Goal: Task Accomplishment & Management: Manage account settings

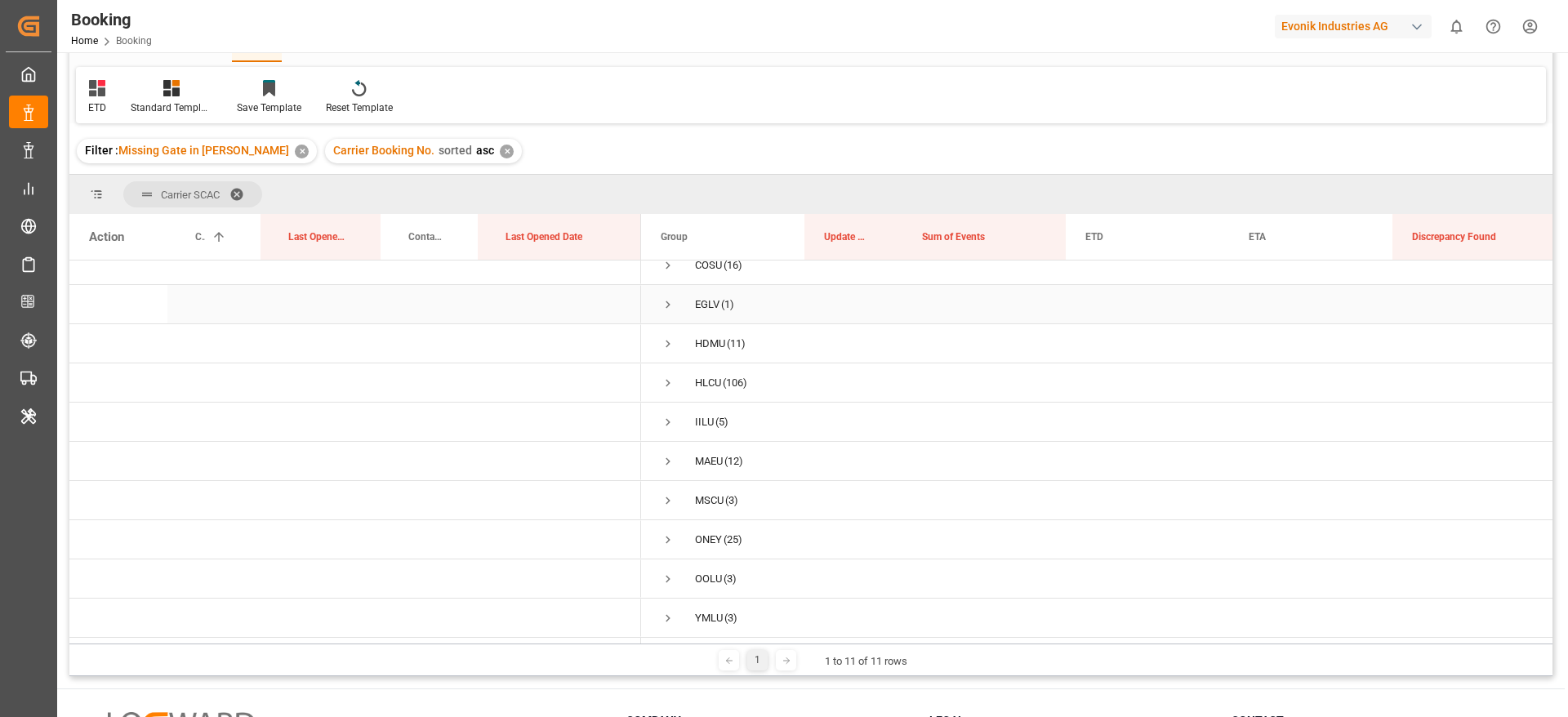
scroll to position [123, 0]
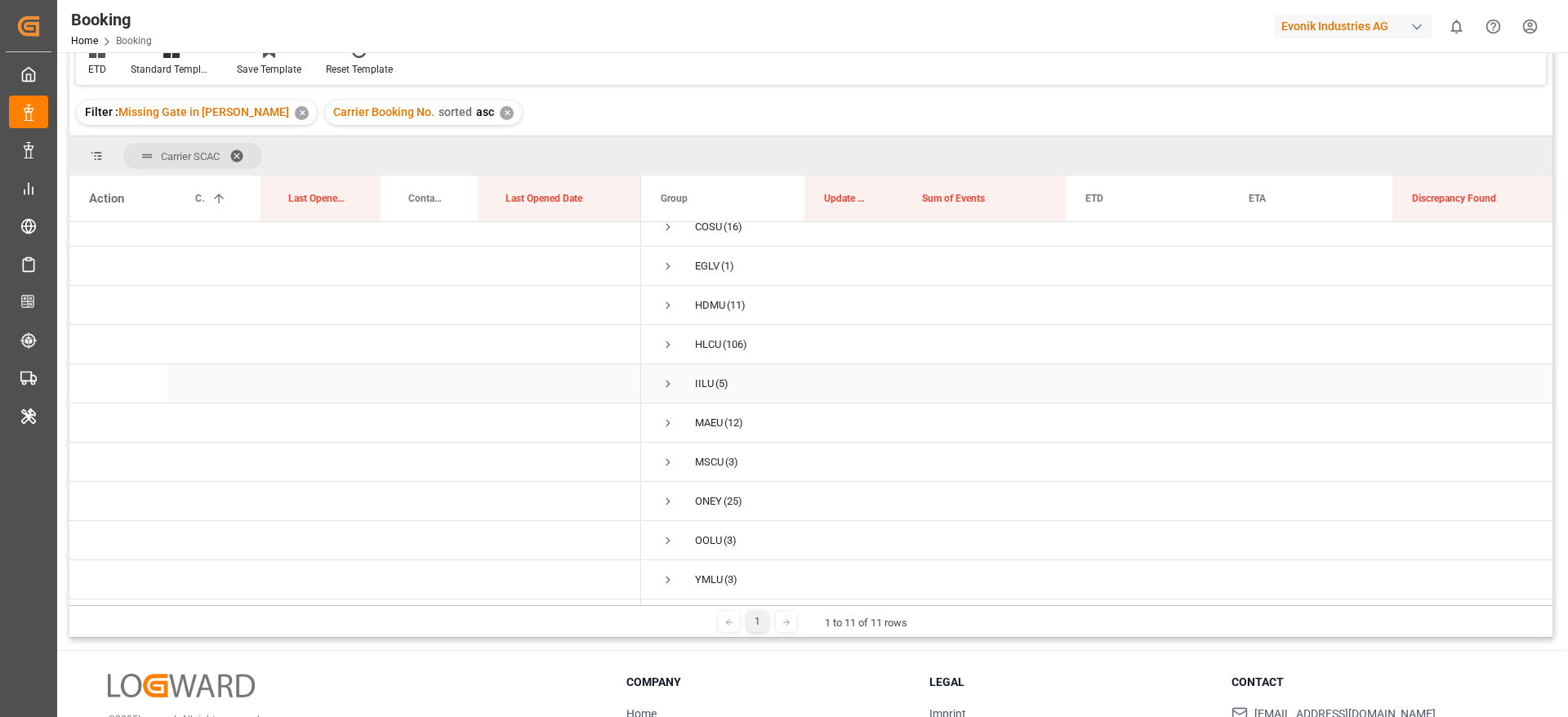
click at [664, 380] on span "Press SPACE to select this row." at bounding box center [668, 384] width 15 height 15
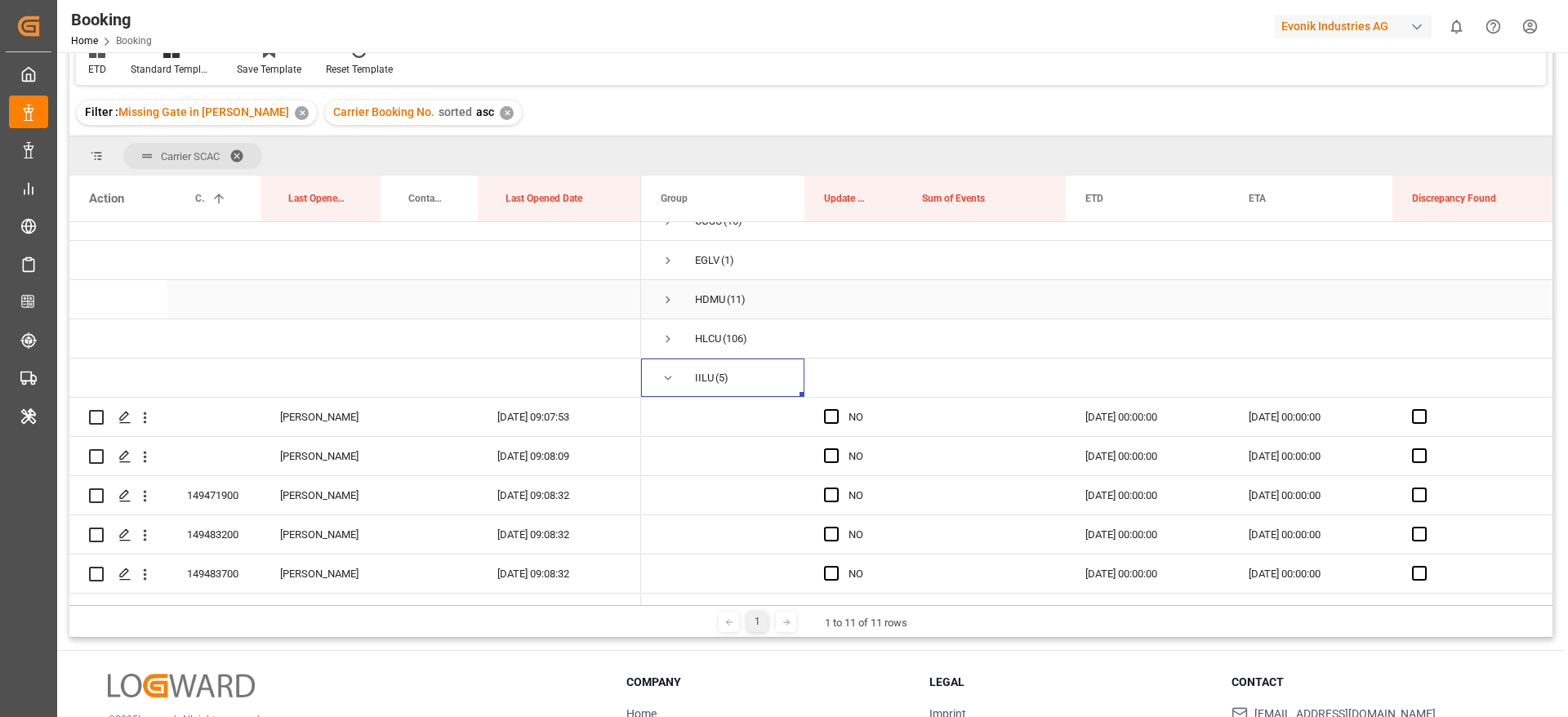
scroll to position [182, 0]
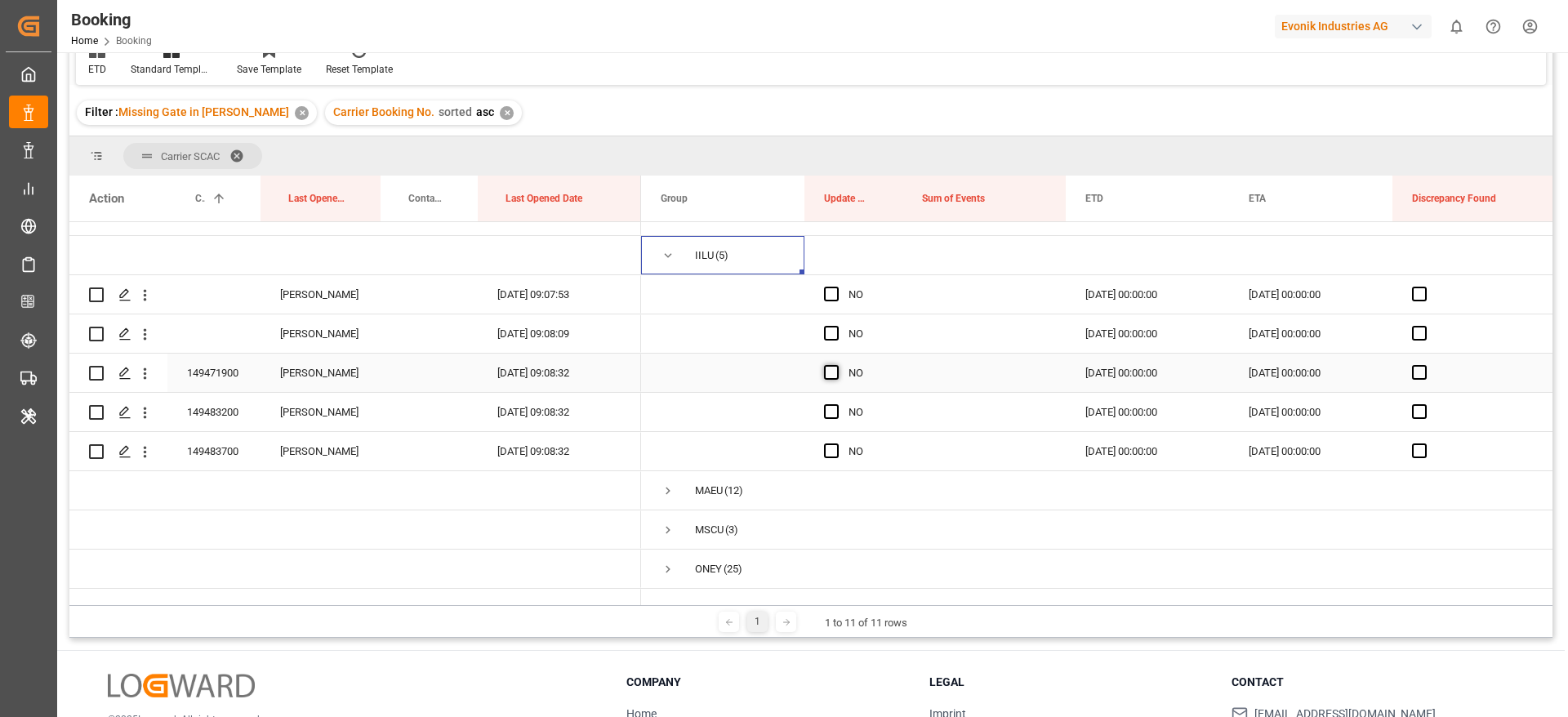
click at [832, 375] on span "Press SPACE to select this row." at bounding box center [831, 372] width 15 height 15
click at [836, 365] on input "Press SPACE to select this row." at bounding box center [836, 365] width 0 height 0
click at [830, 412] on span "Press SPACE to select this row." at bounding box center [831, 411] width 15 height 15
click at [836, 404] on input "Press SPACE to select this row." at bounding box center [836, 404] width 0 height 0
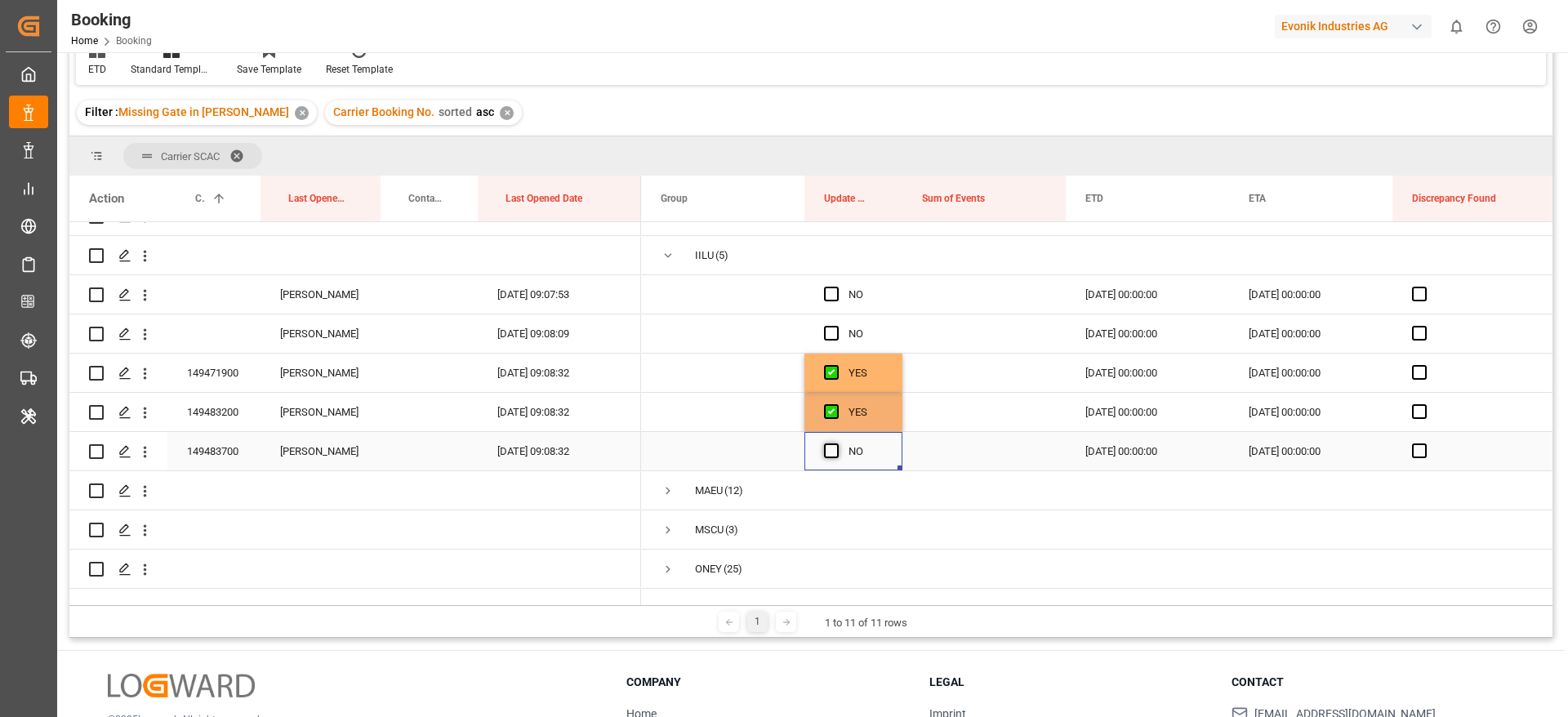
click at [831, 445] on span "Press SPACE to select this row." at bounding box center [831, 451] width 15 height 15
click at [836, 444] on input "Press SPACE to select this row." at bounding box center [836, 444] width 0 height 0
click at [825, 335] on span "Press SPACE to select this row." at bounding box center [831, 332] width 15 height 15
click at [836, 325] on input "Press SPACE to select this row." at bounding box center [836, 325] width 0 height 0
click at [826, 299] on span "Press SPACE to select this row." at bounding box center [831, 294] width 15 height 15
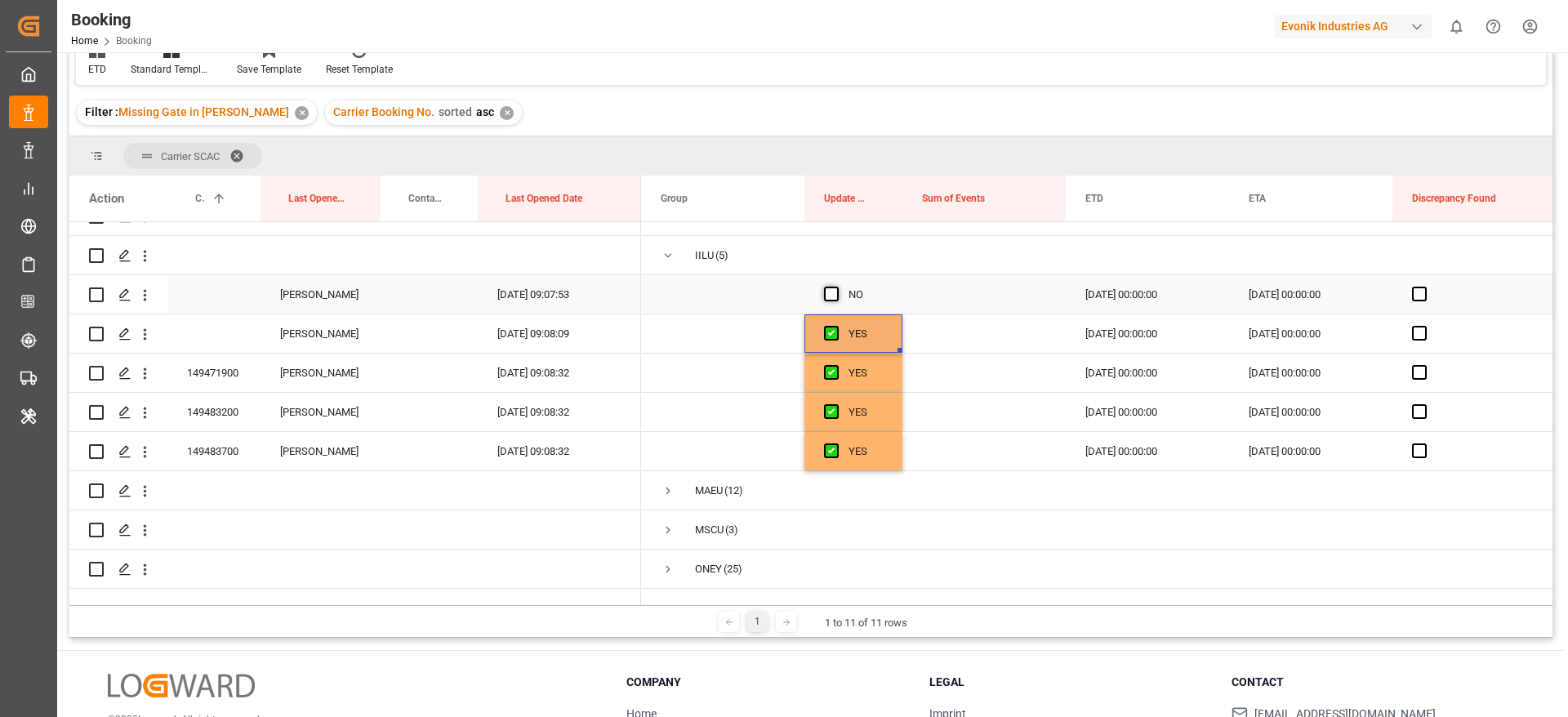
click at [836, 287] on input "Press SPACE to select this row." at bounding box center [836, 287] width 0 height 0
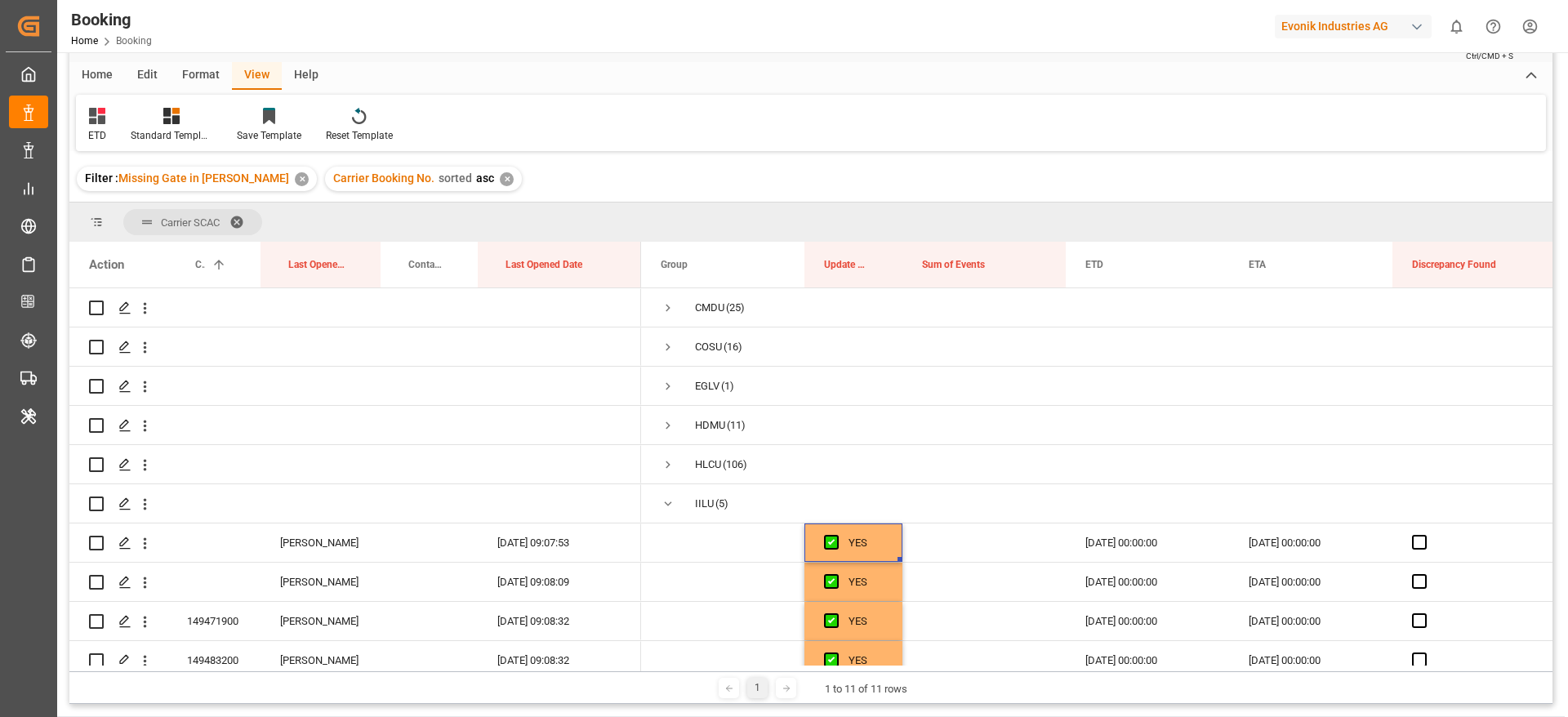
scroll to position [0, 0]
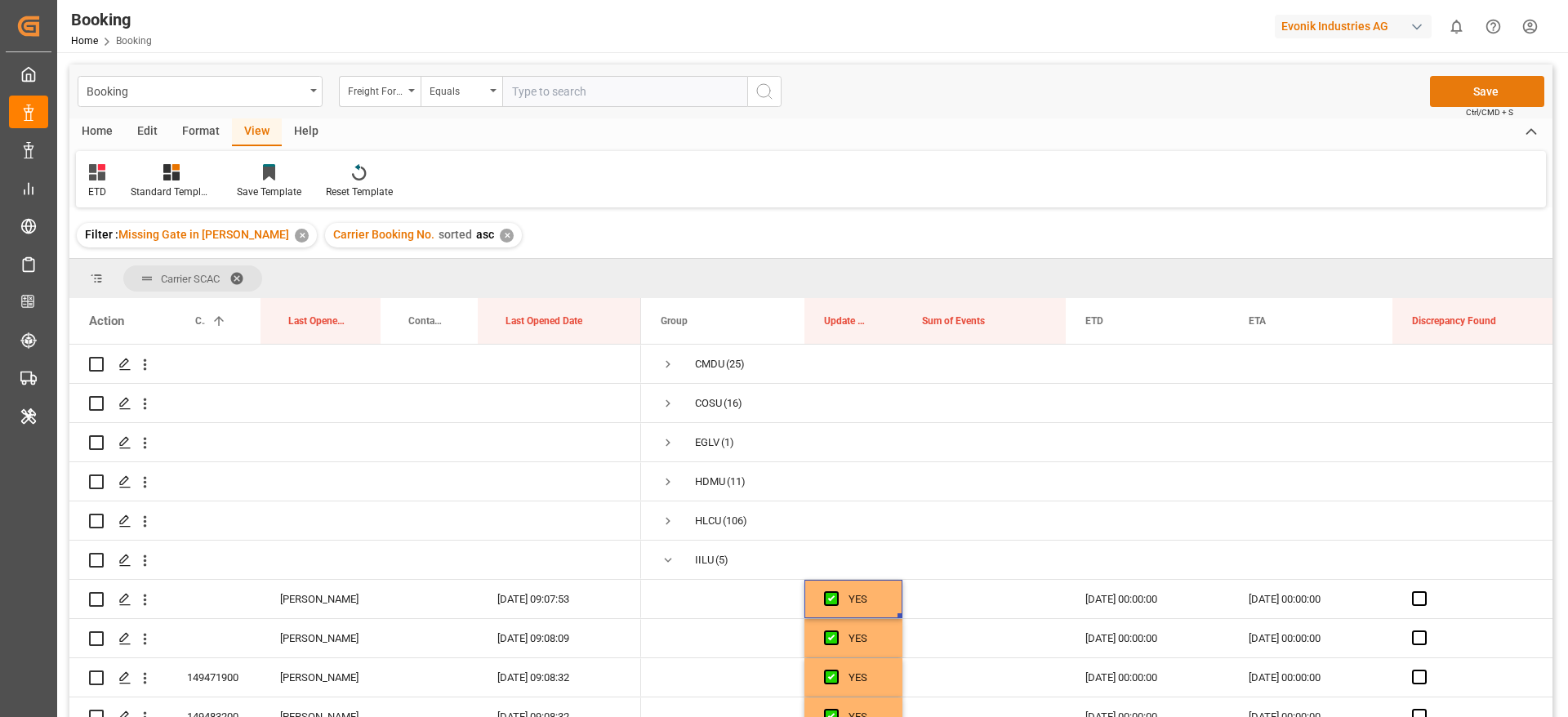
click at [1439, 85] on button "Save" at bounding box center [1487, 91] width 115 height 31
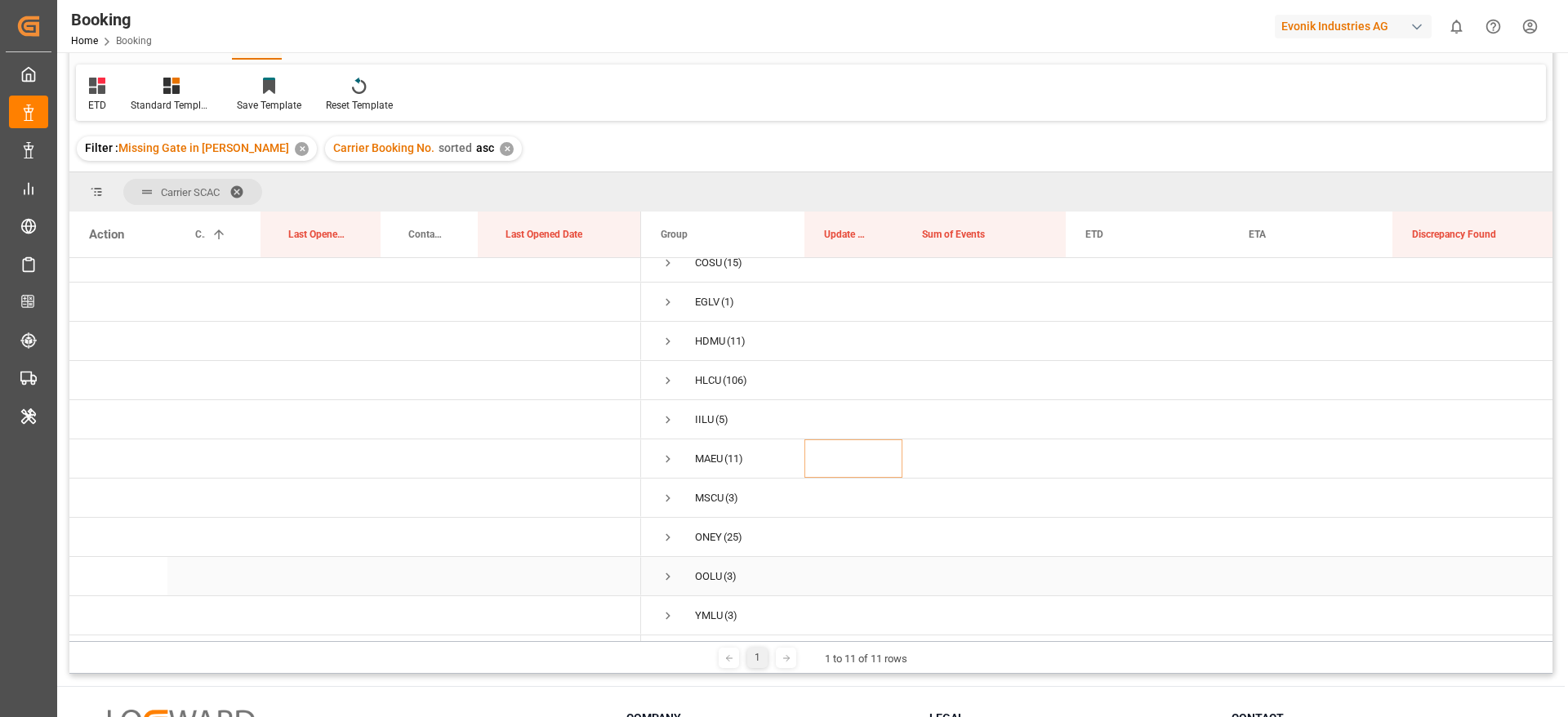
scroll to position [123, 0]
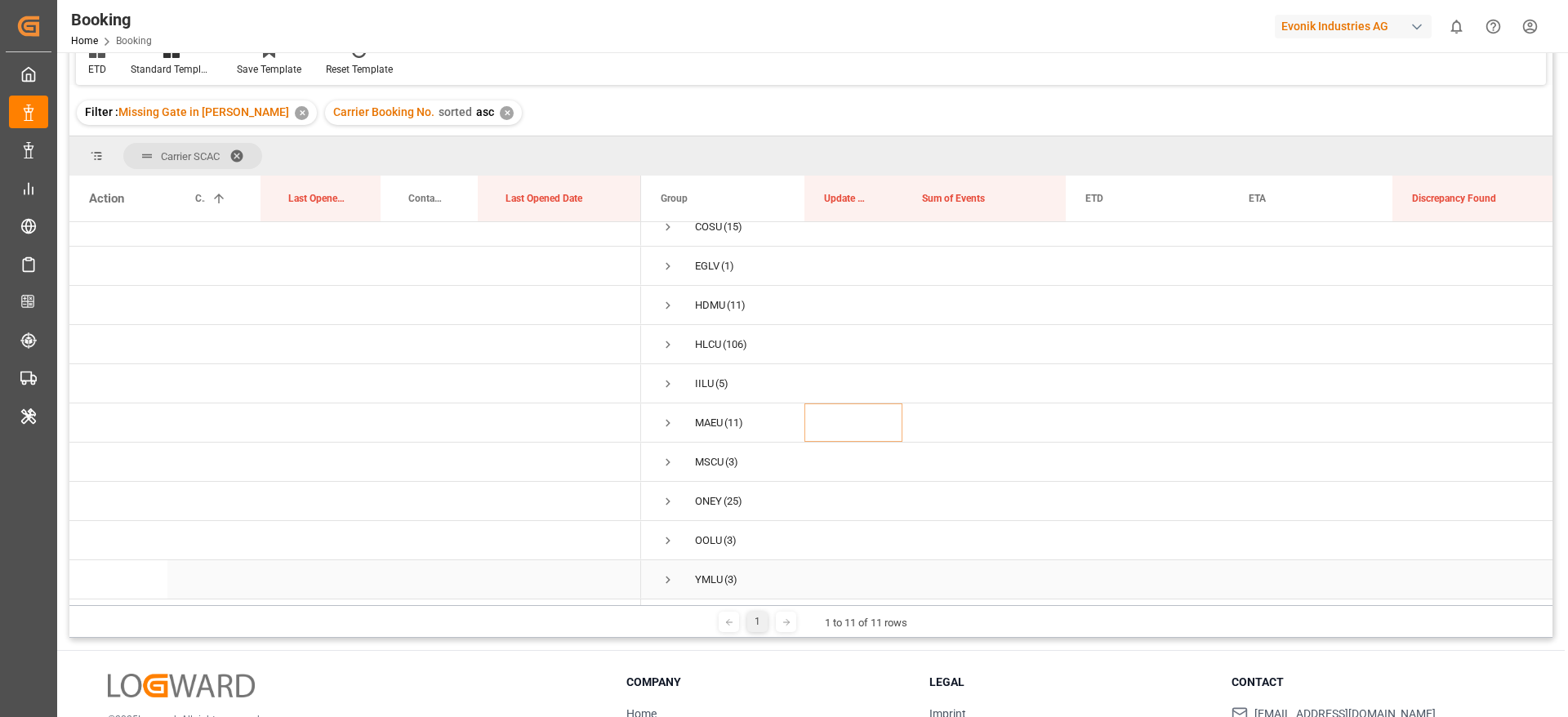
click at [668, 577] on span "Press SPACE to select this row." at bounding box center [668, 579] width 15 height 15
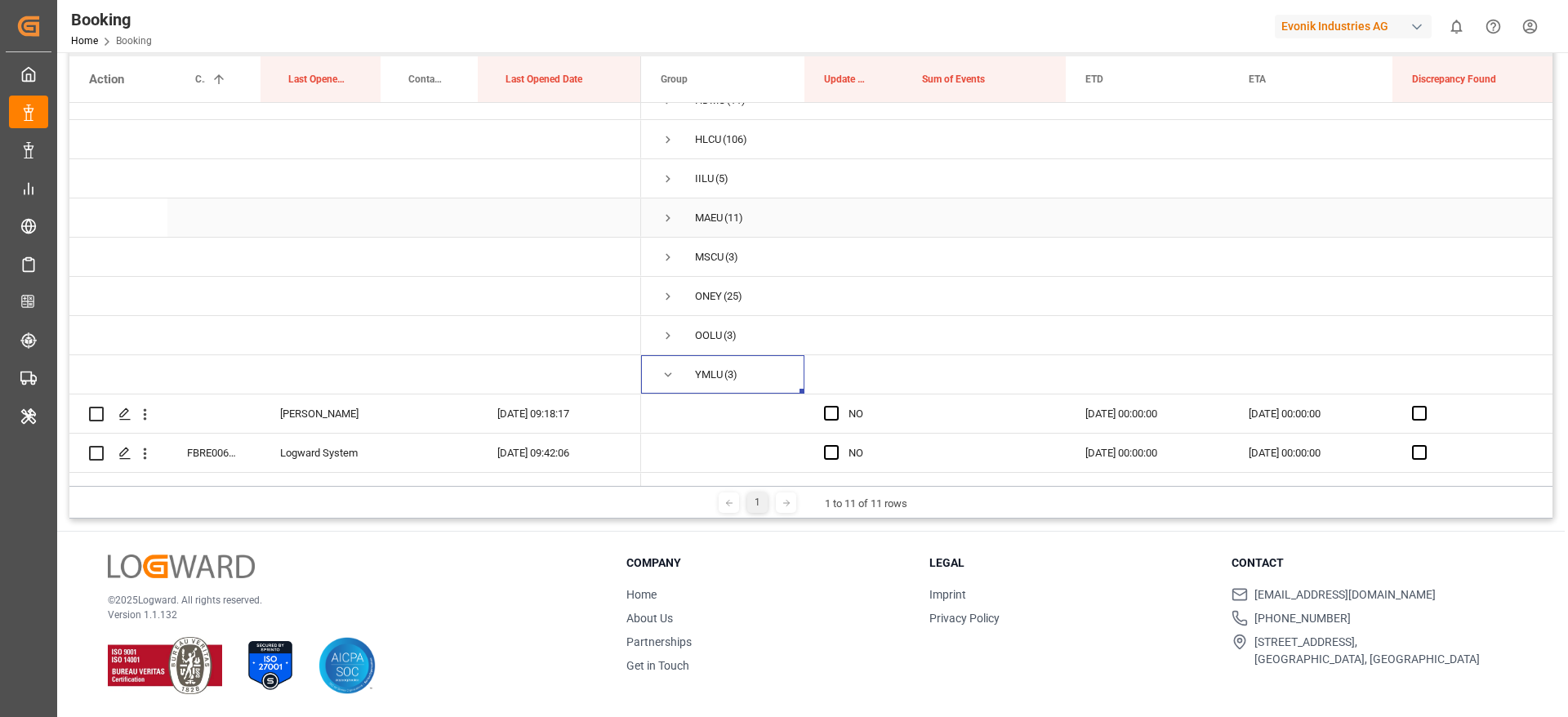
scroll to position [177, 0]
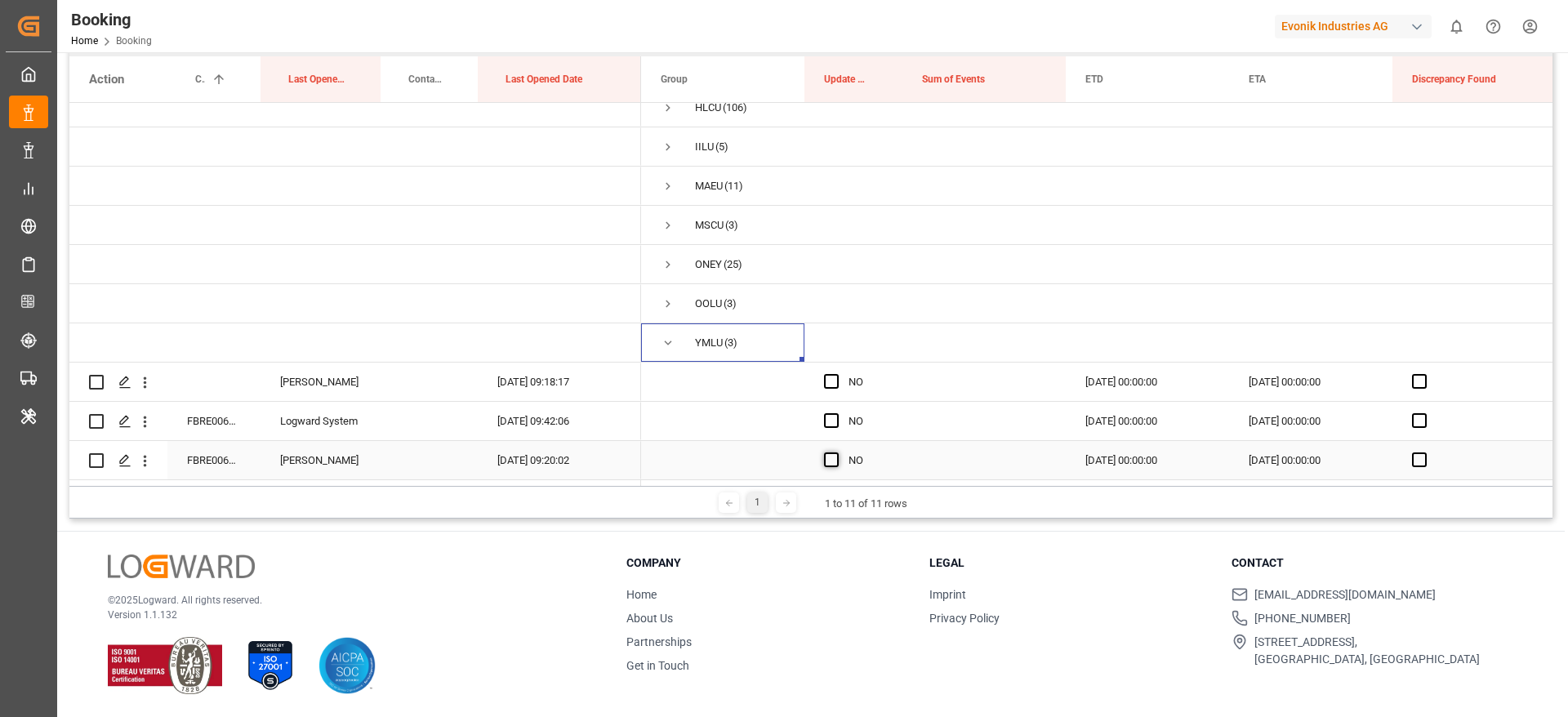
click at [834, 454] on span "Press SPACE to select this row." at bounding box center [831, 459] width 15 height 15
click at [836, 452] on input "Press SPACE to select this row." at bounding box center [836, 452] width 0 height 0
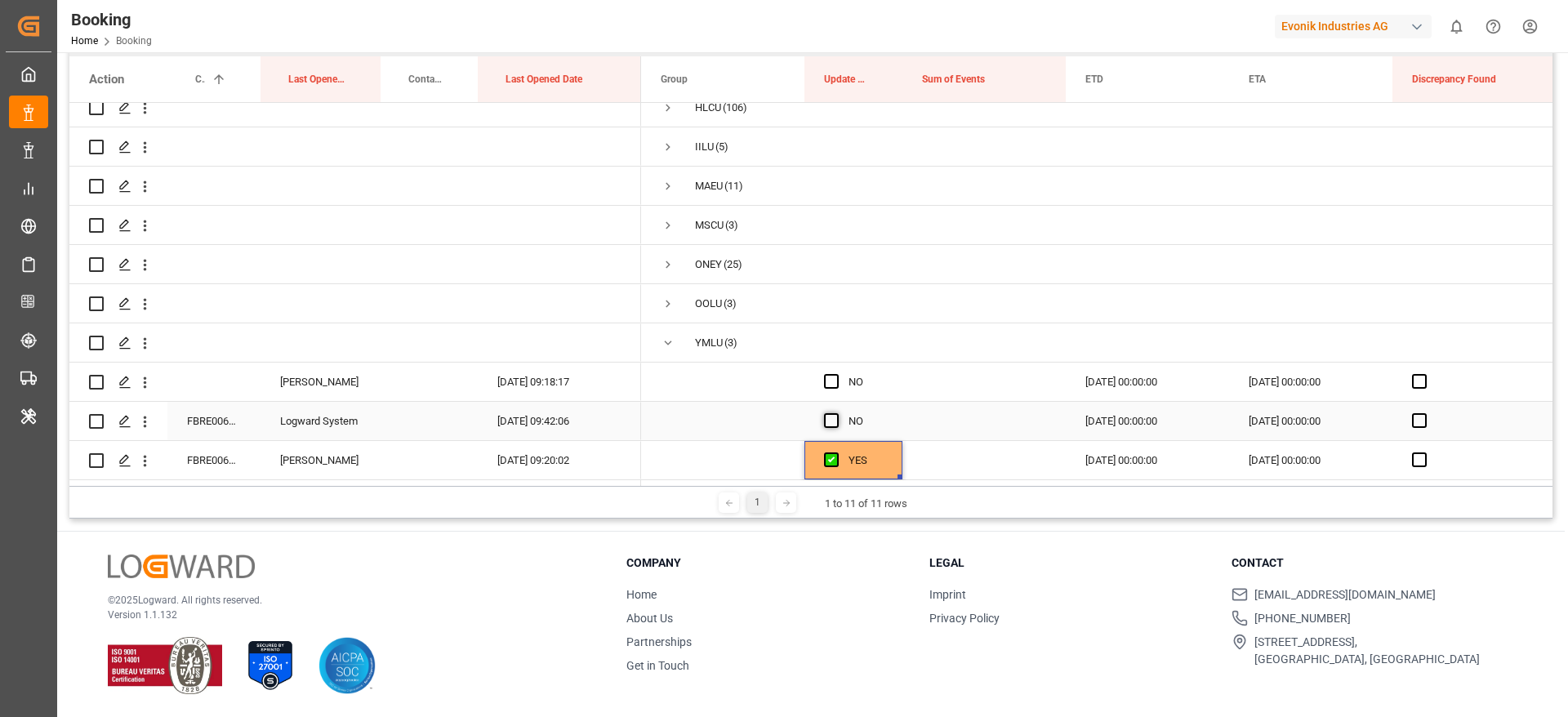
click at [833, 414] on span "Press SPACE to select this row." at bounding box center [831, 420] width 15 height 15
click at [836, 413] on input "Press SPACE to select this row." at bounding box center [836, 413] width 0 height 0
click at [152, 377] on icon "open menu" at bounding box center [145, 382] width 17 height 17
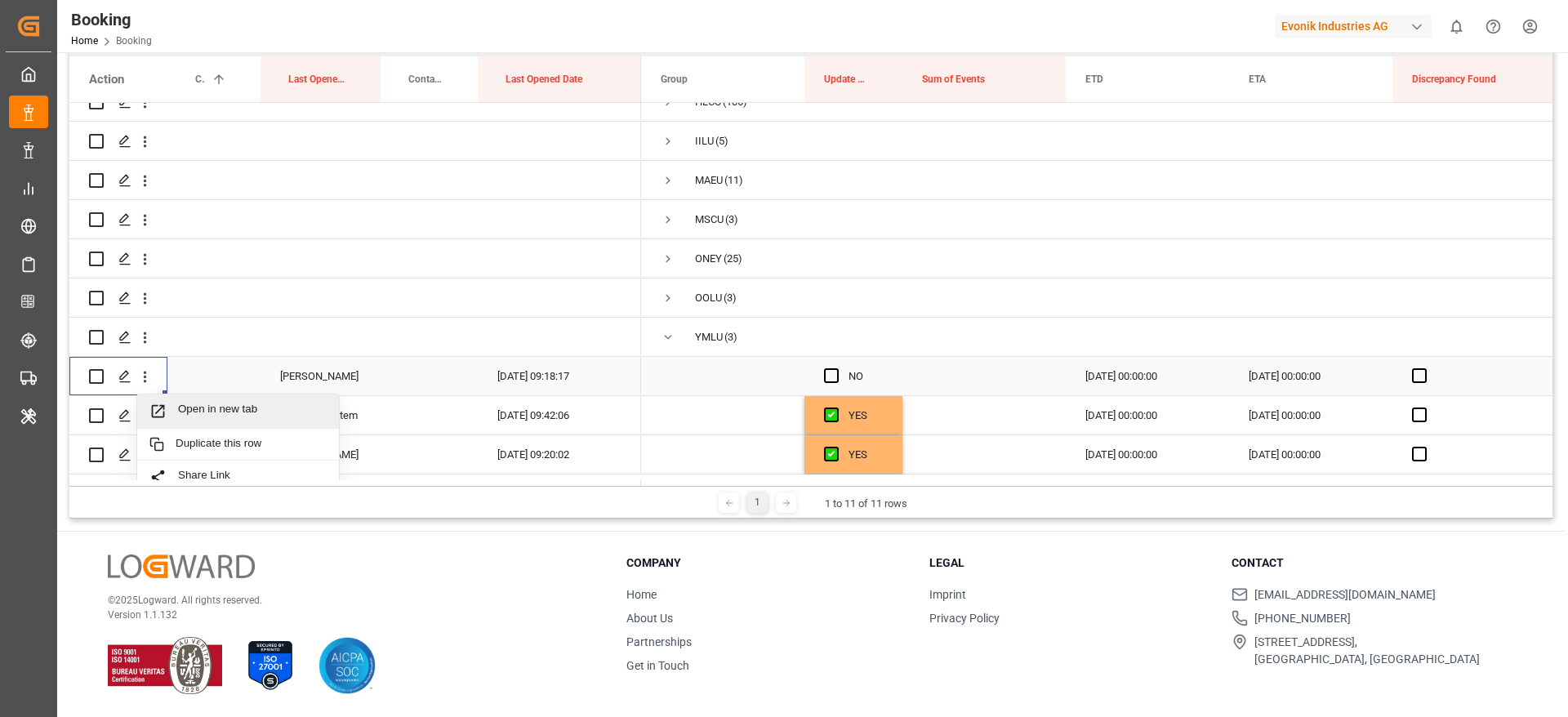
click at [225, 397] on div "Open in new tab" at bounding box center [238, 411] width 202 height 34
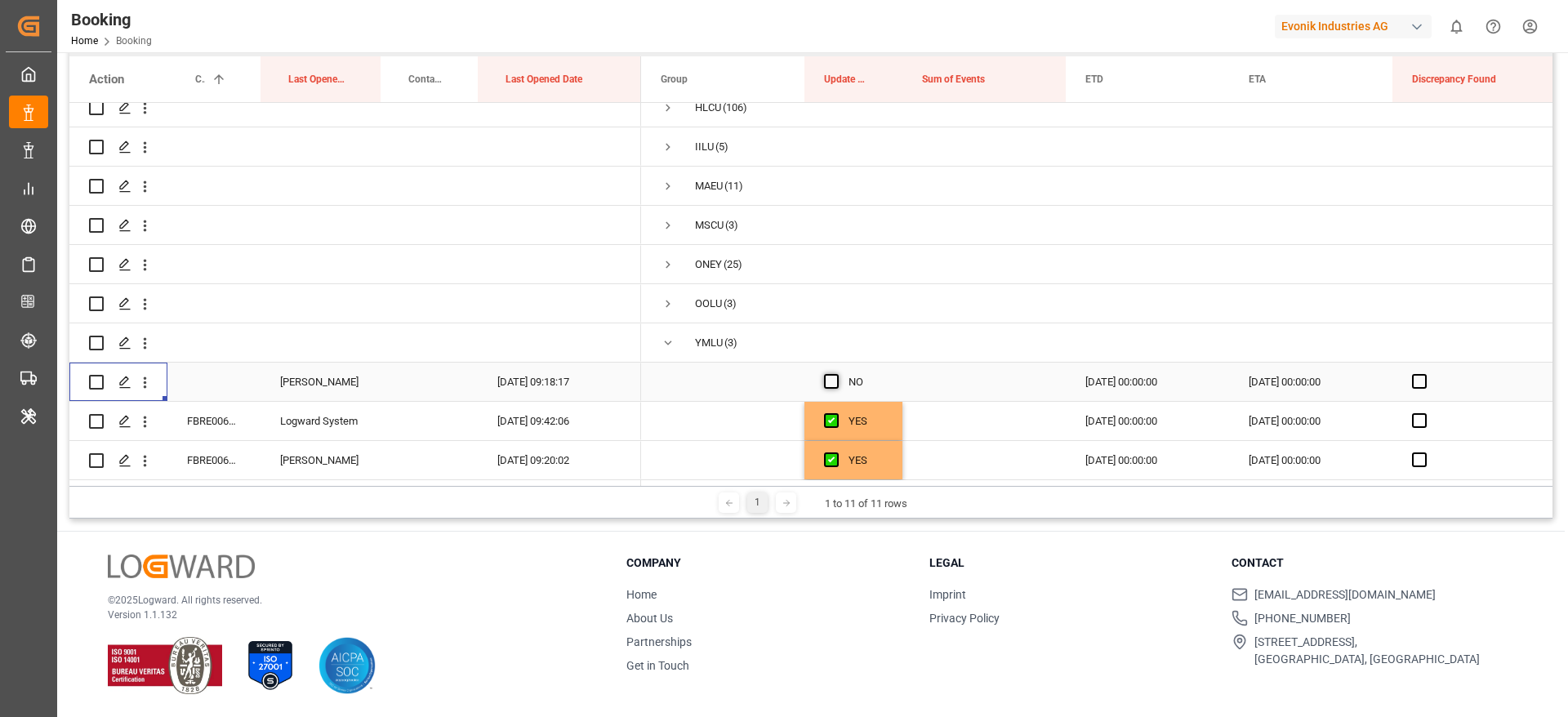
click at [835, 375] on span "Press SPACE to select this row." at bounding box center [831, 381] width 15 height 15
click at [836, 374] on input "Press SPACE to select this row." at bounding box center [836, 374] width 0 height 0
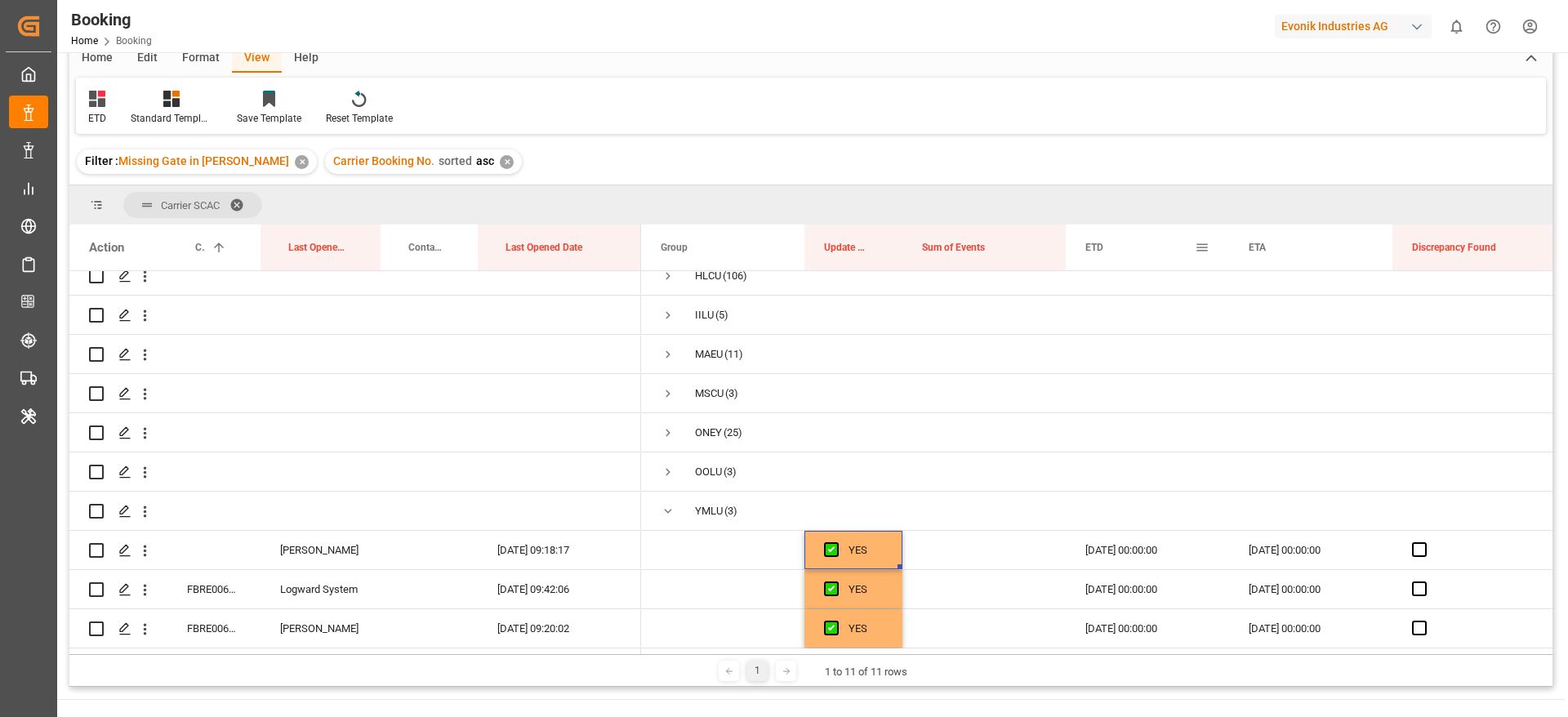
scroll to position [0, 0]
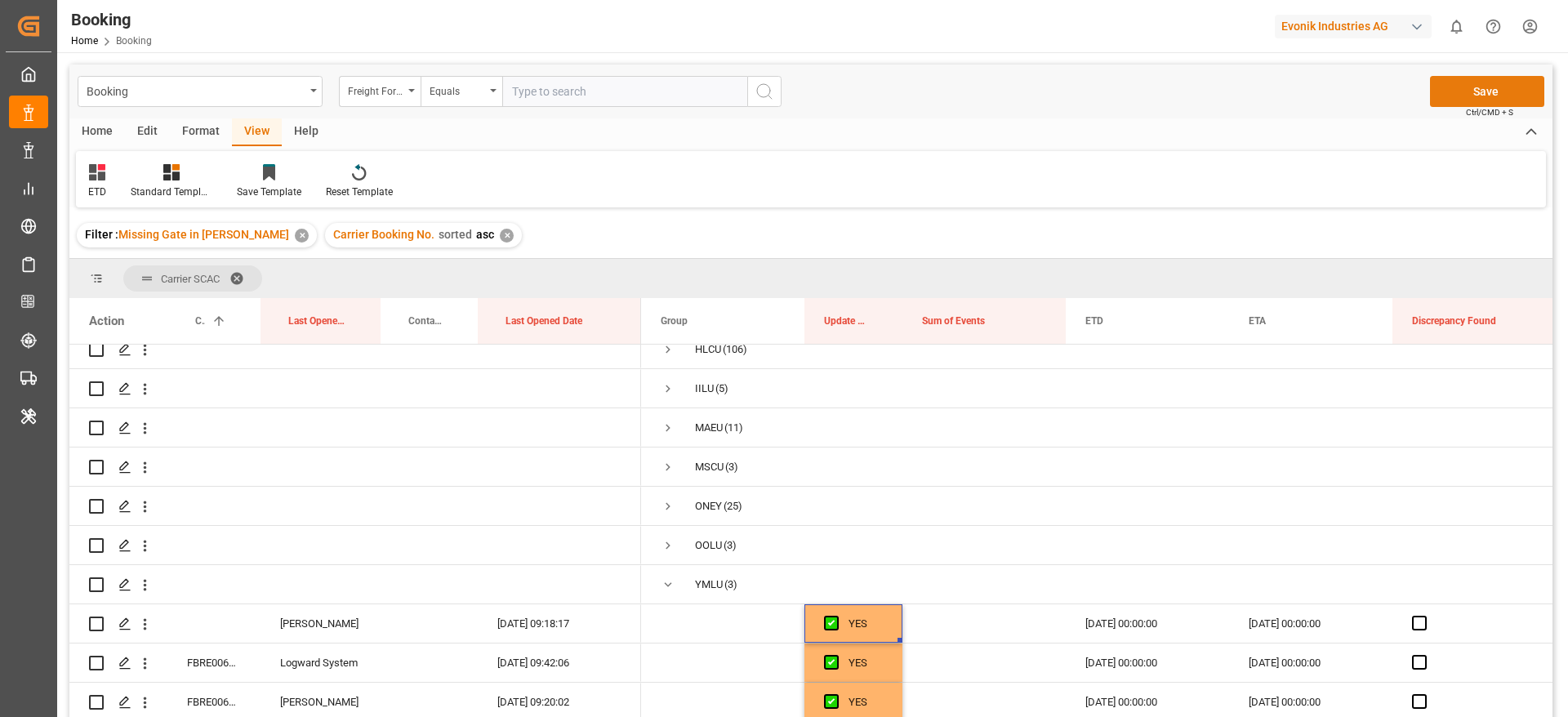
click at [1456, 99] on button "Save" at bounding box center [1487, 91] width 115 height 31
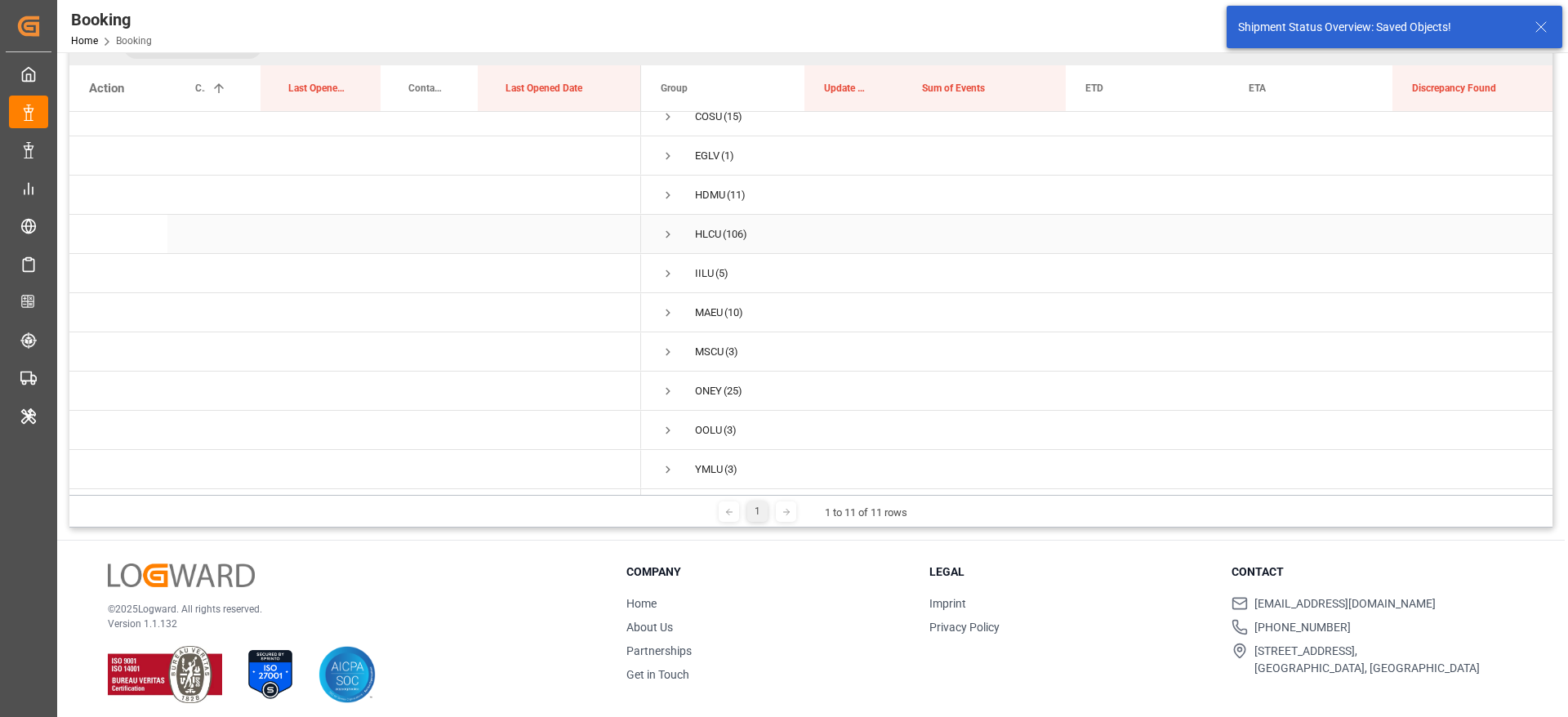
scroll to position [242, 0]
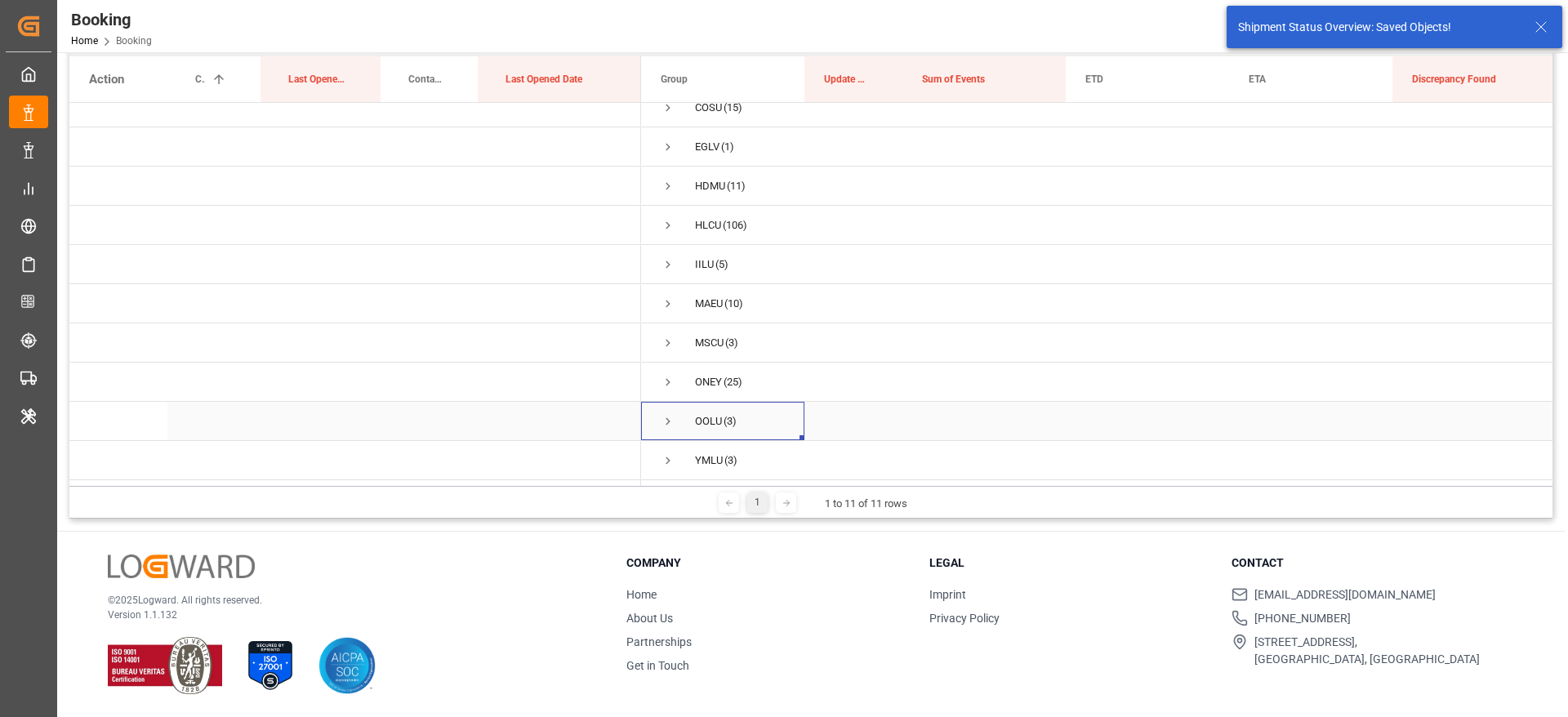
click at [666, 419] on span "Press SPACE to select this row." at bounding box center [668, 421] width 15 height 15
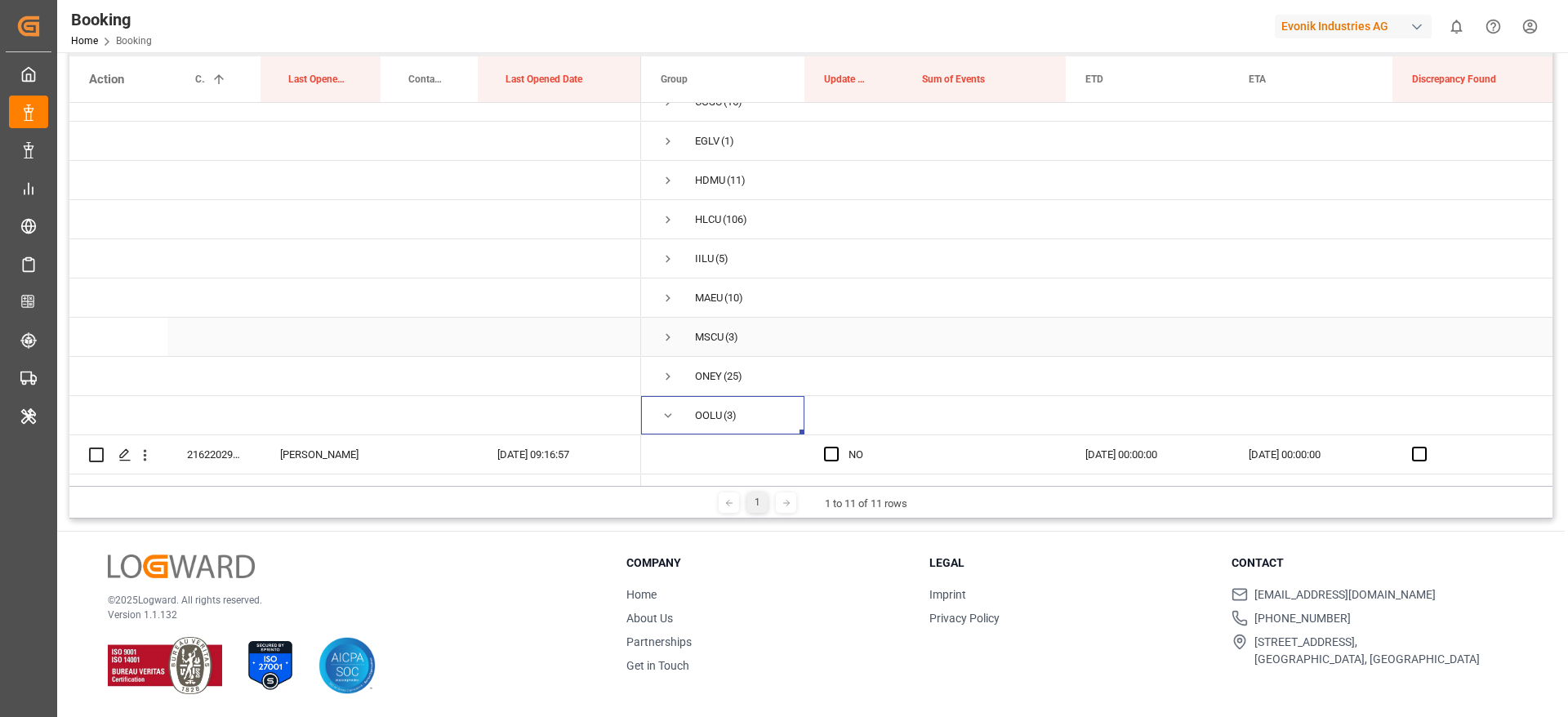
scroll to position [177, 0]
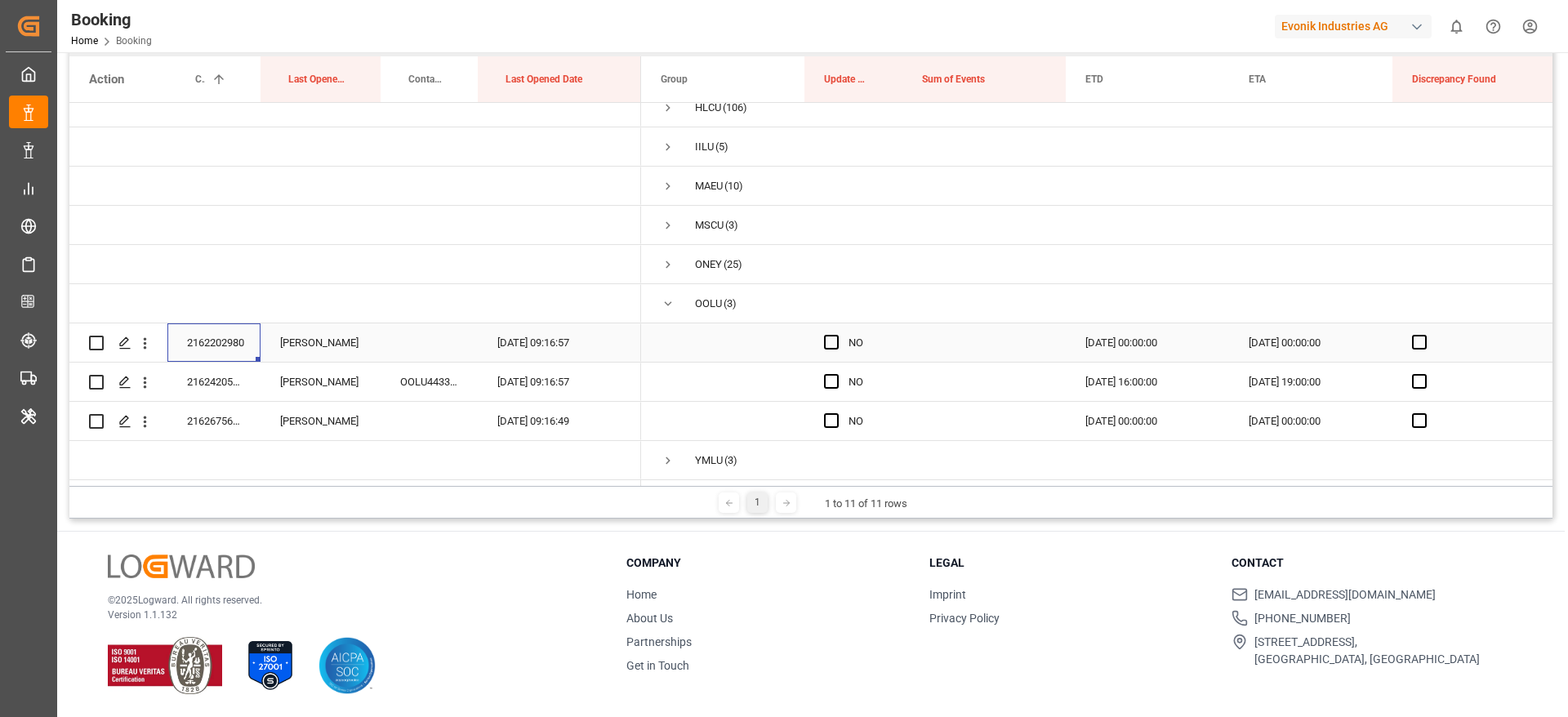
click at [214, 344] on div "2162202980" at bounding box center [214, 343] width 93 height 39
click at [148, 335] on icon "open menu" at bounding box center [145, 343] width 17 height 17
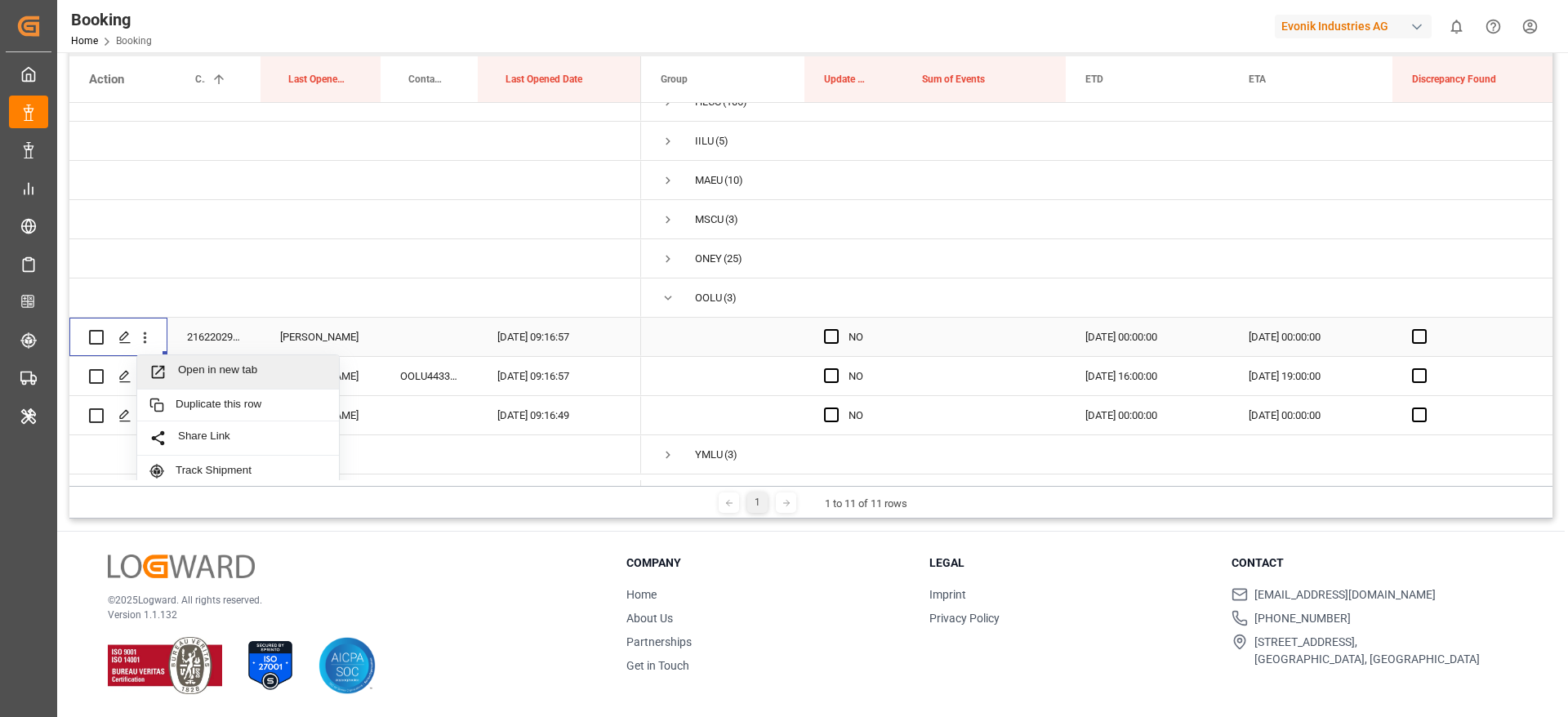
click at [226, 363] on span "Open in new tab" at bounding box center [252, 371] width 148 height 17
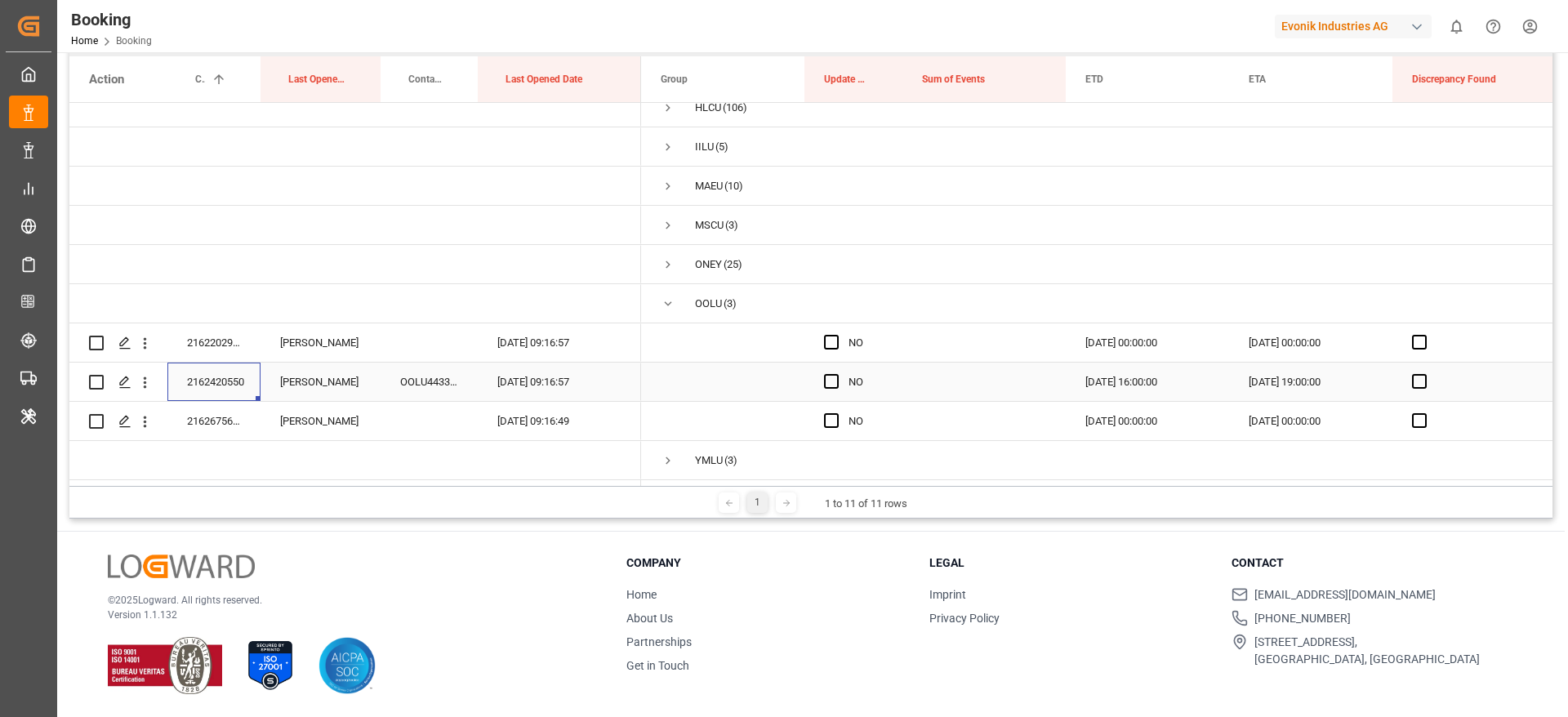
click at [227, 363] on div "2162420550" at bounding box center [214, 382] width 93 height 39
click at [236, 407] on div "2162675660" at bounding box center [214, 421] width 93 height 39
click at [832, 382] on span "Press SPACE to select this row." at bounding box center [831, 381] width 15 height 15
click at [836, 374] on input "Press SPACE to select this row." at bounding box center [836, 374] width 0 height 0
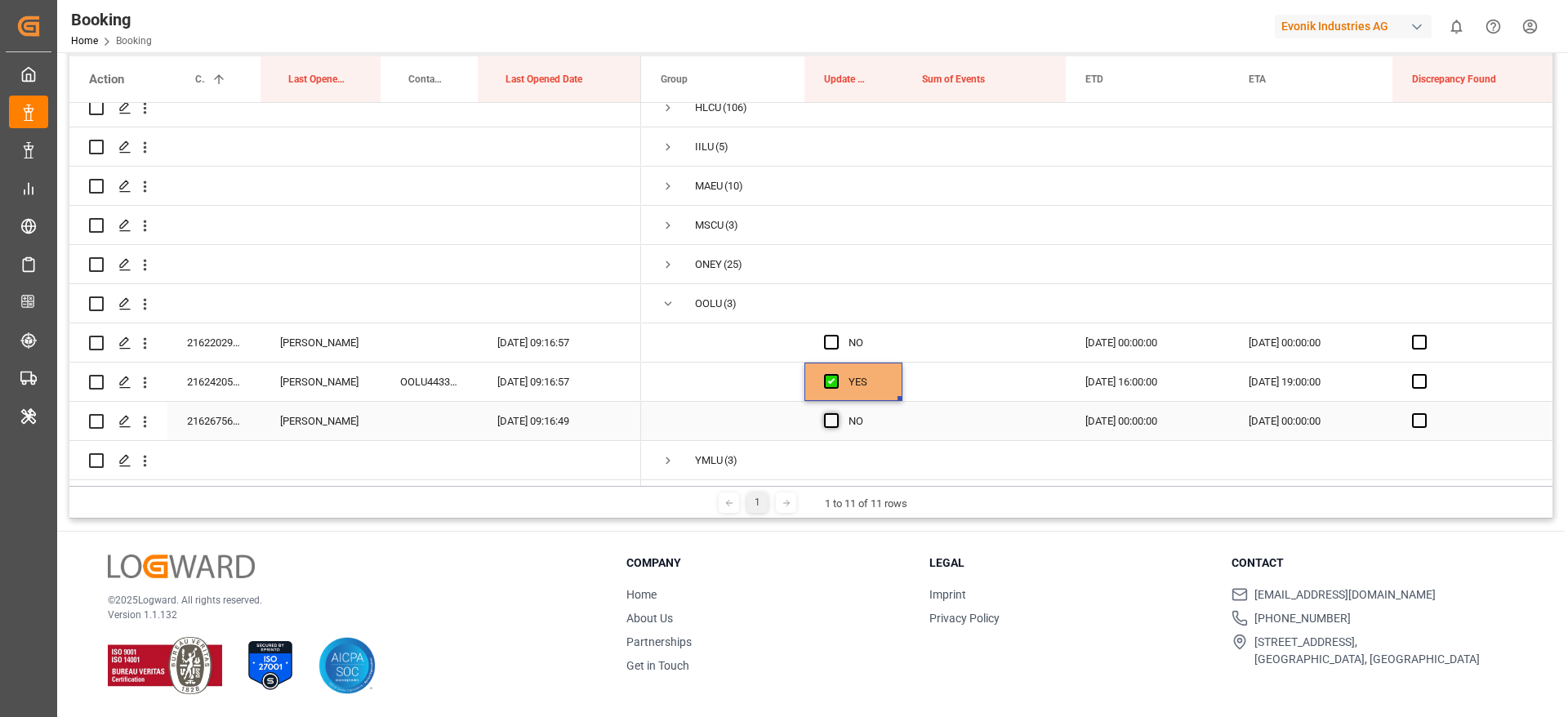
click at [833, 413] on span "Press SPACE to select this row." at bounding box center [831, 420] width 15 height 15
click at [836, 413] on input "Press SPACE to select this row." at bounding box center [836, 413] width 0 height 0
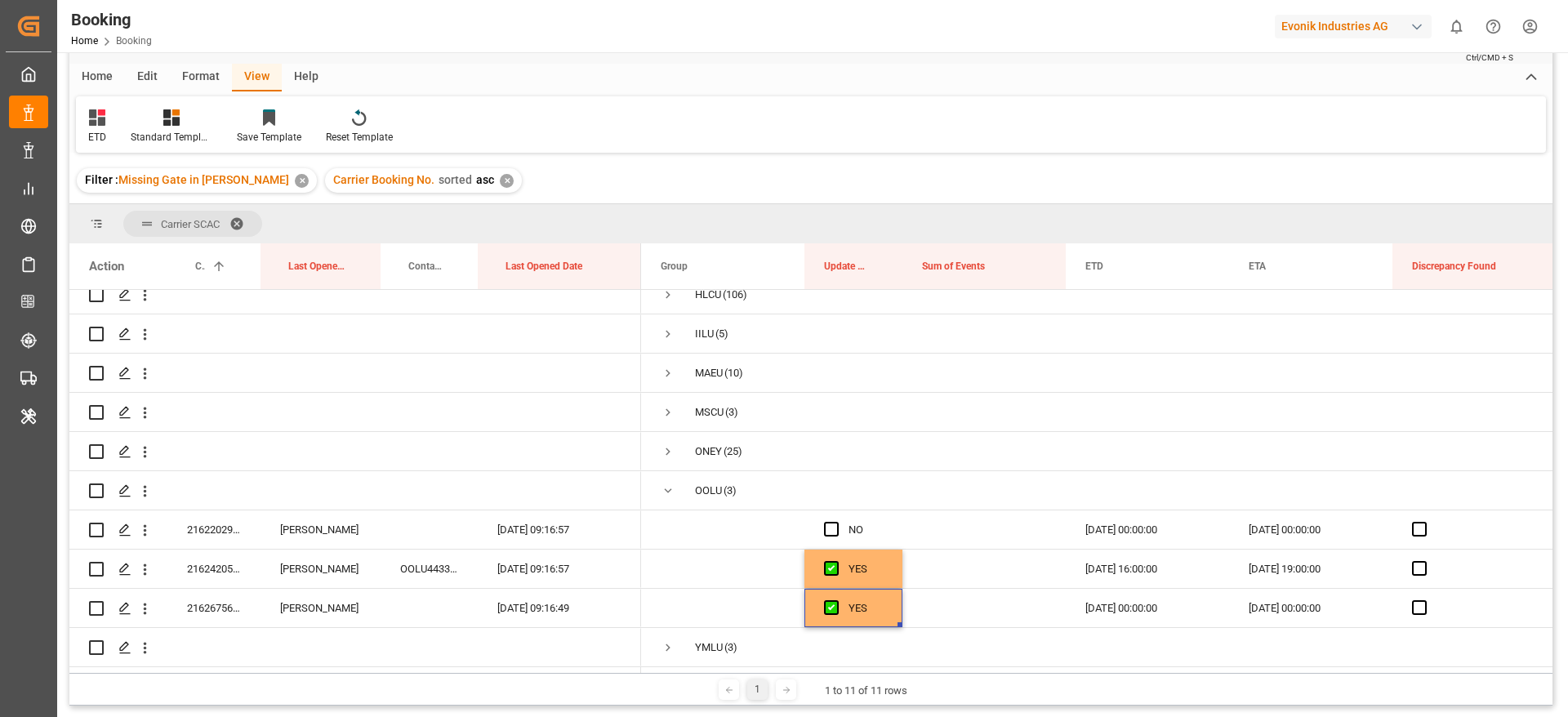
scroll to position [0, 0]
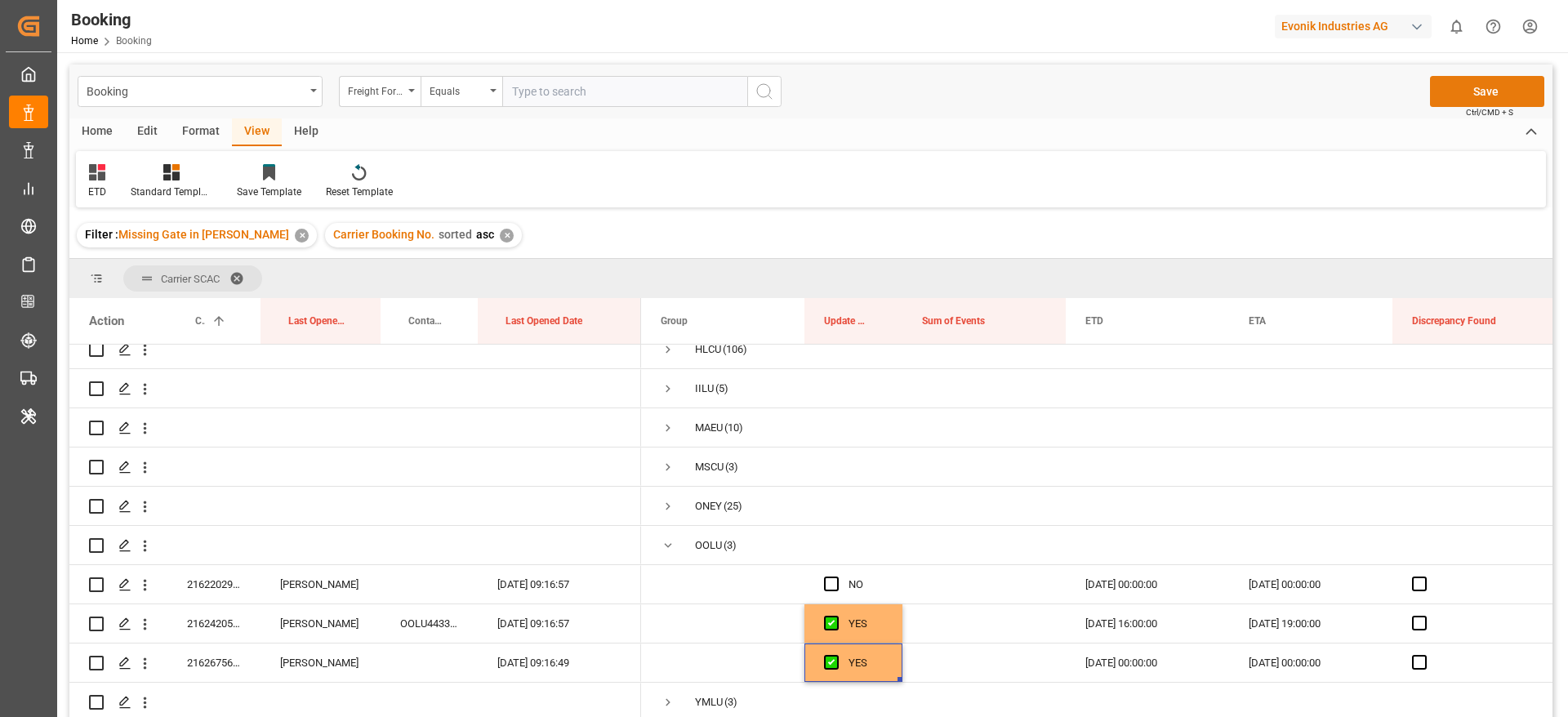
click at [1465, 94] on button "Save" at bounding box center [1487, 91] width 115 height 31
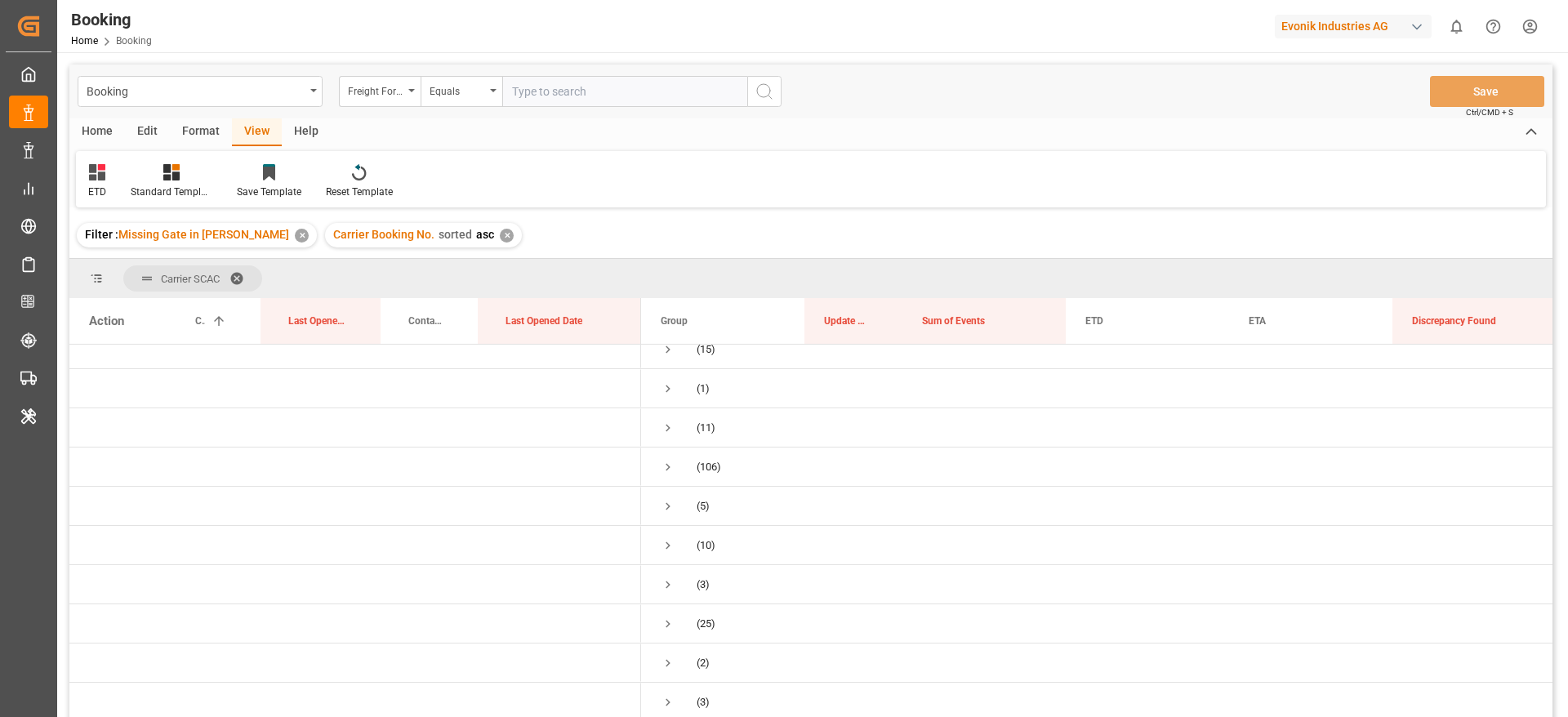
scroll to position [60, 0]
click at [500, 234] on div "✕" at bounding box center [507, 235] width 14 height 14
click at [295, 241] on div "✕" at bounding box center [302, 235] width 14 height 14
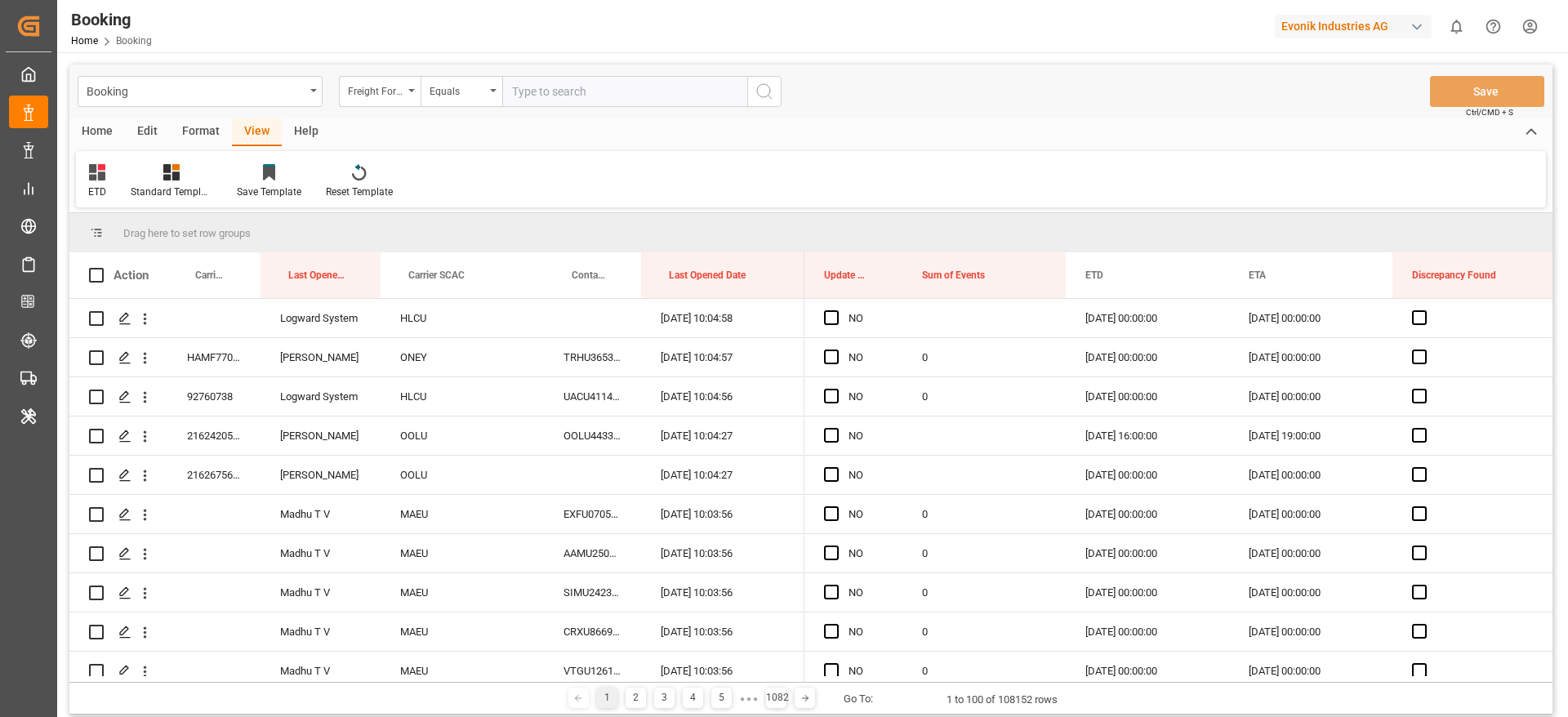
click at [186, 137] on div "Format" at bounding box center [201, 131] width 62 height 27
click at [123, 186] on div "Filter Rows" at bounding box center [112, 191] width 49 height 15
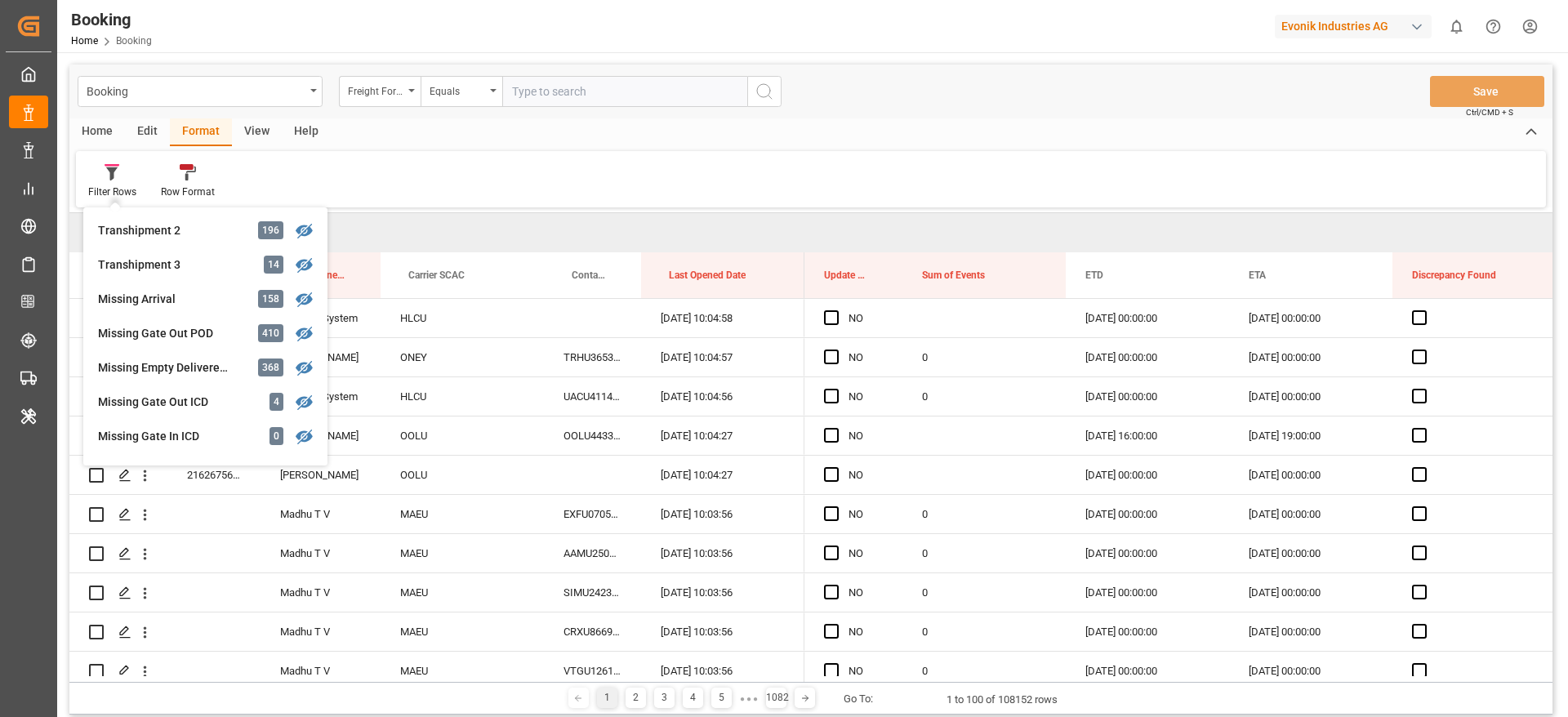
scroll to position [621, 0]
click at [204, 288] on div "Missing Gate Out POD" at bounding box center [169, 296] width 143 height 17
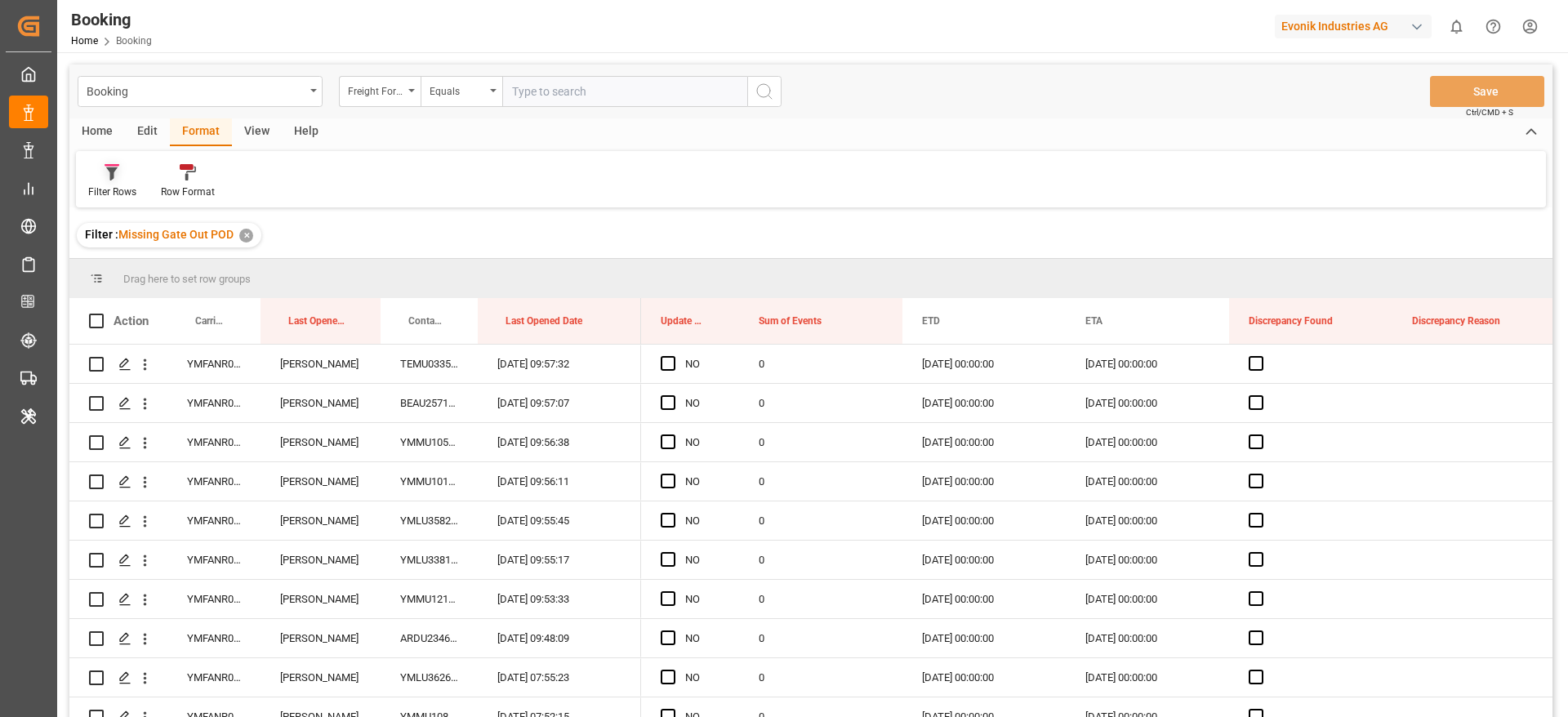
click at [112, 176] on icon at bounding box center [111, 174] width 11 height 13
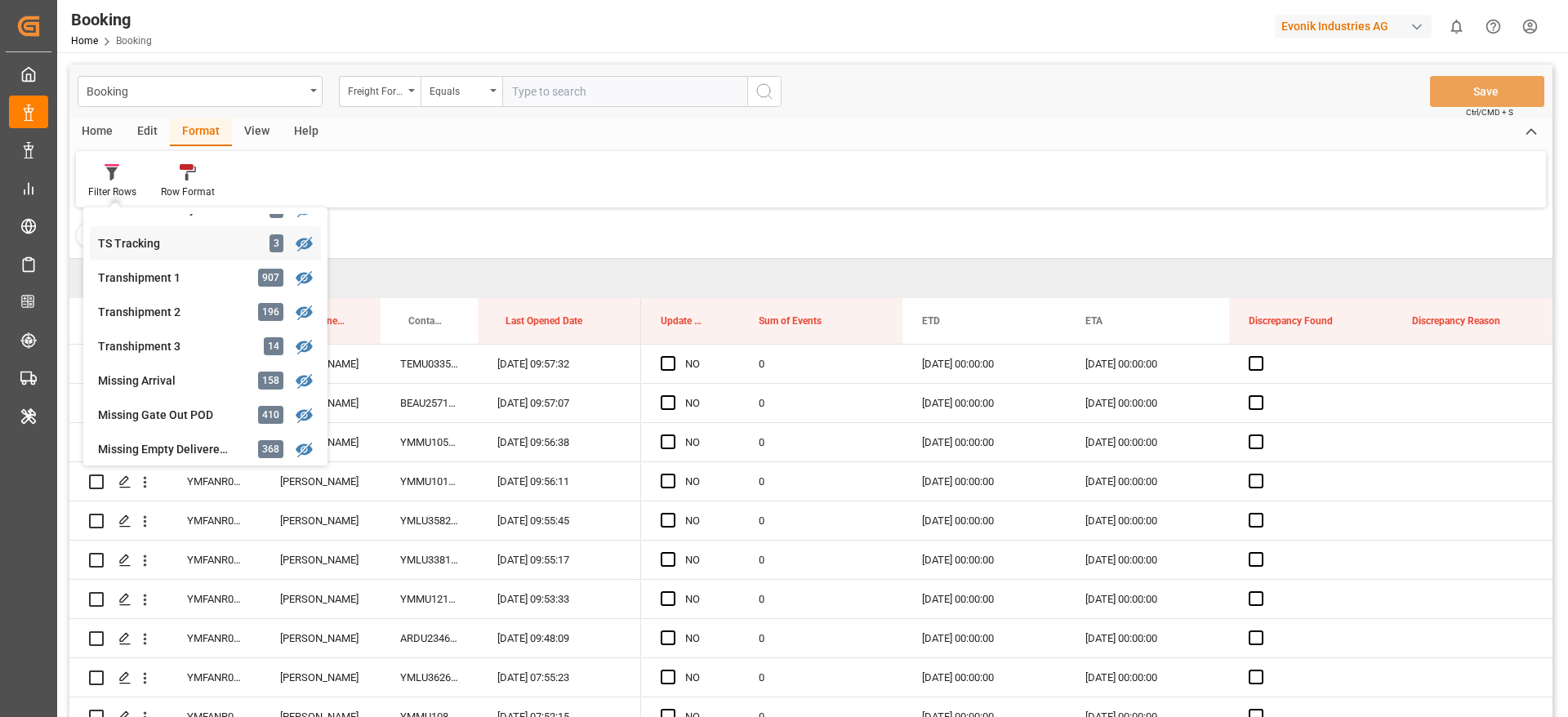
scroll to position [621, 0]
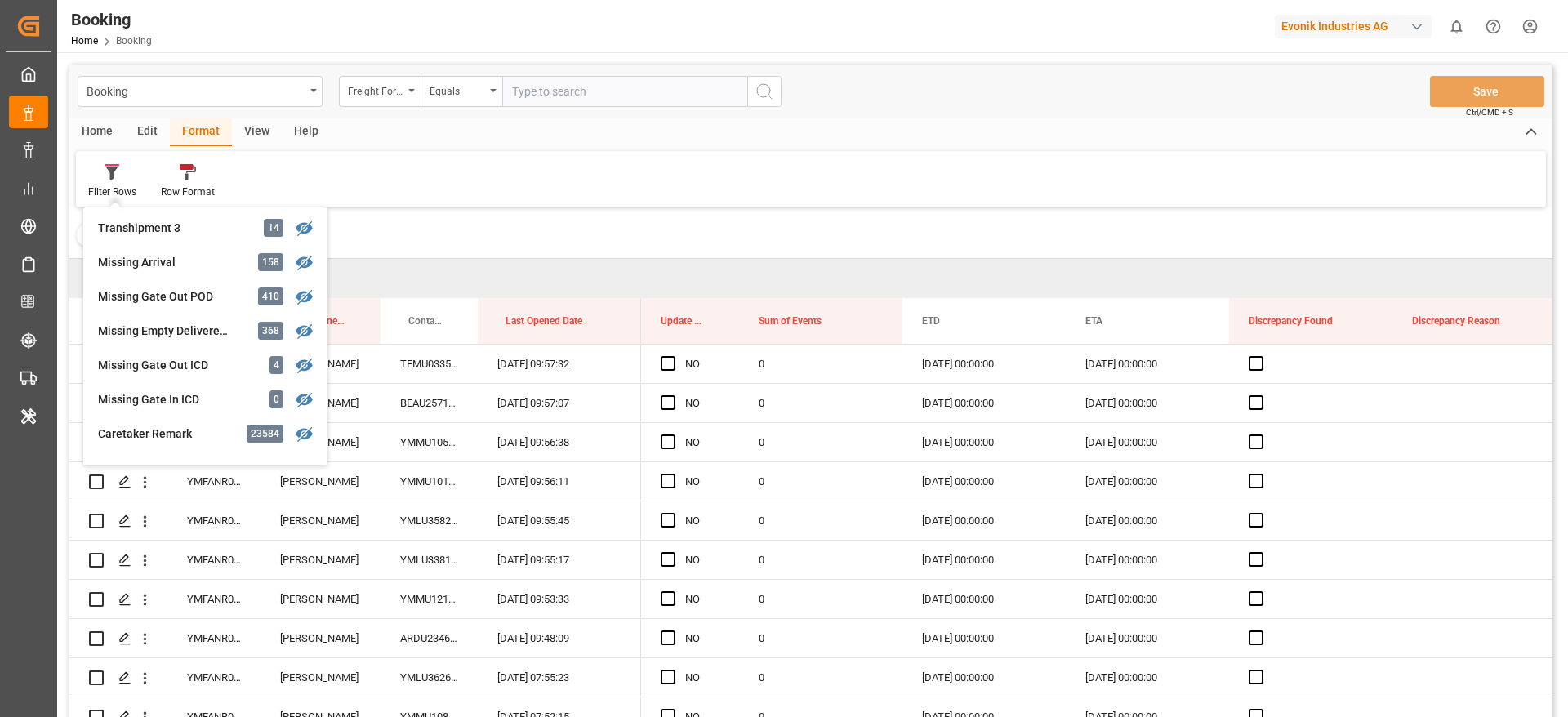
click at [632, 160] on div "Filter Rows GHM Tracking 2968 Karl gross 0 Evonik3rdParty 0 Business Line to be…" at bounding box center [810, 179] width 1469 height 56
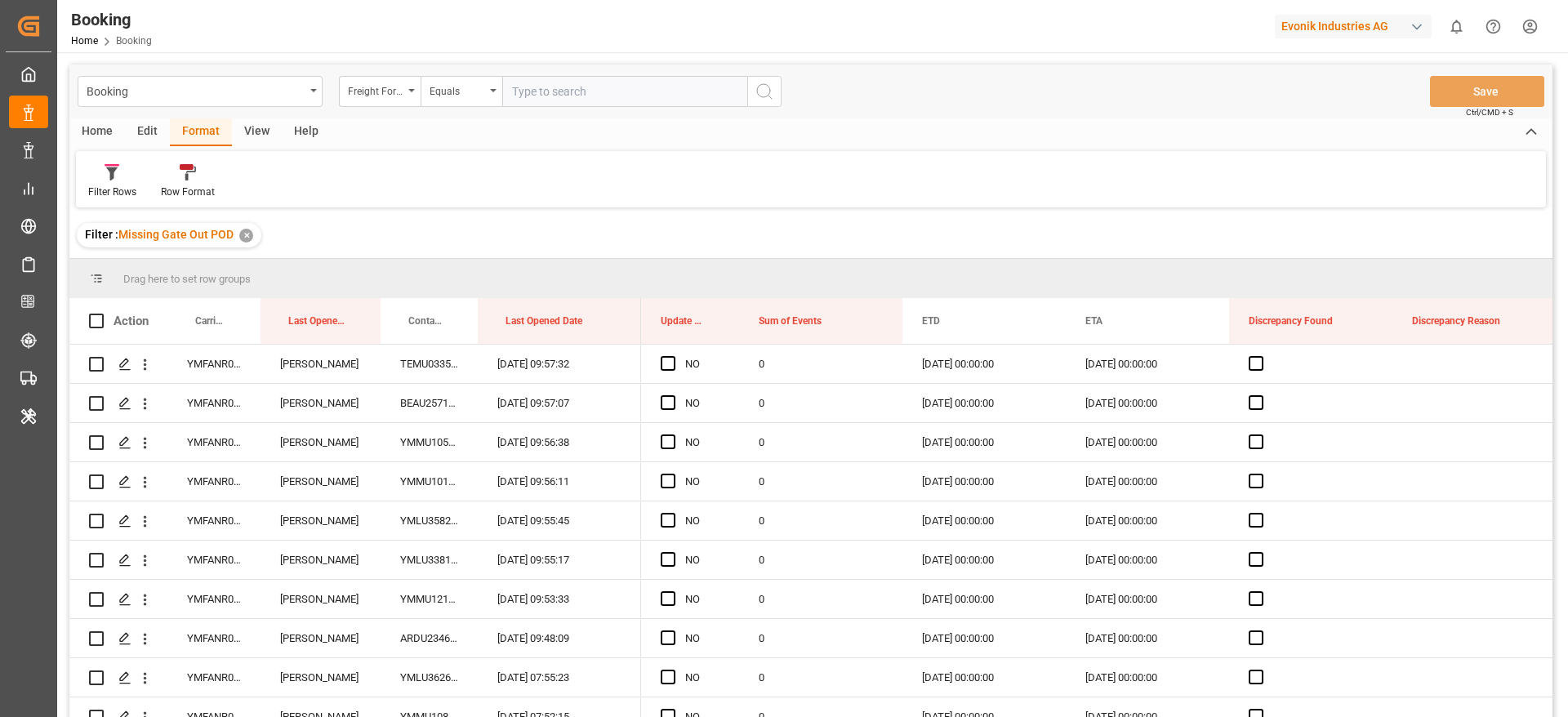
click at [258, 131] on div "View" at bounding box center [257, 131] width 49 height 27
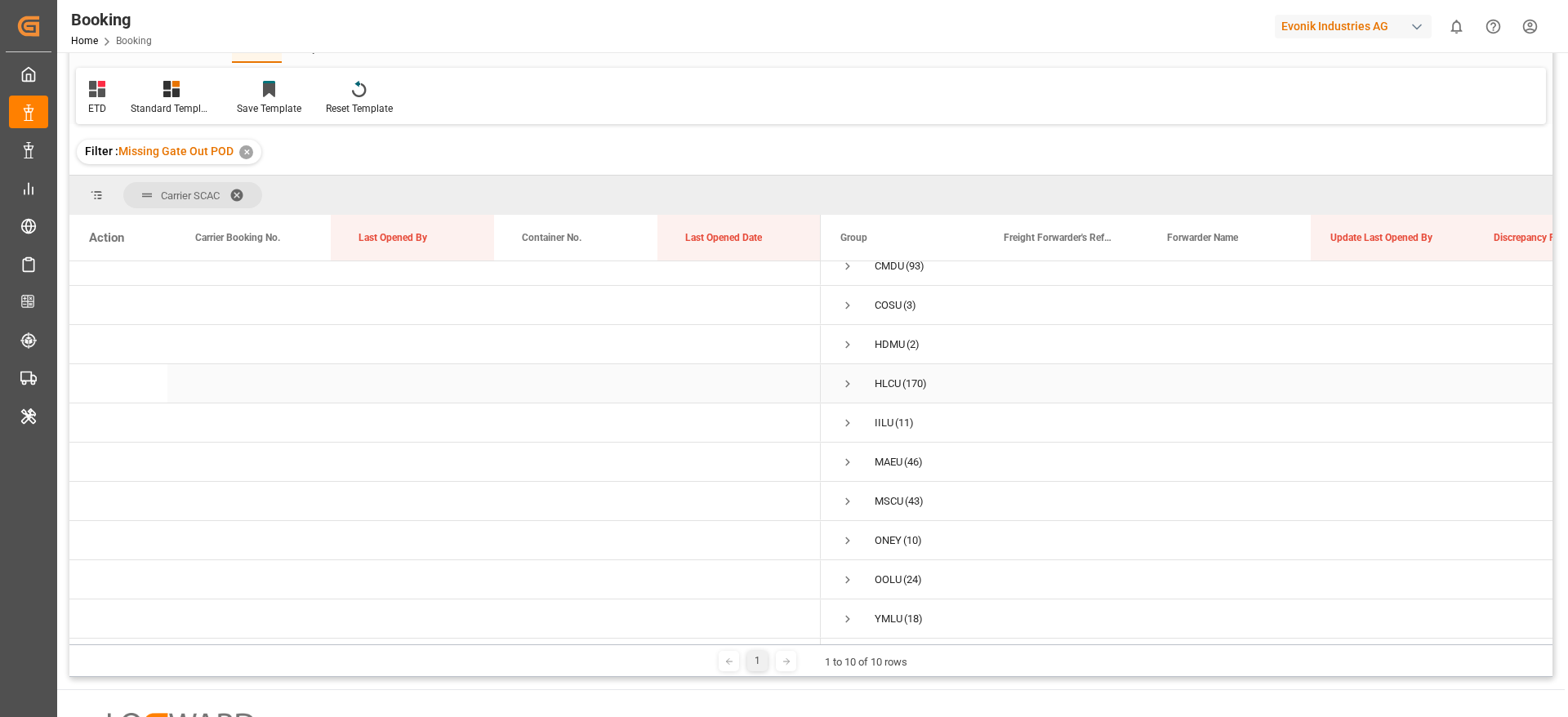
scroll to position [123, 0]
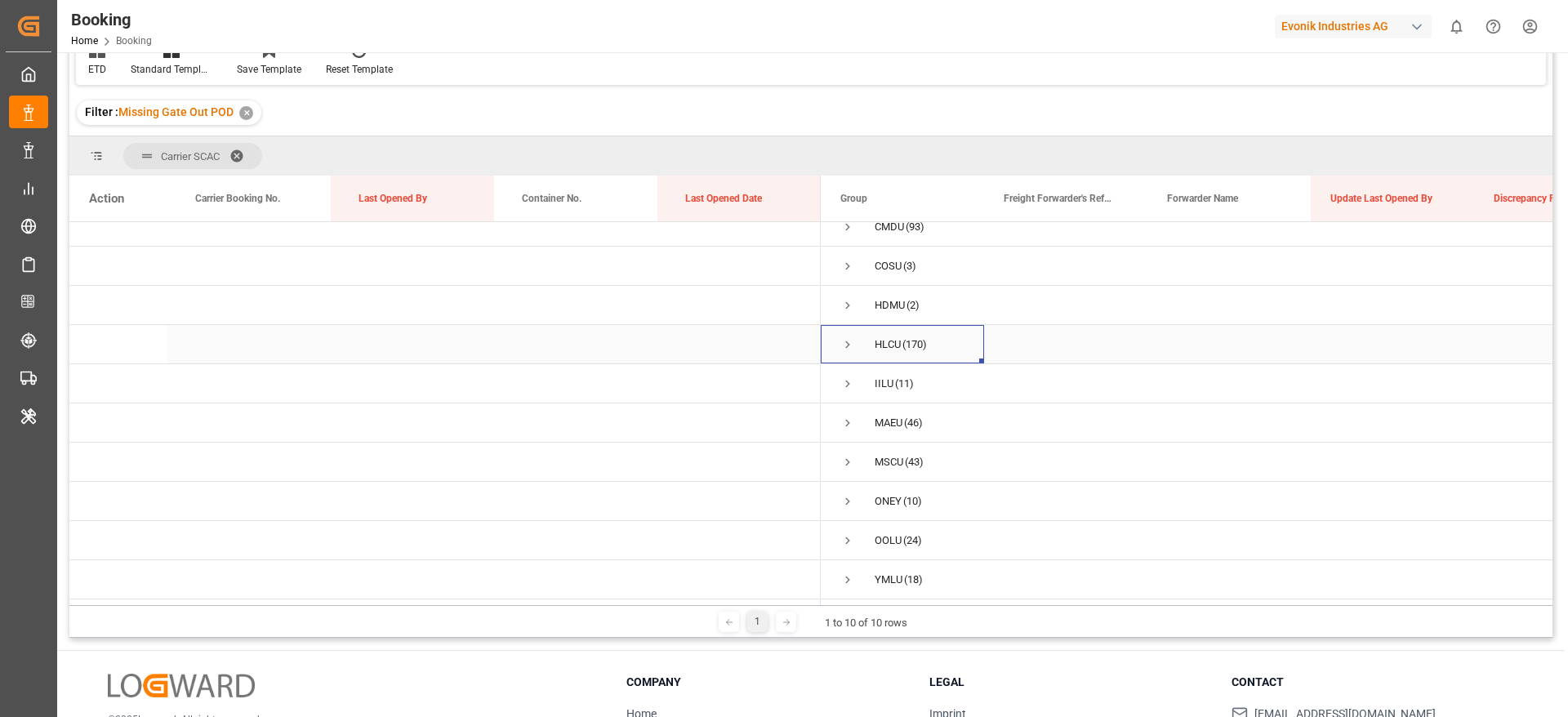
click at [849, 346] on span "Press SPACE to select this row." at bounding box center [847, 344] width 15 height 15
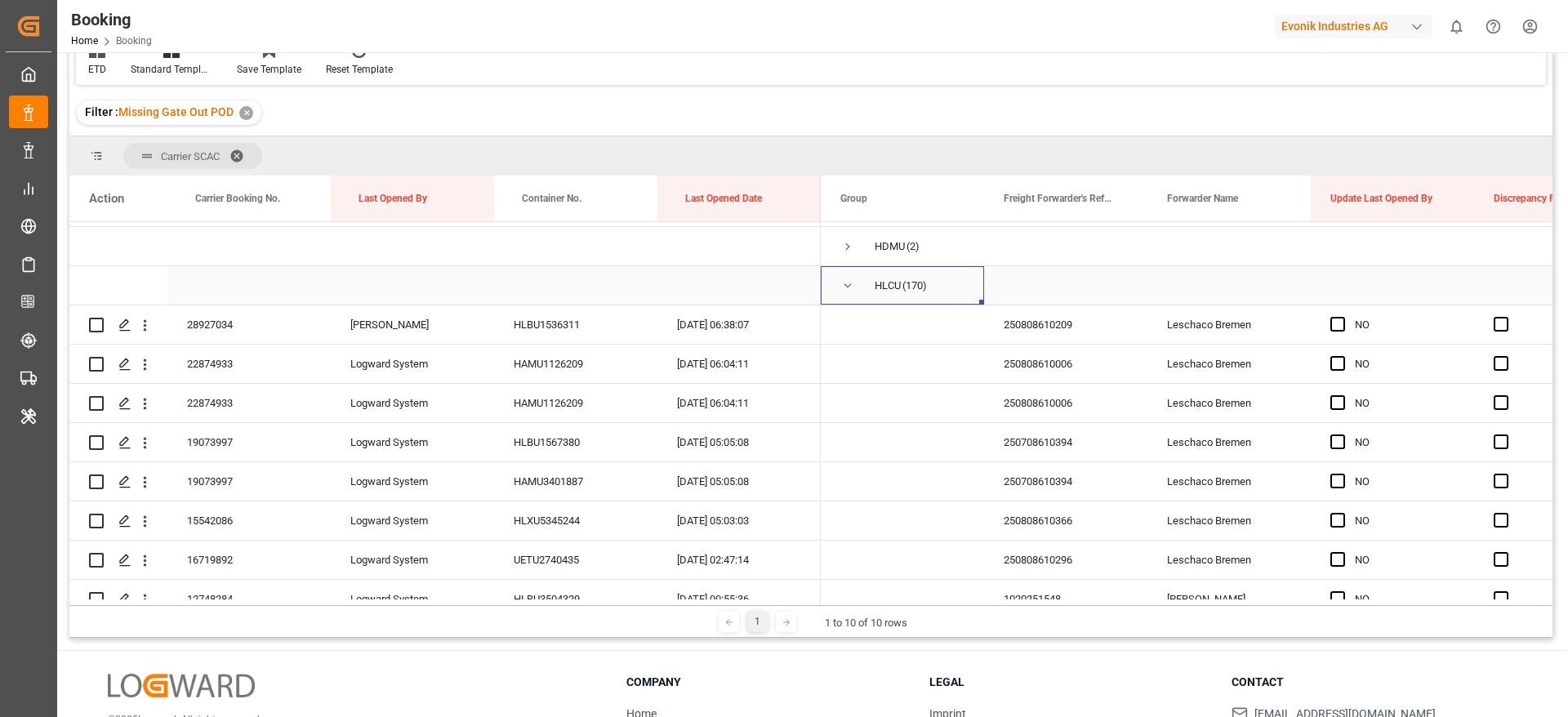
scroll to position [0, 0]
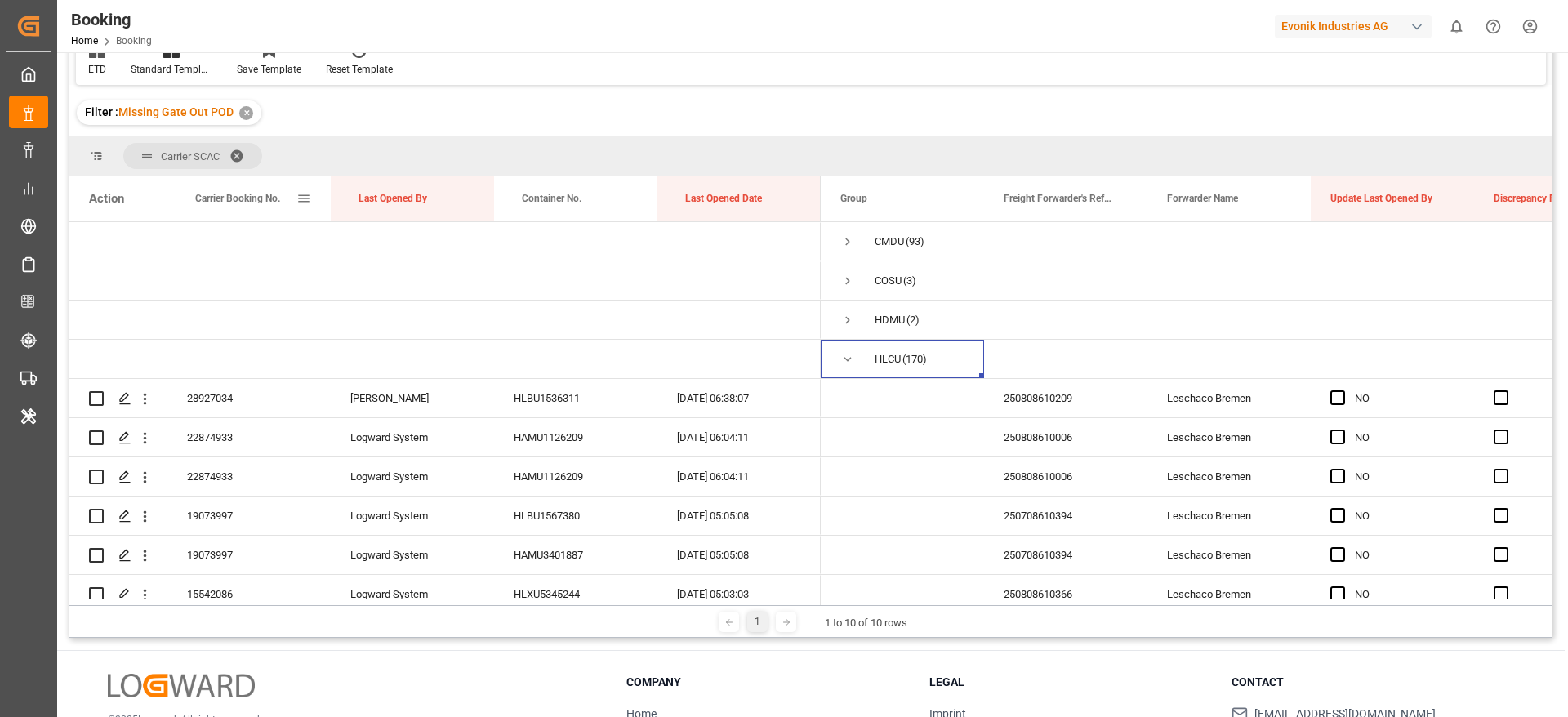
click at [236, 204] on div "Carrier Booking No." at bounding box center [245, 198] width 101 height 46
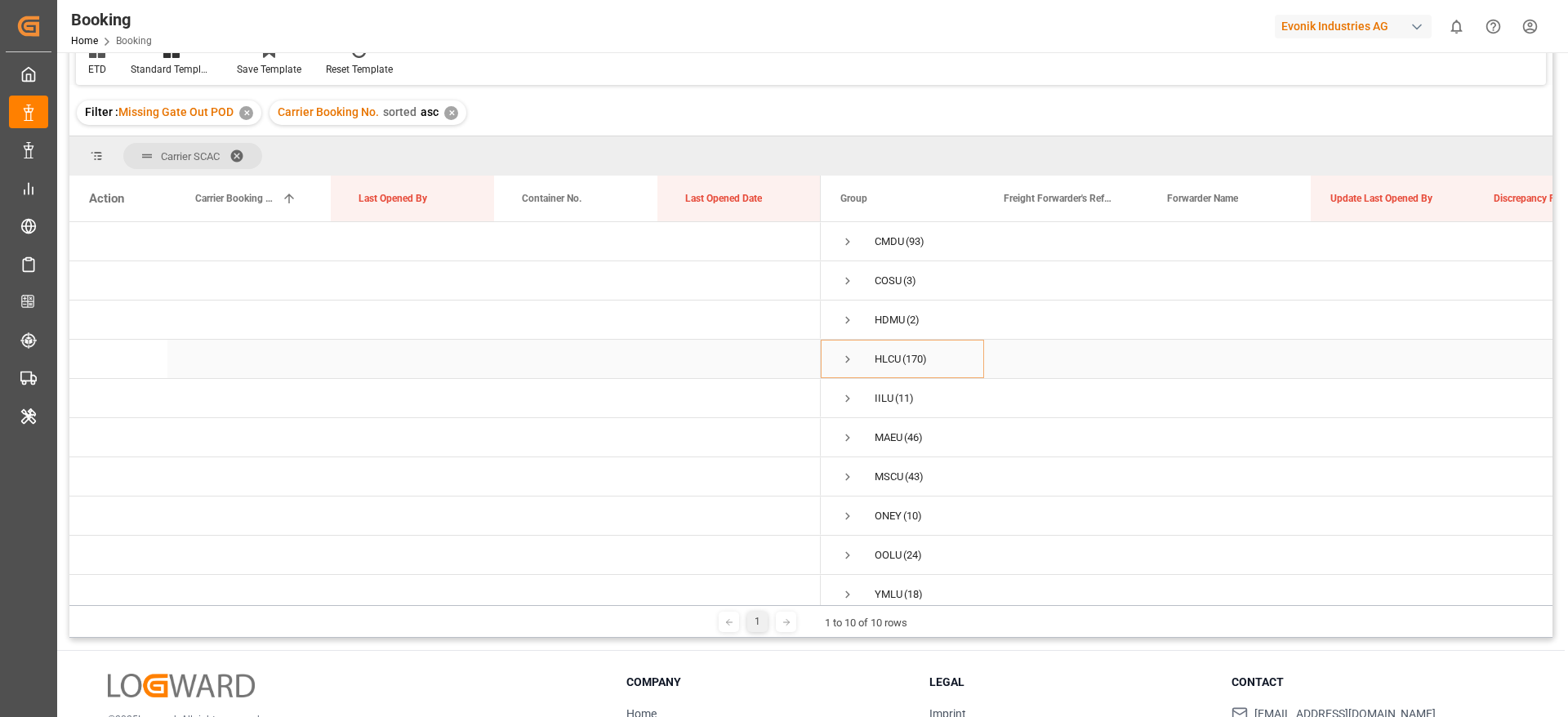
click at [856, 361] on span "HLCU (170)" at bounding box center [902, 359] width 124 height 37
click at [847, 360] on span "Press SPACE to select this row." at bounding box center [847, 359] width 15 height 15
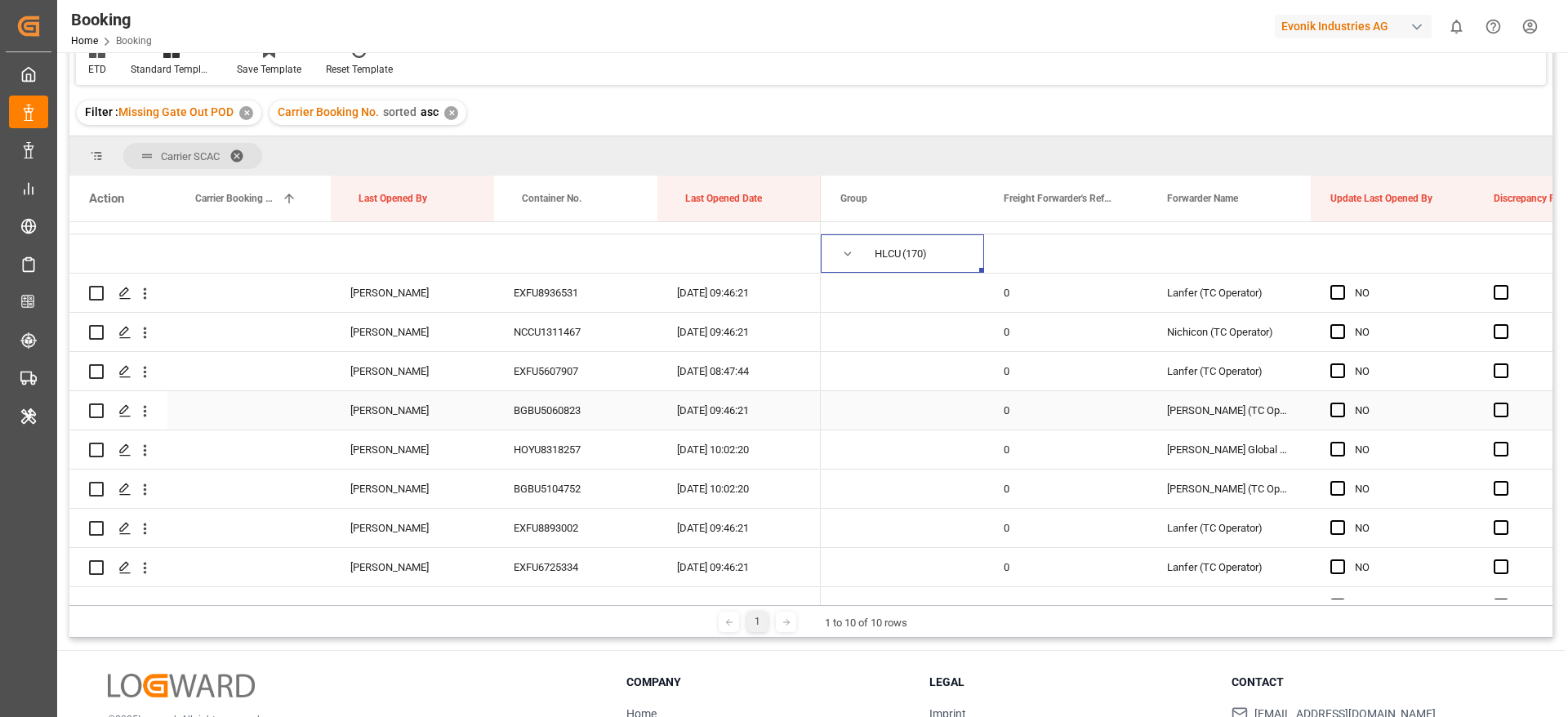
scroll to position [123, 0]
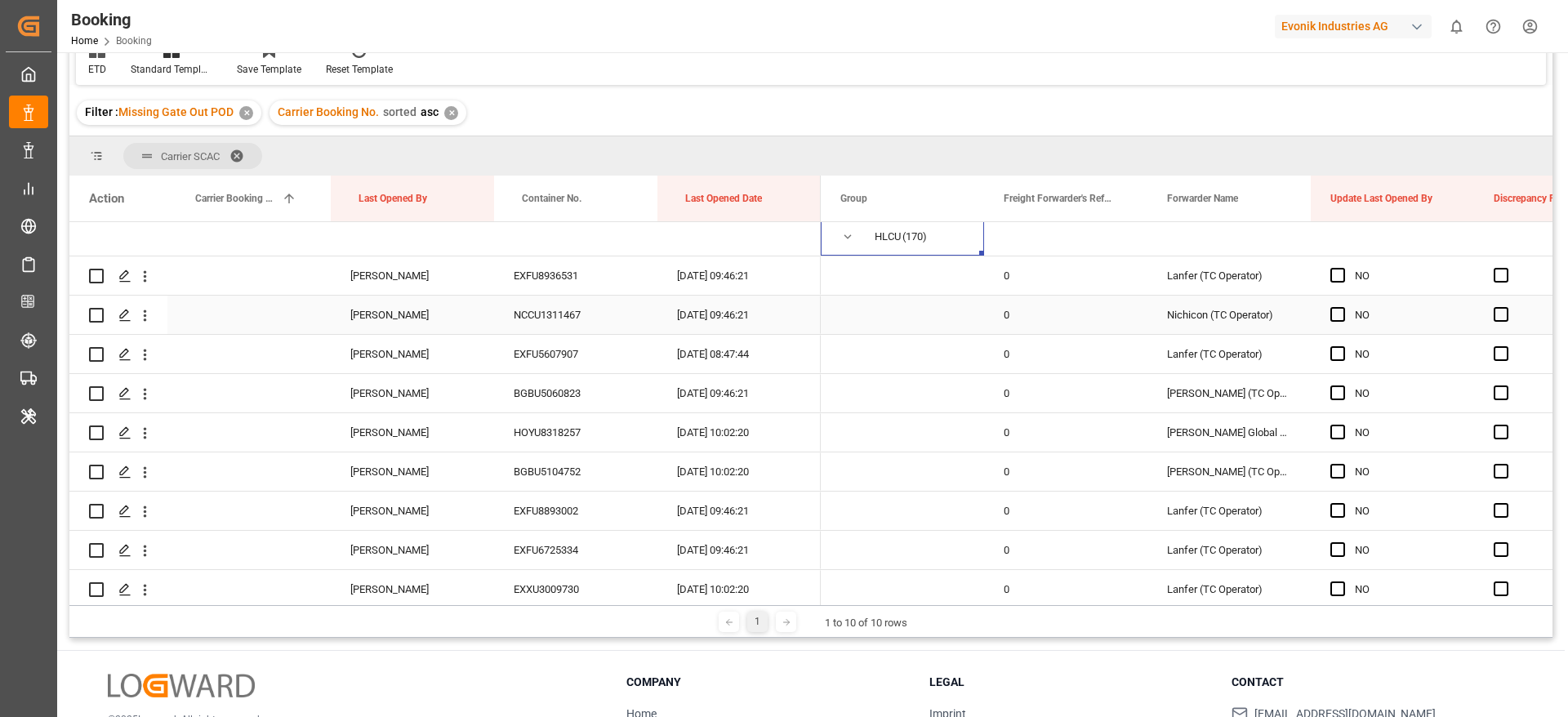
click at [556, 292] on div "EXFU8936531" at bounding box center [575, 276] width 163 height 39
click at [1340, 273] on span "Press SPACE to select this row." at bounding box center [1337, 275] width 15 height 15
click at [1342, 268] on input "Press SPACE to select this row." at bounding box center [1342, 268] width 0 height 0
click at [1337, 312] on span "Press SPACE to select this row." at bounding box center [1337, 314] width 15 height 15
click at [1342, 307] on input "Press SPACE to select this row." at bounding box center [1342, 307] width 0 height 0
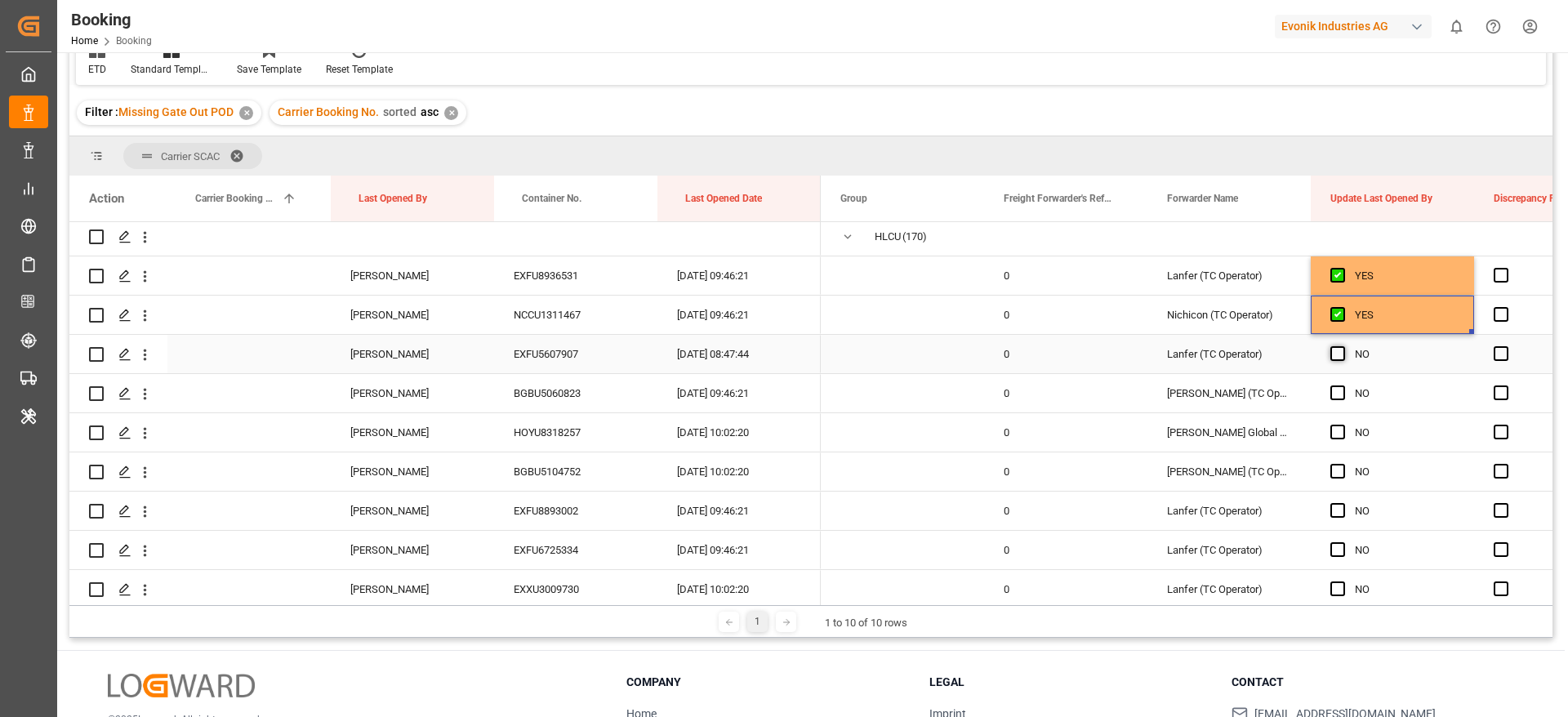
click at [1330, 353] on span "Press SPACE to select this row." at bounding box center [1337, 354] width 15 height 15
click at [1342, 347] on input "Press SPACE to select this row." at bounding box center [1342, 347] width 0 height 0
click at [1338, 391] on span "Press SPACE to select this row." at bounding box center [1337, 392] width 15 height 15
click at [1342, 385] on input "Press SPACE to select this row." at bounding box center [1342, 385] width 0 height 0
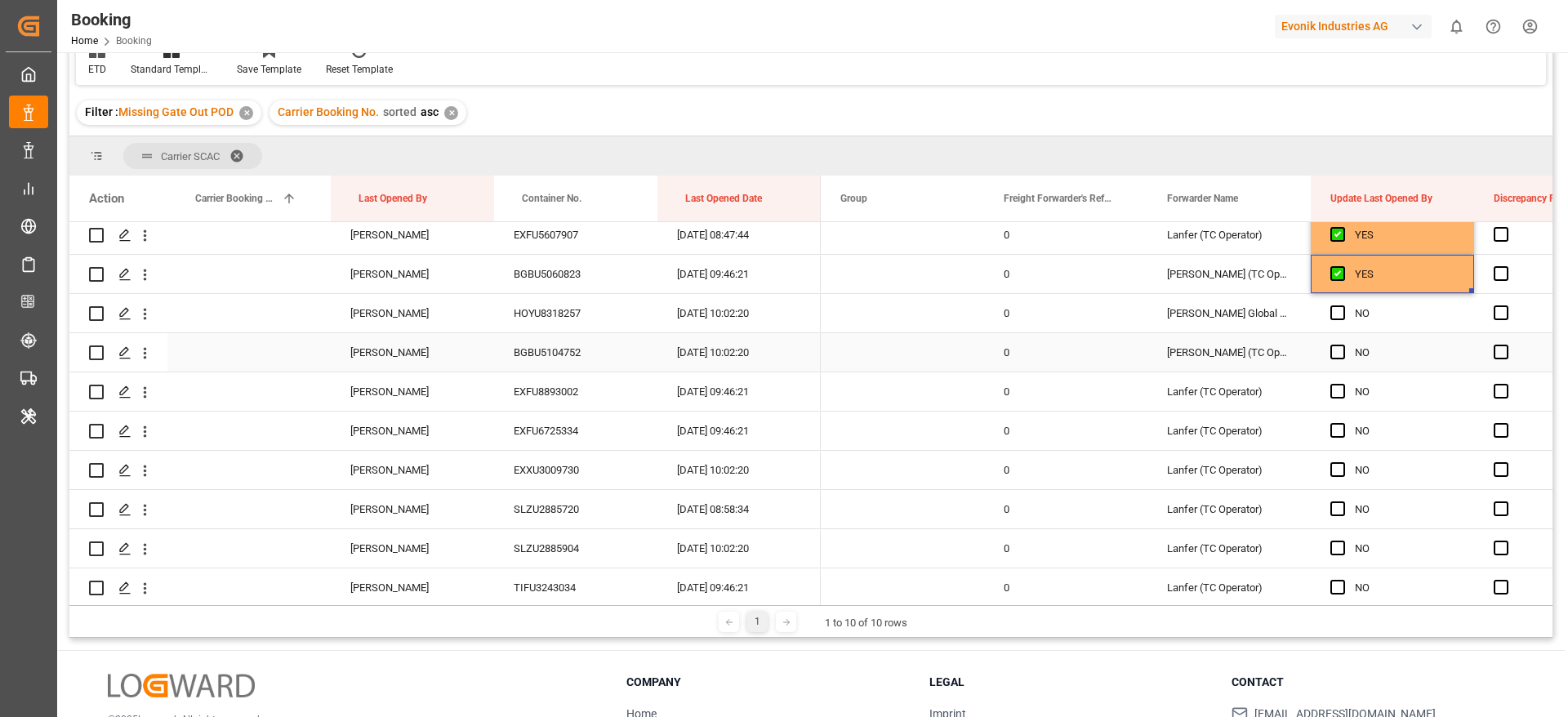
scroll to position [245, 0]
click at [1330, 309] on span "Press SPACE to select this row." at bounding box center [1337, 310] width 15 height 15
click at [1342, 302] on input "Press SPACE to select this row." at bounding box center [1342, 302] width 0 height 0
click at [1331, 343] on span "Press SPACE to select this row." at bounding box center [1337, 348] width 15 height 15
click at [1342, 341] on input "Press SPACE to select this row." at bounding box center [1342, 341] width 0 height 0
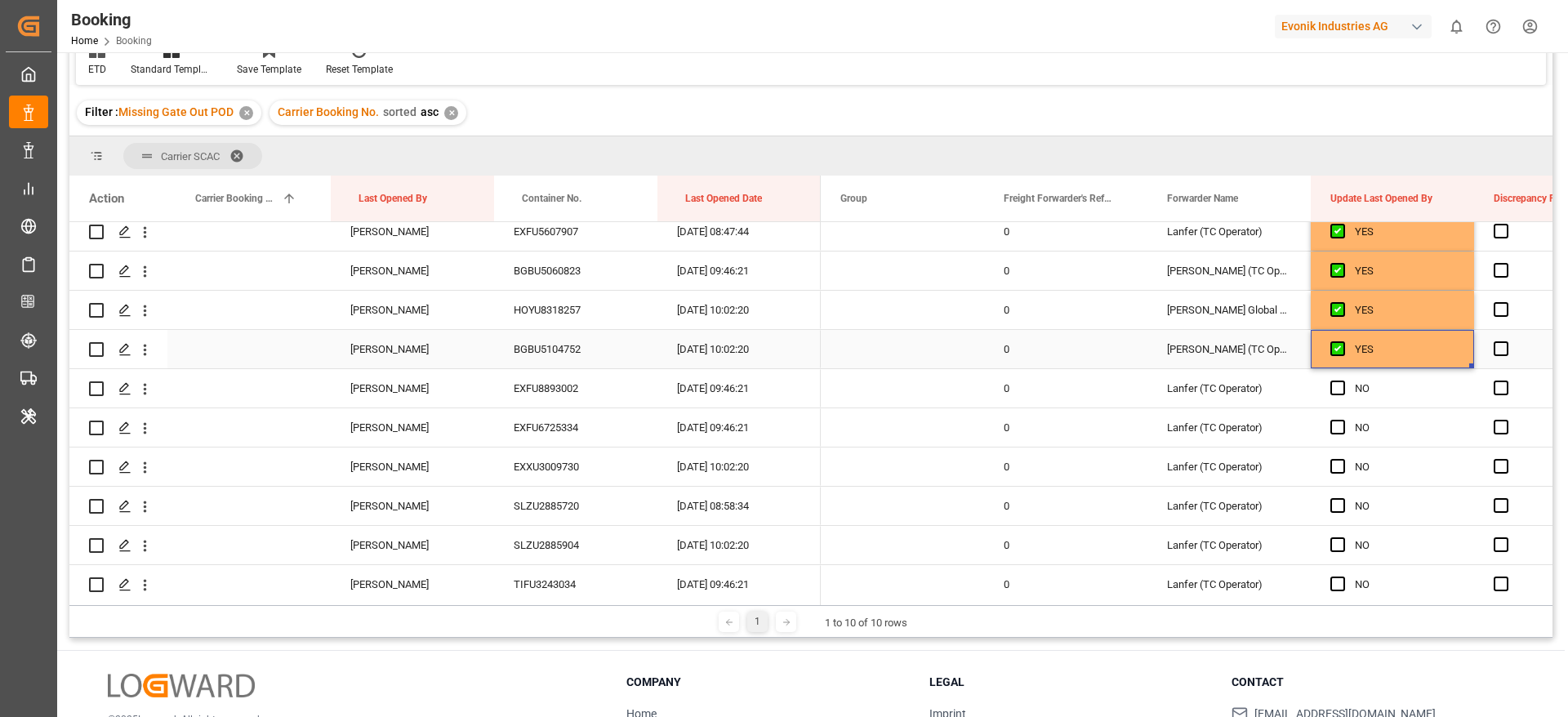
click at [573, 313] on div "HOYU8318257" at bounding box center [575, 310] width 163 height 39
click at [1333, 385] on span "Press SPACE to select this row." at bounding box center [1337, 387] width 15 height 15
click at [1342, 380] on input "Press SPACE to select this row." at bounding box center [1342, 380] width 0 height 0
click at [1340, 424] on span "Press SPACE to select this row." at bounding box center [1337, 427] width 15 height 15
click at [1342, 420] on input "Press SPACE to select this row." at bounding box center [1342, 420] width 0 height 0
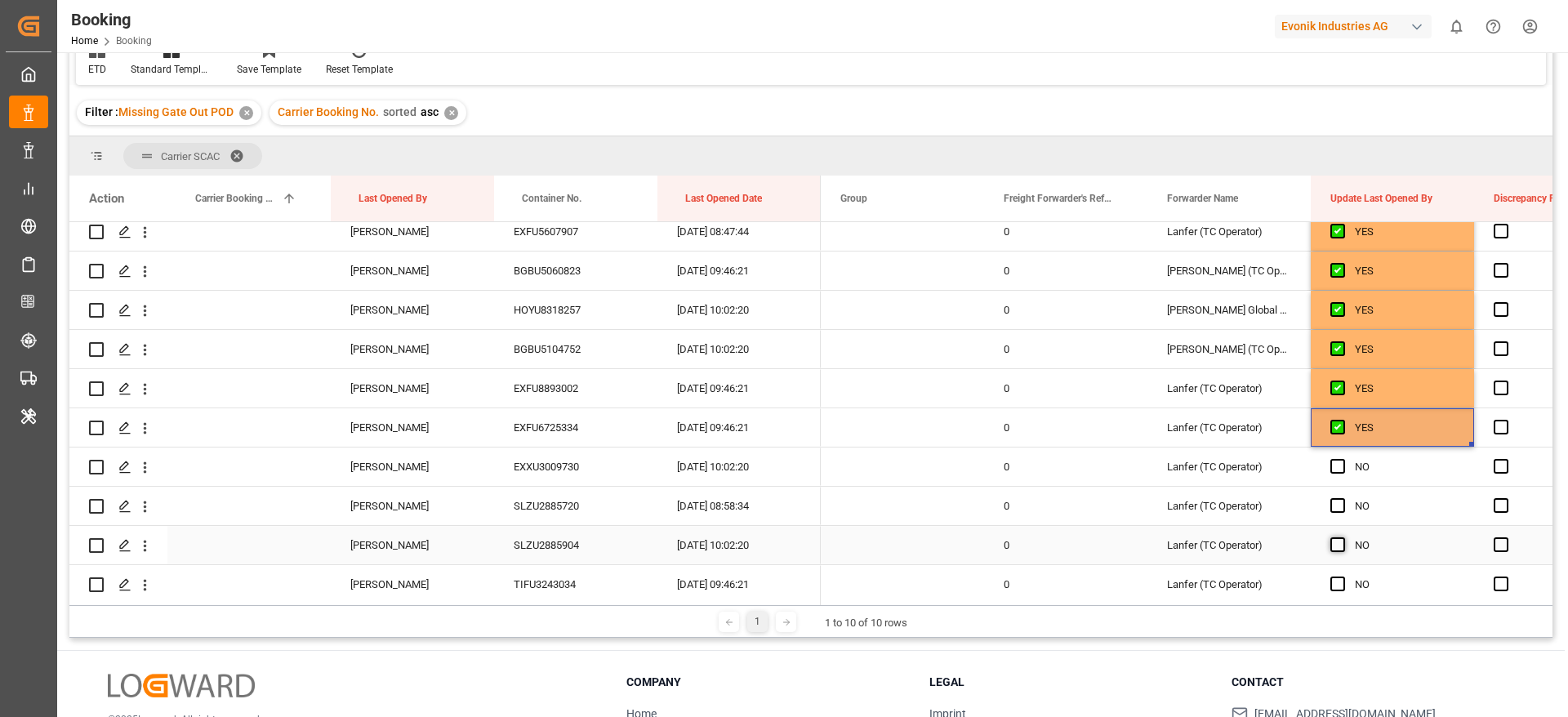
scroll to position [368, 0]
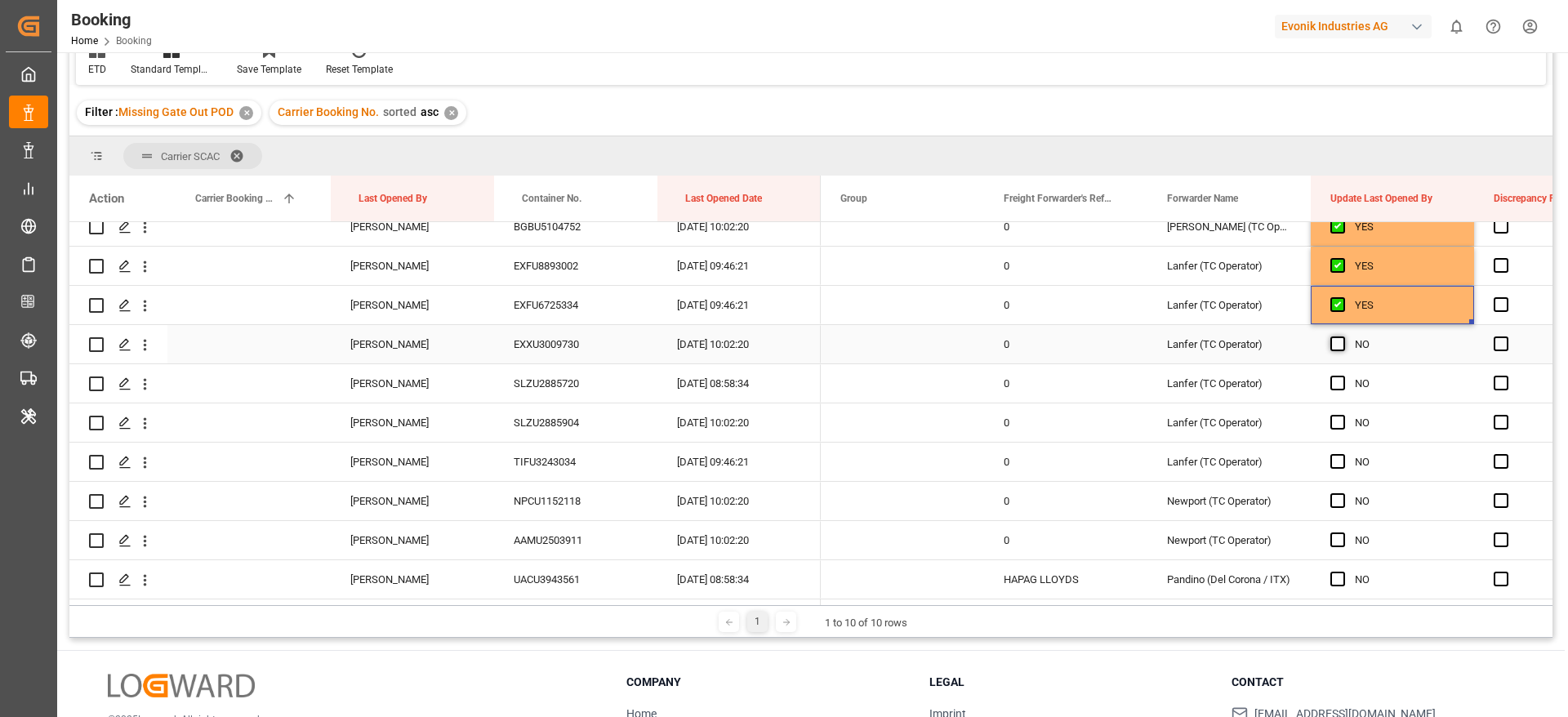
click at [1343, 341] on span "Press SPACE to select this row." at bounding box center [1337, 343] width 15 height 15
click at [1342, 336] on input "Press SPACE to select this row." at bounding box center [1342, 336] width 0 height 0
click at [1341, 385] on span "Press SPACE to select this row." at bounding box center [1337, 383] width 15 height 15
click at [1342, 376] on input "Press SPACE to select this row." at bounding box center [1342, 376] width 0 height 0
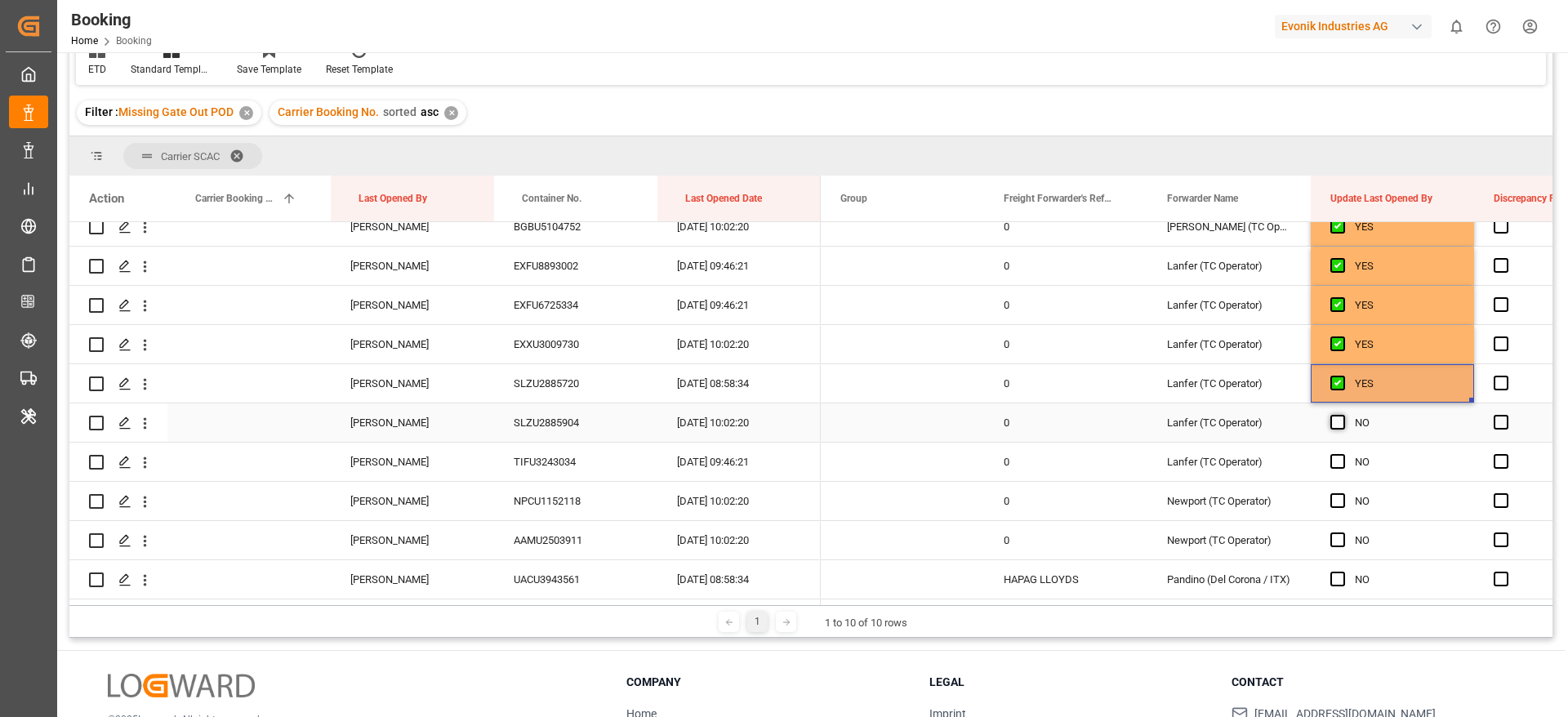
drag, startPoint x: 1343, startPoint y: 422, endPoint x: 1338, endPoint y: 458, distance: 36.3
click at [1343, 423] on span "Press SPACE to select this row." at bounding box center [1337, 422] width 15 height 15
click at [1342, 415] on input "Press SPACE to select this row." at bounding box center [1342, 415] width 0 height 0
click at [1338, 458] on span "Press SPACE to select this row." at bounding box center [1337, 461] width 15 height 15
click at [1342, 454] on input "Press SPACE to select this row." at bounding box center [1342, 454] width 0 height 0
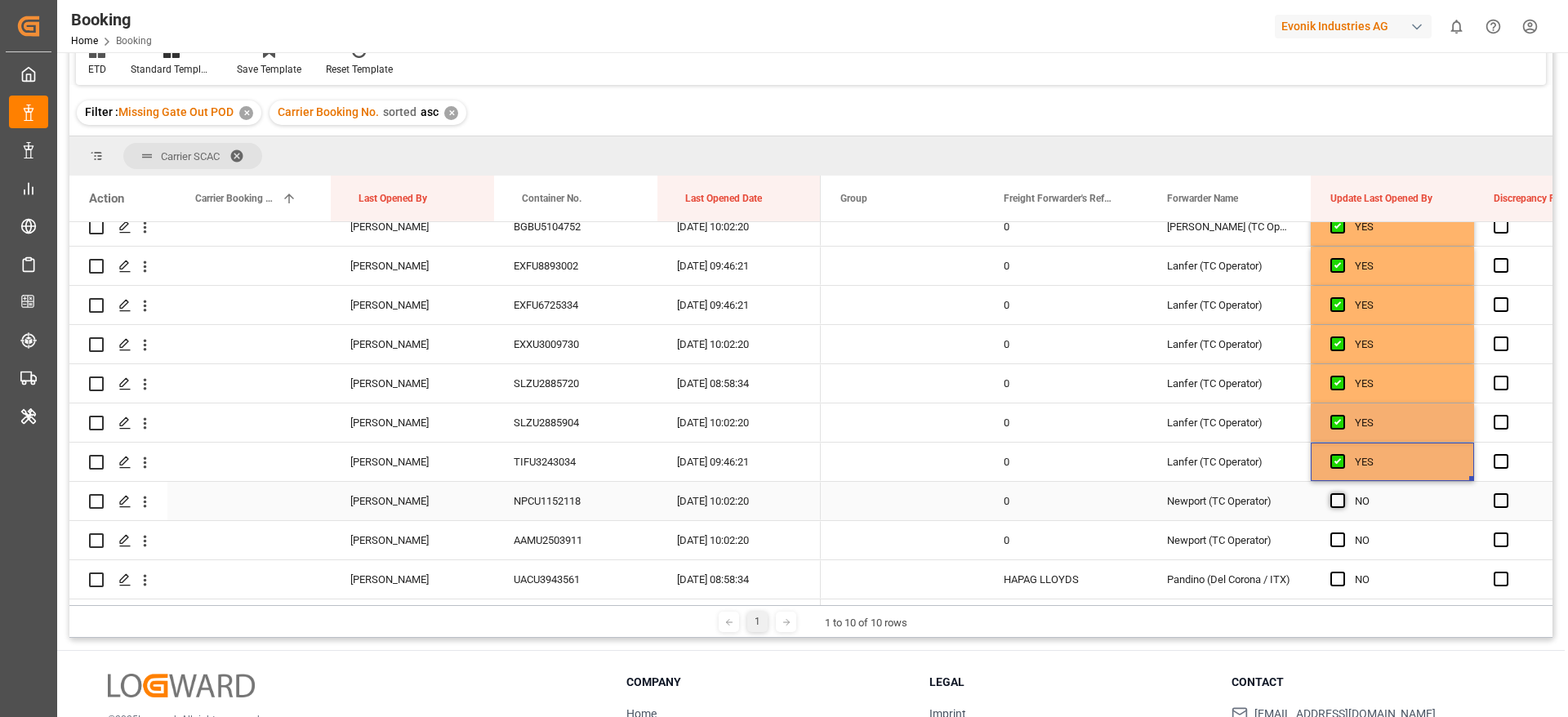
click at [1334, 506] on span "Press SPACE to select this row." at bounding box center [1337, 500] width 15 height 15
click at [1342, 493] on input "Press SPACE to select this row." at bounding box center [1342, 493] width 0 height 0
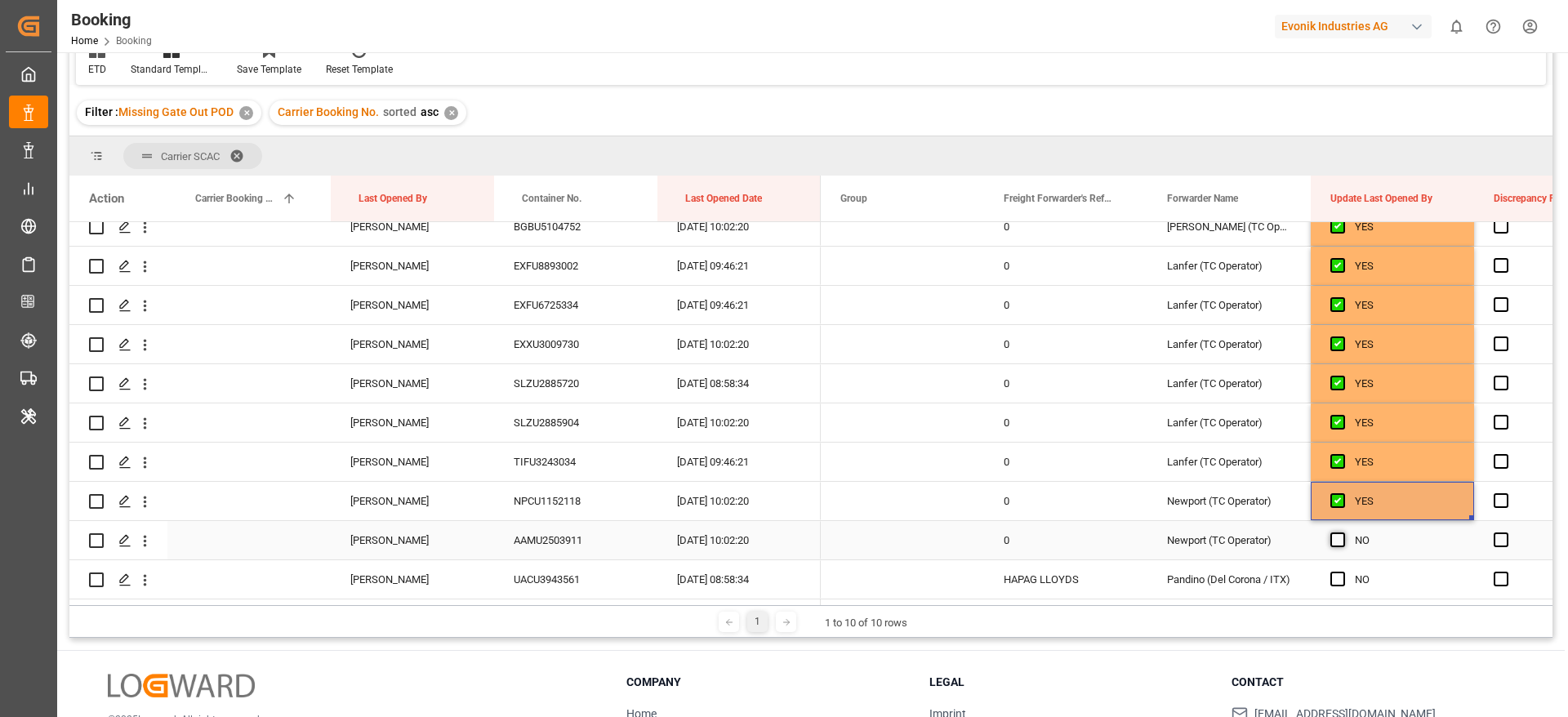
drag, startPoint x: 1337, startPoint y: 538, endPoint x: 1337, endPoint y: 526, distance: 12.0
click at [1337, 539] on span "Press SPACE to select this row." at bounding box center [1337, 540] width 15 height 15
click at [1342, 533] on input "Press SPACE to select this row." at bounding box center [1342, 533] width 0 height 0
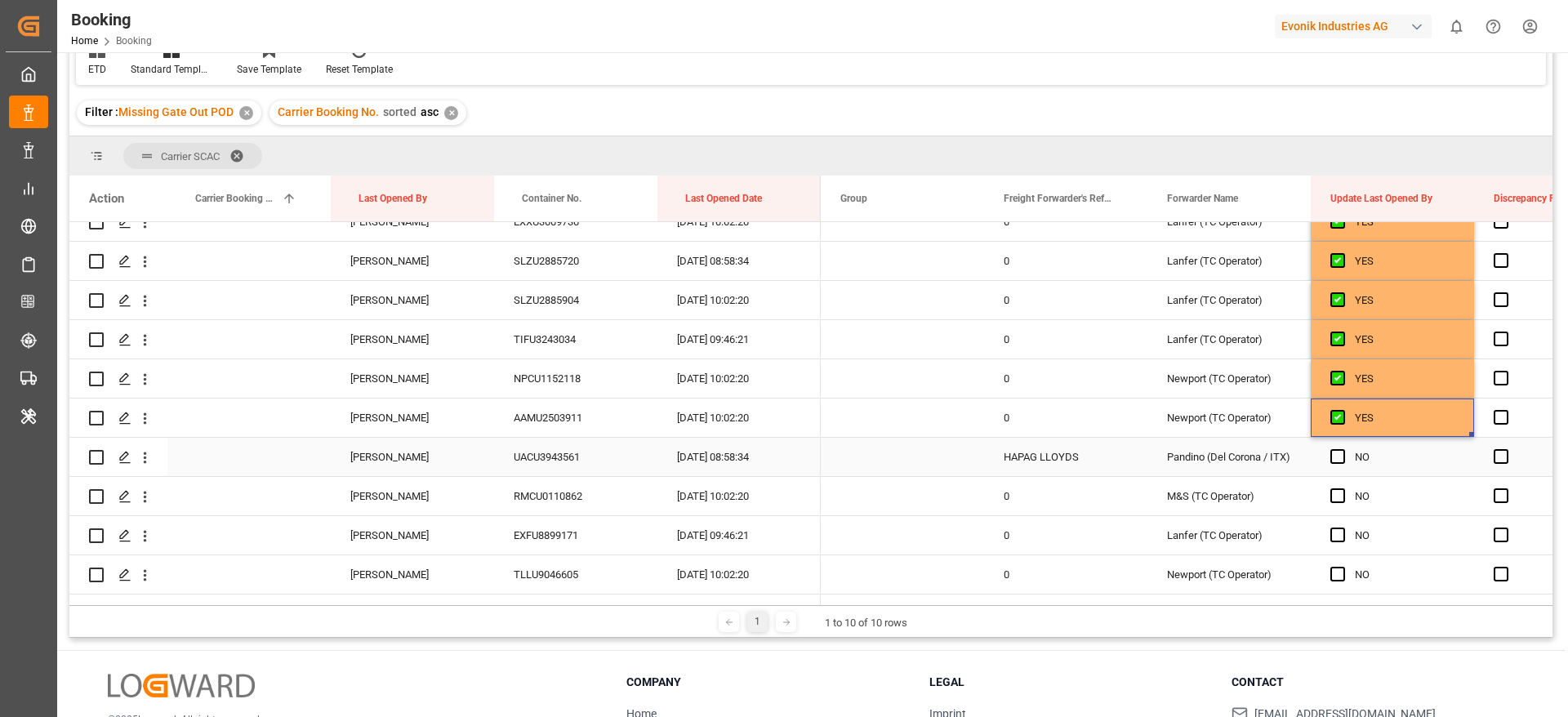
click at [565, 464] on div "UACU3943561" at bounding box center [575, 457] width 163 height 39
click at [1337, 452] on span "Press SPACE to select this row." at bounding box center [1337, 456] width 15 height 15
click at [1342, 449] on input "Press SPACE to select this row." at bounding box center [1342, 449] width 0 height 0
click at [1337, 500] on span "Press SPACE to select this row." at bounding box center [1337, 496] width 15 height 15
click at [1342, 489] on input "Press SPACE to select this row." at bounding box center [1342, 489] width 0 height 0
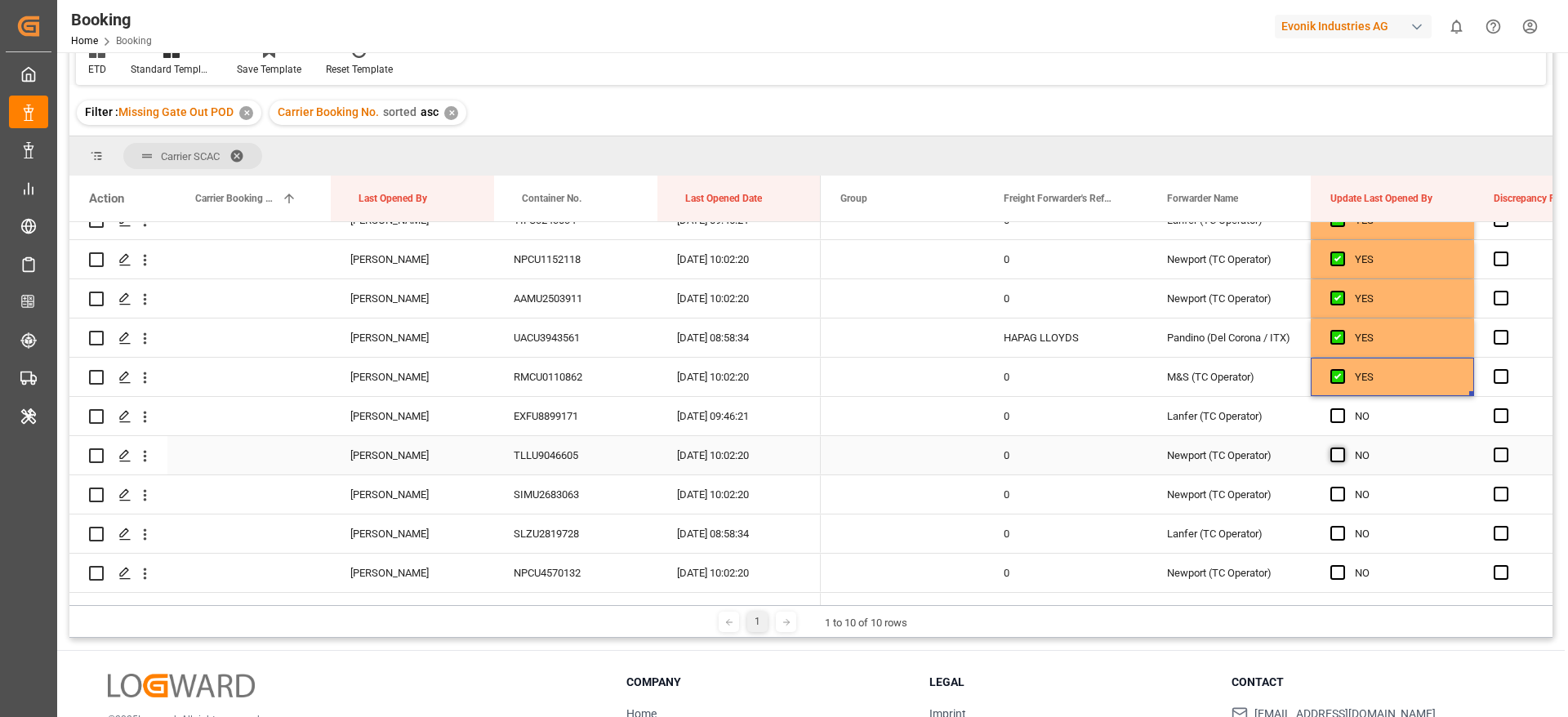
scroll to position [612, 0]
click at [1338, 415] on span "Press SPACE to select this row." at bounding box center [1337, 412] width 15 height 15
click at [1342, 405] on input "Press SPACE to select this row." at bounding box center [1342, 405] width 0 height 0
click at [1338, 447] on span "Press SPACE to select this row." at bounding box center [1337, 452] width 15 height 15
click at [1342, 444] on input "Press SPACE to select this row." at bounding box center [1342, 444] width 0 height 0
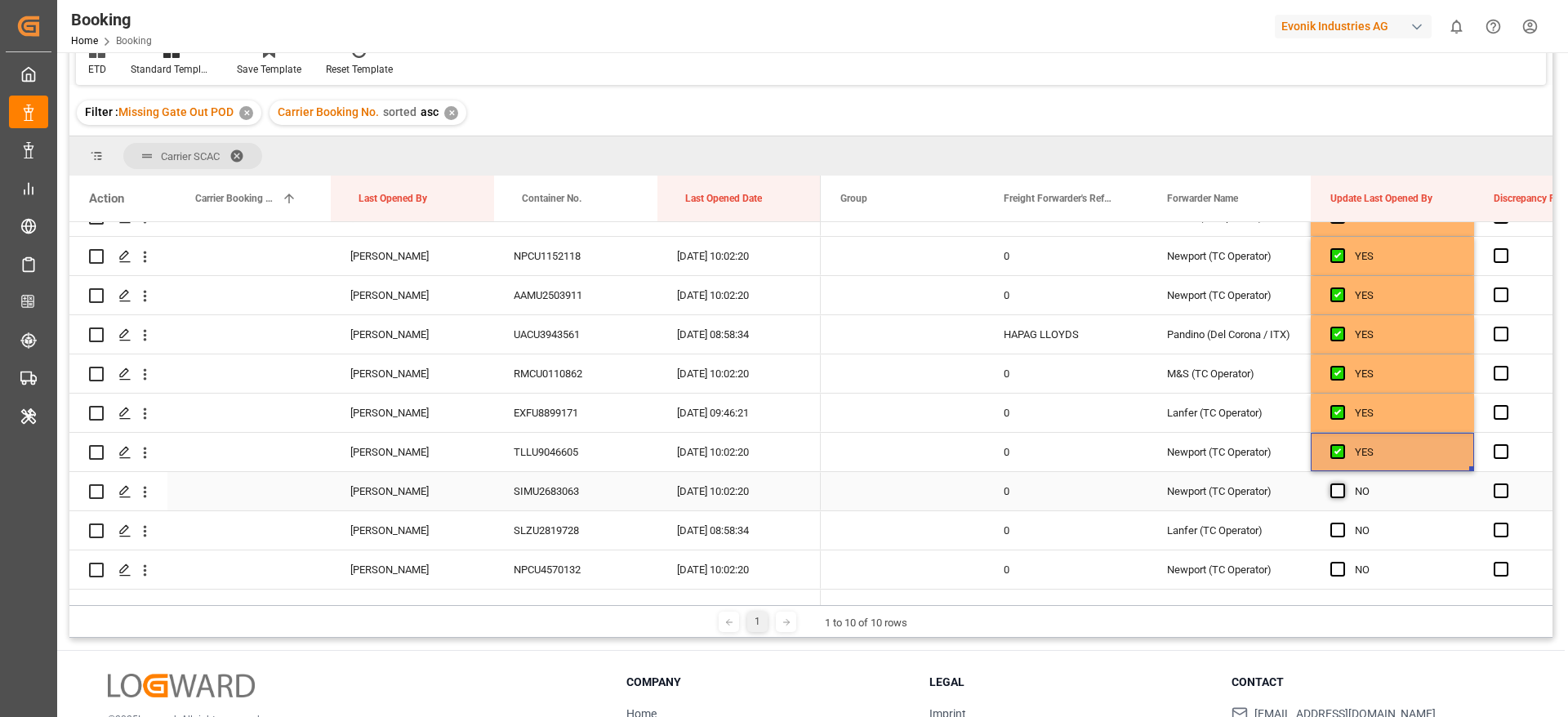
click at [1337, 489] on span "Press SPACE to select this row." at bounding box center [1337, 490] width 15 height 15
click at [1342, 483] on input "Press SPACE to select this row." at bounding box center [1342, 483] width 0 height 0
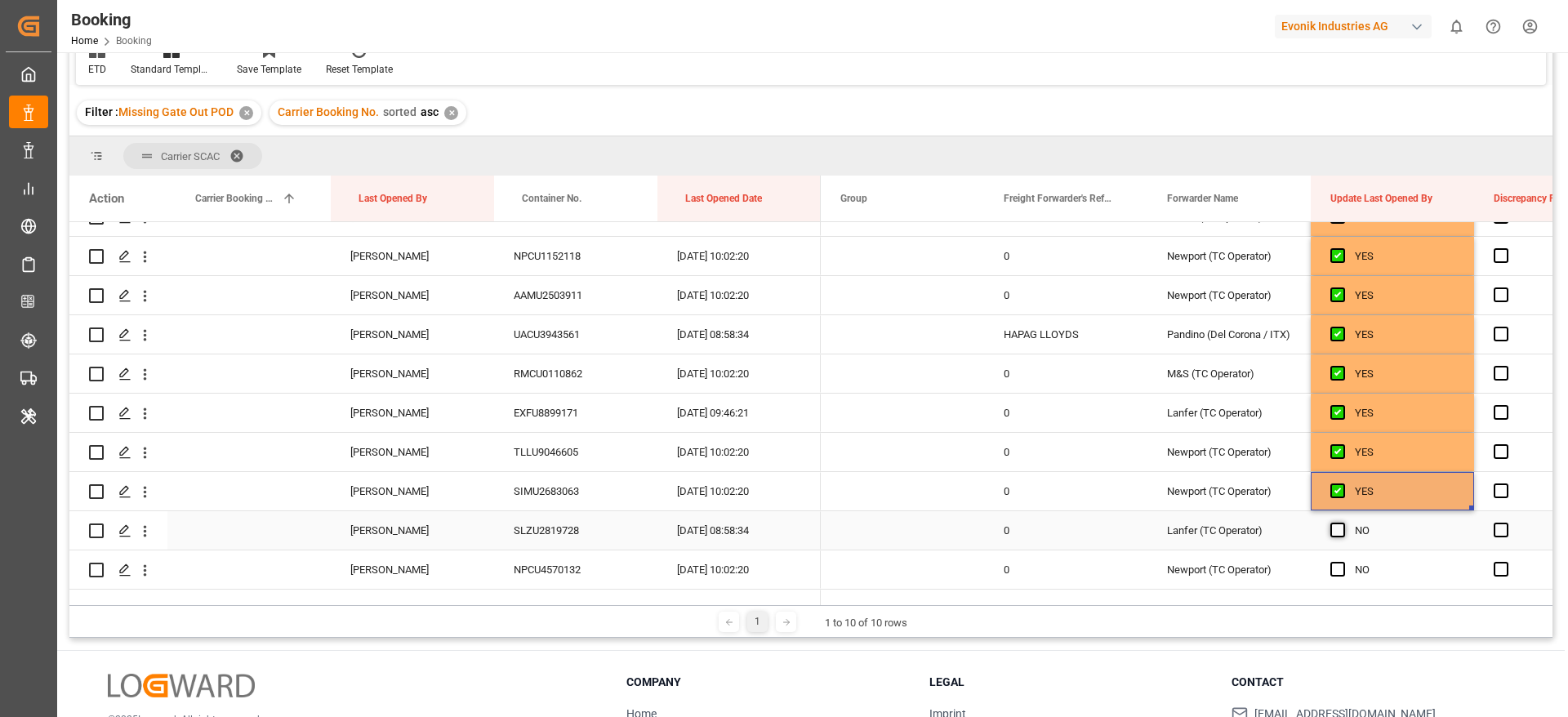
click at [1338, 526] on span "Press SPACE to select this row." at bounding box center [1337, 530] width 15 height 15
click at [1342, 523] on input "Press SPACE to select this row." at bounding box center [1342, 523] width 0 height 0
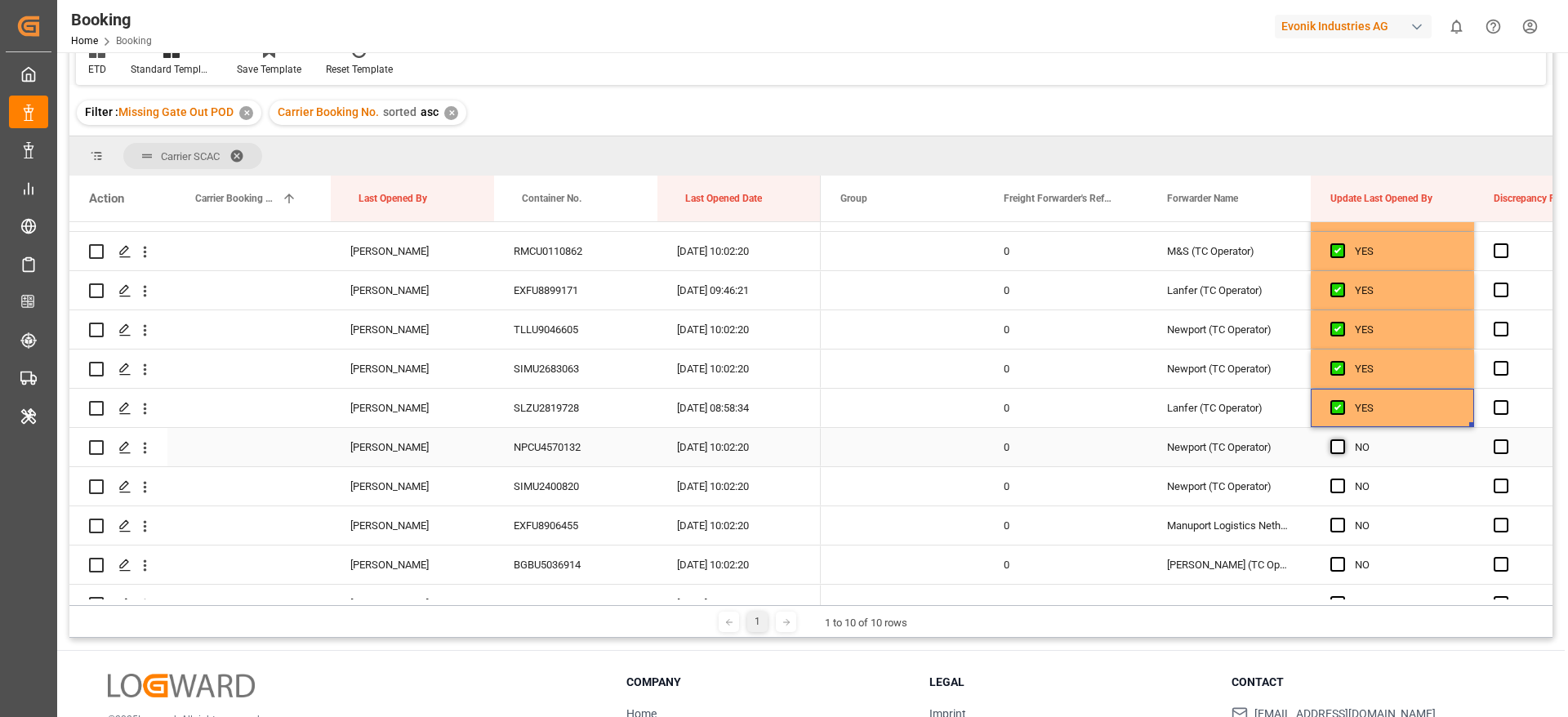
click at [1341, 444] on span "Press SPACE to select this row." at bounding box center [1337, 446] width 15 height 15
click at [1342, 439] on input "Press SPACE to select this row." at bounding box center [1342, 439] width 0 height 0
click at [1340, 483] on span "Press SPACE to select this row." at bounding box center [1337, 486] width 15 height 15
click at [1342, 479] on input "Press SPACE to select this row." at bounding box center [1342, 479] width 0 height 0
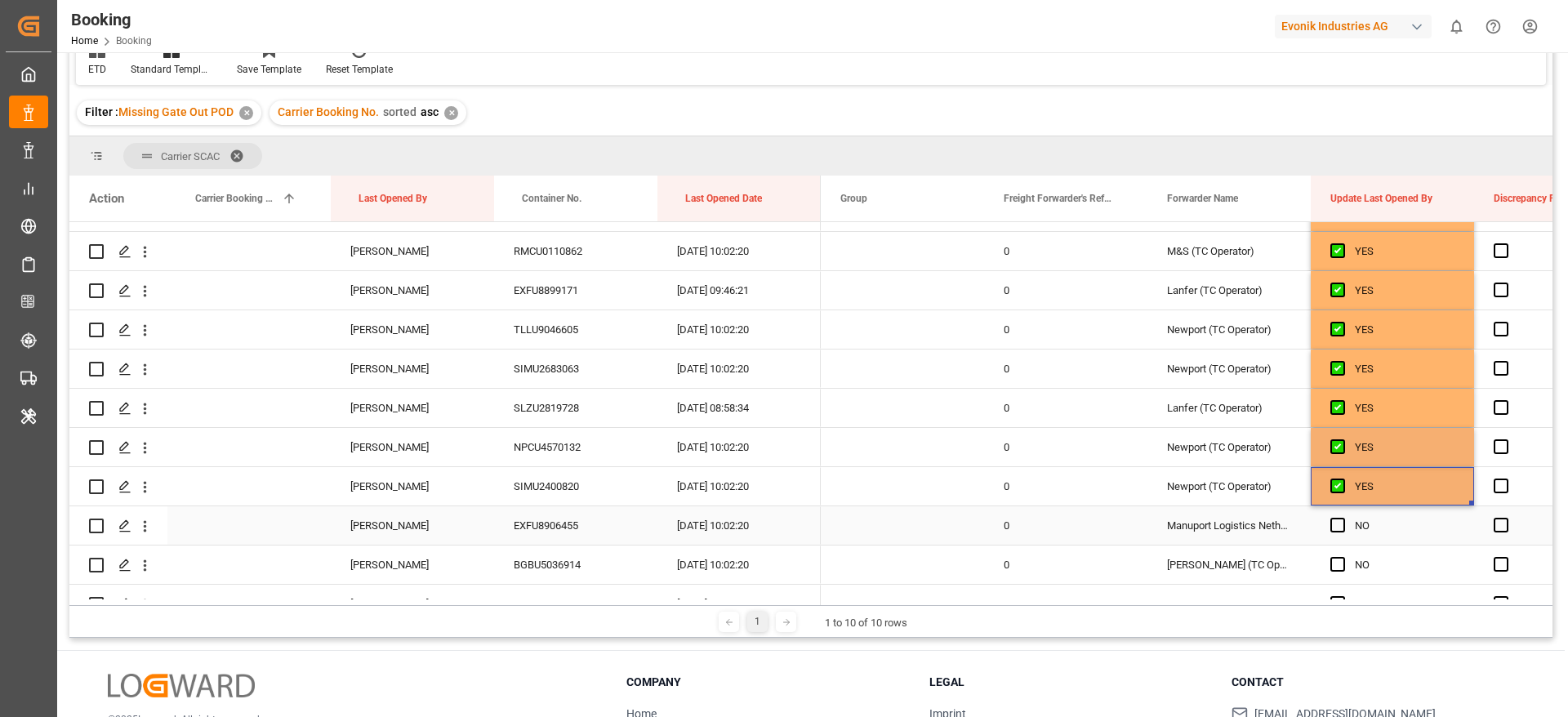
click at [1335, 534] on div "Press SPACE to select this row." at bounding box center [1342, 526] width 25 height 38
click at [1335, 567] on span "Press SPACE to select this row." at bounding box center [1337, 564] width 15 height 15
click at [1342, 556] on input "Press SPACE to select this row." at bounding box center [1342, 556] width 0 height 0
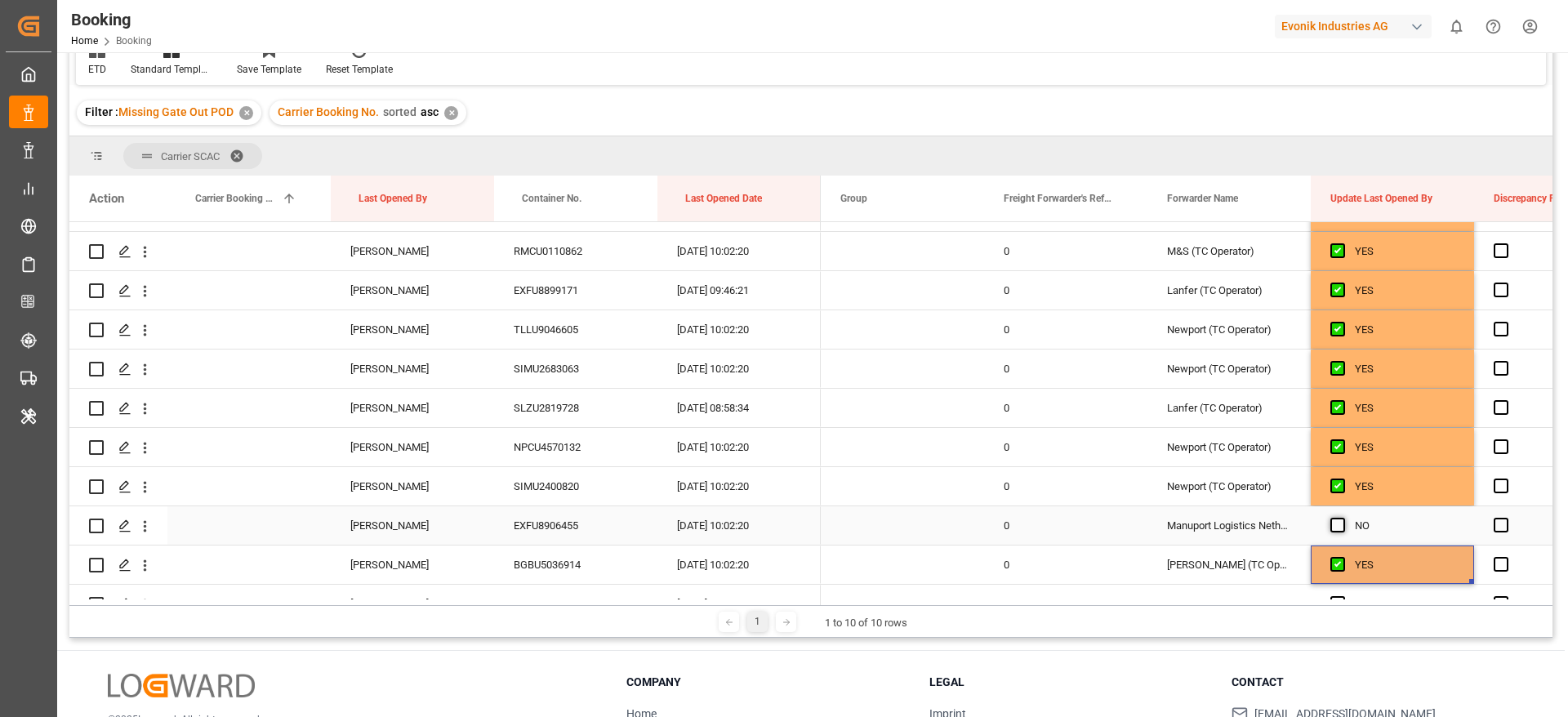
click at [1339, 525] on span "Press SPACE to select this row." at bounding box center [1337, 525] width 15 height 15
click at [1342, 518] on input "Press SPACE to select this row." at bounding box center [1342, 518] width 0 height 0
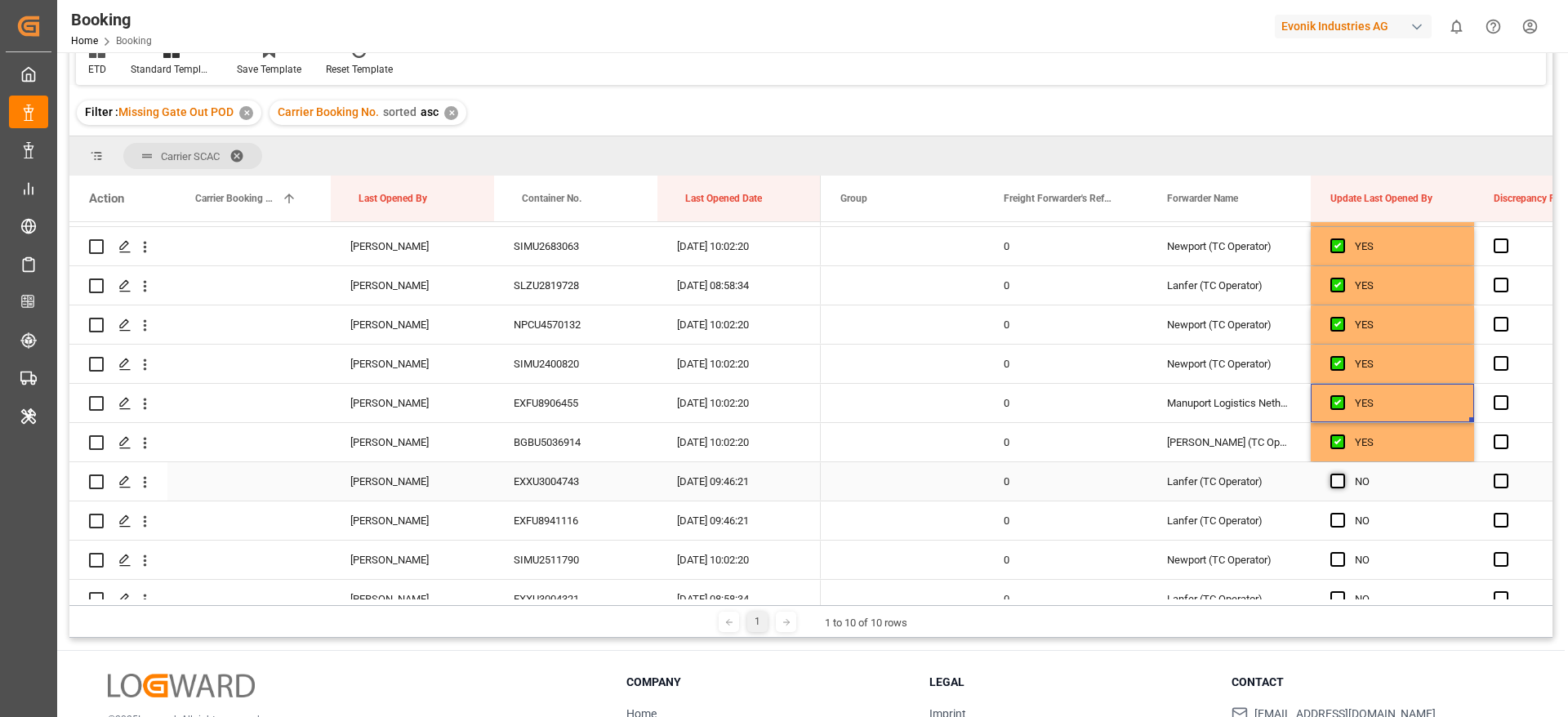
click at [1342, 488] on span "Press SPACE to select this row." at bounding box center [1337, 481] width 15 height 15
click at [1342, 474] on input "Press SPACE to select this row." at bounding box center [1342, 474] width 0 height 0
click at [1339, 520] on span "Press SPACE to select this row." at bounding box center [1337, 519] width 15 height 15
click at [1342, 512] on input "Press SPACE to select this row." at bounding box center [1342, 512] width 0 height 0
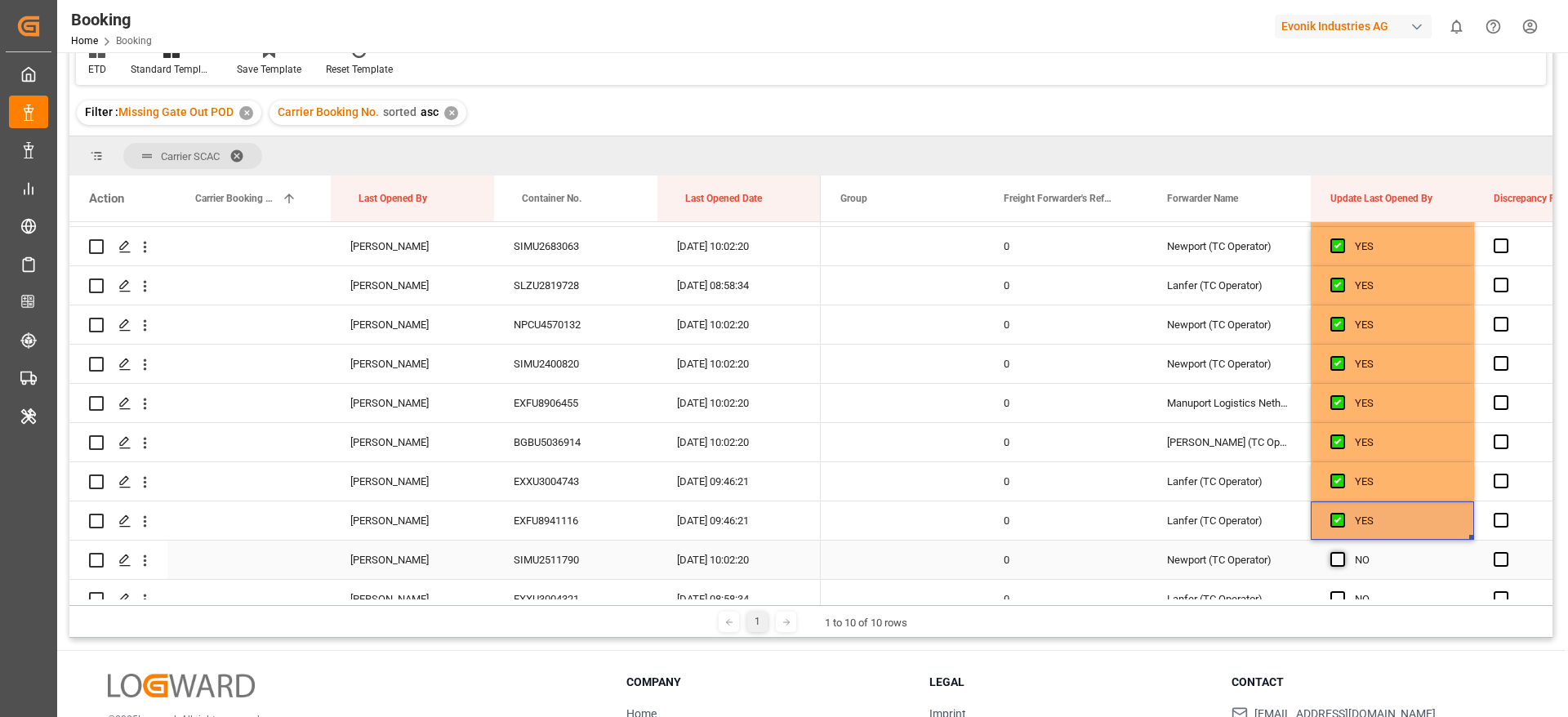
click at [1339, 557] on span "Press SPACE to select this row." at bounding box center [1337, 559] width 15 height 15
click at [1342, 552] on input "Press SPACE to select this row." at bounding box center [1342, 552] width 0 height 0
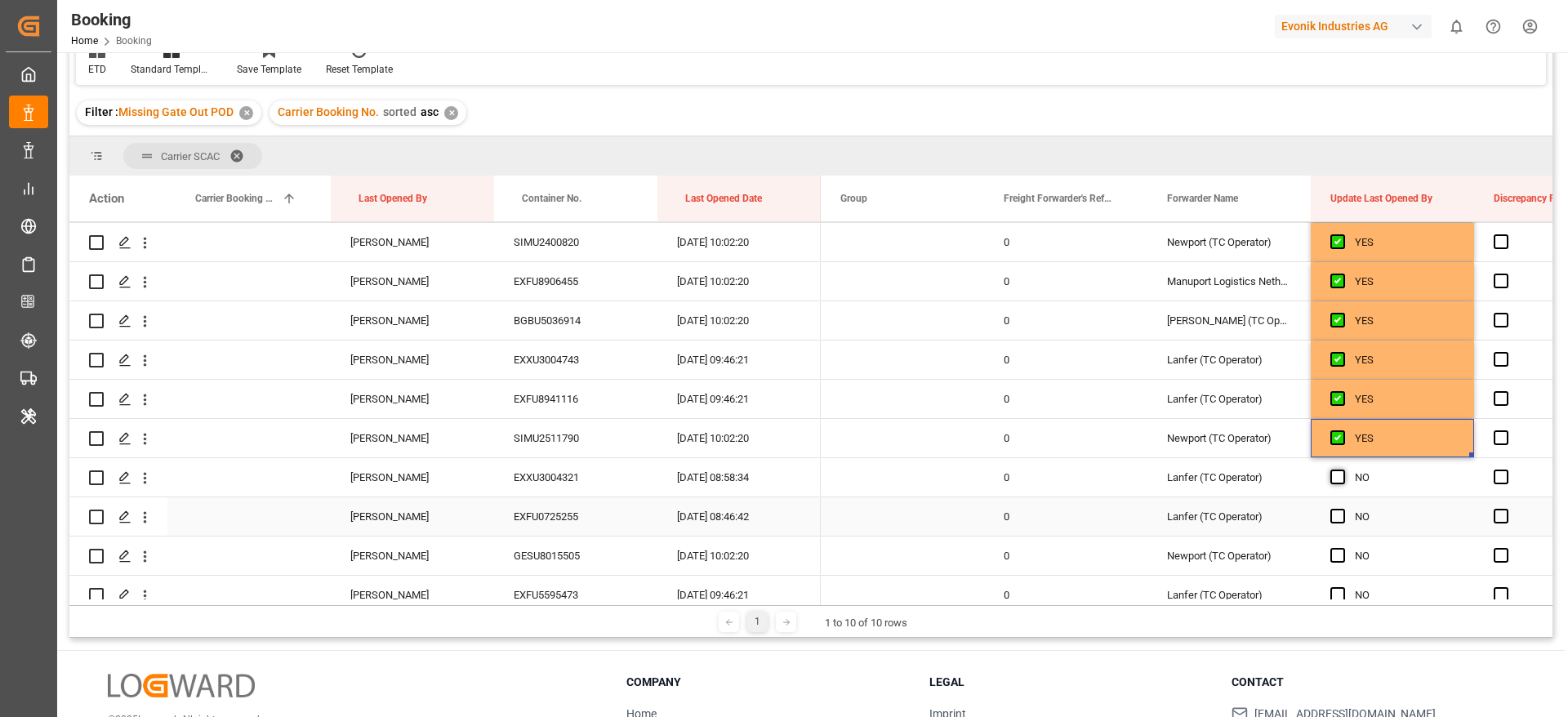
scroll to position [980, 0]
click at [1340, 471] on span "Press SPACE to select this row." at bounding box center [1337, 475] width 15 height 15
click at [1342, 468] on input "Press SPACE to select this row." at bounding box center [1342, 468] width 0 height 0
click at [1341, 517] on span "Press SPACE to select this row." at bounding box center [1337, 515] width 15 height 15
click at [1342, 508] on input "Press SPACE to select this row." at bounding box center [1342, 508] width 0 height 0
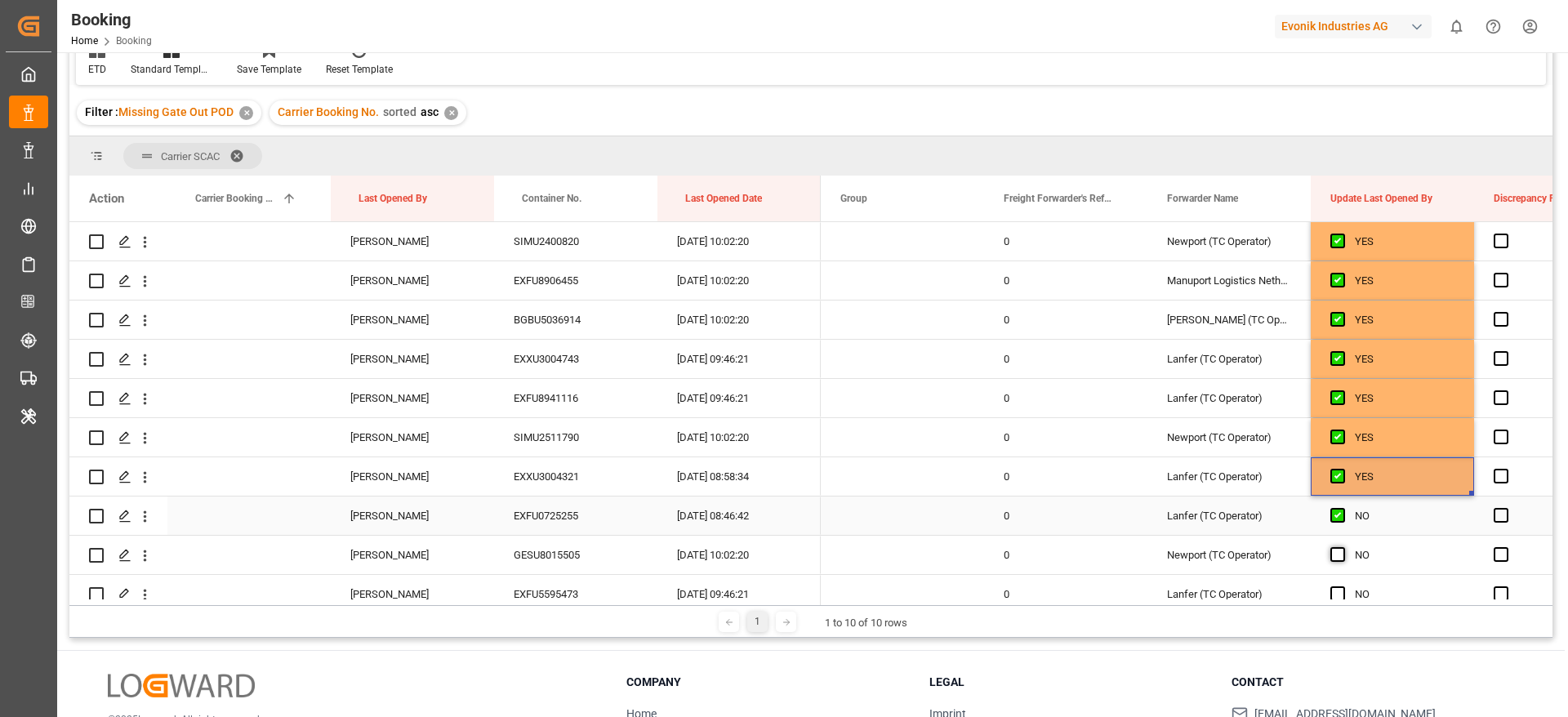
click at [1334, 553] on span "Press SPACE to select this row." at bounding box center [1337, 554] width 15 height 15
click at [1342, 547] on input "Press SPACE to select this row." at bounding box center [1342, 547] width 0 height 0
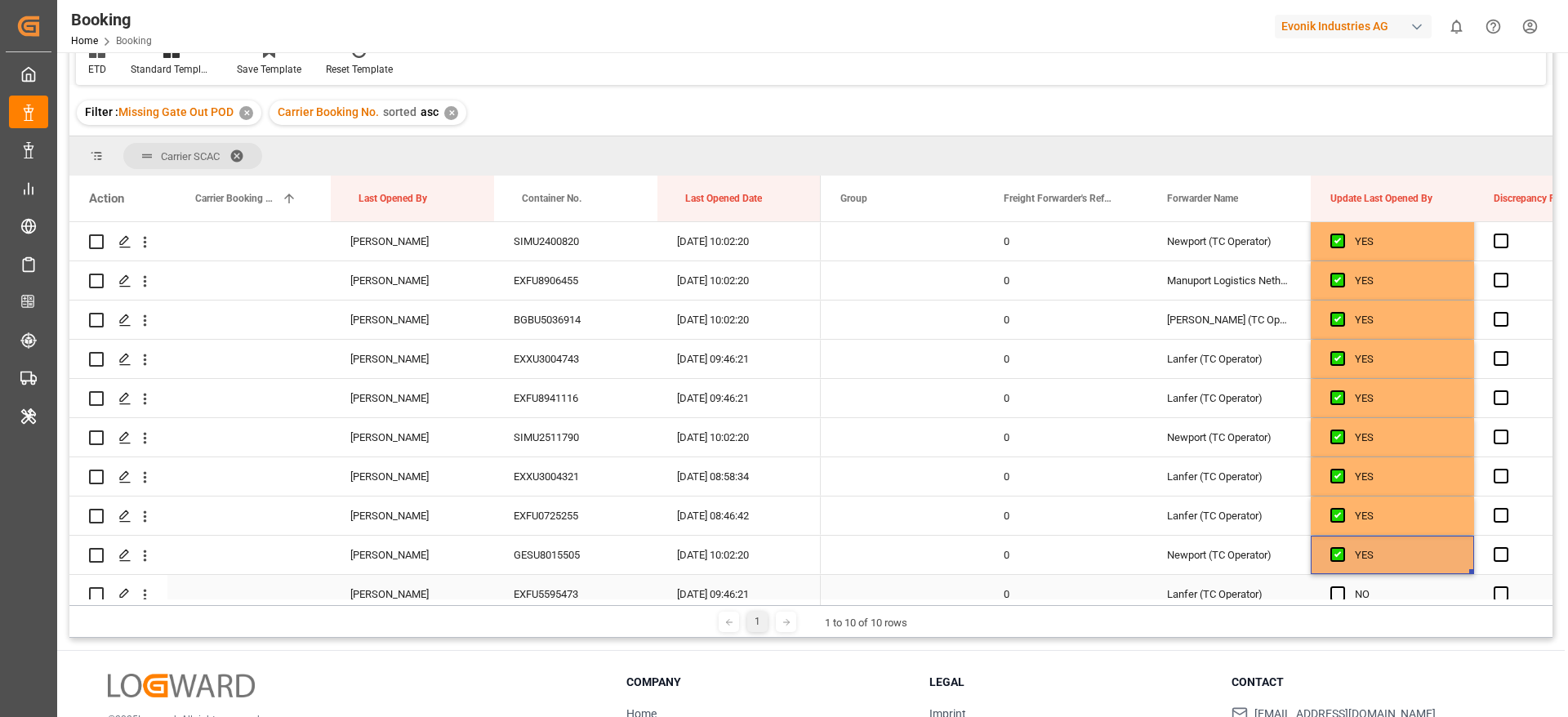
scroll to position [1102, 0]
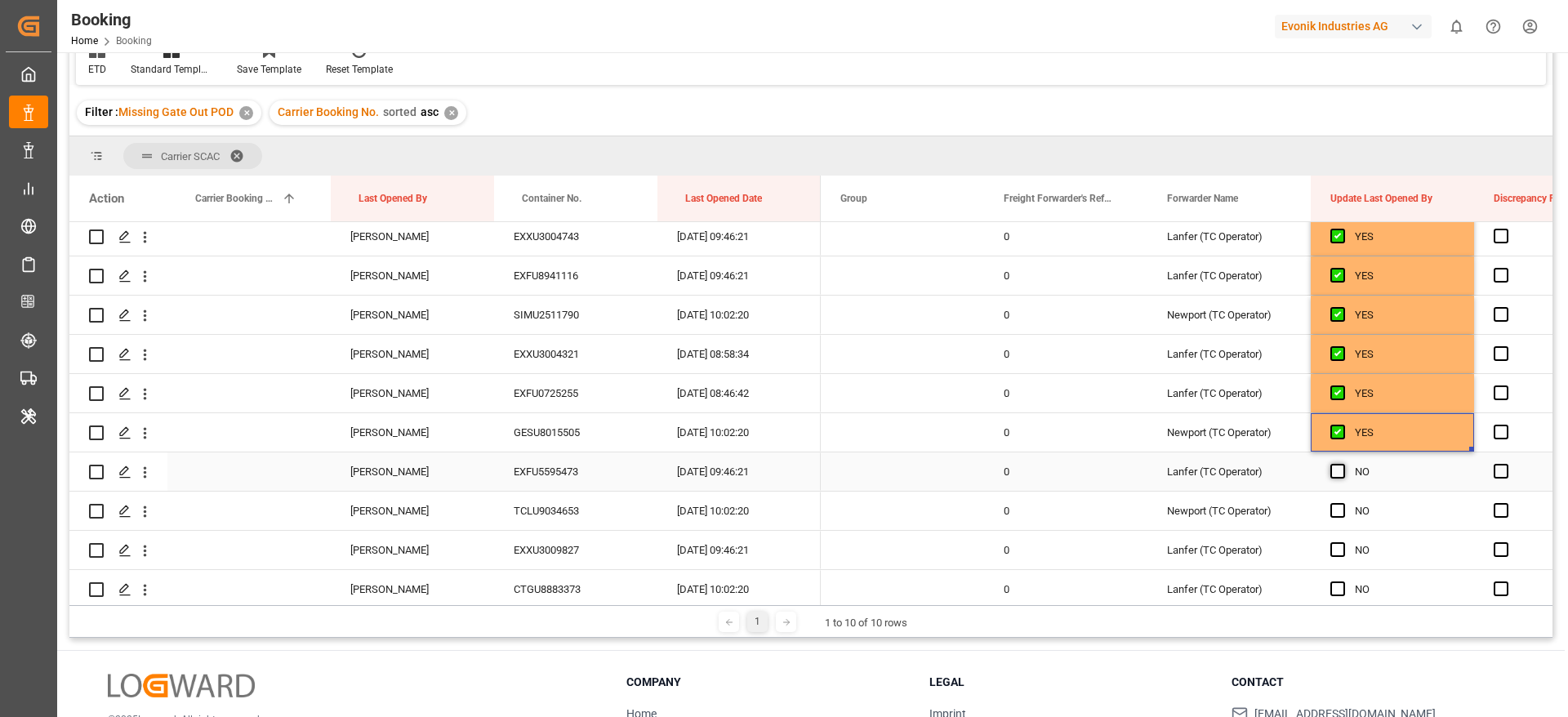
click at [1336, 467] on span "Press SPACE to select this row." at bounding box center [1337, 471] width 15 height 15
click at [1342, 464] on input "Press SPACE to select this row." at bounding box center [1342, 464] width 0 height 0
click at [1334, 519] on div "Press SPACE to select this row." at bounding box center [1342, 511] width 25 height 38
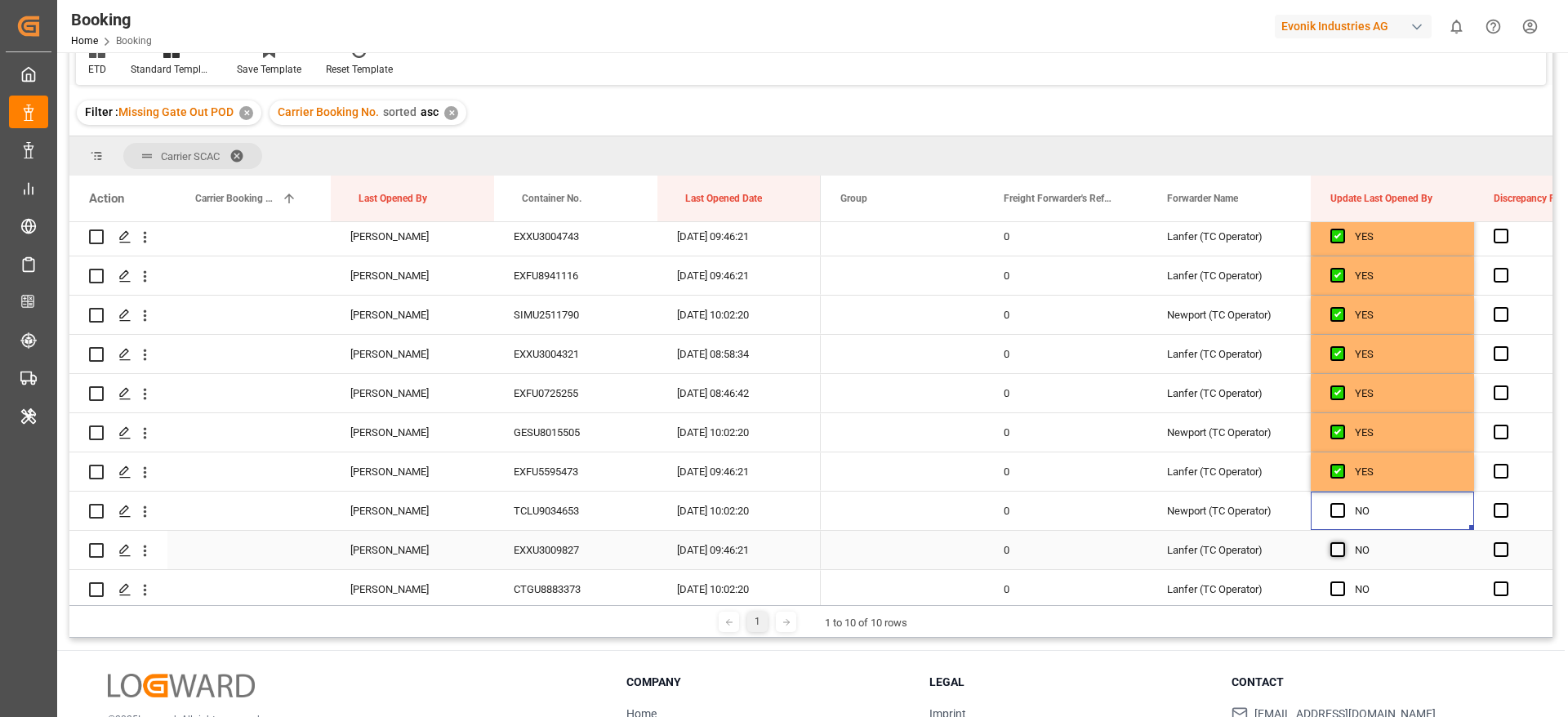
click at [1337, 556] on span "Press SPACE to select this row." at bounding box center [1337, 549] width 15 height 15
click at [1342, 542] on input "Press SPACE to select this row." at bounding box center [1342, 542] width 0 height 0
click at [1338, 513] on span "Press SPACE to select this row." at bounding box center [1337, 510] width 15 height 15
click at [1342, 503] on input "Press SPACE to select this row." at bounding box center [1342, 503] width 0 height 0
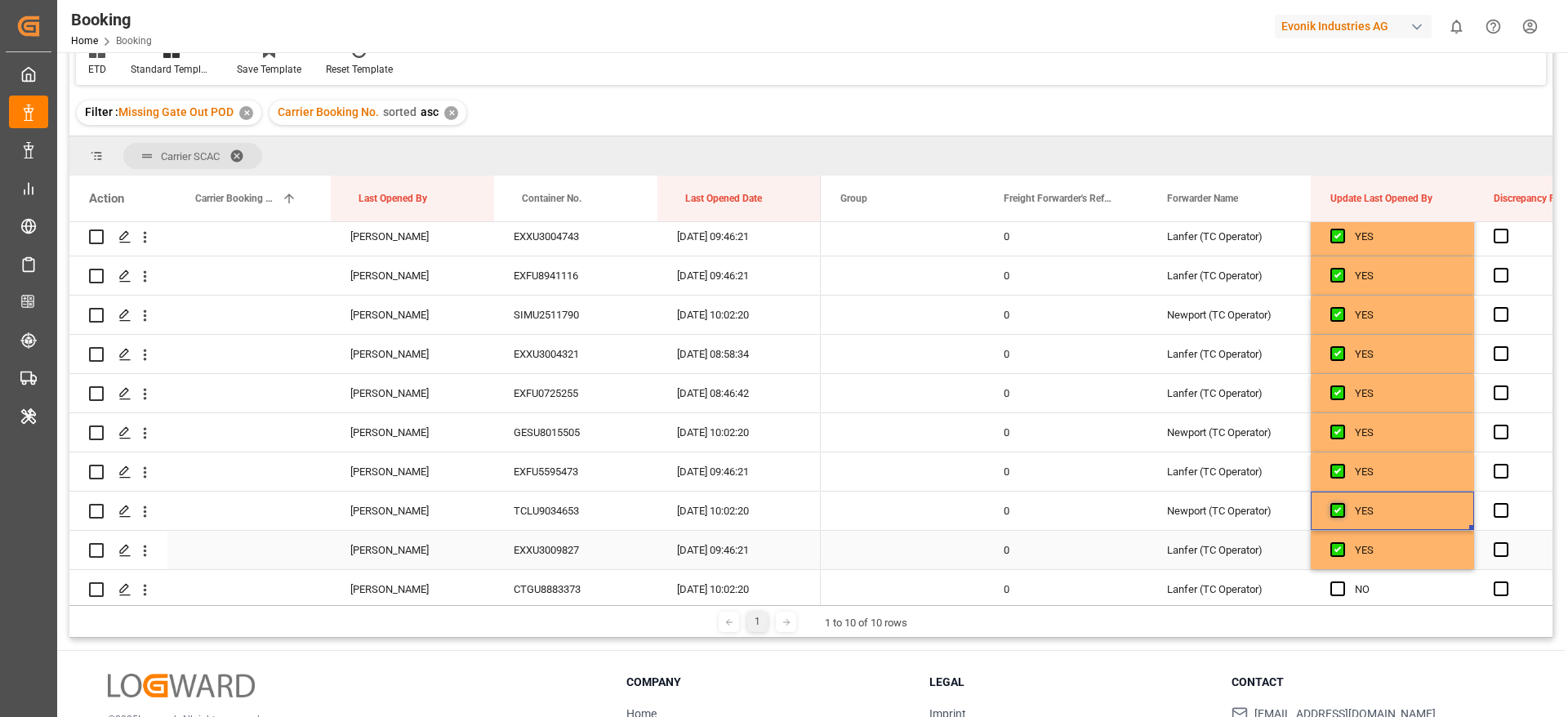
scroll to position [1225, 0]
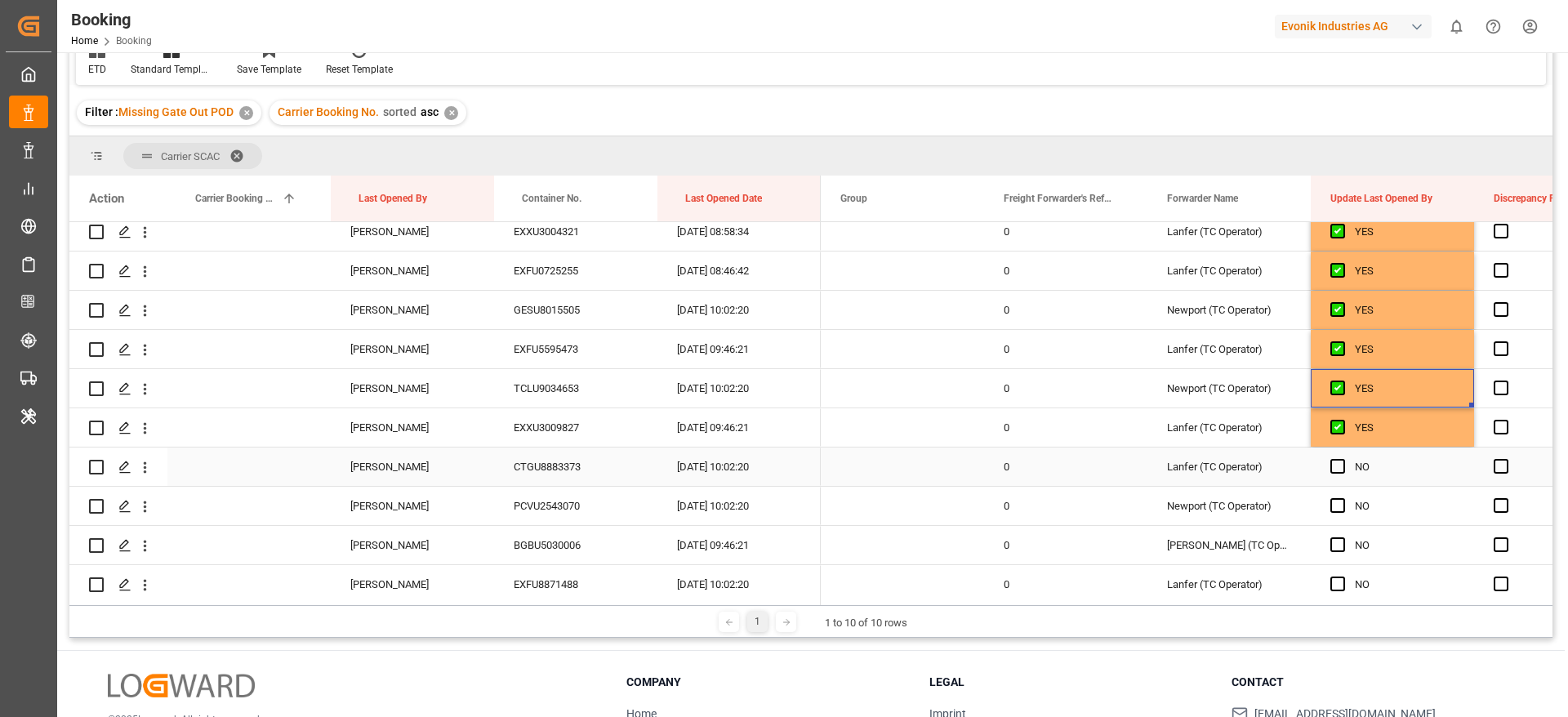
click at [1340, 470] on span "Press SPACE to select this row." at bounding box center [1337, 466] width 15 height 15
click at [1342, 459] on input "Press SPACE to select this row." at bounding box center [1342, 459] width 0 height 0
click at [1337, 509] on span "Press SPACE to select this row." at bounding box center [1337, 505] width 15 height 15
click at [1342, 498] on input "Press SPACE to select this row." at bounding box center [1342, 498] width 0 height 0
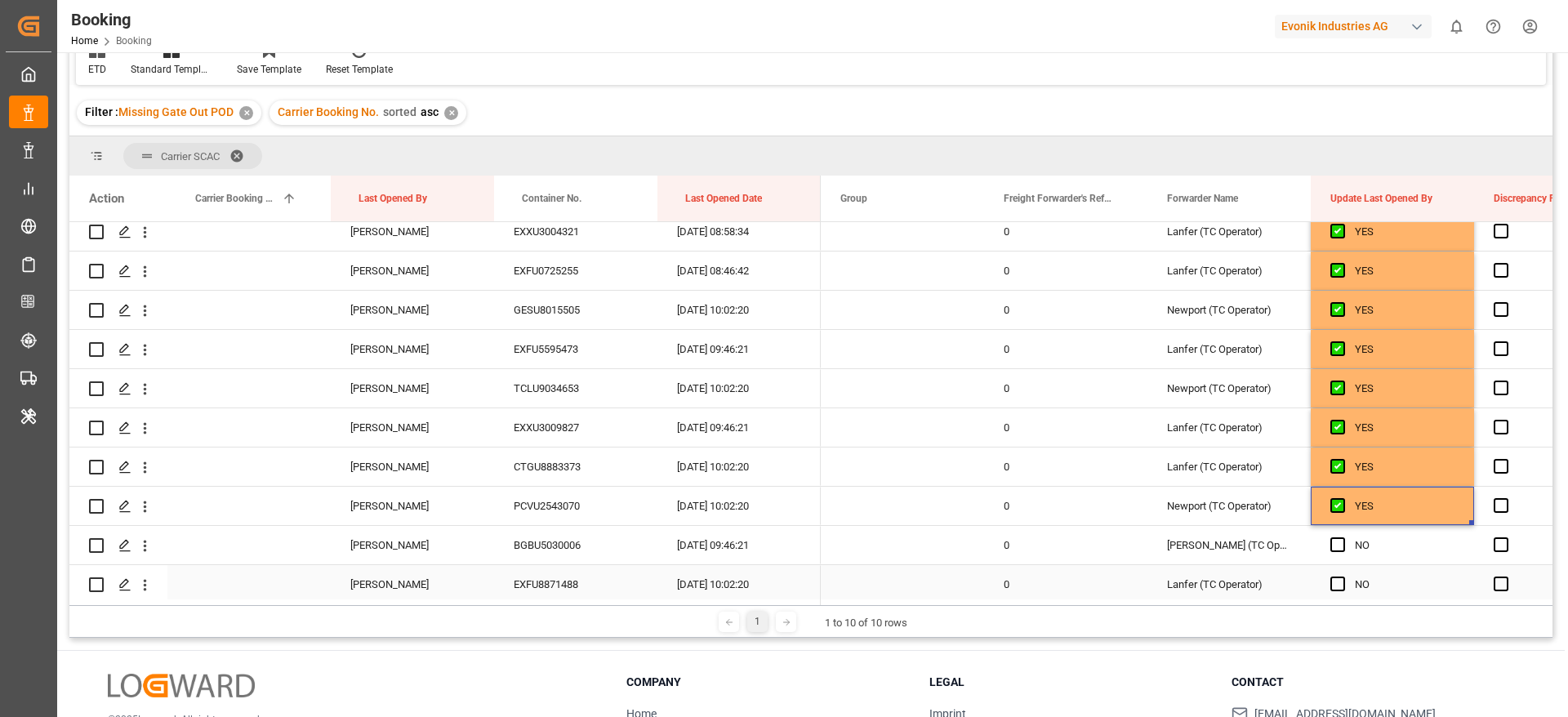
scroll to position [1348, 0]
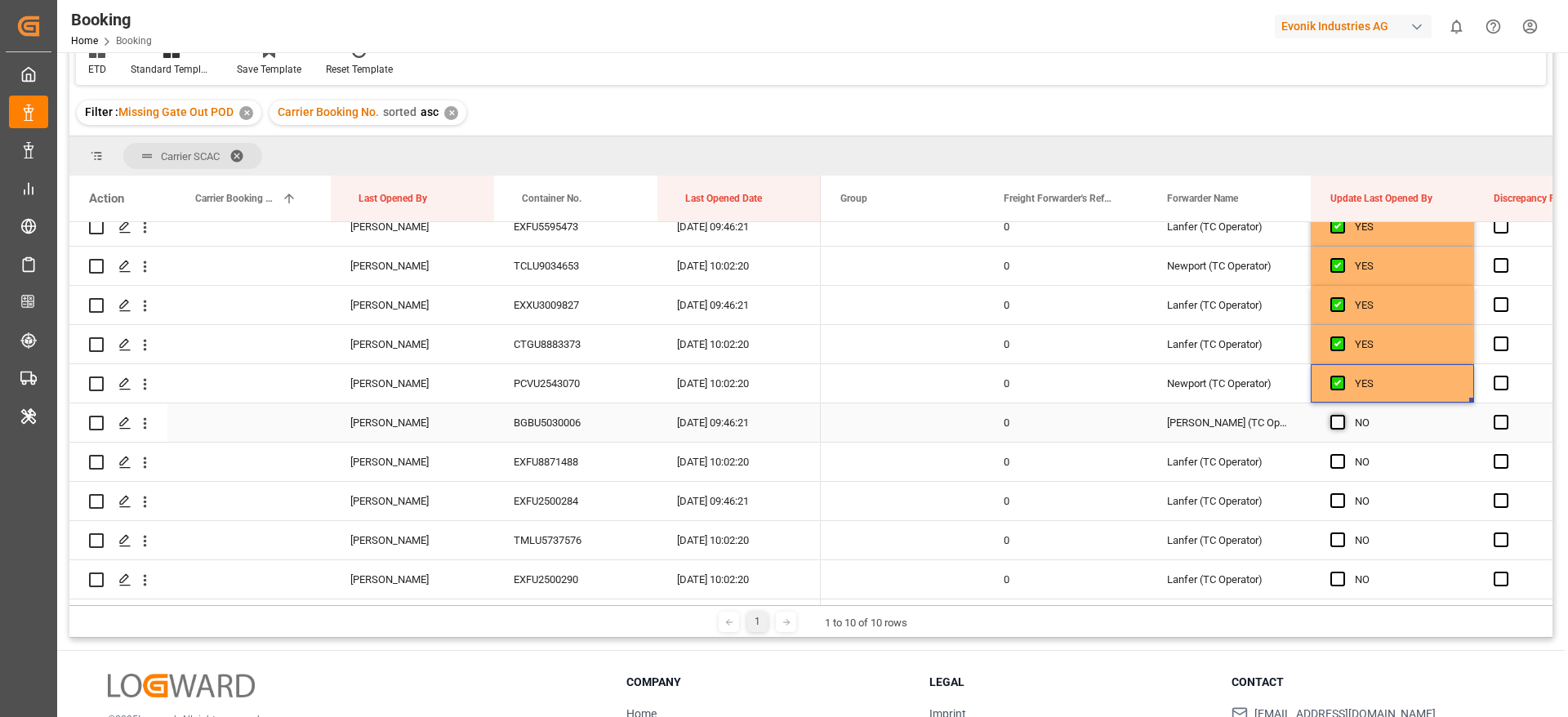
click at [1335, 422] on span "Press SPACE to select this row." at bounding box center [1337, 422] width 15 height 15
click at [1342, 415] on input "Press SPACE to select this row." at bounding box center [1342, 415] width 0 height 0
click at [1340, 461] on span "Press SPACE to select this row." at bounding box center [1337, 461] width 15 height 15
click at [1342, 454] on input "Press SPACE to select this row." at bounding box center [1342, 454] width 0 height 0
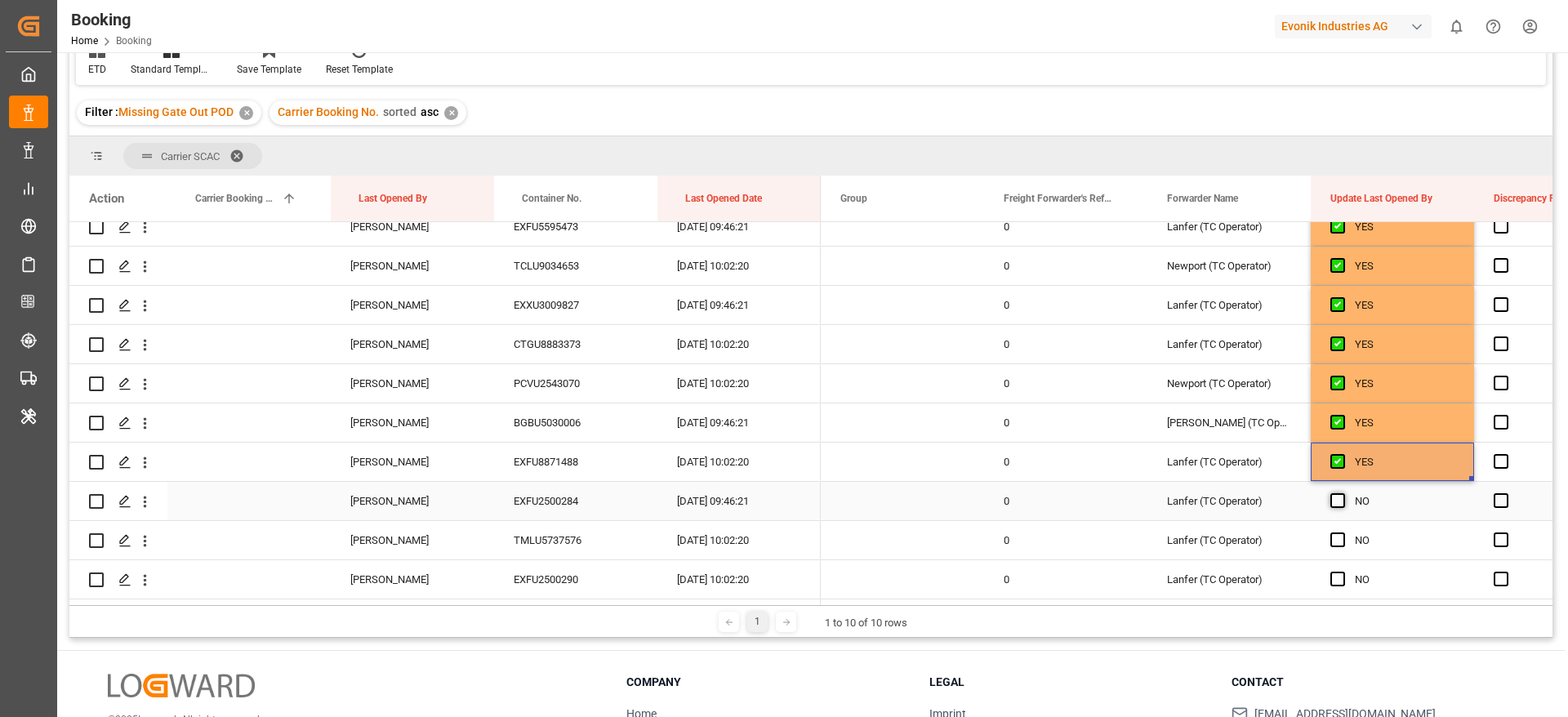
click at [1337, 497] on span "Press SPACE to select this row." at bounding box center [1337, 500] width 15 height 15
click at [1342, 493] on input "Press SPACE to select this row." at bounding box center [1342, 493] width 0 height 0
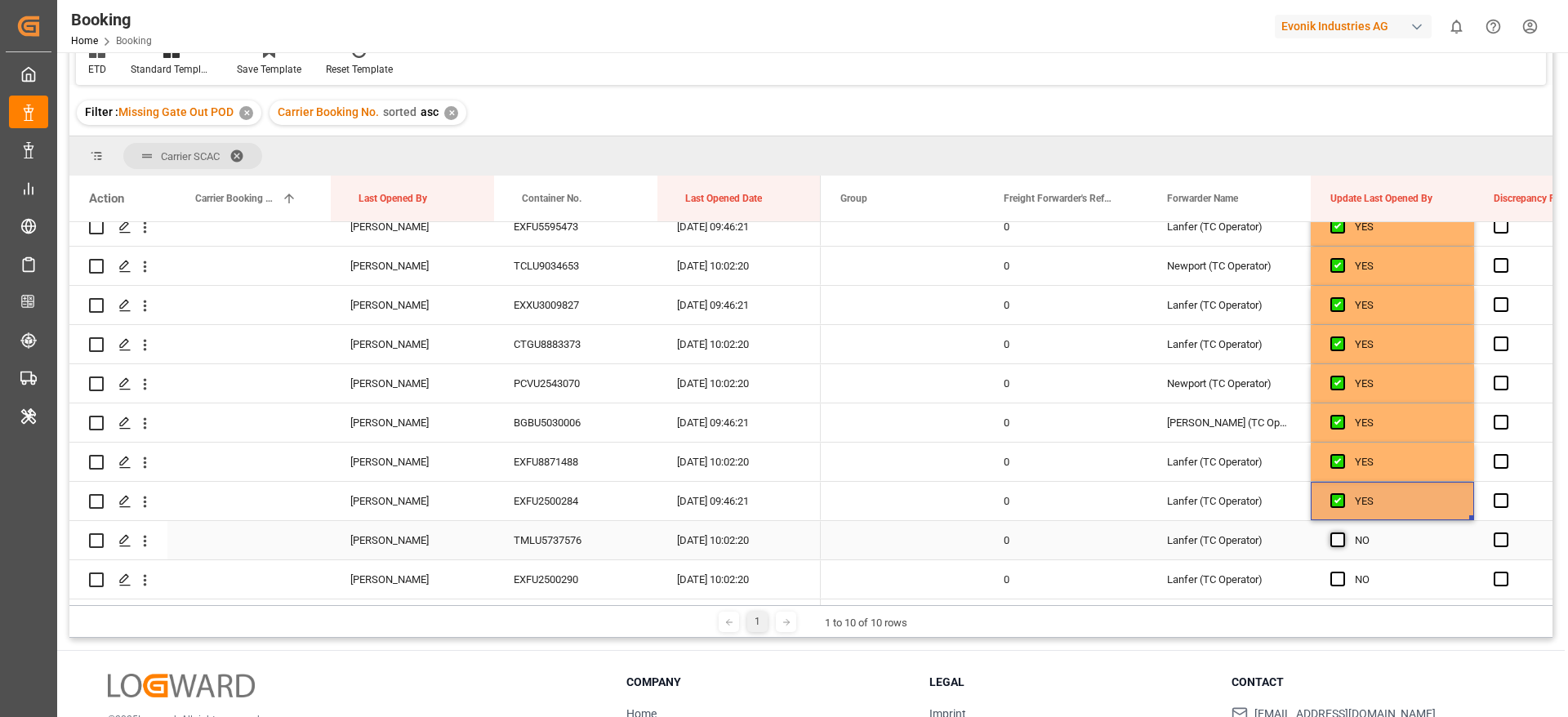
click at [1337, 537] on span "Press SPACE to select this row." at bounding box center [1337, 540] width 15 height 15
click at [1342, 533] on input "Press SPACE to select this row." at bounding box center [1342, 533] width 0 height 0
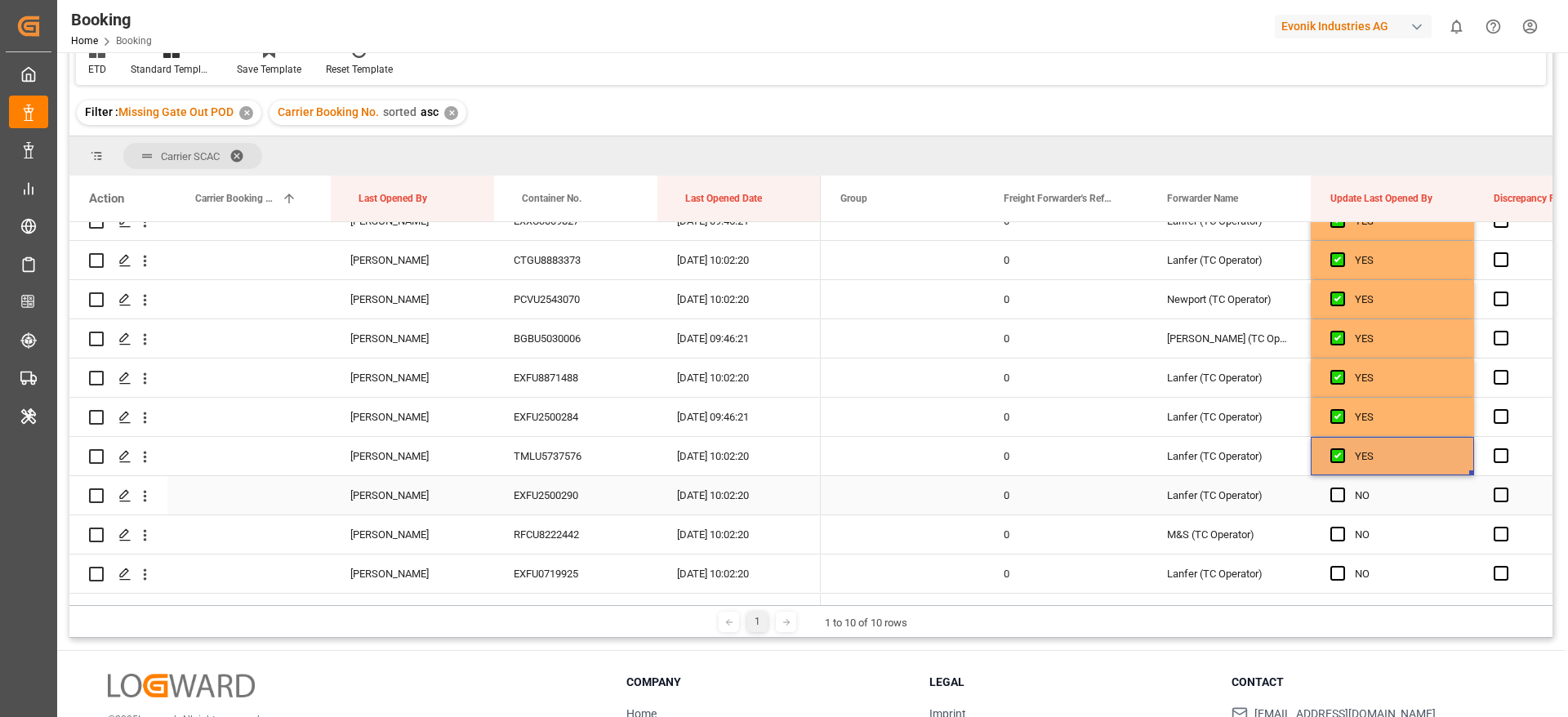
scroll to position [1469, 0]
click at [1335, 462] on span "Press SPACE to select this row." at bounding box center [1337, 456] width 15 height 15
click at [1342, 449] on input "Press SPACE to select this row." at bounding box center [1342, 449] width 0 height 0
click at [1335, 497] on span "Press SPACE to select this row." at bounding box center [1337, 496] width 15 height 15
click at [1342, 489] on input "Press SPACE to select this row." at bounding box center [1342, 489] width 0 height 0
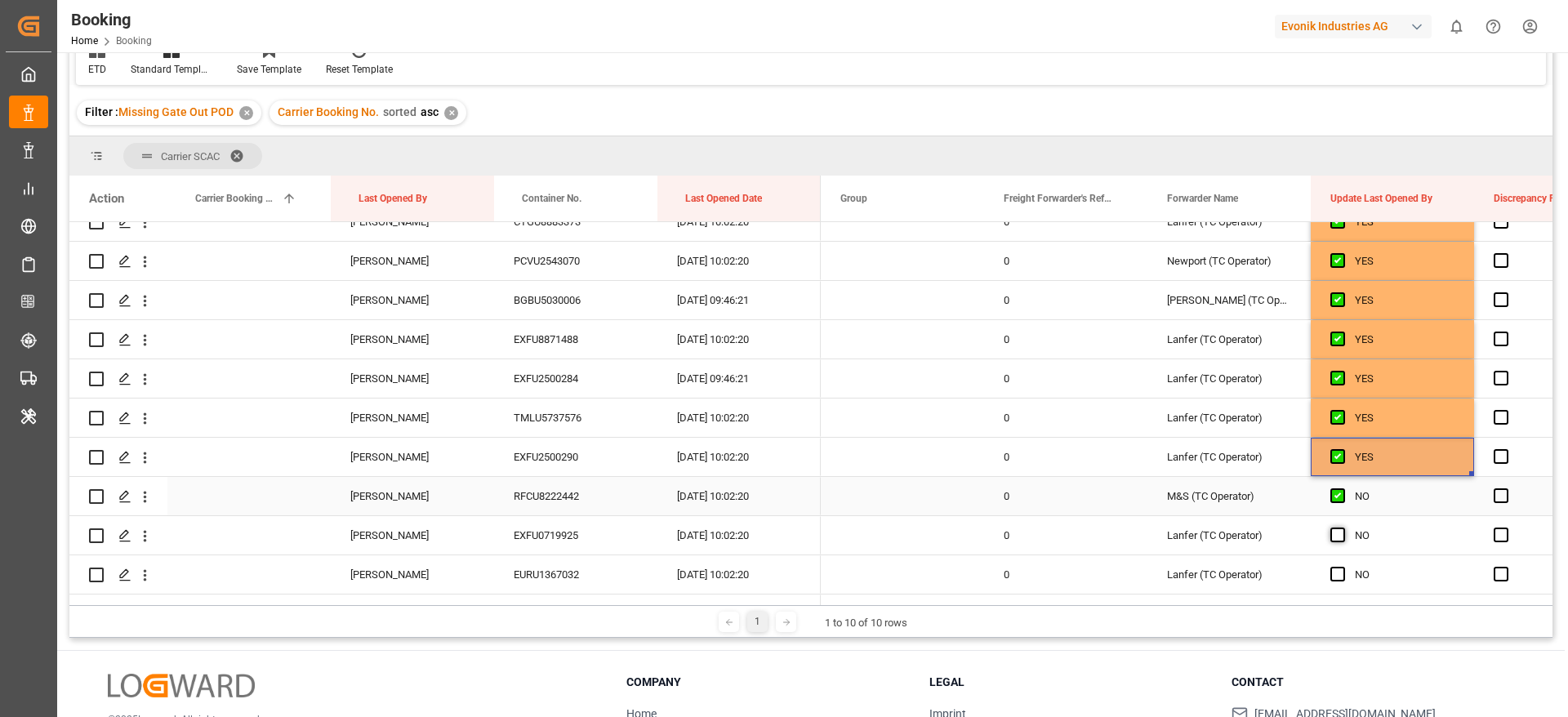
click at [1338, 527] on span "Press SPACE to select this row." at bounding box center [1337, 534] width 15 height 15
click at [1342, 527] on input "Press SPACE to select this row." at bounding box center [1342, 527] width 0 height 0
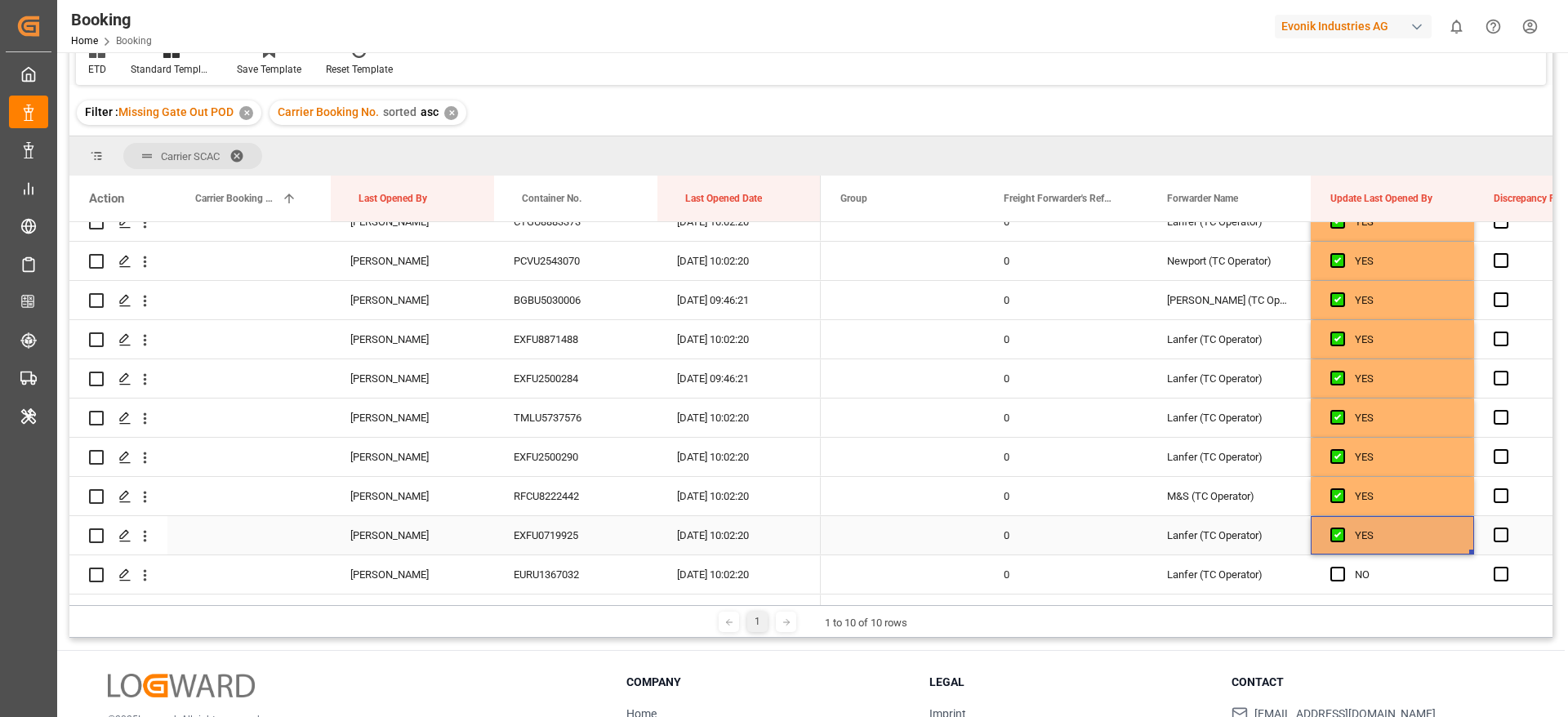
scroll to position [1592, 0]
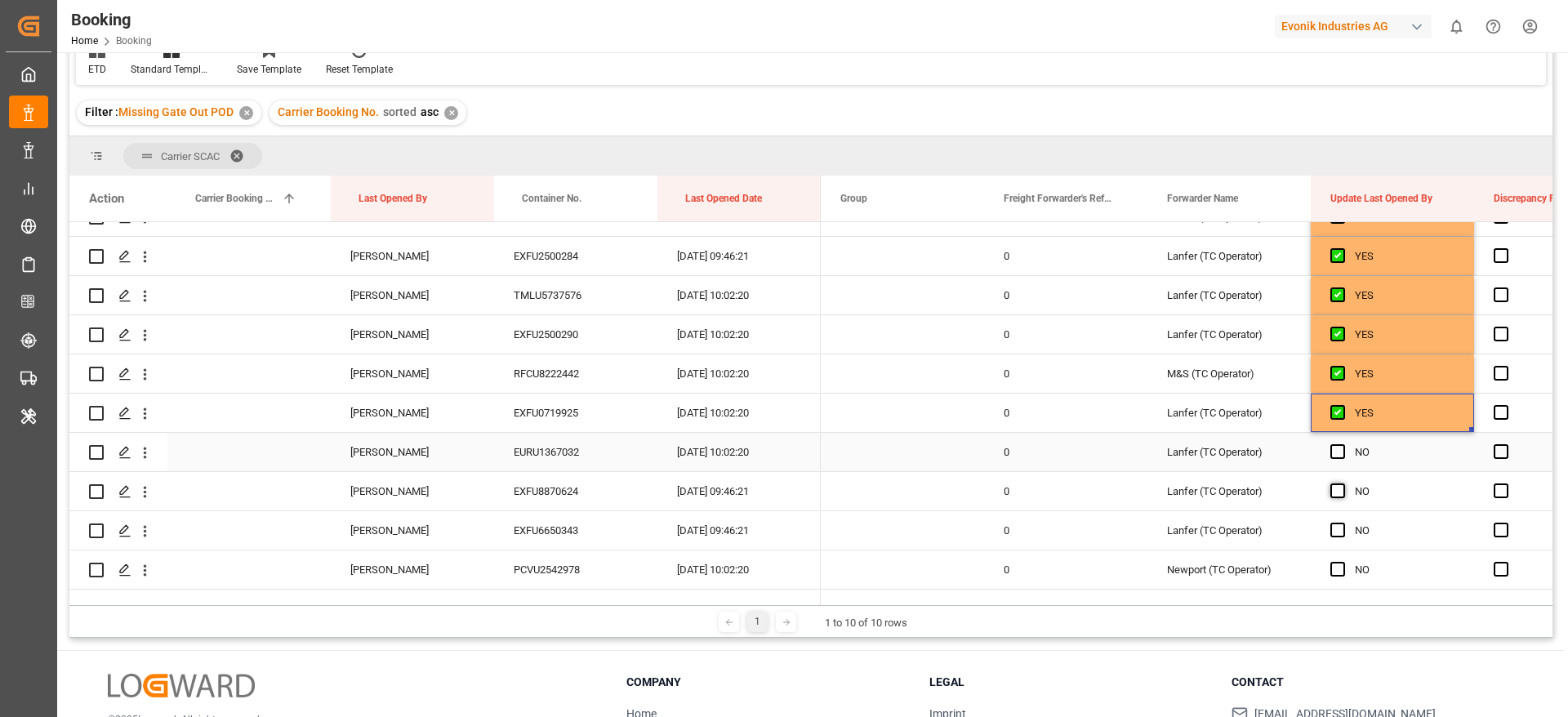
click at [1332, 449] on span "Press SPACE to select this row." at bounding box center [1337, 452] width 15 height 15
click at [1342, 444] on input "Press SPACE to select this row." at bounding box center [1342, 444] width 0 height 0
click at [1336, 490] on span "Press SPACE to select this row." at bounding box center [1337, 490] width 15 height 15
click at [1342, 483] on input "Press SPACE to select this row." at bounding box center [1342, 483] width 0 height 0
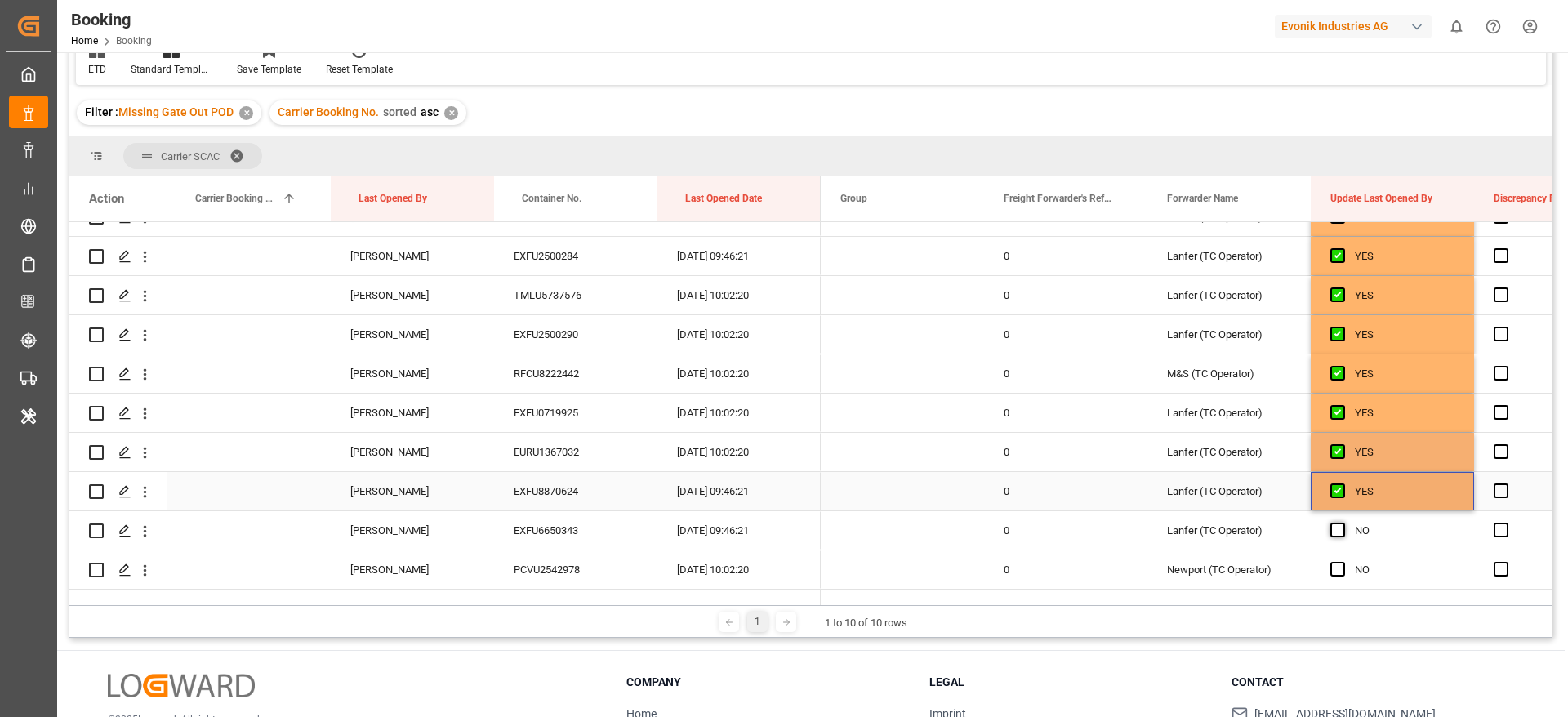
click at [1338, 532] on span "Press SPACE to select this row." at bounding box center [1337, 530] width 15 height 15
click at [1342, 523] on input "Press SPACE to select this row." at bounding box center [1342, 523] width 0 height 0
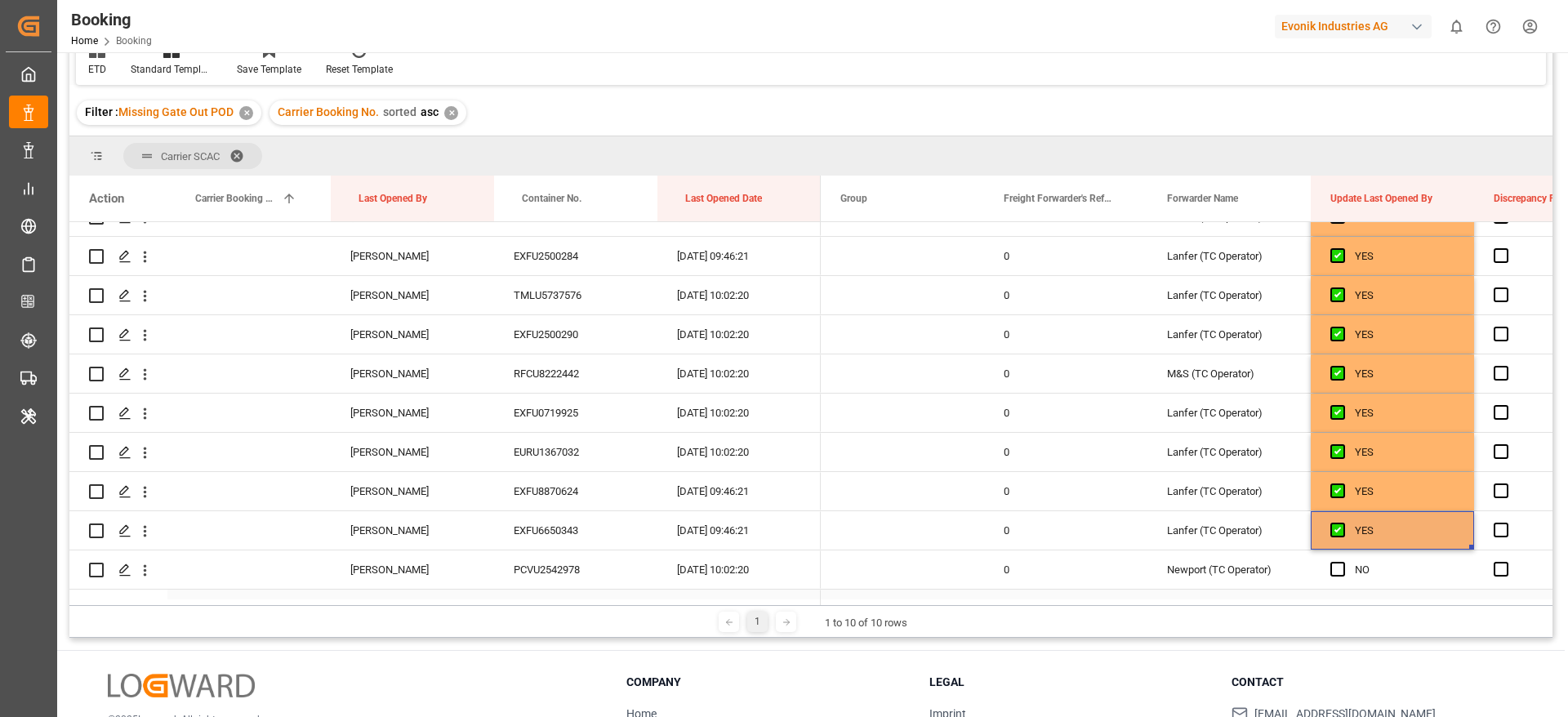
scroll to position [1714, 0]
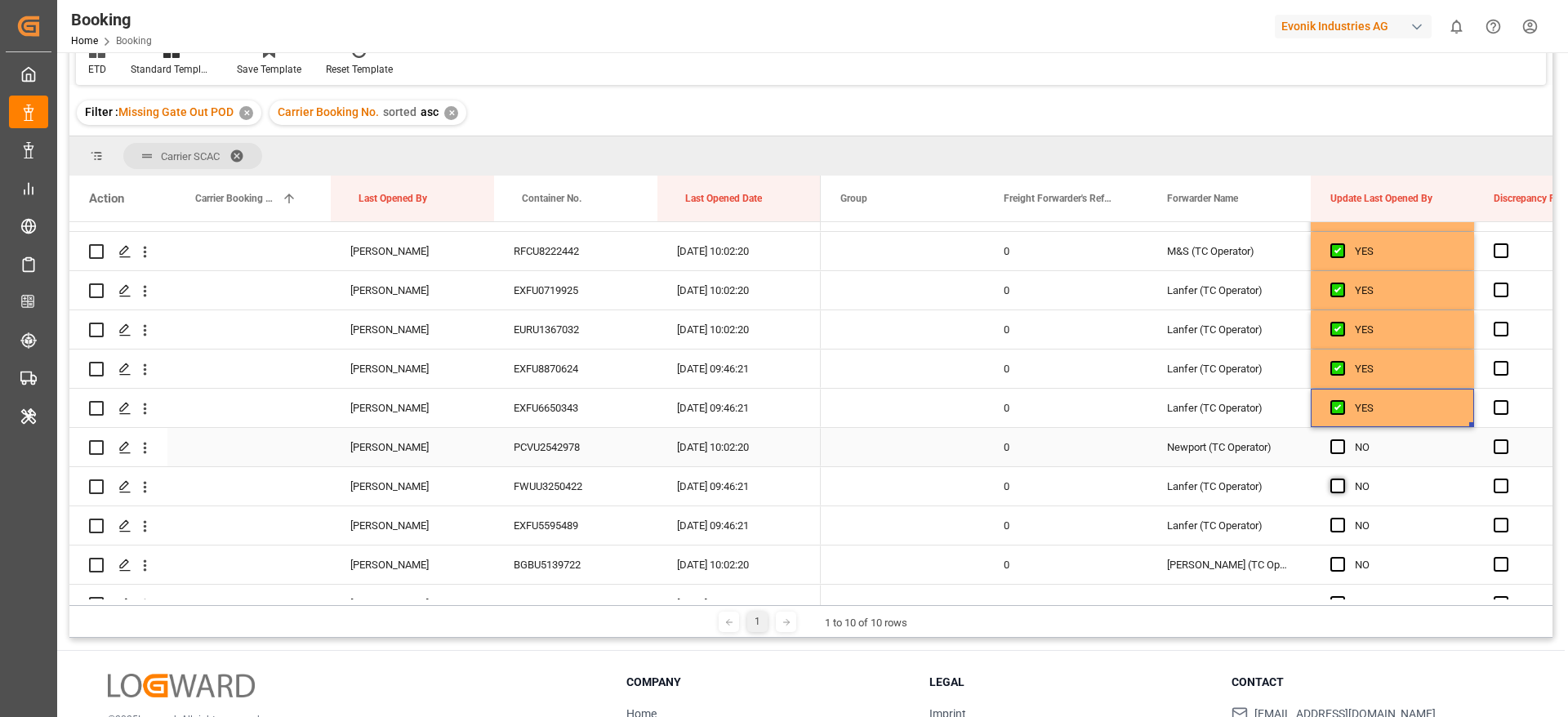
click at [1336, 449] on span "Press SPACE to select this row." at bounding box center [1337, 446] width 15 height 15
click at [1342, 439] on input "Press SPACE to select this row." at bounding box center [1342, 439] width 0 height 0
click at [1339, 489] on span "Press SPACE to select this row." at bounding box center [1337, 486] width 15 height 15
click at [1342, 479] on input "Press SPACE to select this row." at bounding box center [1342, 479] width 0 height 0
click at [1339, 522] on span "Press SPACE to select this row." at bounding box center [1337, 525] width 15 height 15
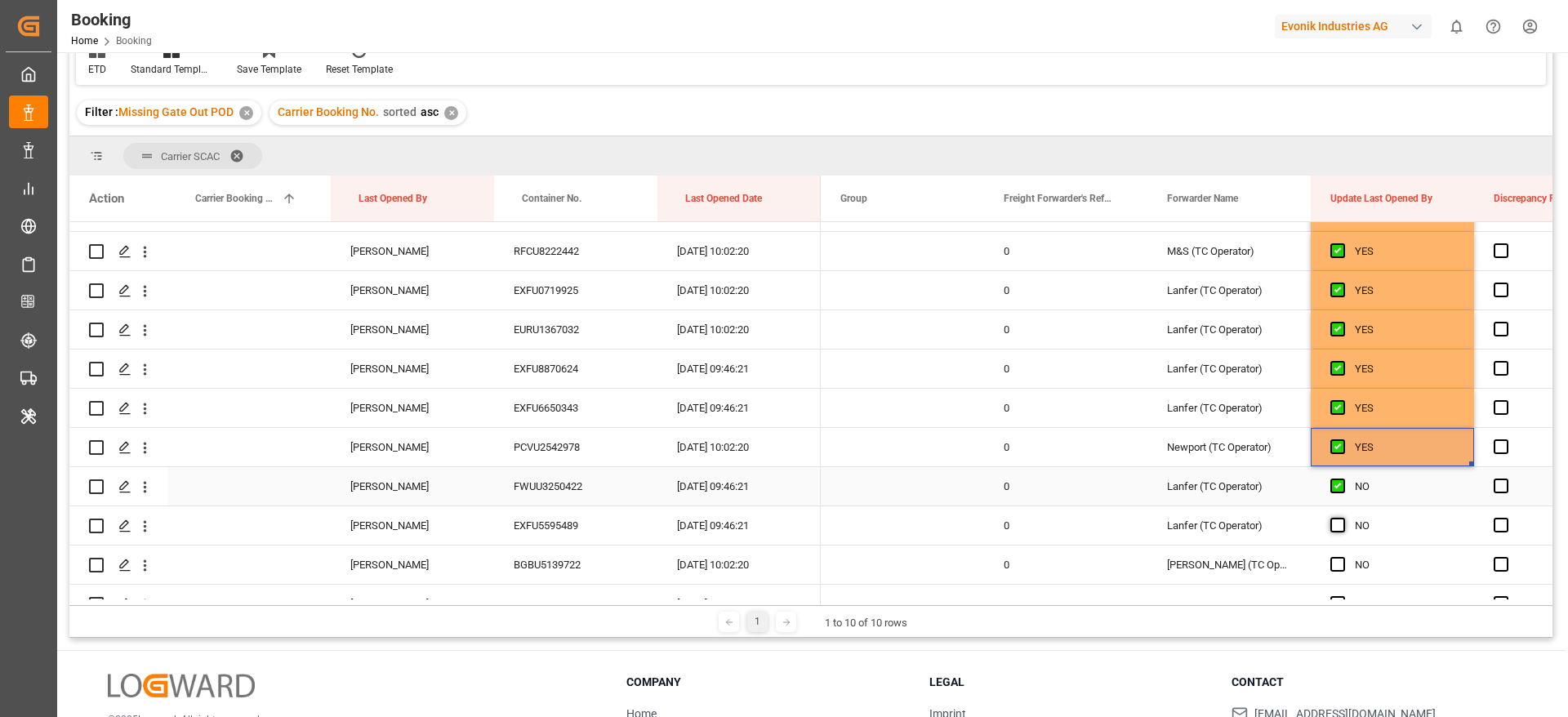
click at [1342, 518] on input "Press SPACE to select this row." at bounding box center [1342, 518] width 0 height 0
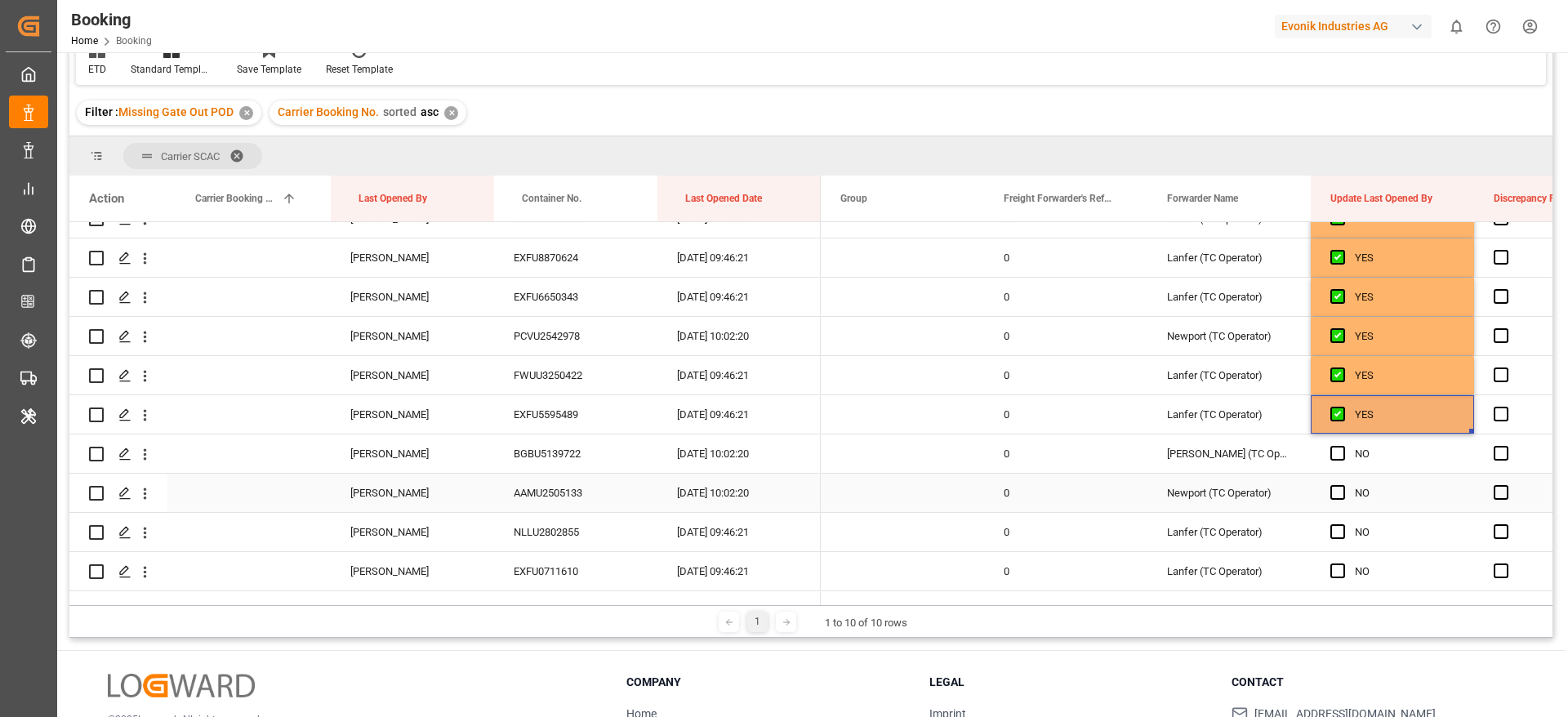
scroll to position [1837, 0]
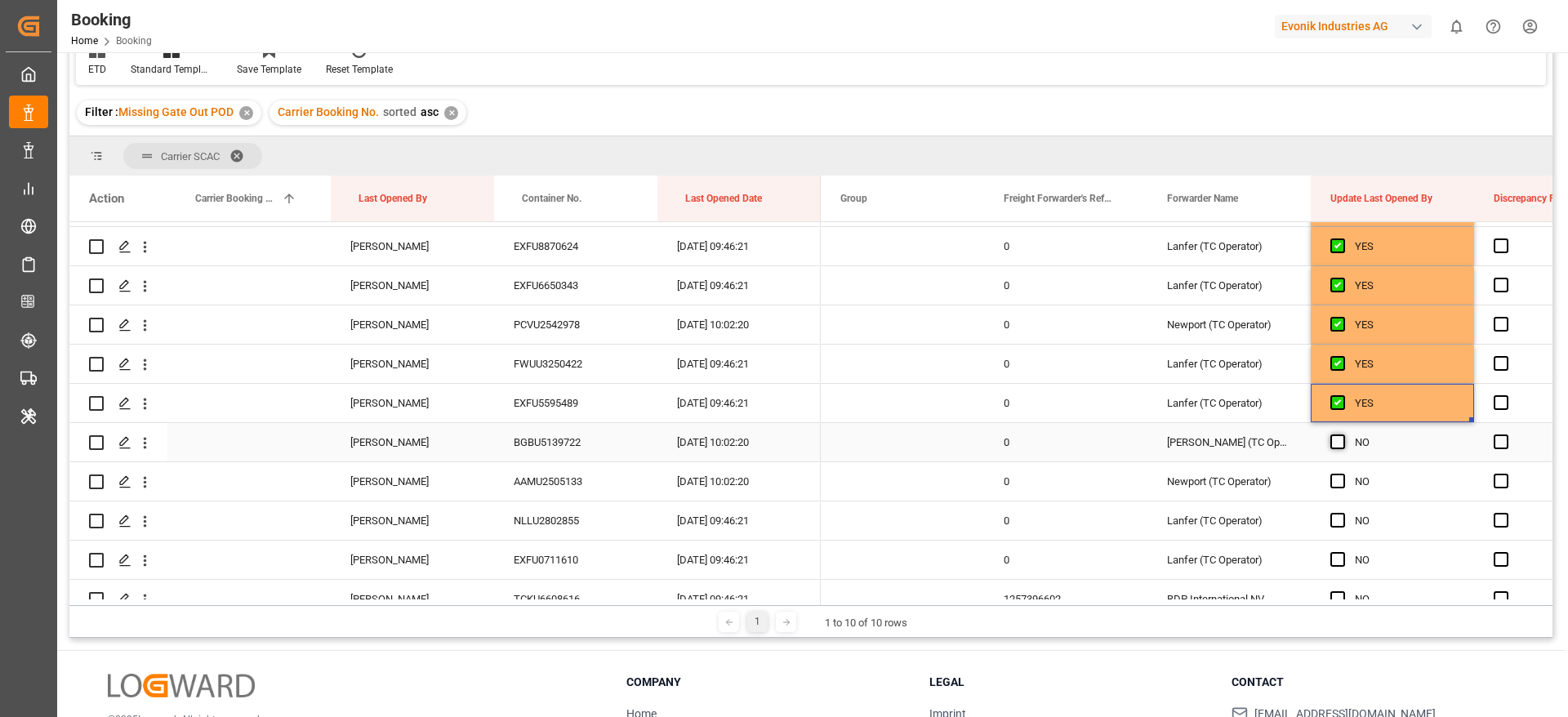
click at [1339, 446] on span "Press SPACE to select this row." at bounding box center [1337, 442] width 15 height 15
click at [1342, 435] on input "Press SPACE to select this row." at bounding box center [1342, 435] width 0 height 0
click at [1339, 480] on span "Press SPACE to select this row." at bounding box center [1337, 481] width 15 height 15
click at [1342, 474] on input "Press SPACE to select this row." at bounding box center [1342, 474] width 0 height 0
click at [1339, 523] on span "Press SPACE to select this row." at bounding box center [1337, 519] width 15 height 15
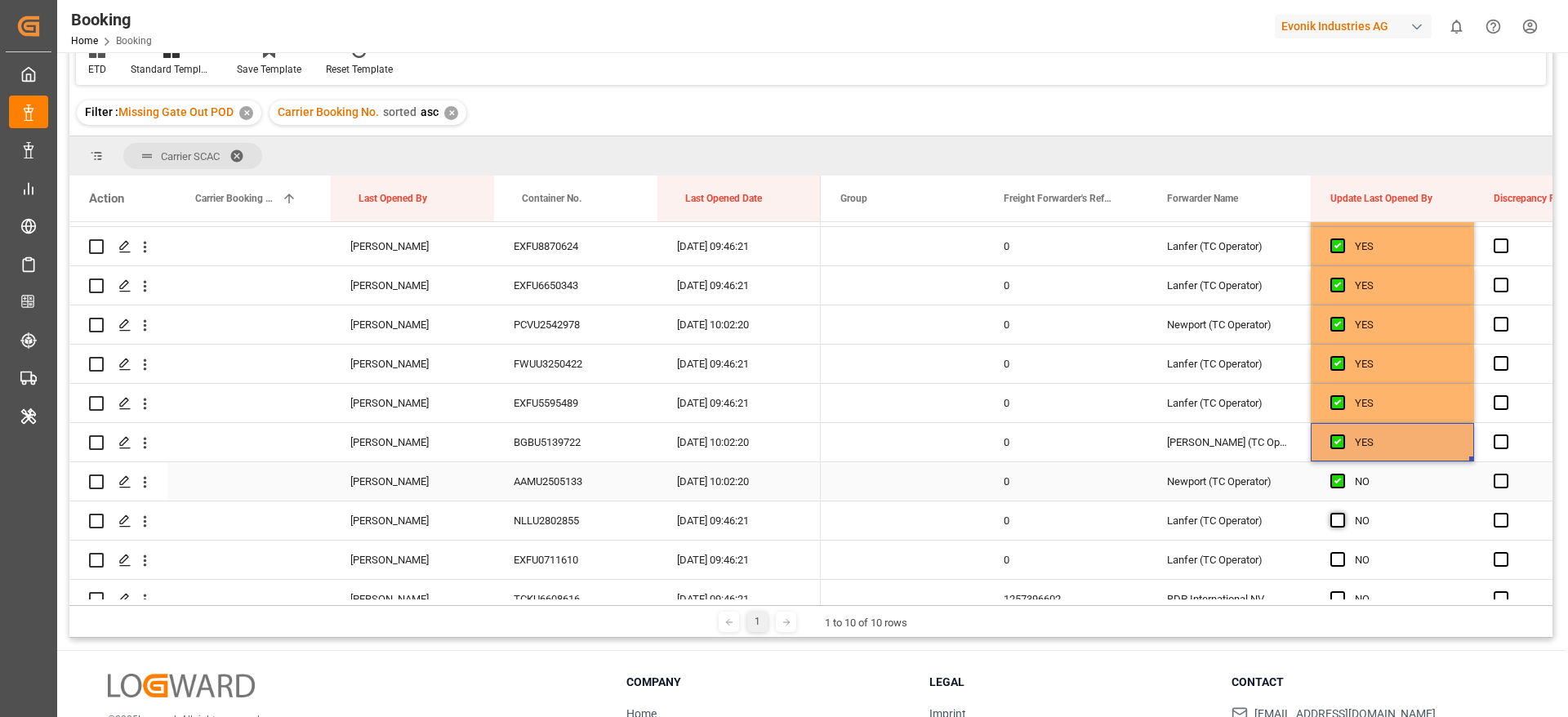
click at [1342, 512] on input "Press SPACE to select this row." at bounding box center [1342, 512] width 0 height 0
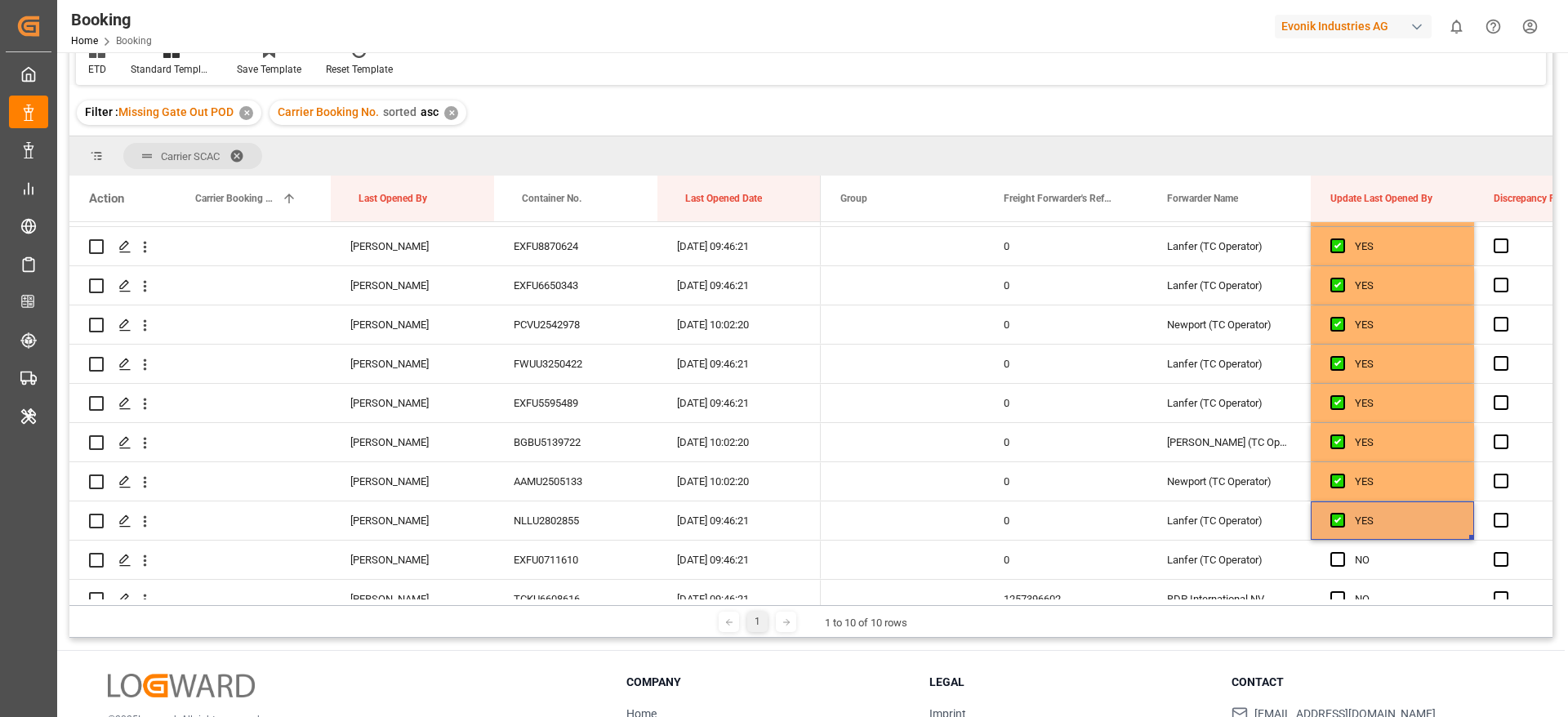
scroll to position [1960, 0]
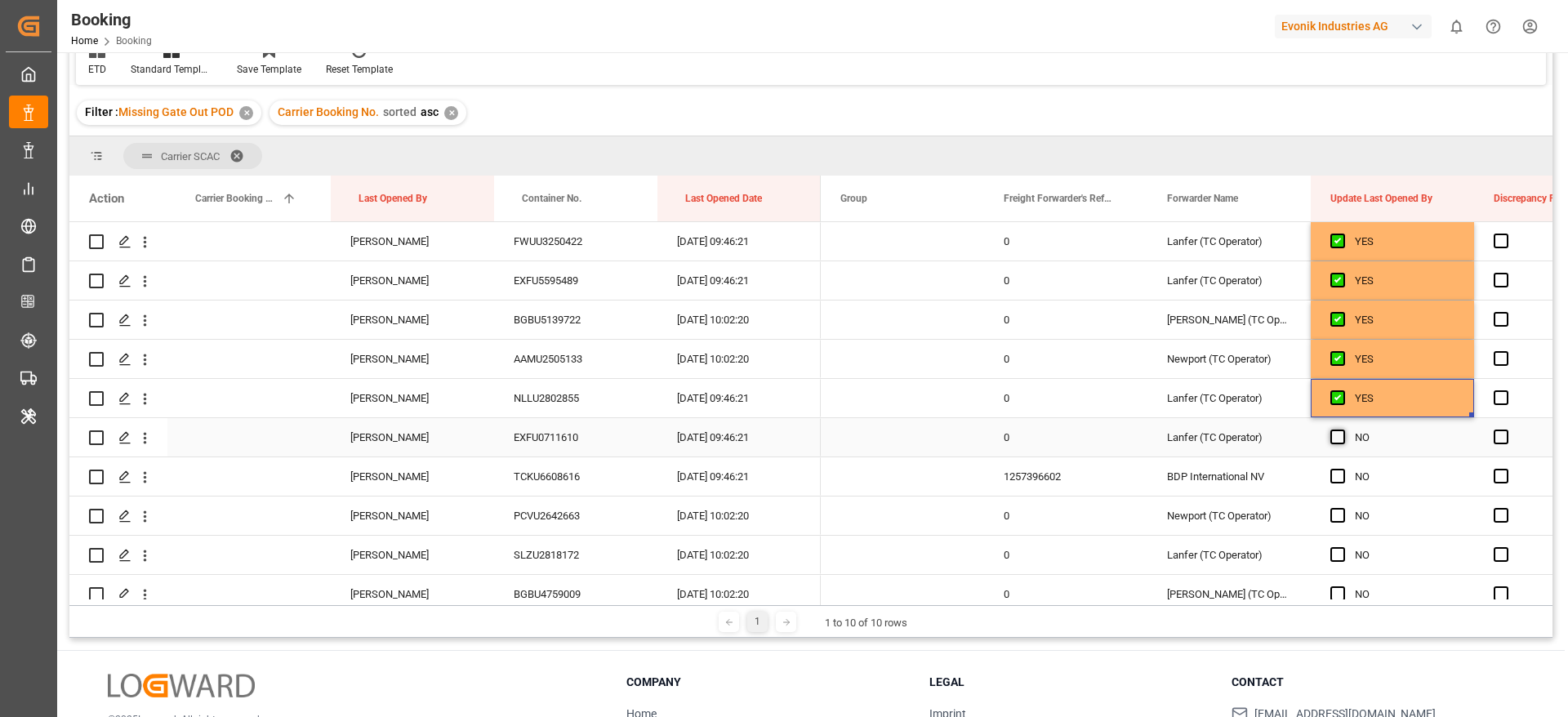
click at [1337, 437] on span "Press SPACE to select this row." at bounding box center [1337, 437] width 15 height 15
click at [1342, 429] on input "Press SPACE to select this row." at bounding box center [1342, 429] width 0 height 0
click at [1333, 481] on span "Press SPACE to select this row." at bounding box center [1337, 475] width 15 height 15
click at [1342, 468] on input "Press SPACE to select this row." at bounding box center [1342, 468] width 0 height 0
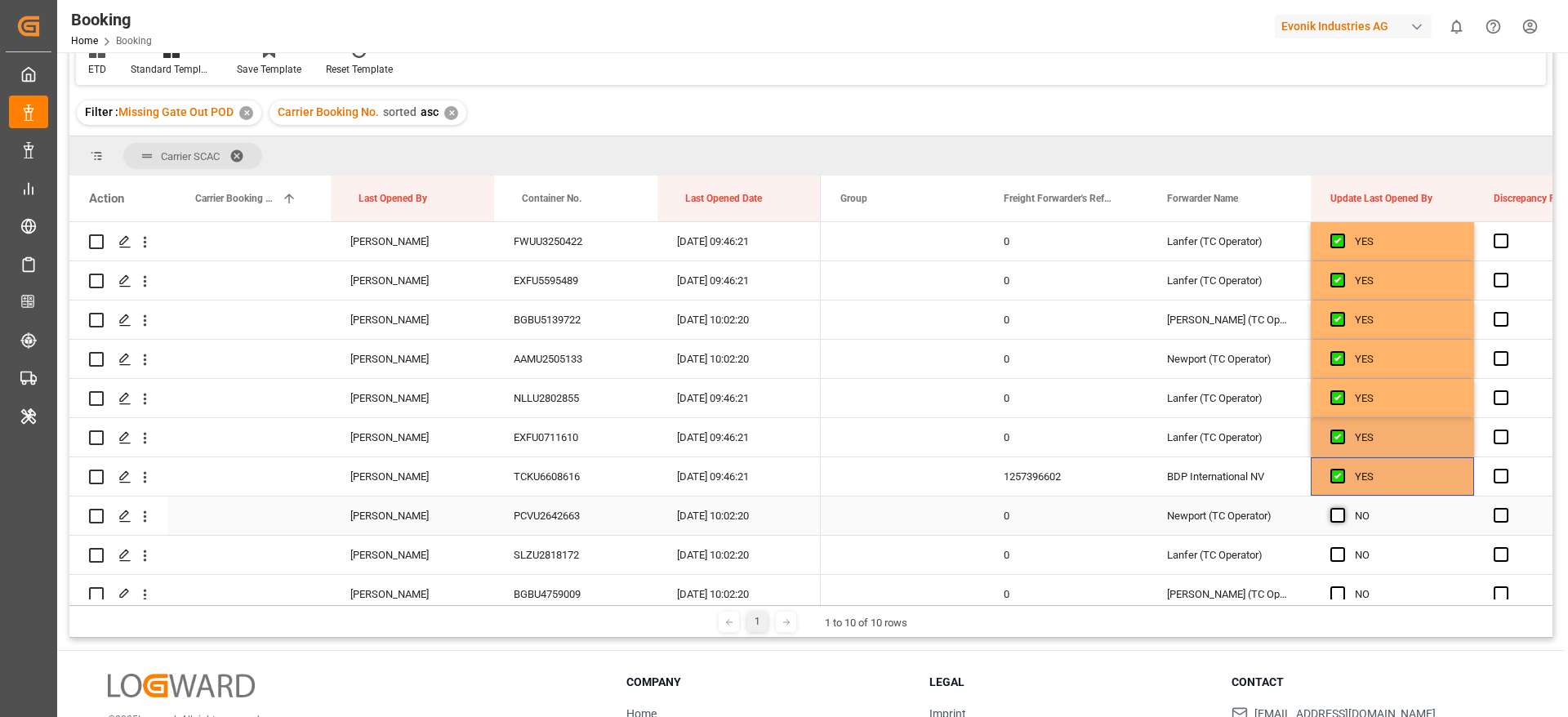
click at [1333, 515] on span "Press SPACE to select this row." at bounding box center [1337, 515] width 15 height 15
click at [1342, 508] on input "Press SPACE to select this row." at bounding box center [1342, 508] width 0 height 0
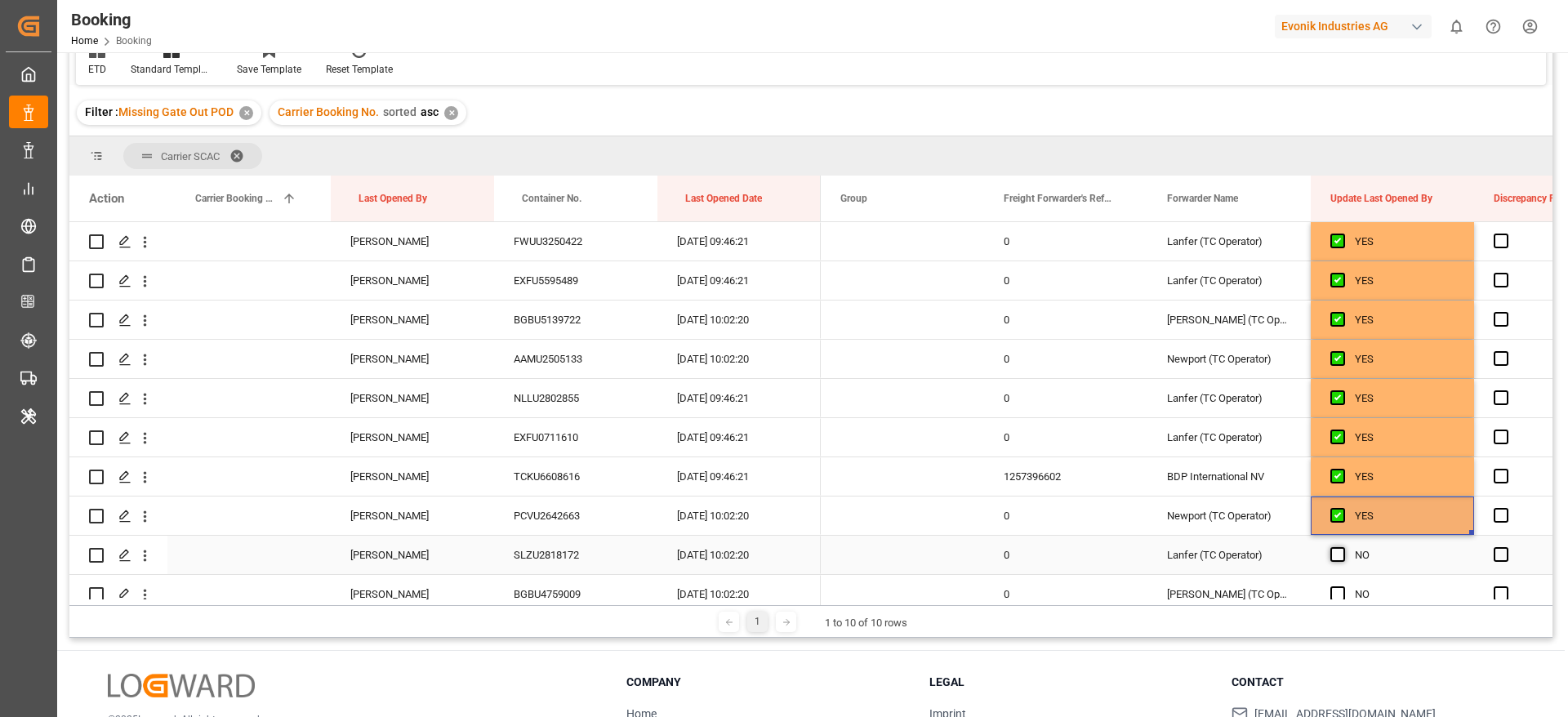
click at [1338, 549] on span "Press SPACE to select this row." at bounding box center [1337, 554] width 15 height 15
click at [1342, 547] on input "Press SPACE to select this row." at bounding box center [1342, 547] width 0 height 0
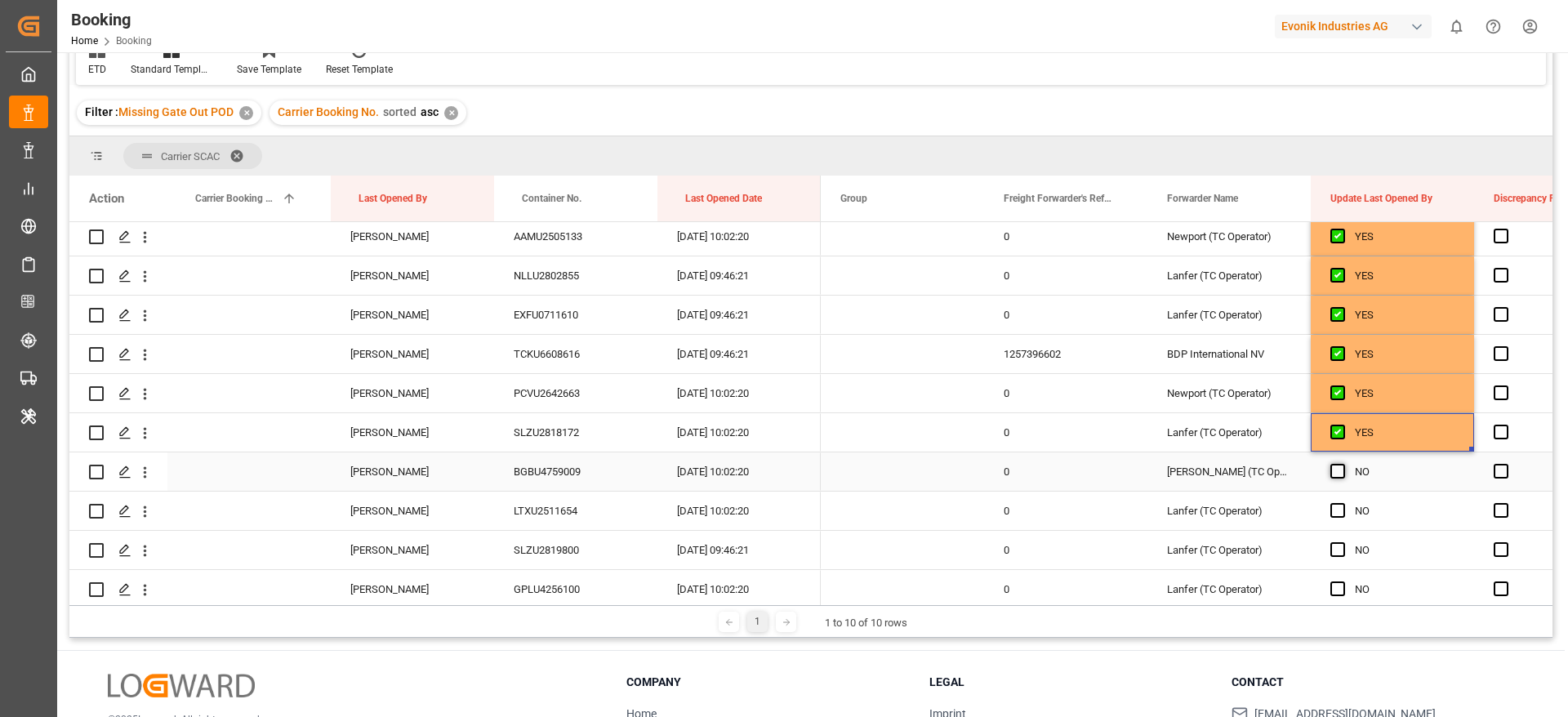
click at [1339, 472] on span "Press SPACE to select this row." at bounding box center [1337, 471] width 15 height 15
click at [1342, 464] on input "Press SPACE to select this row." at bounding box center [1342, 464] width 0 height 0
click at [1341, 514] on span "Press SPACE to select this row." at bounding box center [1337, 510] width 15 height 15
click at [1342, 503] on input "Press SPACE to select this row." at bounding box center [1342, 503] width 0 height 0
click at [1341, 546] on span "Press SPACE to select this row." at bounding box center [1337, 549] width 15 height 15
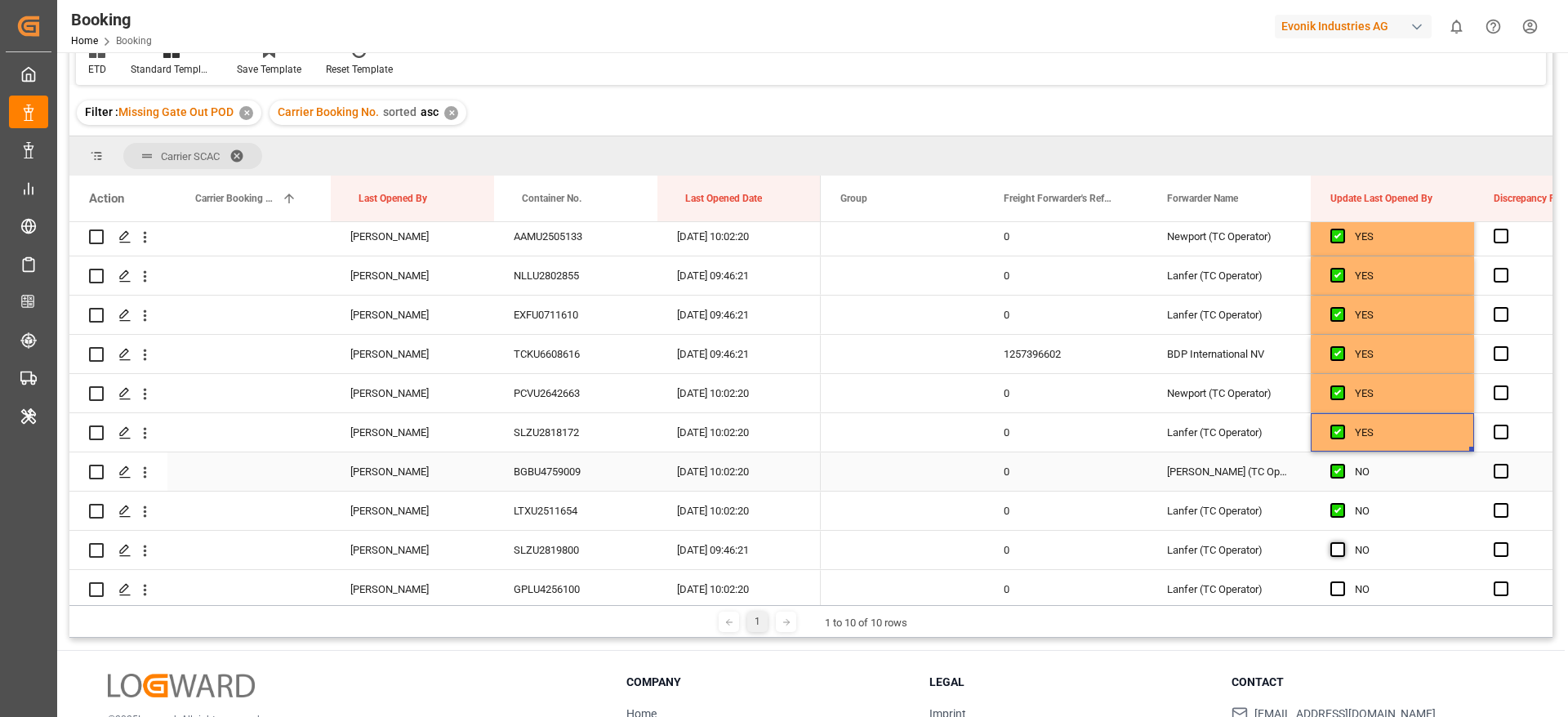
click at [1342, 542] on input "Press SPACE to select this row." at bounding box center [1342, 542] width 0 height 0
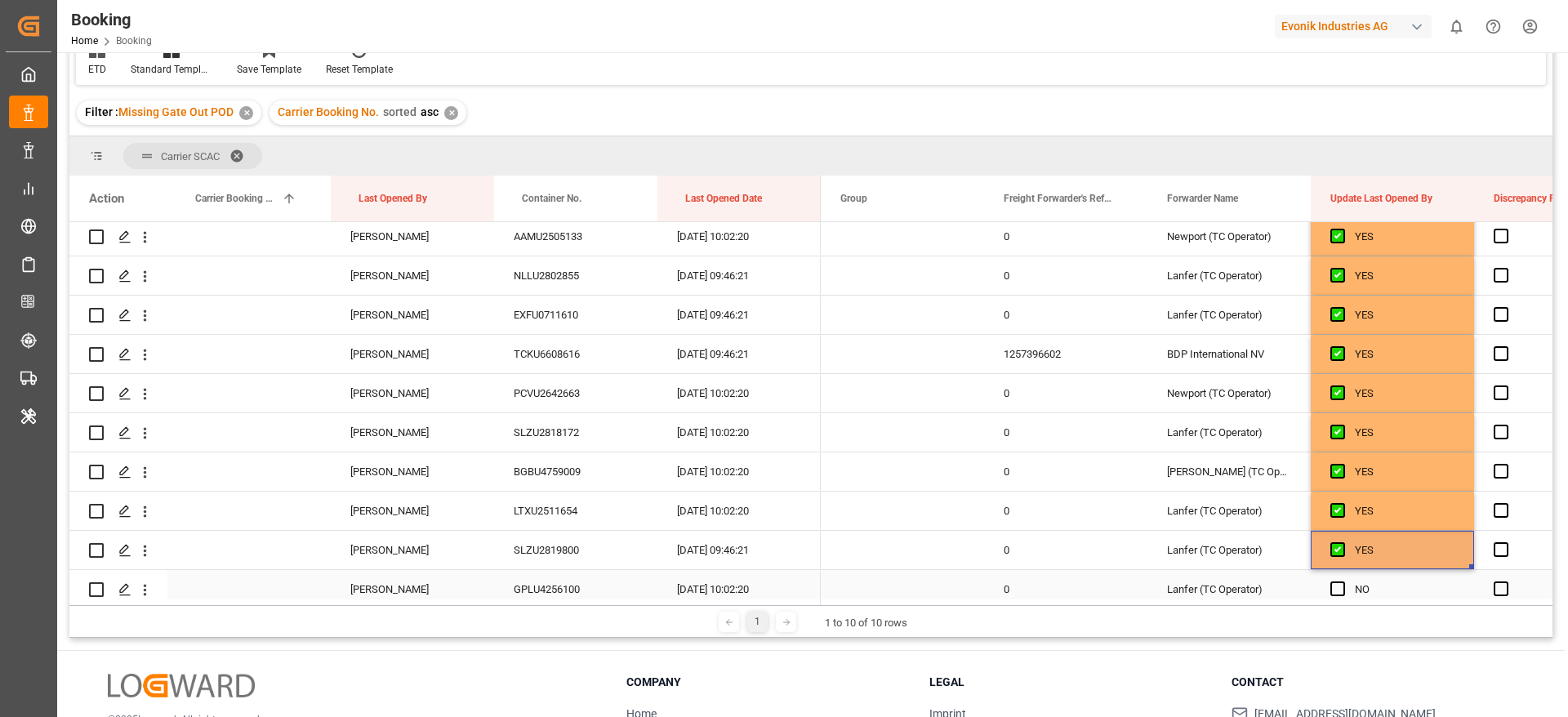
scroll to position [2205, 0]
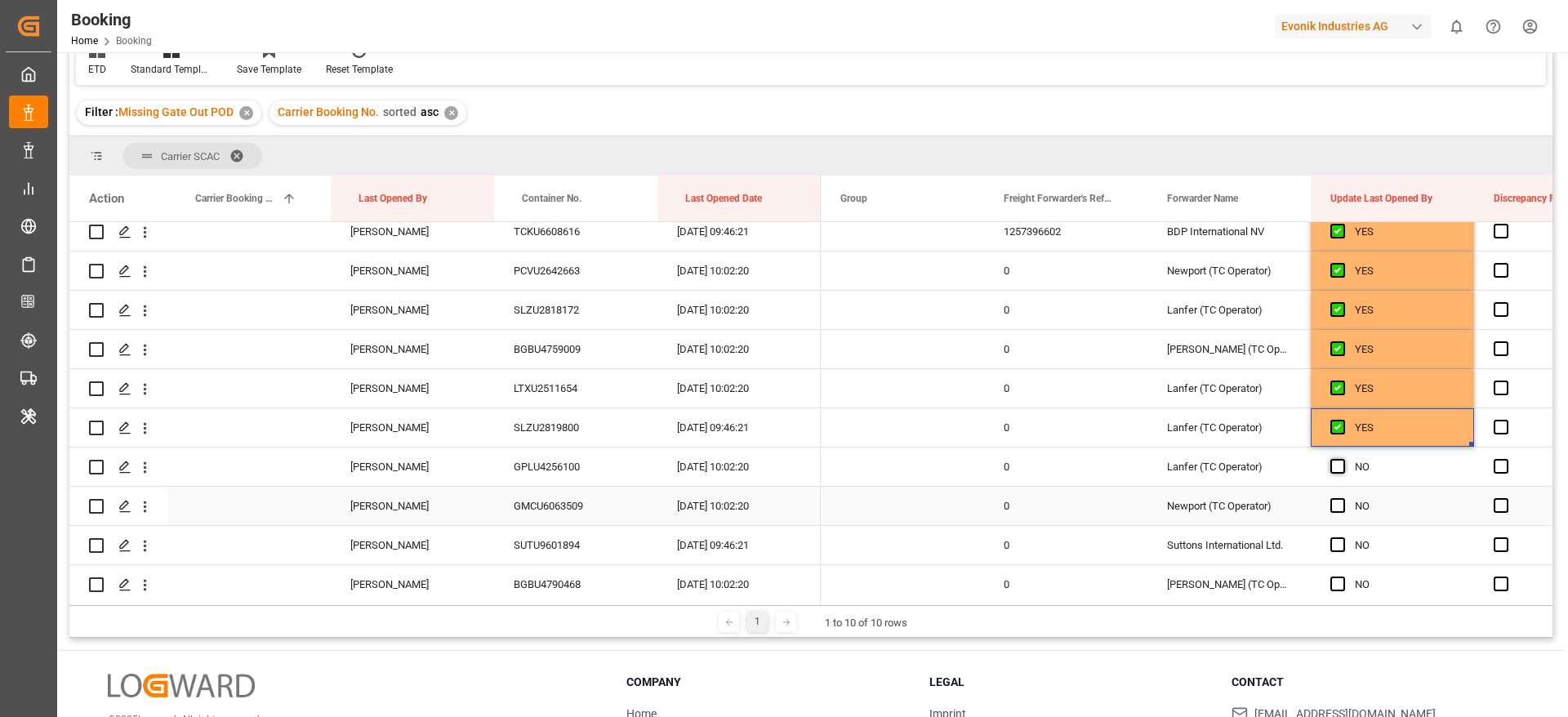
click at [1336, 462] on span "Press SPACE to select this row." at bounding box center [1337, 466] width 15 height 15
click at [1342, 459] on input "Press SPACE to select this row." at bounding box center [1342, 459] width 0 height 0
click at [1337, 505] on span "Press SPACE to select this row." at bounding box center [1337, 505] width 15 height 15
click at [1342, 498] on input "Press SPACE to select this row." at bounding box center [1342, 498] width 0 height 0
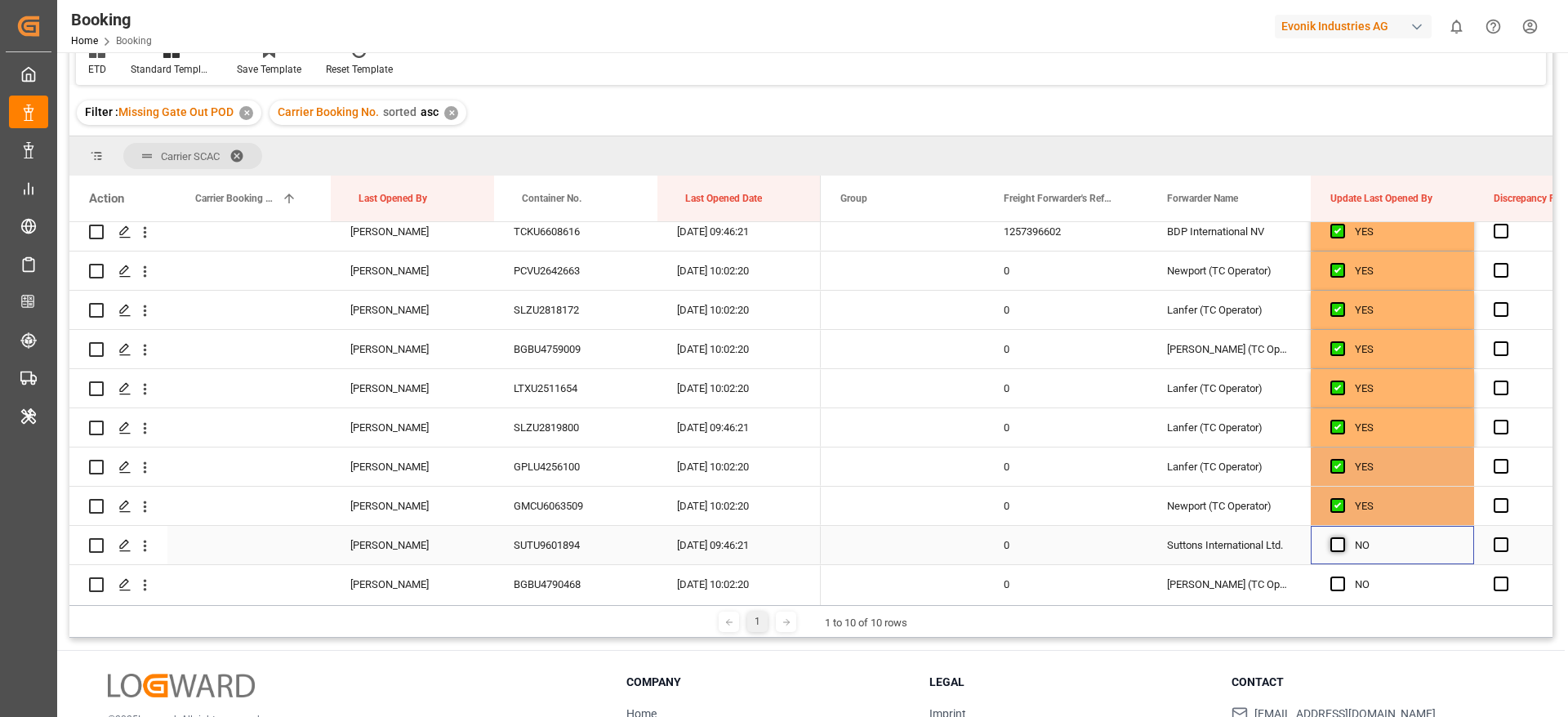
click at [1337, 544] on span "Press SPACE to select this row." at bounding box center [1337, 544] width 15 height 15
click at [1342, 537] on input "Press SPACE to select this row." at bounding box center [1342, 537] width 0 height 0
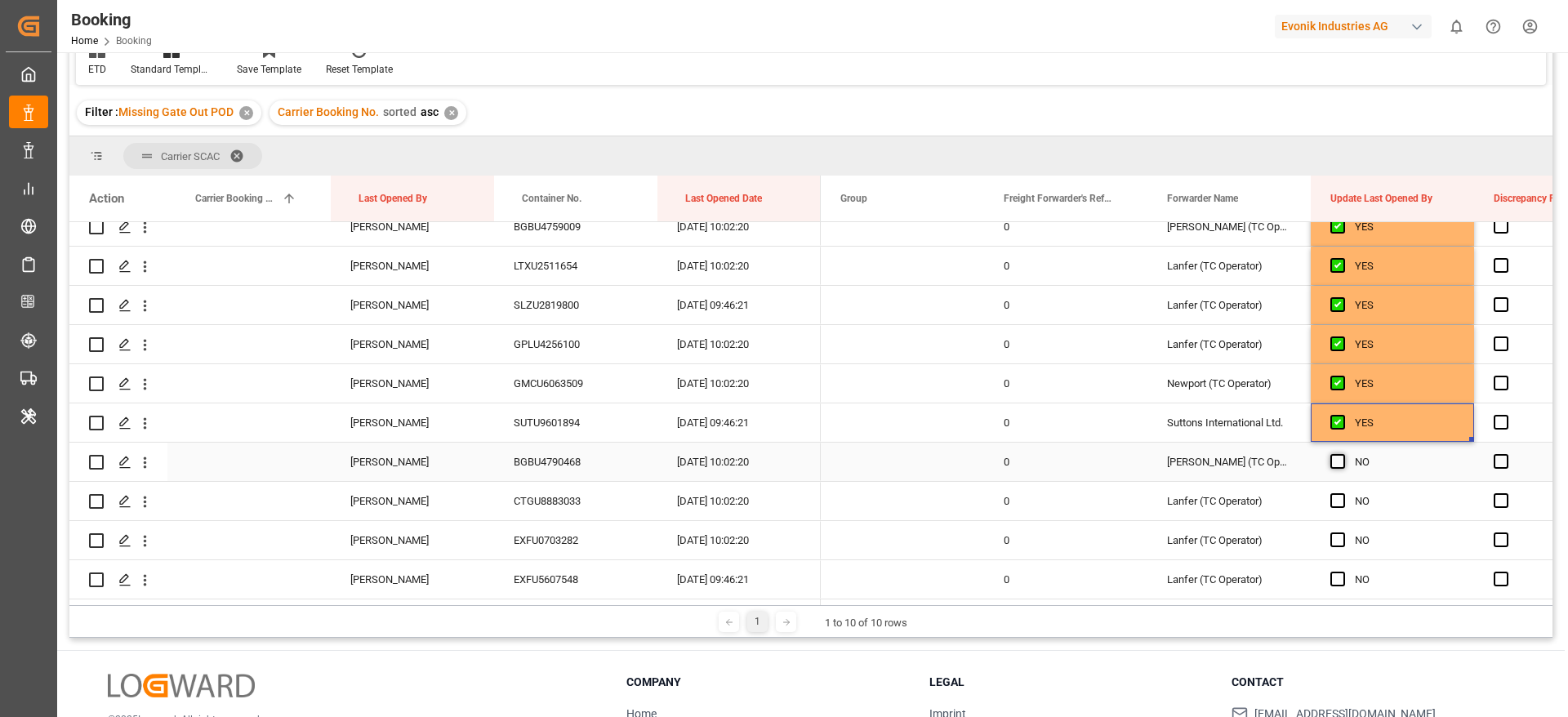
click at [1334, 467] on span "Press SPACE to select this row." at bounding box center [1337, 461] width 15 height 15
click at [1342, 454] on input "Press SPACE to select this row." at bounding box center [1342, 454] width 0 height 0
click at [1338, 501] on span "Press SPACE to select this row." at bounding box center [1337, 500] width 15 height 15
click at [1342, 493] on input "Press SPACE to select this row." at bounding box center [1342, 493] width 0 height 0
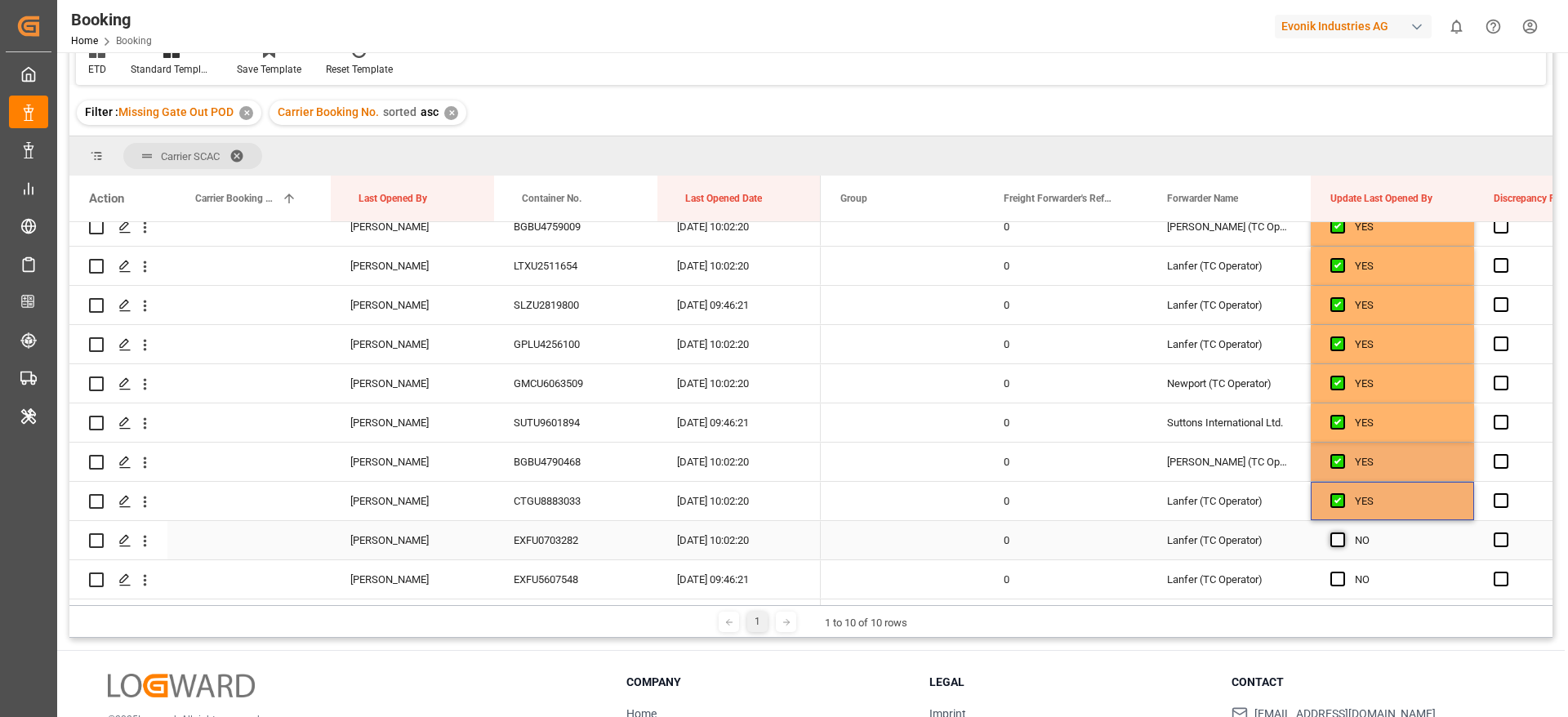
click at [1343, 545] on span "Press SPACE to select this row." at bounding box center [1337, 540] width 15 height 15
click at [1342, 533] on input "Press SPACE to select this row." at bounding box center [1342, 533] width 0 height 0
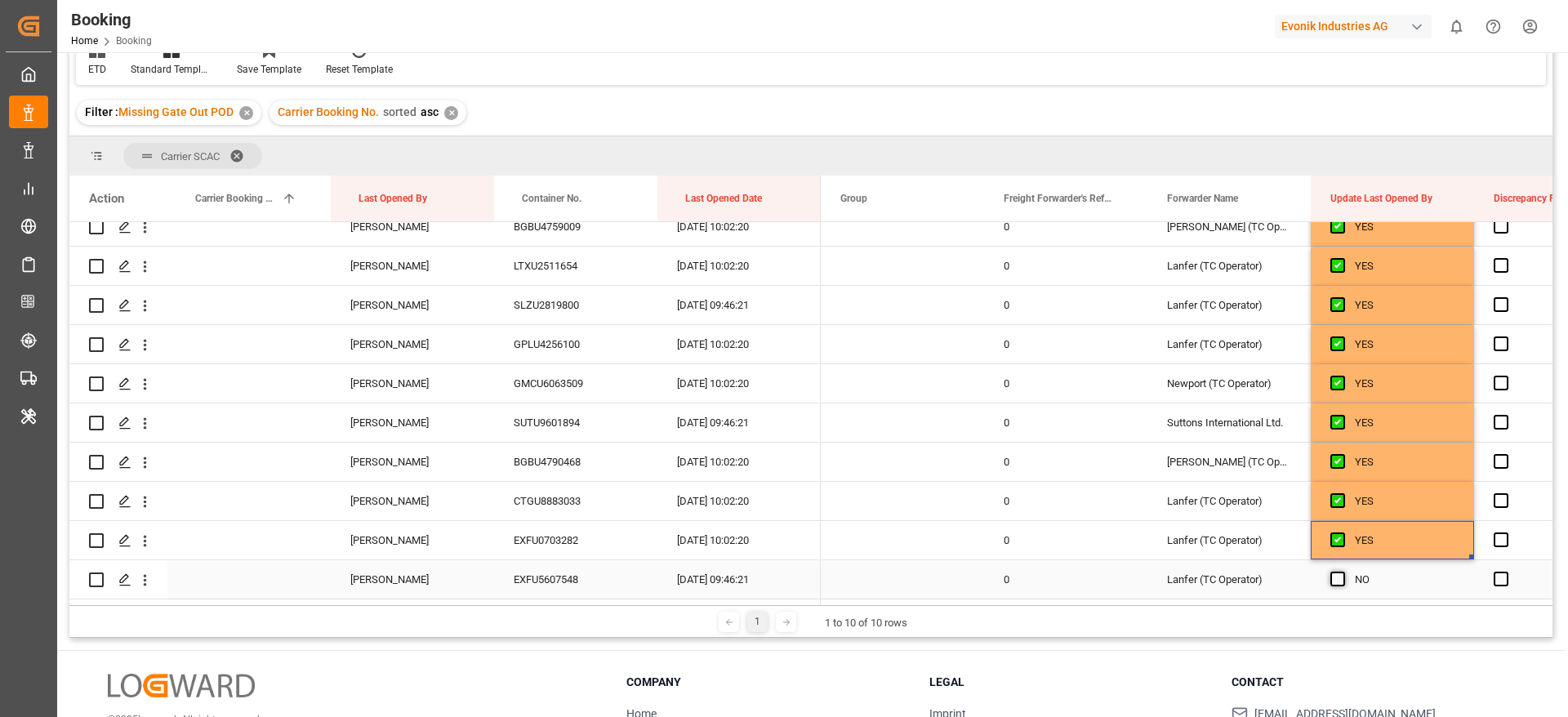
click at [1340, 580] on span "Press SPACE to select this row." at bounding box center [1337, 579] width 15 height 15
click at [1342, 571] on input "Press SPACE to select this row." at bounding box center [1342, 571] width 0 height 0
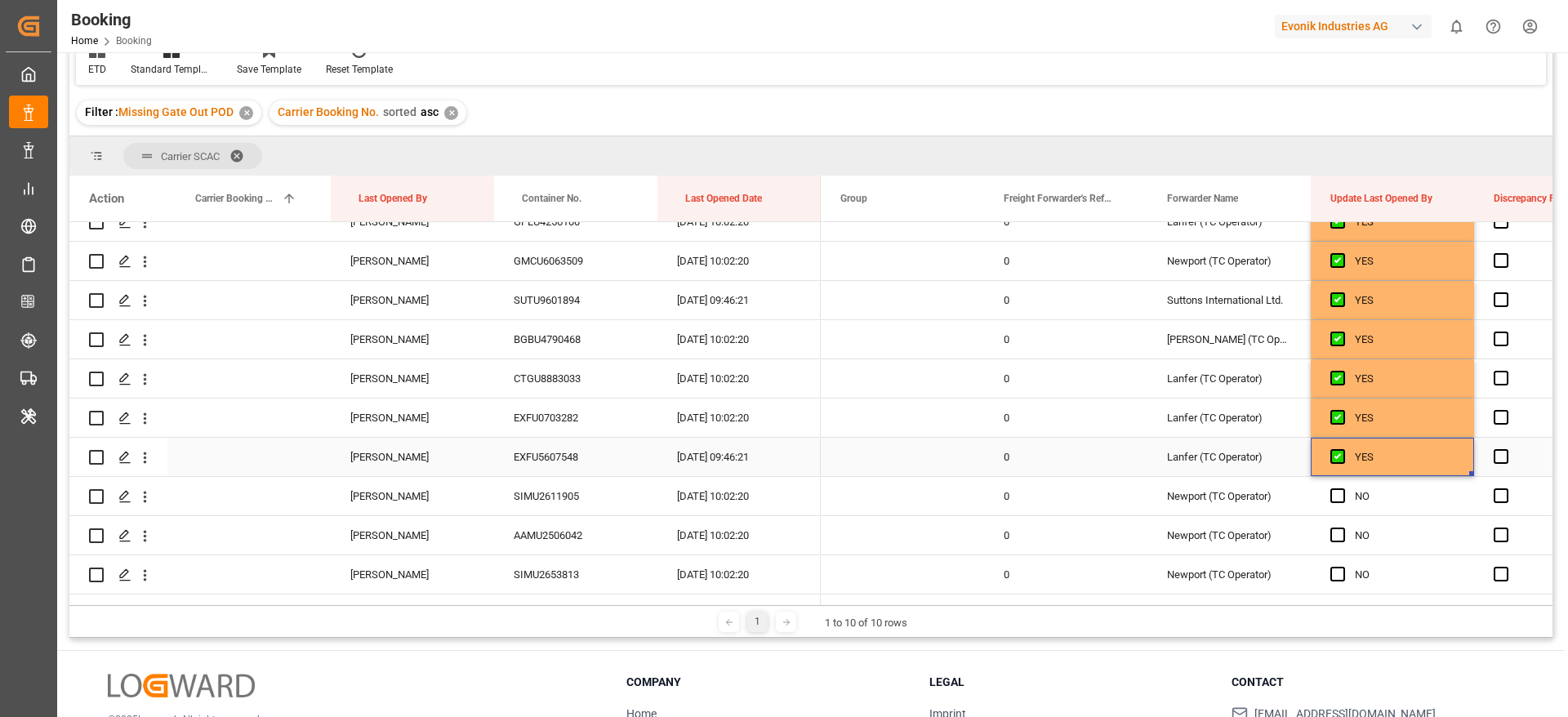
scroll to position [2572, 0]
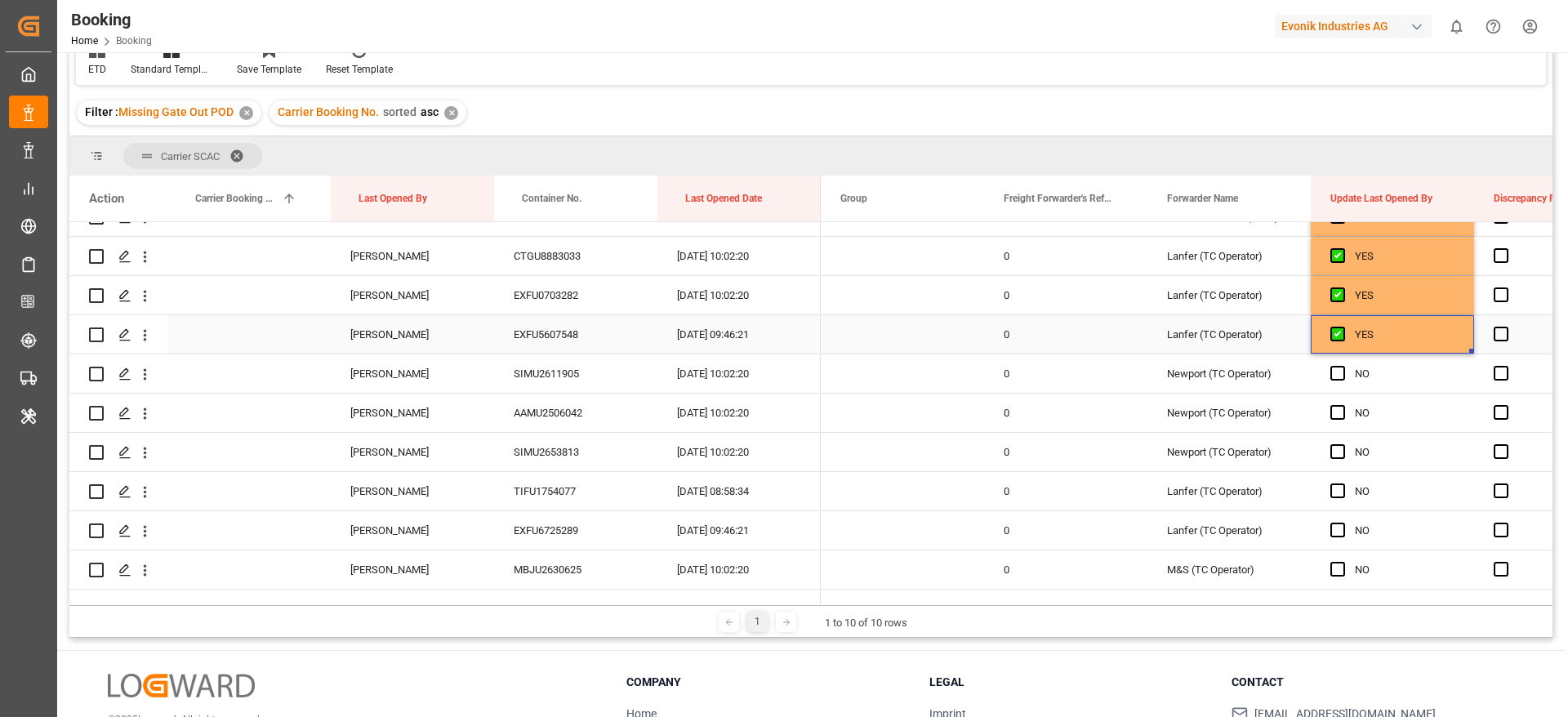
click at [1377, 337] on div "YES" at bounding box center [1404, 334] width 100 height 38
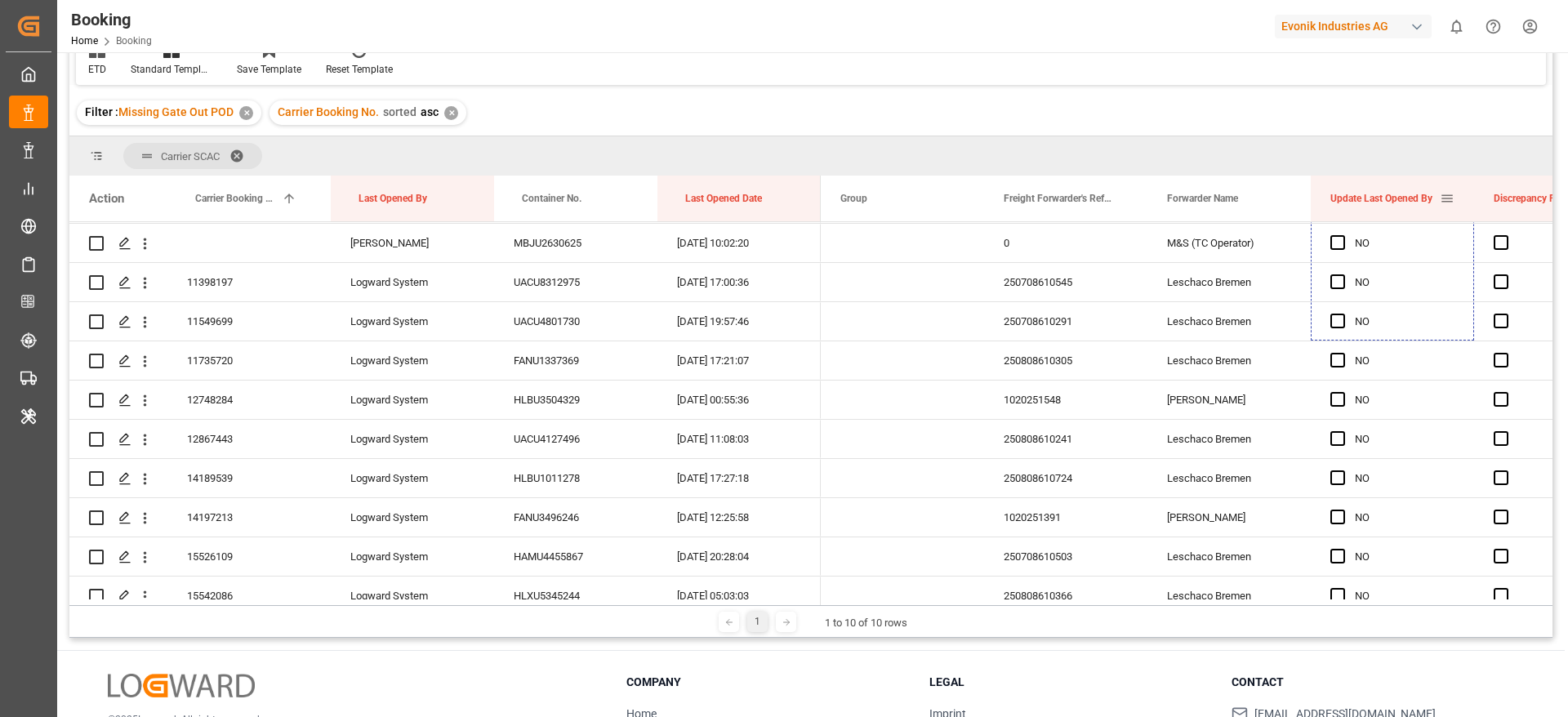
scroll to position [2767, 0]
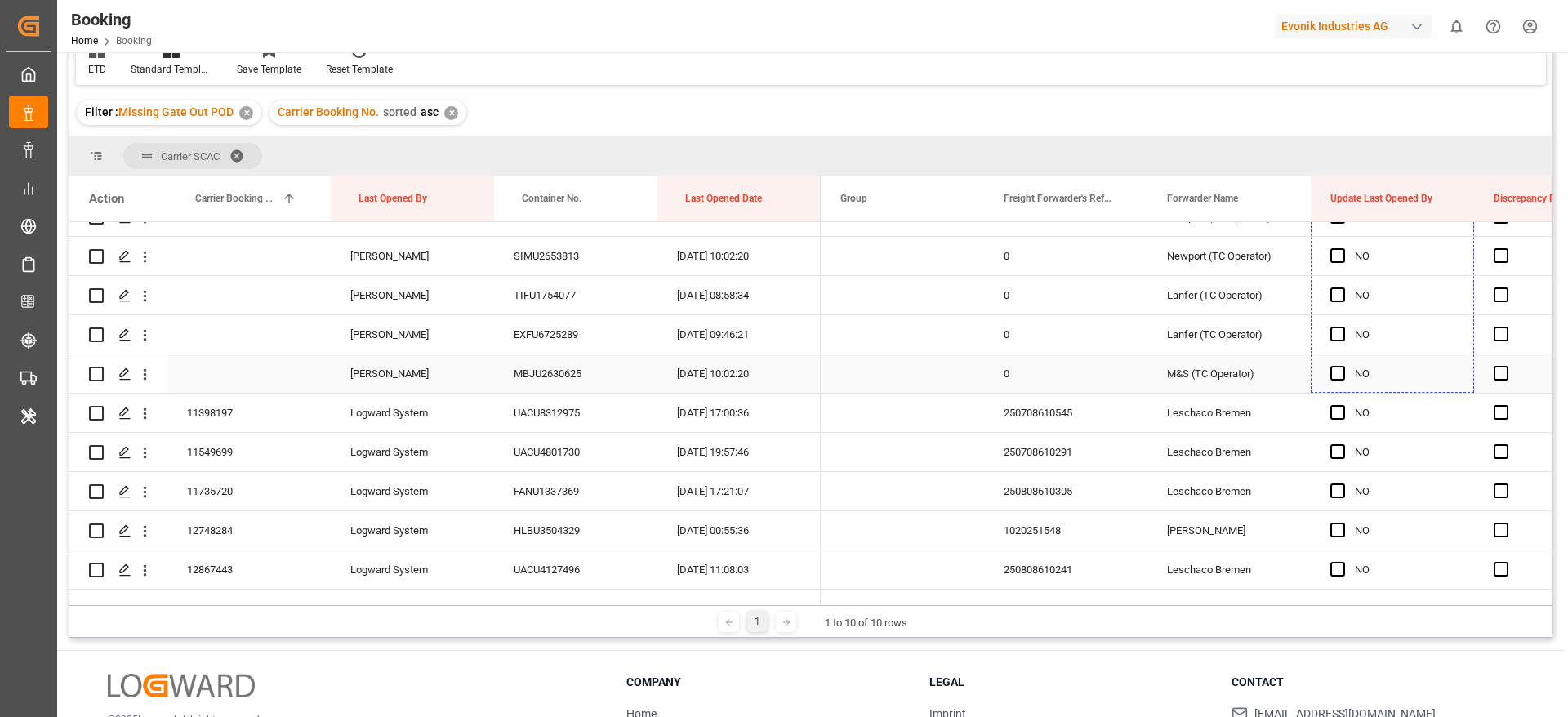
drag, startPoint x: 1470, startPoint y: 348, endPoint x: 1365, endPoint y: 364, distance: 106.2
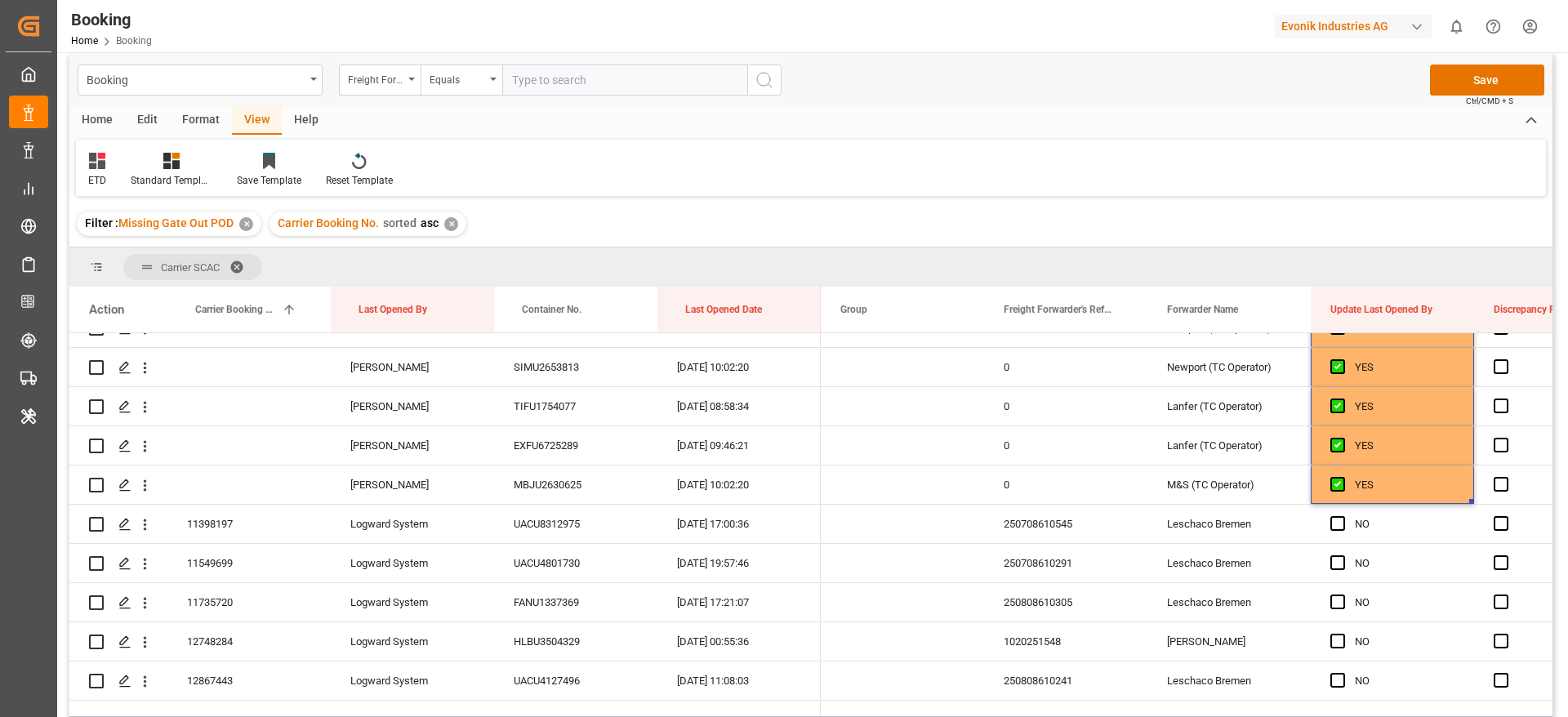
scroll to position [0, 0]
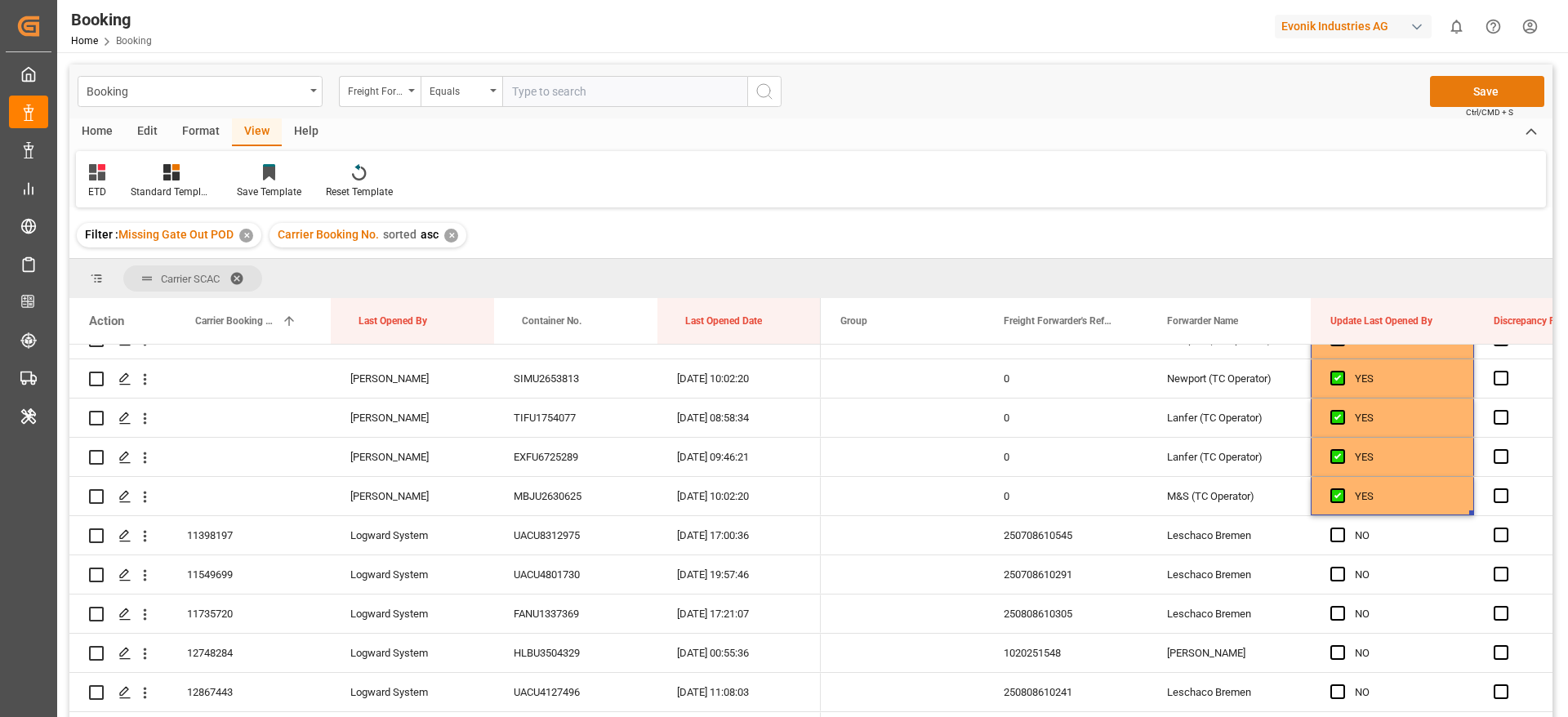
click at [1505, 93] on button "Save" at bounding box center [1487, 91] width 115 height 31
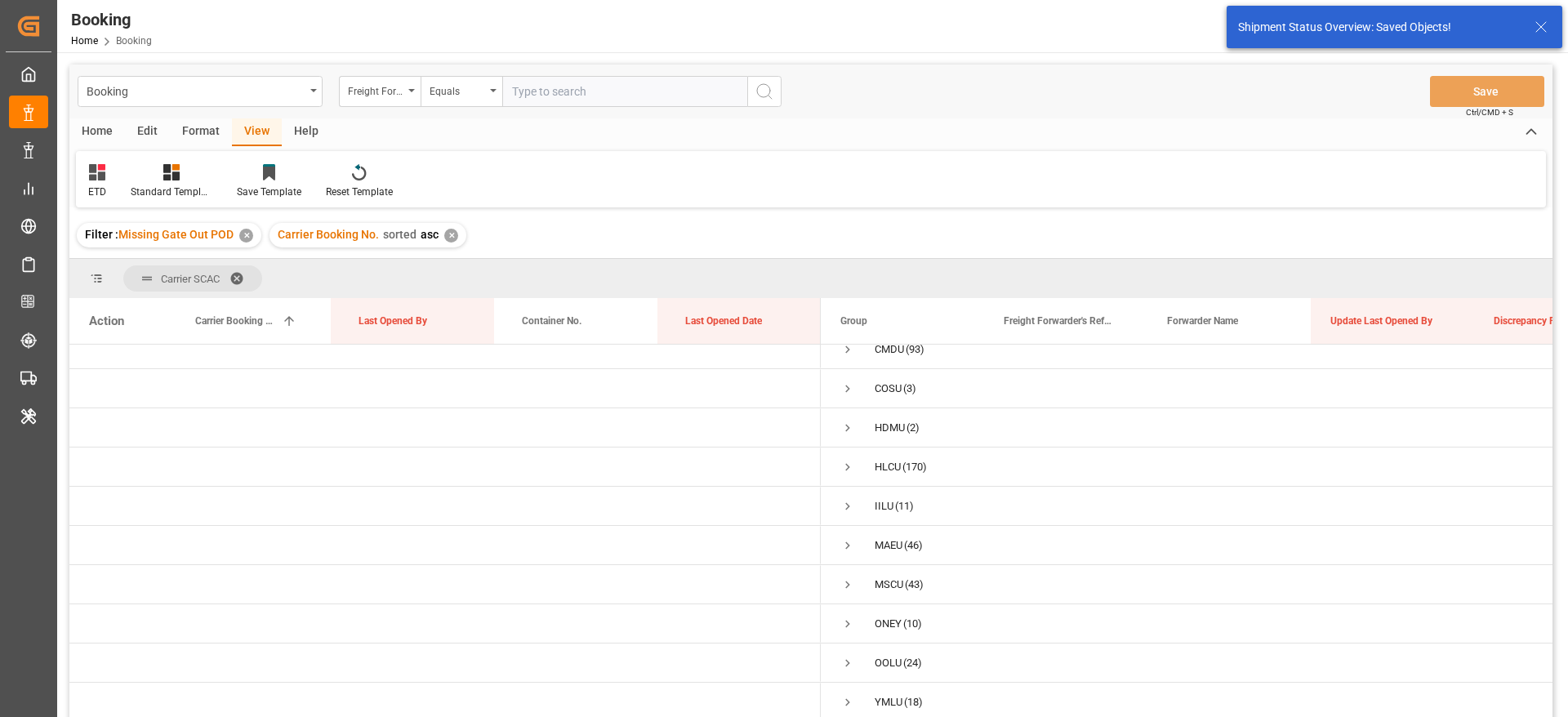
scroll to position [20, 0]
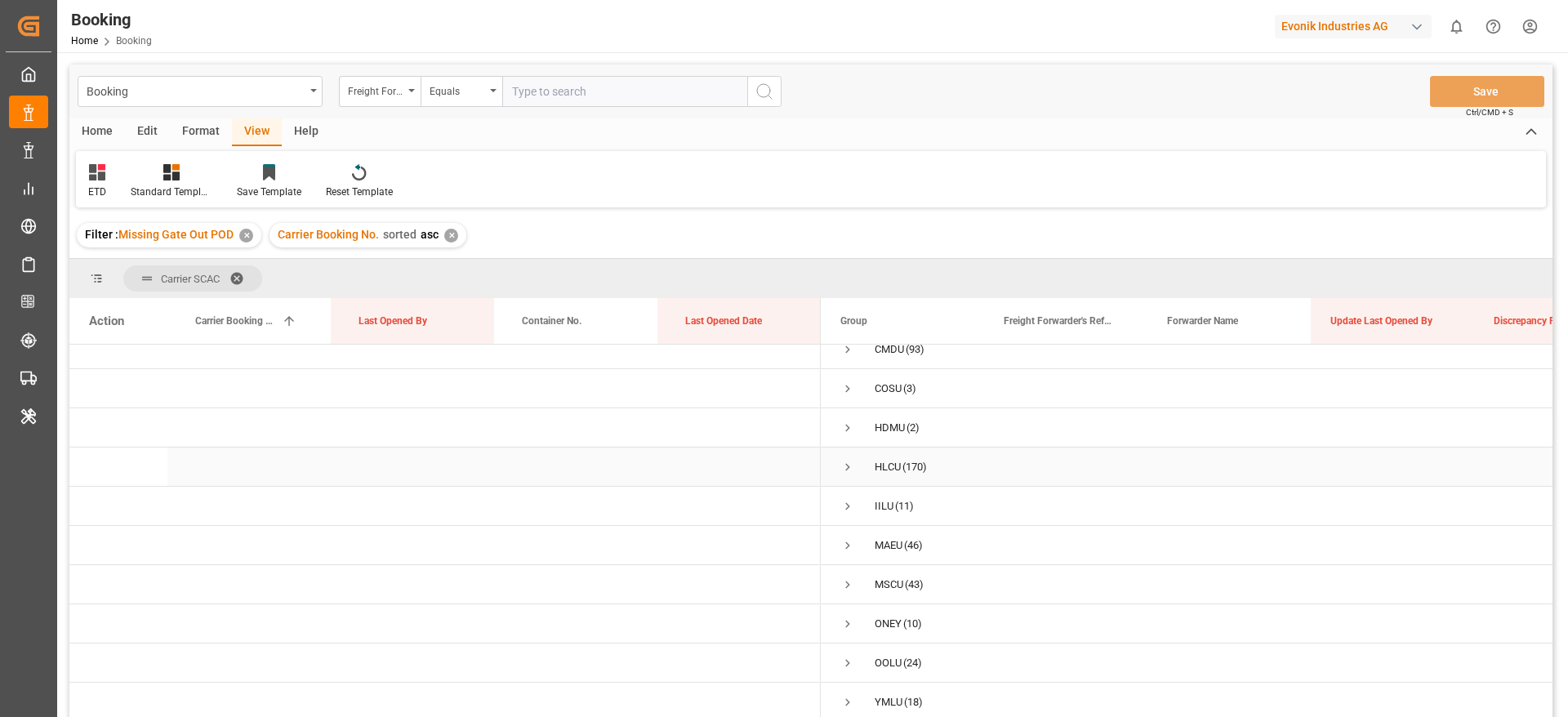
click at [856, 458] on span "HLCU (170)" at bounding box center [902, 467] width 124 height 37
click at [851, 459] on span "Press SPACE to select this row." at bounding box center [847, 467] width 15 height 15
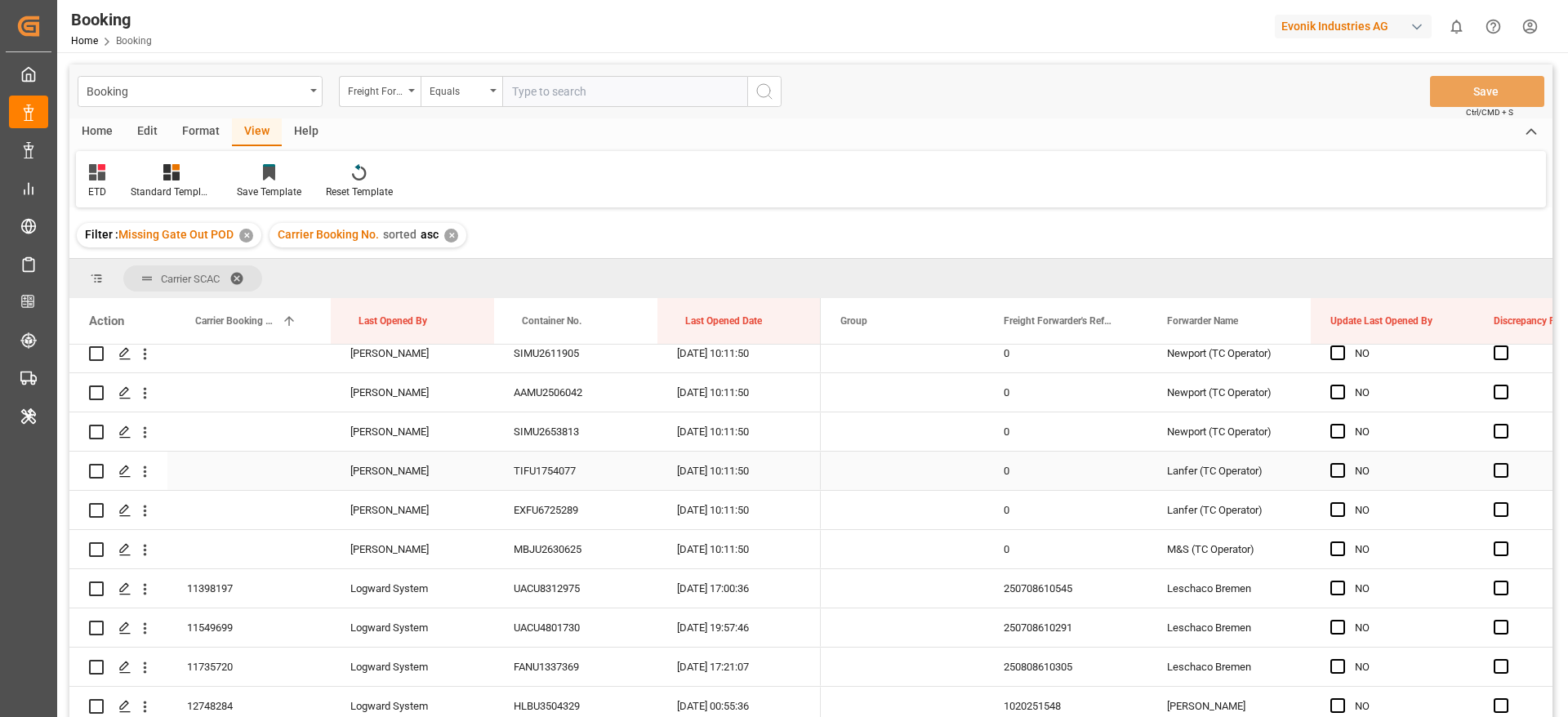
scroll to position [2837, 0]
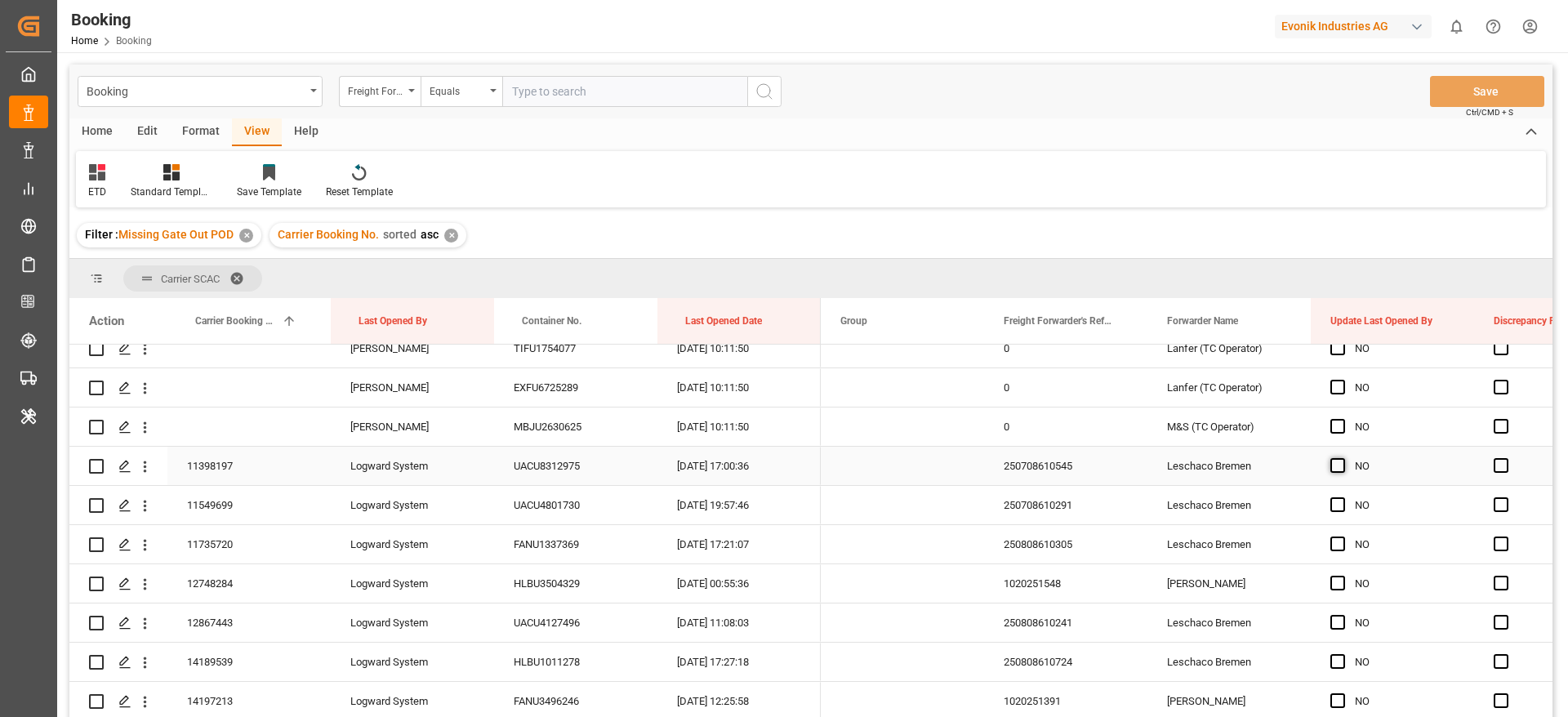
click at [1333, 466] on span "Press SPACE to select this row." at bounding box center [1337, 465] width 15 height 15
click at [1342, 458] on input "Press SPACE to select this row." at bounding box center [1342, 458] width 0 height 0
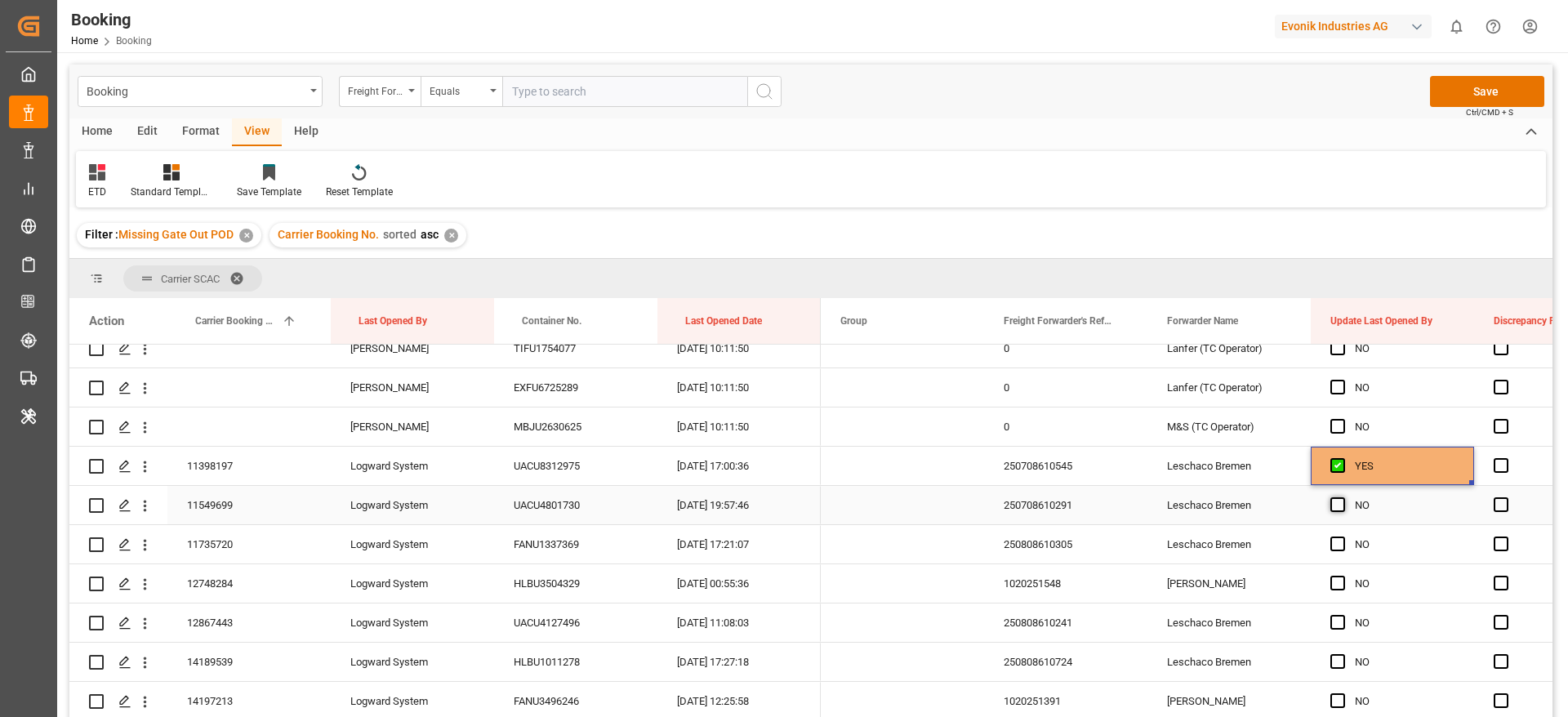
click at [1338, 506] on span "Press SPACE to select this row." at bounding box center [1337, 504] width 15 height 15
click at [1342, 497] on input "Press SPACE to select this row." at bounding box center [1342, 497] width 0 height 0
click at [1337, 542] on span "Press SPACE to select this row." at bounding box center [1337, 543] width 15 height 15
click at [1342, 536] on input "Press SPACE to select this row." at bounding box center [1342, 536] width 0 height 0
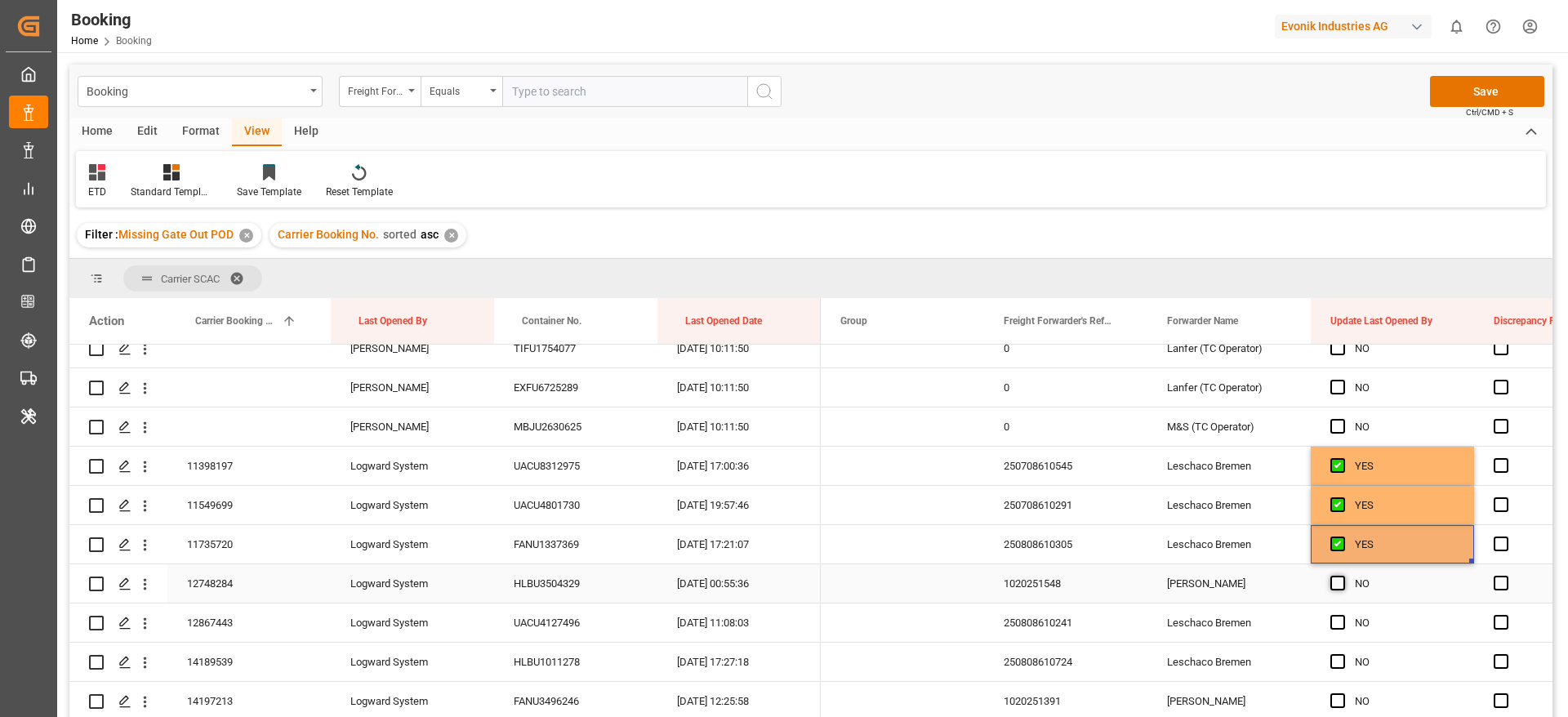
click at [1334, 589] on span "Press SPACE to select this row." at bounding box center [1337, 583] width 15 height 15
click at [1342, 576] on input "Press SPACE to select this row." at bounding box center [1342, 576] width 0 height 0
click at [1336, 629] on span "Press SPACE to select this row." at bounding box center [1337, 622] width 15 height 15
click at [1342, 615] on input "Press SPACE to select this row." at bounding box center [1342, 615] width 0 height 0
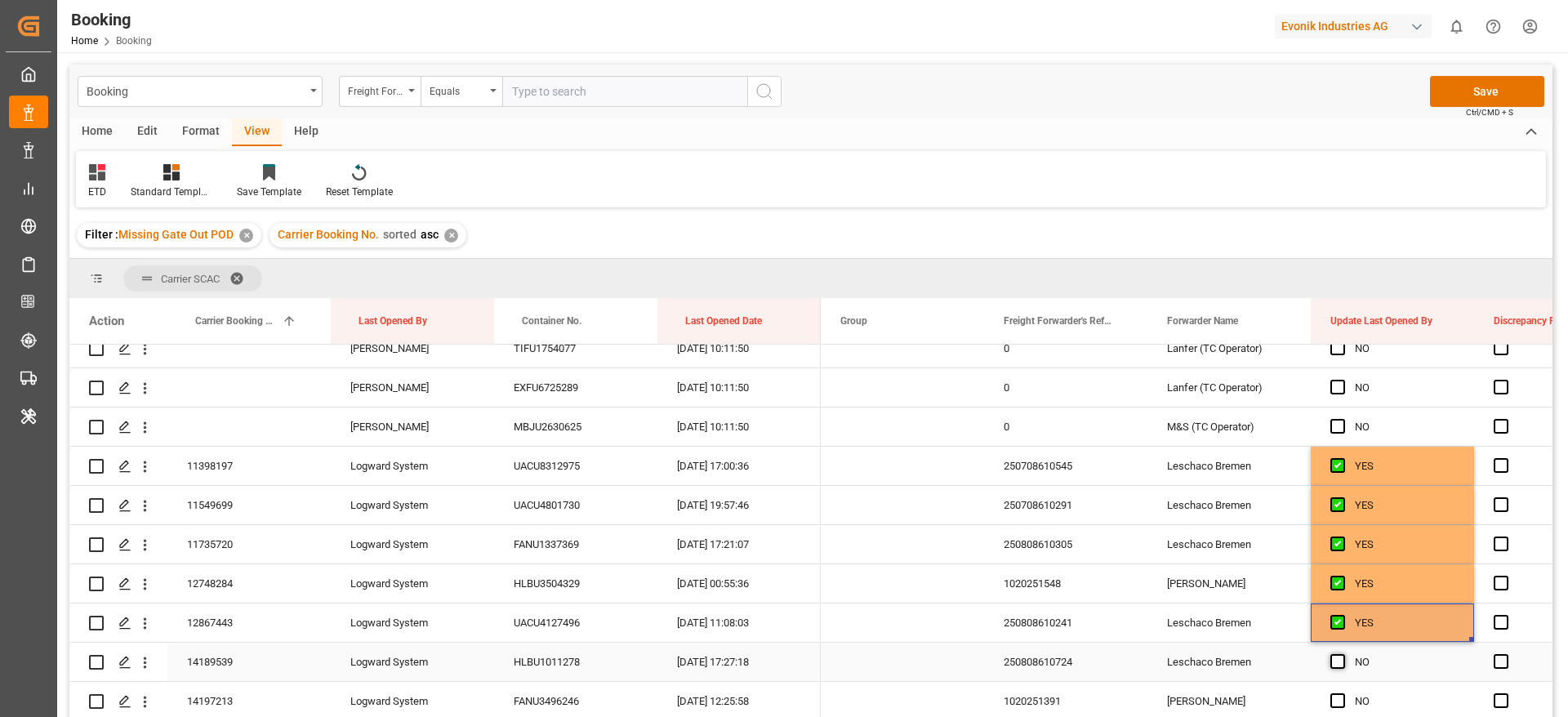
click at [1337, 661] on span "Press SPACE to select this row." at bounding box center [1337, 661] width 15 height 15
click at [1342, 654] on input "Press SPACE to select this row." at bounding box center [1342, 654] width 0 height 0
click at [243, 465] on div "11398197" at bounding box center [249, 466] width 163 height 39
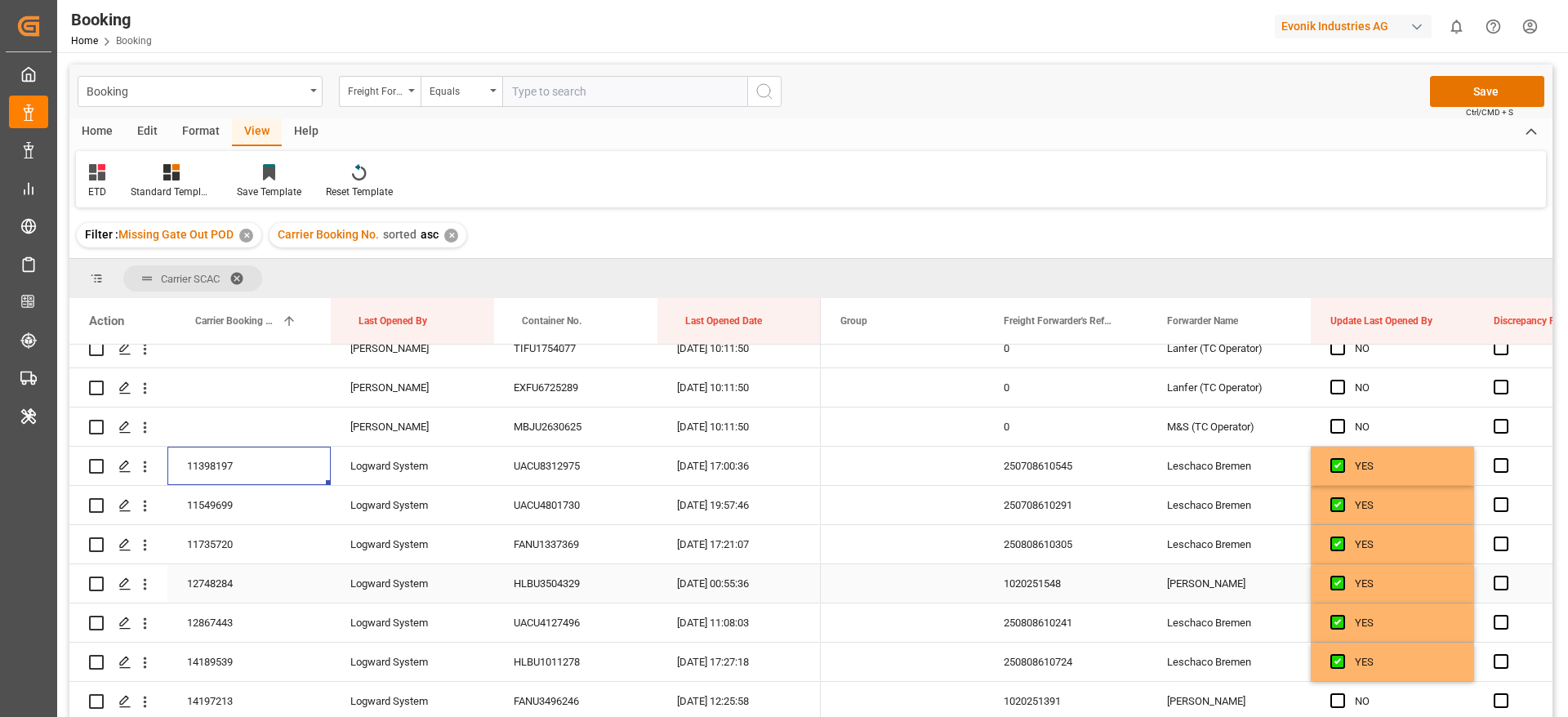
scroll to position [2960, 0]
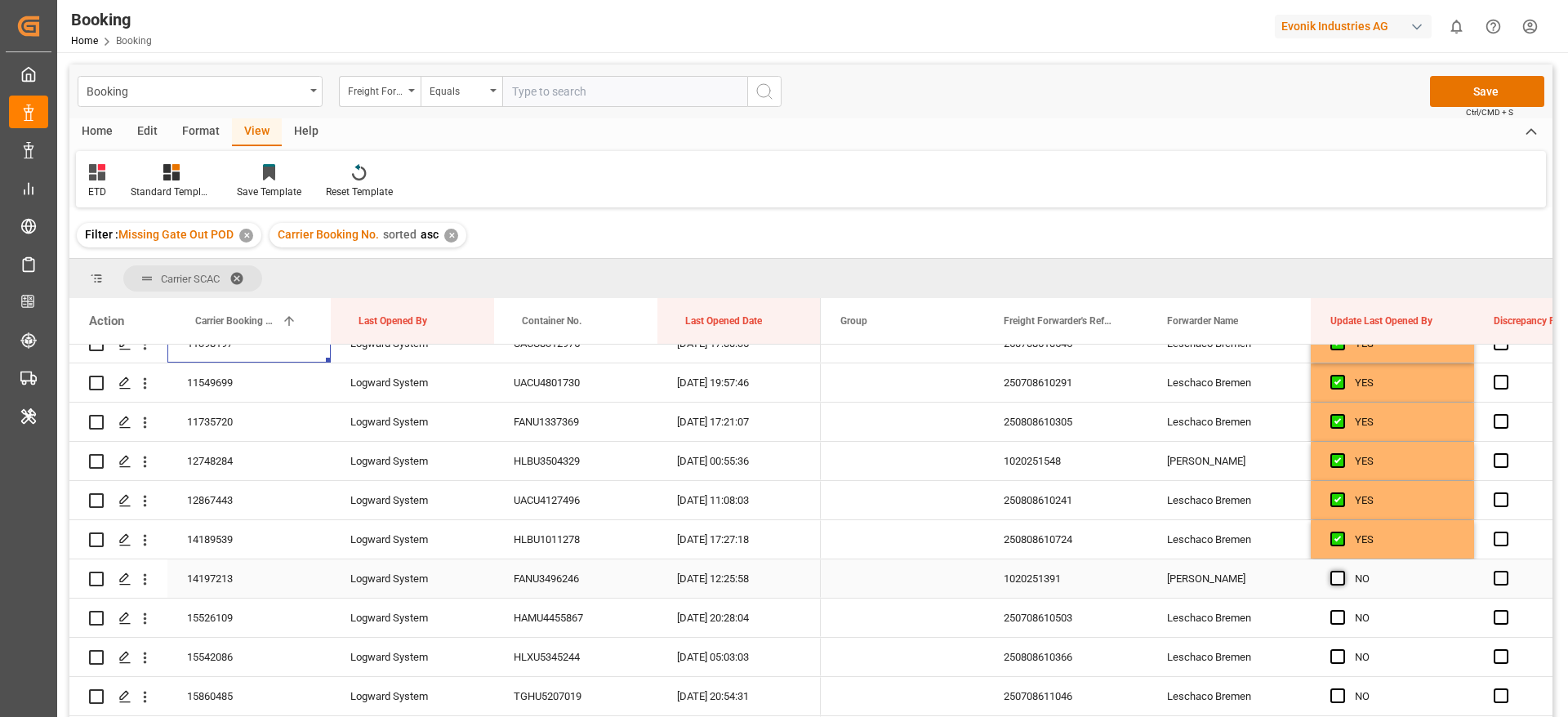
click at [1333, 576] on span "Press SPACE to select this row." at bounding box center [1337, 578] width 15 height 15
click at [1342, 571] on input "Press SPACE to select this row." at bounding box center [1342, 571] width 0 height 0
click at [271, 546] on div "14189539" at bounding box center [249, 540] width 163 height 39
click at [263, 574] on div "14197213" at bounding box center [249, 579] width 163 height 39
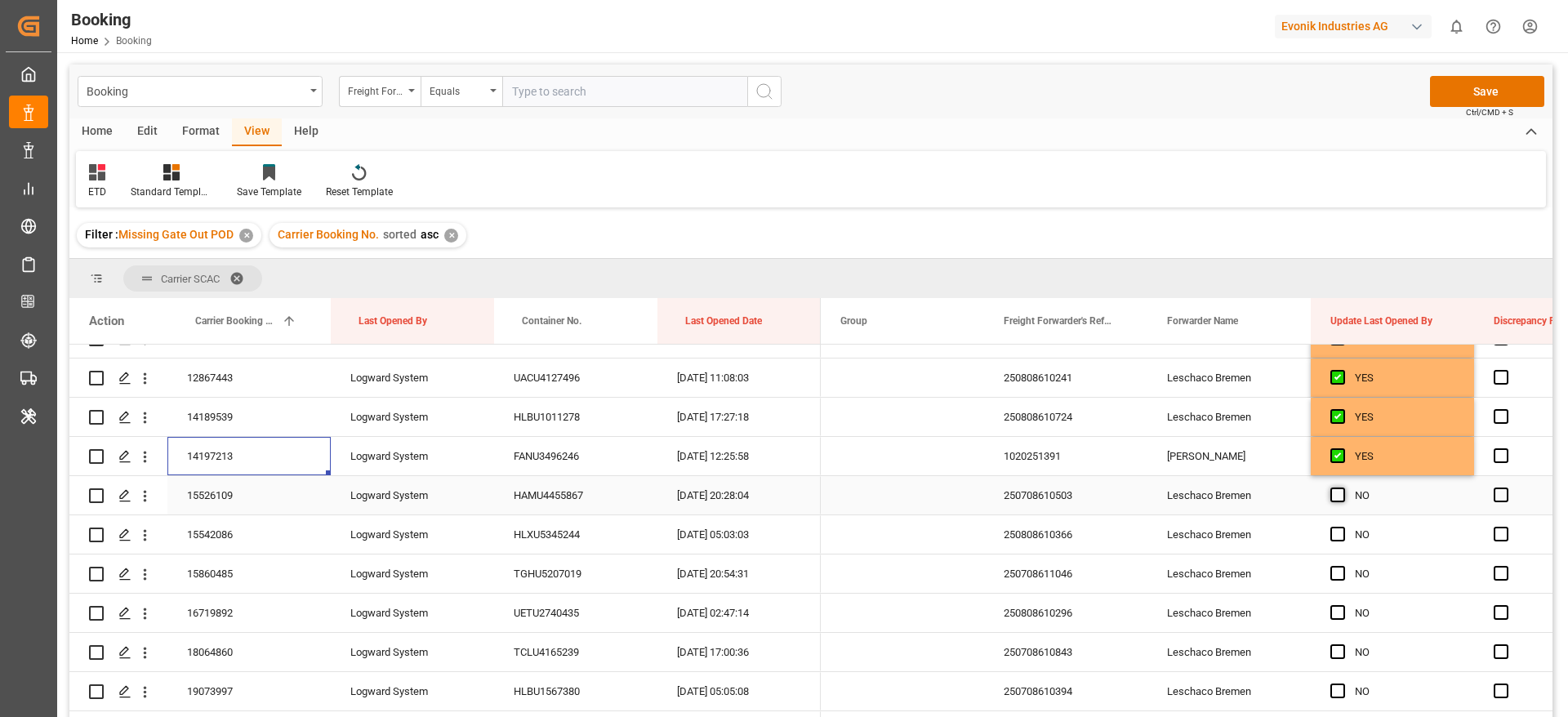
click at [1339, 495] on span "Press SPACE to select this row." at bounding box center [1337, 495] width 15 height 15
click at [1342, 488] on input "Press SPACE to select this row." at bounding box center [1342, 488] width 0 height 0
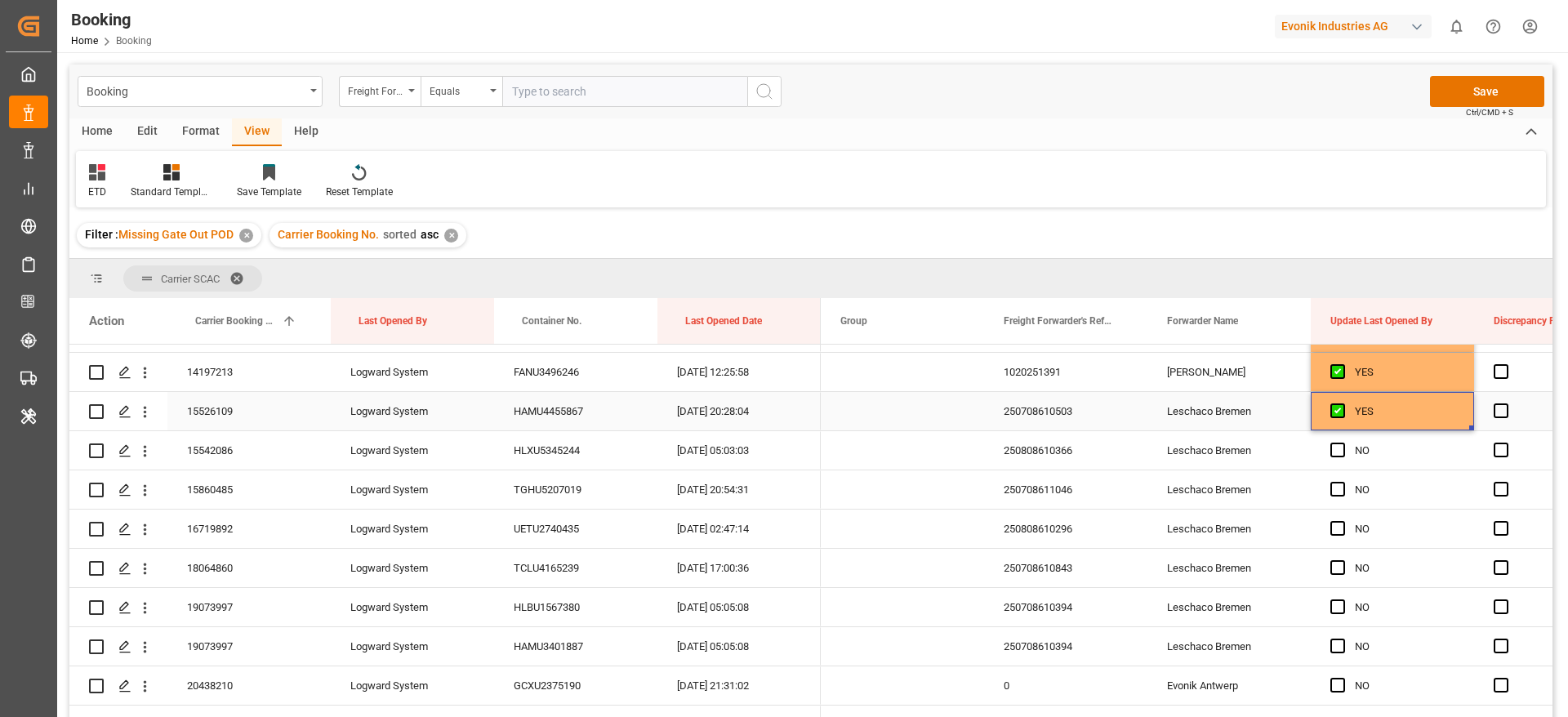
scroll to position [3205, 0]
click at [1336, 410] on span "Press SPACE to select this row." at bounding box center [1337, 411] width 15 height 15
click at [1342, 404] on input "Press SPACE to select this row." at bounding box center [1342, 404] width 0 height 0
click at [1336, 447] on span "Press SPACE to select this row." at bounding box center [1337, 451] width 15 height 15
click at [1342, 444] on input "Press SPACE to select this row." at bounding box center [1342, 444] width 0 height 0
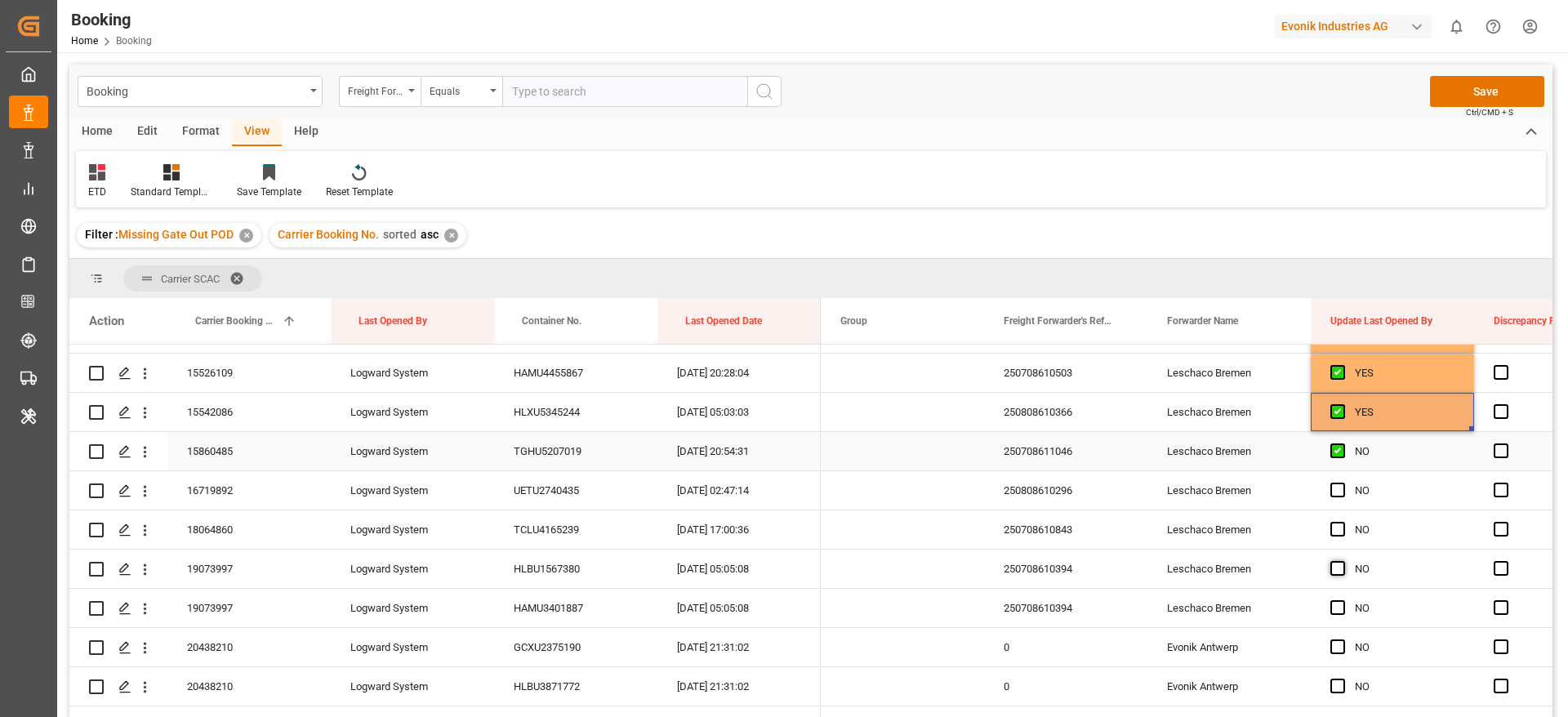
click at [1333, 495] on span "Press SPACE to select this row." at bounding box center [1337, 489] width 15 height 15
click at [1342, 482] on input "Press SPACE to select this row." at bounding box center [1342, 482] width 0 height 0
click at [1334, 530] on span "Press SPACE to select this row." at bounding box center [1337, 529] width 15 height 15
click at [1342, 522] on input "Press SPACE to select this row." at bounding box center [1342, 522] width 0 height 0
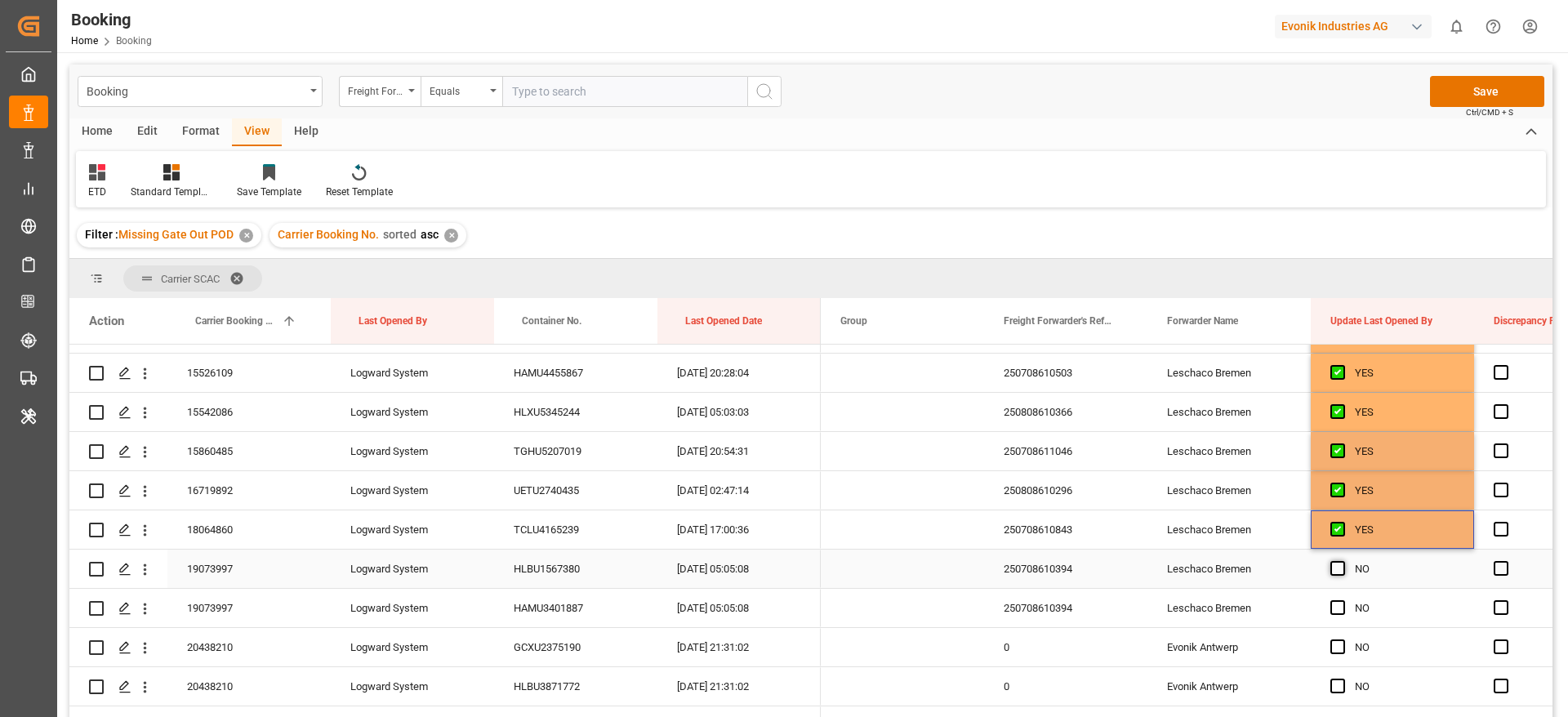
click at [1335, 578] on div "Press SPACE to select this row." at bounding box center [1342, 569] width 25 height 38
click at [1337, 569] on span "Press SPACE to select this row." at bounding box center [1337, 568] width 15 height 15
click at [1342, 561] on input "Press SPACE to select this row." at bounding box center [1342, 561] width 0 height 0
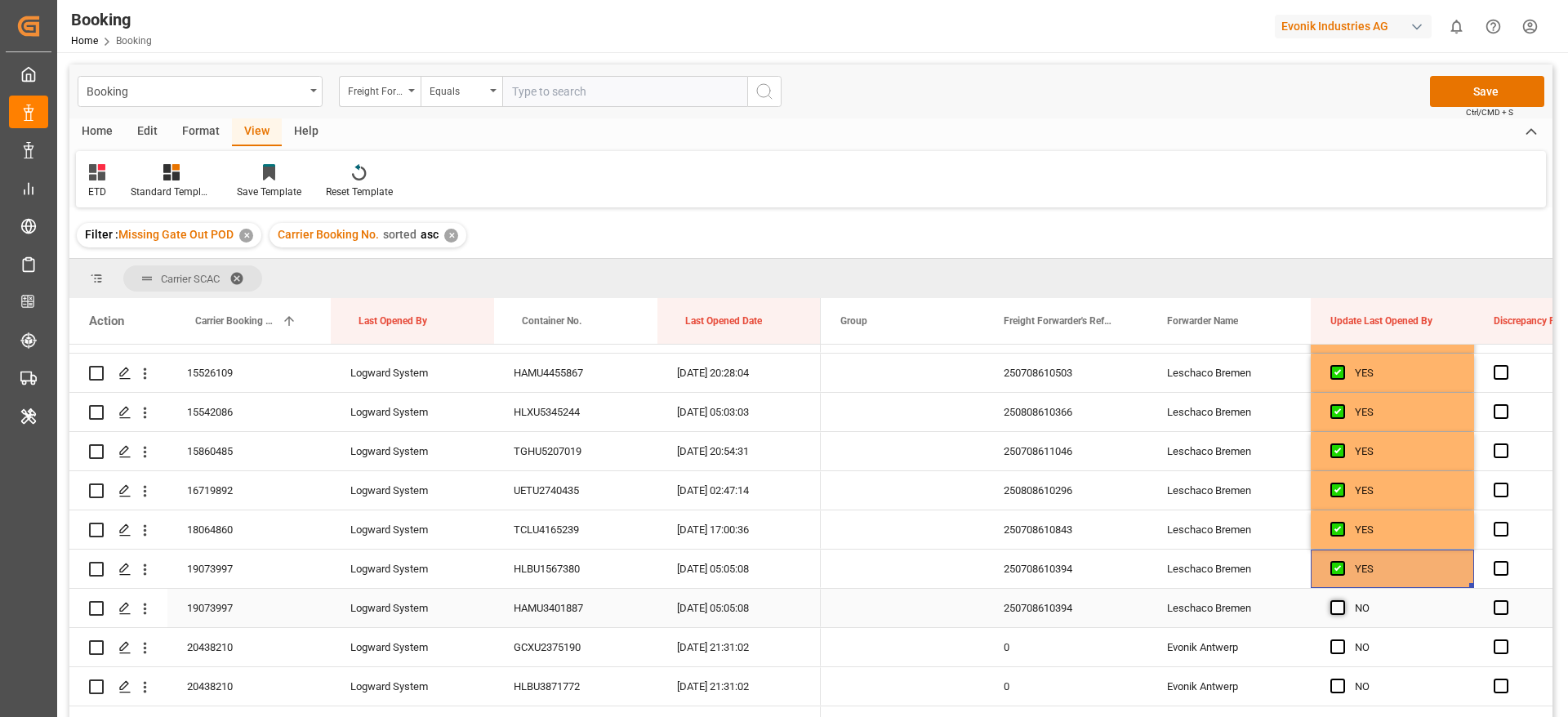
click at [1336, 607] on span "Press SPACE to select this row." at bounding box center [1337, 607] width 15 height 15
click at [1342, 600] on input "Press SPACE to select this row." at bounding box center [1342, 600] width 0 height 0
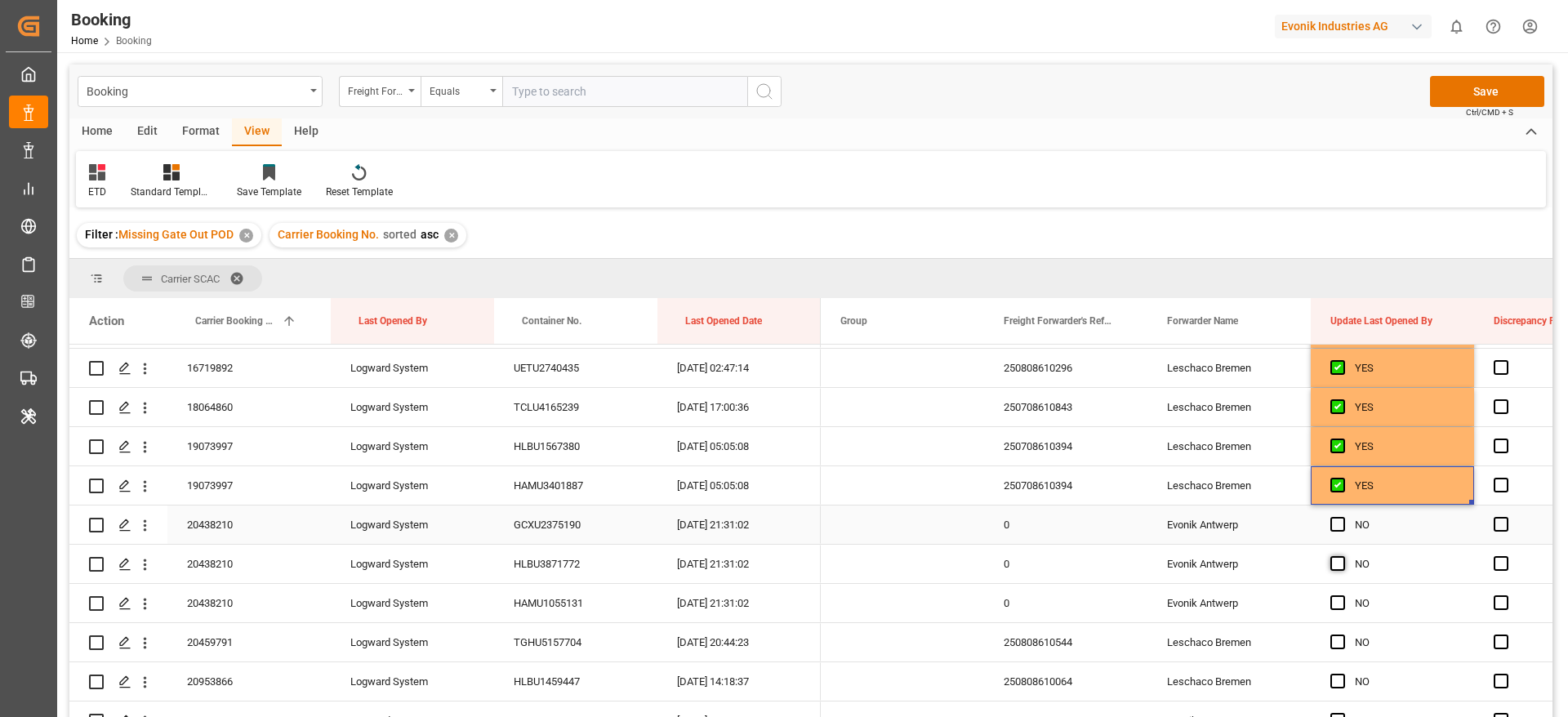
click at [1346, 524] on div "Press SPACE to select this row." at bounding box center [1342, 525] width 25 height 38
click at [1341, 560] on span "Press SPACE to select this row." at bounding box center [1337, 563] width 15 height 15
click at [1342, 556] on input "Press SPACE to select this row." at bounding box center [1342, 556] width 0 height 0
click at [1332, 612] on div "Press SPACE to select this row." at bounding box center [1342, 603] width 25 height 38
click at [1332, 601] on span "Press SPACE to select this row." at bounding box center [1337, 602] width 15 height 15
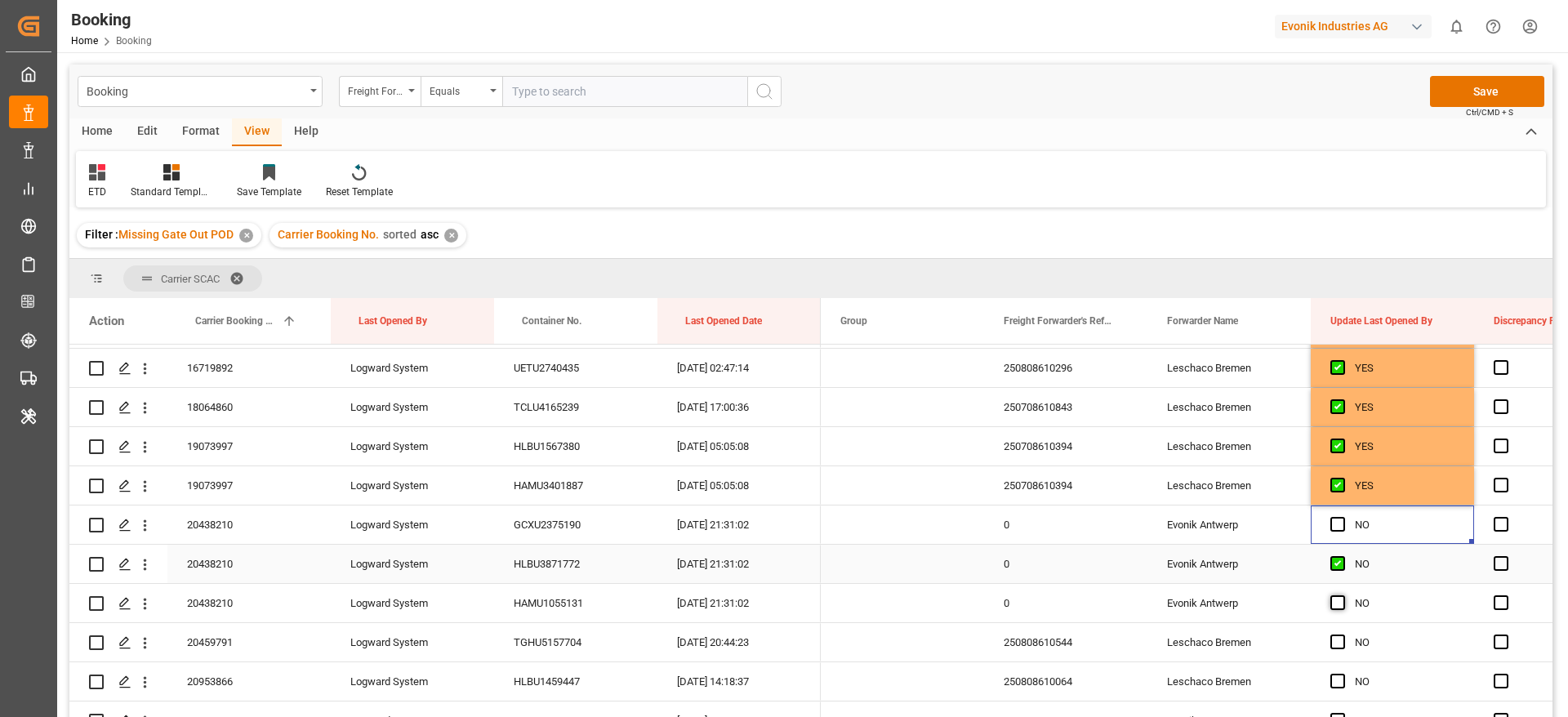
click at [1342, 595] on input "Press SPACE to select this row." at bounding box center [1342, 595] width 0 height 0
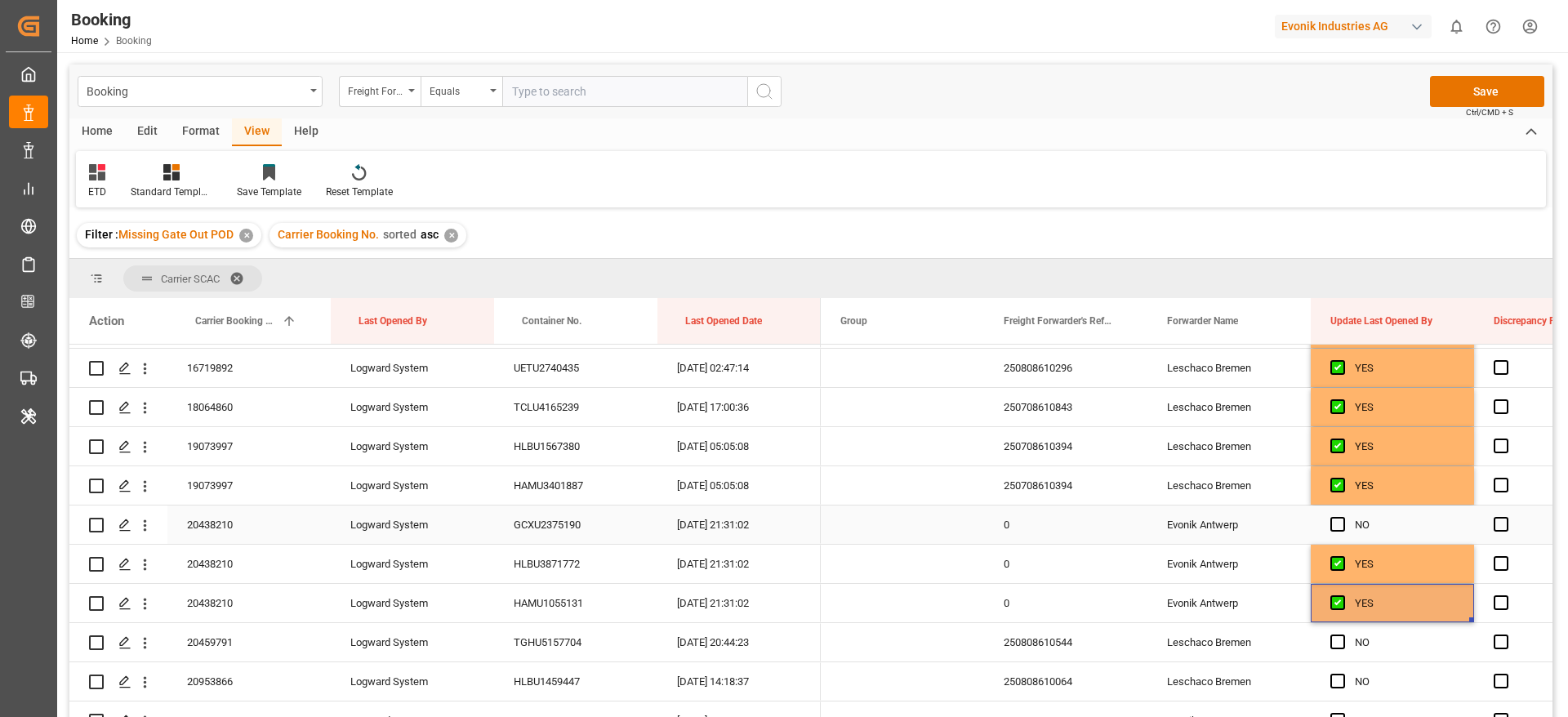
click at [1341, 525] on span "Press SPACE to select this row." at bounding box center [1337, 524] width 15 height 15
click at [1342, 517] on input "Press SPACE to select this row." at bounding box center [1342, 517] width 0 height 0
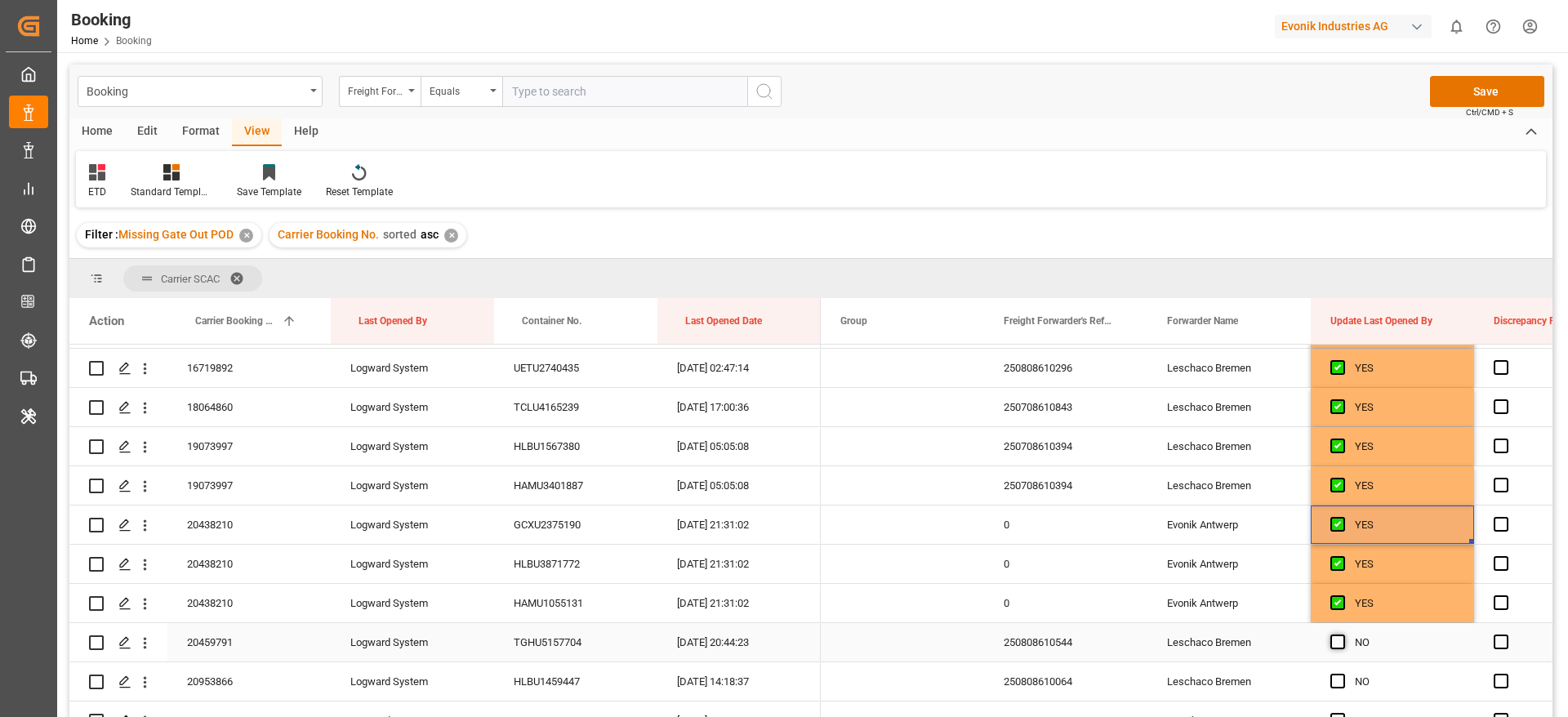
click at [1338, 631] on div "Press SPACE to select this row." at bounding box center [1342, 642] width 25 height 38
click at [1338, 640] on span "Press SPACE to select this row." at bounding box center [1337, 641] width 15 height 15
click at [1342, 634] on input "Press SPACE to select this row." at bounding box center [1342, 634] width 0 height 0
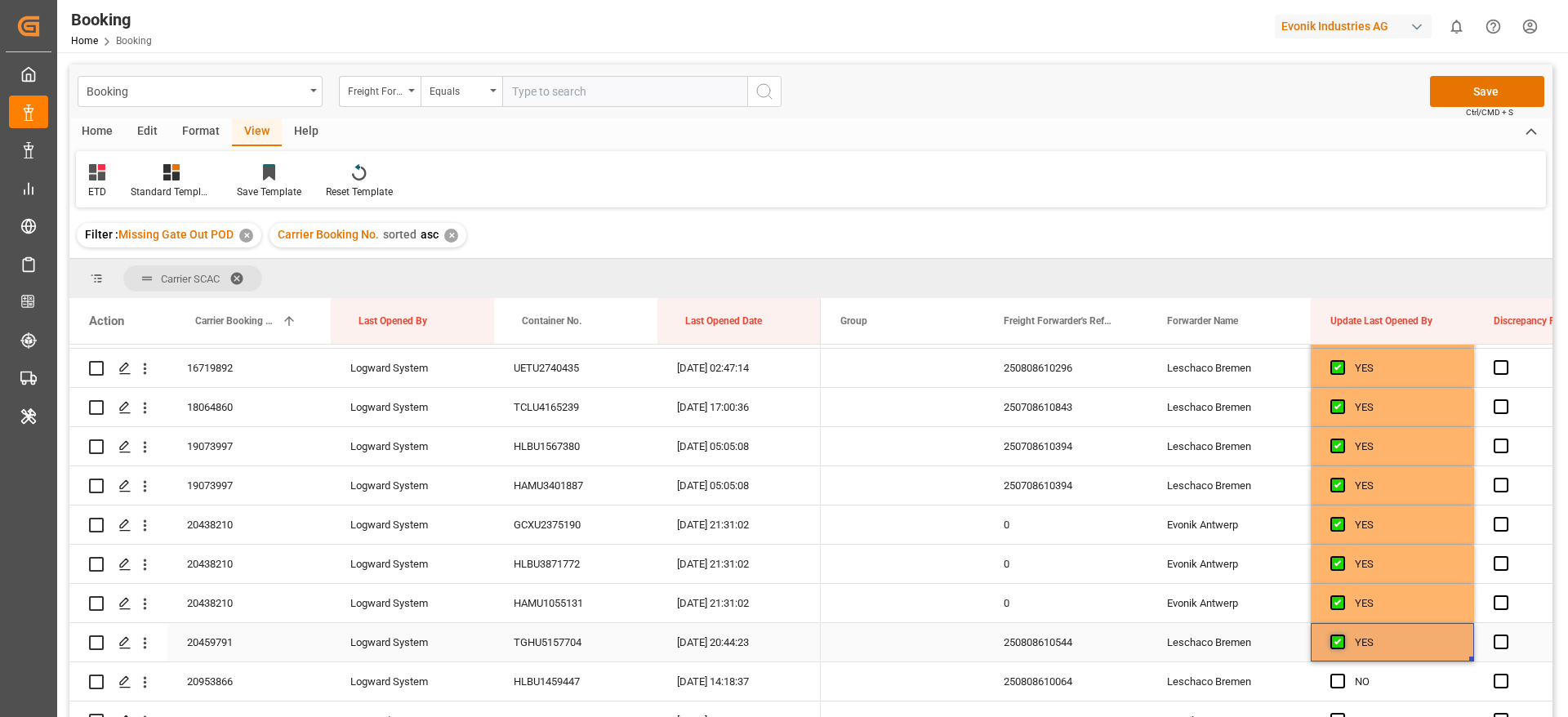
scroll to position [3450, 0]
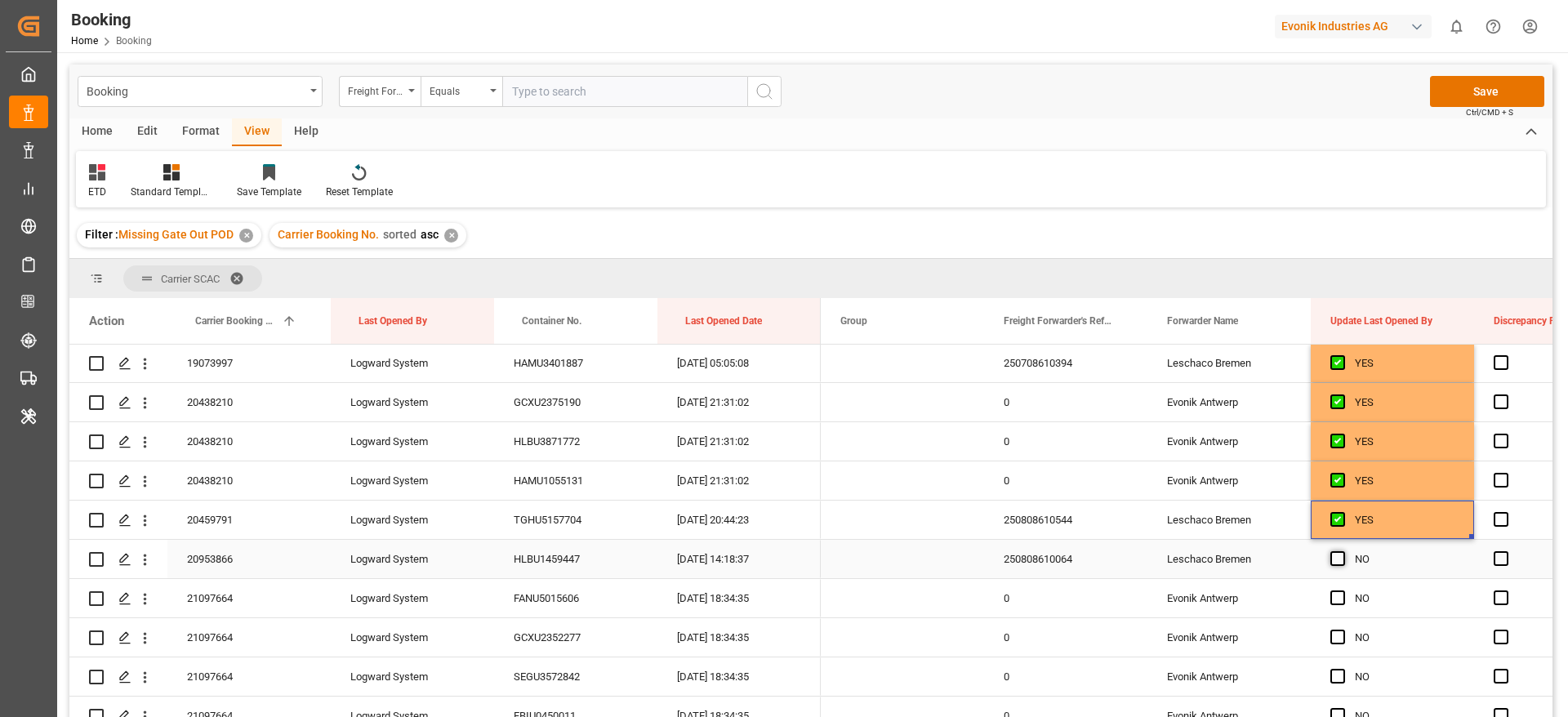
click at [1337, 560] on span "Press SPACE to select this row." at bounding box center [1337, 558] width 15 height 15
click at [1342, 551] on input "Press SPACE to select this row." at bounding box center [1342, 551] width 0 height 0
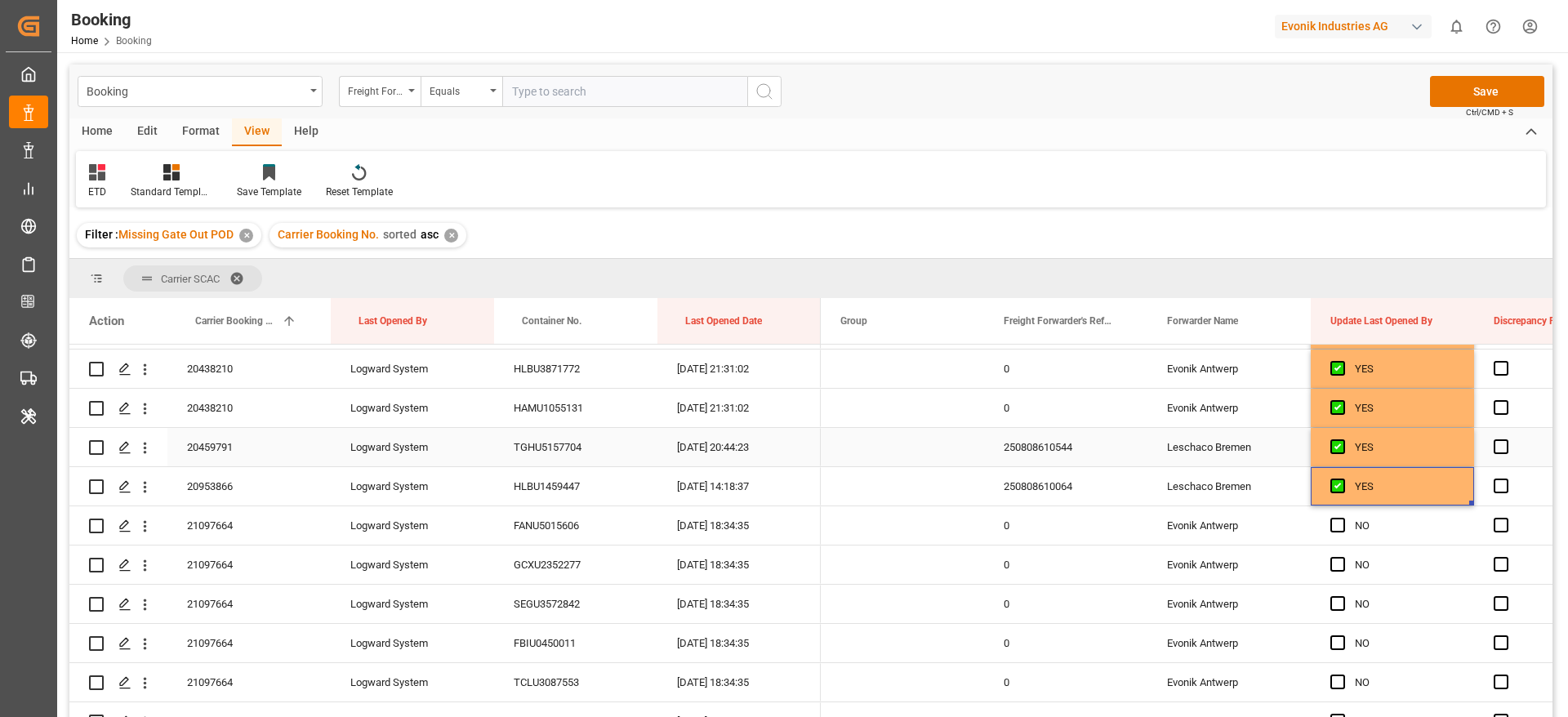
scroll to position [3572, 0]
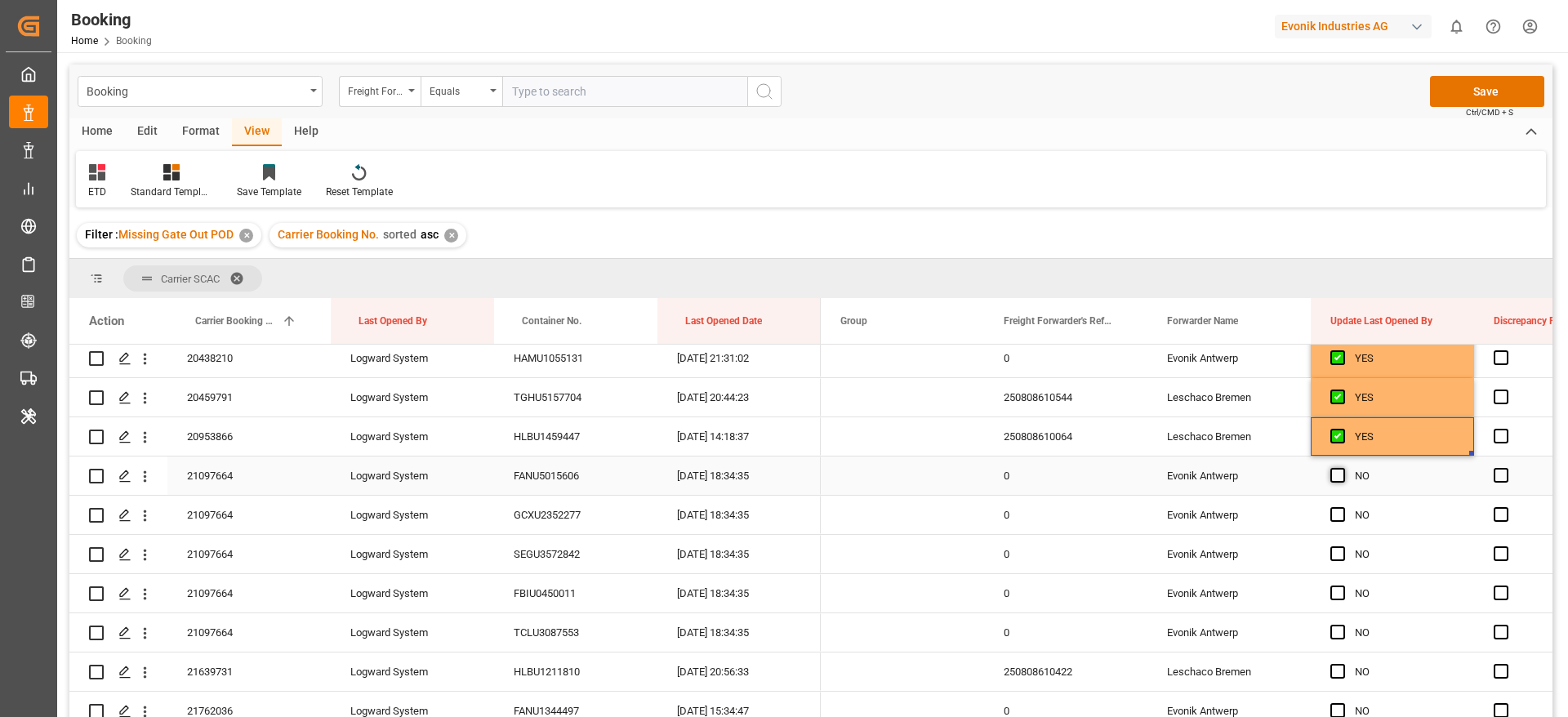
click at [1334, 477] on span "Press SPACE to select this row." at bounding box center [1337, 474] width 15 height 15
click at [1342, 467] on input "Press SPACE to select this row." at bounding box center [1342, 467] width 0 height 0
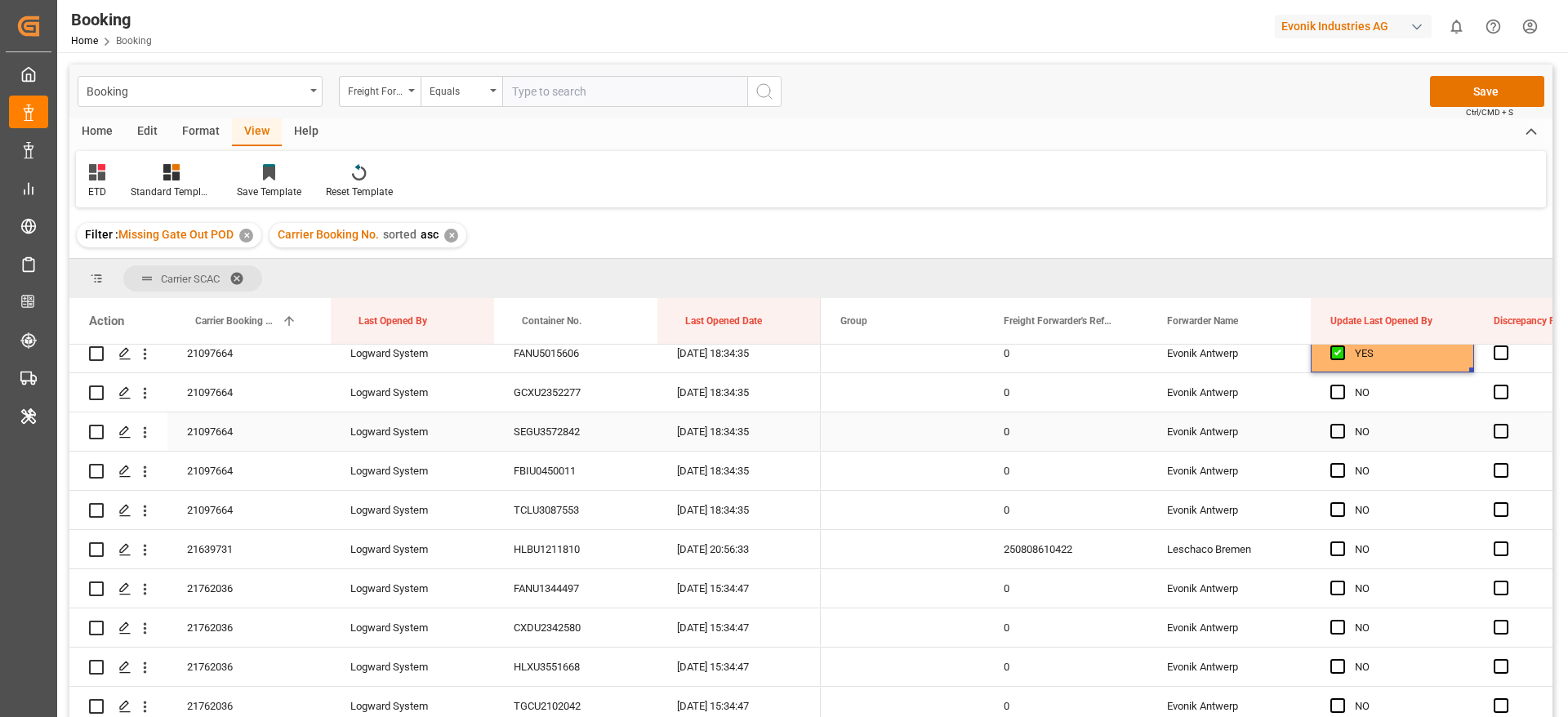
click at [237, 433] on div "21097664" at bounding box center [249, 432] width 163 height 39
click at [1333, 396] on span "Press SPACE to select this row." at bounding box center [1337, 392] width 15 height 15
click at [1342, 385] on input "Press SPACE to select this row." at bounding box center [1342, 385] width 0 height 0
click at [1333, 426] on span "Press SPACE to select this row." at bounding box center [1337, 430] width 15 height 15
click at [1342, 423] on input "Press SPACE to select this row." at bounding box center [1342, 423] width 0 height 0
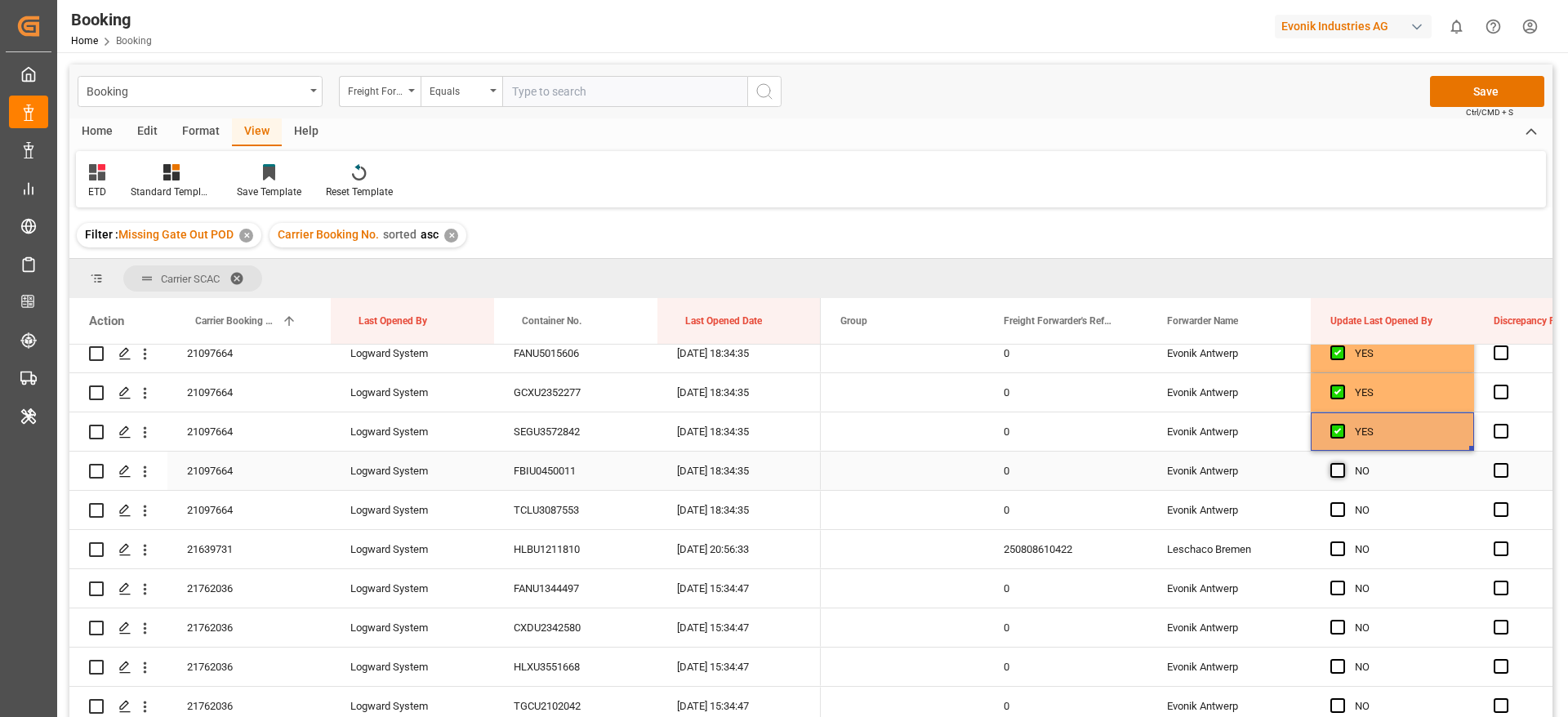
click at [1334, 472] on span "Press SPACE to select this row." at bounding box center [1337, 470] width 15 height 15
click at [1342, 463] on input "Press SPACE to select this row." at bounding box center [1342, 463] width 0 height 0
click at [1329, 509] on div "NO" at bounding box center [1392, 510] width 163 height 39
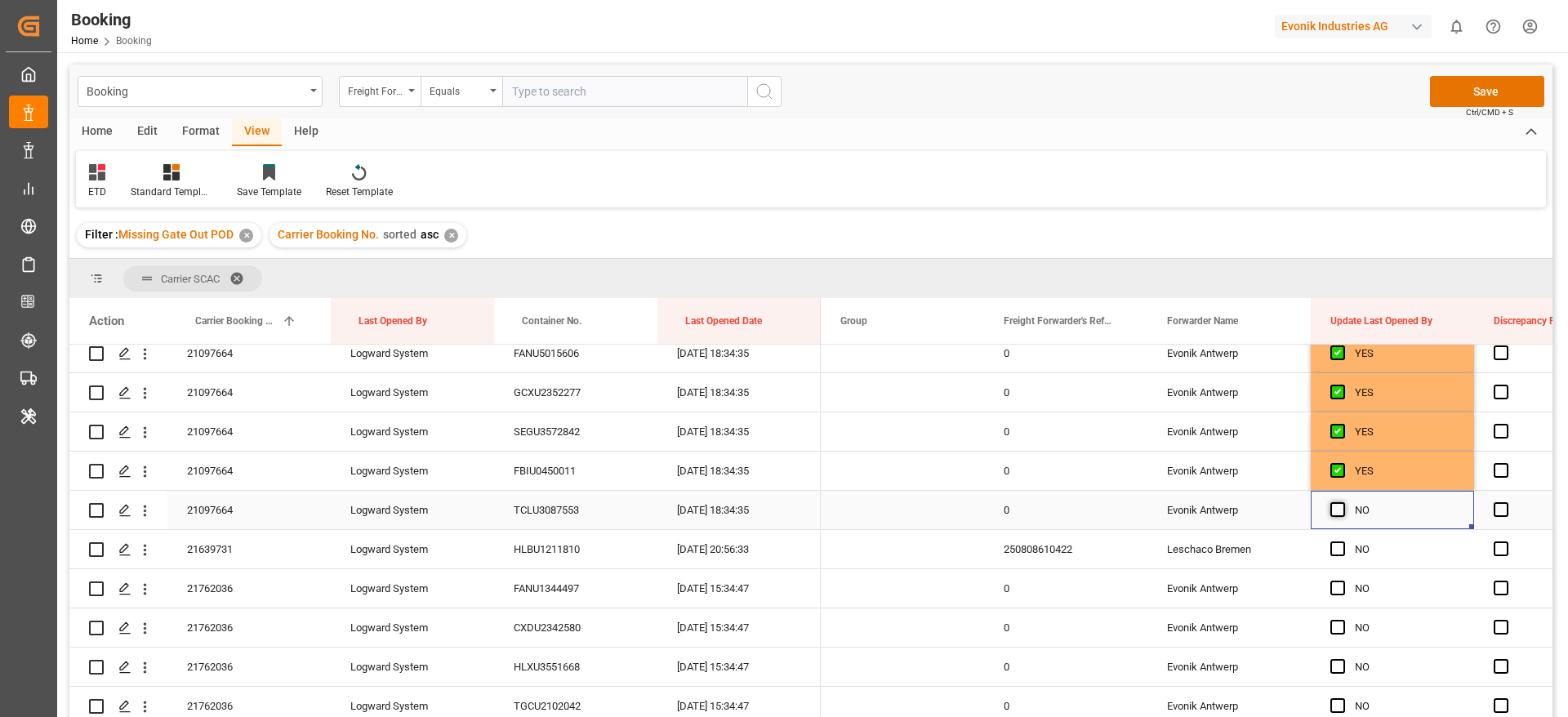
click at [1337, 512] on span "Press SPACE to select this row." at bounding box center [1337, 509] width 15 height 15
click at [1342, 502] on input "Press SPACE to select this row." at bounding box center [1342, 502] width 0 height 0
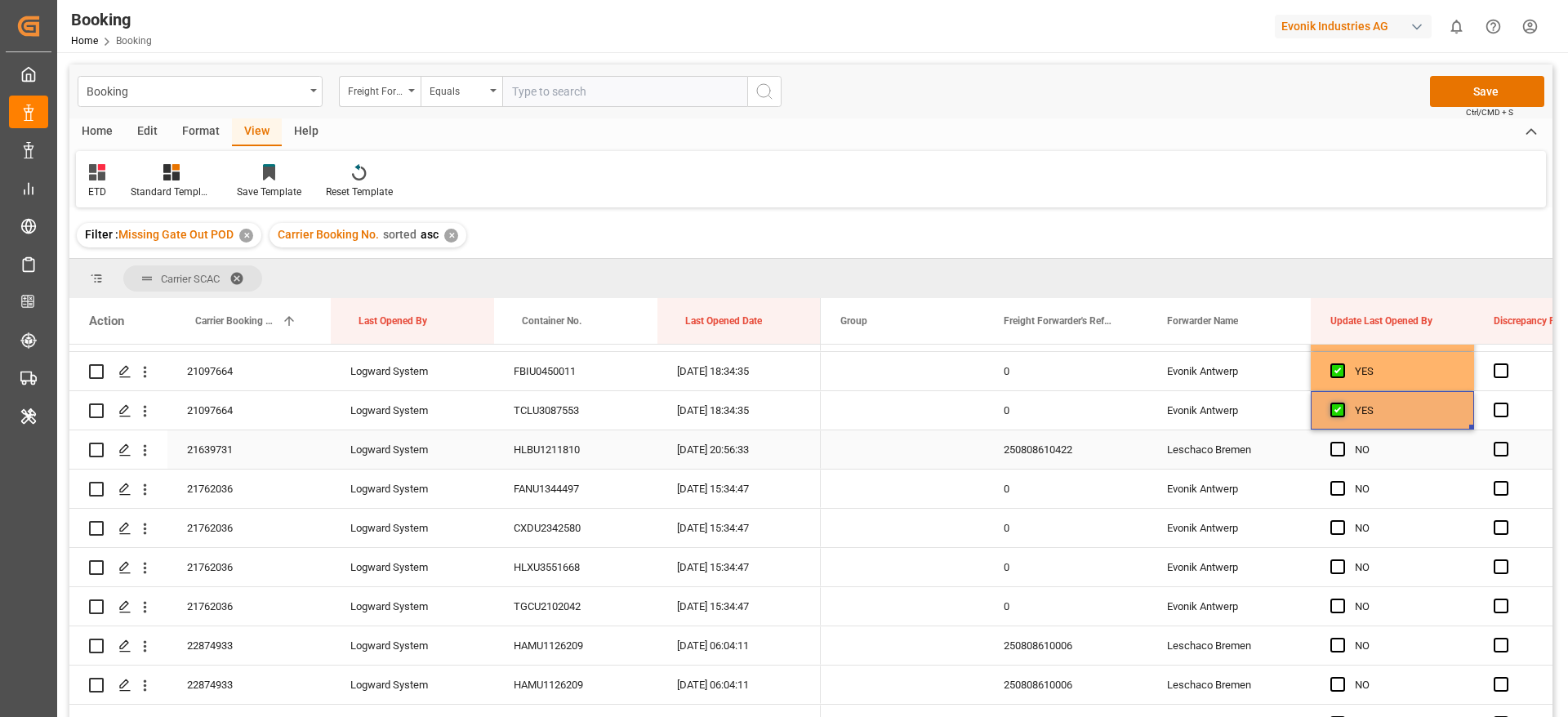
scroll to position [3817, 0]
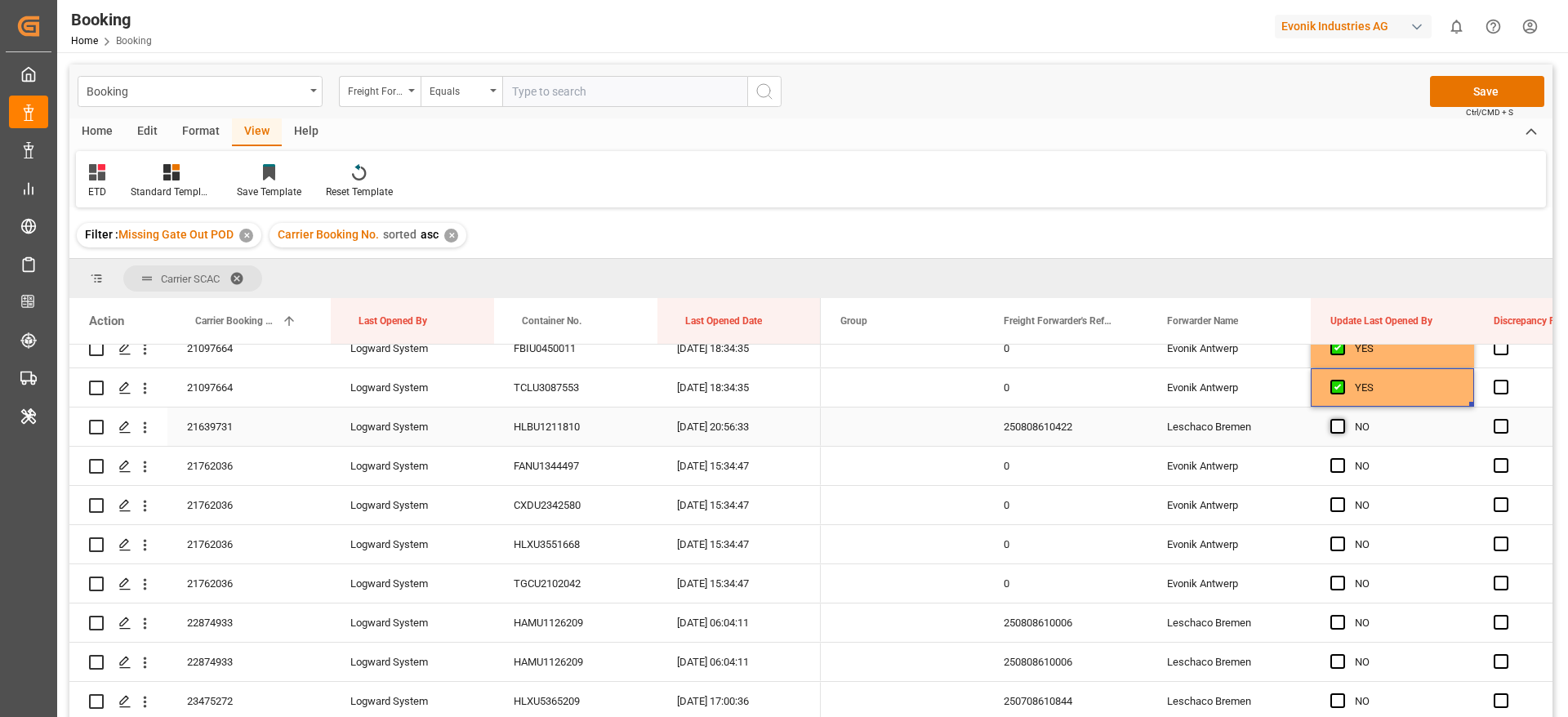
click at [1341, 425] on span "Press SPACE to select this row." at bounding box center [1337, 426] width 15 height 15
click at [1342, 419] on input "Press SPACE to select this row." at bounding box center [1342, 419] width 0 height 0
click at [1337, 459] on span "Press SPACE to select this row." at bounding box center [1337, 465] width 15 height 15
click at [1342, 458] on input "Press SPACE to select this row." at bounding box center [1342, 458] width 0 height 0
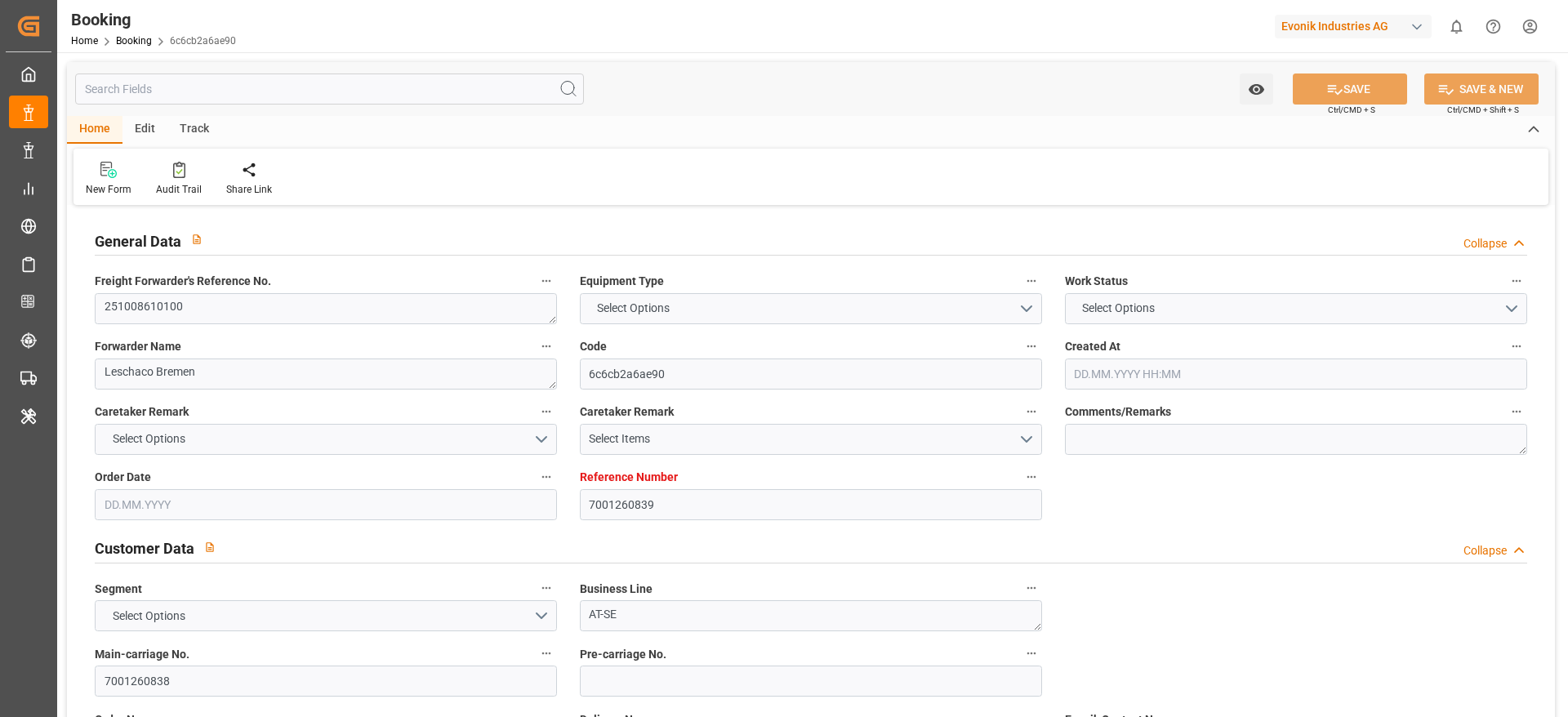
type input "7001260839"
type input "9878515"
type input "[PERSON_NAME]"
type input "[PERSON_NAME] Marine Transport Corp."
type input "BEANR"
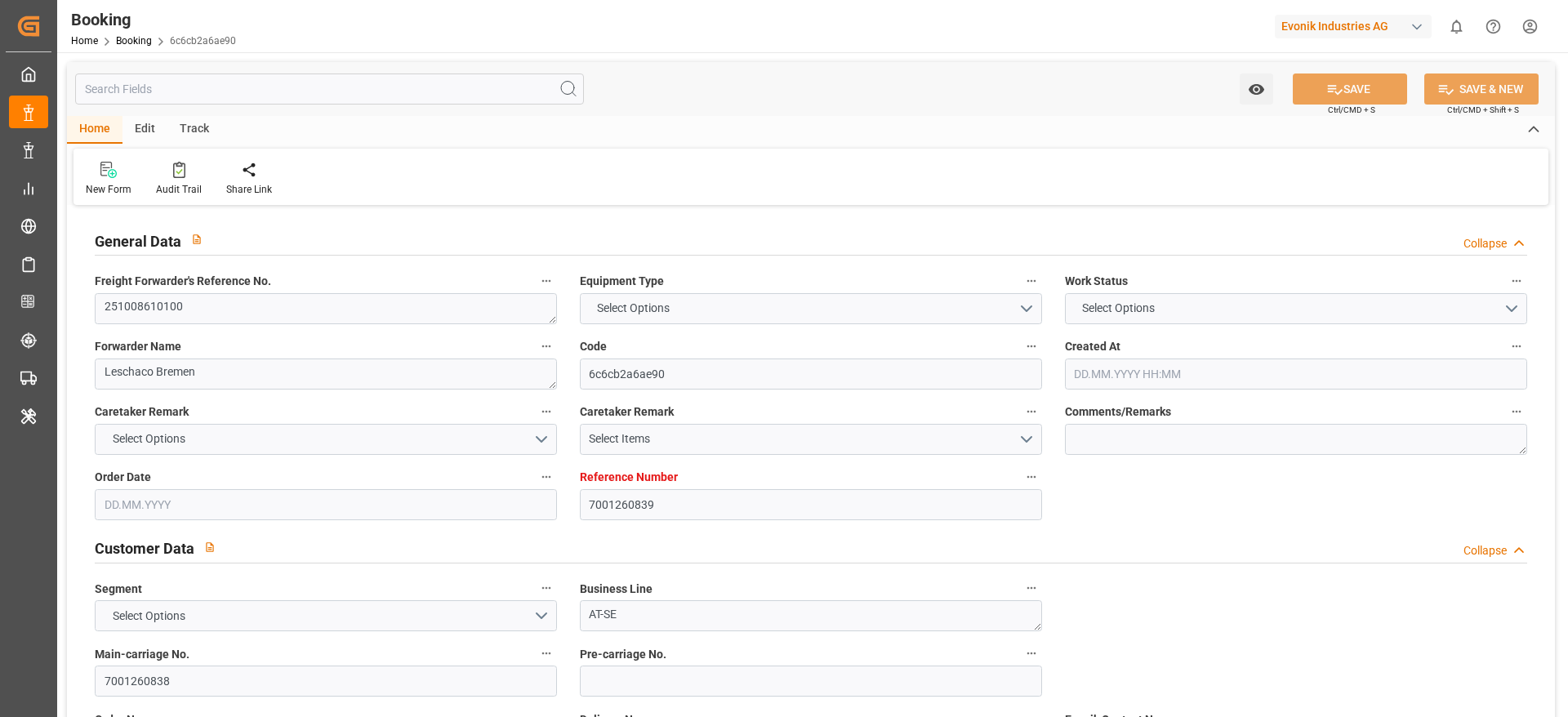
type input "VNCMT"
type input "[DATE] 08:21"
type input "[DATE]"
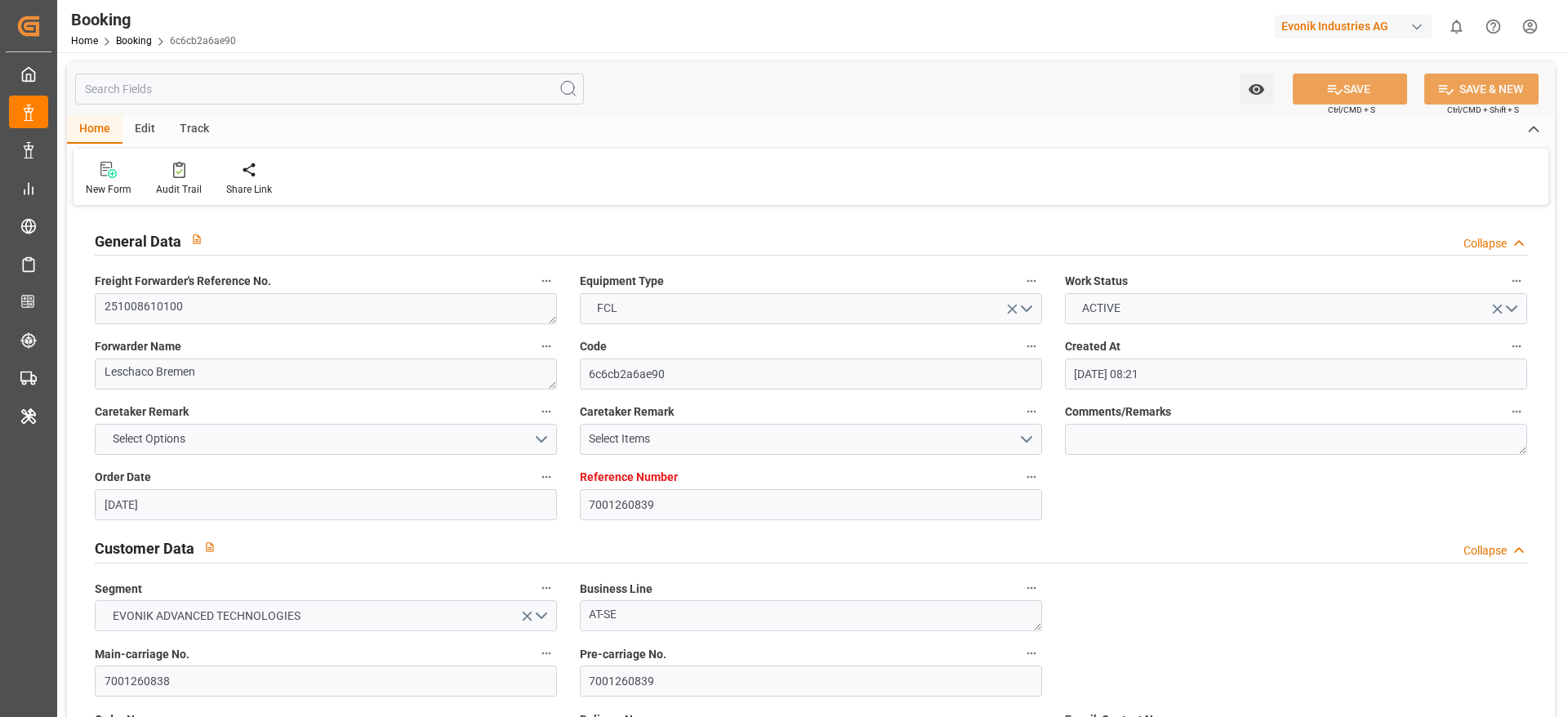
type input "[DATE] 00:00"
type input "[DATE]"
type input "[DATE] 00:00"
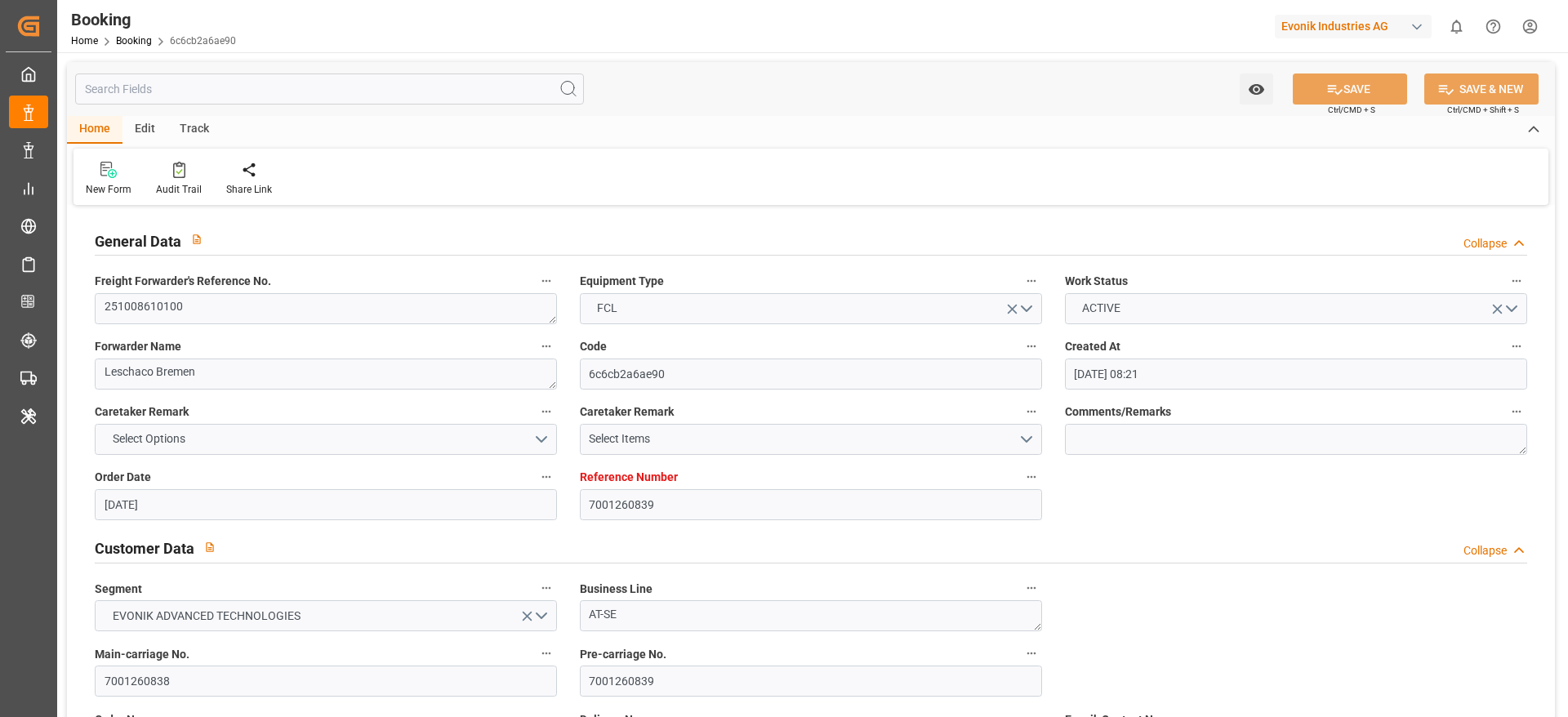
type input "[DATE] 00:00"
type input "[DATE] 09:18"
click at [267, 314] on textarea "251008610100" at bounding box center [325, 308] width 462 height 31
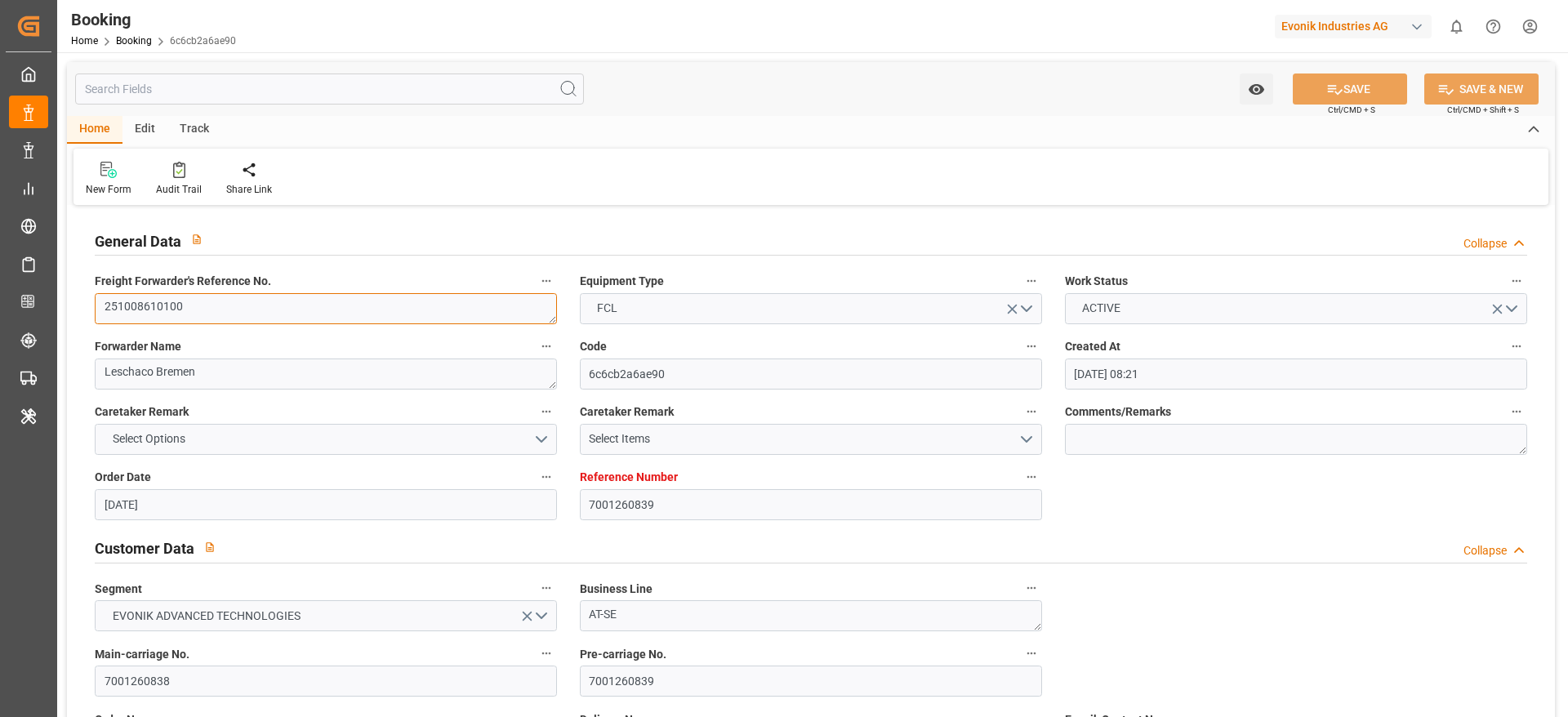
click at [267, 314] on textarea "251008610100" at bounding box center [325, 308] width 462 height 31
type input "7001257287"
type input "9472165"
type input "OOCL"
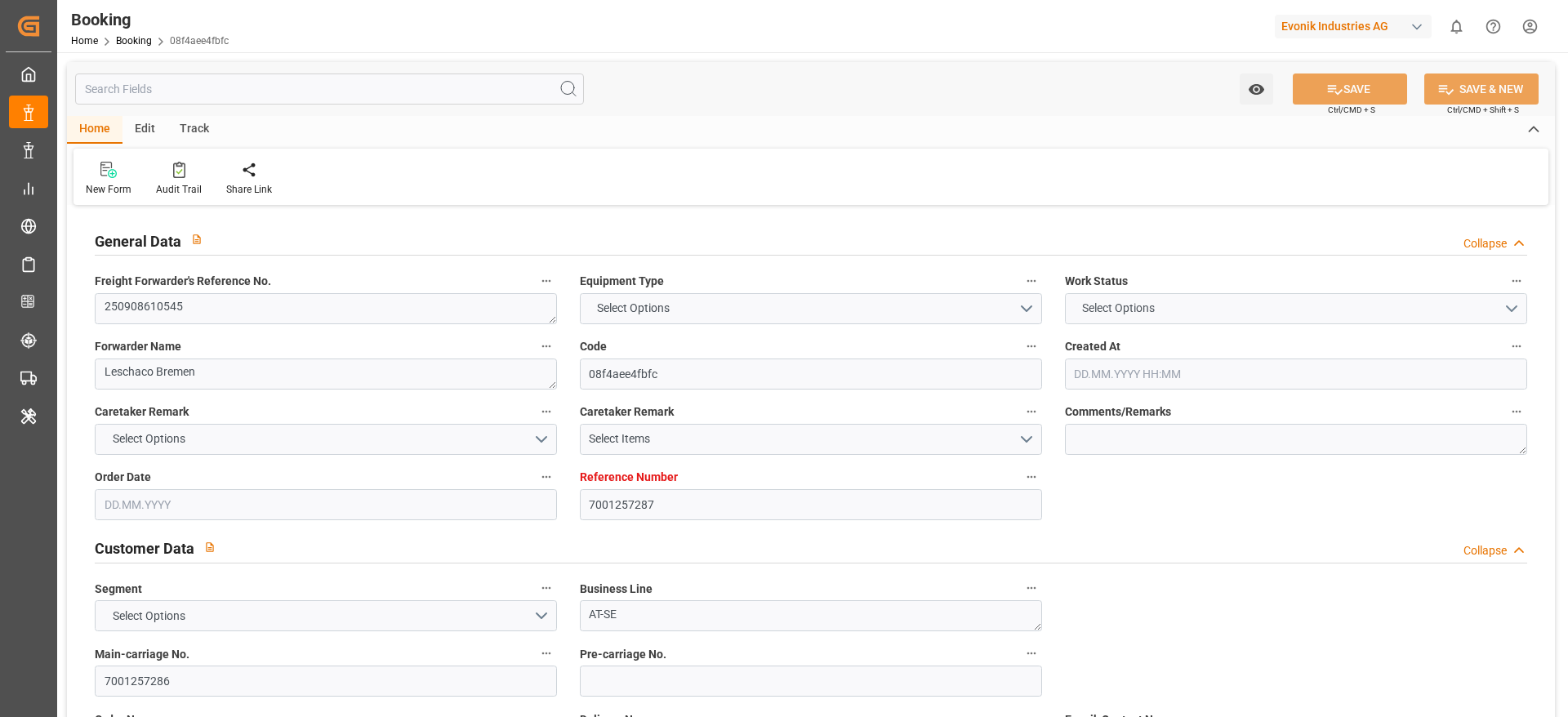
type input "Orient Overseas Container Line Ltd"
type input "NLRTM"
type input "USNYC"
type input "25.08.2025 09:57"
type input "25.08.2025"
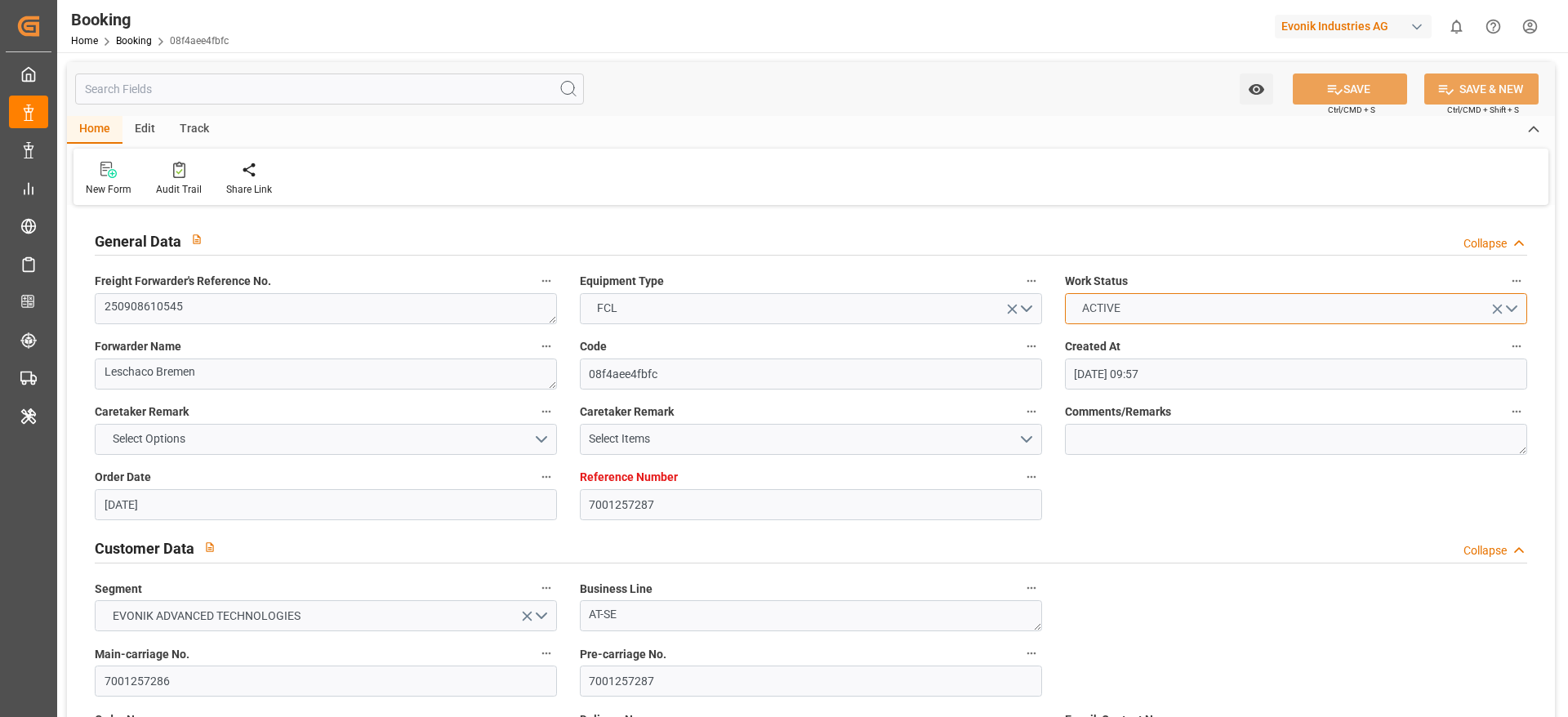
type input "20.10.2025"
type input "19.09.2025"
type input "19.09.2025 00:00"
type input "16.09.2025"
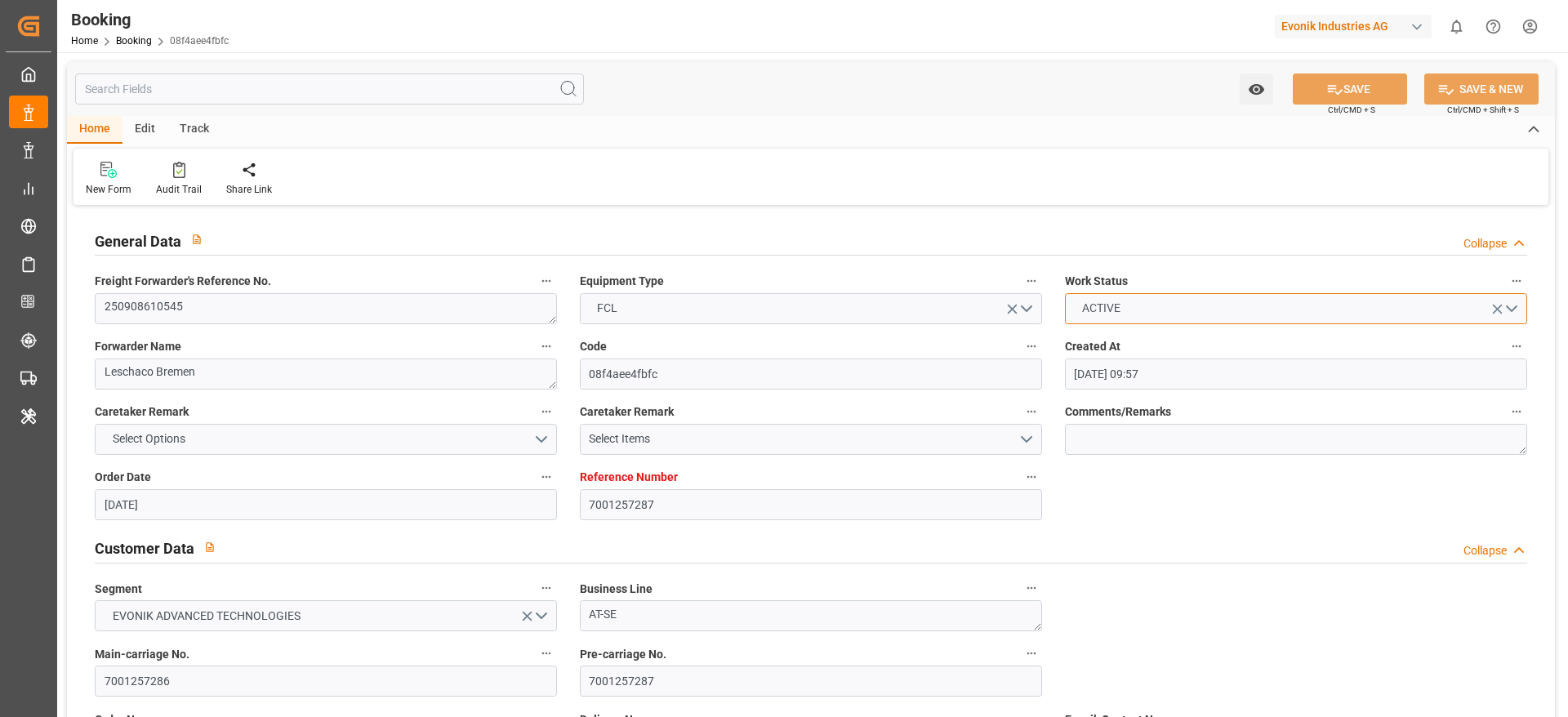
type input "27.08.2025"
type input "01.10.2025 00:00"
type input "15.10.2025 00:00"
type input "18.10.2025 00:00"
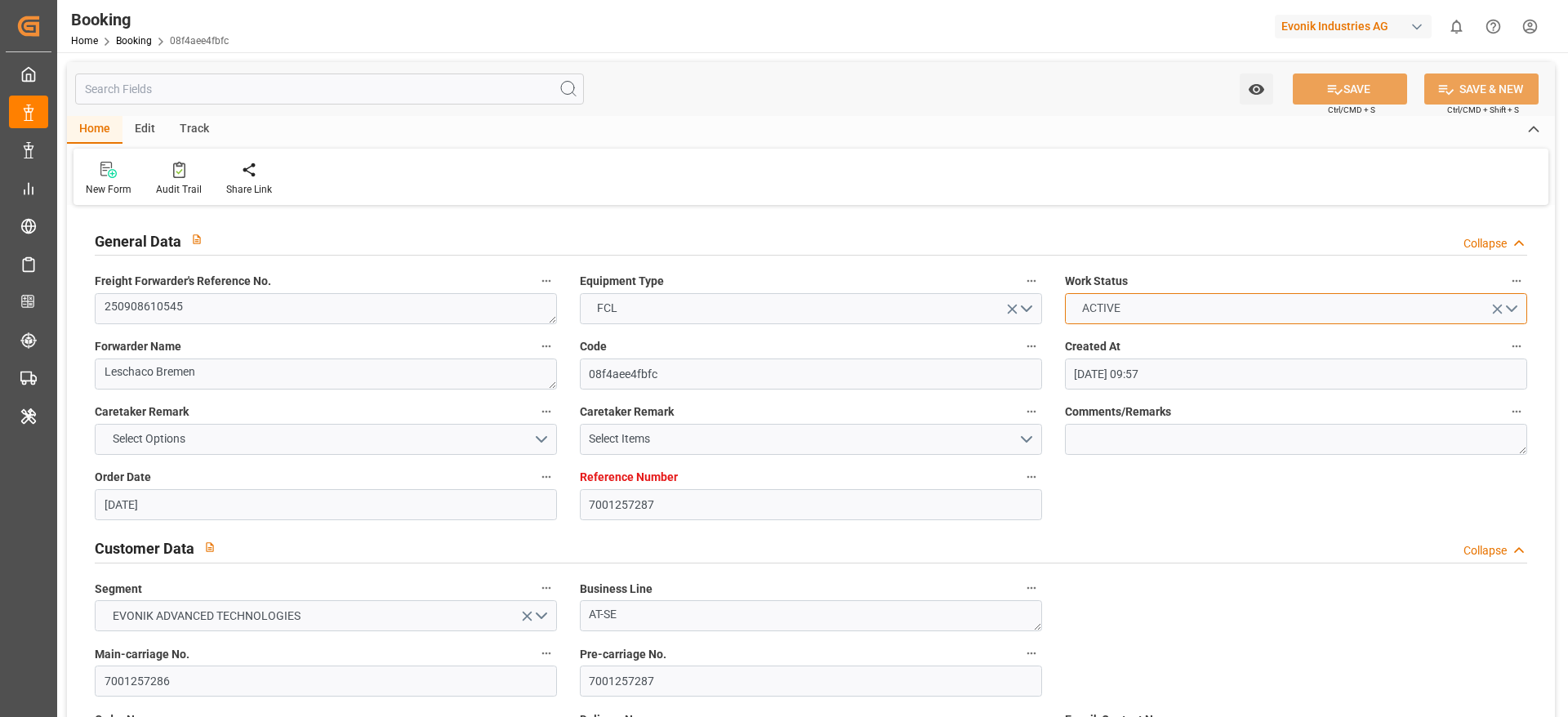
type input "17.09.2025 09:16"
click at [1169, 311] on button "ACTIVE" at bounding box center [1295, 308] width 462 height 31
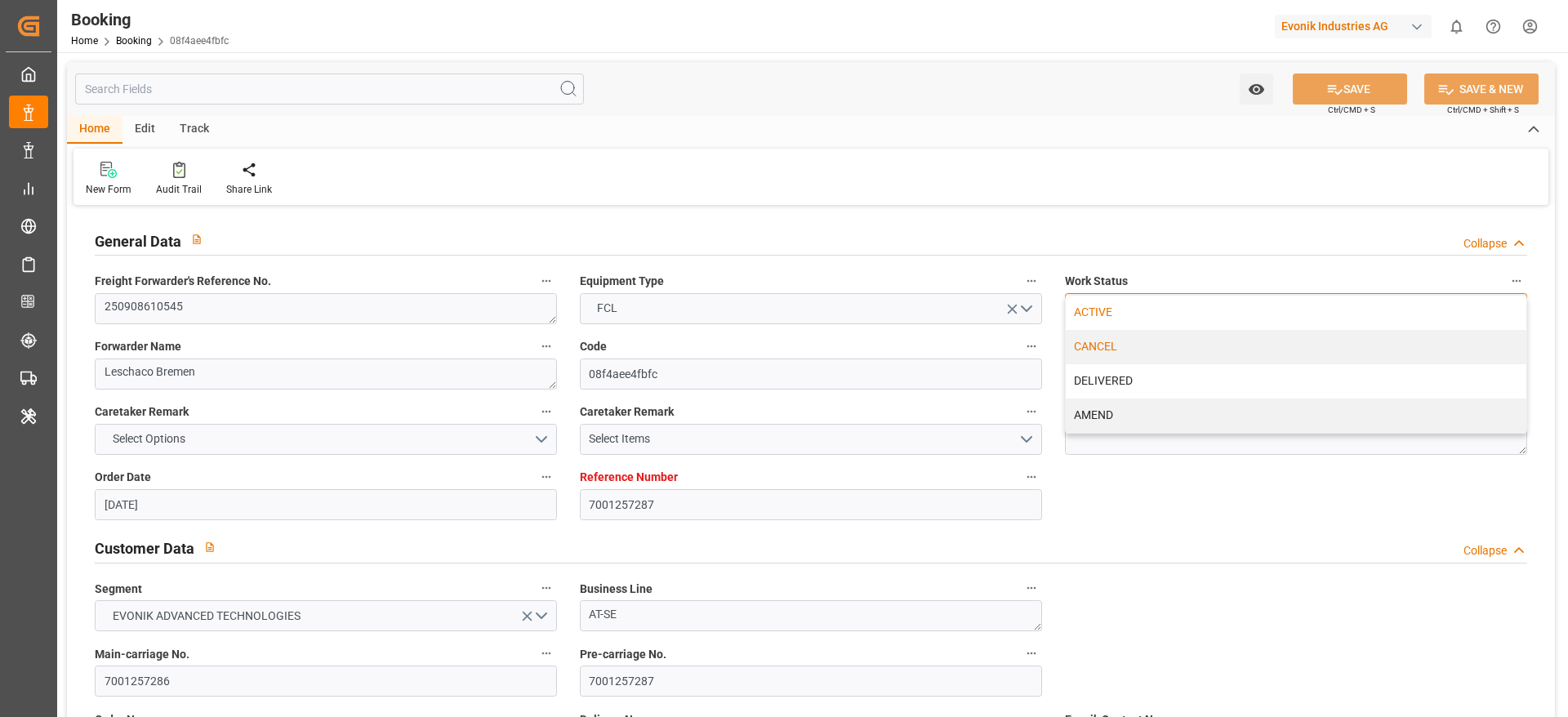
click at [1149, 356] on div "CANCEL" at bounding box center [1295, 347] width 460 height 34
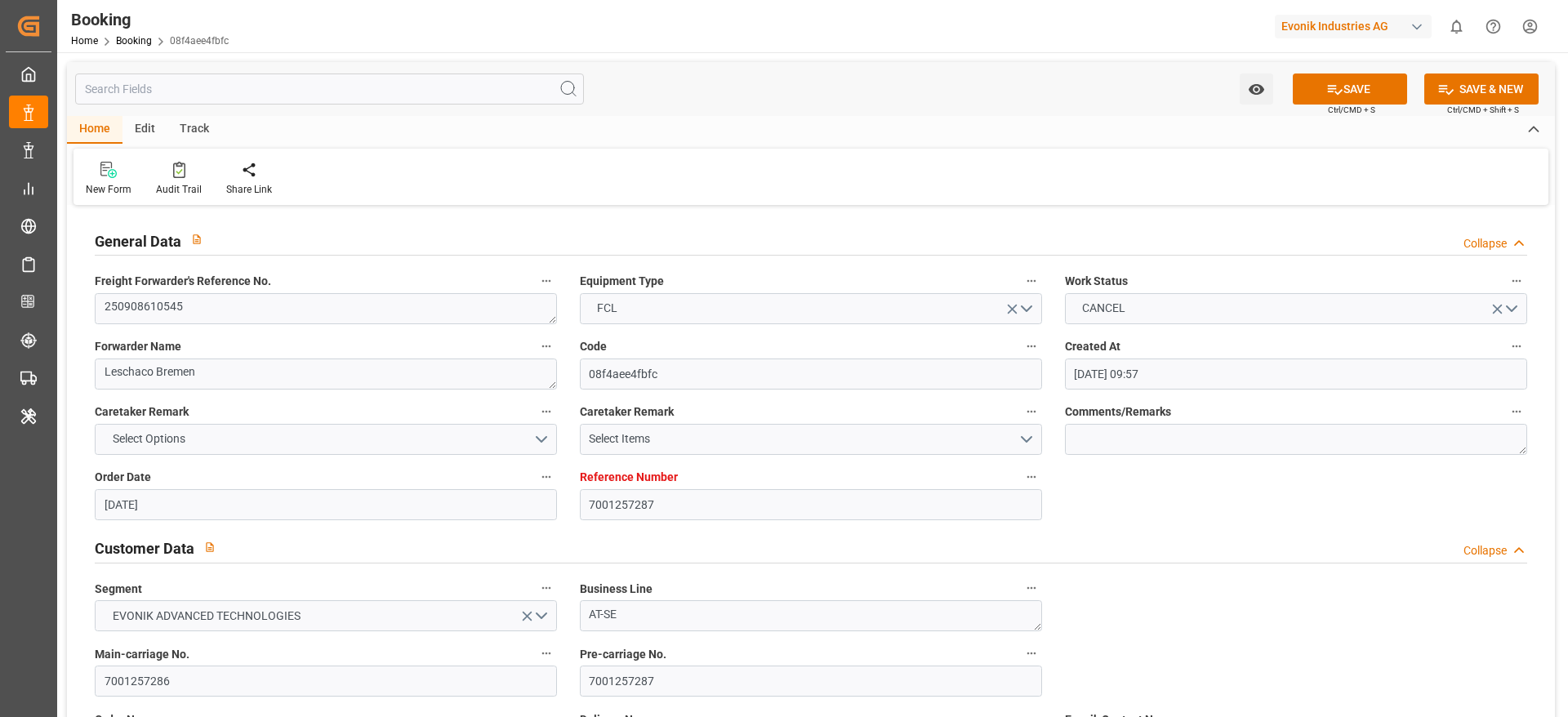
click at [1337, 86] on icon at bounding box center [1334, 89] width 17 height 17
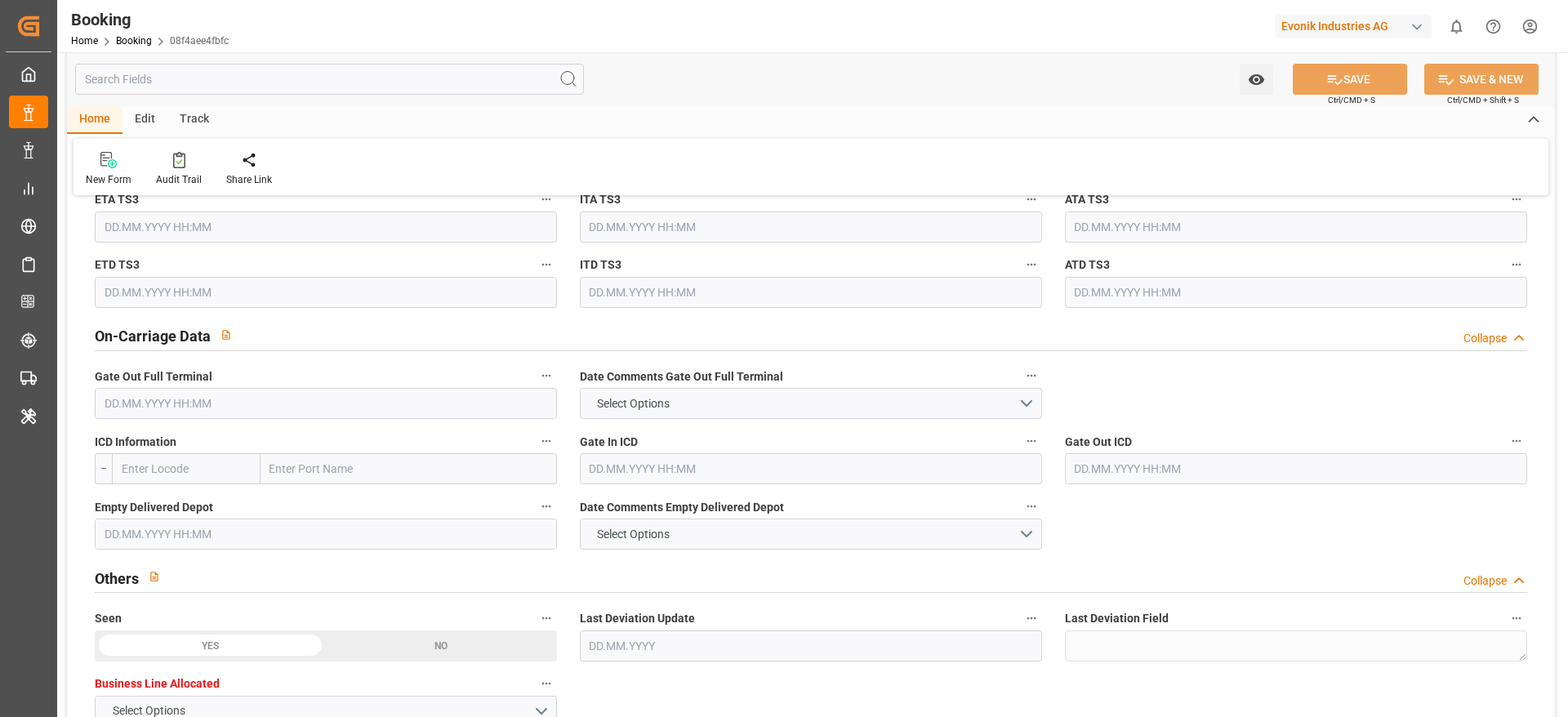
scroll to position [2572, 0]
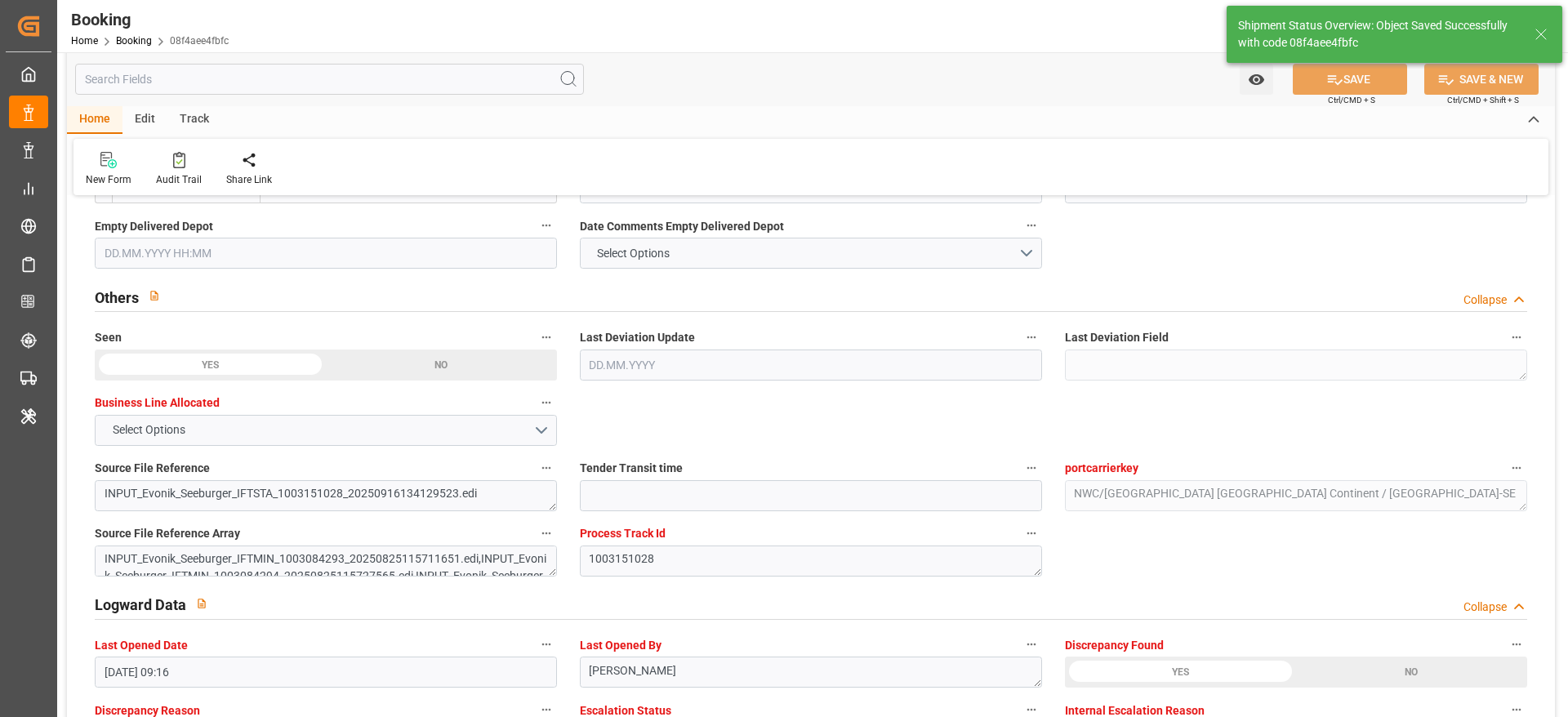
type textarea "Gagan Prakash"
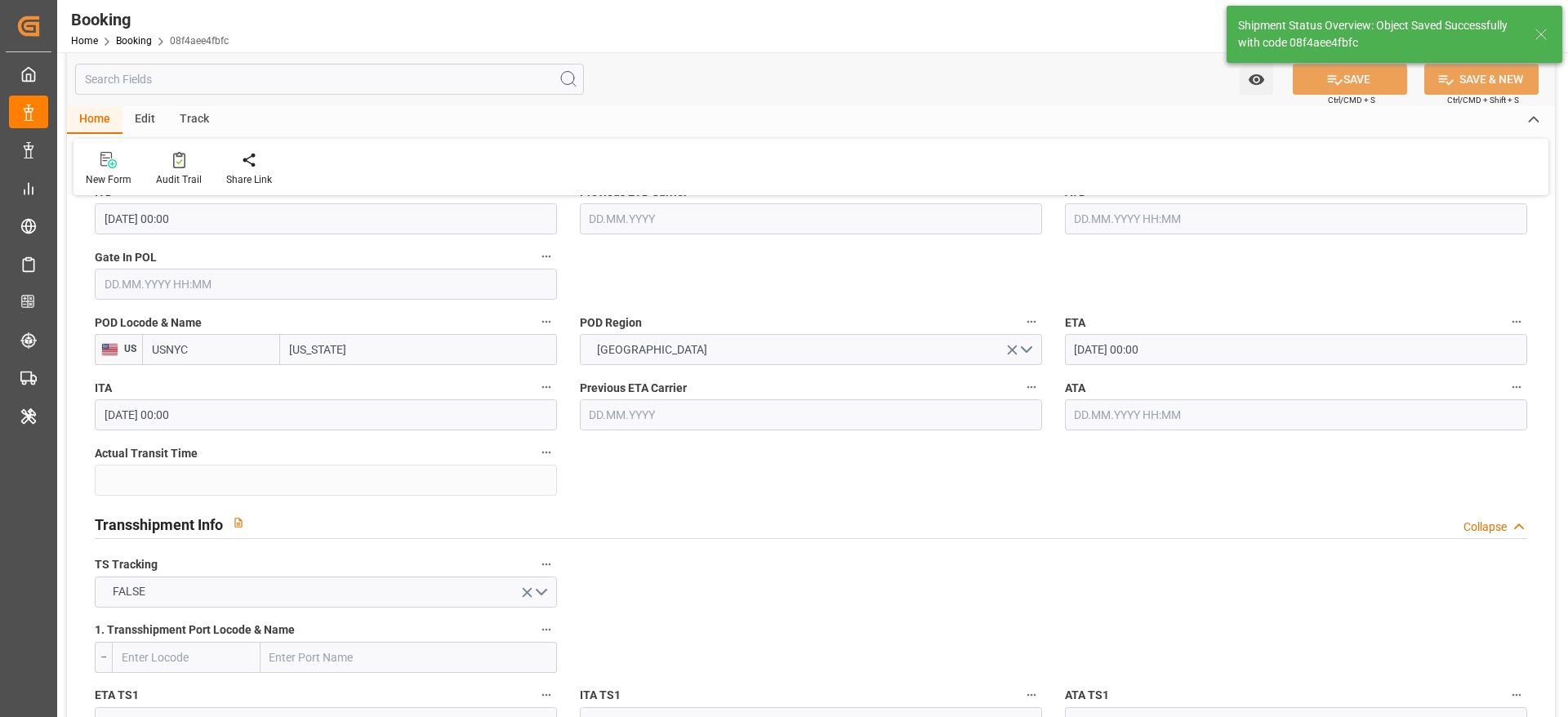
type input "18.09.2025 10:02"
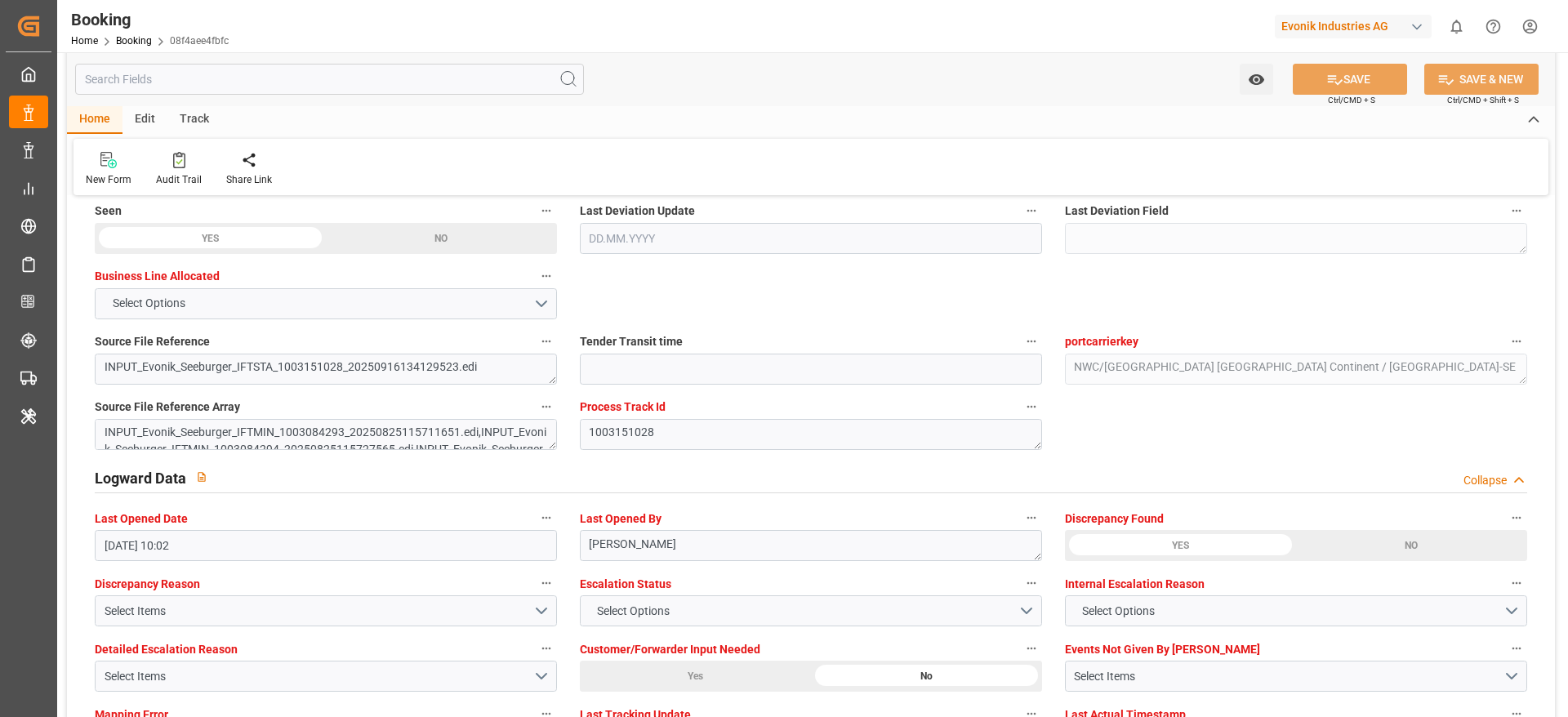
scroll to position [2939, 0]
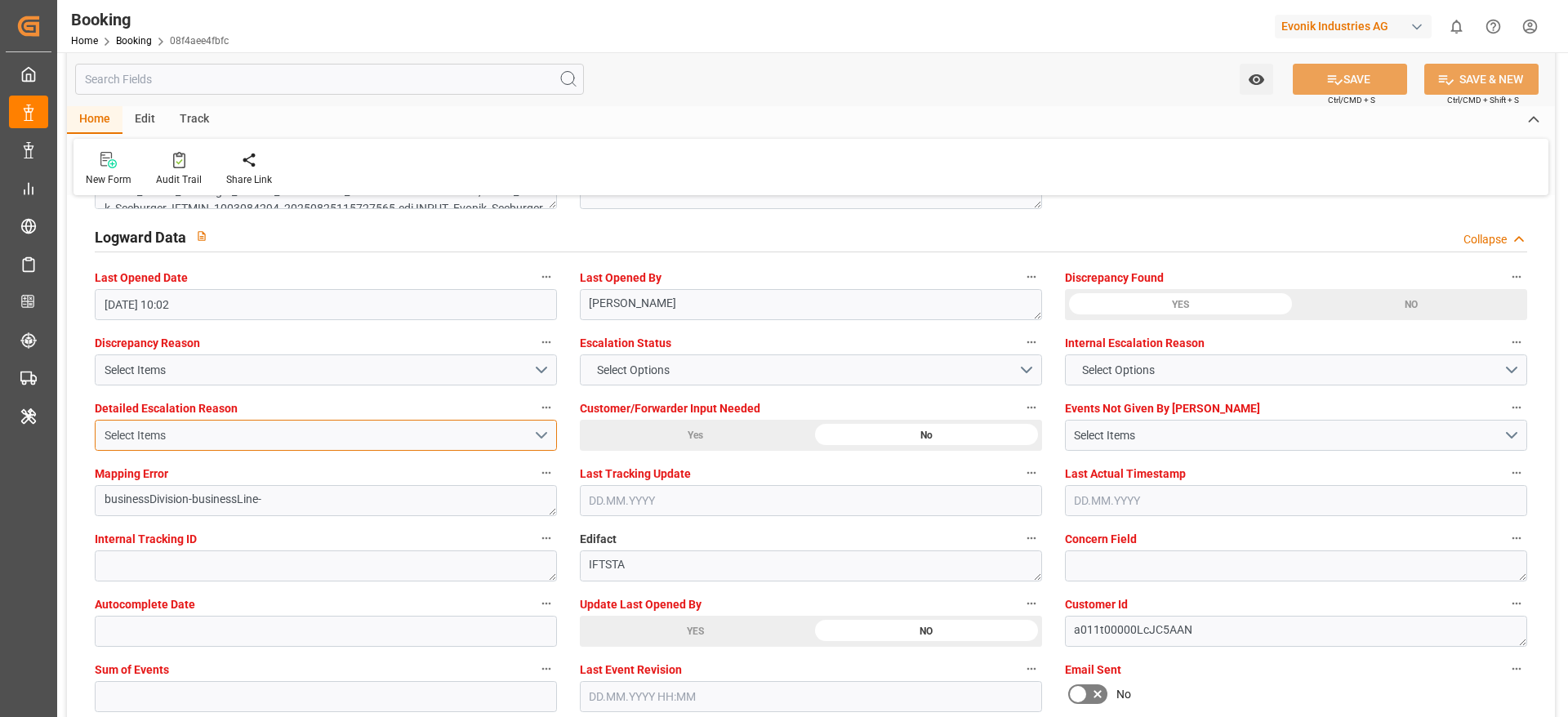
click at [214, 437] on div "Select Items" at bounding box center [319, 435] width 429 height 17
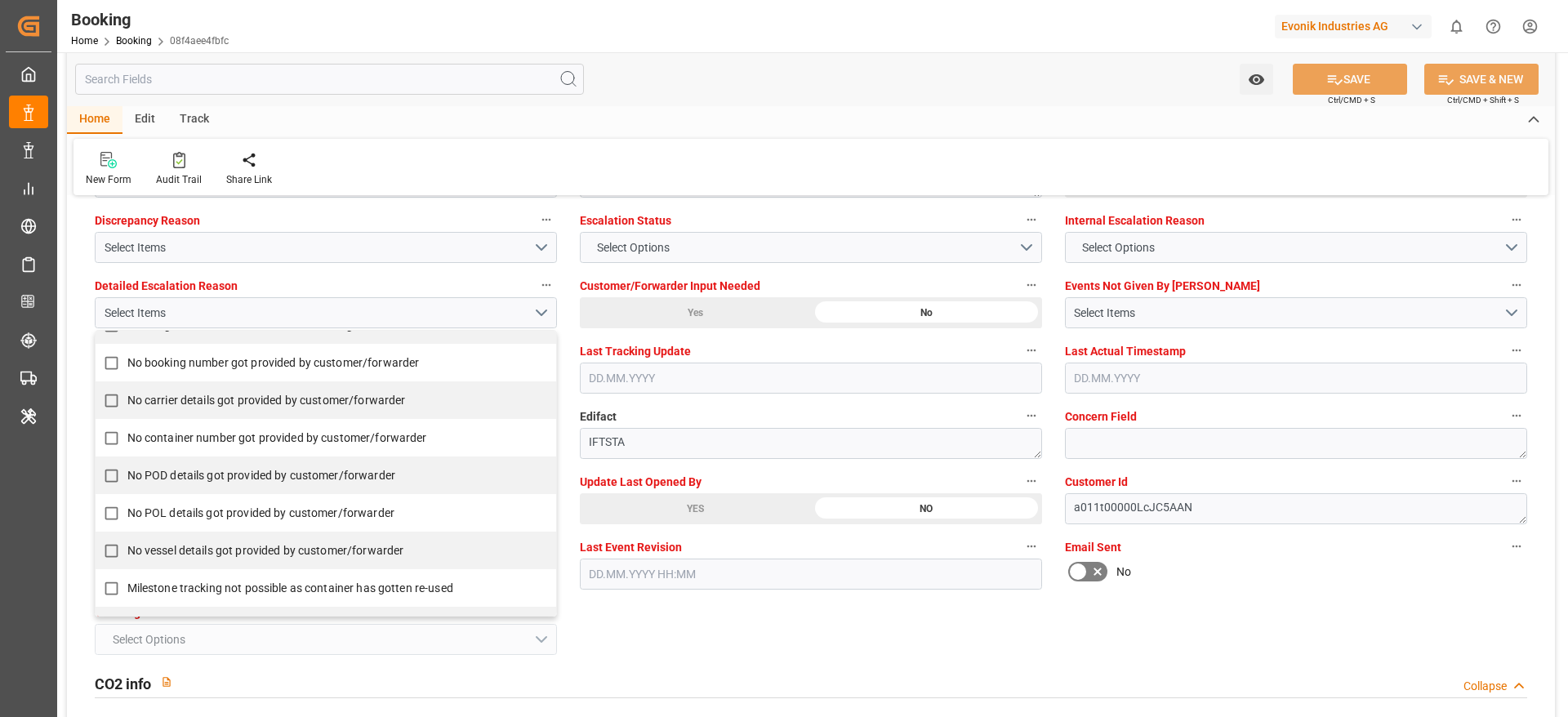
scroll to position [396, 0]
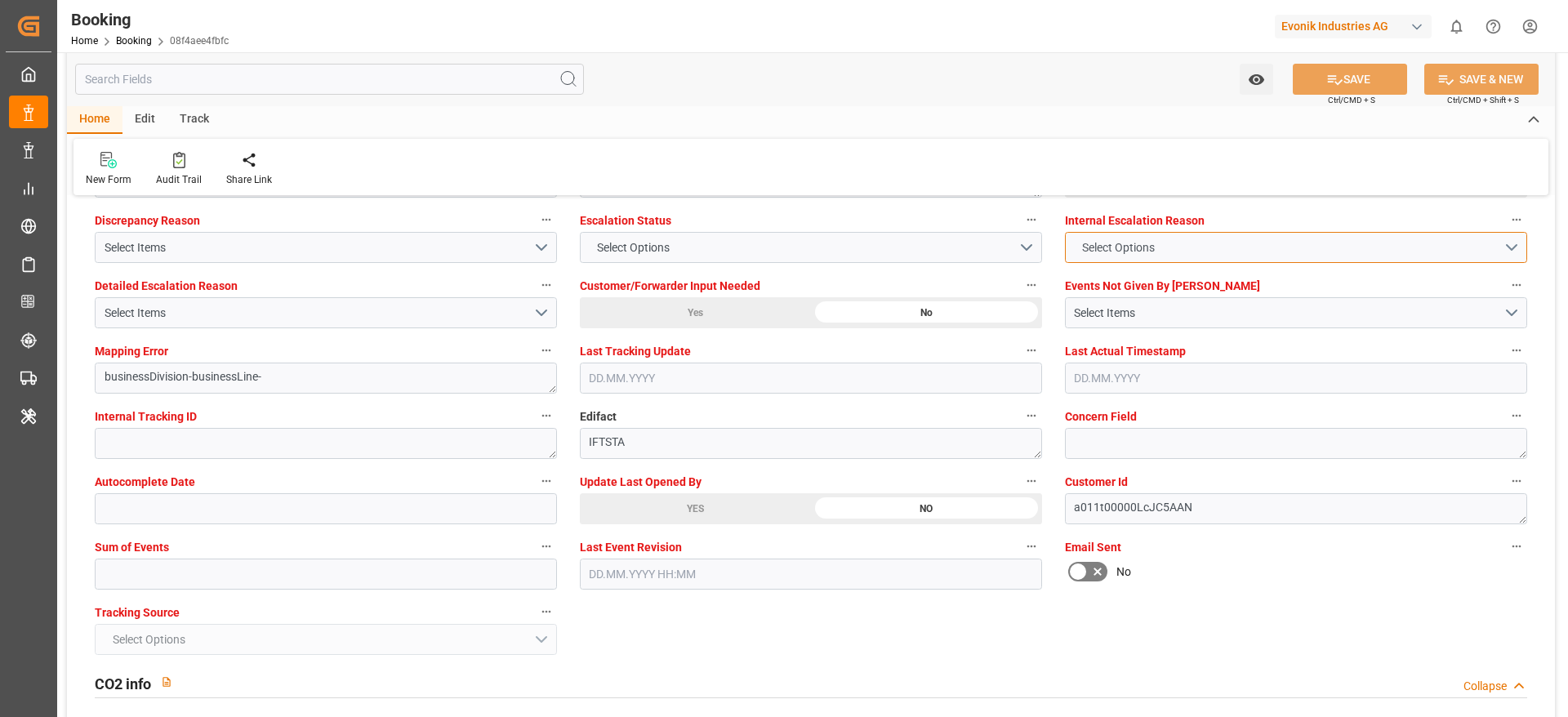
click at [1115, 253] on span "Select Options" at bounding box center [1117, 247] width 89 height 17
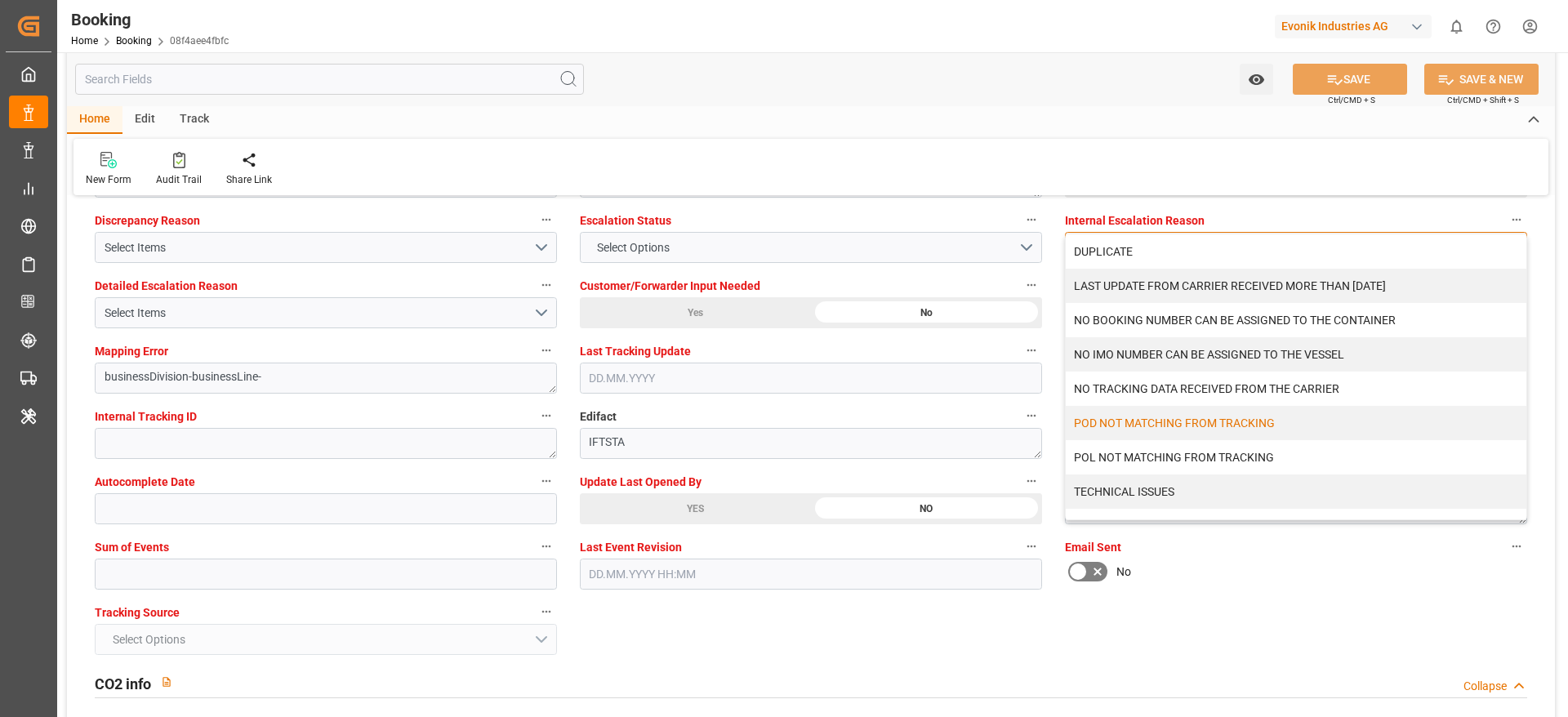
scroll to position [24, 0]
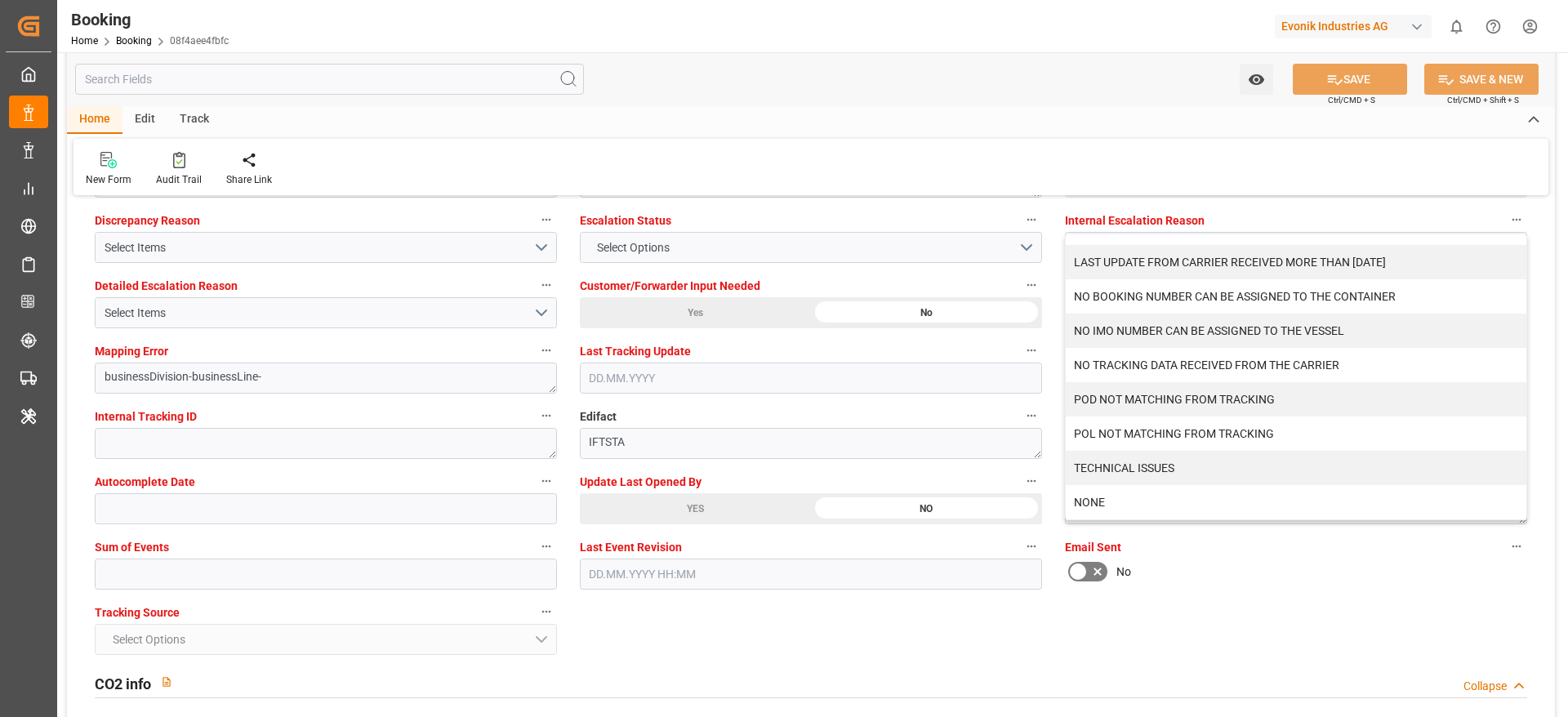
click at [906, 583] on input "text" at bounding box center [810, 573] width 462 height 31
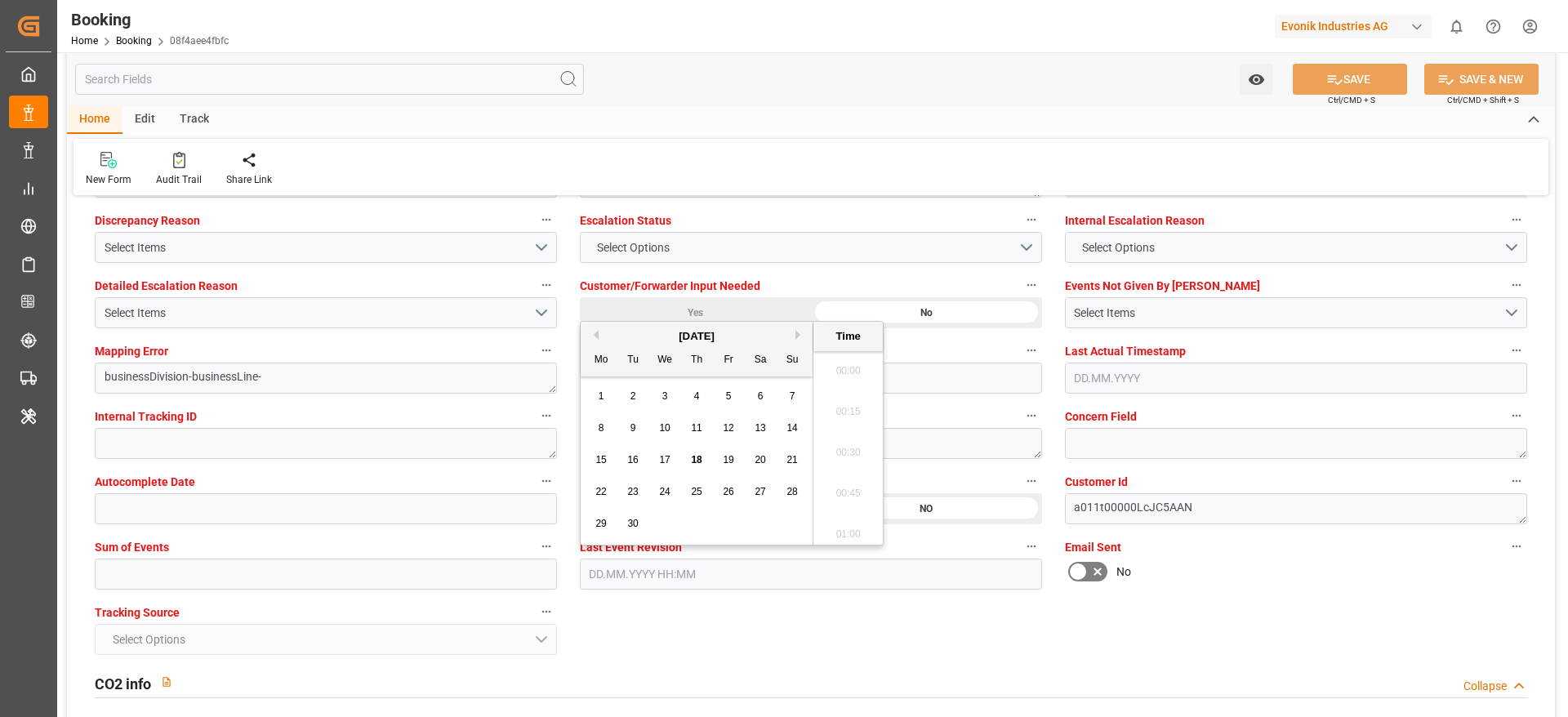
scroll to position [2455, 0]
click at [248, 321] on div "Select Items" at bounding box center [319, 312] width 429 height 17
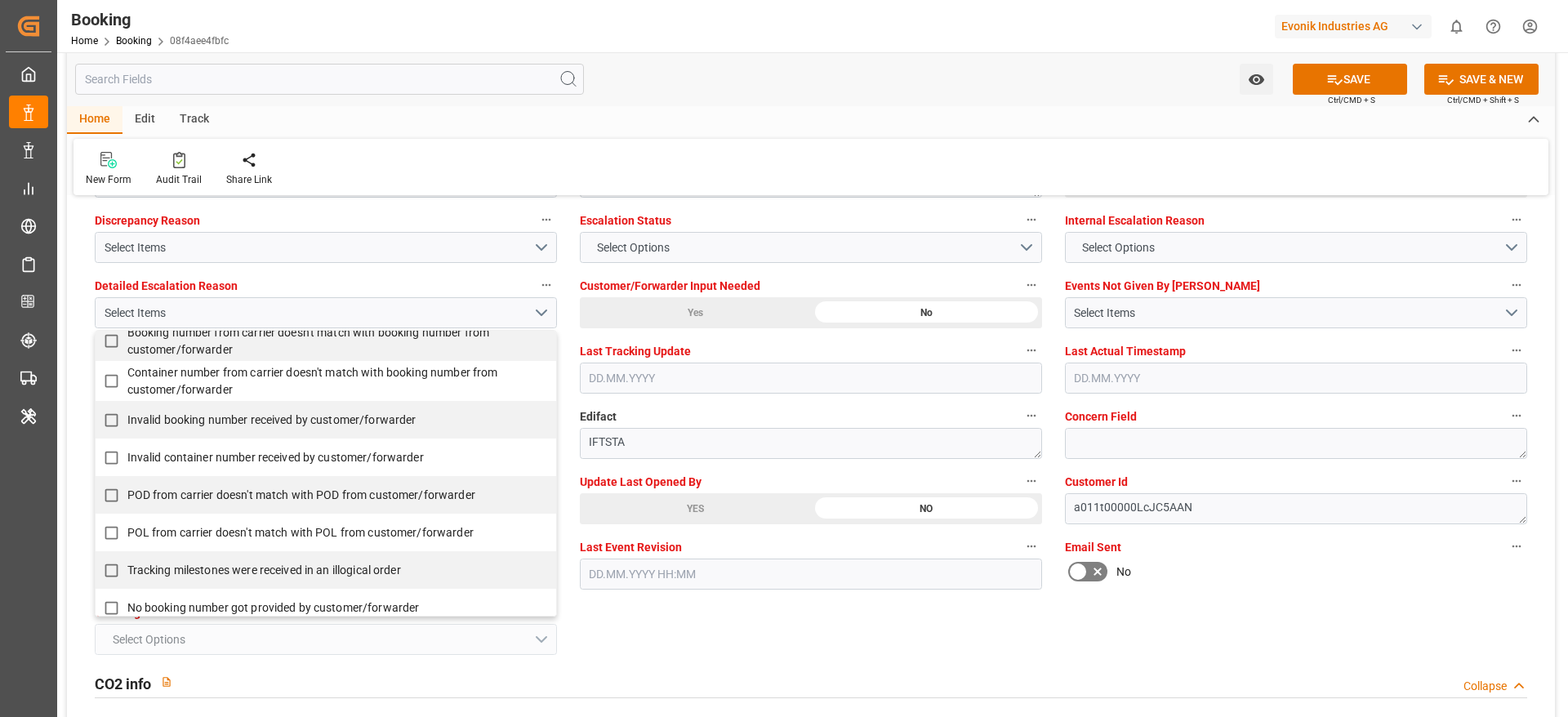
scroll to position [0, 0]
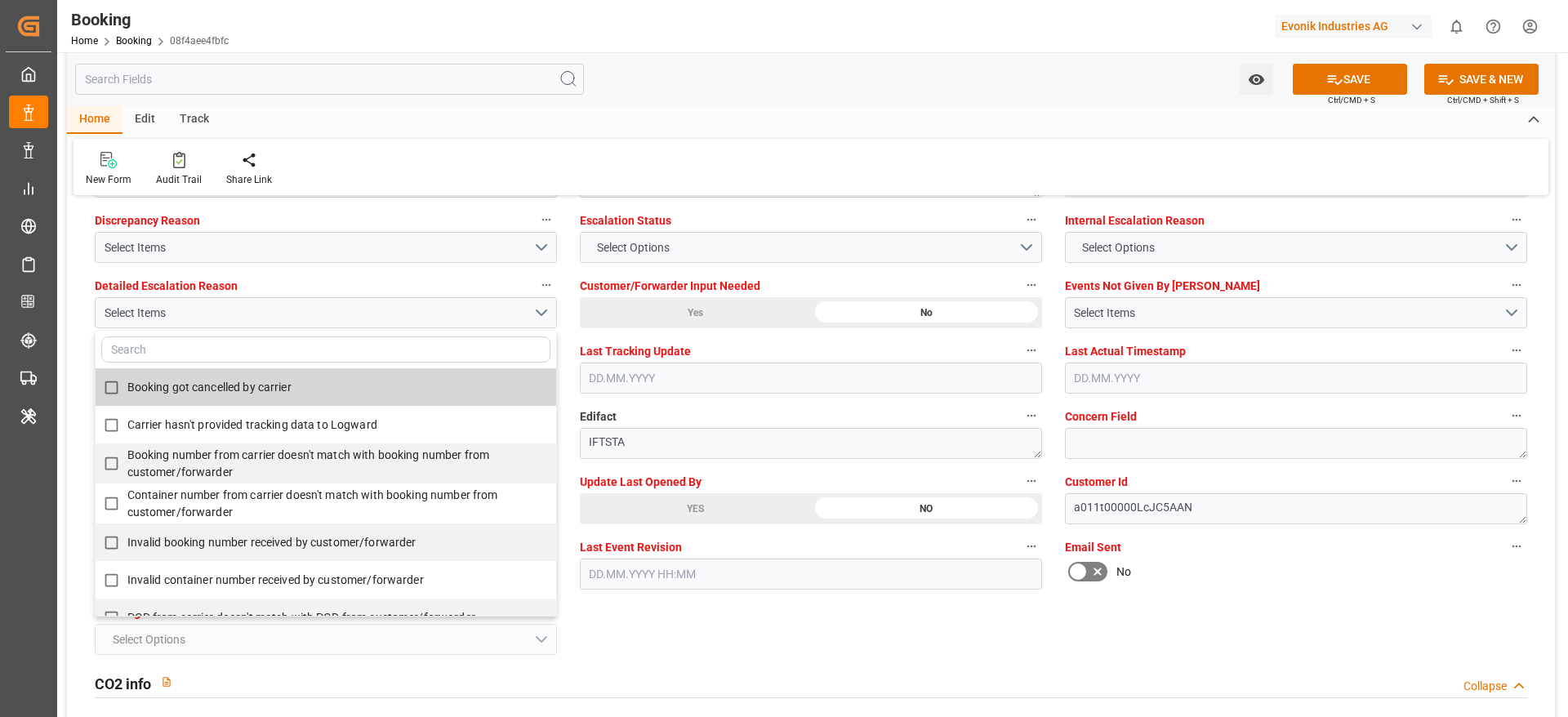
click at [266, 392] on span "Booking got cancelled by carrier" at bounding box center [209, 386] width 164 height 13
checkbox input "true"
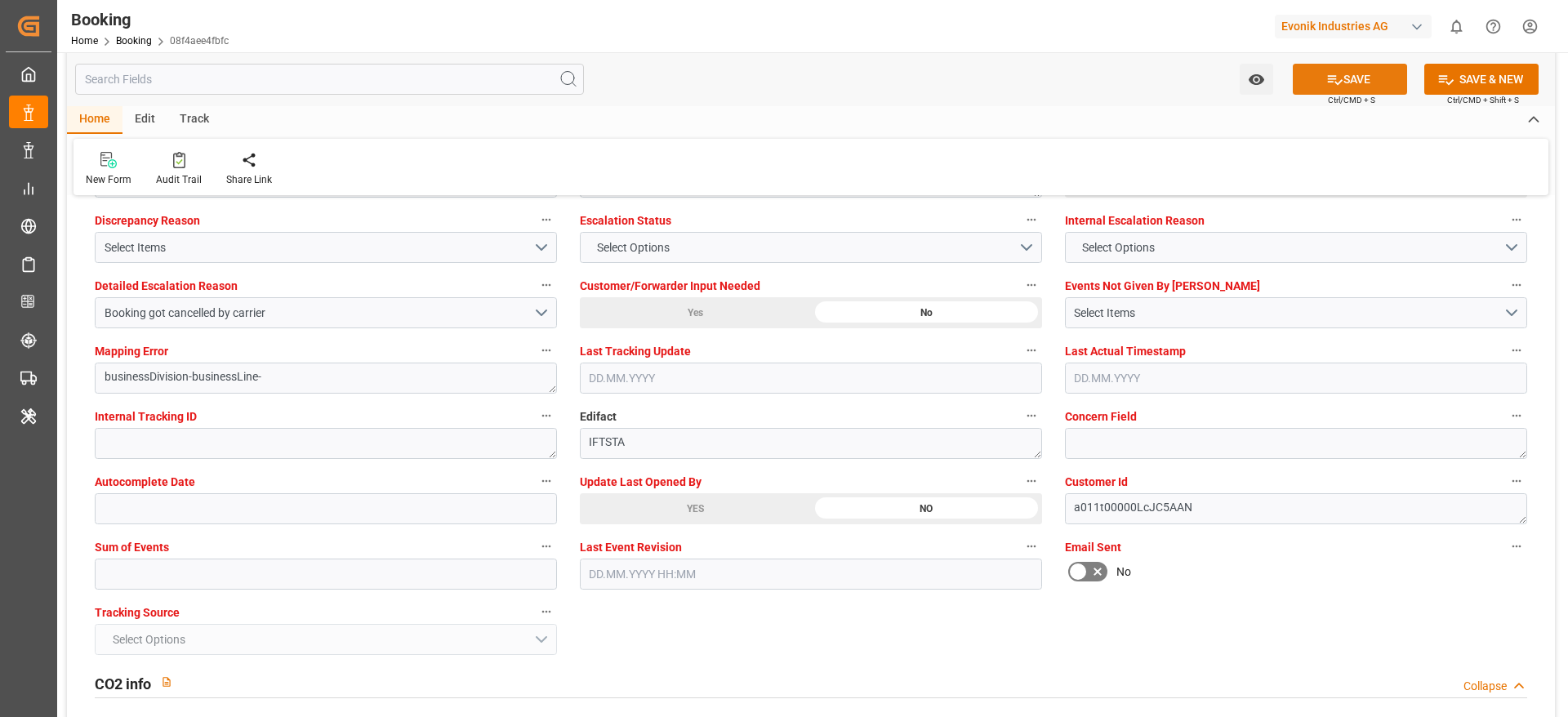
click at [1334, 78] on icon at bounding box center [1334, 79] width 17 height 17
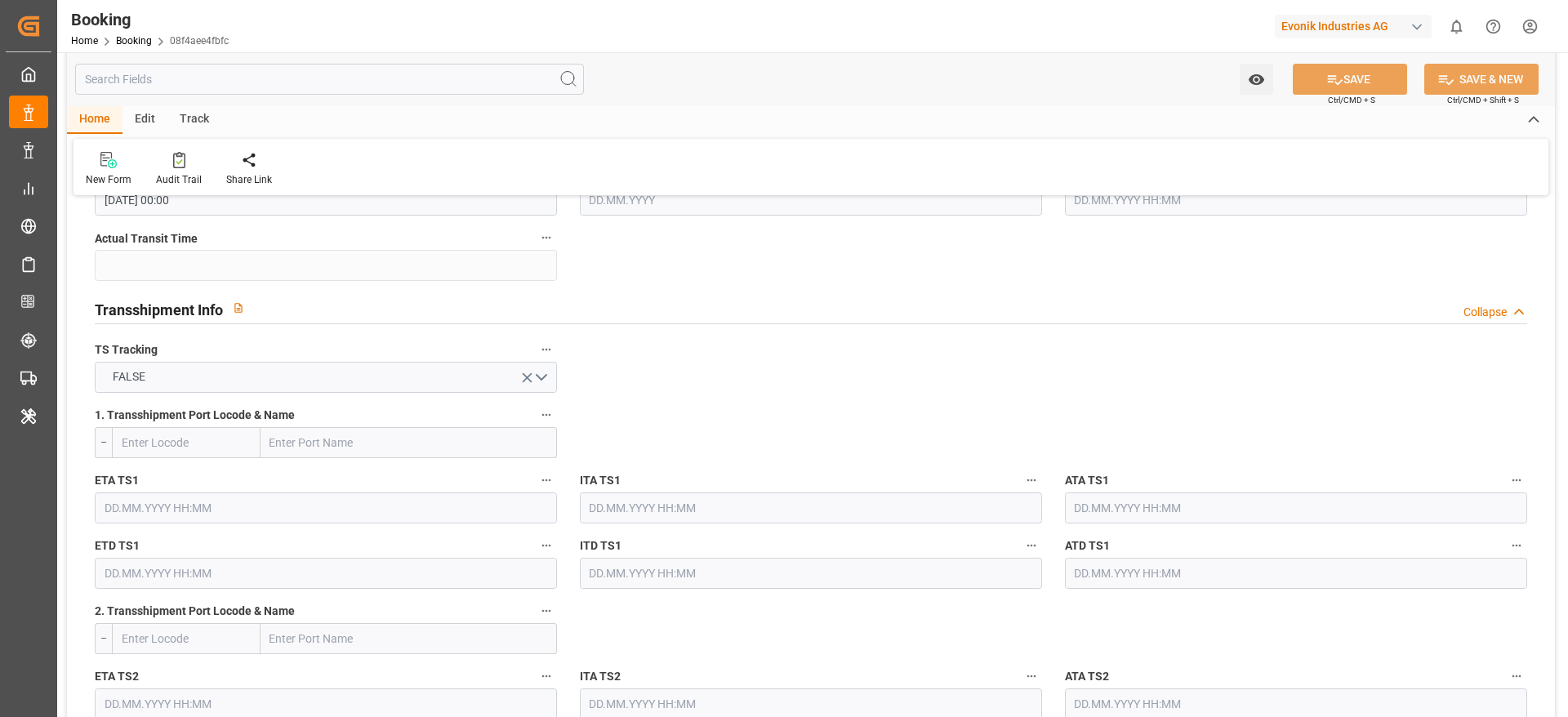
scroll to position [897, 0]
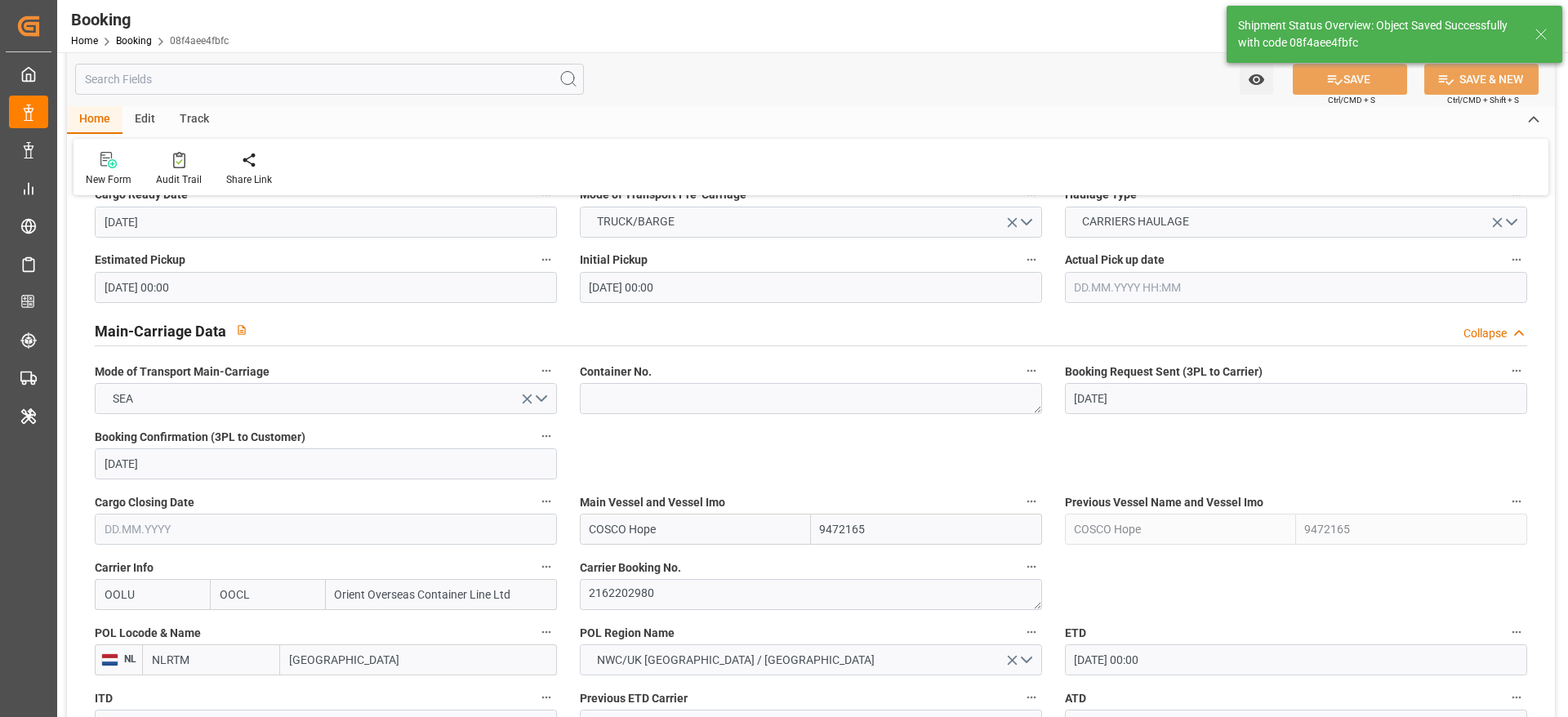
type input "18.09.2025 10:03"
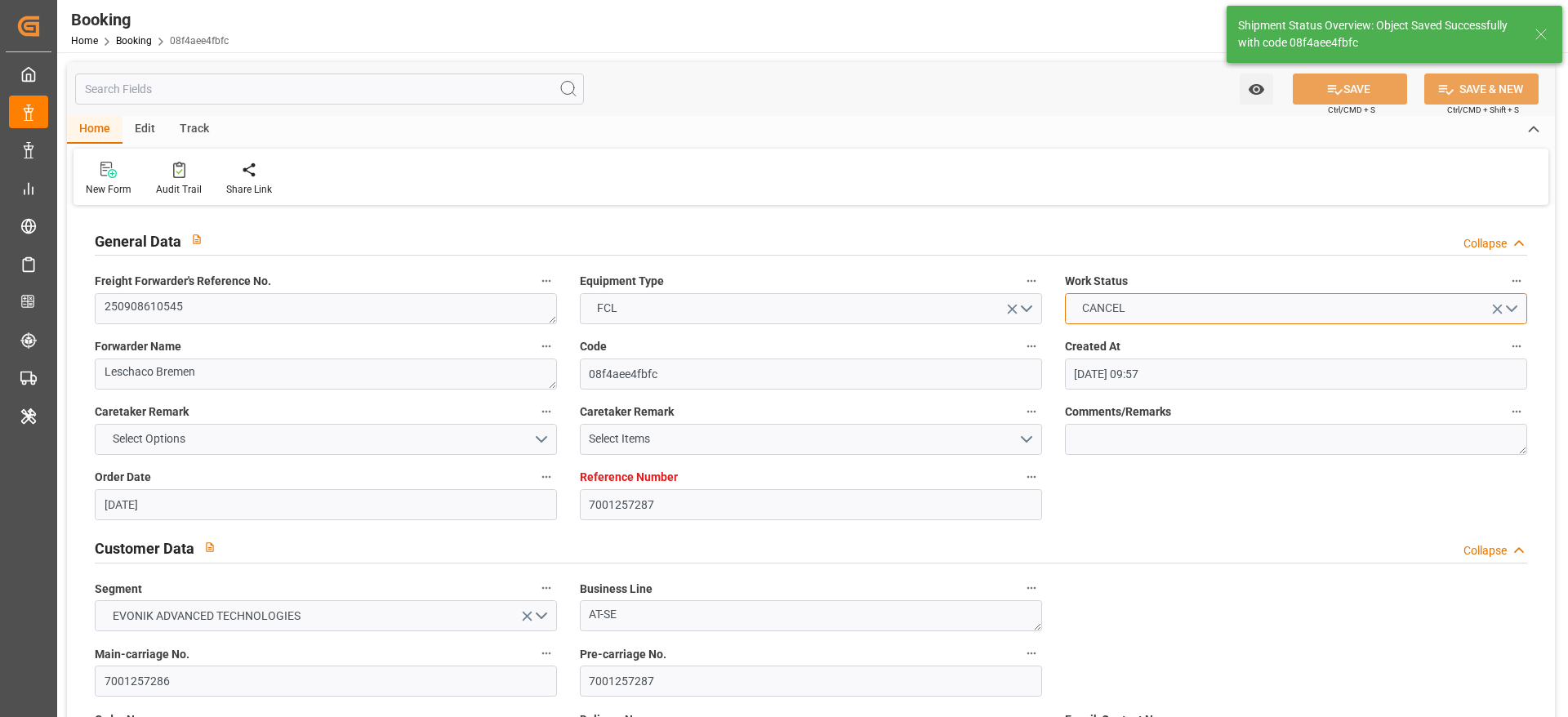
click at [1130, 305] on span "CANCEL" at bounding box center [1103, 308] width 60 height 17
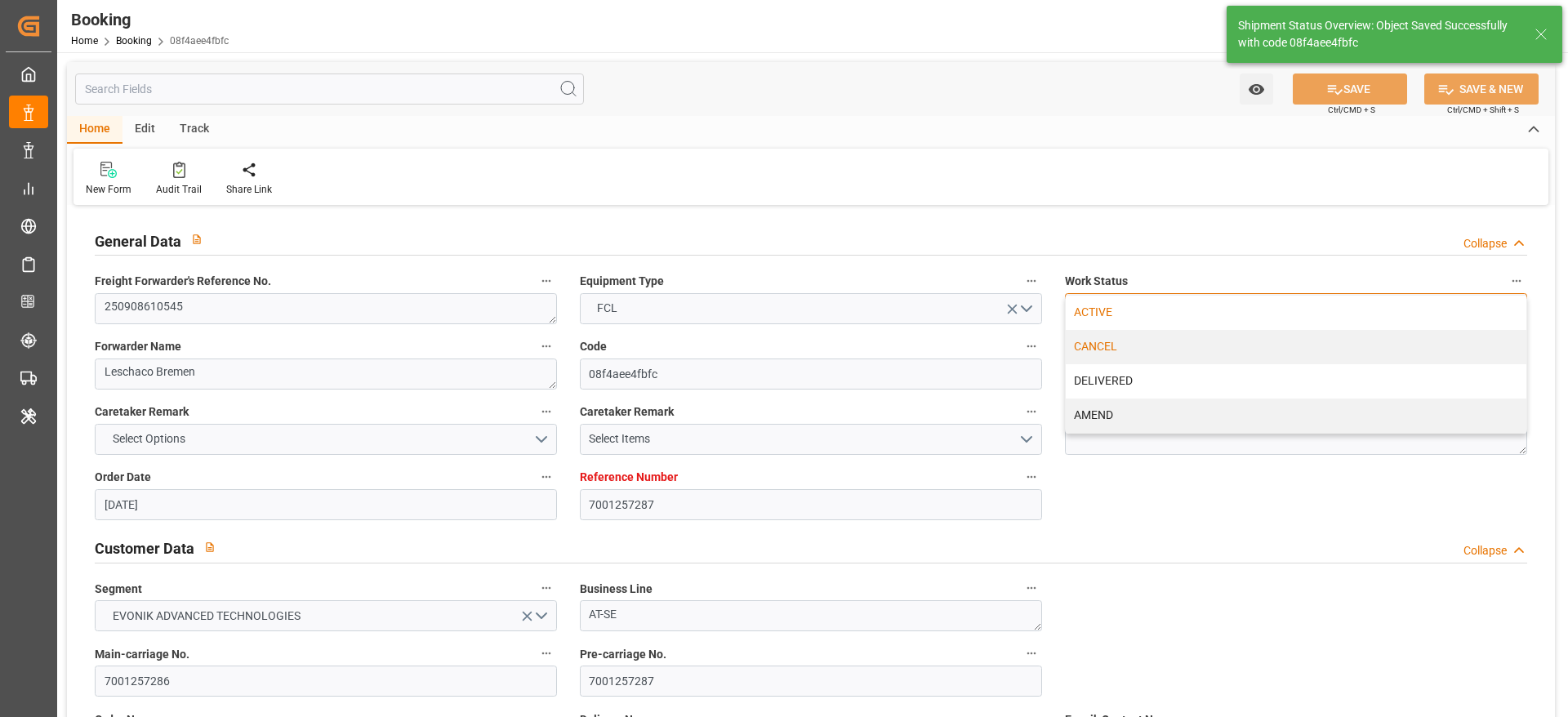
click at [1138, 321] on div "ACTIVE" at bounding box center [1295, 312] width 460 height 34
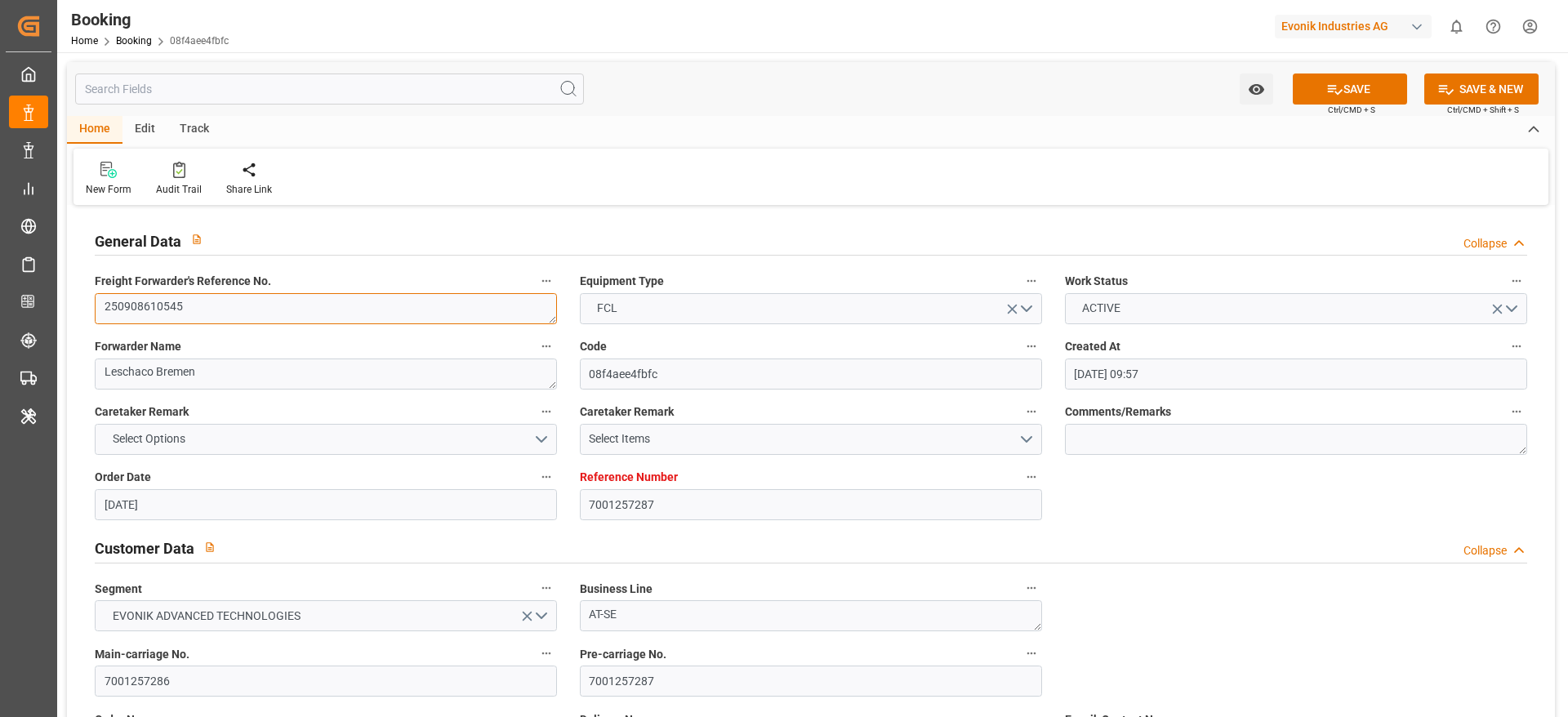
click at [247, 314] on textarea "250908610545" at bounding box center [325, 308] width 462 height 31
click at [1280, 302] on button "ACTIVE" at bounding box center [1295, 308] width 462 height 31
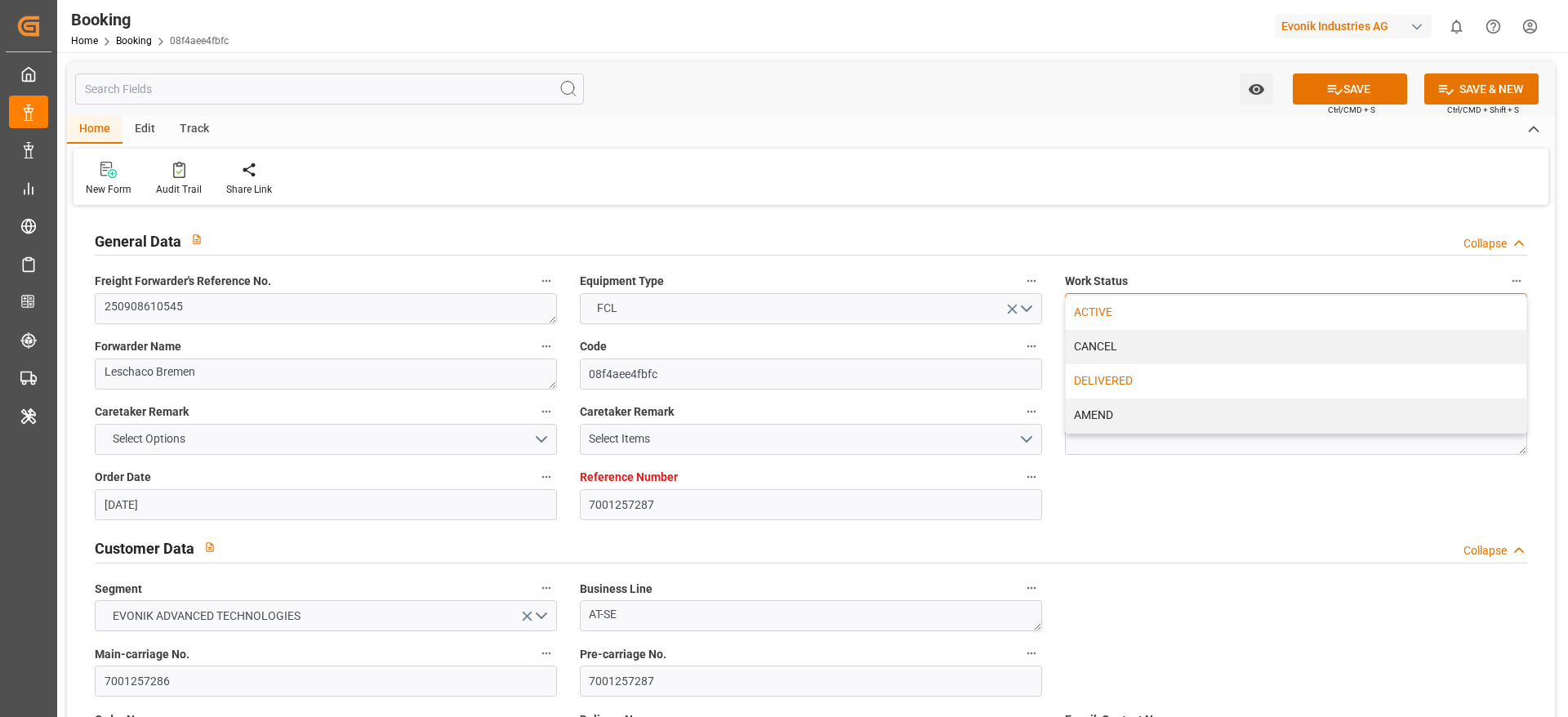
click at [1223, 364] on div "DELIVERED" at bounding box center [1295, 381] width 460 height 34
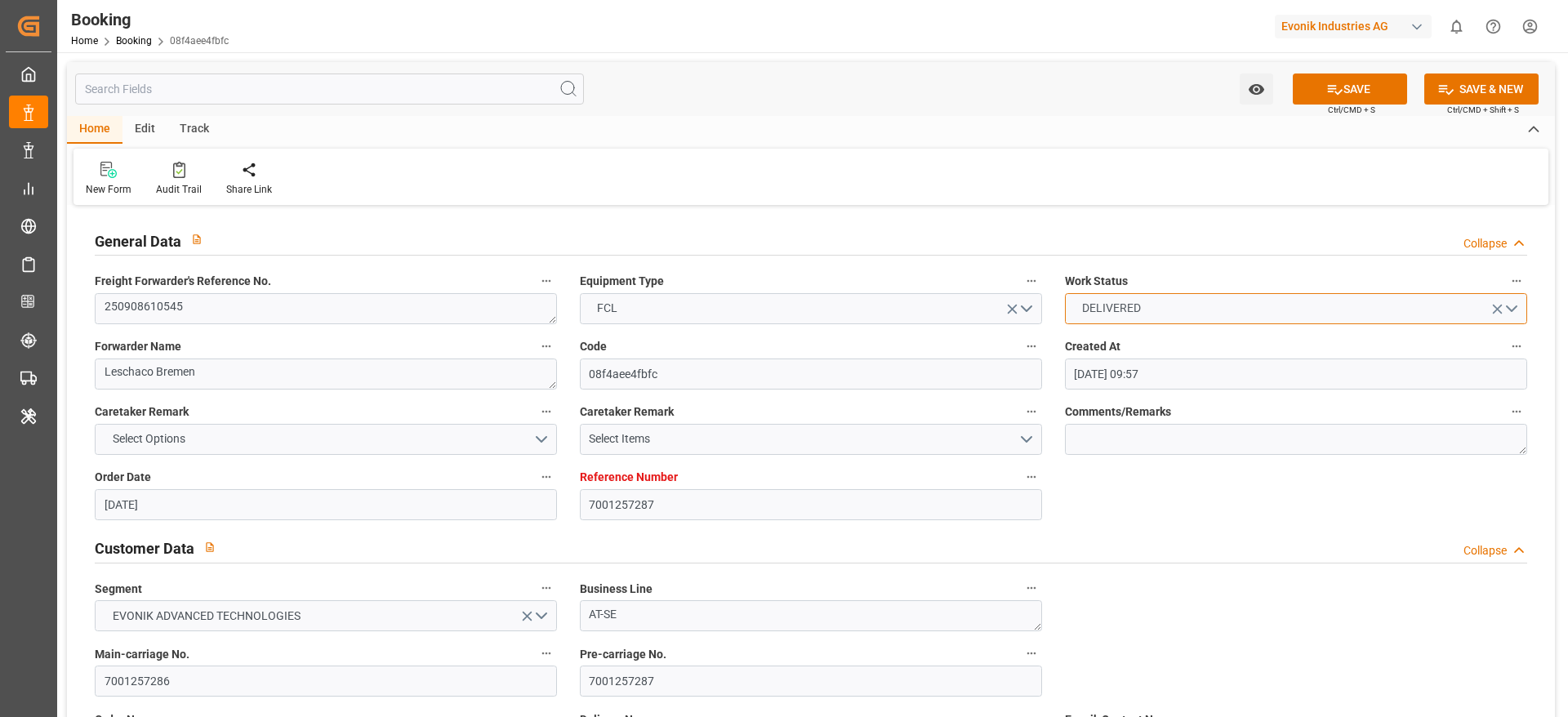
click at [1203, 310] on button "DELIVERED" at bounding box center [1295, 308] width 462 height 31
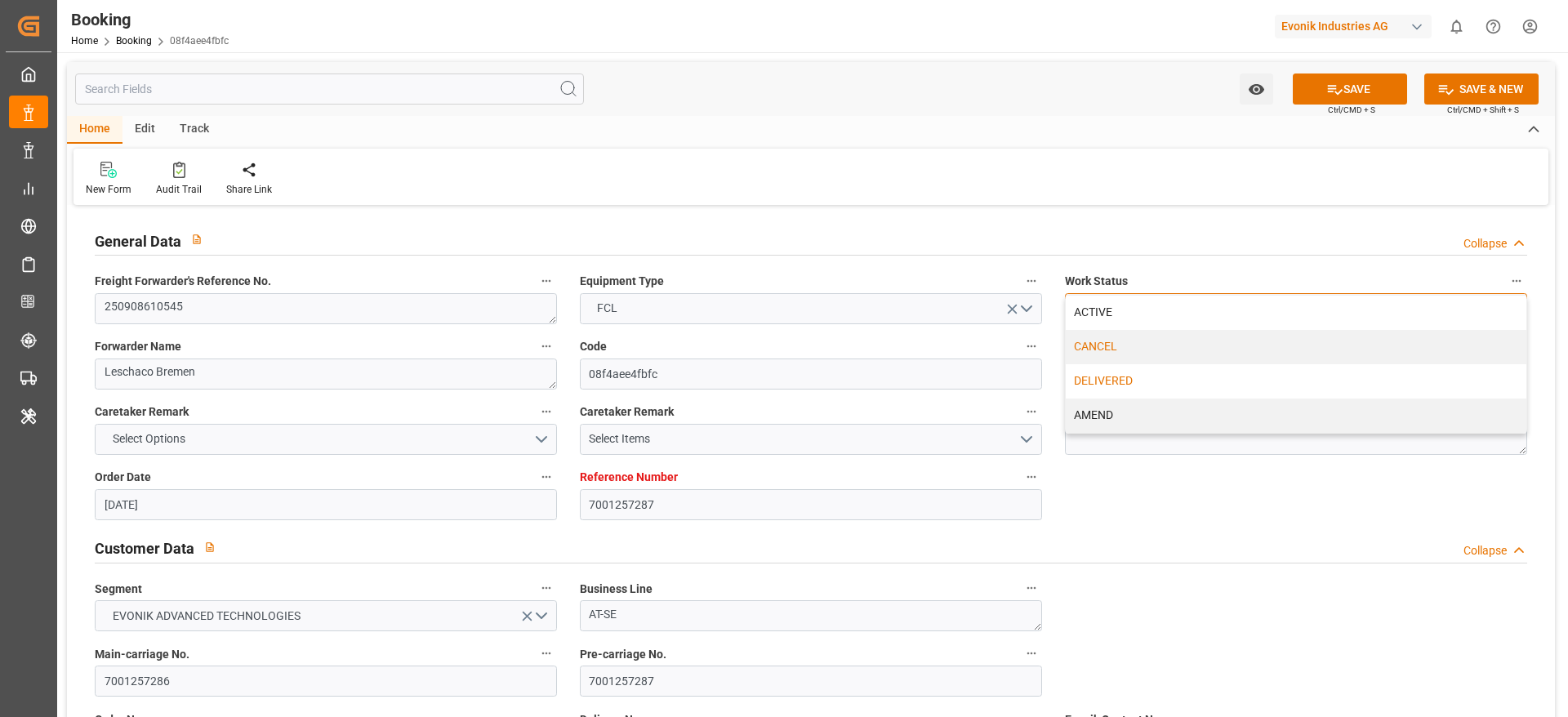
click at [1183, 353] on div "CANCEL" at bounding box center [1295, 347] width 460 height 34
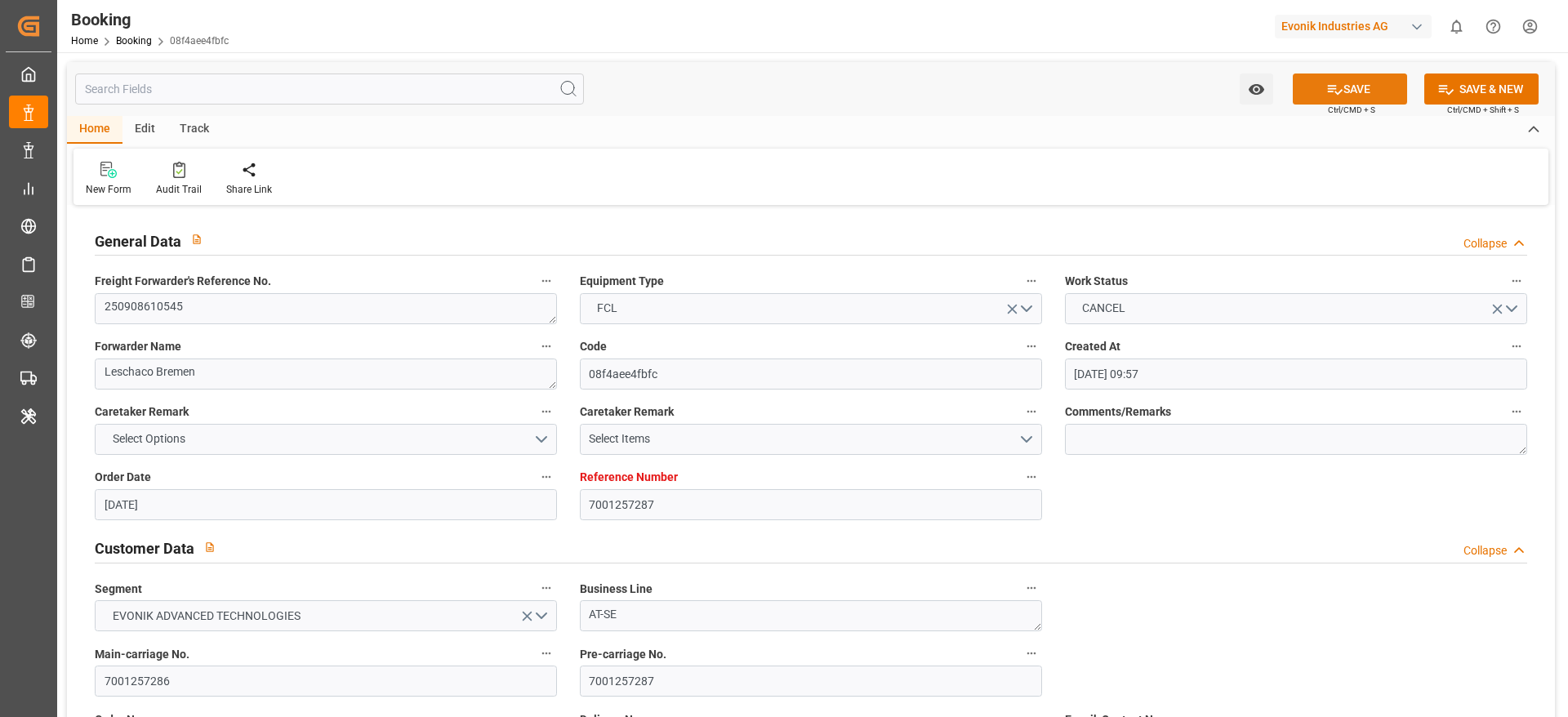
click at [1360, 93] on button "SAVE" at bounding box center [1350, 88] width 115 height 31
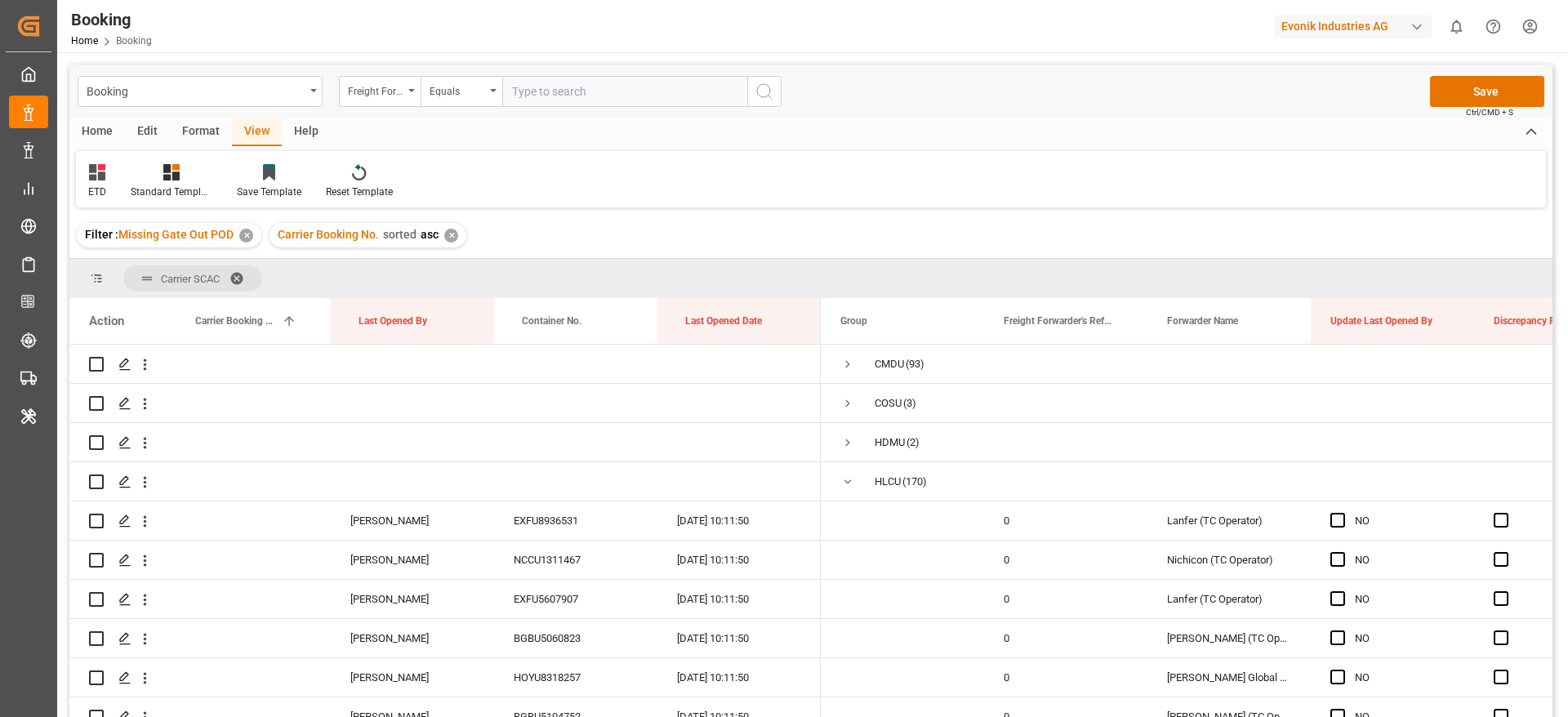
scroll to position [3940, 0]
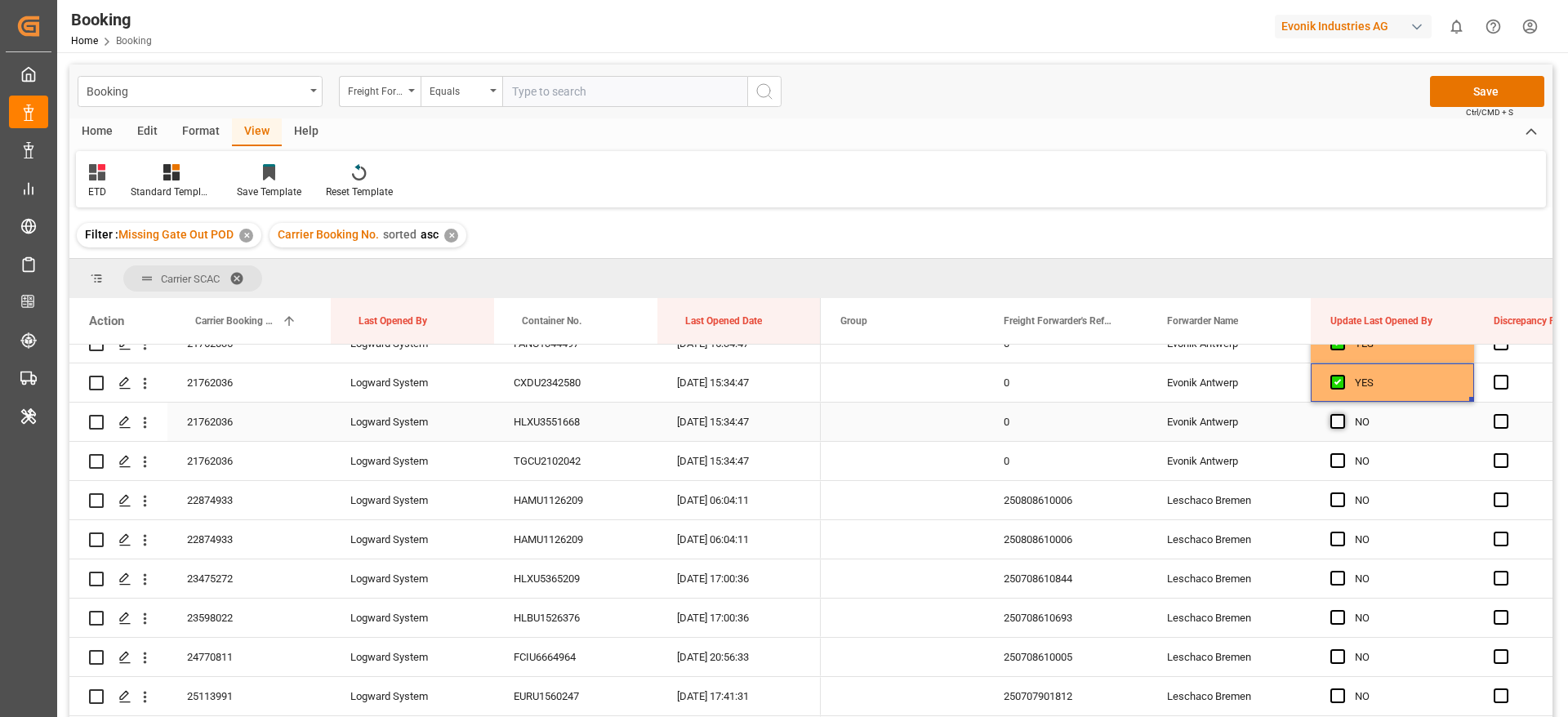
click at [1339, 423] on span "Press SPACE to select this row." at bounding box center [1337, 421] width 15 height 15
click at [1342, 414] on input "Press SPACE to select this row." at bounding box center [1342, 414] width 0 height 0
click at [1333, 459] on span "Press SPACE to select this row." at bounding box center [1337, 460] width 15 height 15
click at [1342, 453] on input "Press SPACE to select this row." at bounding box center [1342, 453] width 0 height 0
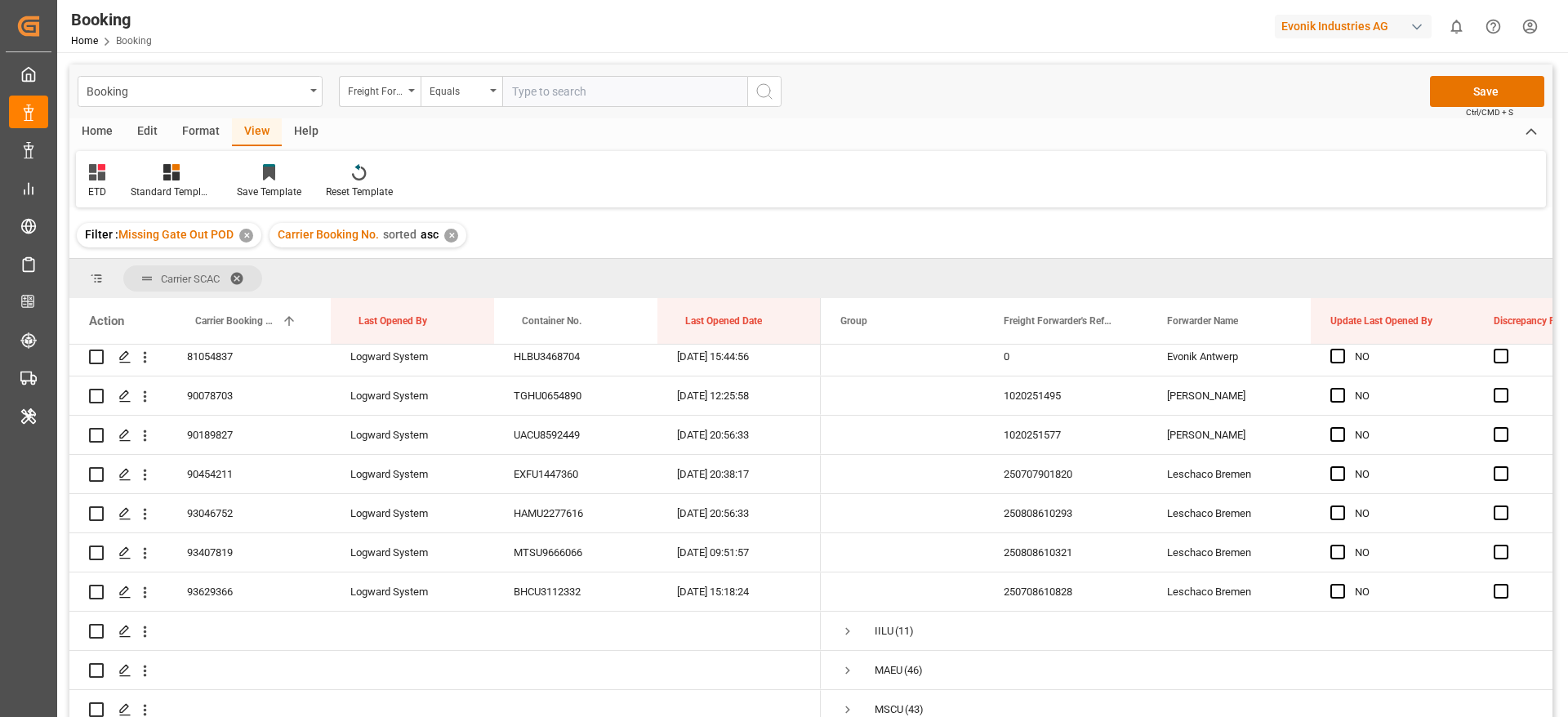
scroll to position [6683, 0]
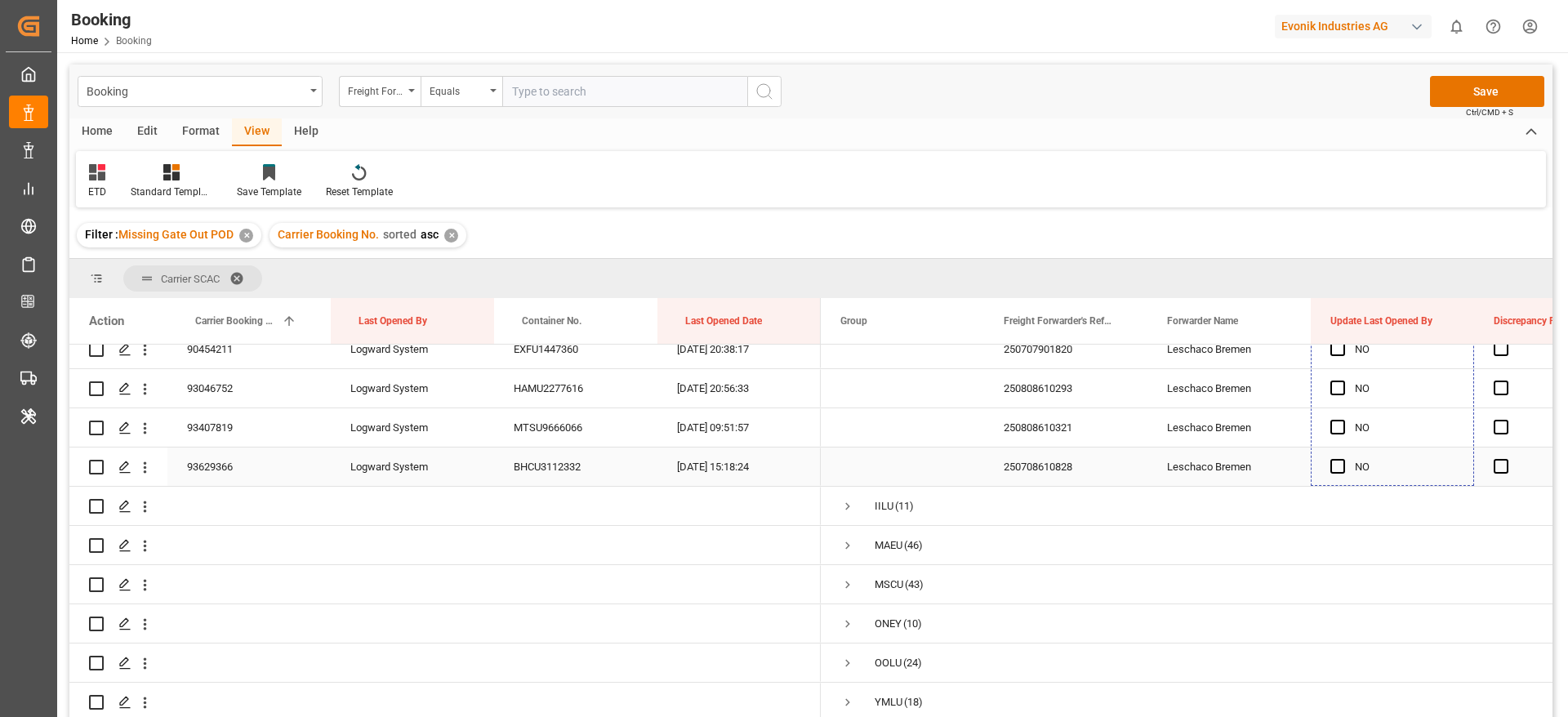
drag, startPoint x: 1471, startPoint y: 476, endPoint x: 1484, endPoint y: 138, distance: 338.2
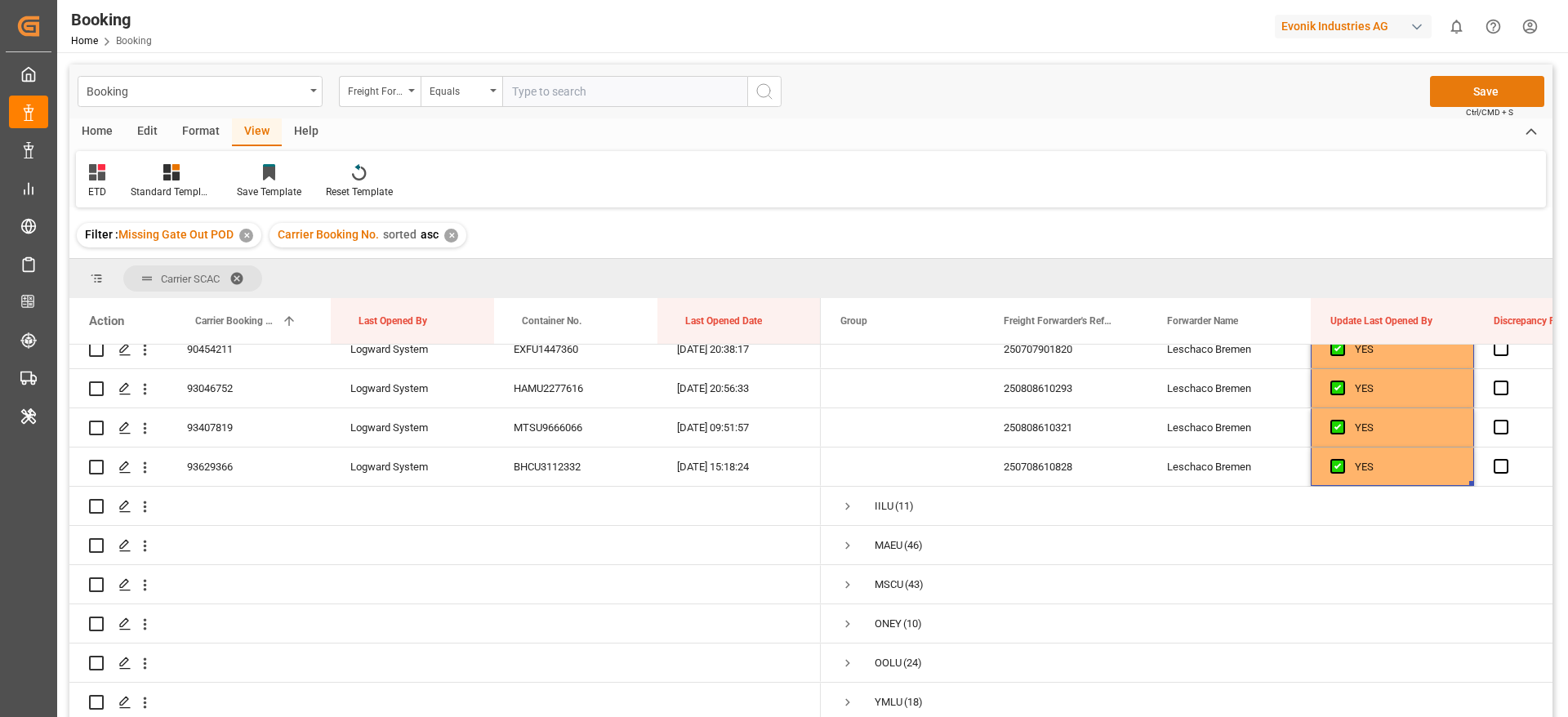
click at [1492, 93] on button "Save" at bounding box center [1487, 91] width 115 height 31
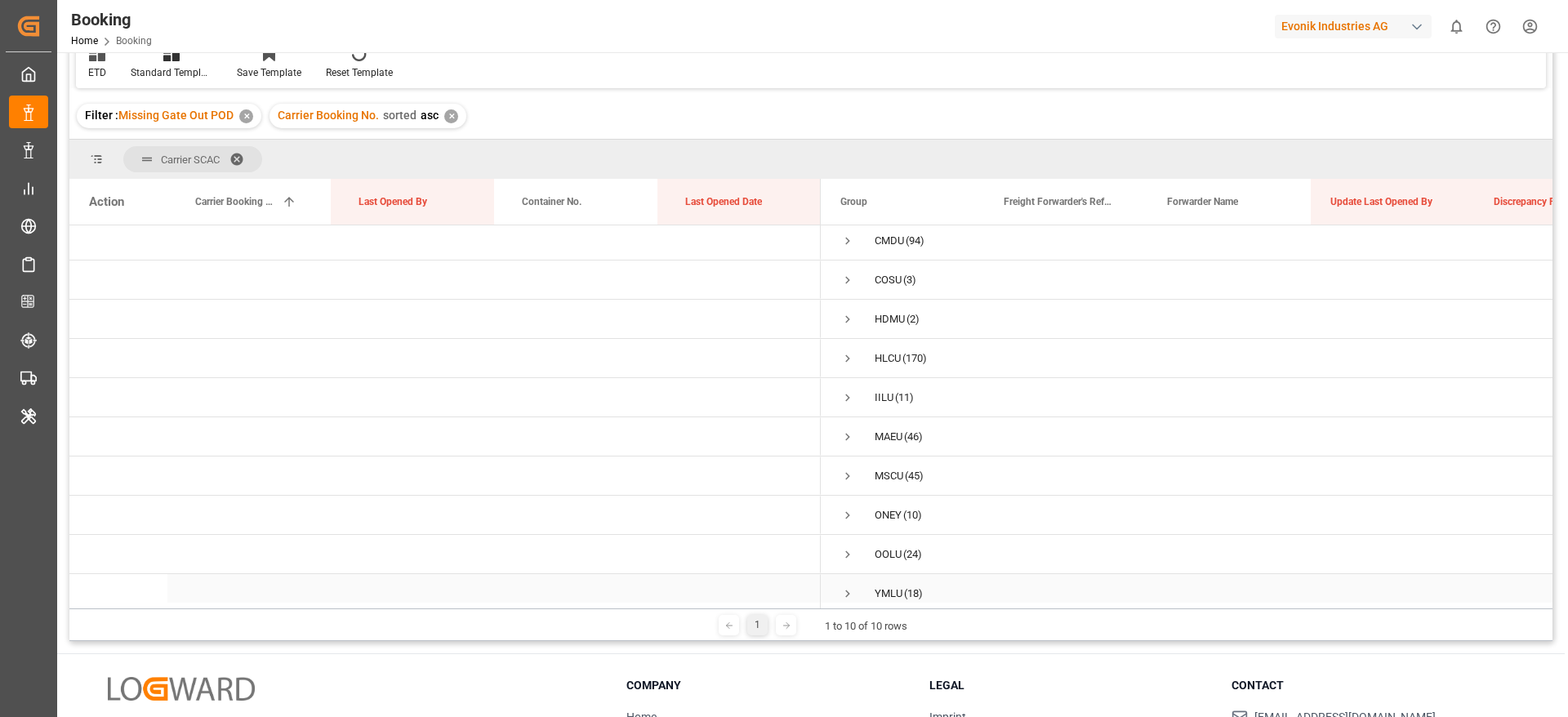
scroll to position [0, 0]
click at [850, 474] on span "Press SPACE to select this row." at bounding box center [847, 480] width 15 height 15
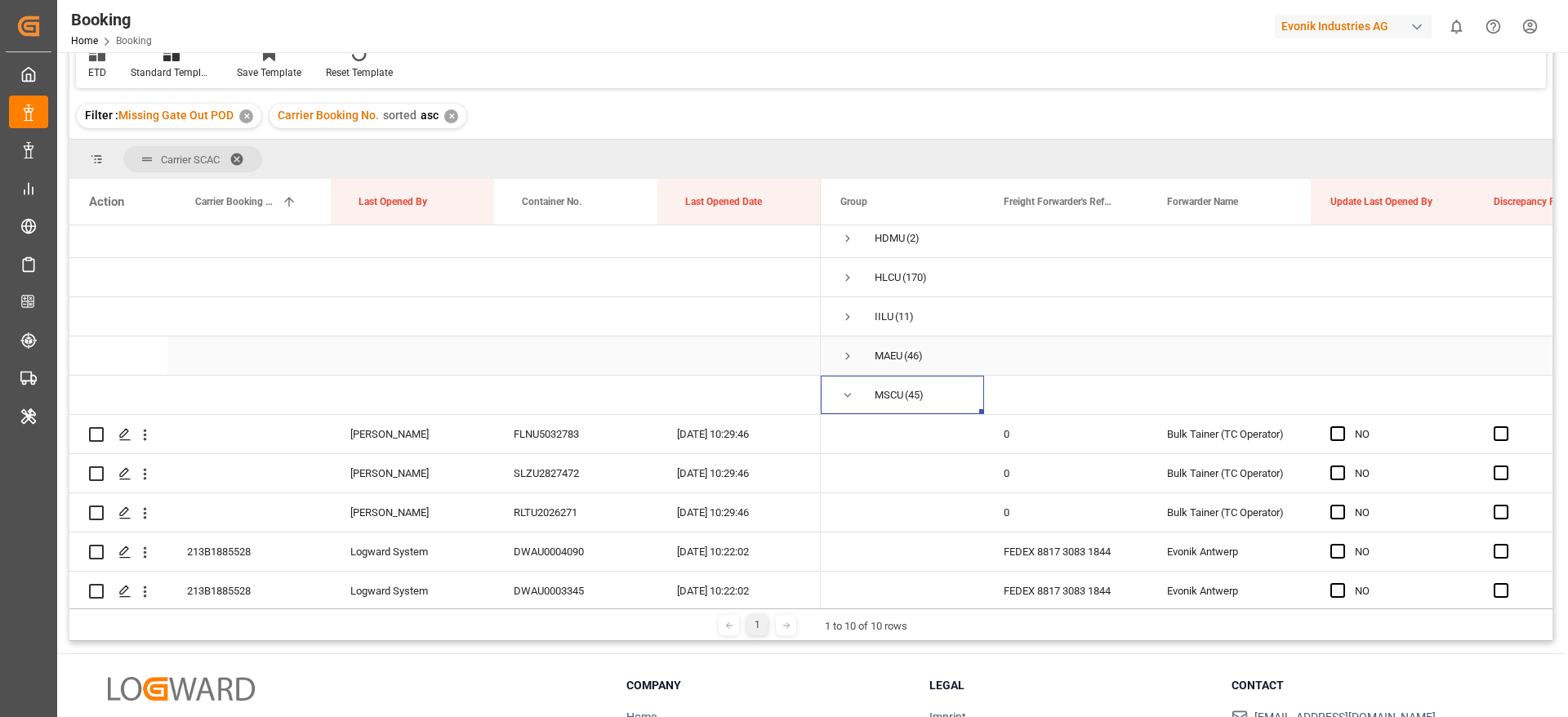
scroll to position [123, 0]
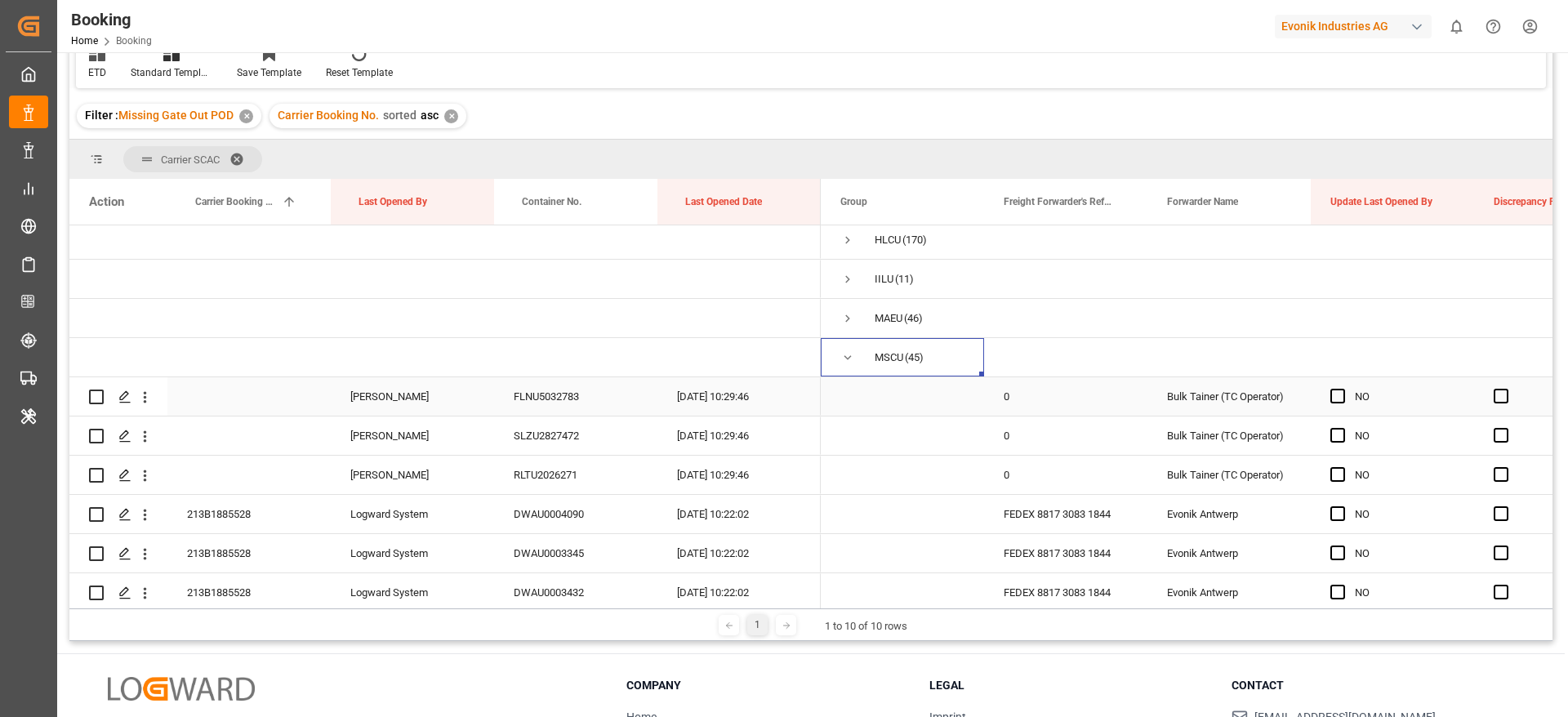
click at [564, 396] on div "FLNU5032783" at bounding box center [575, 397] width 163 height 39
click at [1333, 394] on span "Press SPACE to select this row." at bounding box center [1337, 396] width 15 height 15
click at [1342, 389] on input "Press SPACE to select this row." at bounding box center [1342, 389] width 0 height 0
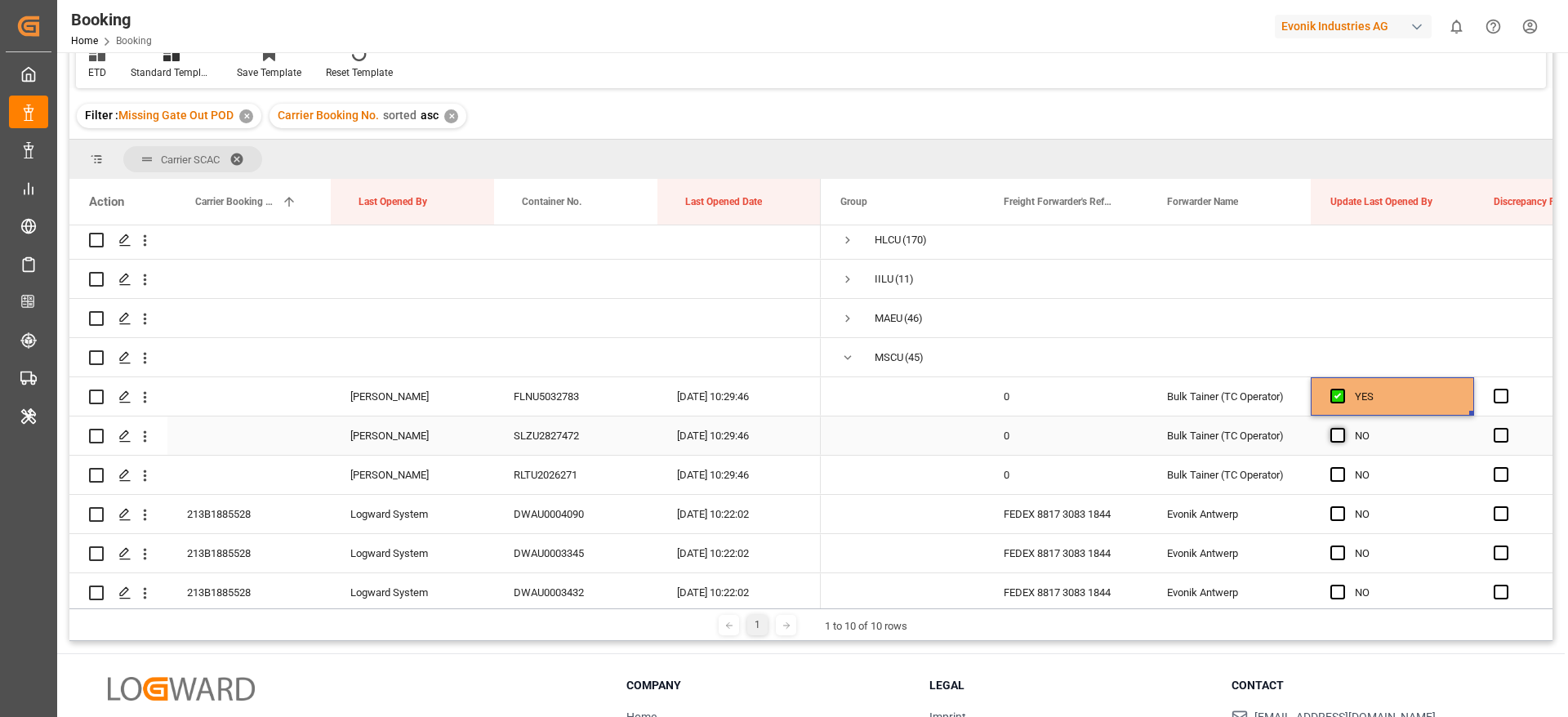
click at [1340, 428] on span "Press SPACE to select this row." at bounding box center [1337, 435] width 15 height 15
click at [1342, 428] on input "Press SPACE to select this row." at bounding box center [1342, 428] width 0 height 0
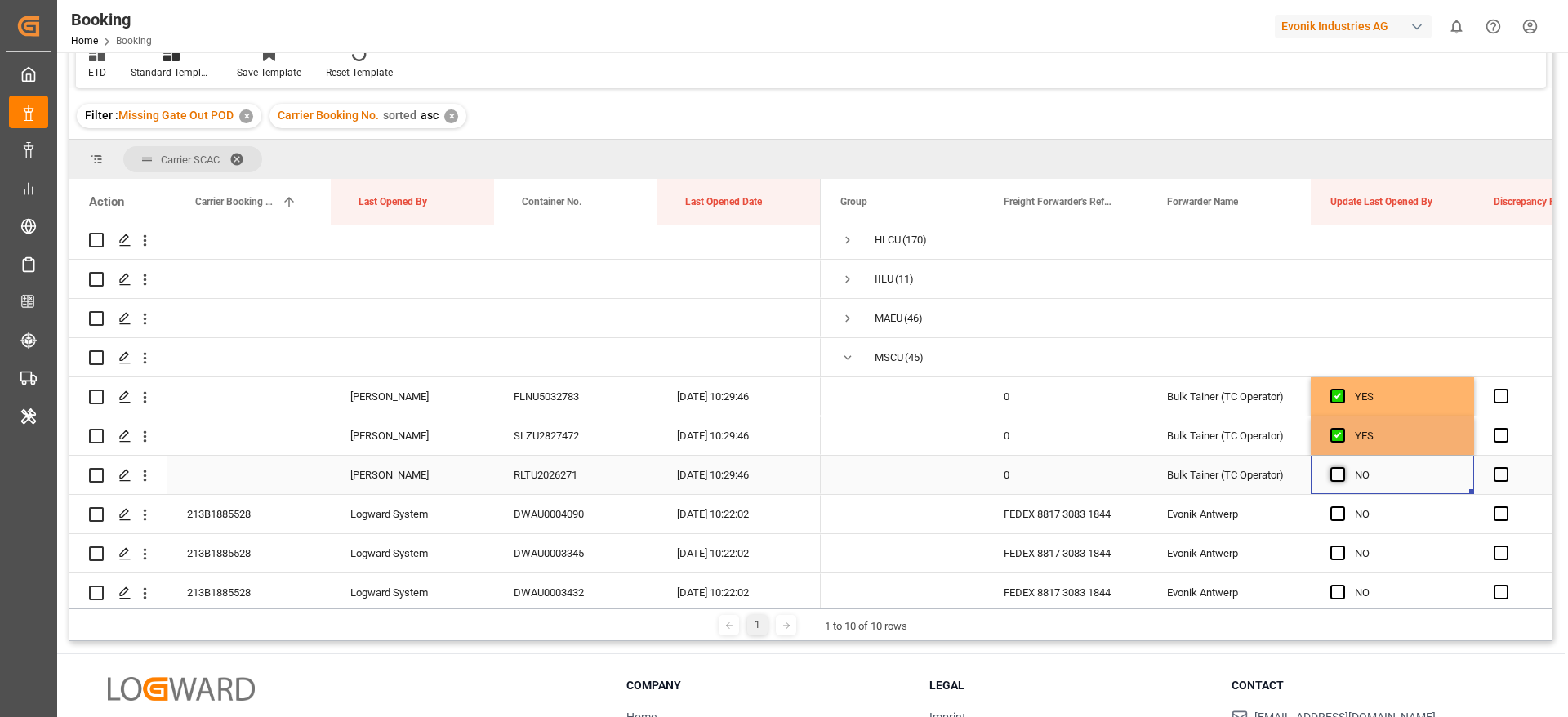
click at [1334, 467] on span "Press SPACE to select this row." at bounding box center [1337, 474] width 15 height 15
click at [1342, 467] on input "Press SPACE to select this row." at bounding box center [1342, 467] width 0 height 0
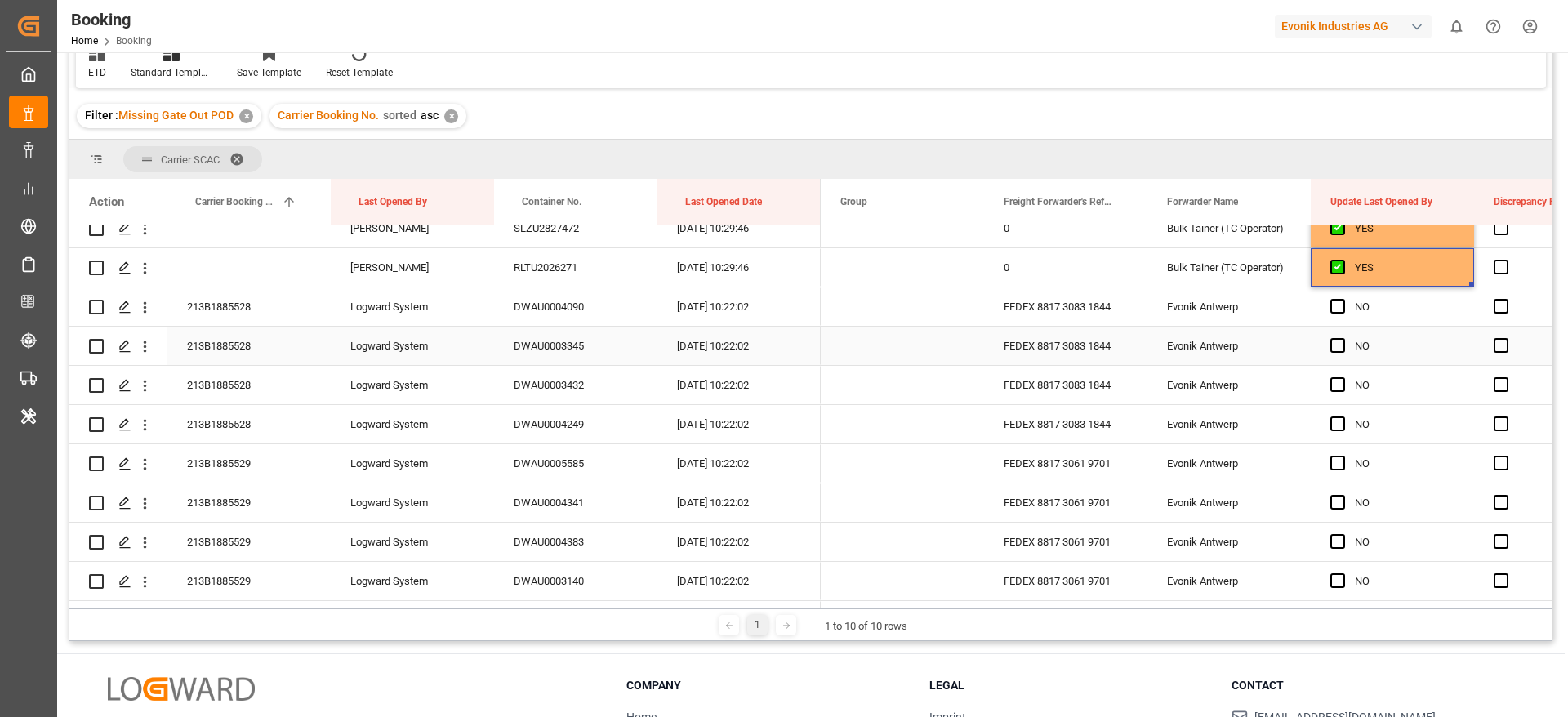
scroll to position [368, 0]
click at [258, 262] on div "213B1885528" at bounding box center [249, 269] width 163 height 39
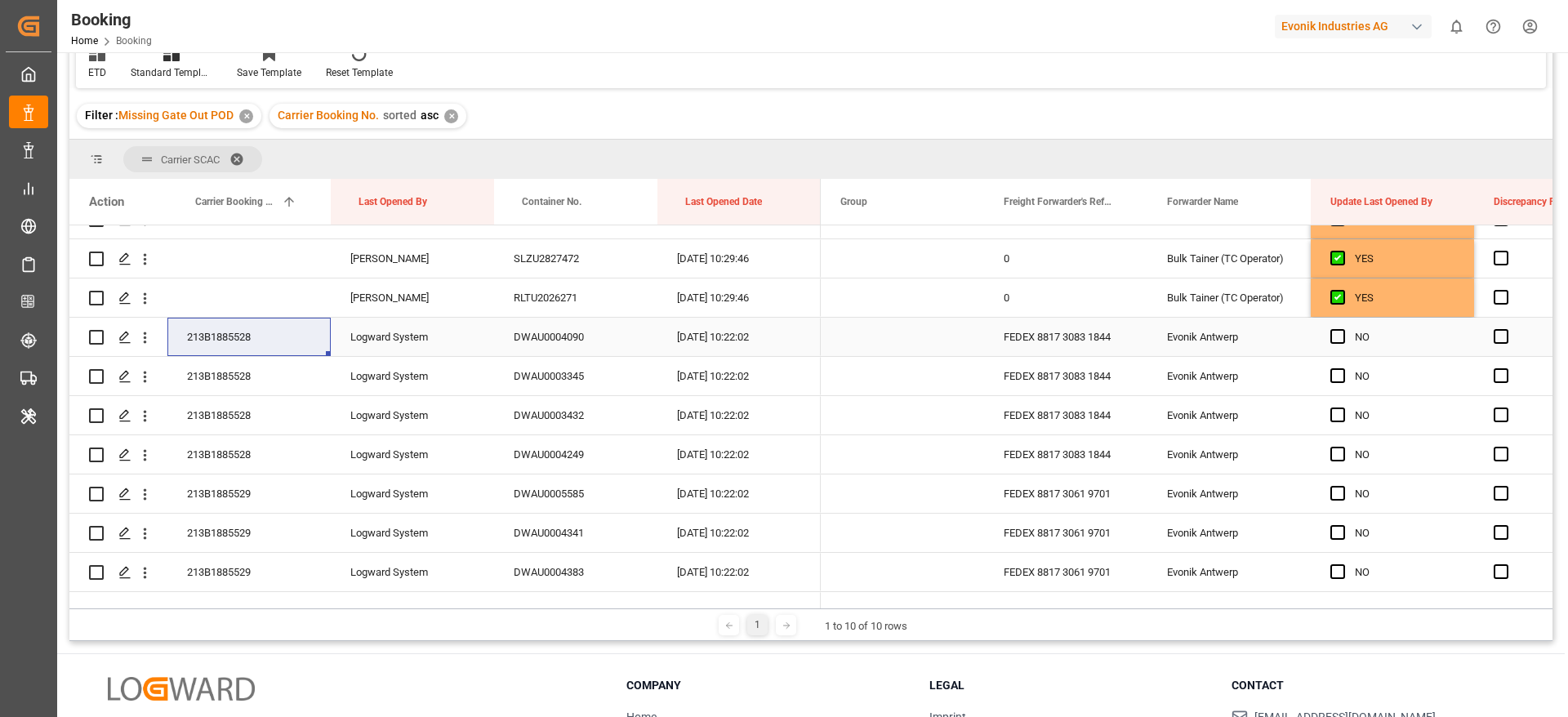
scroll to position [245, 0]
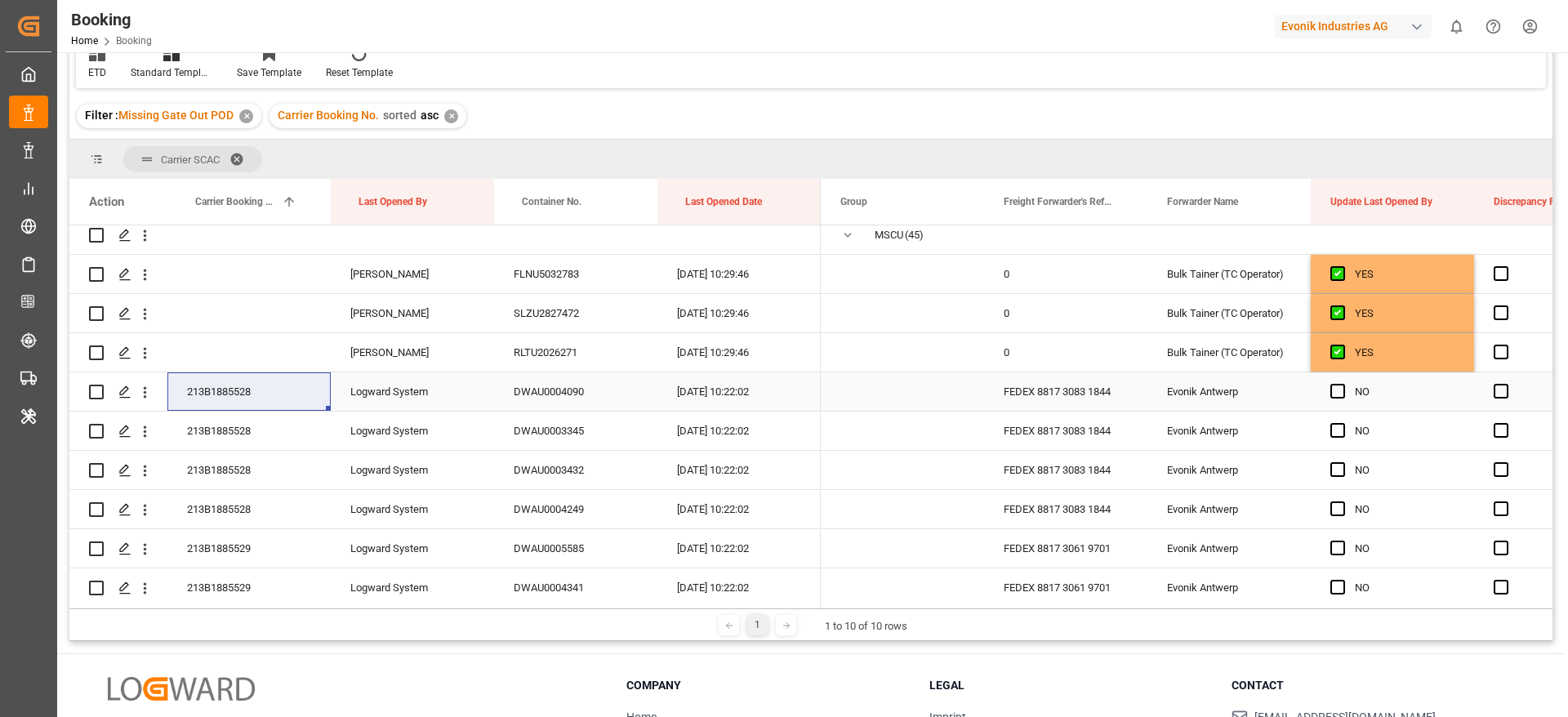
click at [1333, 388] on span "Press SPACE to select this row." at bounding box center [1337, 391] width 15 height 15
click at [1342, 384] on input "Press SPACE to select this row." at bounding box center [1342, 384] width 0 height 0
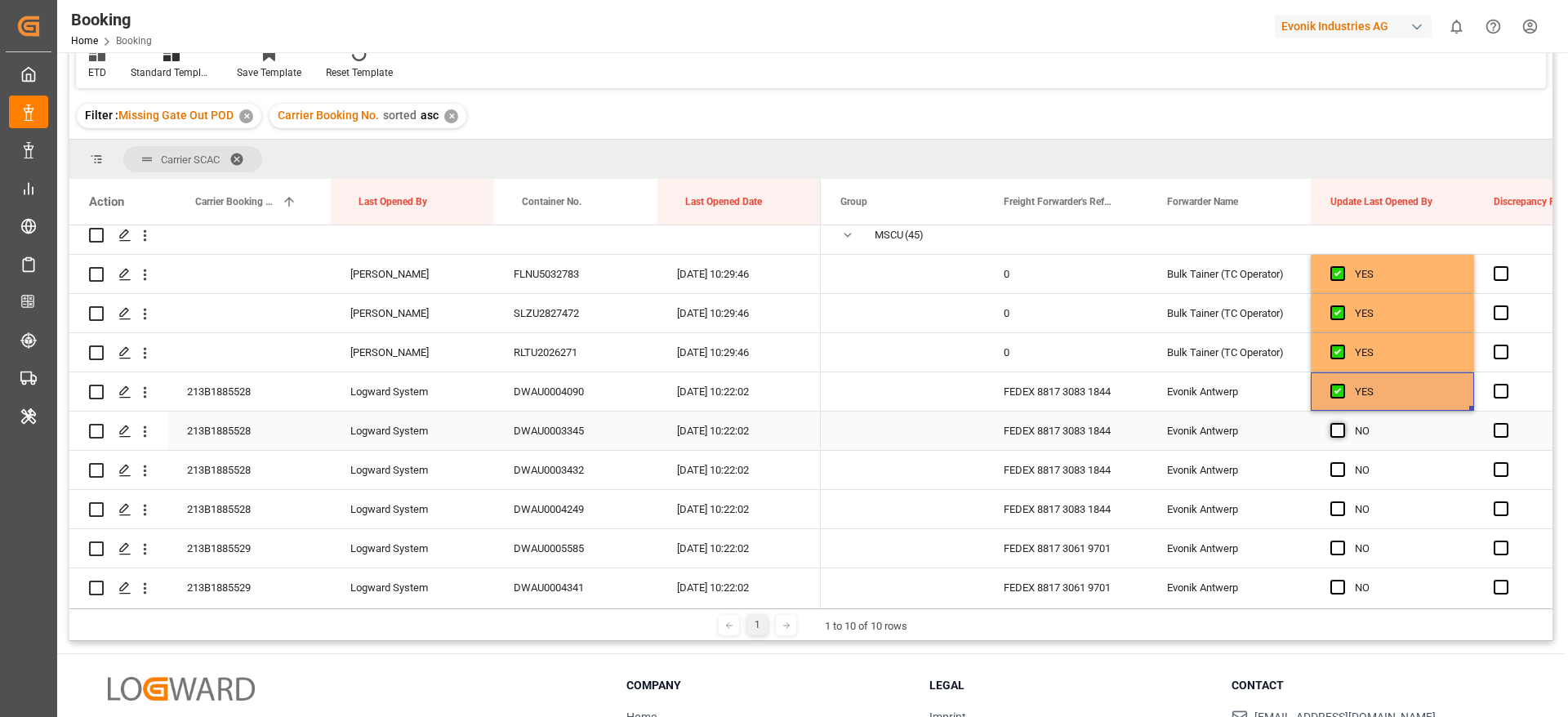
click at [1337, 424] on span "Press SPACE to select this row." at bounding box center [1337, 430] width 15 height 15
click at [1342, 423] on input "Press SPACE to select this row." at bounding box center [1342, 423] width 0 height 0
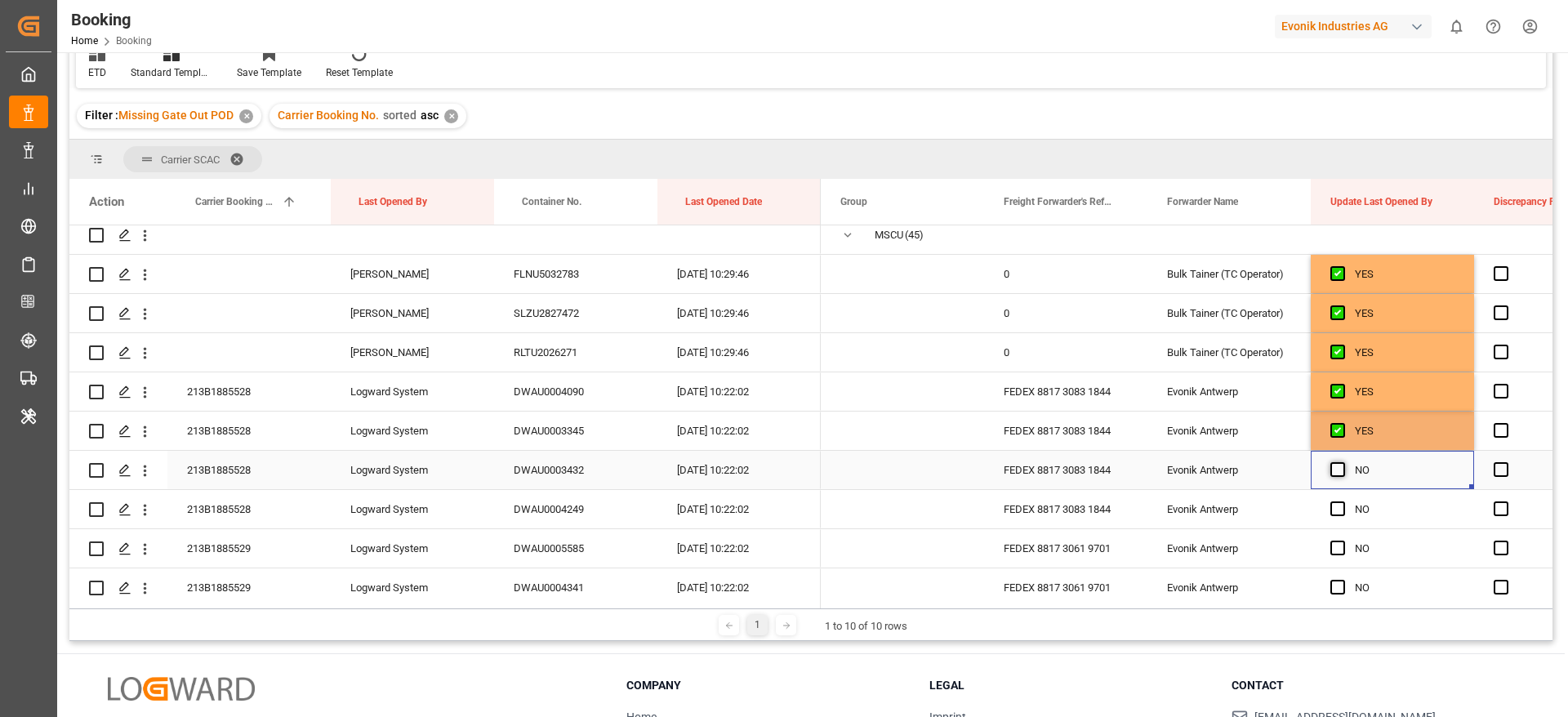
click at [1338, 463] on span "Press SPACE to select this row." at bounding box center [1337, 469] width 15 height 15
click at [1342, 462] on input "Press SPACE to select this row." at bounding box center [1342, 462] width 0 height 0
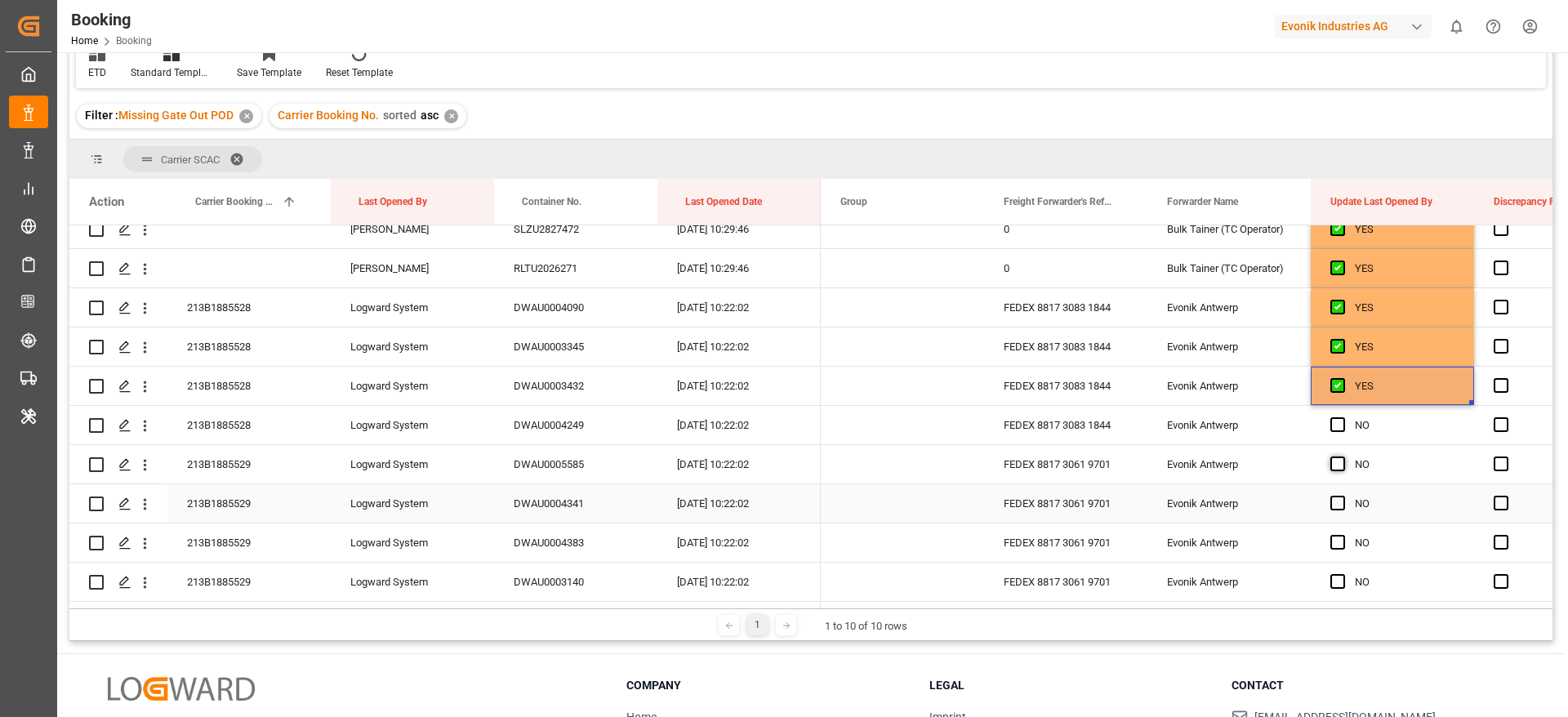
scroll to position [368, 0]
click at [1335, 394] on div "Press SPACE to select this row." at bounding box center [1342, 387] width 25 height 38
click at [1337, 387] on span "Press SPACE to select this row." at bounding box center [1337, 386] width 15 height 15
click at [1342, 379] on input "Press SPACE to select this row." at bounding box center [1342, 379] width 0 height 0
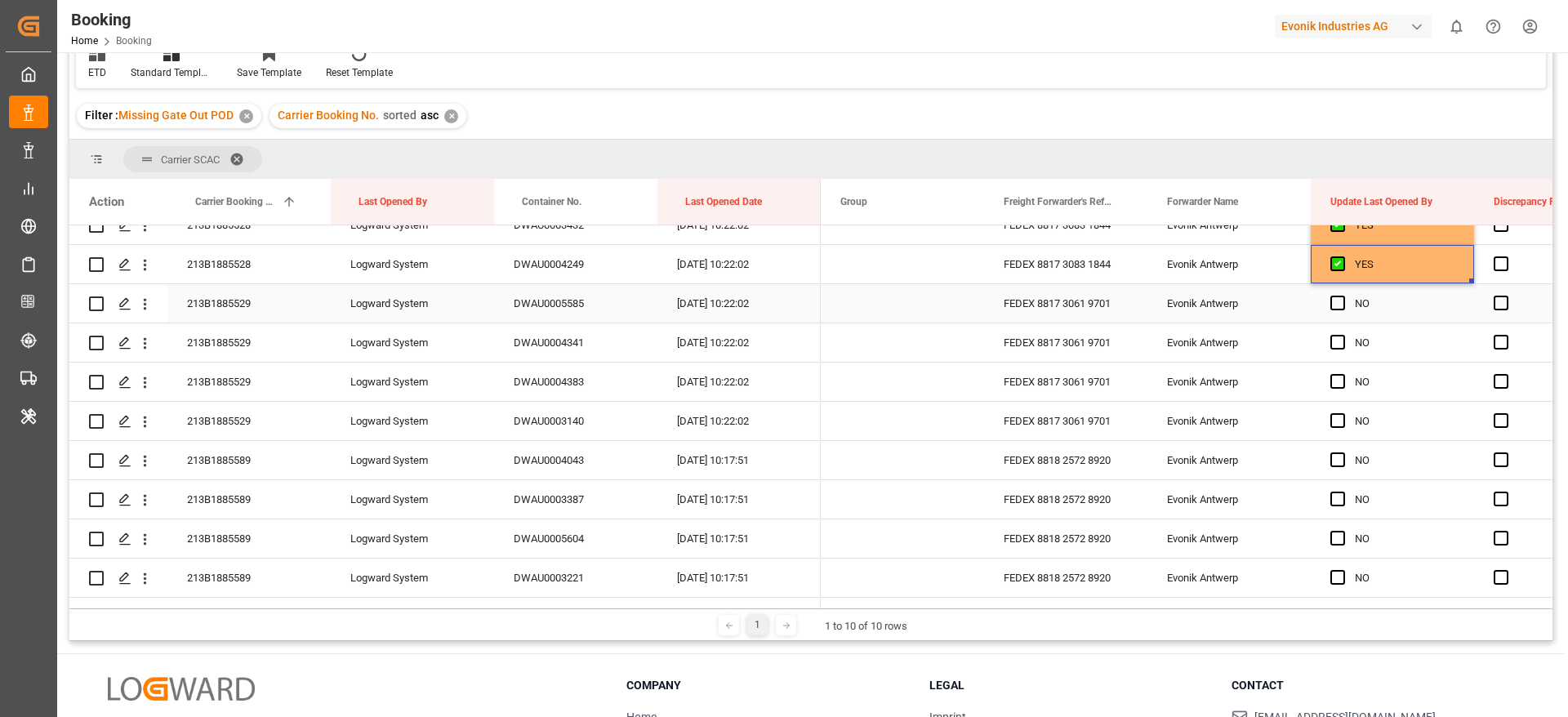
click at [254, 302] on div "213B1885529" at bounding box center [249, 303] width 163 height 39
click at [1340, 304] on span "Press SPACE to select this row." at bounding box center [1337, 302] width 15 height 15
click at [1342, 295] on input "Press SPACE to select this row." at bounding box center [1342, 295] width 0 height 0
click at [1342, 336] on span "Press SPACE to select this row." at bounding box center [1337, 342] width 15 height 15
click at [1342, 335] on input "Press SPACE to select this row." at bounding box center [1342, 335] width 0 height 0
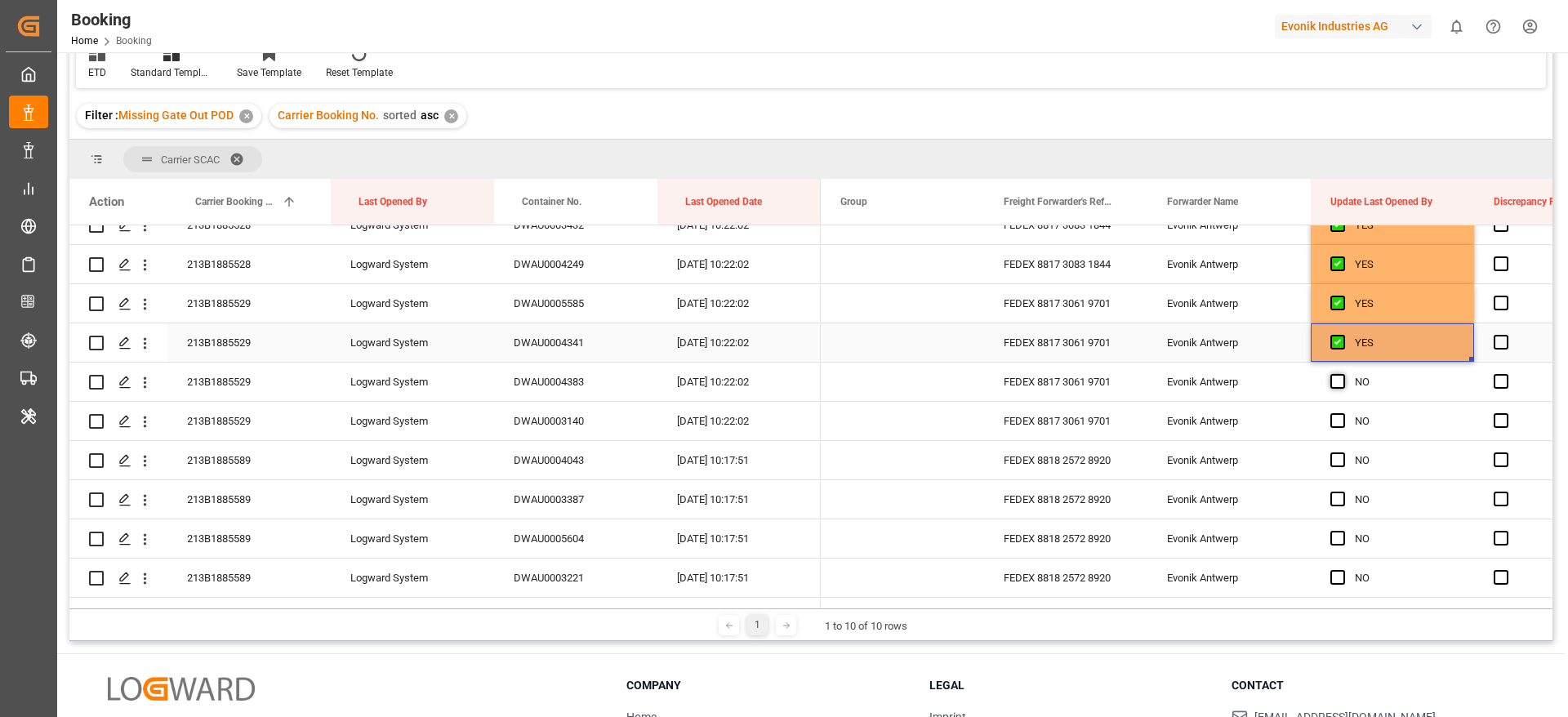
click at [1337, 376] on span "Press SPACE to select this row." at bounding box center [1337, 381] width 15 height 15
click at [1342, 374] on input "Press SPACE to select this row." at bounding box center [1342, 374] width 0 height 0
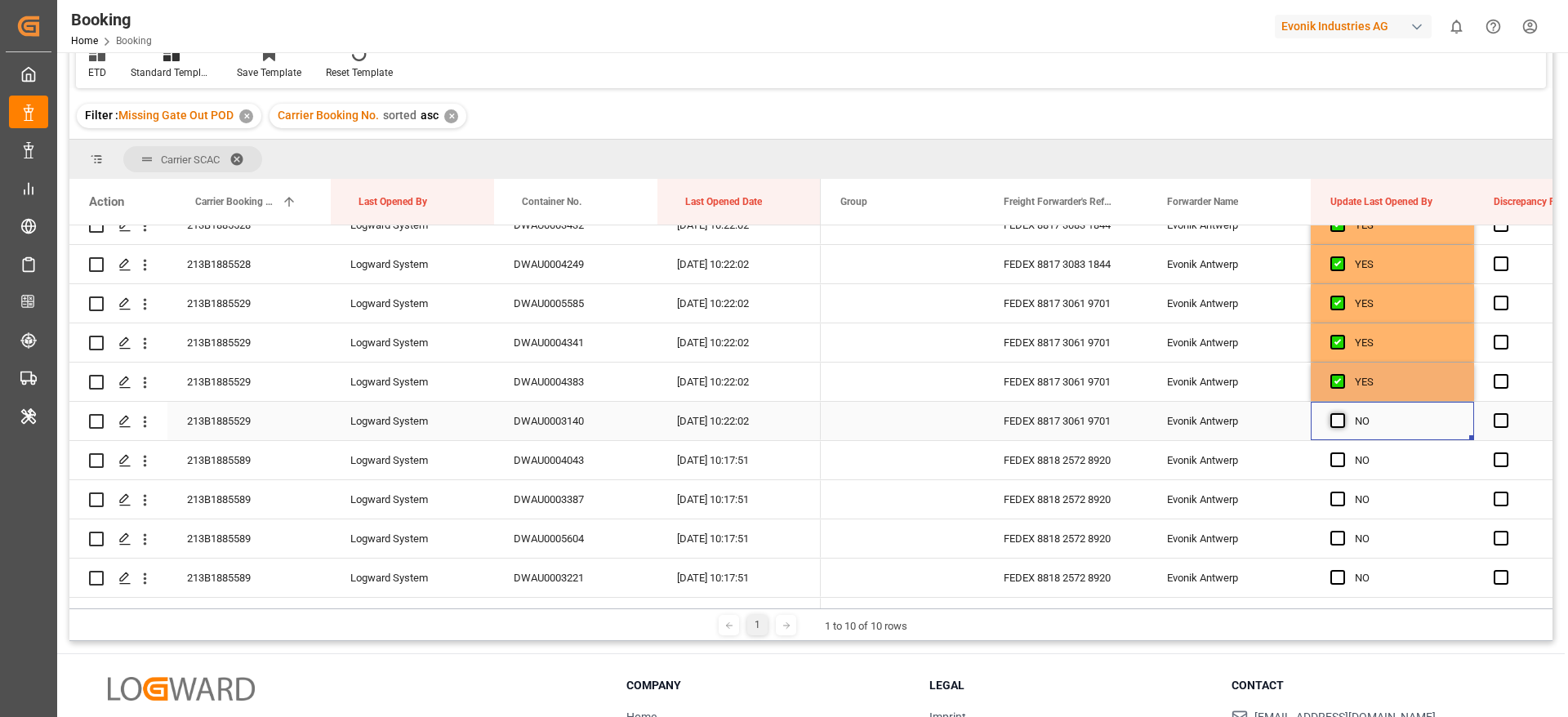
click at [1340, 418] on span "Press SPACE to select this row." at bounding box center [1337, 420] width 15 height 15
click at [1342, 413] on input "Press SPACE to select this row." at bounding box center [1342, 413] width 0 height 0
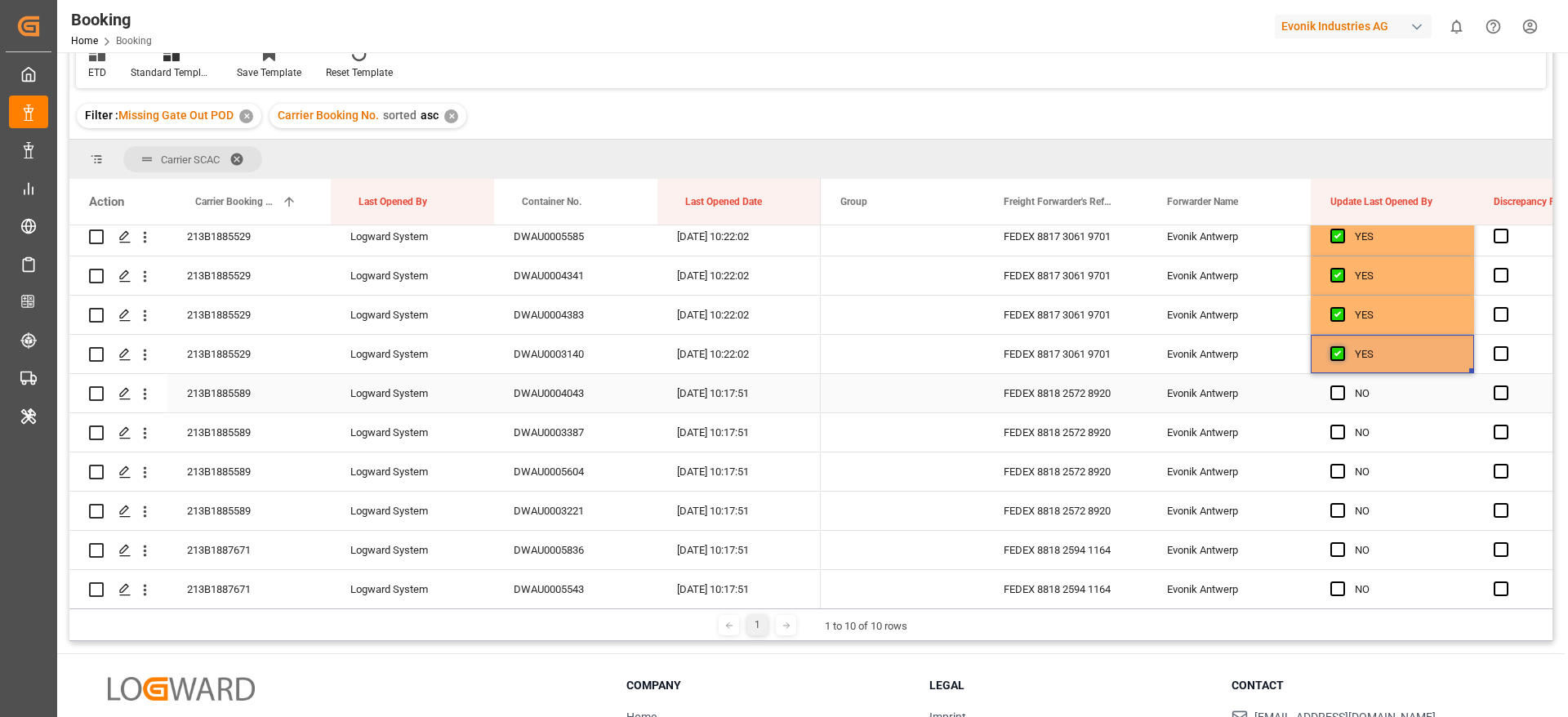
scroll to position [612, 0]
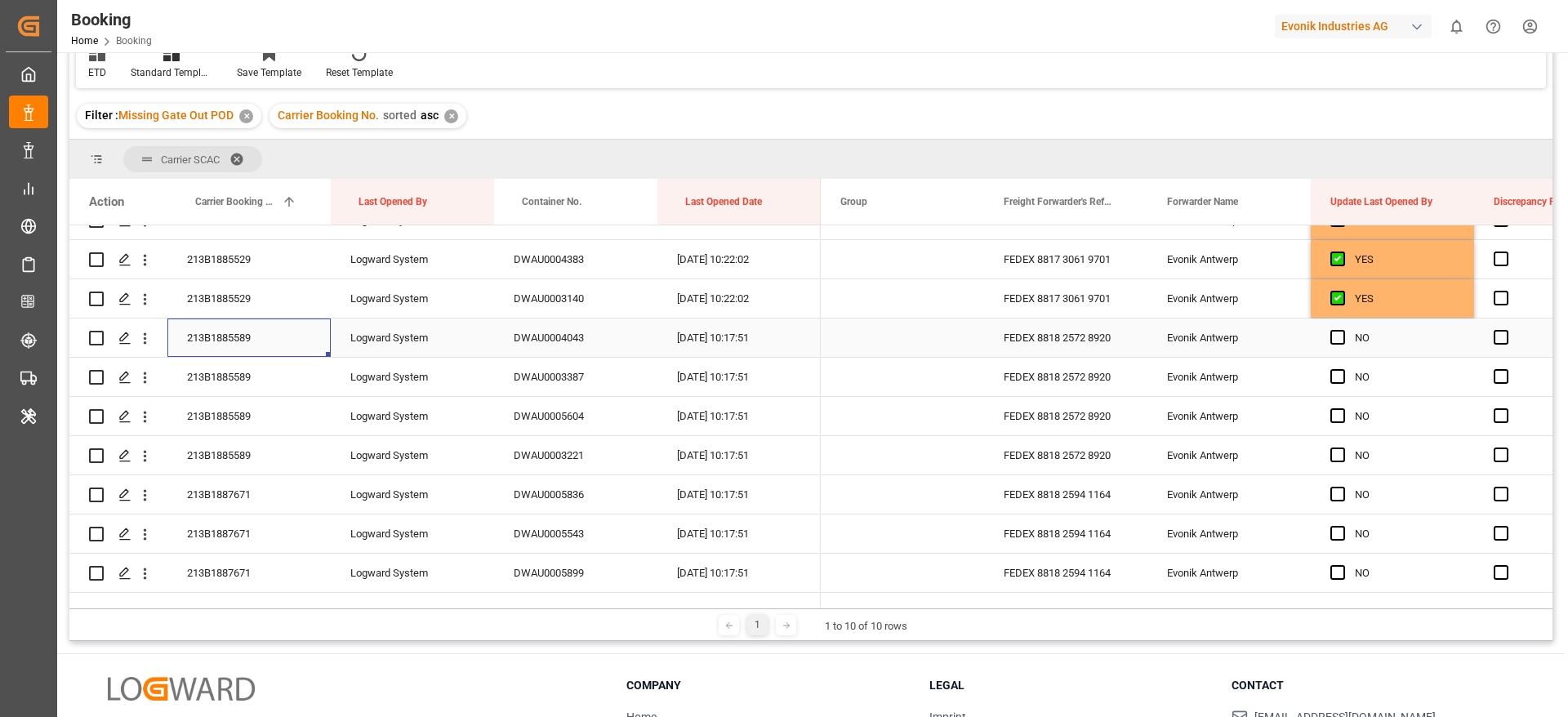
click at [294, 340] on div "213B1885589" at bounding box center [249, 338] width 163 height 39
click at [1337, 339] on span "Press SPACE to select this row." at bounding box center [1337, 337] width 15 height 15
click at [1342, 330] on input "Press SPACE to select this row." at bounding box center [1342, 330] width 0 height 0
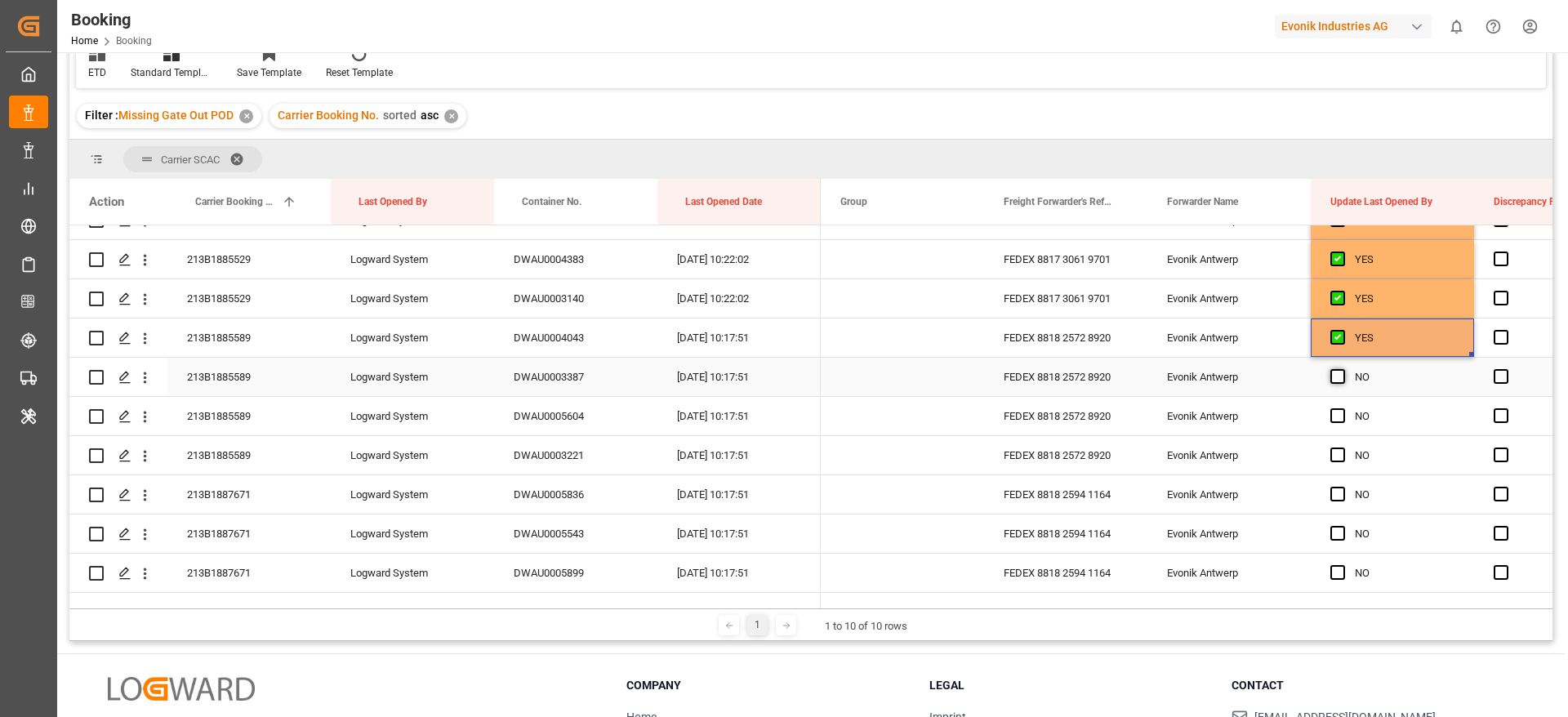
click at [1336, 379] on span "Press SPACE to select this row." at bounding box center [1337, 376] width 15 height 15
click at [1342, 369] on input "Press SPACE to select this row." at bounding box center [1342, 369] width 0 height 0
click at [1340, 416] on span "Press SPACE to select this row." at bounding box center [1337, 415] width 15 height 15
click at [1342, 408] on input "Press SPACE to select this row." at bounding box center [1342, 408] width 0 height 0
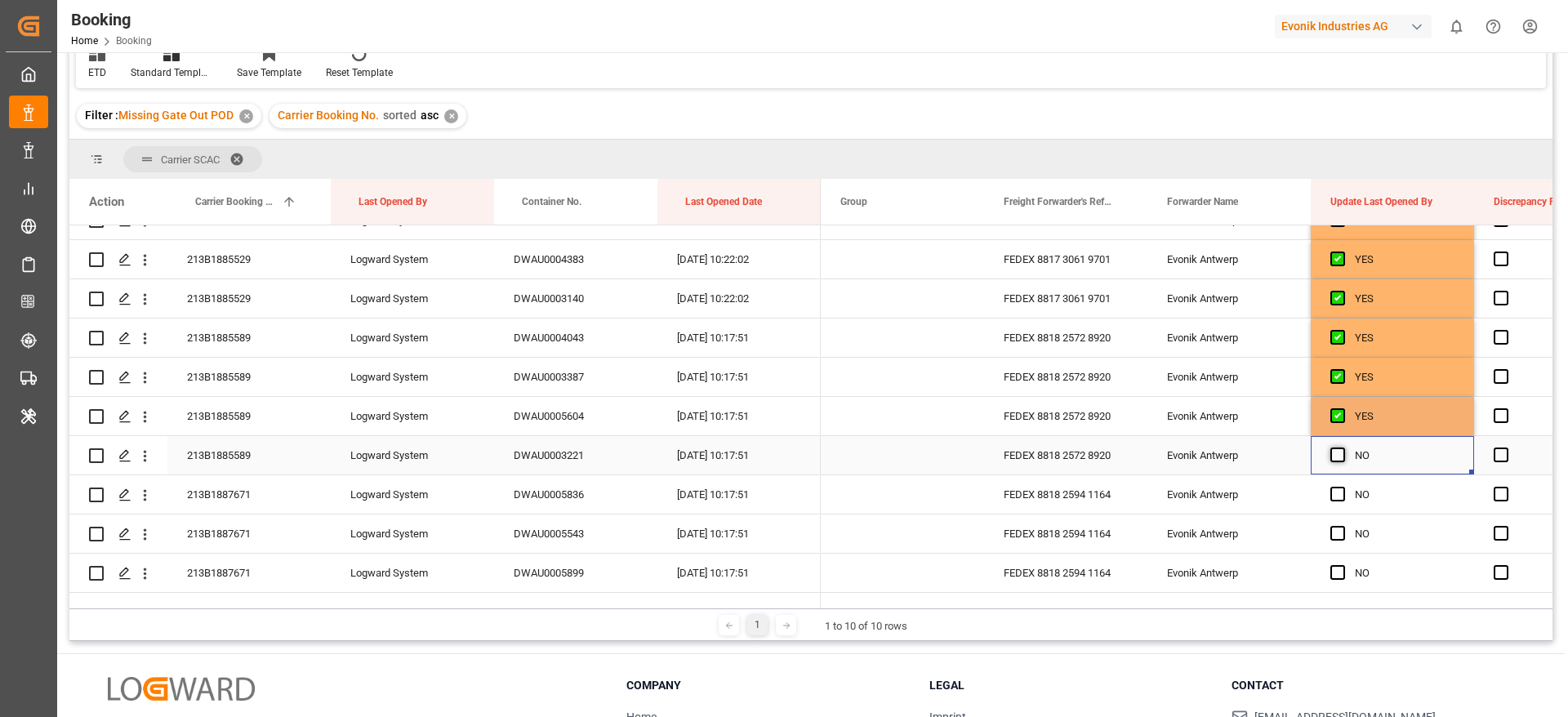
click at [1337, 452] on span "Press SPACE to select this row." at bounding box center [1337, 454] width 15 height 15
click at [1342, 447] on input "Press SPACE to select this row." at bounding box center [1342, 447] width 0 height 0
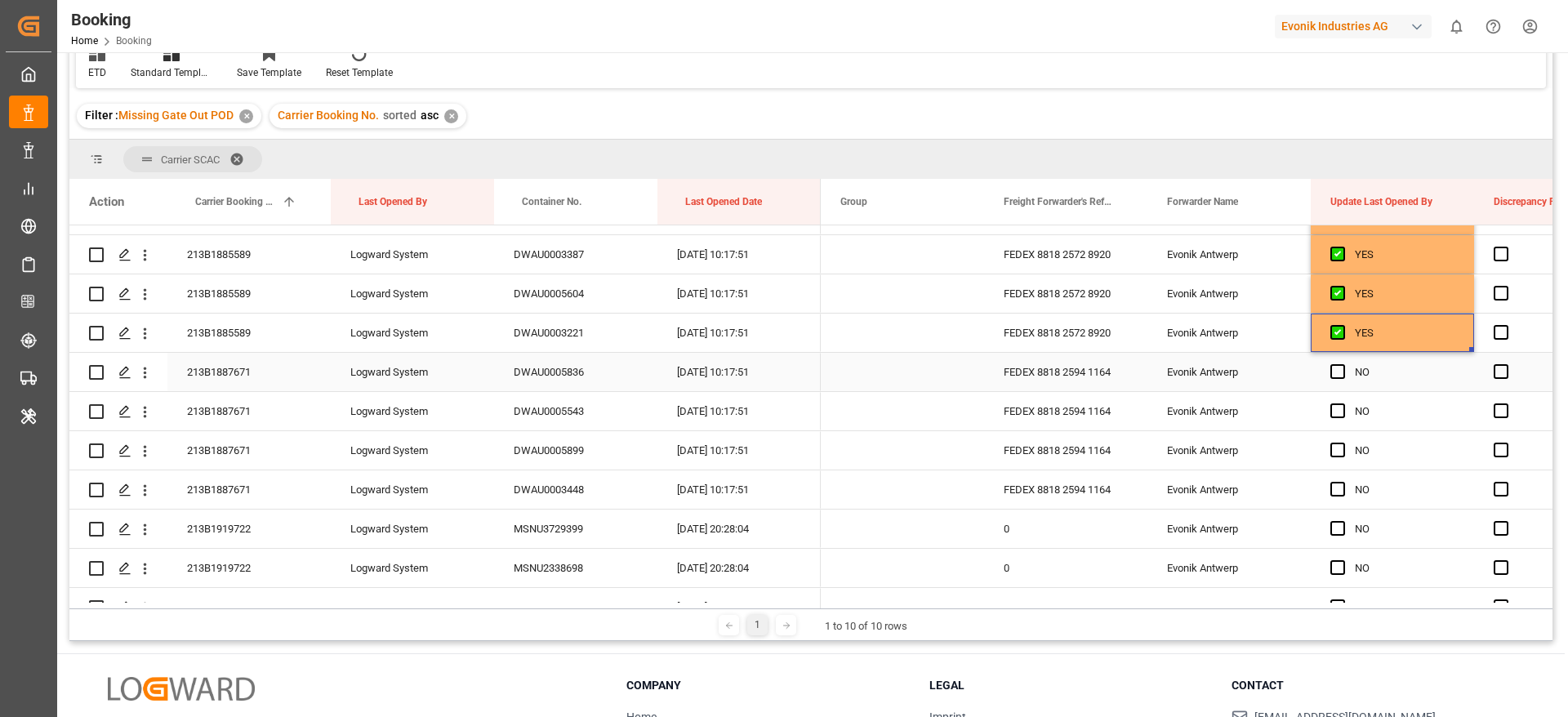
click at [233, 368] on div "213B1887671" at bounding box center [249, 372] width 163 height 39
click at [1337, 377] on span "Press SPACE to select this row." at bounding box center [1337, 371] width 15 height 15
click at [1342, 364] on input "Press SPACE to select this row." at bounding box center [1342, 364] width 0 height 0
click at [1344, 410] on span "Press SPACE to select this row." at bounding box center [1337, 410] width 15 height 15
click at [1342, 403] on input "Press SPACE to select this row." at bounding box center [1342, 403] width 0 height 0
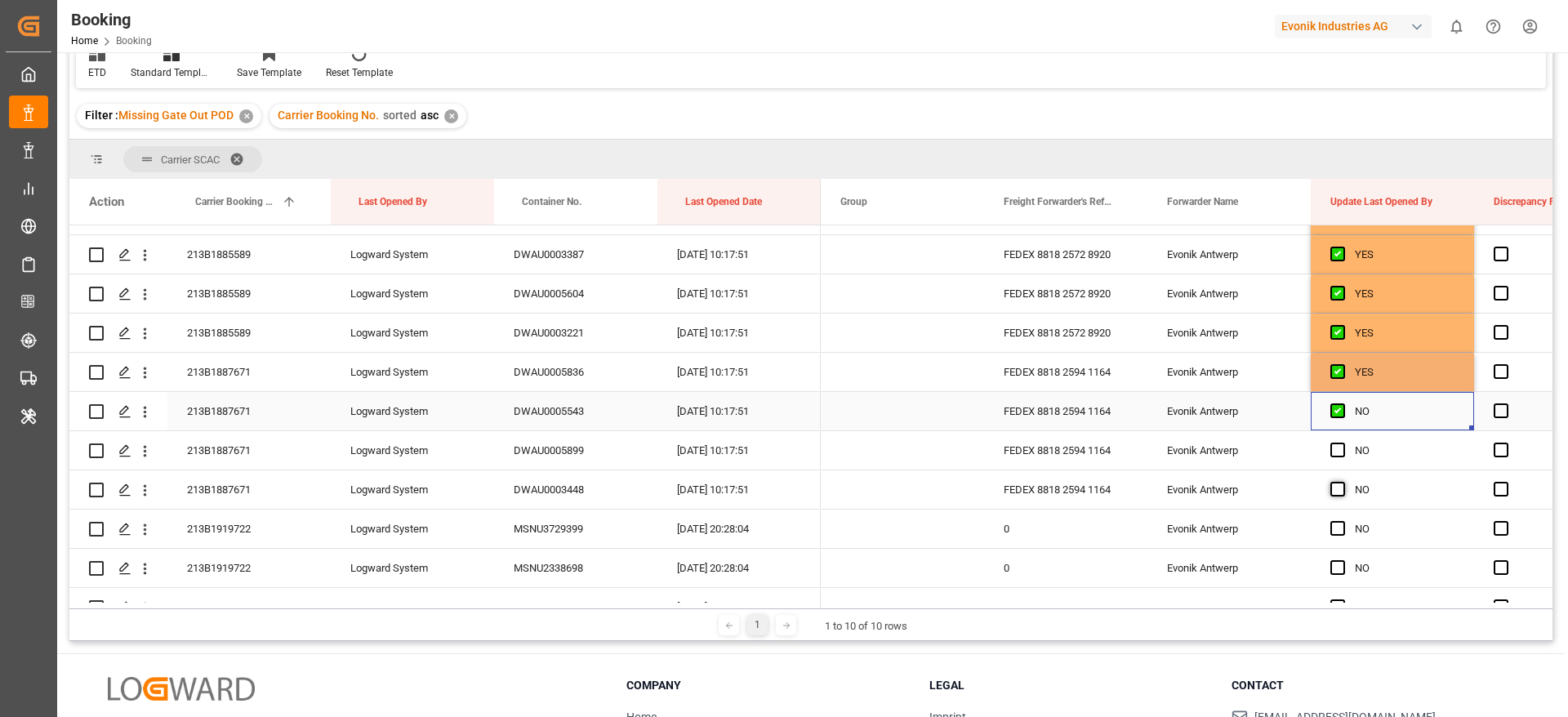
click at [1344, 445] on span "Press SPACE to select this row." at bounding box center [1337, 450] width 15 height 15
click at [1342, 443] on input "Press SPACE to select this row." at bounding box center [1342, 443] width 0 height 0
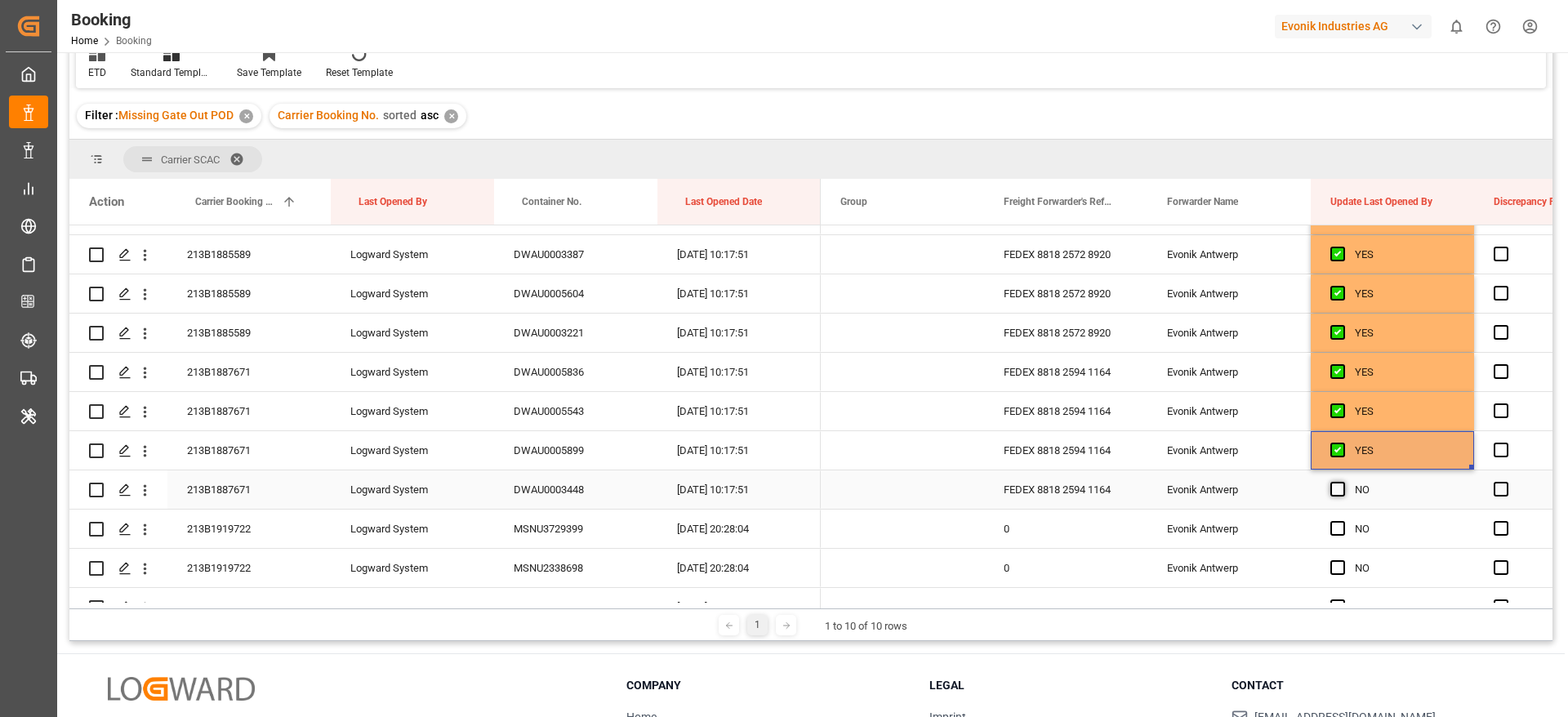
click at [1340, 491] on span "Press SPACE to select this row." at bounding box center [1337, 489] width 15 height 15
click at [1342, 482] on input "Press SPACE to select this row." at bounding box center [1342, 482] width 0 height 0
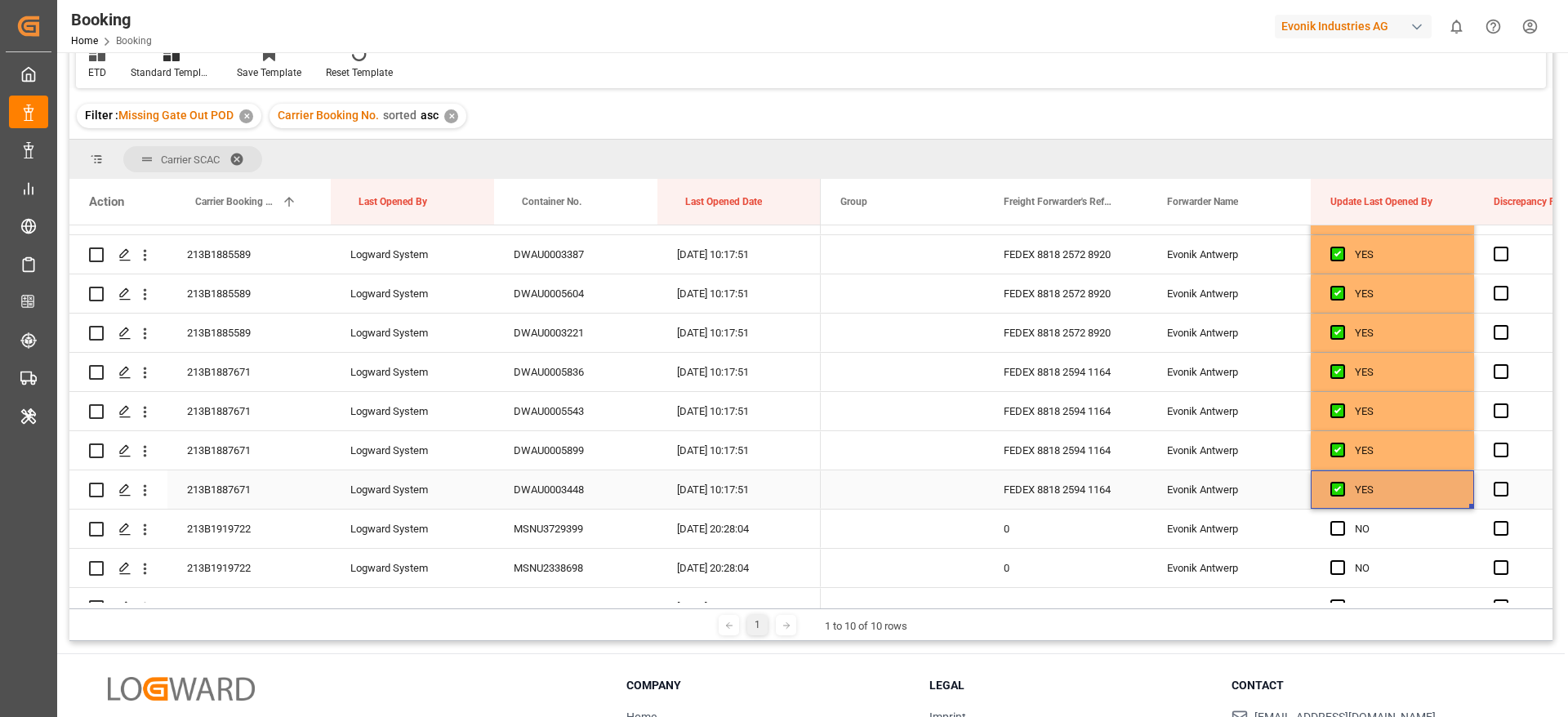
scroll to position [857, 0]
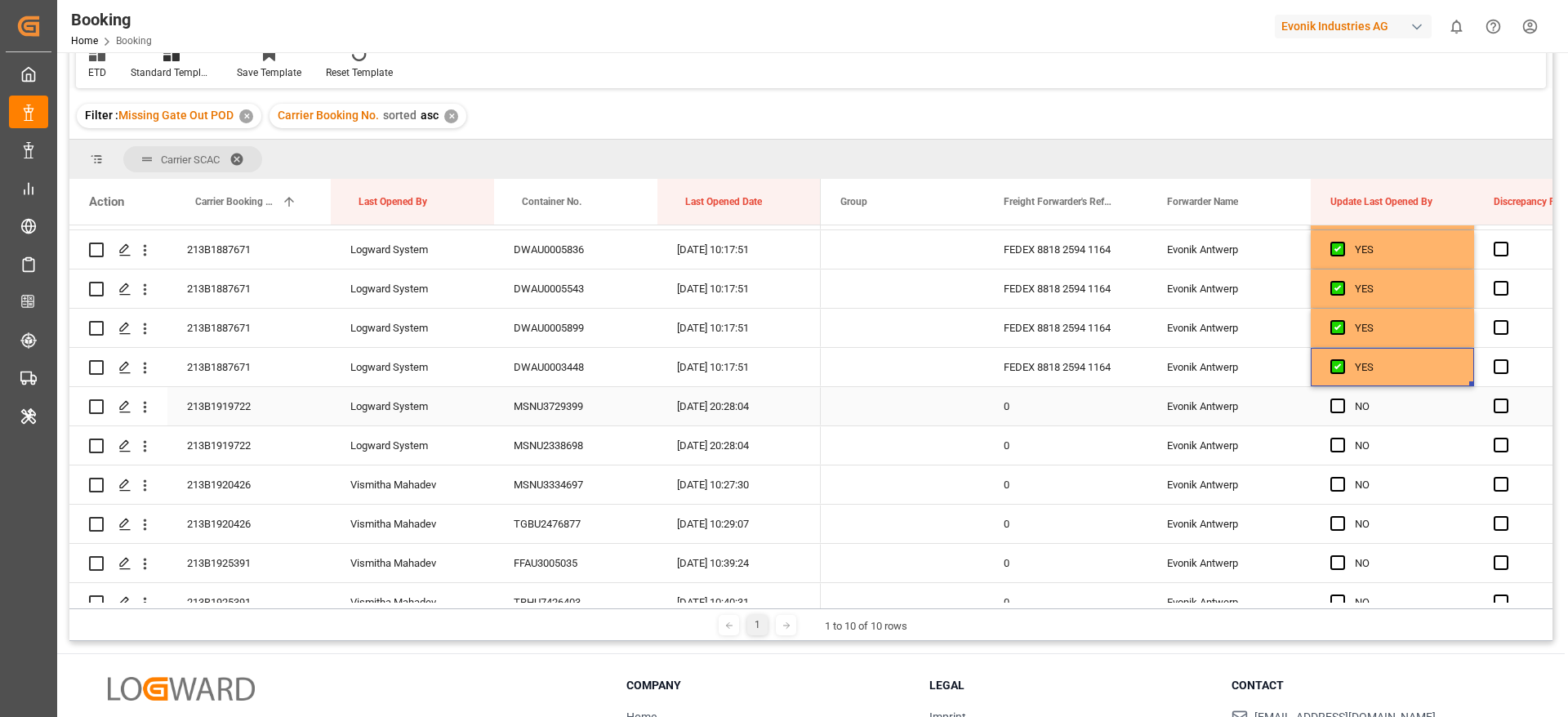
click at [223, 419] on div "213B1919722" at bounding box center [249, 407] width 163 height 39
click at [1337, 401] on span "Press SPACE to select this row." at bounding box center [1337, 406] width 15 height 15
click at [1342, 399] on input "Press SPACE to select this row." at bounding box center [1342, 399] width 0 height 0
click at [1340, 441] on span "Press SPACE to select this row." at bounding box center [1337, 444] width 15 height 15
click at [1342, 437] on input "Press SPACE to select this row." at bounding box center [1342, 437] width 0 height 0
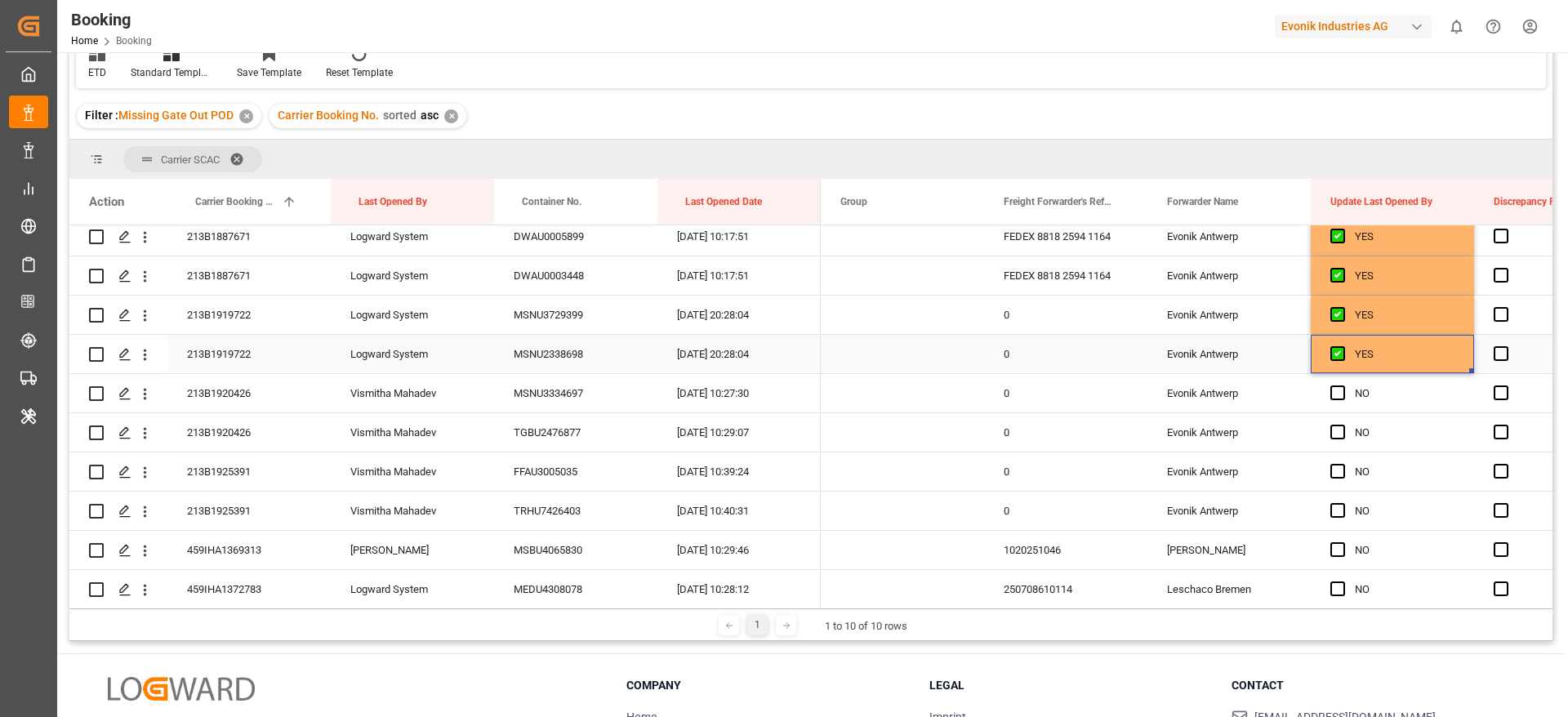
scroll to position [980, 0]
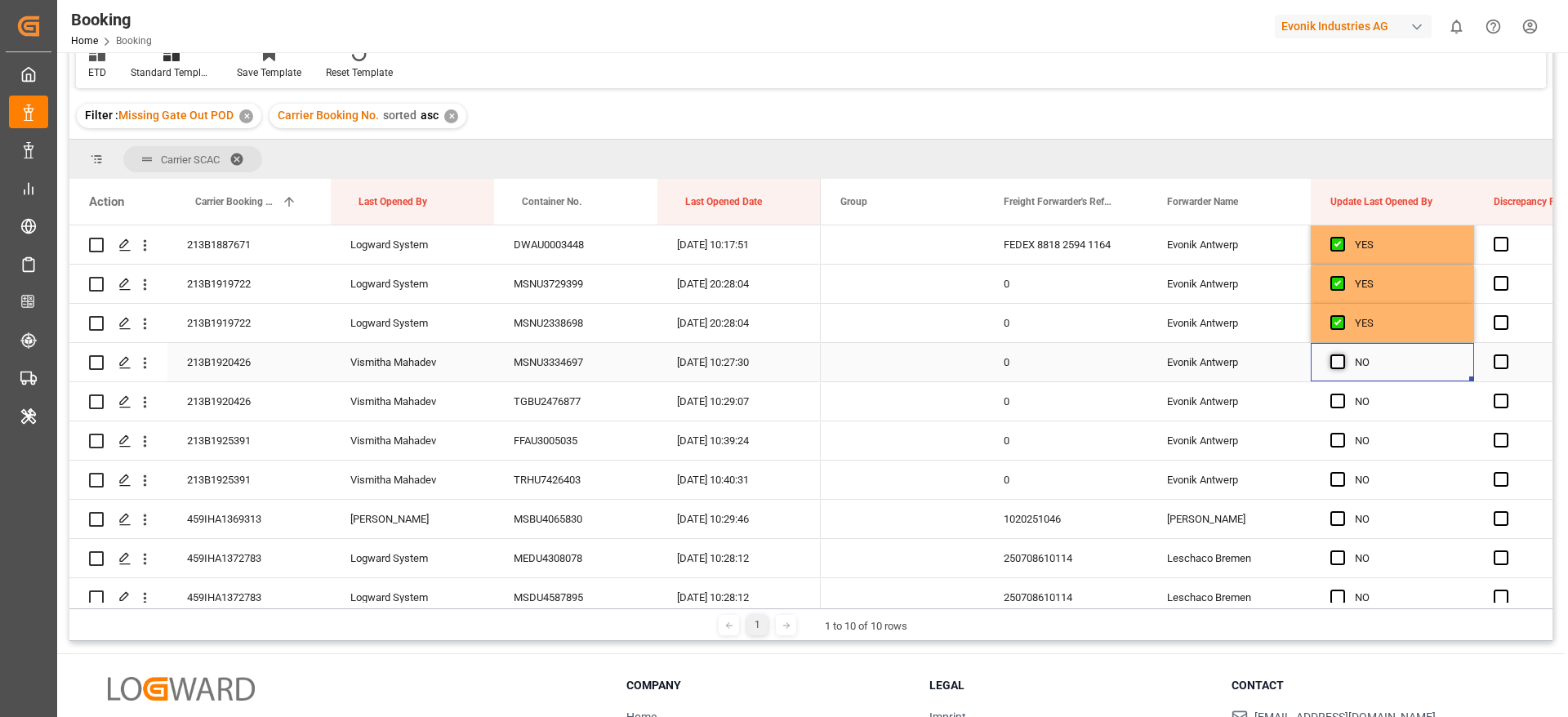
click at [1341, 363] on span "Press SPACE to select this row." at bounding box center [1337, 362] width 15 height 15
click at [1342, 355] on input "Press SPACE to select this row." at bounding box center [1342, 355] width 0 height 0
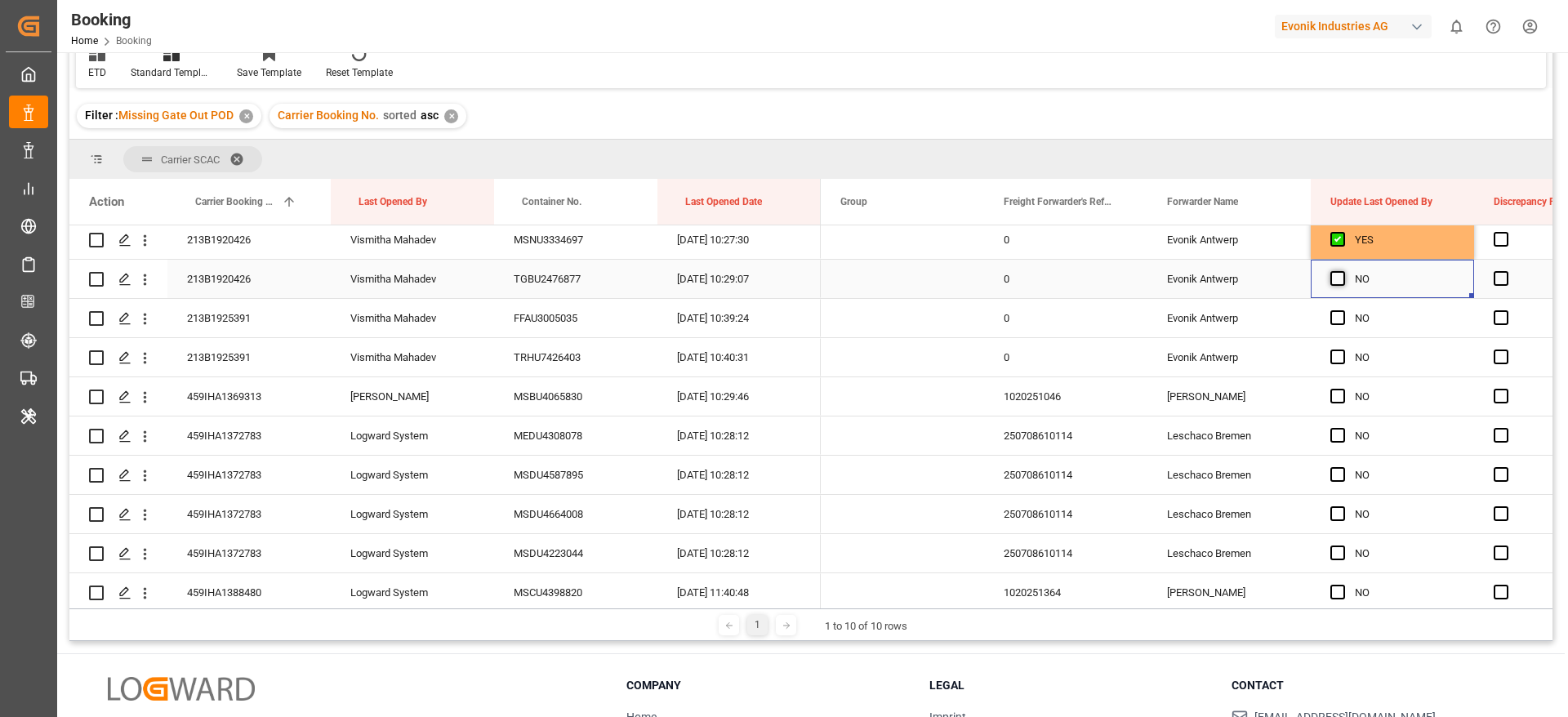
click at [1338, 276] on span "Press SPACE to select this row." at bounding box center [1337, 278] width 15 height 15
click at [1342, 271] on input "Press SPACE to select this row." at bounding box center [1342, 271] width 0 height 0
click at [1335, 309] on div "Press SPACE to select this row." at bounding box center [1342, 318] width 25 height 38
click at [1337, 355] on span "Press SPACE to select this row." at bounding box center [1337, 356] width 15 height 15
click at [1342, 349] on input "Press SPACE to select this row." at bounding box center [1342, 349] width 0 height 0
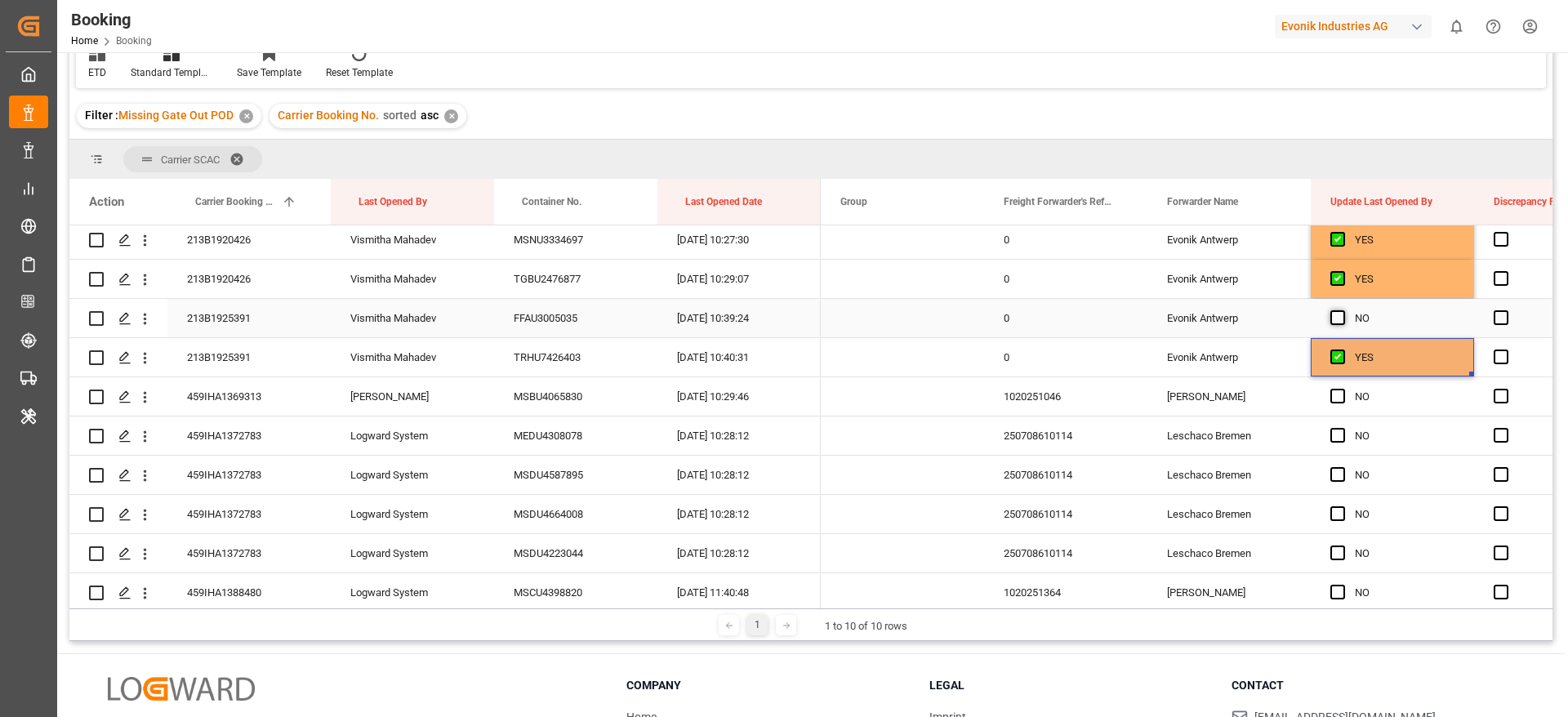
click at [1337, 317] on span "Press SPACE to select this row." at bounding box center [1337, 317] width 15 height 15
click at [1342, 310] on input "Press SPACE to select this row." at bounding box center [1342, 310] width 0 height 0
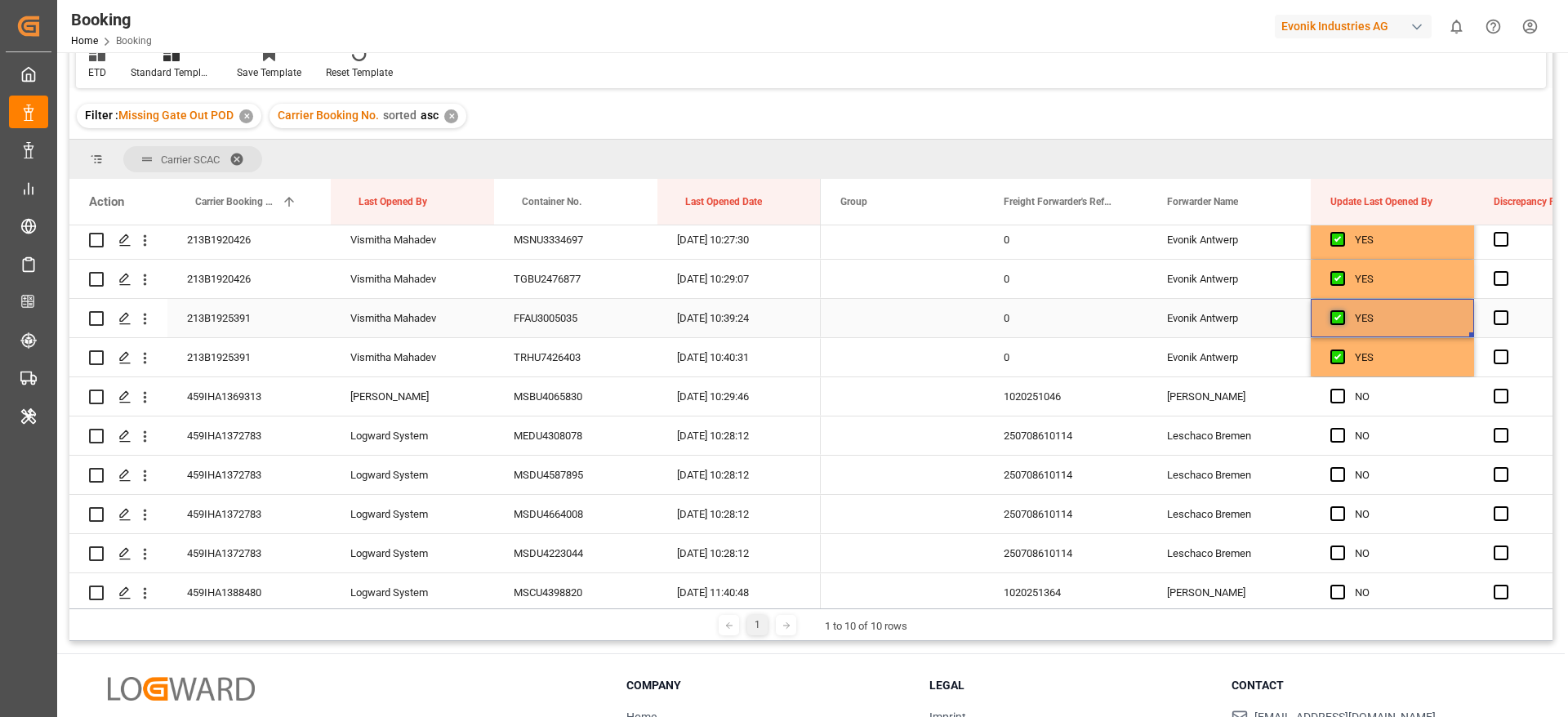
scroll to position [1225, 0]
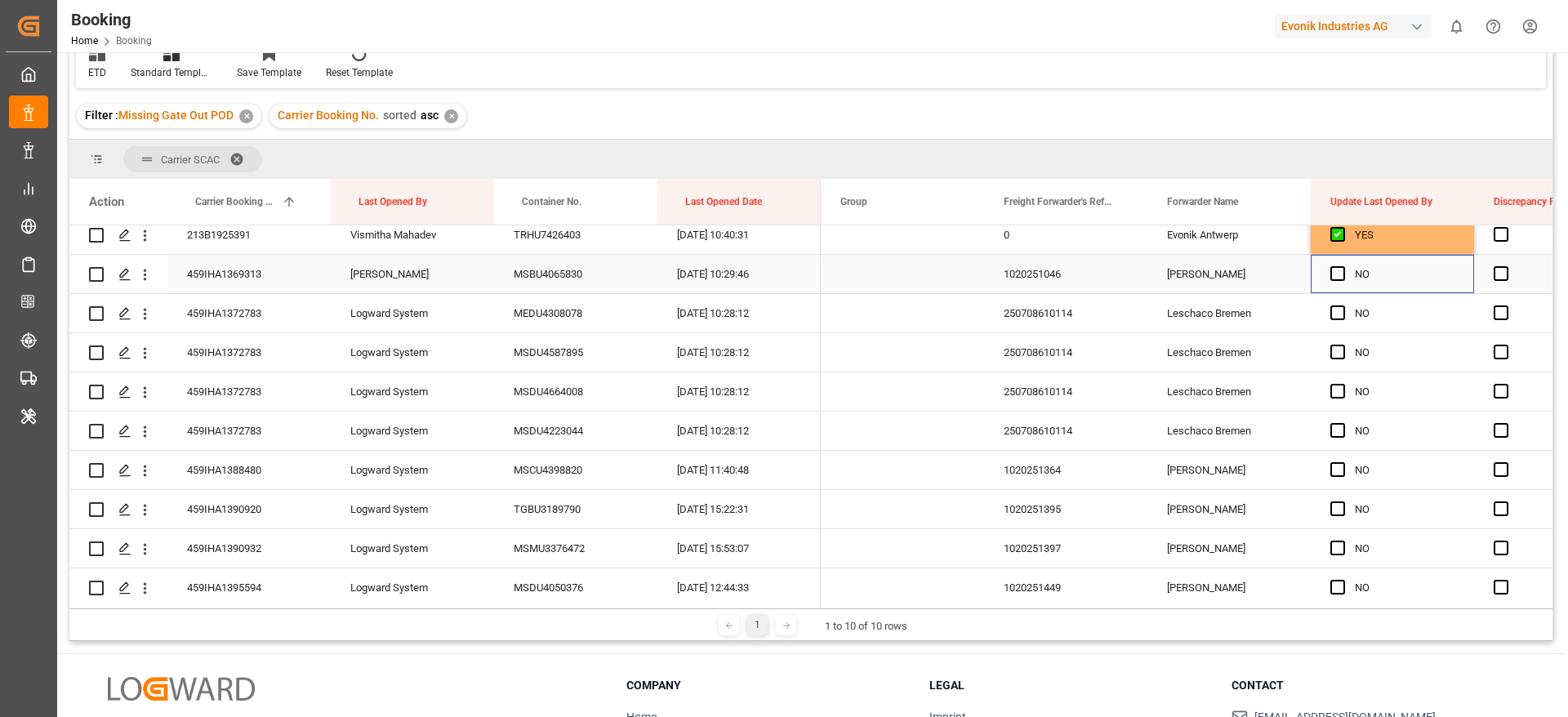
click at [1340, 263] on div "Press SPACE to select this row." at bounding box center [1342, 274] width 25 height 38
click at [1340, 278] on span "Press SPACE to select this row." at bounding box center [1337, 273] width 15 height 15
click at [1342, 266] on input "Press SPACE to select this row." at bounding box center [1342, 266] width 0 height 0
click at [1336, 317] on span "Press SPACE to select this row." at bounding box center [1337, 312] width 15 height 15
click at [1342, 305] on input "Press SPACE to select this row." at bounding box center [1342, 305] width 0 height 0
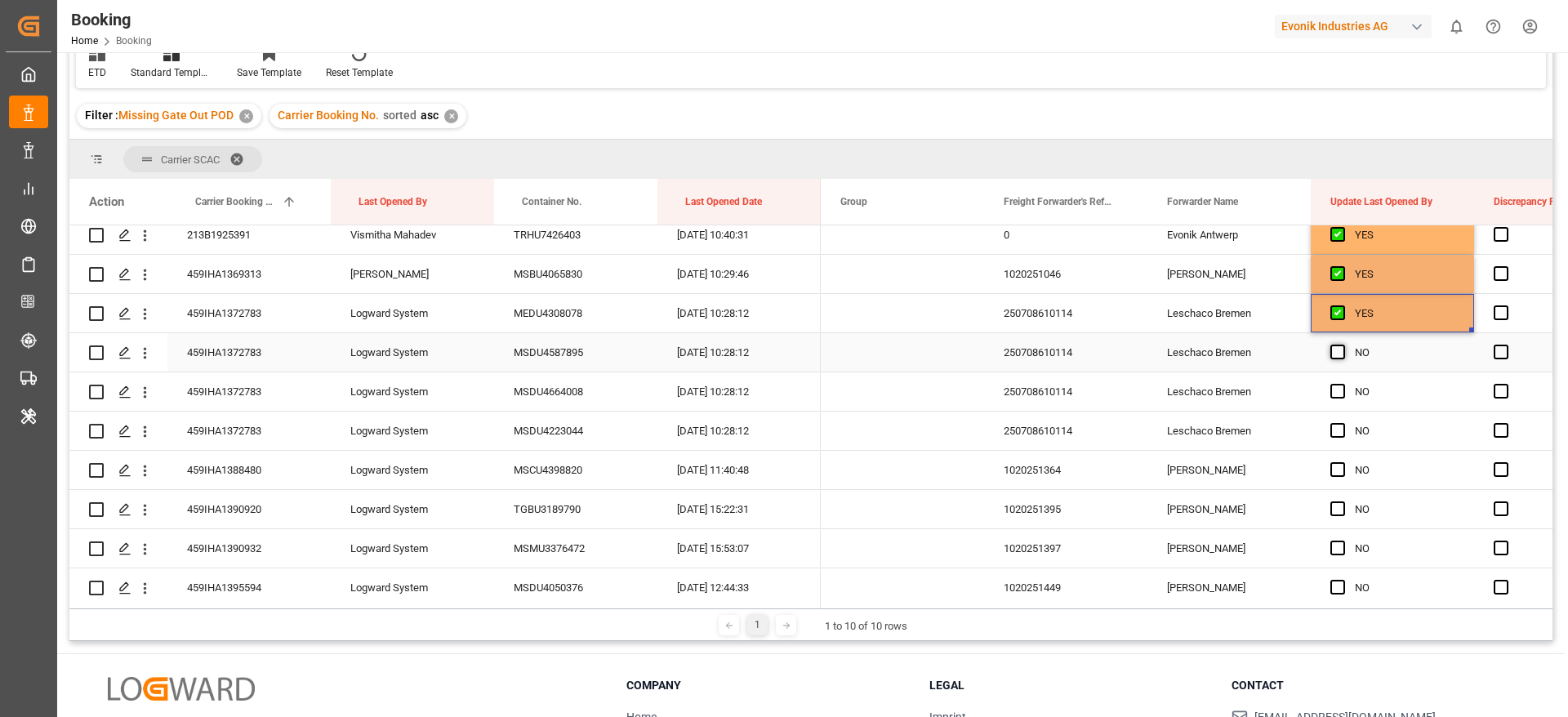
click at [1337, 344] on div "Press SPACE to select this row." at bounding box center [1342, 353] width 25 height 38
click at [1337, 386] on span "Press SPACE to select this row." at bounding box center [1337, 391] width 15 height 15
click at [1342, 384] on input "Press SPACE to select this row." at bounding box center [1342, 384] width 0 height 0
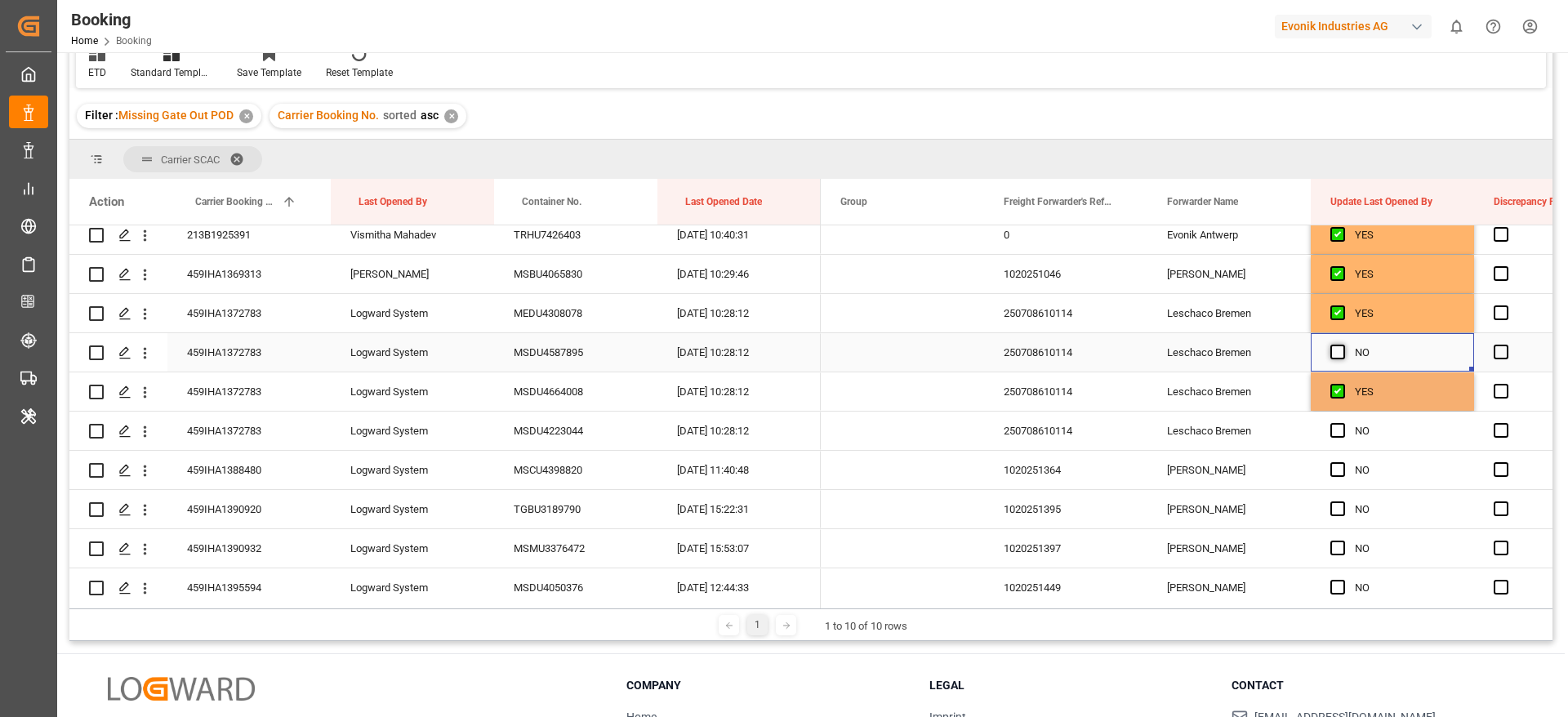
click at [1334, 347] on span "Press SPACE to select this row." at bounding box center [1337, 352] width 15 height 15
click at [1342, 345] on input "Press SPACE to select this row." at bounding box center [1342, 345] width 0 height 0
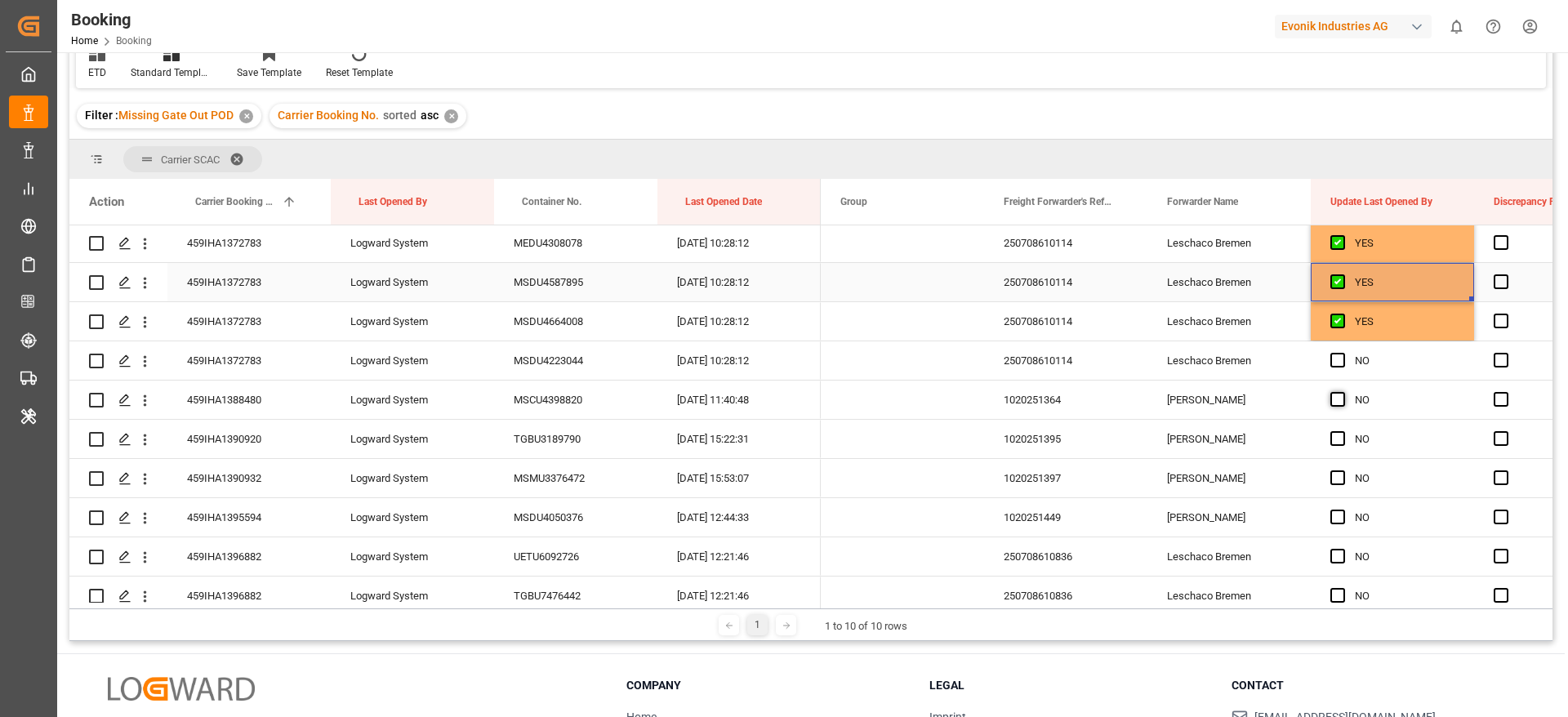
scroll to position [1348, 0]
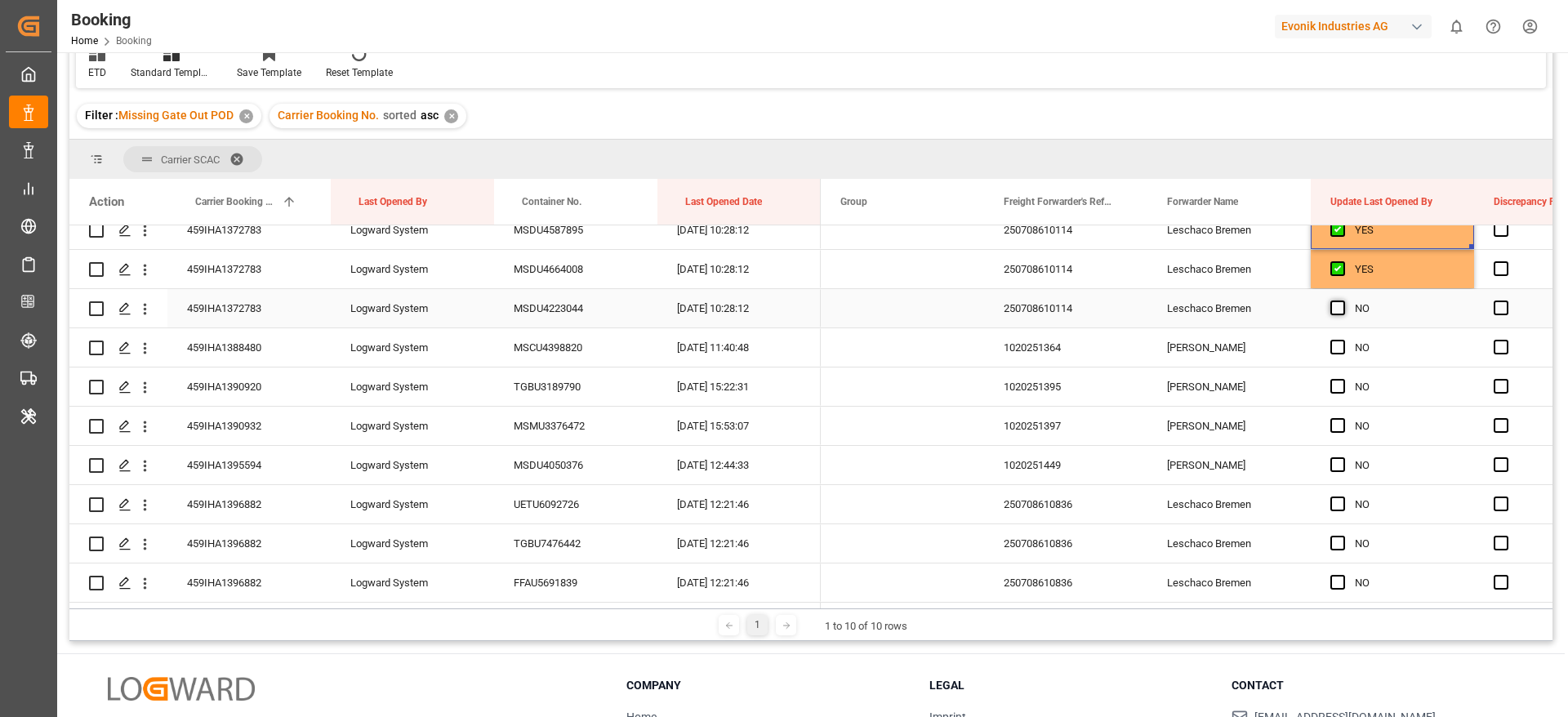
click at [1338, 310] on span "Press SPACE to select this row." at bounding box center [1337, 308] width 15 height 15
click at [1342, 301] on input "Press SPACE to select this row." at bounding box center [1342, 301] width 0 height 0
click at [1337, 347] on span "Press SPACE to select this row." at bounding box center [1337, 347] width 15 height 15
click at [1342, 340] on input "Press SPACE to select this row." at bounding box center [1342, 340] width 0 height 0
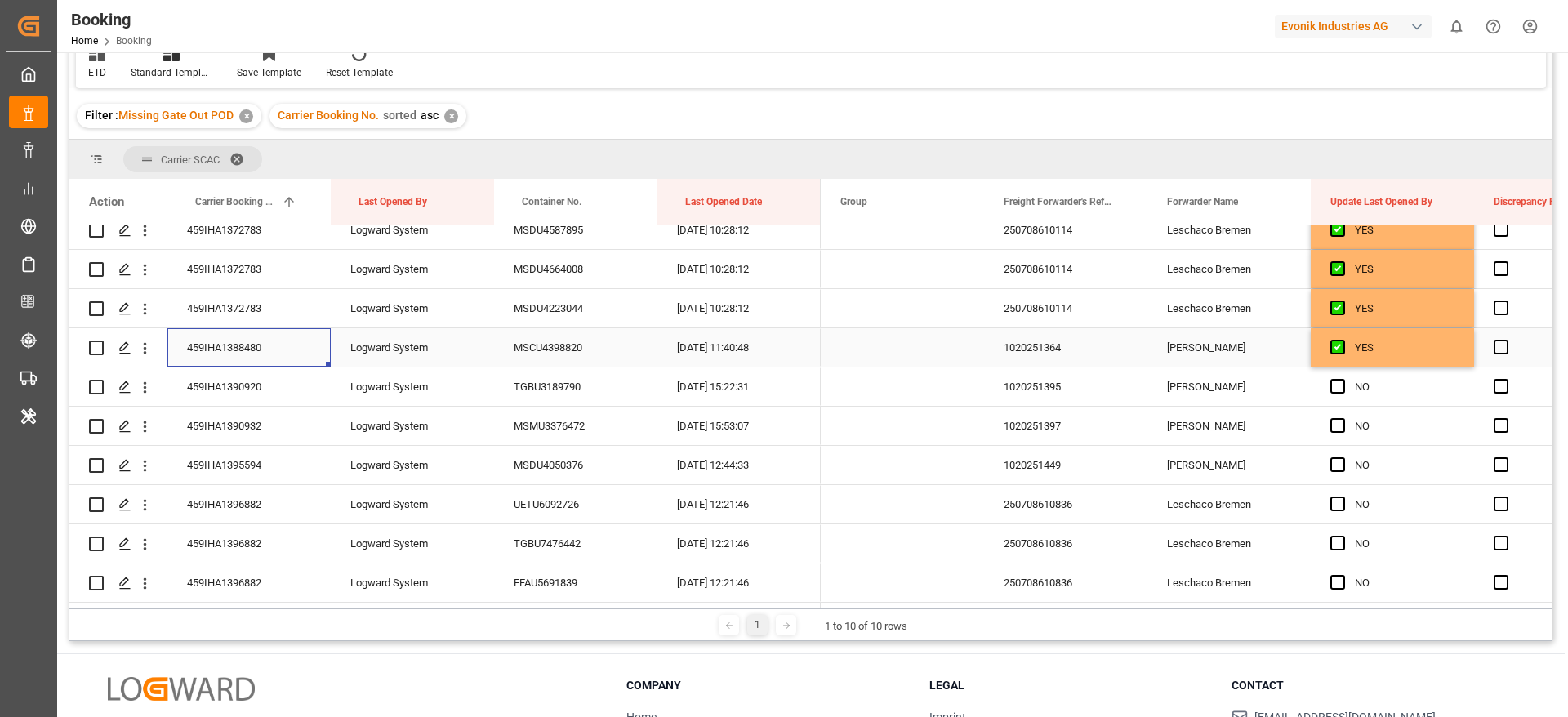
click at [285, 360] on div "459IHA1388480" at bounding box center [249, 347] width 163 height 39
click at [1332, 385] on span "Press SPACE to select this row." at bounding box center [1337, 386] width 15 height 15
click at [1342, 379] on input "Press SPACE to select this row." at bounding box center [1342, 379] width 0 height 0
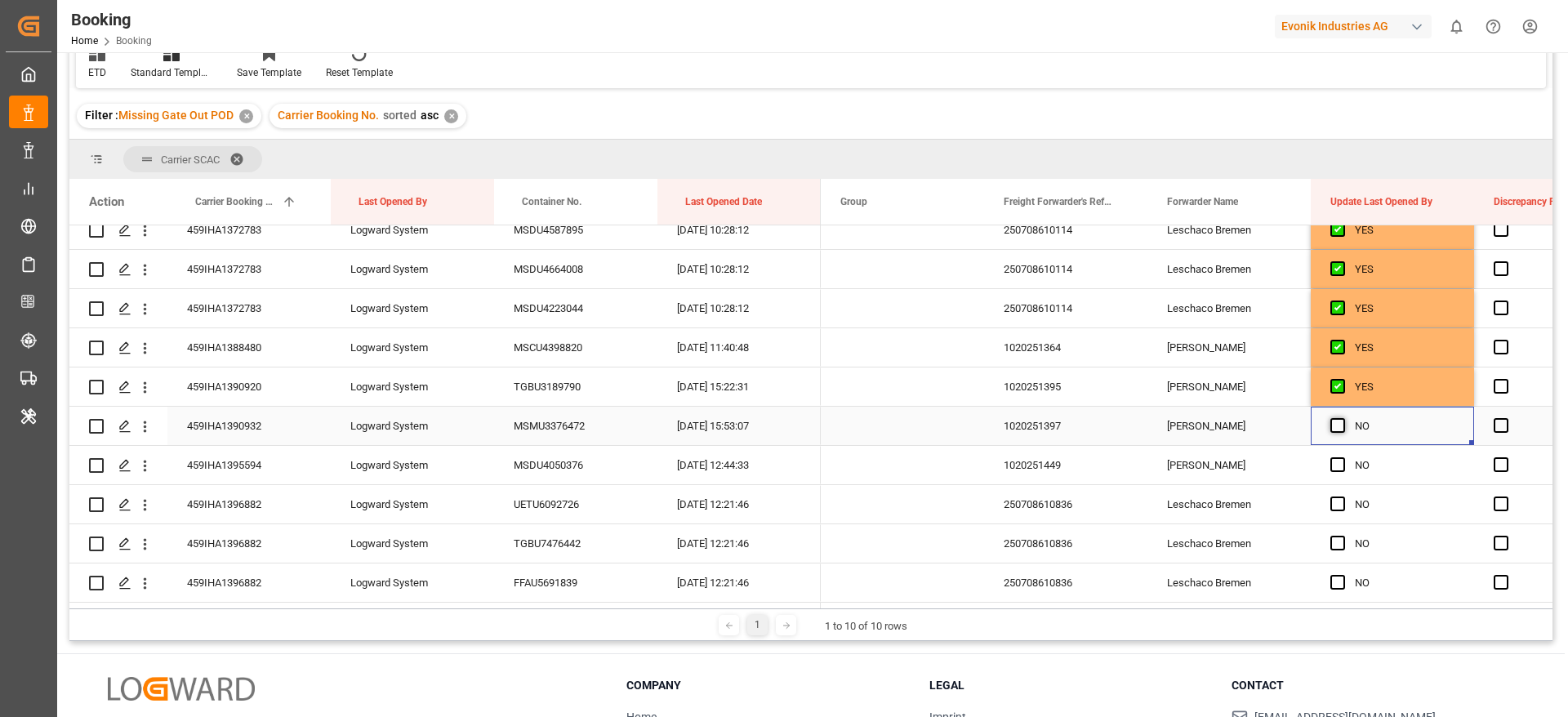
click at [1340, 429] on span "Press SPACE to select this row." at bounding box center [1337, 425] width 15 height 15
click at [1342, 418] on input "Press SPACE to select this row." at bounding box center [1342, 418] width 0 height 0
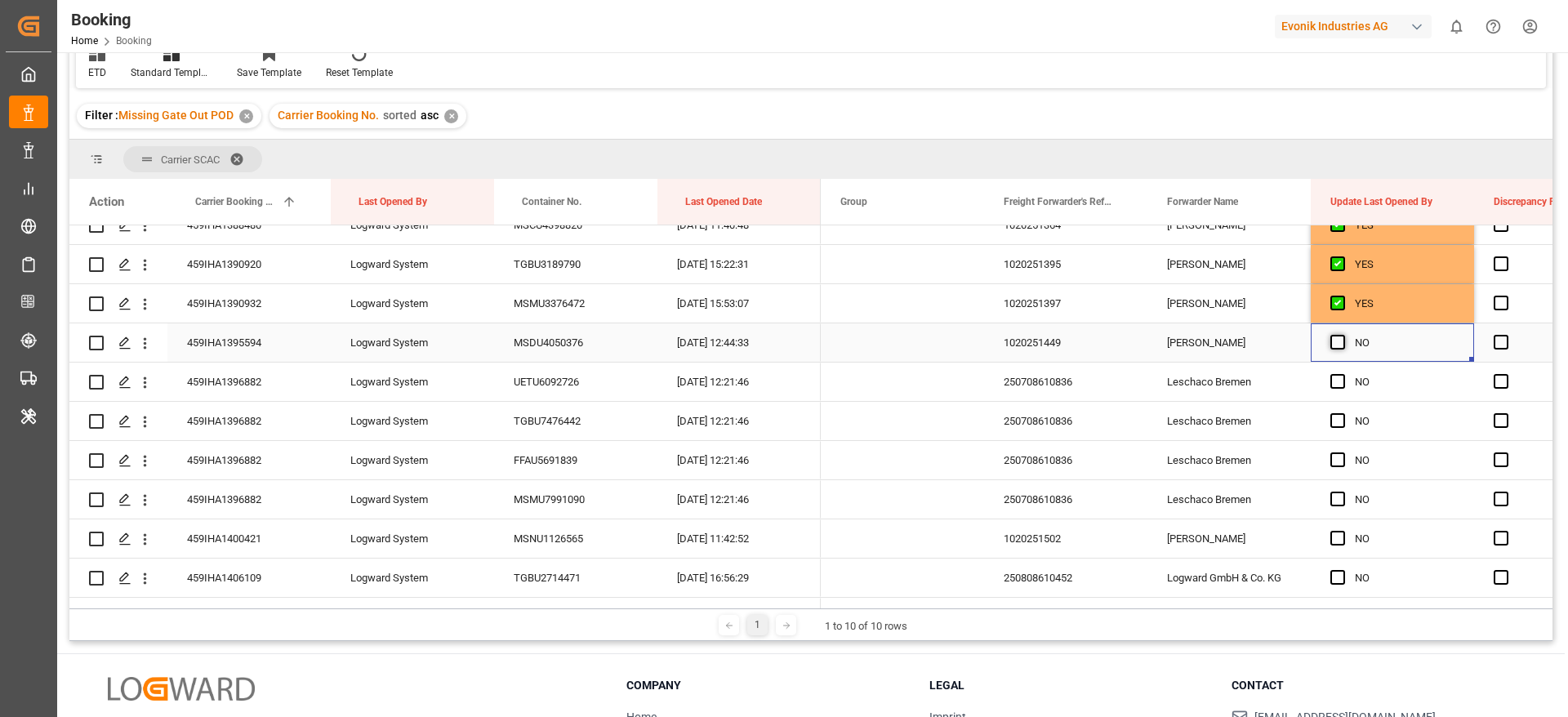
click at [1331, 341] on span "Press SPACE to select this row." at bounding box center [1337, 342] width 15 height 15
click at [1342, 335] on input "Press SPACE to select this row." at bounding box center [1342, 335] width 0 height 0
click at [1340, 389] on div "Press SPACE to select this row." at bounding box center [1342, 382] width 25 height 38
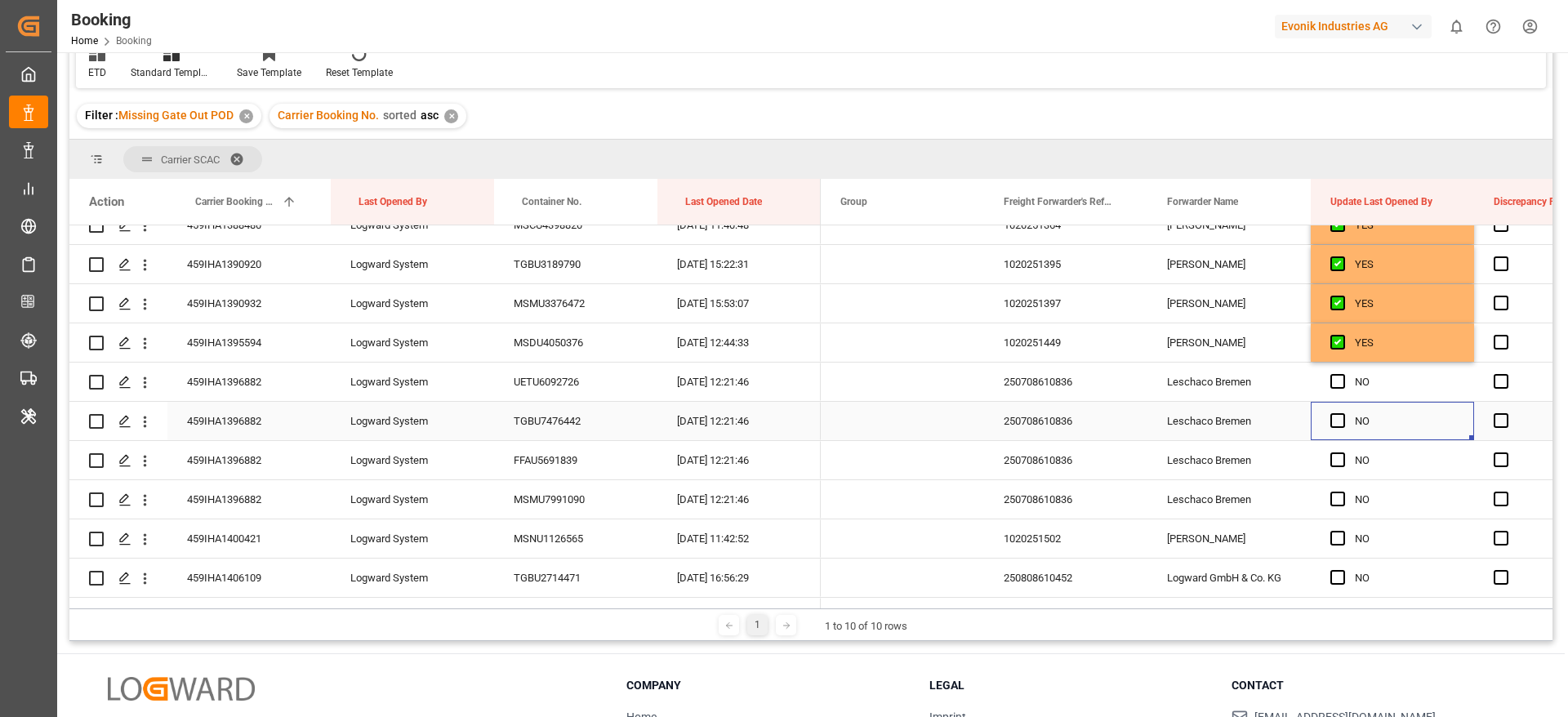
click at [1336, 411] on div "Press SPACE to select this row." at bounding box center [1342, 421] width 25 height 38
click at [1325, 374] on div "NO" at bounding box center [1392, 382] width 163 height 39
click at [1340, 378] on span "Press SPACE to select this row." at bounding box center [1337, 381] width 15 height 15
click at [1342, 374] on input "Press SPACE to select this row." at bounding box center [1342, 374] width 0 height 0
click at [1338, 418] on span "Press SPACE to select this row." at bounding box center [1337, 420] width 15 height 15
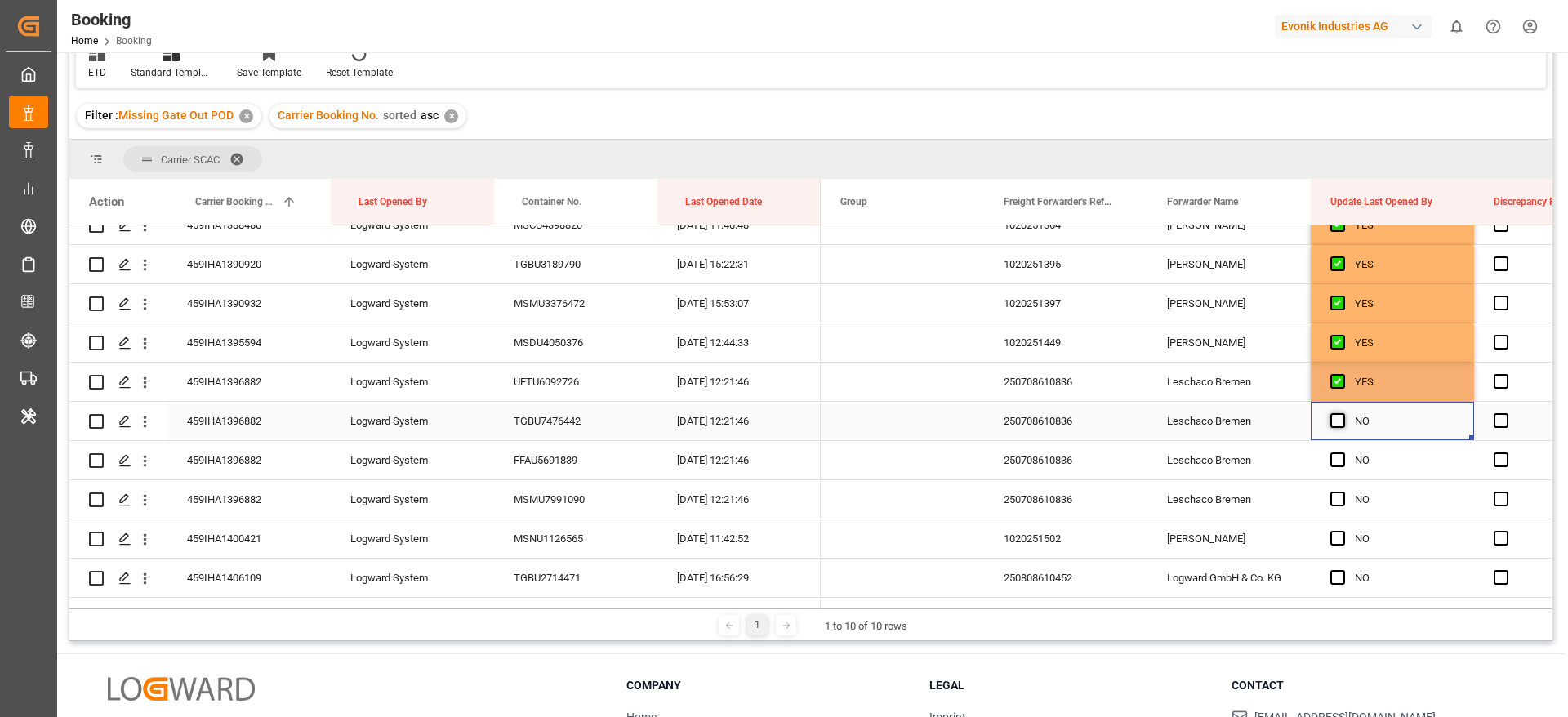
click at [1342, 413] on input "Press SPACE to select this row." at bounding box center [1342, 413] width 0 height 0
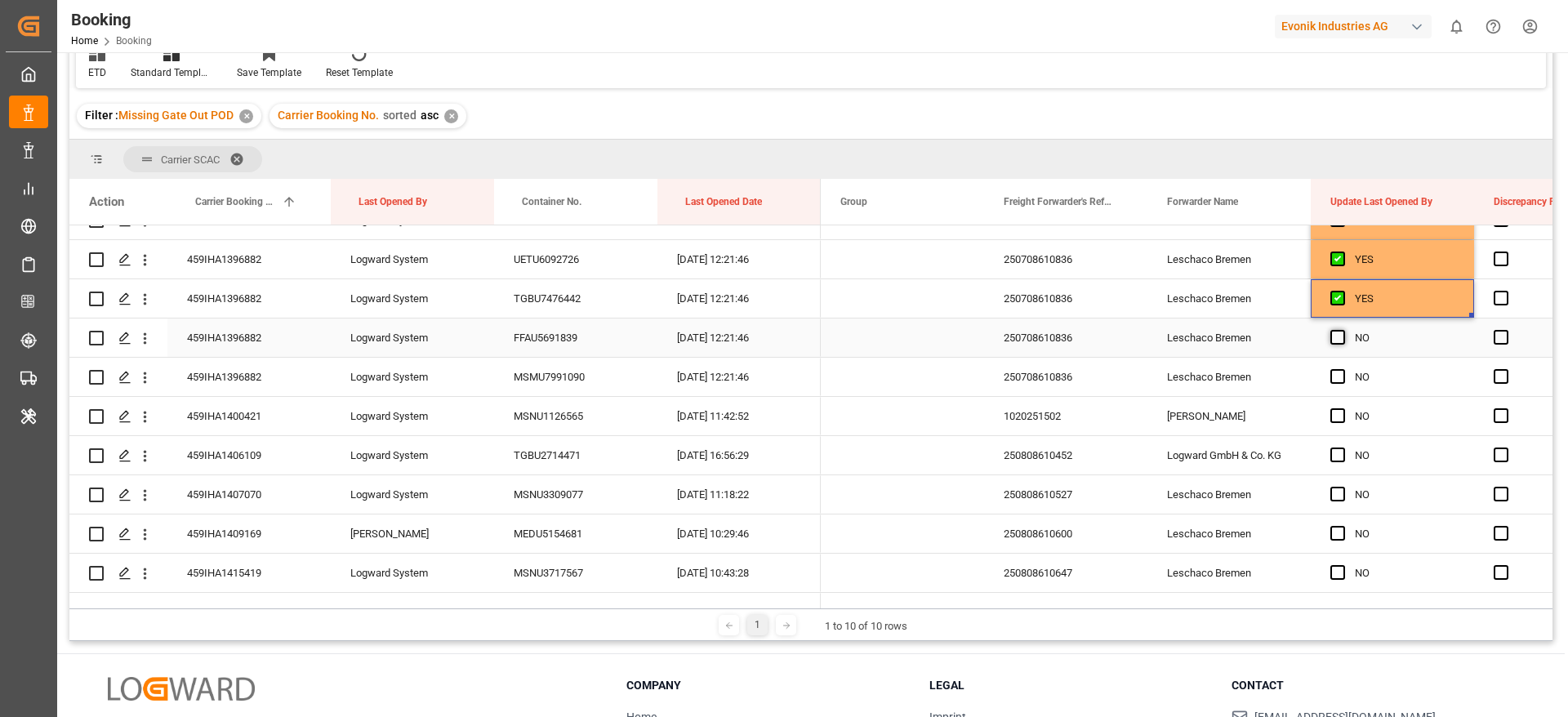
click at [1339, 336] on span "Press SPACE to select this row." at bounding box center [1337, 337] width 15 height 15
click at [1342, 330] on input "Press SPACE to select this row." at bounding box center [1342, 330] width 0 height 0
drag, startPoint x: 1334, startPoint y: 373, endPoint x: 1334, endPoint y: 382, distance: 9.0
click at [1334, 375] on span "Press SPACE to select this row." at bounding box center [1337, 376] width 15 height 15
click at [1342, 369] on input "Press SPACE to select this row." at bounding box center [1342, 369] width 0 height 0
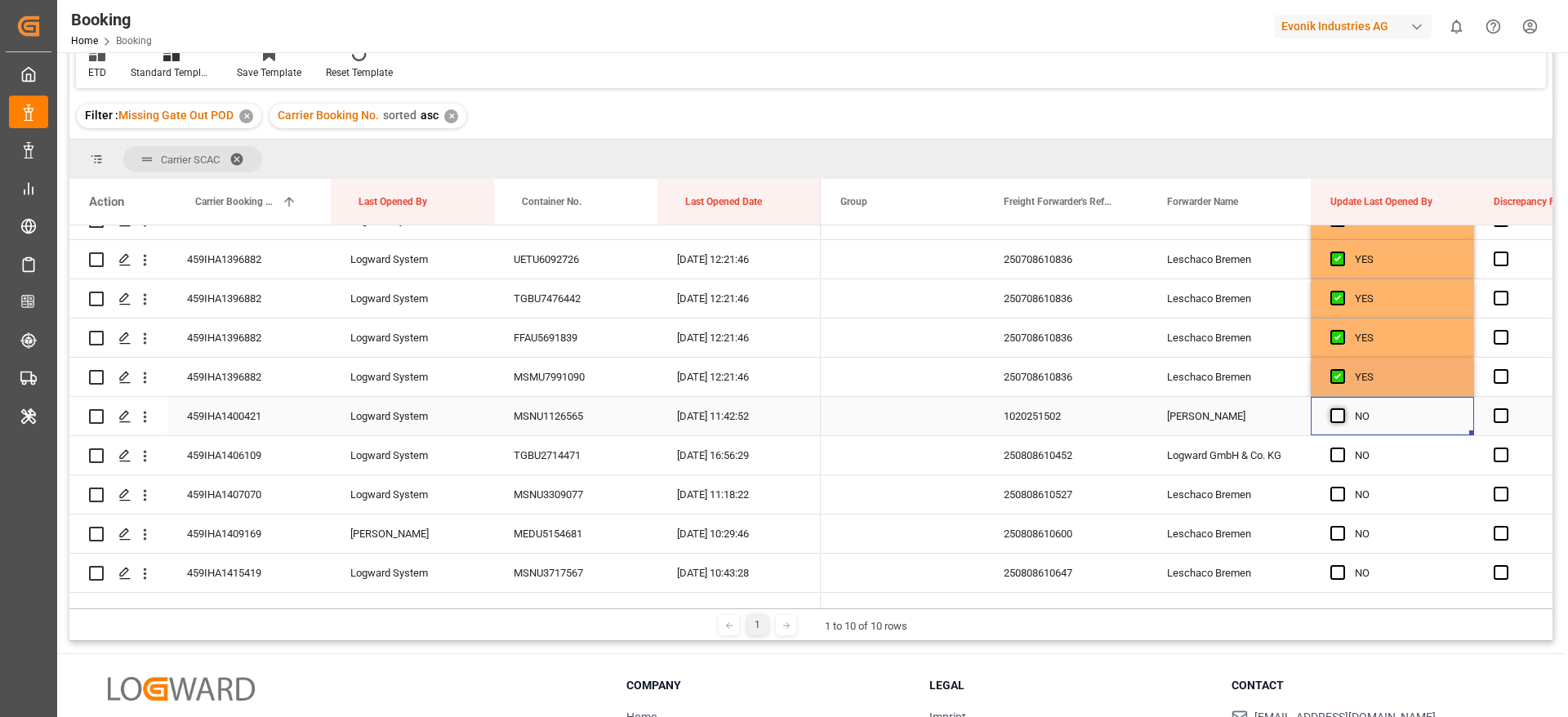
click at [1336, 411] on span "Press SPACE to select this row." at bounding box center [1337, 415] width 15 height 15
click at [1342, 408] on input "Press SPACE to select this row." at bounding box center [1342, 408] width 0 height 0
click at [1337, 454] on span "Press SPACE to select this row." at bounding box center [1337, 454] width 15 height 15
click at [1342, 447] on input "Press SPACE to select this row." at bounding box center [1342, 447] width 0 height 0
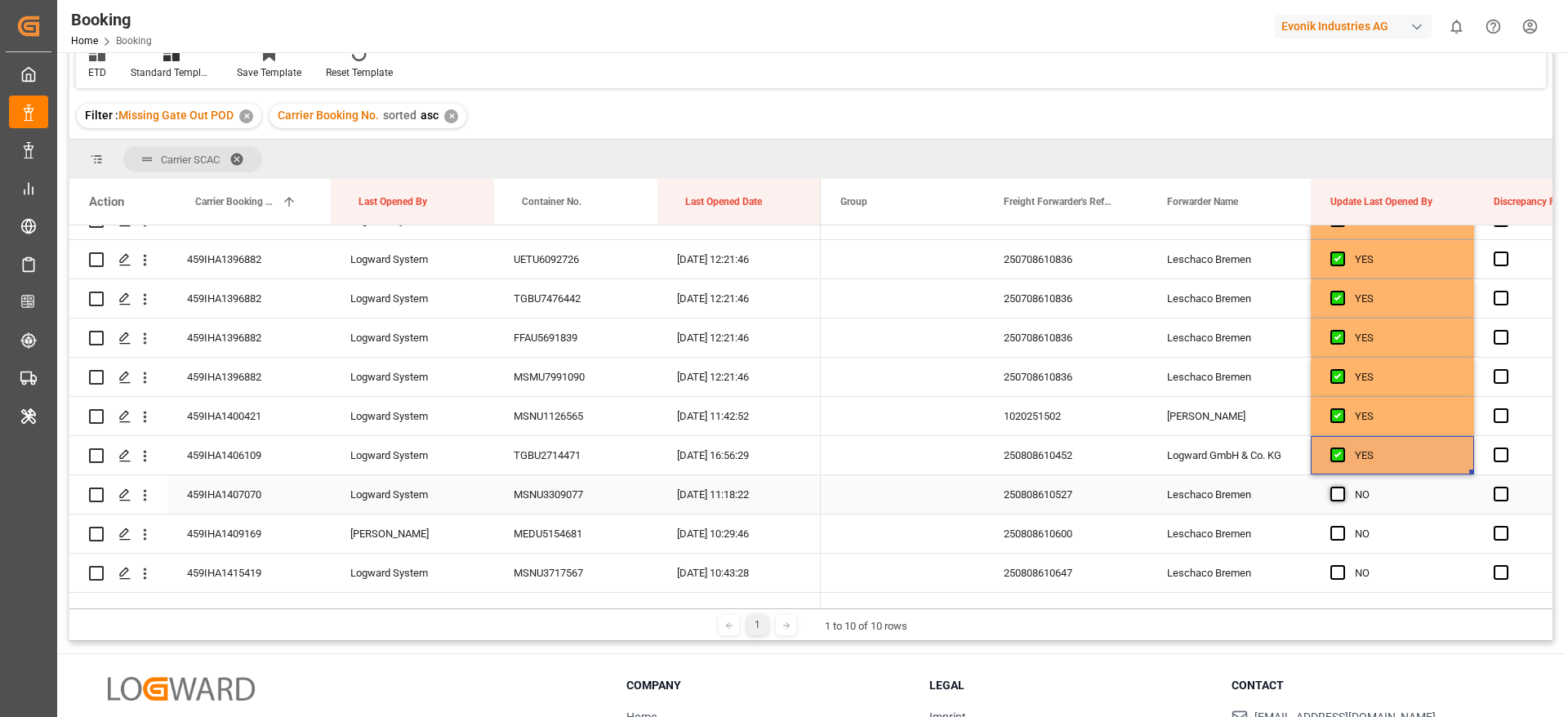
click at [1338, 493] on span "Press SPACE to select this row." at bounding box center [1337, 494] width 15 height 15
click at [1342, 487] on input "Press SPACE to select this row." at bounding box center [1342, 487] width 0 height 0
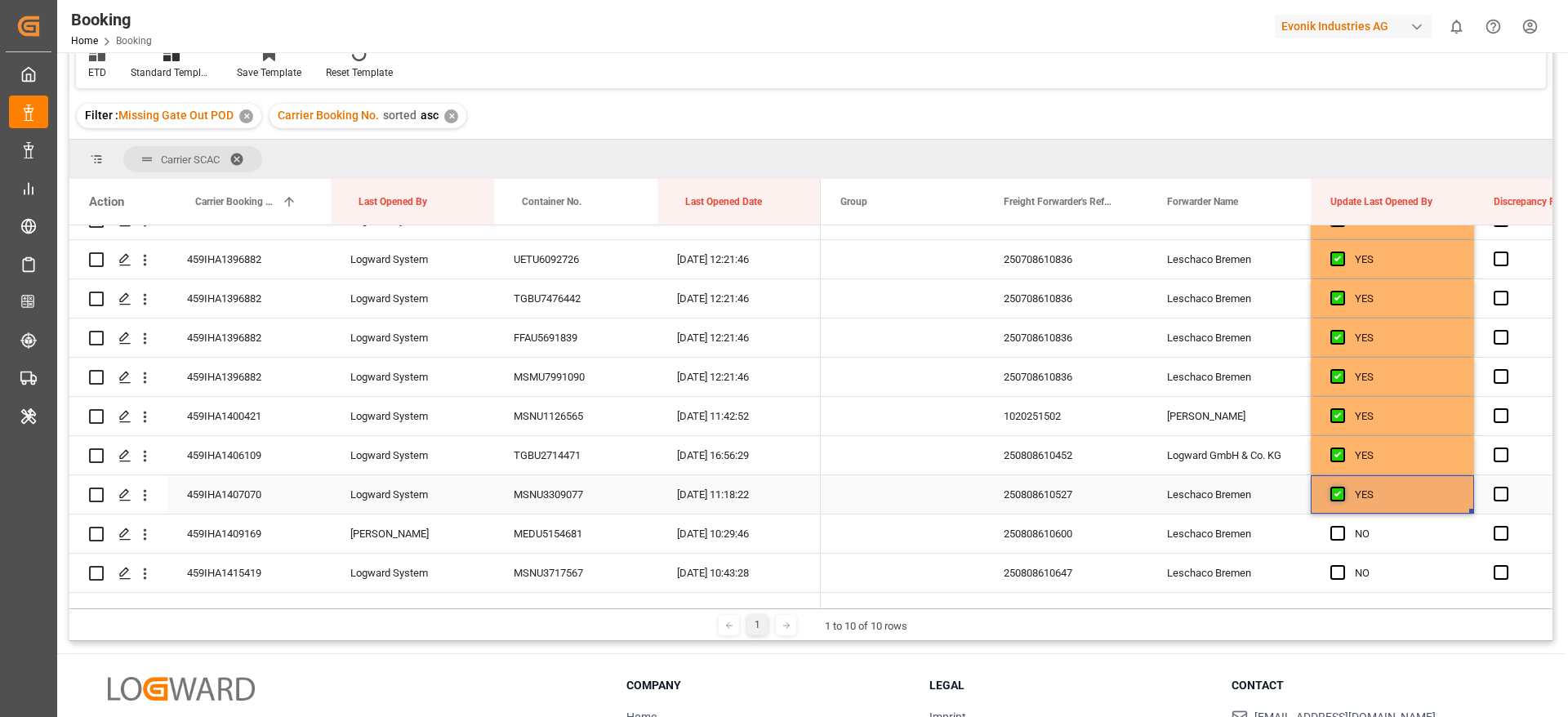
scroll to position [1714, 0]
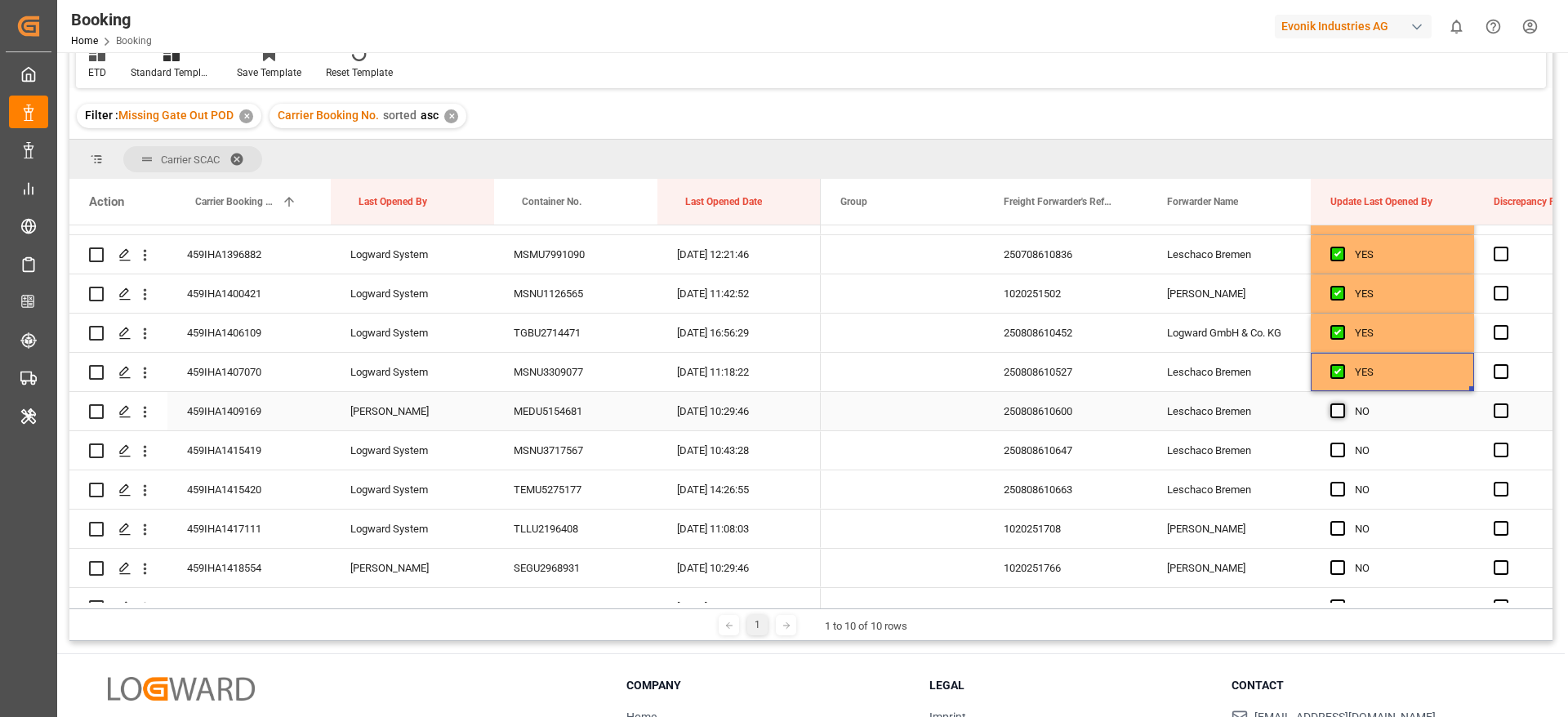
click at [1340, 406] on span "Press SPACE to select this row." at bounding box center [1337, 410] width 15 height 15
click at [1342, 403] on input "Press SPACE to select this row." at bounding box center [1342, 403] width 0 height 0
click at [1340, 449] on span "Press SPACE to select this row." at bounding box center [1337, 450] width 15 height 15
click at [1342, 443] on input "Press SPACE to select this row." at bounding box center [1342, 443] width 0 height 0
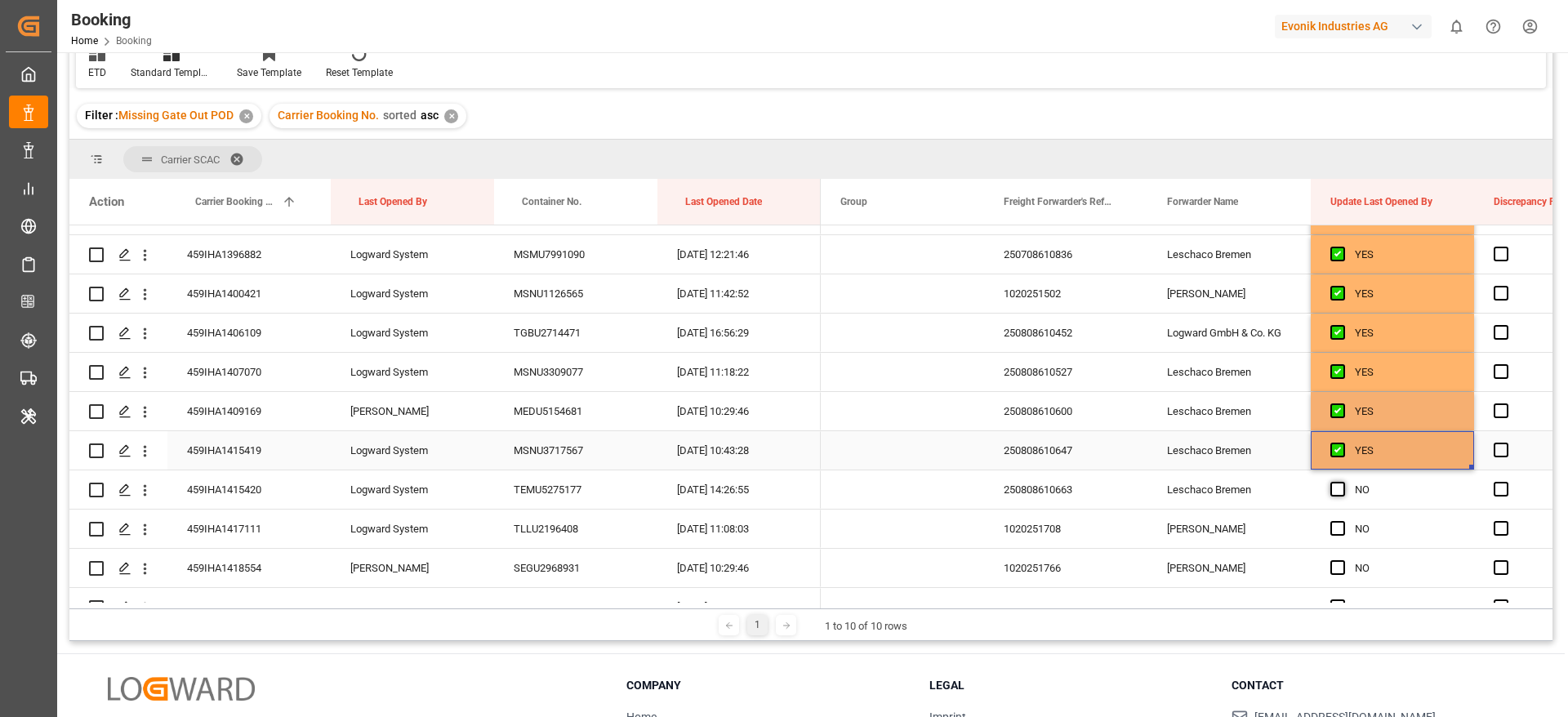
click at [1338, 489] on span "Press SPACE to select this row." at bounding box center [1337, 489] width 15 height 15
click at [1342, 482] on input "Press SPACE to select this row." at bounding box center [1342, 482] width 0 height 0
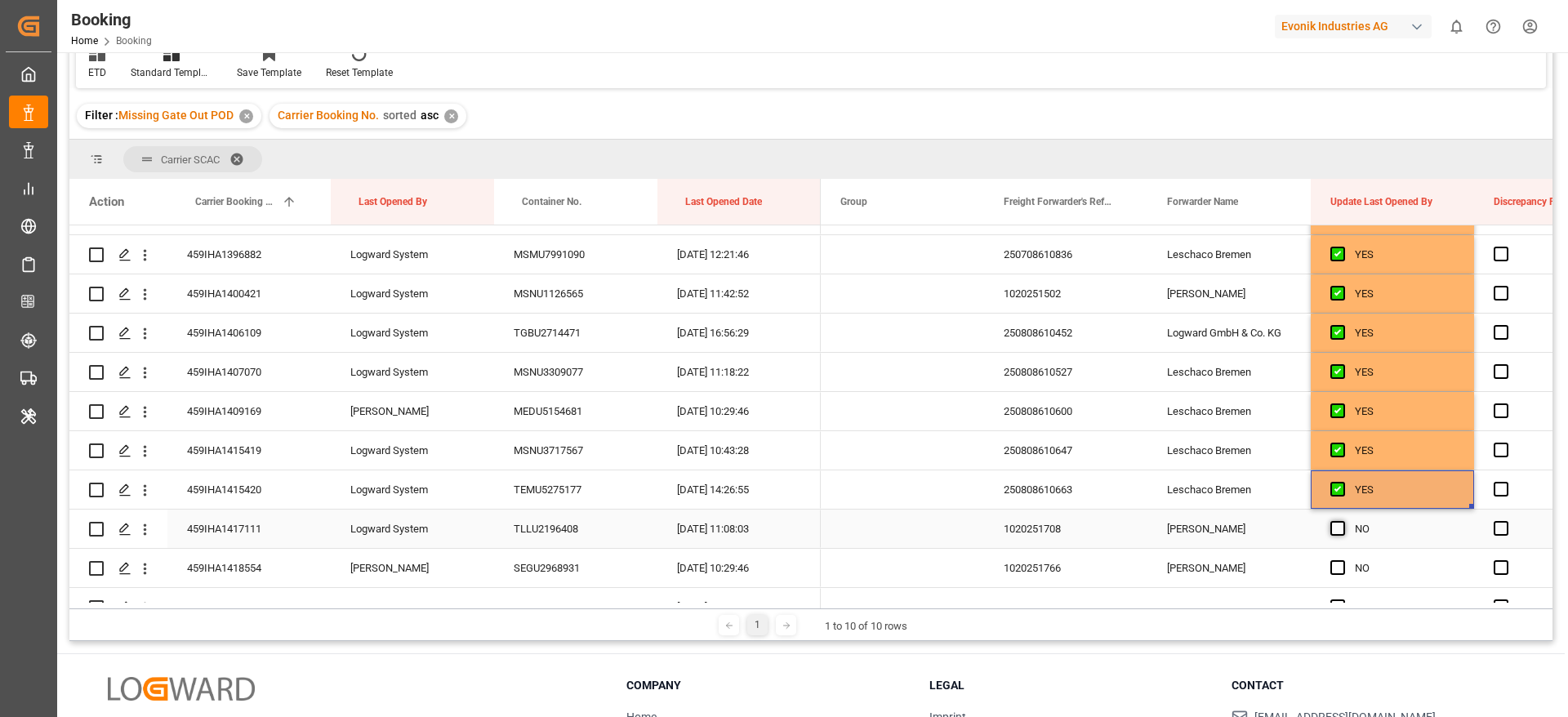
click at [1337, 531] on span "Press SPACE to select this row." at bounding box center [1337, 528] width 15 height 15
click at [1342, 521] on input "Press SPACE to select this row." at bounding box center [1342, 521] width 0 height 0
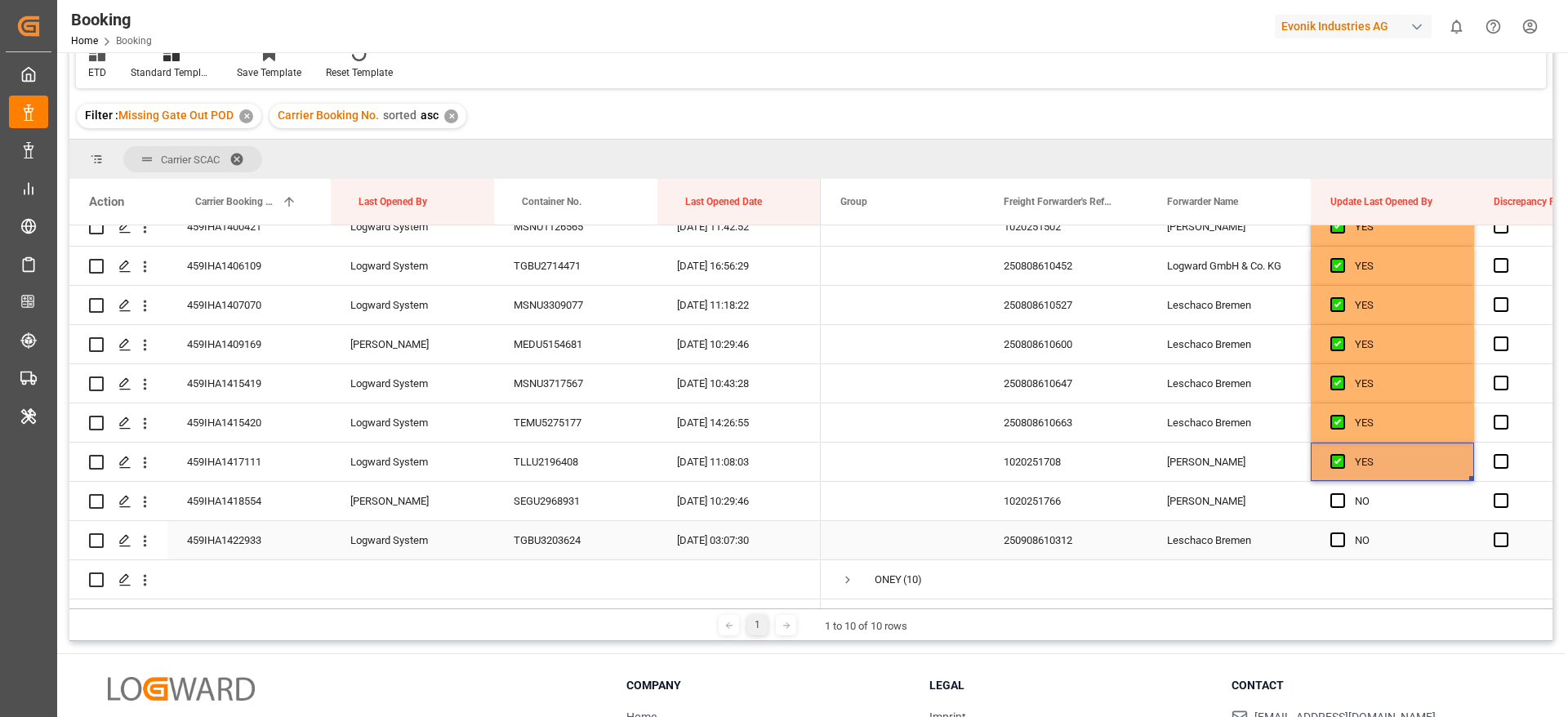
scroll to position [1837, 0]
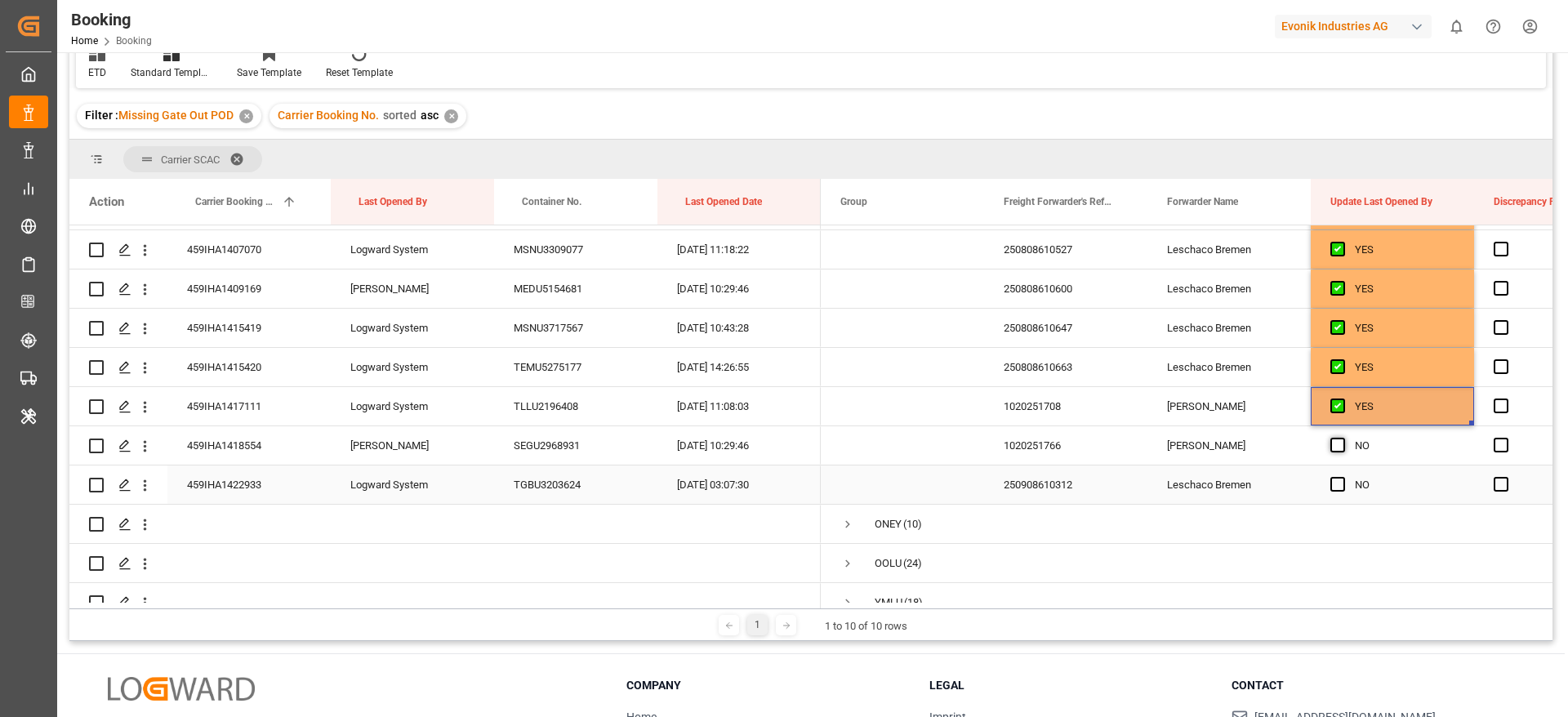
click at [1336, 437] on span "Press SPACE to select this row." at bounding box center [1337, 444] width 15 height 15
click at [1342, 437] on input "Press SPACE to select this row." at bounding box center [1342, 437] width 0 height 0
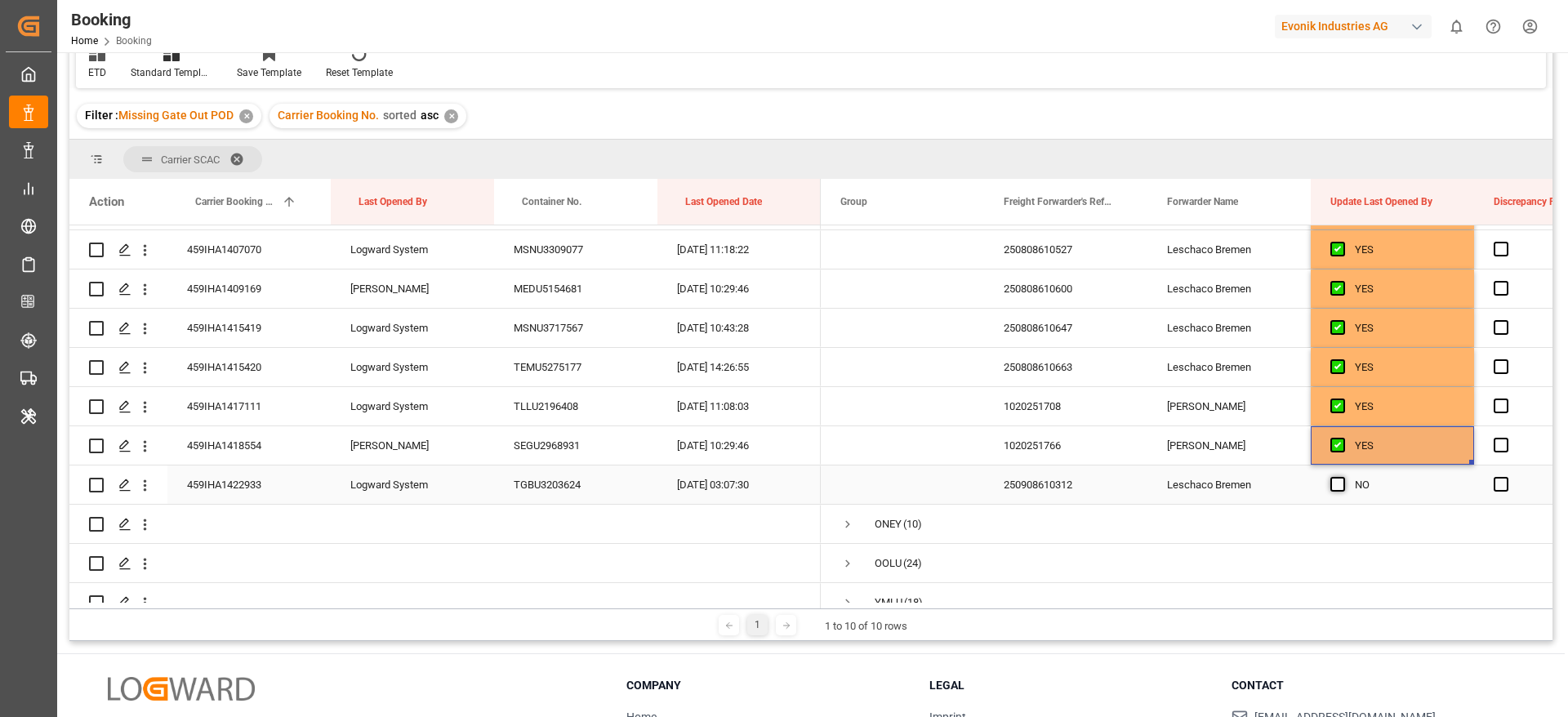
click at [1337, 484] on span "Press SPACE to select this row." at bounding box center [1337, 484] width 15 height 15
click at [1342, 477] on input "Press SPACE to select this row." at bounding box center [1342, 477] width 0 height 0
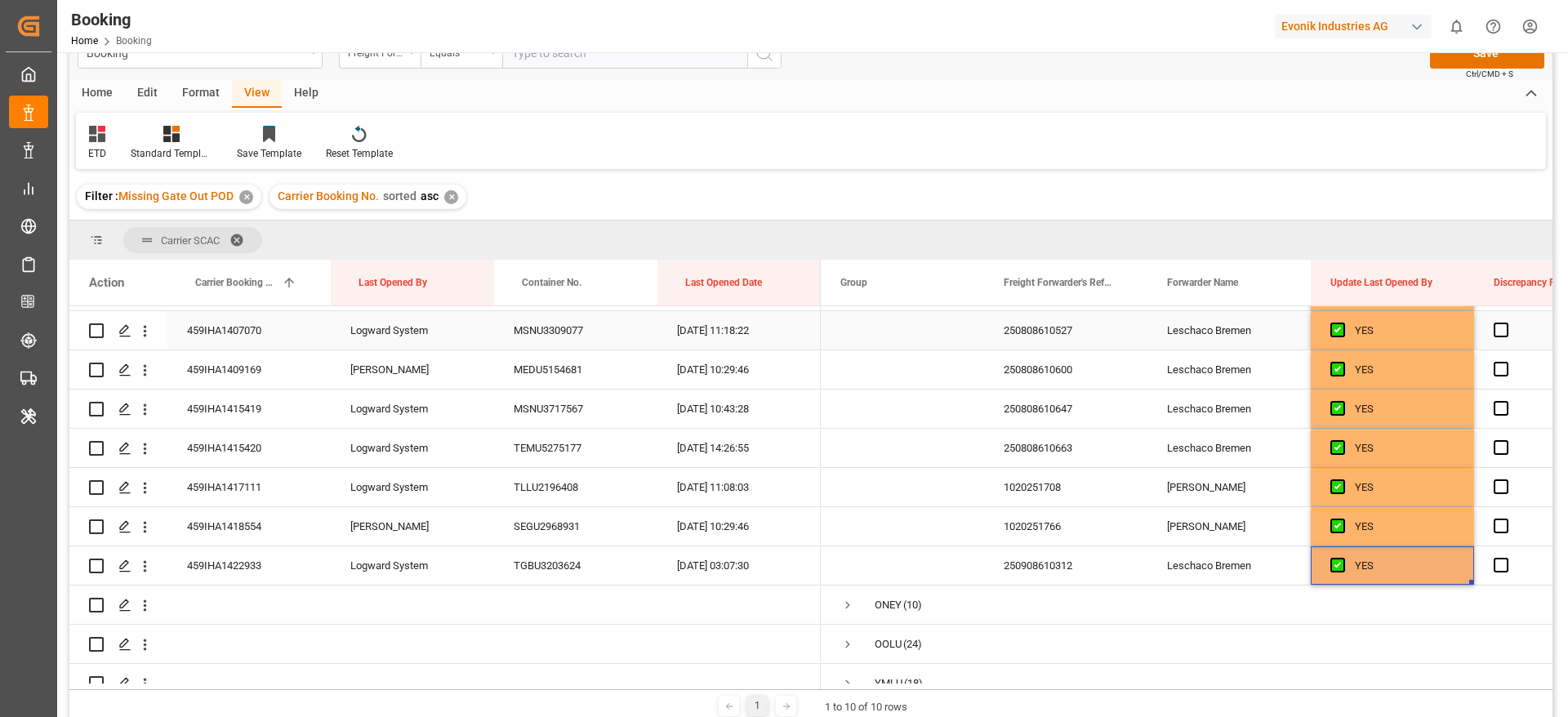
scroll to position [0, 0]
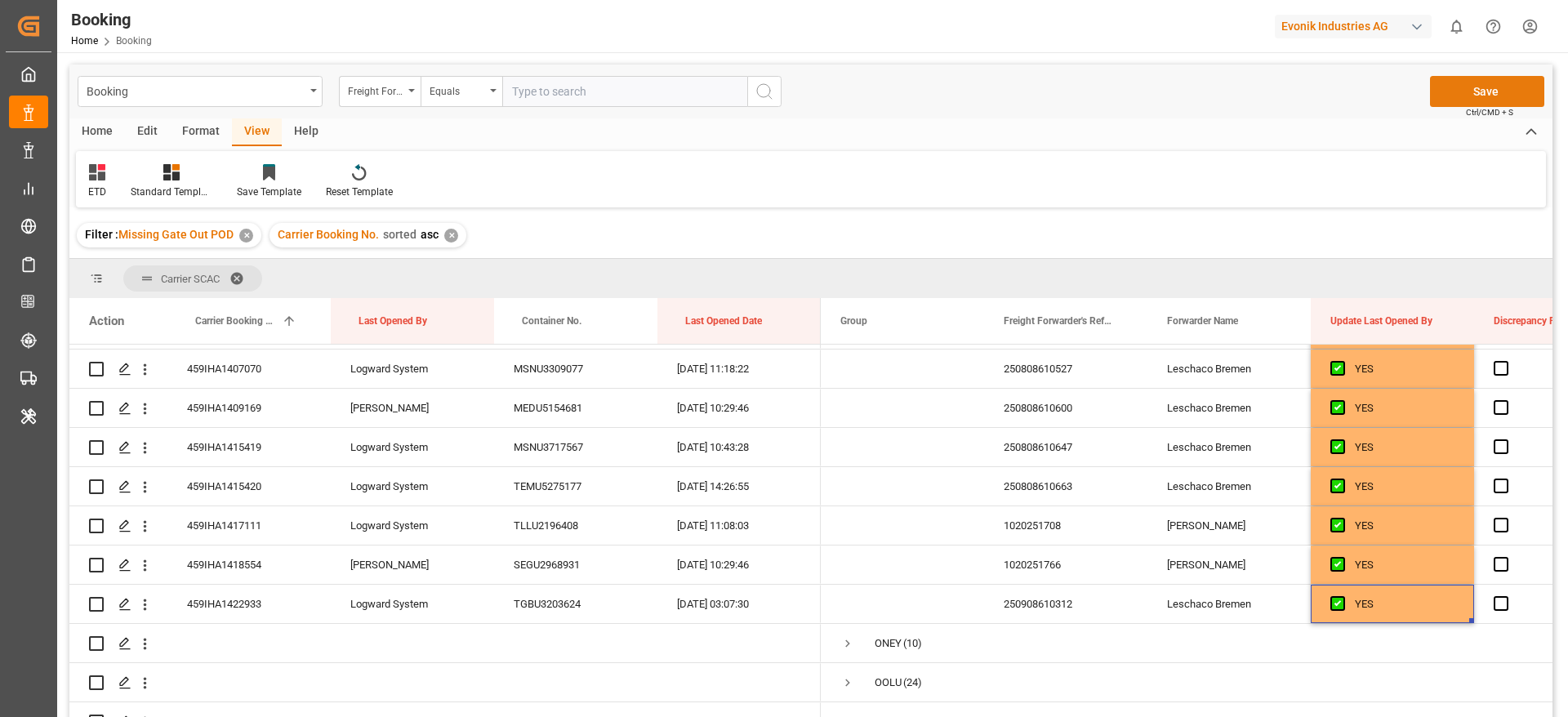
click at [1474, 92] on button "Save" at bounding box center [1487, 91] width 115 height 31
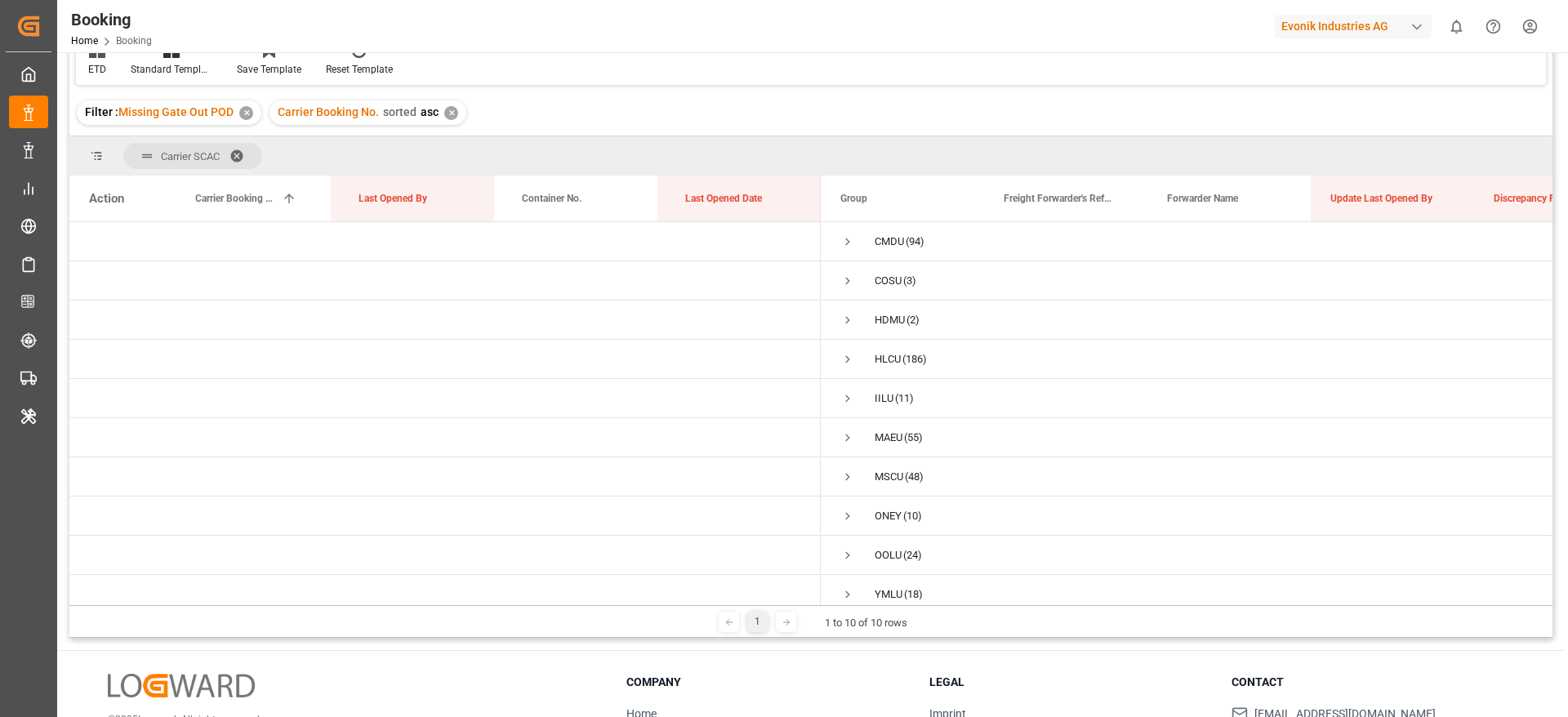
click at [248, 116] on div "✕" at bounding box center [246, 113] width 14 height 14
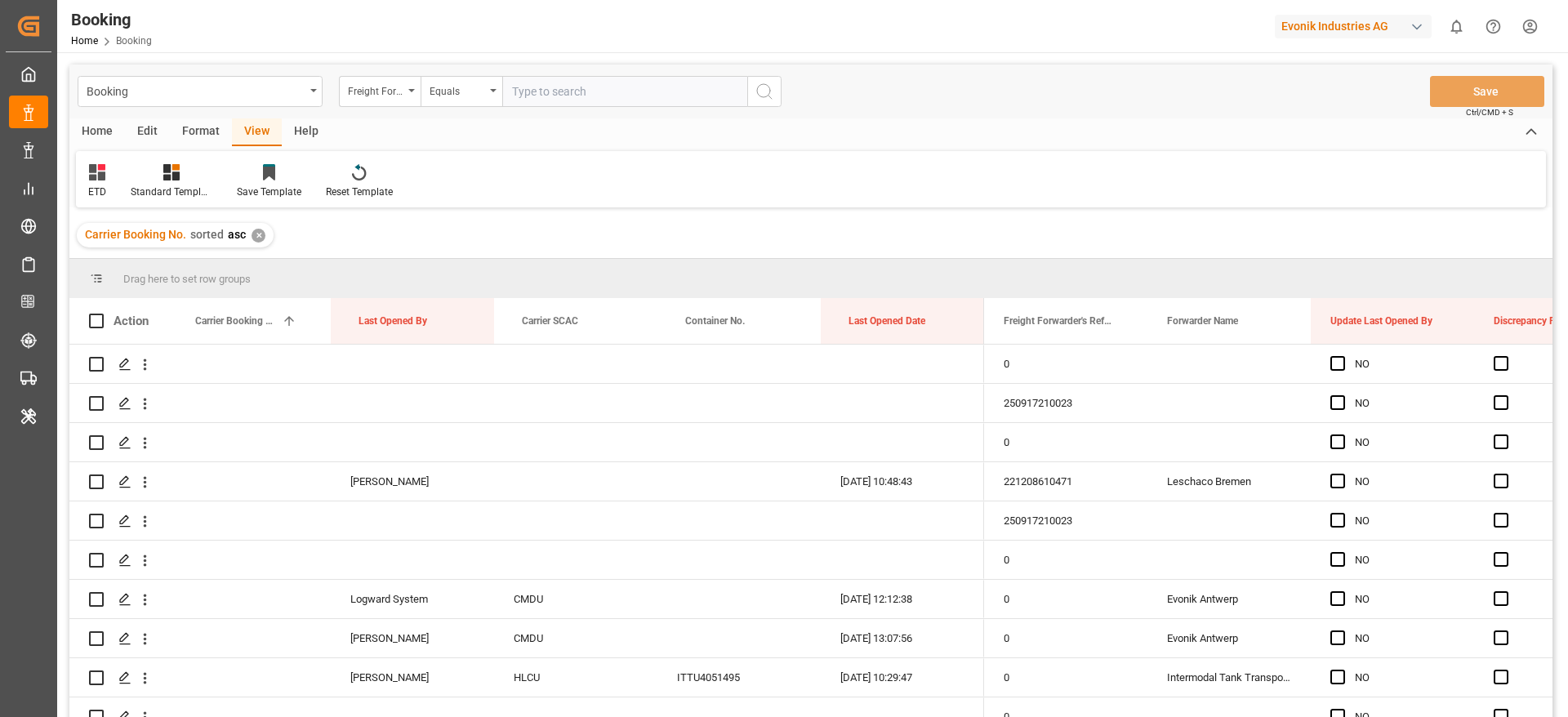
click at [181, 131] on div "Format" at bounding box center [201, 131] width 62 height 27
click at [124, 186] on div "Filter Rows" at bounding box center [112, 191] width 49 height 15
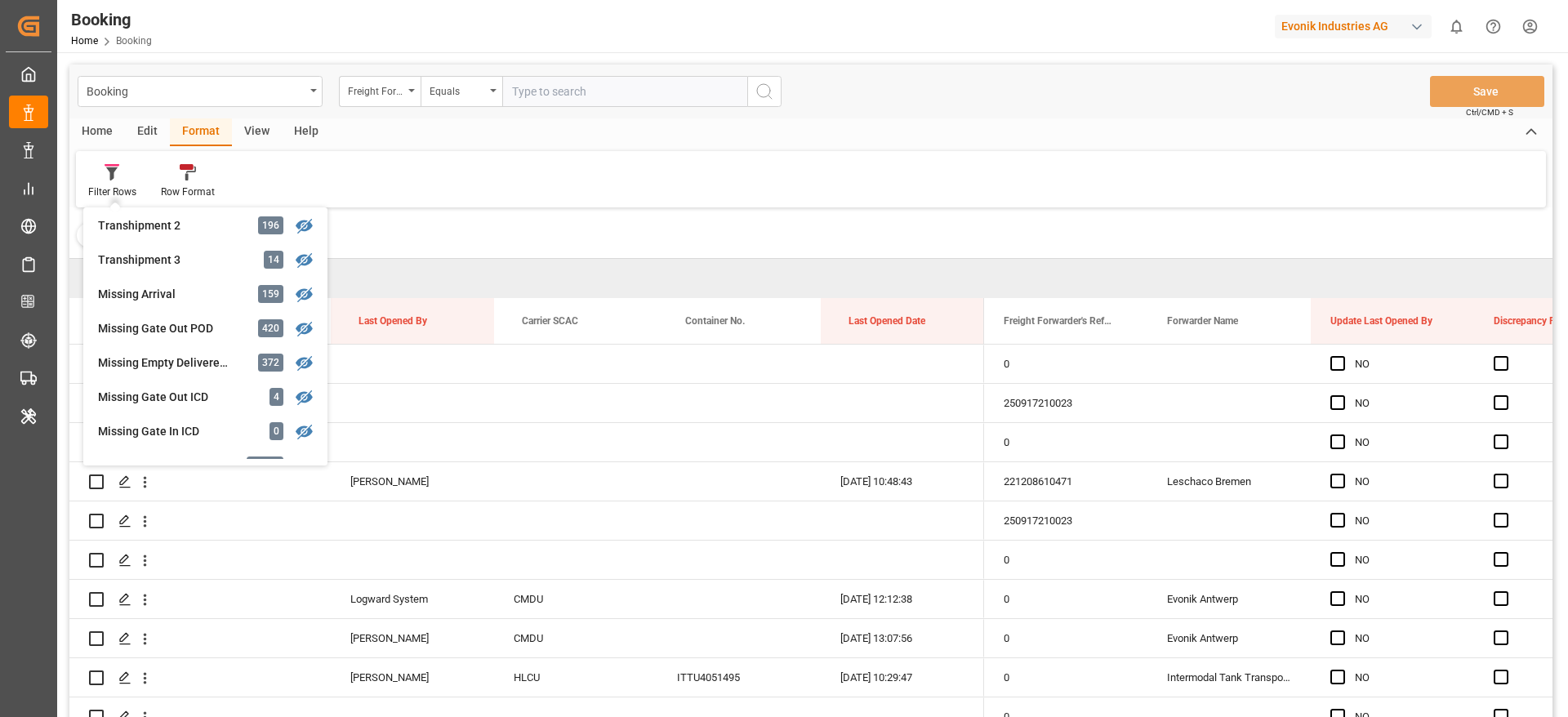
scroll to position [621, 0]
click at [242, 328] on div "Missing Empty Delivered Depot 372" at bounding box center [205, 331] width 231 height 34
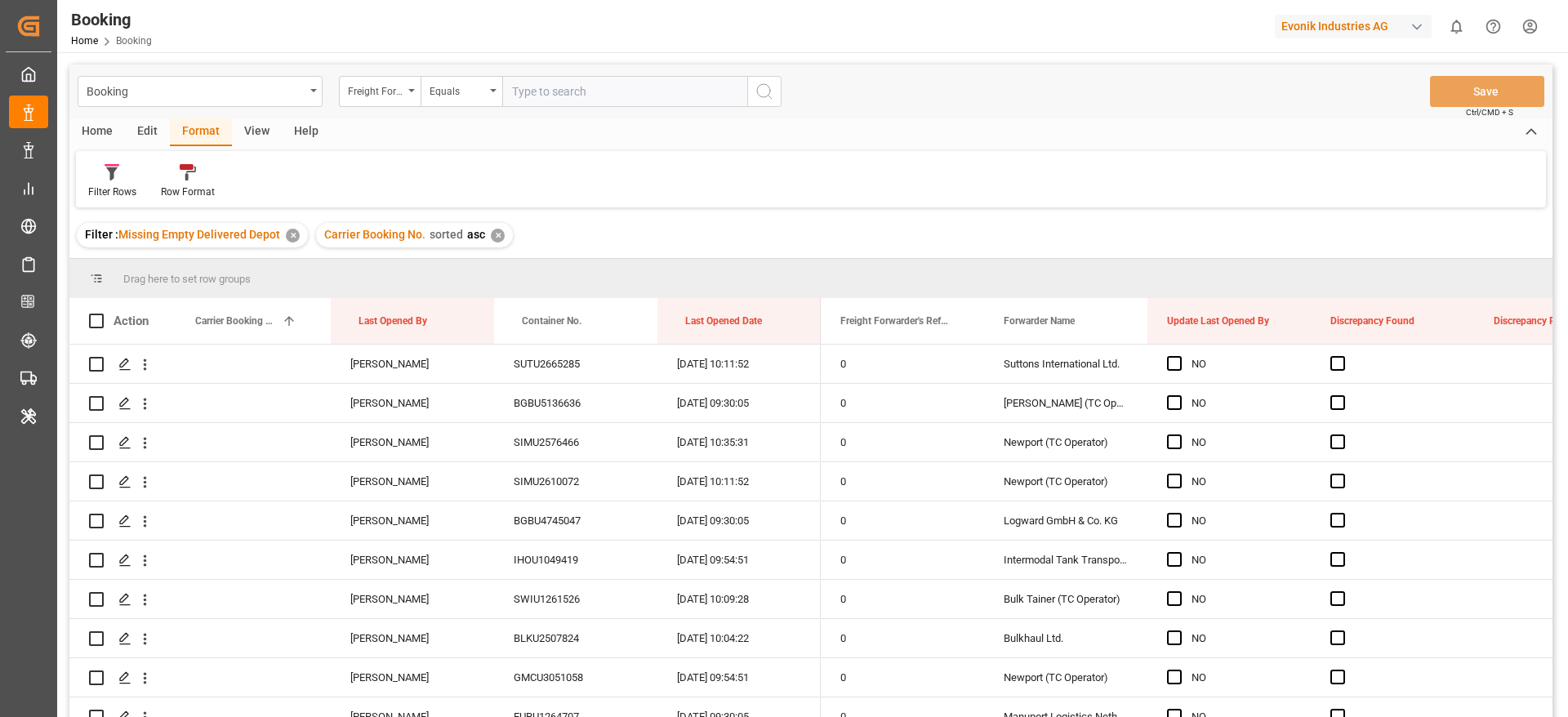
drag, startPoint x: 274, startPoint y: 136, endPoint x: 258, endPoint y: 136, distance: 16.0
click at [274, 136] on div "View" at bounding box center [257, 131] width 49 height 27
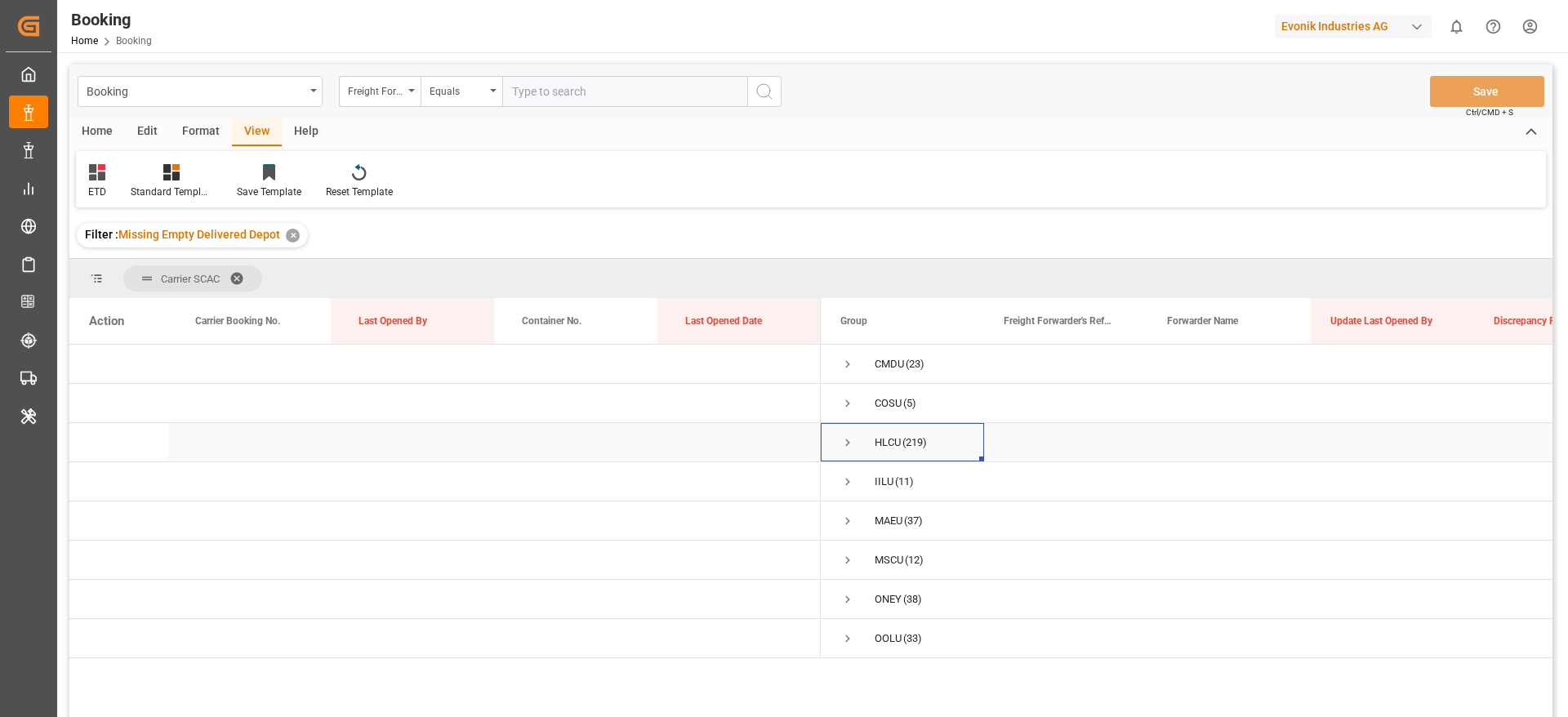
click at [845, 444] on span "Press SPACE to select this row." at bounding box center [847, 442] width 15 height 15
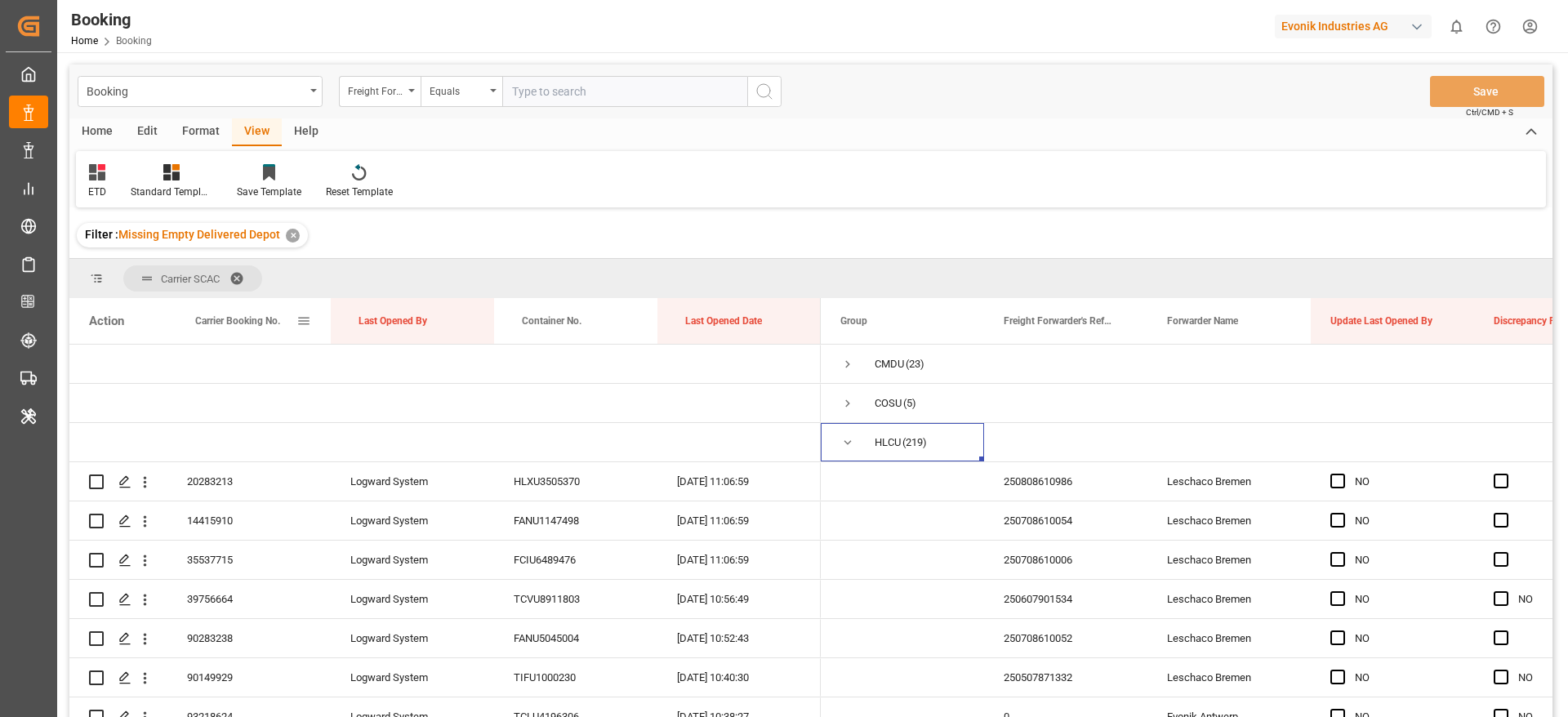
click at [204, 317] on span "Carrier Booking No." at bounding box center [237, 320] width 85 height 11
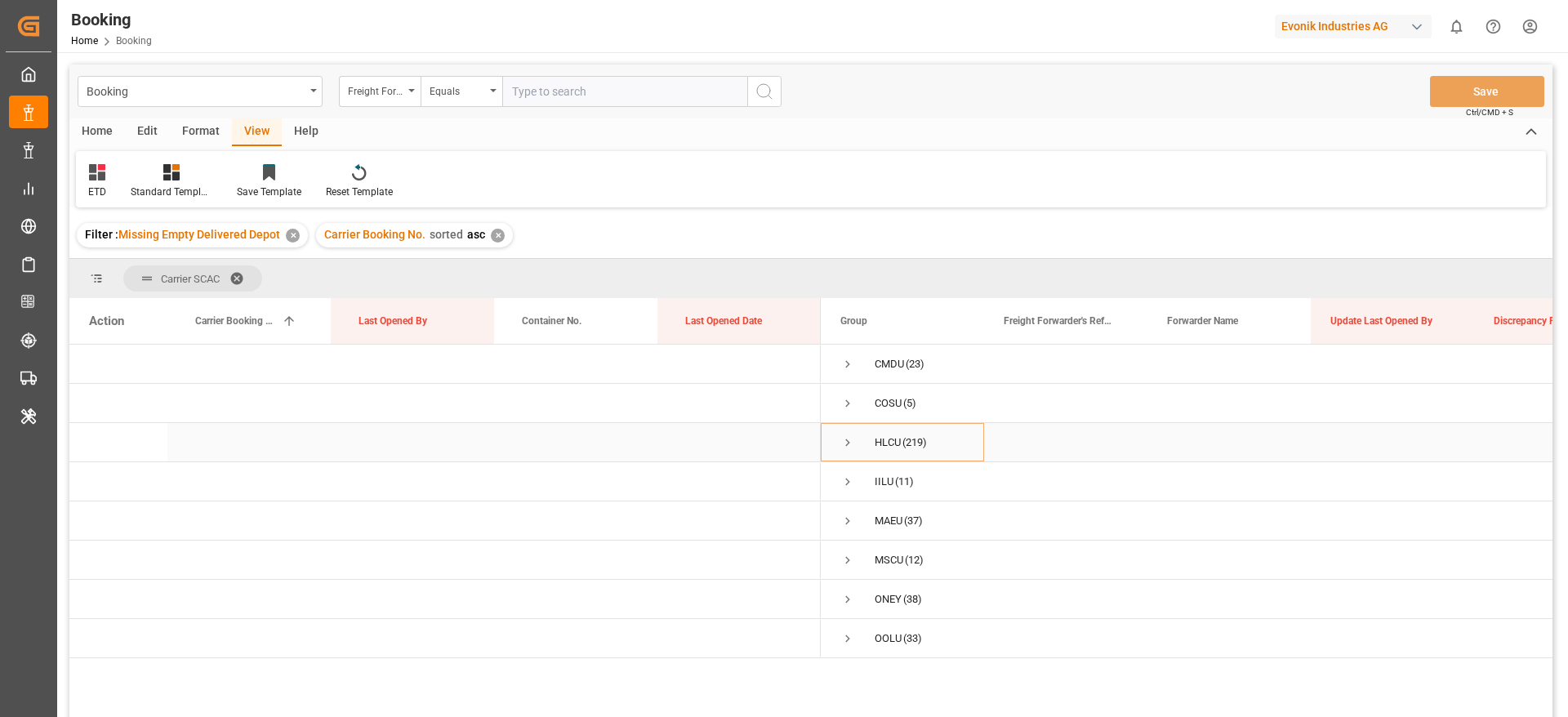
click at [847, 437] on span "Press SPACE to select this row." at bounding box center [847, 442] width 15 height 15
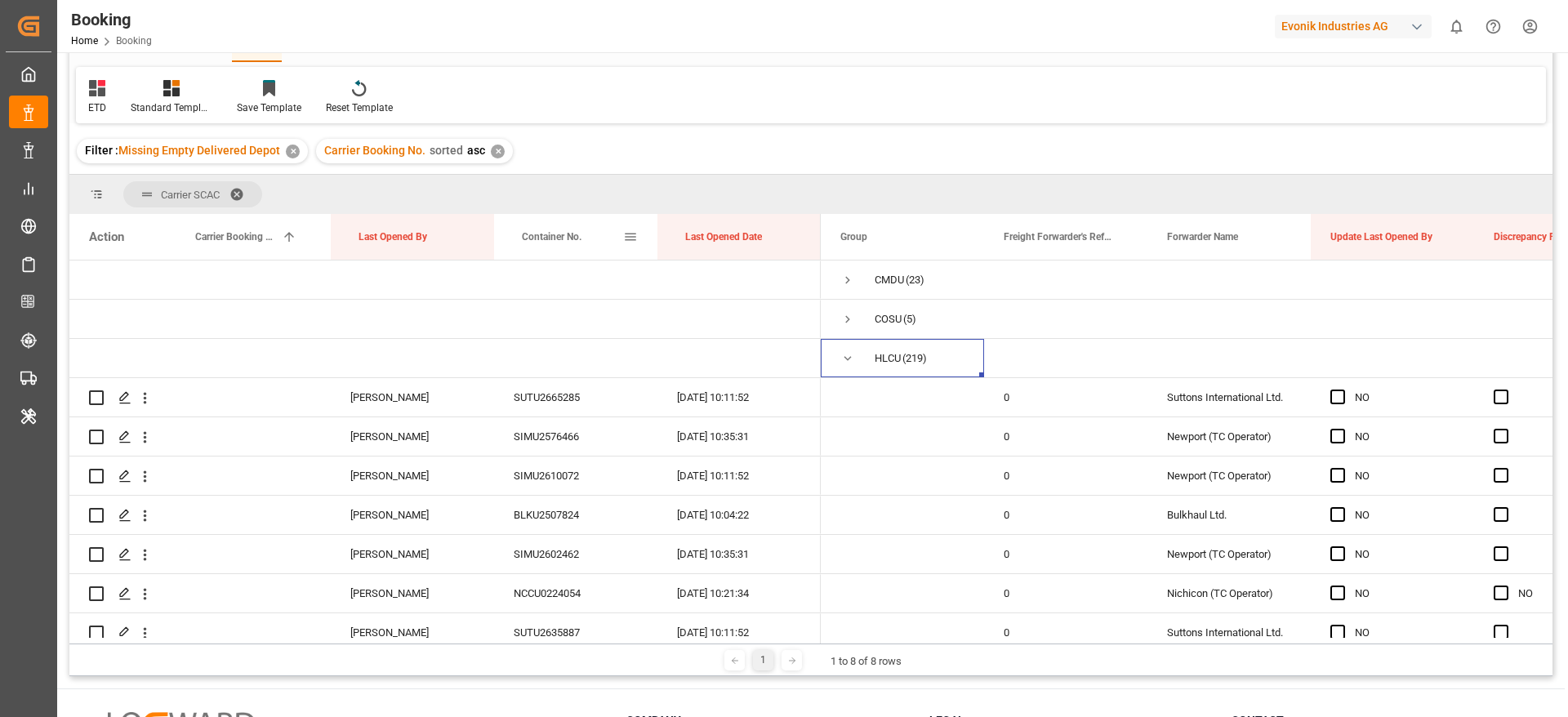
scroll to position [123, 0]
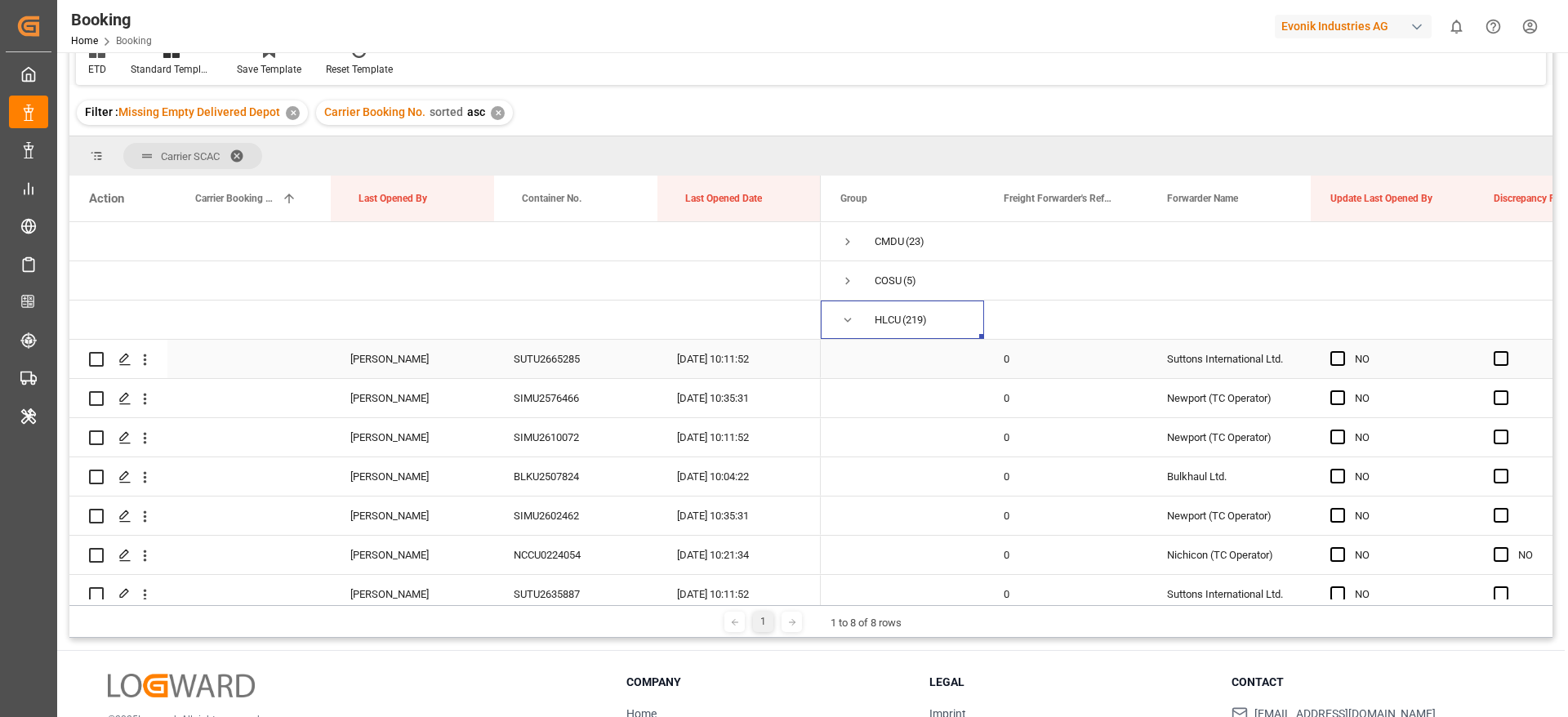
click at [567, 362] on div "SUTU2665285" at bounding box center [575, 359] width 163 height 39
click at [1332, 356] on span "Press SPACE to select this row." at bounding box center [1337, 358] width 15 height 15
click at [1342, 351] on input "Press SPACE to select this row." at bounding box center [1342, 351] width 0 height 0
click at [1336, 408] on div "Press SPACE to select this row." at bounding box center [1342, 398] width 25 height 38
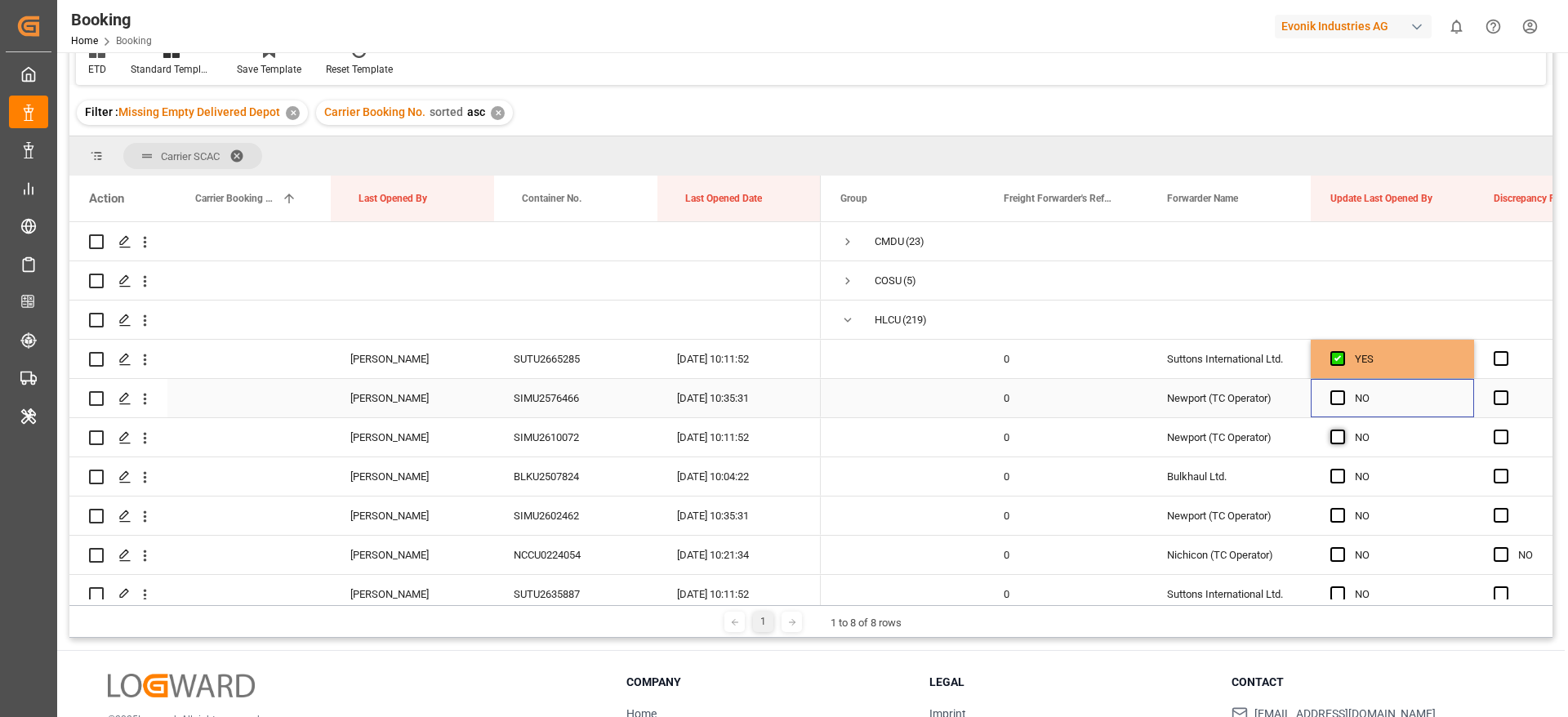
drag, startPoint x: 1340, startPoint y: 399, endPoint x: 1335, endPoint y: 435, distance: 36.3
click at [1340, 397] on span "Press SPACE to select this row." at bounding box center [1337, 398] width 15 height 15
click at [1342, 391] on input "Press SPACE to select this row." at bounding box center [1342, 391] width 0 height 0
click at [1335, 435] on span "Press SPACE to select this row." at bounding box center [1337, 437] width 15 height 15
click at [1342, 429] on input "Press SPACE to select this row." at bounding box center [1342, 429] width 0 height 0
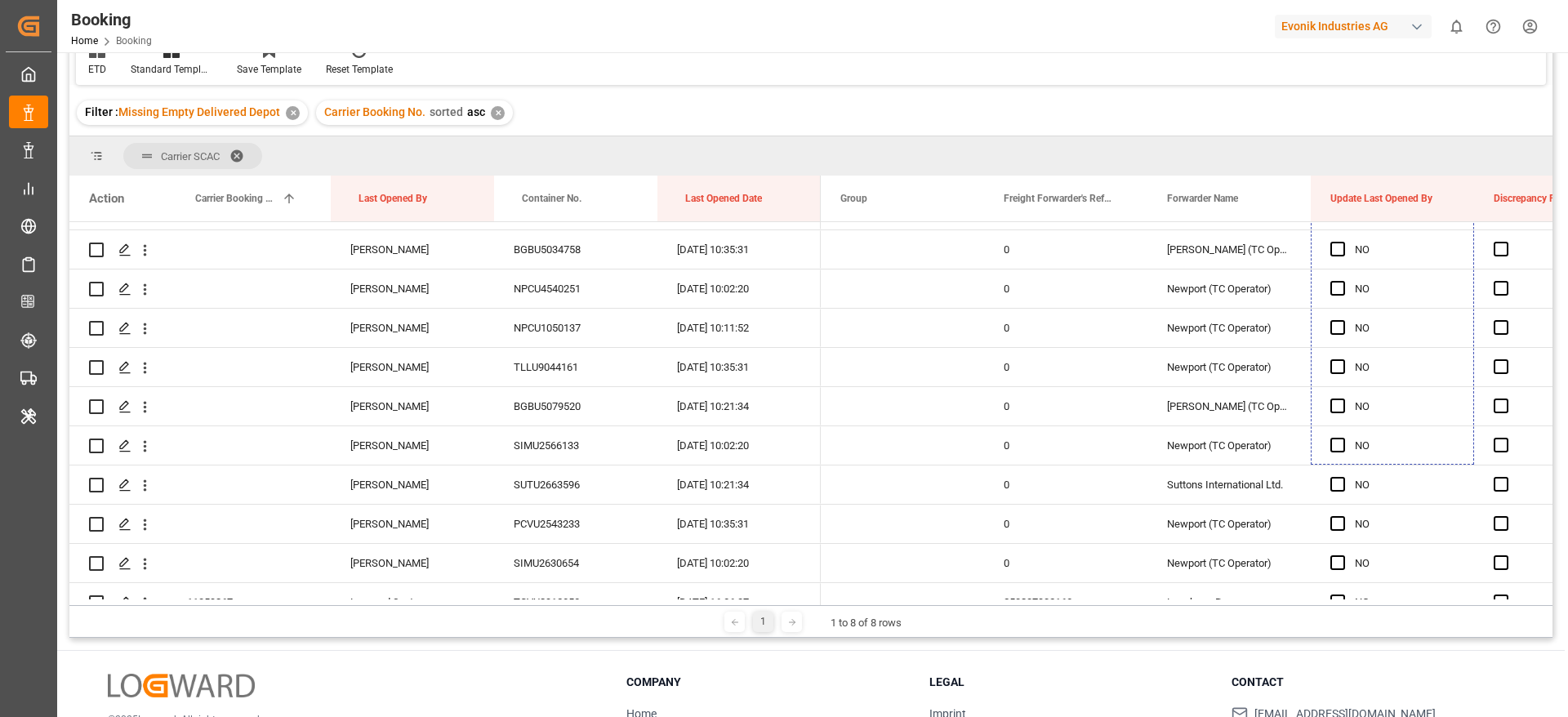
scroll to position [1657, 0]
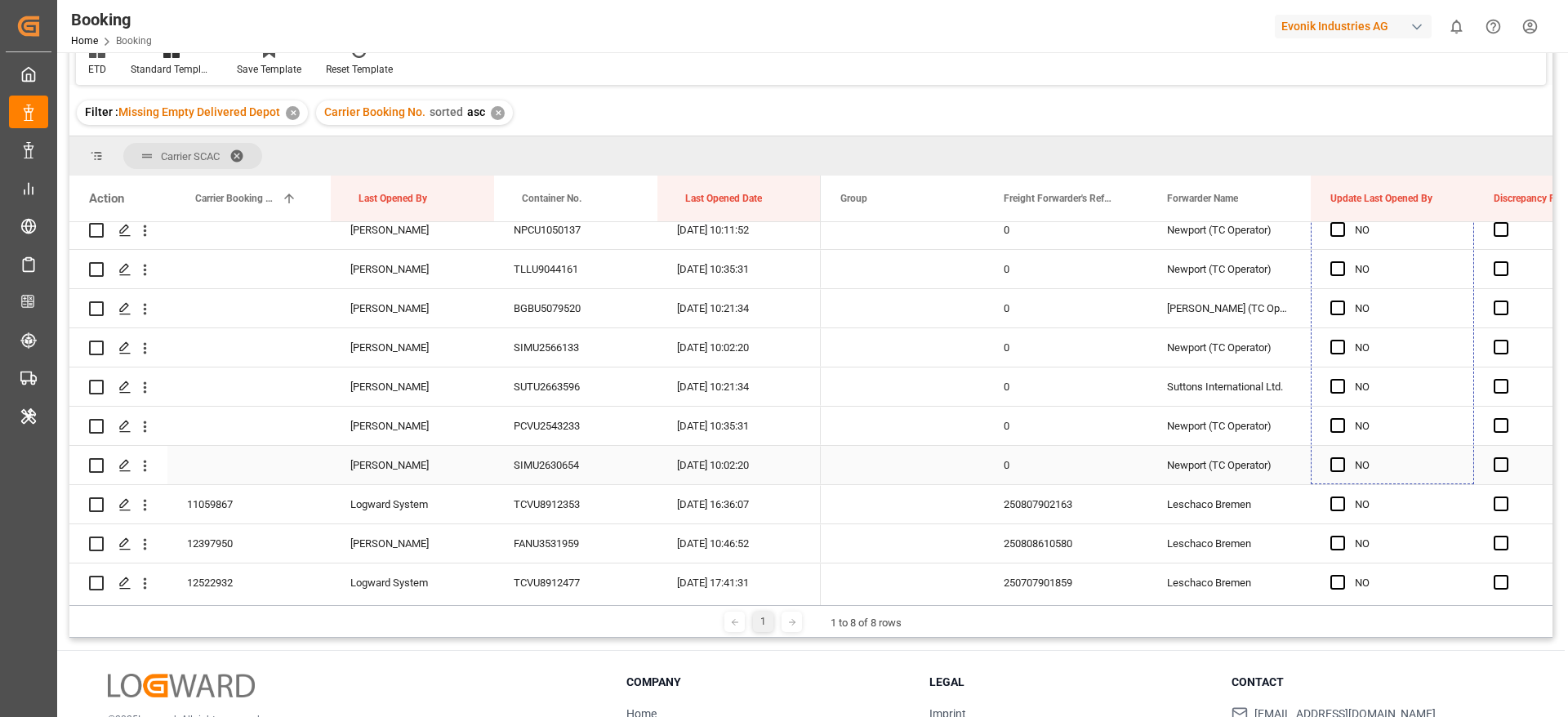
drag, startPoint x: 1471, startPoint y: 329, endPoint x: 1355, endPoint y: 464, distance: 178.0
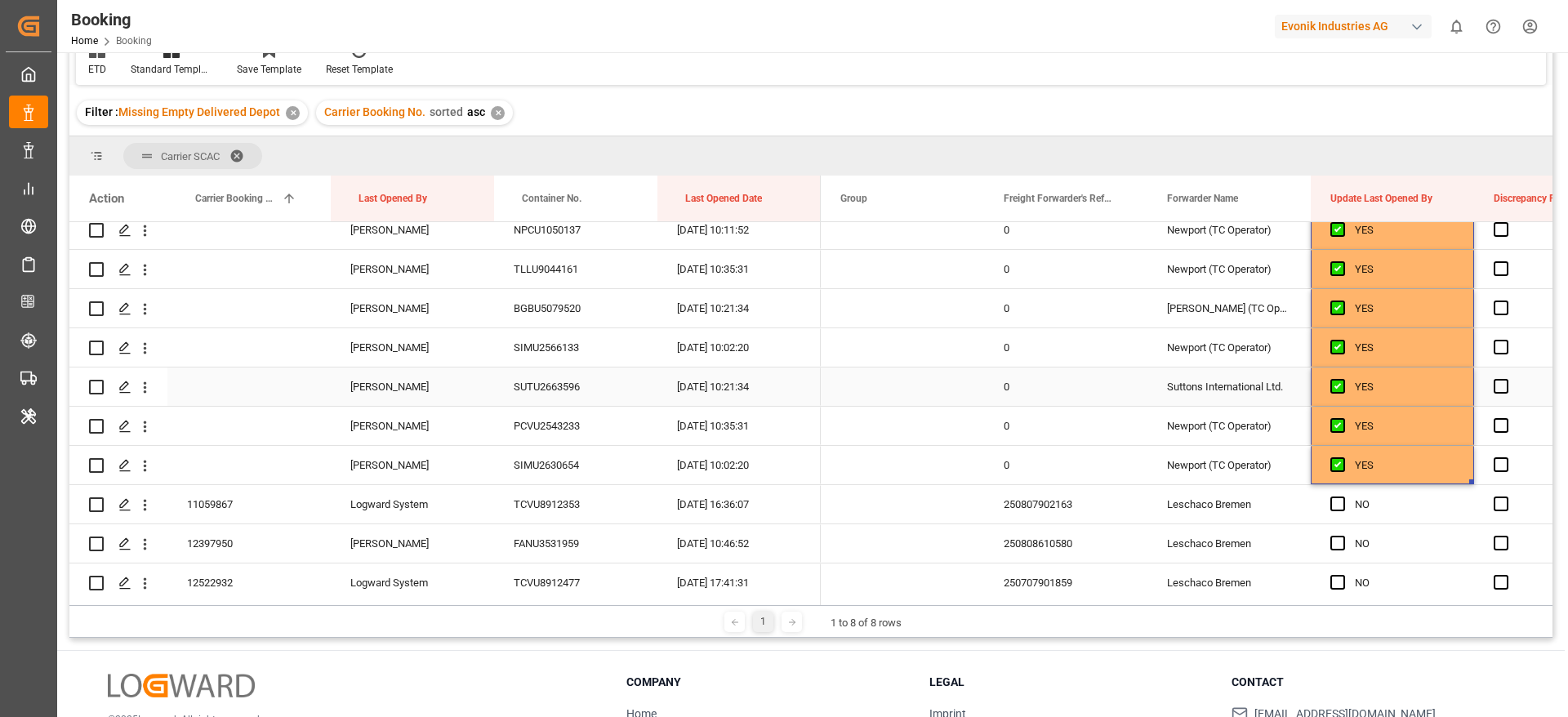
click at [564, 371] on div "SUTU2663596" at bounding box center [575, 387] width 163 height 39
click at [579, 297] on div "BGBU5079520" at bounding box center [575, 309] width 163 height 39
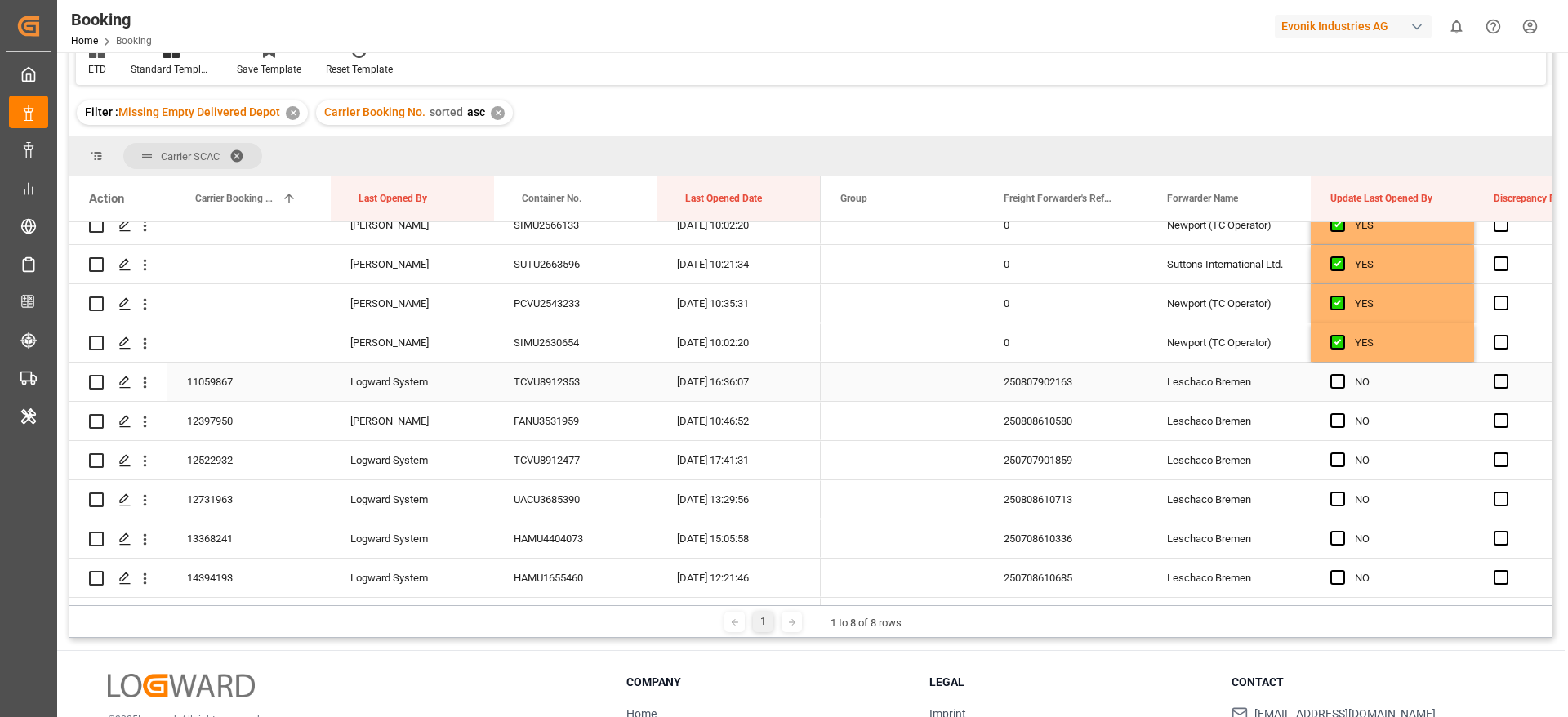
click at [229, 379] on div "11059867" at bounding box center [249, 382] width 163 height 39
click at [258, 437] on div "12397950" at bounding box center [249, 421] width 163 height 39
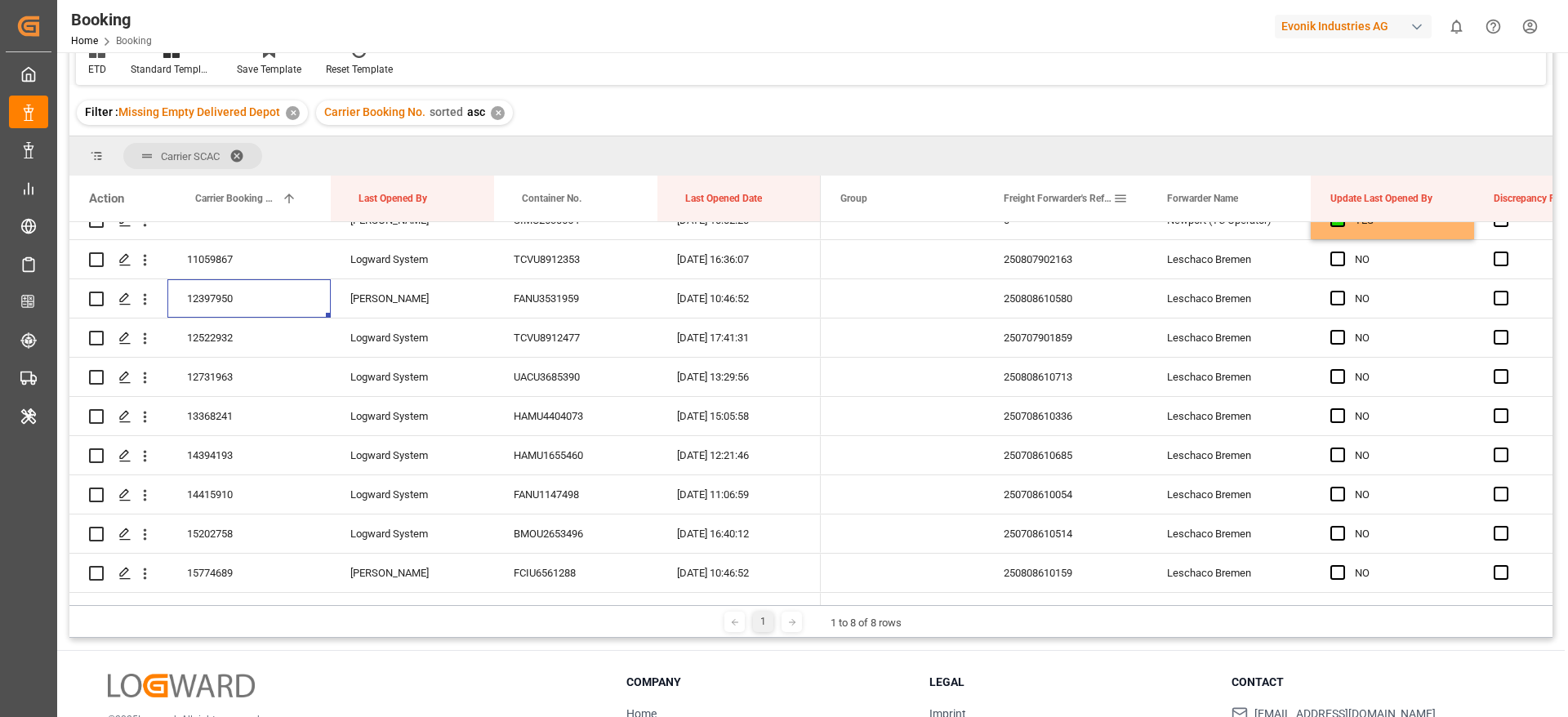
click at [1124, 197] on span at bounding box center [1120, 198] width 15 height 15
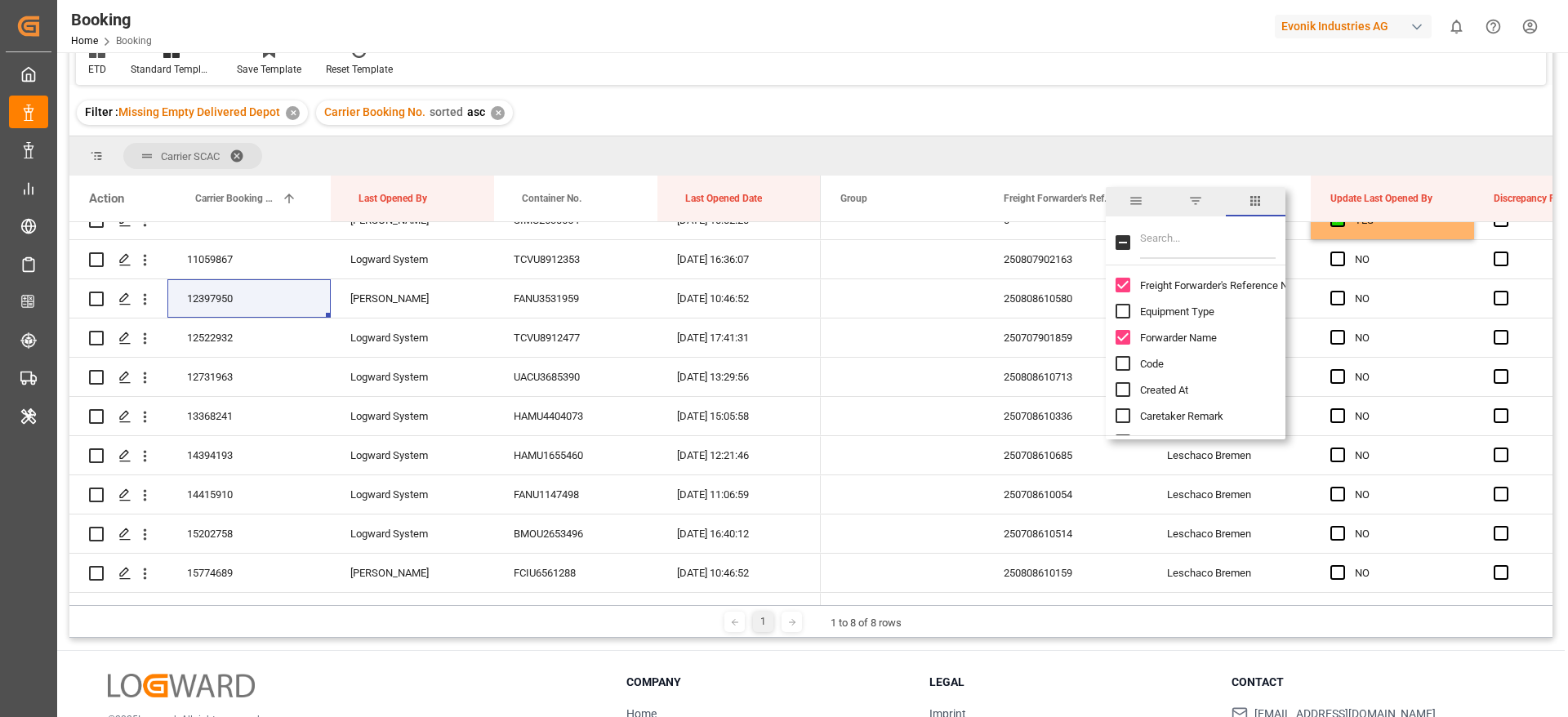
click at [1166, 332] on span "Forwarder Name" at bounding box center [1177, 338] width 77 height 12
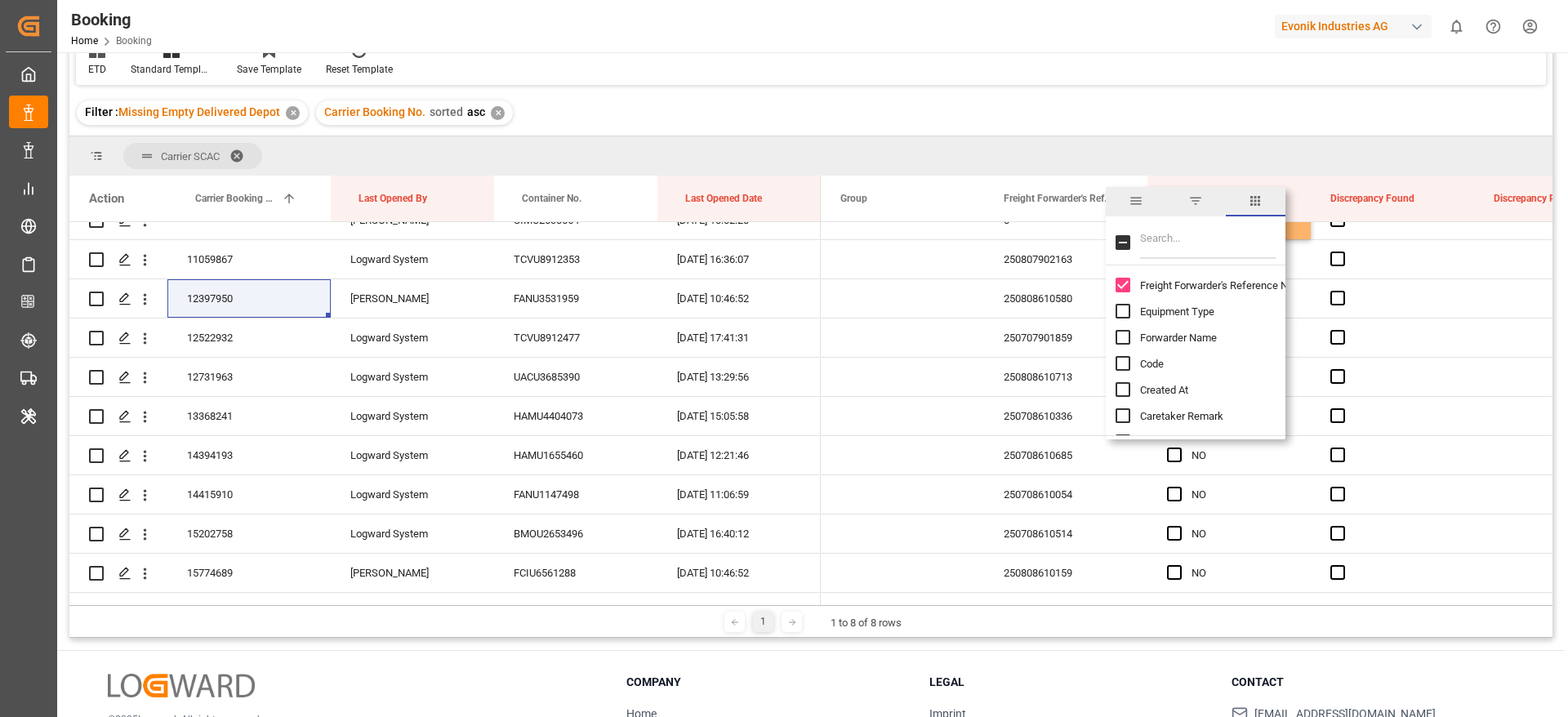
checkbox input "false"
click at [1172, 286] on span "Freight Forwarder's Reference No." at bounding box center [1217, 286] width 156 height 12
checkbox input "false"
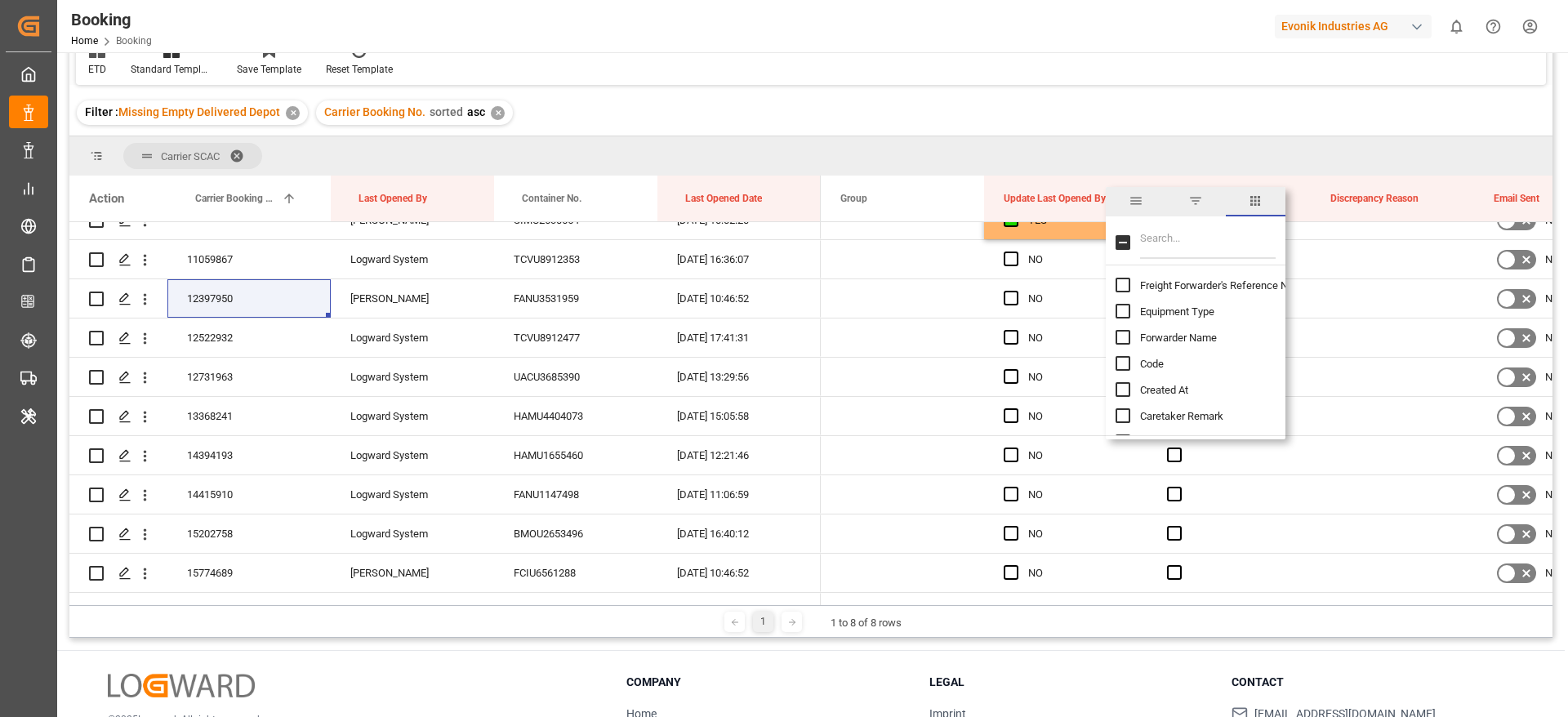
click at [1160, 243] on input "Filter Columns Input" at bounding box center [1207, 242] width 136 height 33
type input "gate"
click at [1191, 333] on span "Gate Out Full Terminal" at bounding box center [1191, 338] width 102 height 12
checkbox input "false"
checkbox input "true"
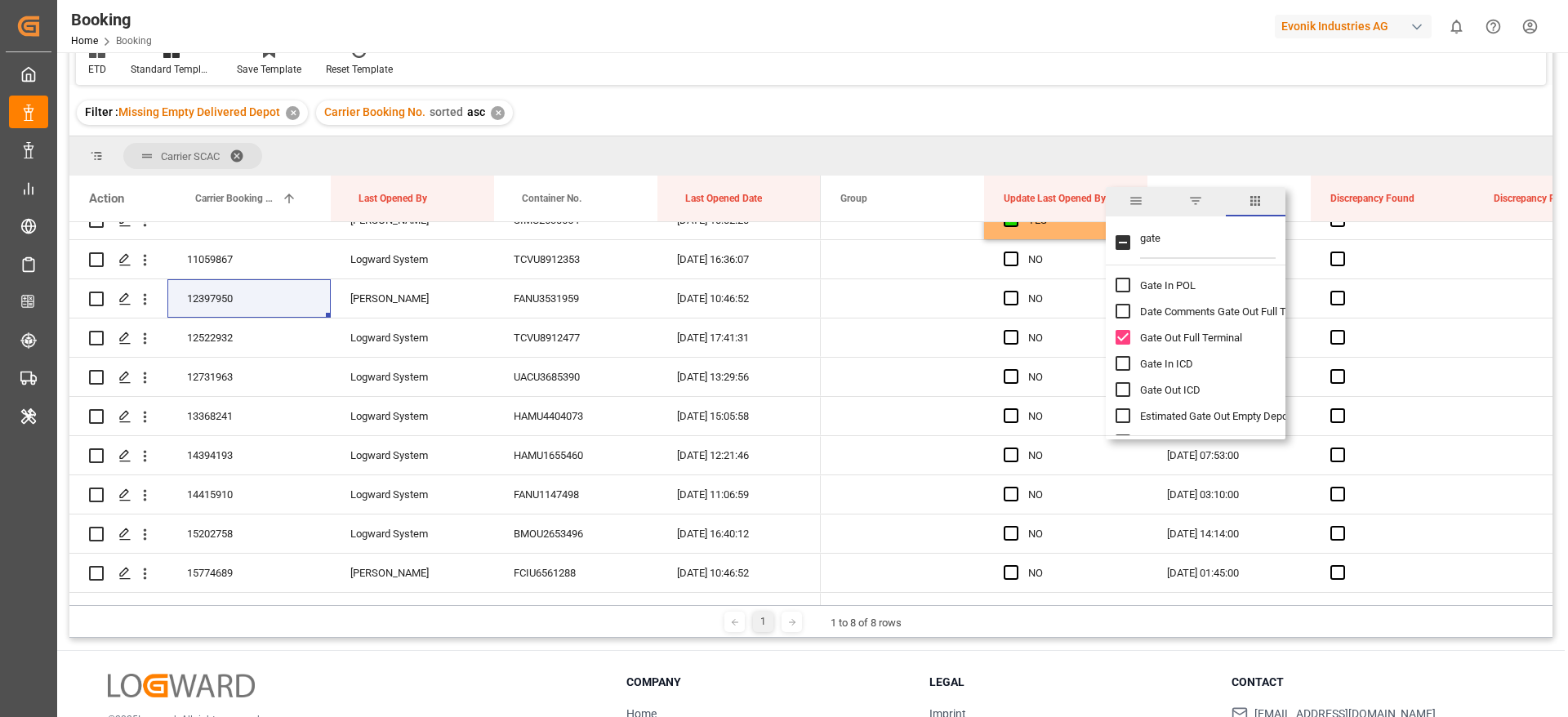
click at [1184, 126] on div "Filter : Missing Empty Delivered Depot ✕ Carrier Booking No. sorted asc ✕" at bounding box center [810, 113] width 1482 height 46
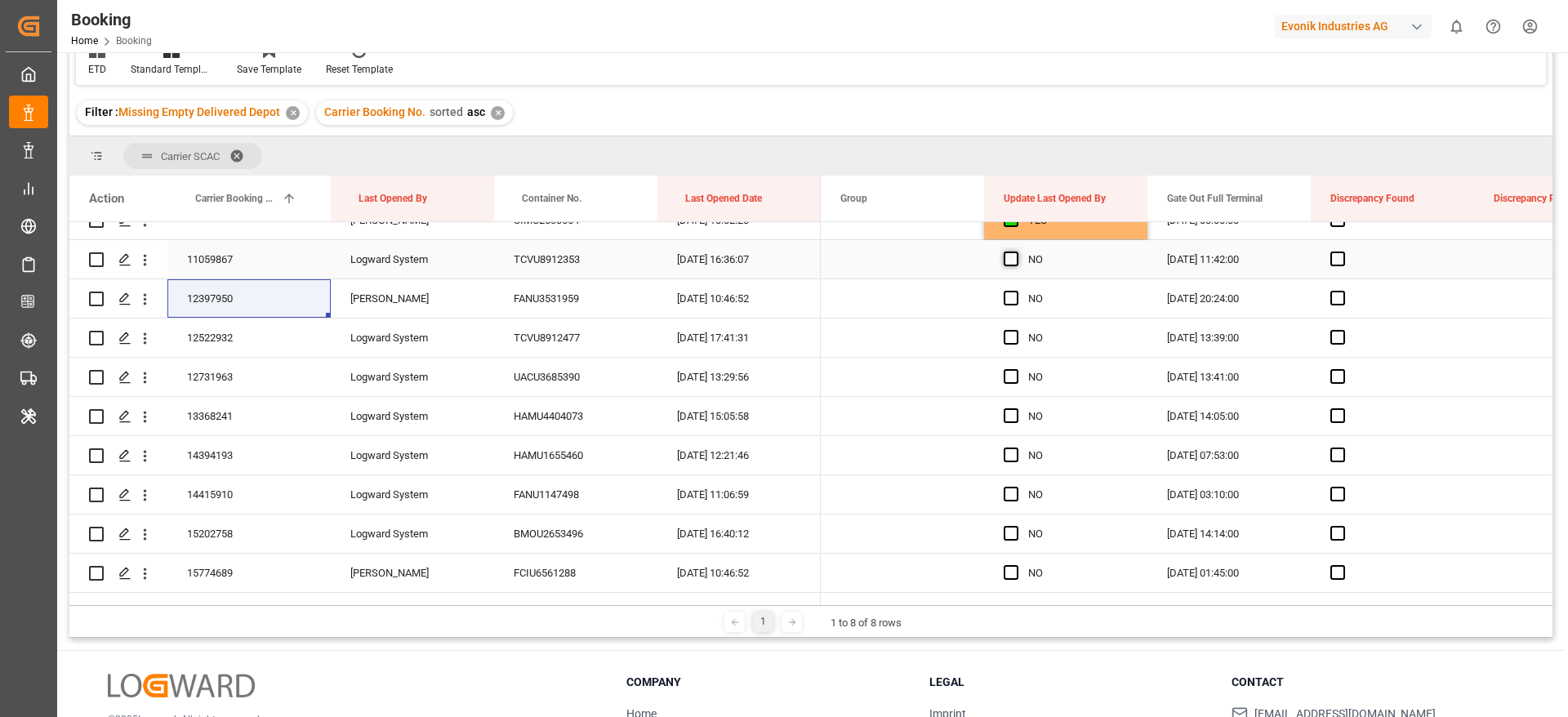
click at [1012, 263] on span "Press SPACE to select this row." at bounding box center [1011, 258] width 15 height 15
click at [1016, 251] on input "Press SPACE to select this row." at bounding box center [1016, 251] width 0 height 0
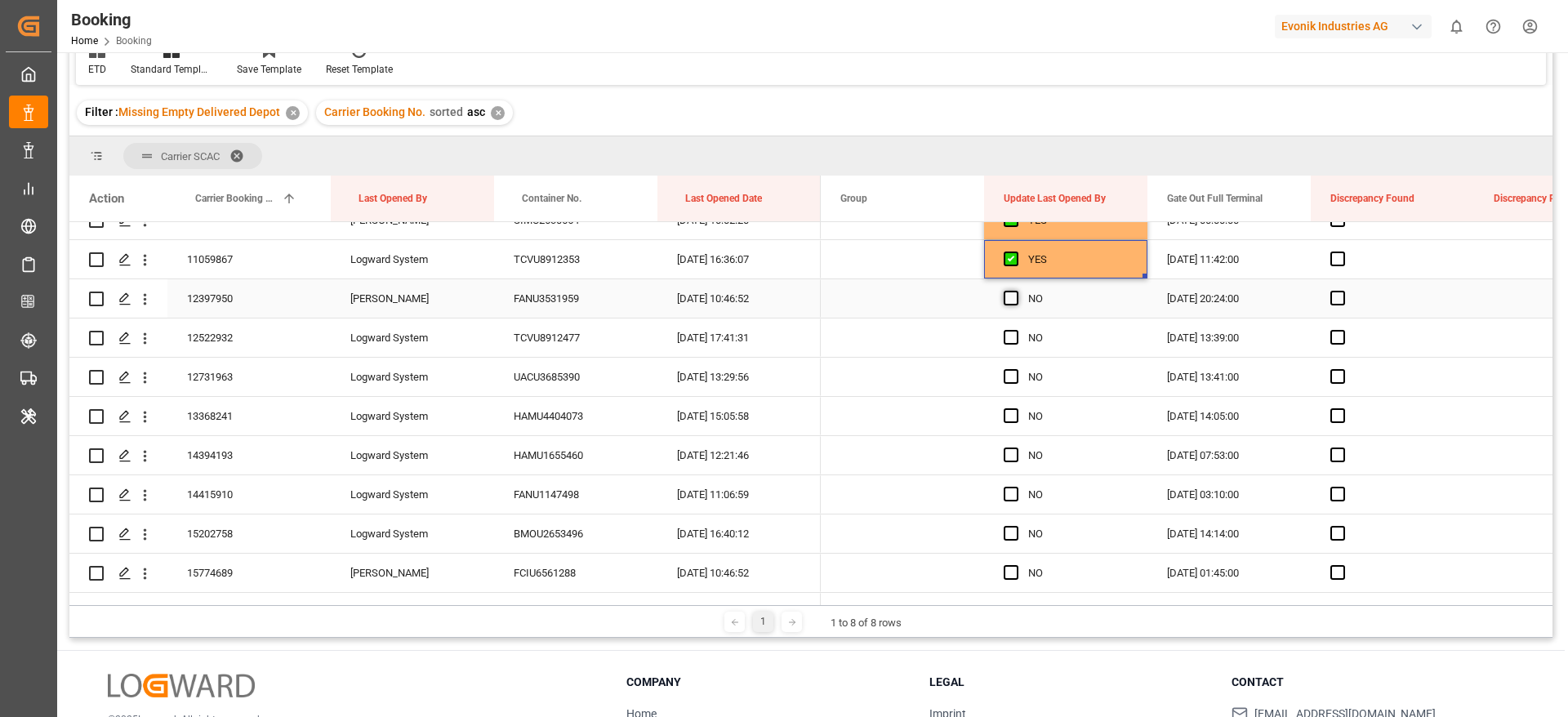
click at [1013, 298] on span "Press SPACE to select this row." at bounding box center [1011, 298] width 15 height 15
click at [1016, 291] on input "Press SPACE to select this row." at bounding box center [1016, 291] width 0 height 0
click at [270, 302] on div "12397950" at bounding box center [249, 299] width 163 height 39
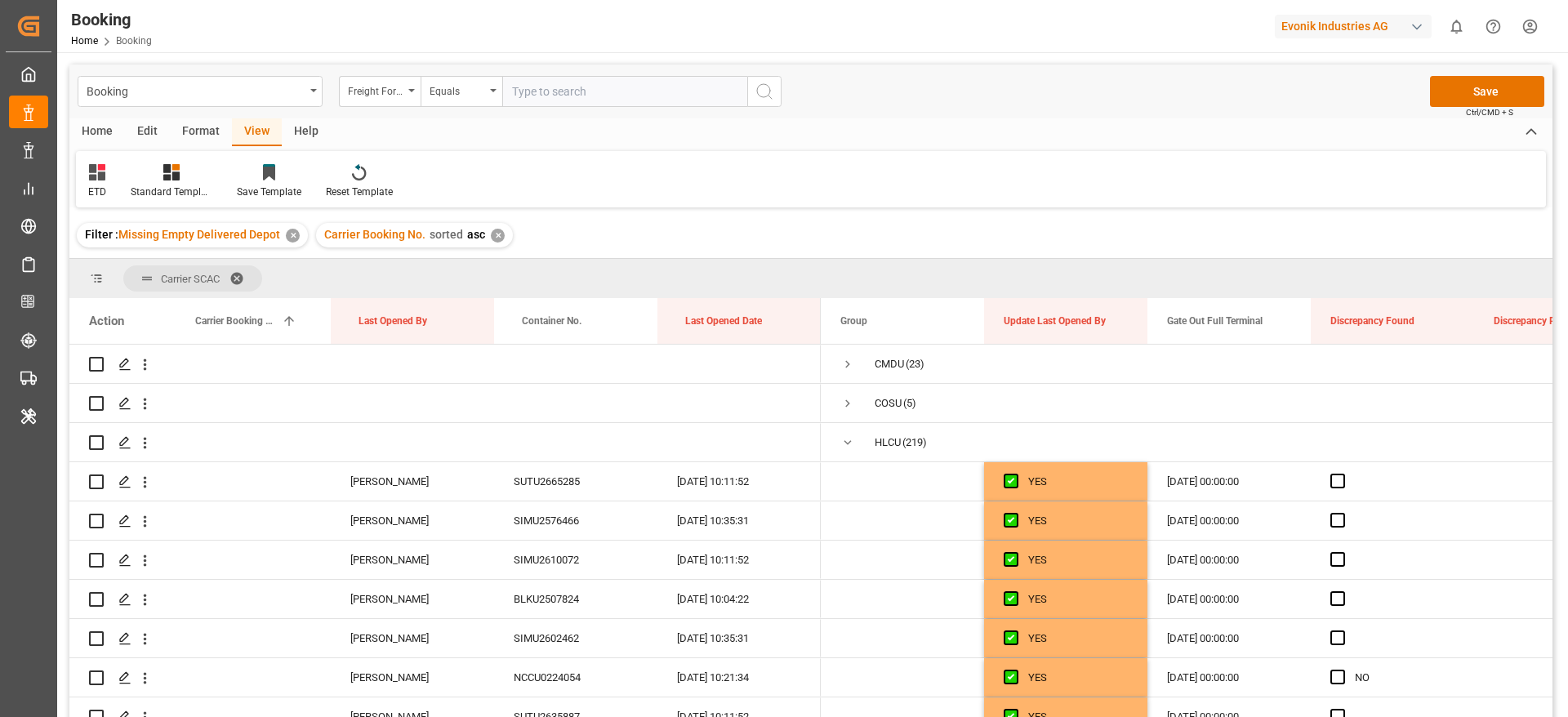
scroll to position [1902, 0]
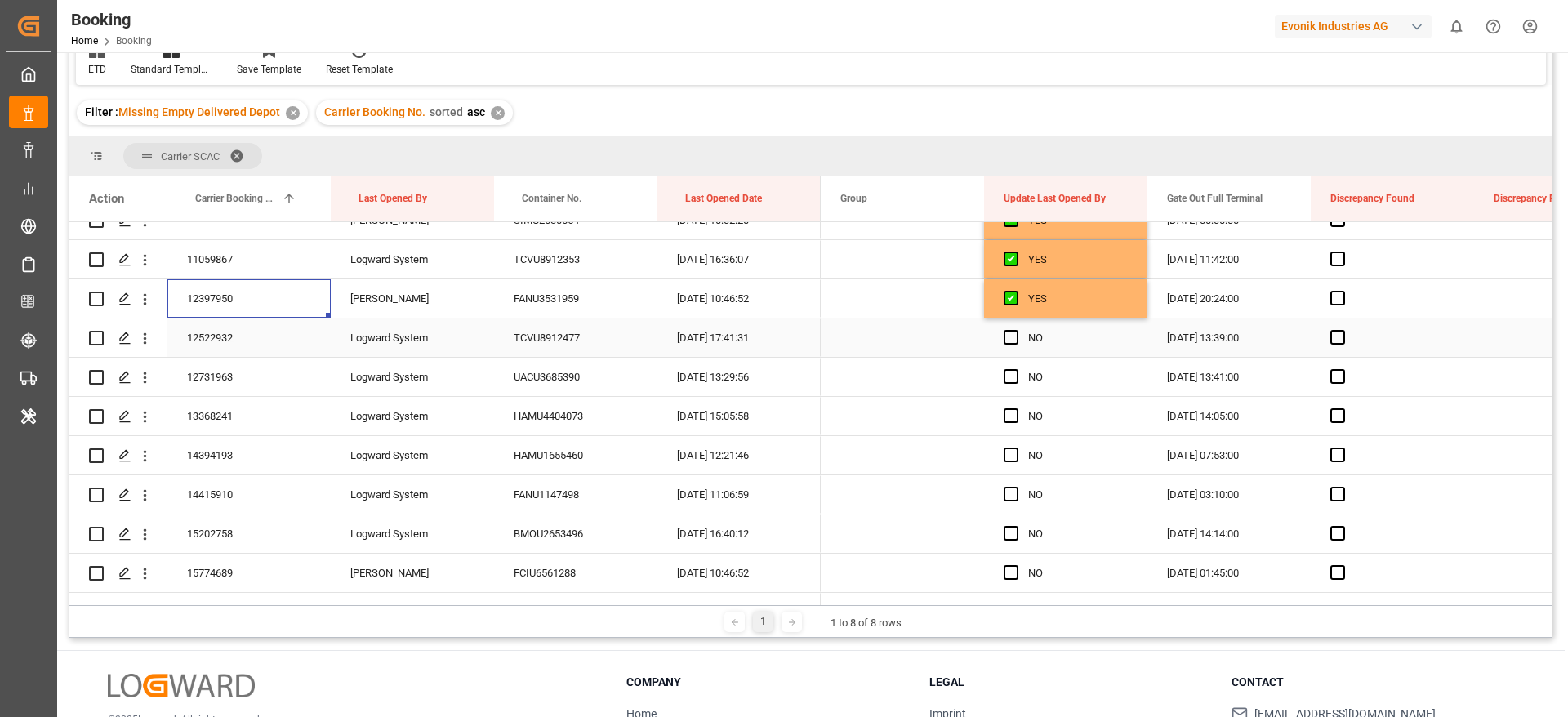
click at [216, 332] on div "12522932" at bounding box center [249, 338] width 163 height 39
click at [1002, 330] on div "NO" at bounding box center [1065, 338] width 163 height 39
click at [1007, 336] on span "Press SPACE to select this row." at bounding box center [1011, 337] width 15 height 15
click at [1016, 330] on input "Press SPACE to select this row." at bounding box center [1016, 330] width 0 height 0
click at [1009, 379] on span "Press SPACE to select this row." at bounding box center [1011, 376] width 15 height 15
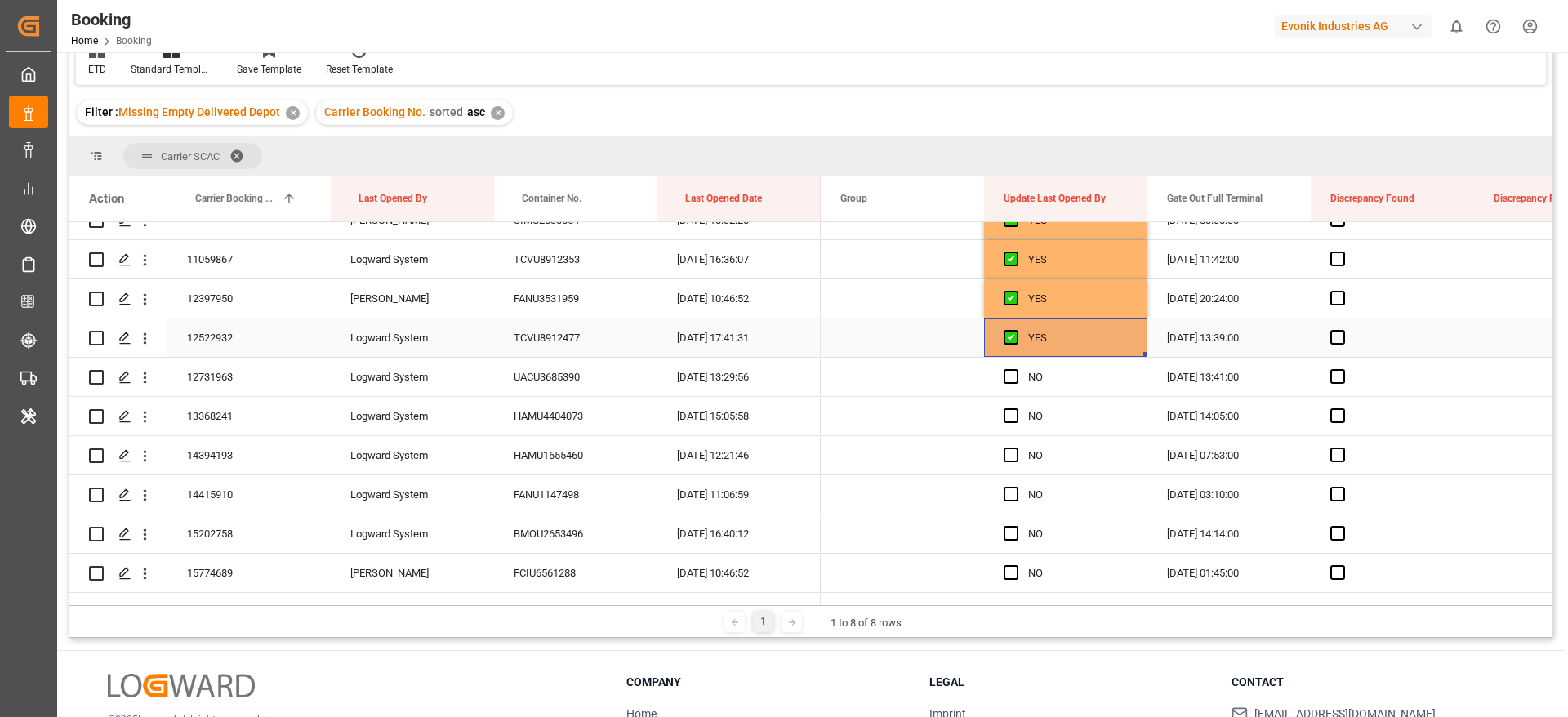
click at [1016, 369] on input "Press SPACE to select this row." at bounding box center [1016, 369] width 0 height 0
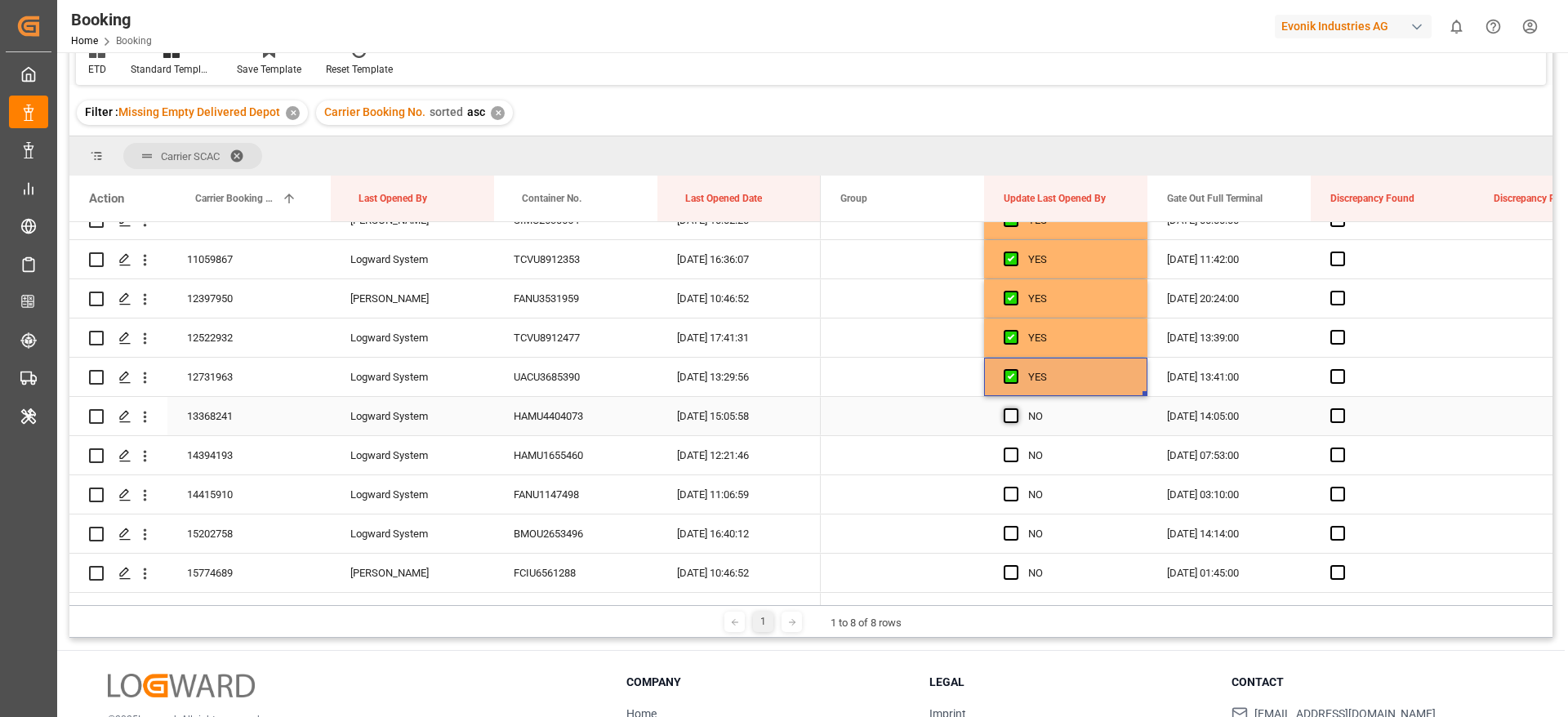
click at [1008, 418] on span "Press SPACE to select this row." at bounding box center [1011, 415] width 15 height 15
click at [1016, 408] on input "Press SPACE to select this row." at bounding box center [1016, 408] width 0 height 0
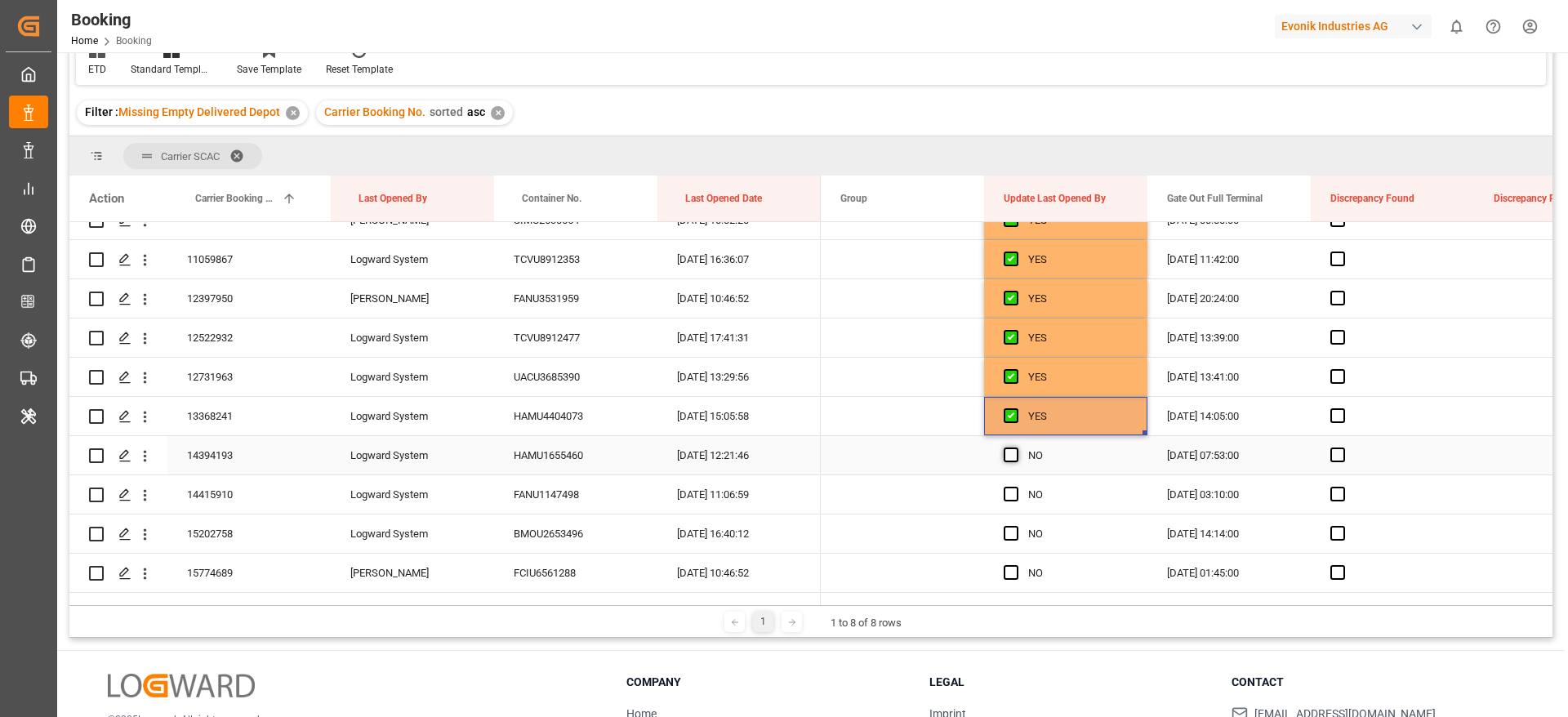
click at [1010, 449] on span "Press SPACE to select this row." at bounding box center [1011, 454] width 15 height 15
click at [1016, 447] on input "Press SPACE to select this row." at bounding box center [1016, 447] width 0 height 0
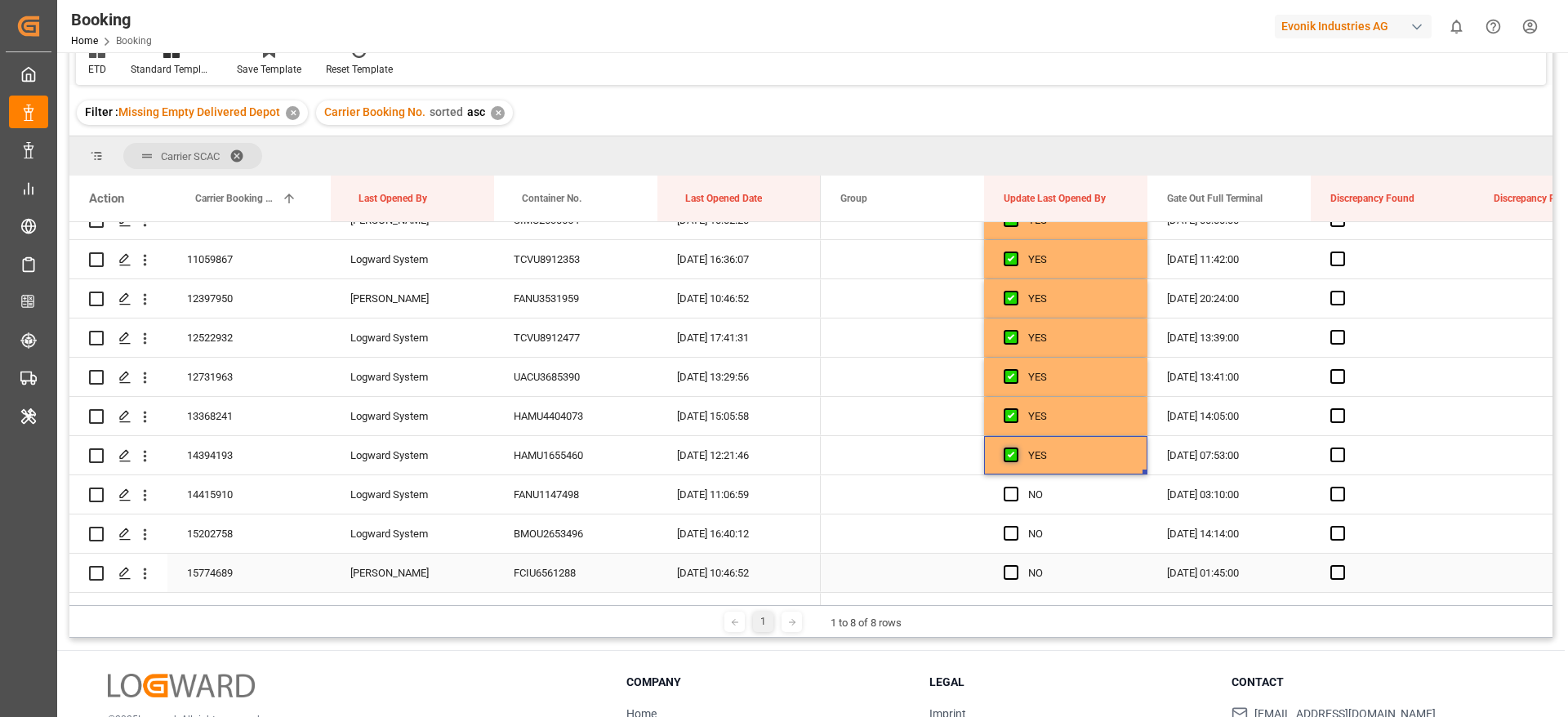
scroll to position [2025, 0]
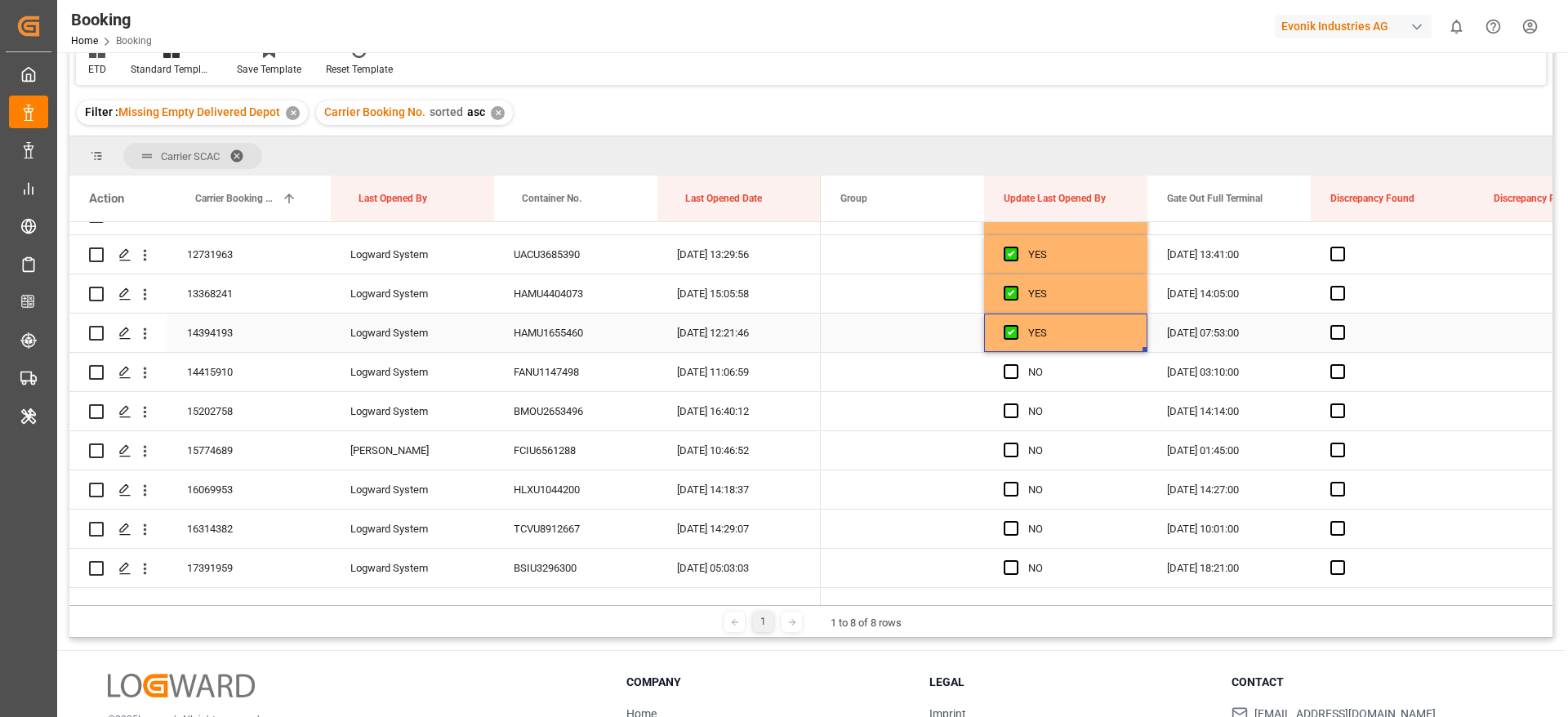
click at [256, 339] on div "14394193" at bounding box center [249, 333] width 163 height 39
click at [1007, 364] on span "Press SPACE to select this row." at bounding box center [1011, 371] width 15 height 15
click at [1016, 364] on input "Press SPACE to select this row." at bounding box center [1016, 364] width 0 height 0
click at [1013, 409] on span "Press SPACE to select this row." at bounding box center [1011, 410] width 15 height 15
click at [1016, 403] on input "Press SPACE to select this row." at bounding box center [1016, 403] width 0 height 0
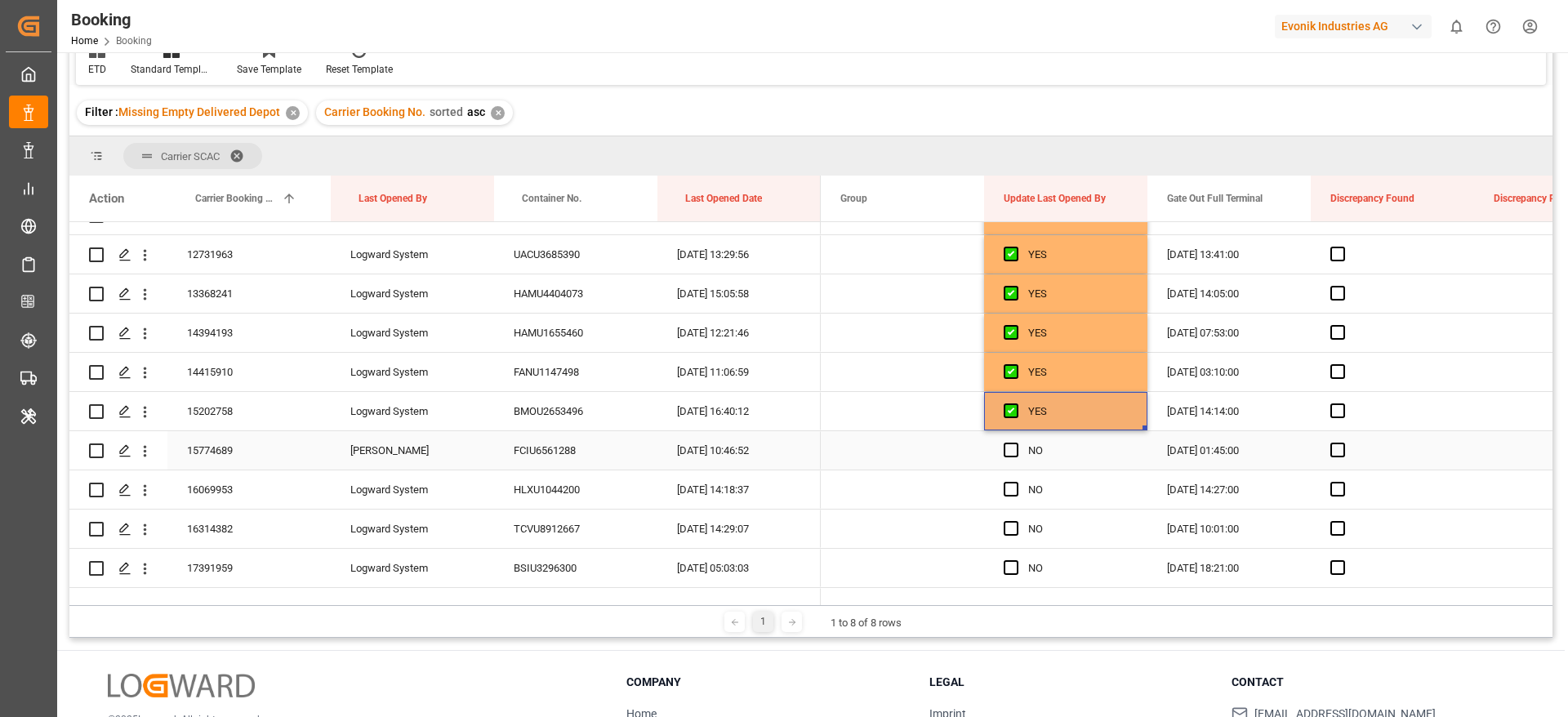
click at [1013, 441] on div "Press SPACE to select this row." at bounding box center [1016, 451] width 25 height 38
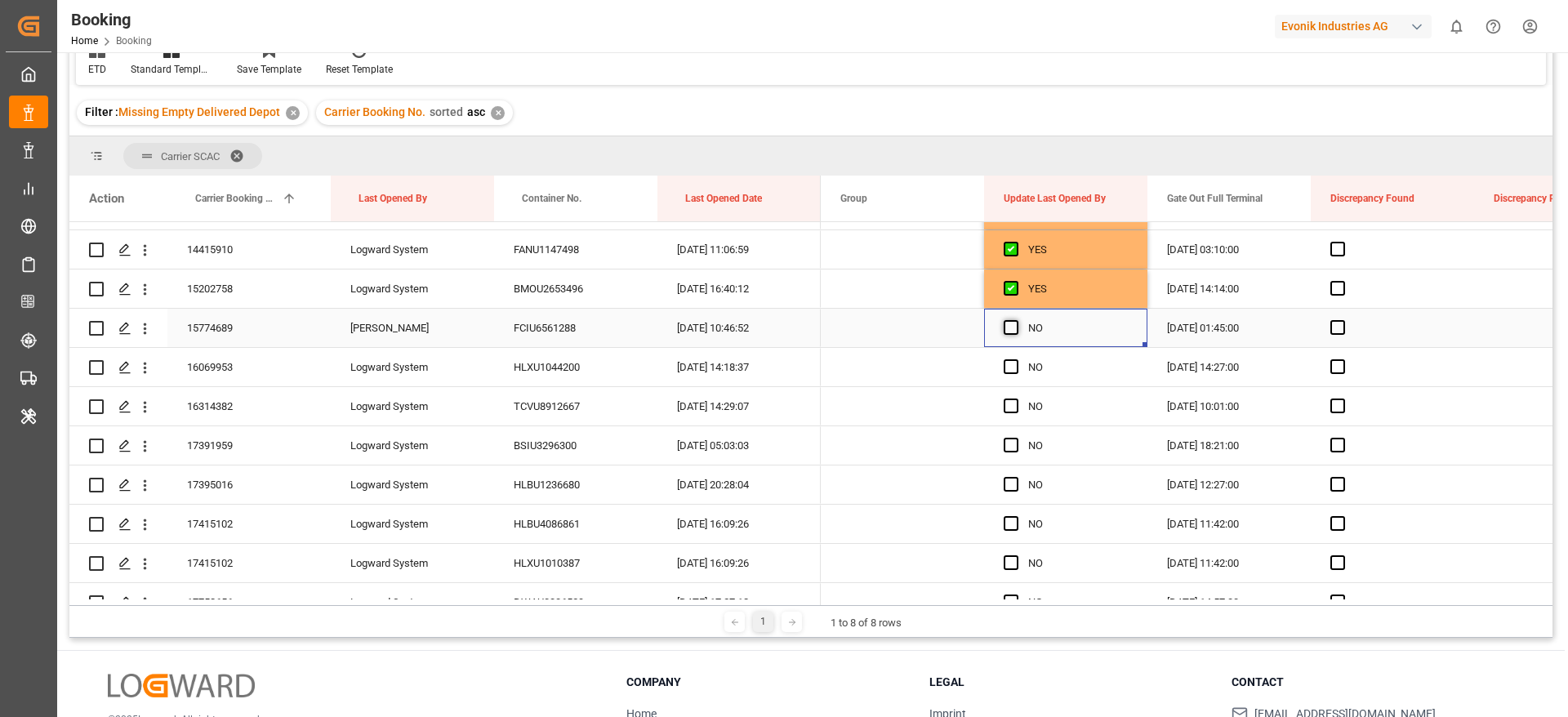
click at [1010, 324] on span "Press SPACE to select this row." at bounding box center [1011, 327] width 15 height 15
click at [1016, 320] on input "Press SPACE to select this row." at bounding box center [1016, 320] width 0 height 0
click at [1007, 371] on span "Press SPACE to select this row." at bounding box center [1011, 366] width 15 height 15
click at [1016, 359] on input "Press SPACE to select this row." at bounding box center [1016, 359] width 0 height 0
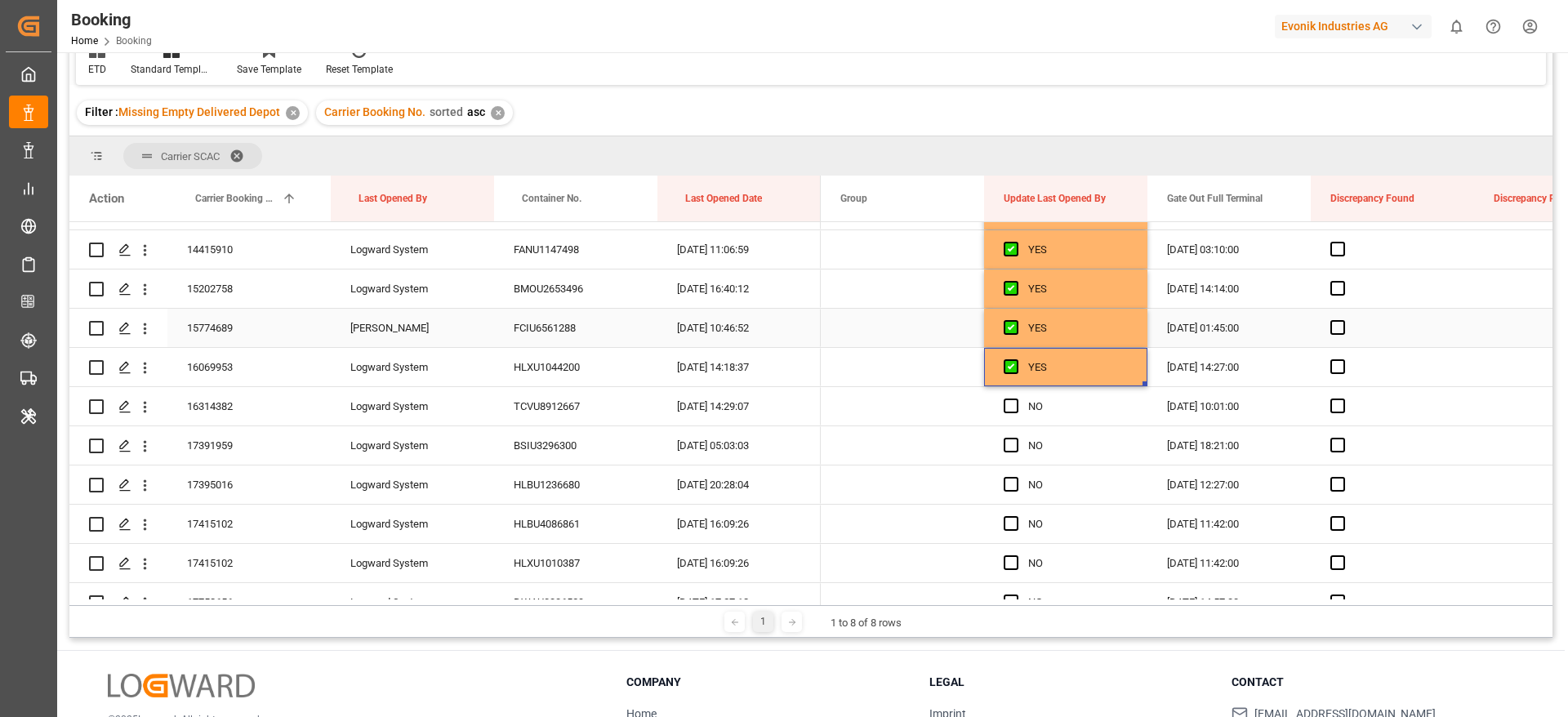
click at [287, 324] on div "15774689" at bounding box center [249, 328] width 163 height 39
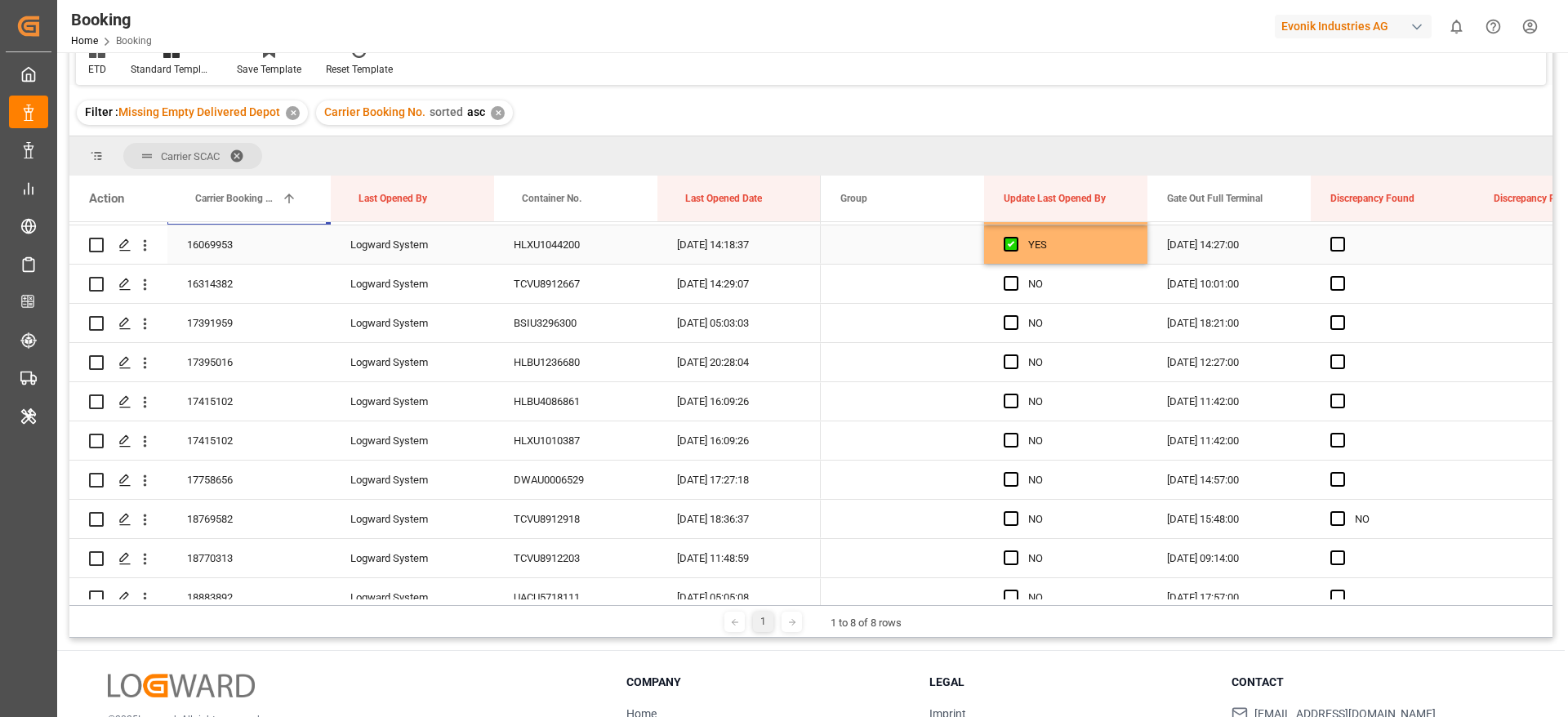
click at [1057, 254] on div "YES" at bounding box center [1078, 244] width 100 height 38
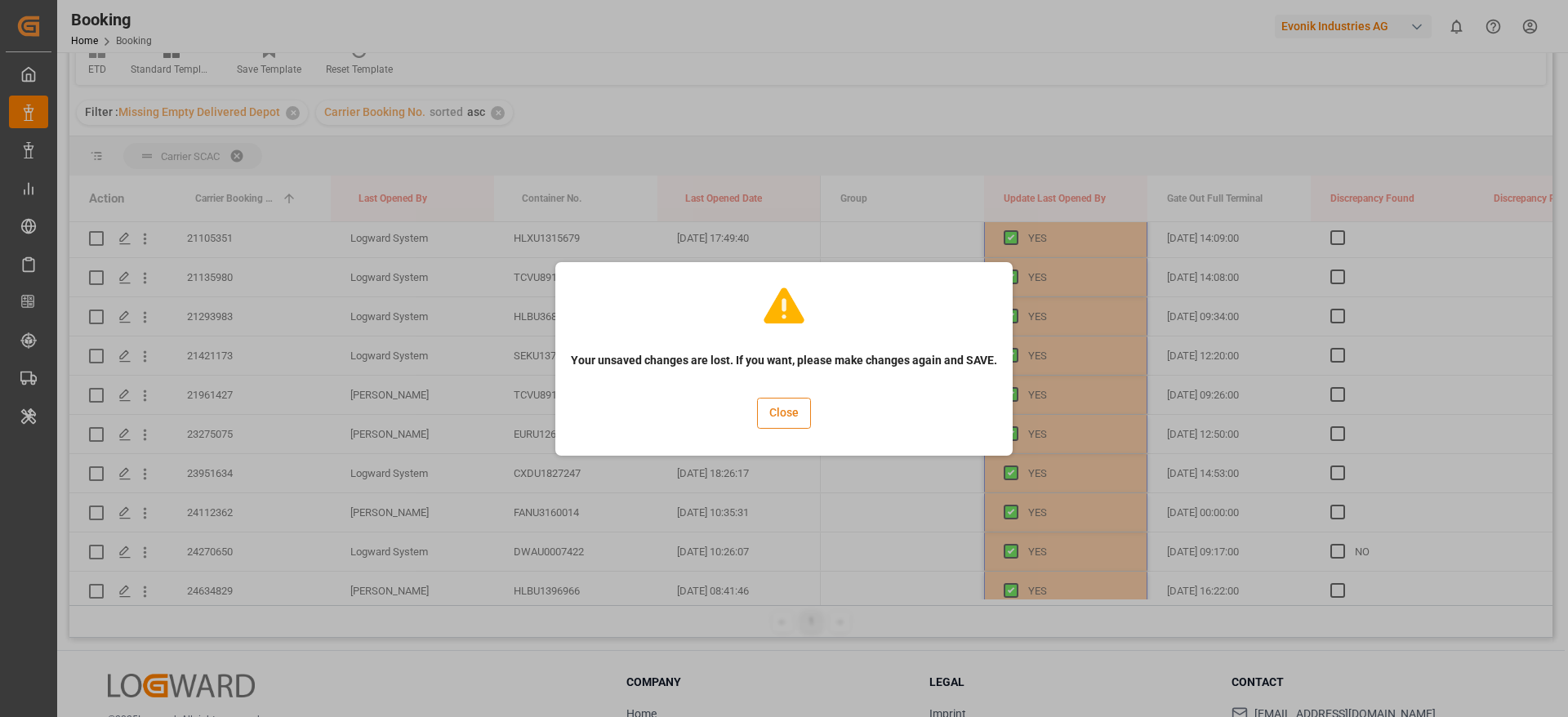
scroll to position [3739, 0]
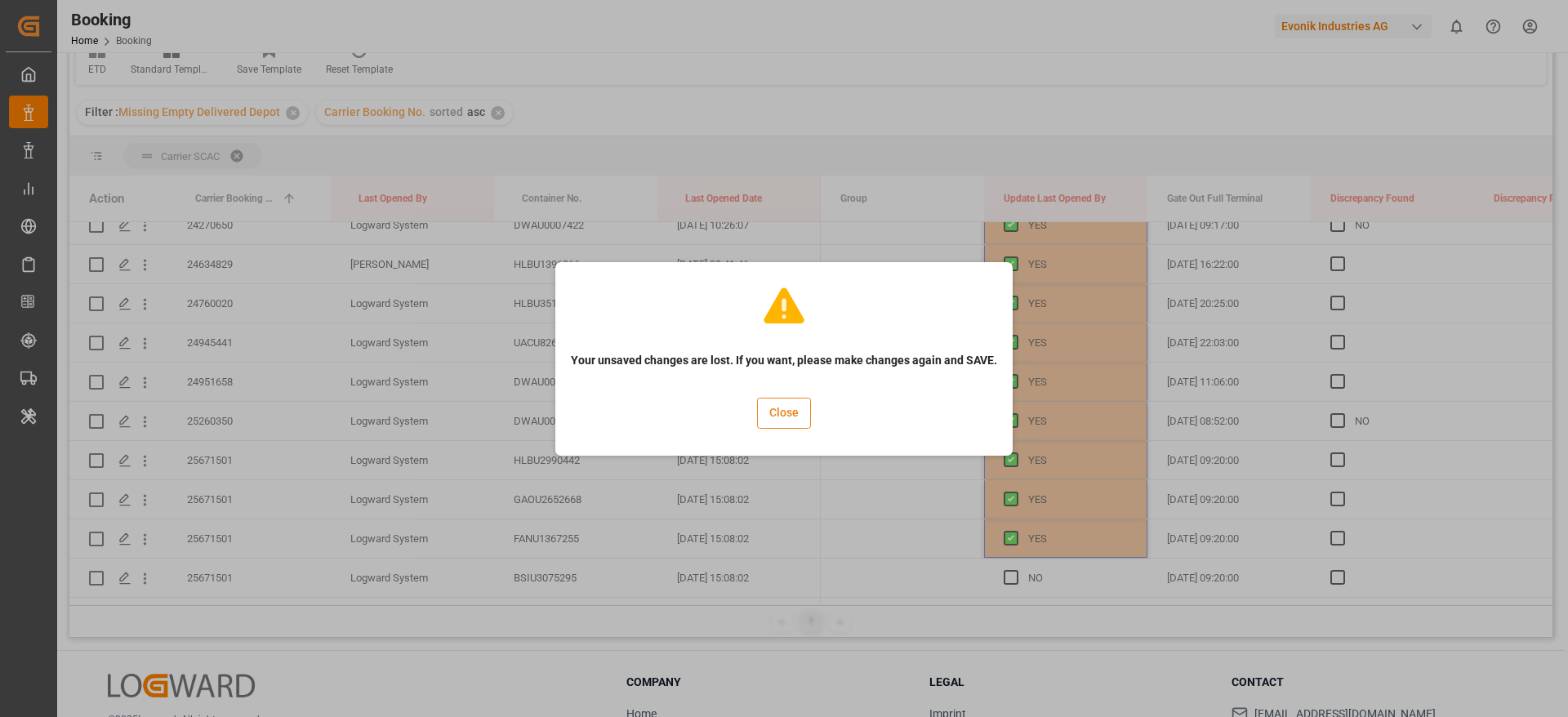
click at [774, 415] on button "Close" at bounding box center [783, 413] width 54 height 31
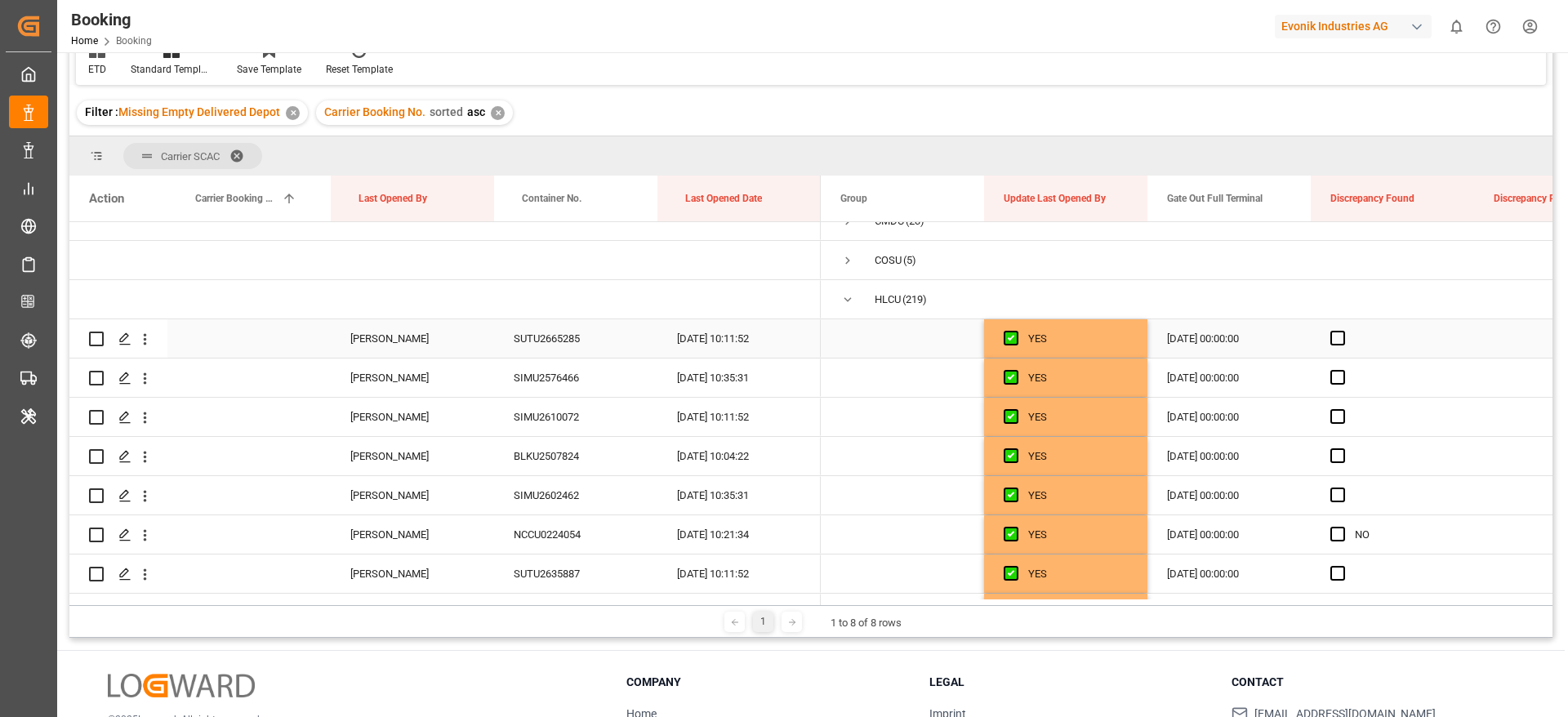
scroll to position [0, 0]
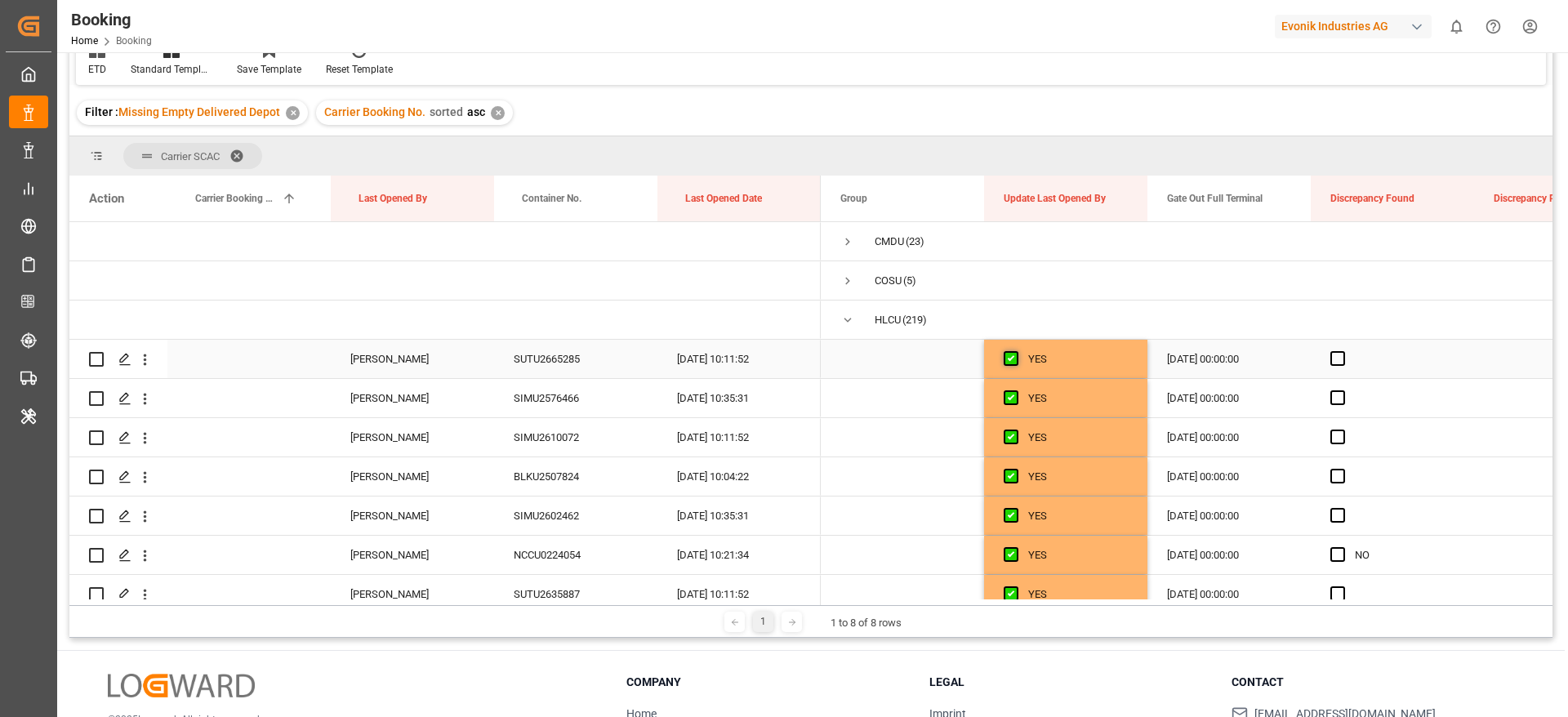
click at [1012, 357] on span "Press SPACE to select this row." at bounding box center [1011, 358] width 15 height 15
click at [1016, 351] on input "Press SPACE to select this row." at bounding box center [1016, 351] width 0 height 0
click at [1012, 357] on span "Press SPACE to select this row." at bounding box center [1011, 358] width 15 height 15
click at [1016, 351] on input "Press SPACE to select this row." at bounding box center [1016, 351] width 0 height 0
click at [1074, 362] on div "YES" at bounding box center [1078, 359] width 100 height 38
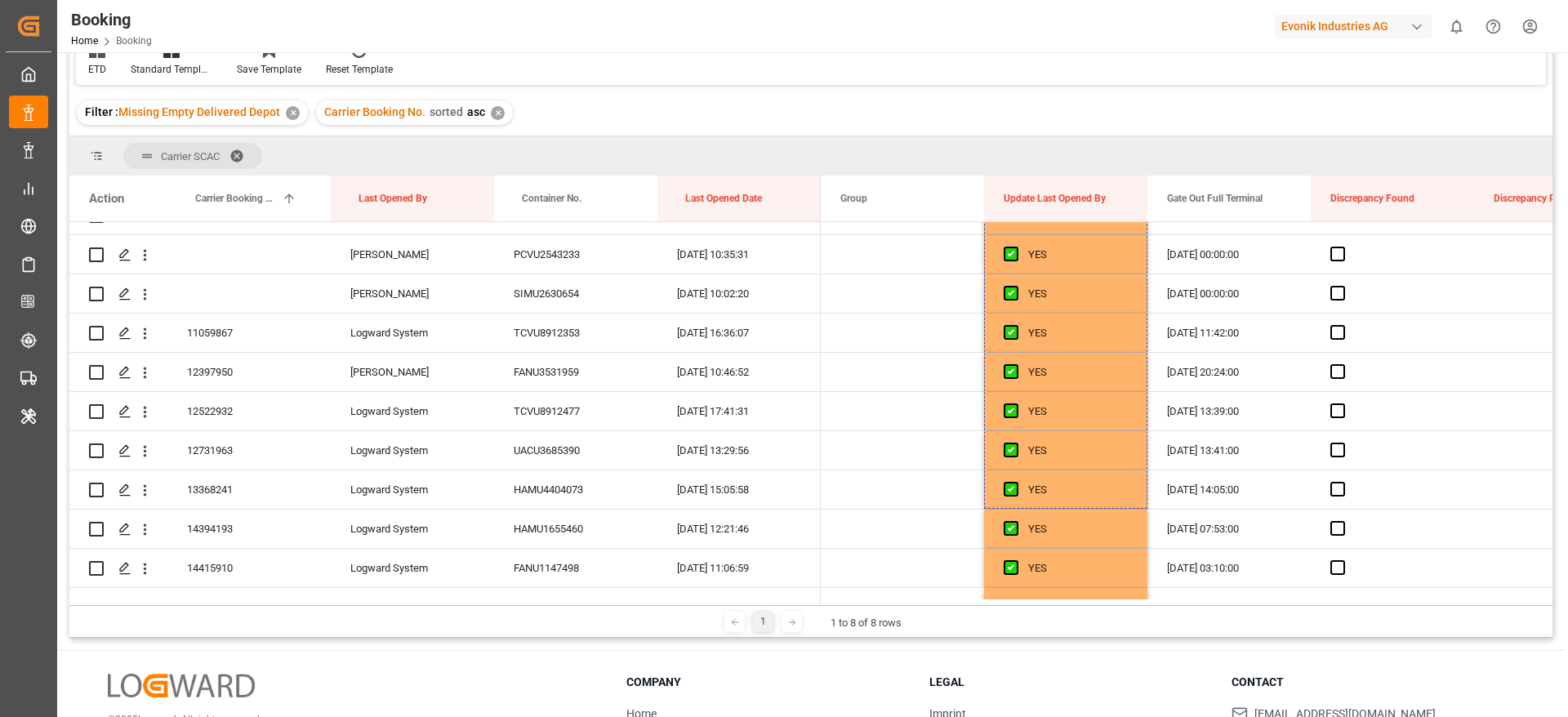
scroll to position [1731, 0]
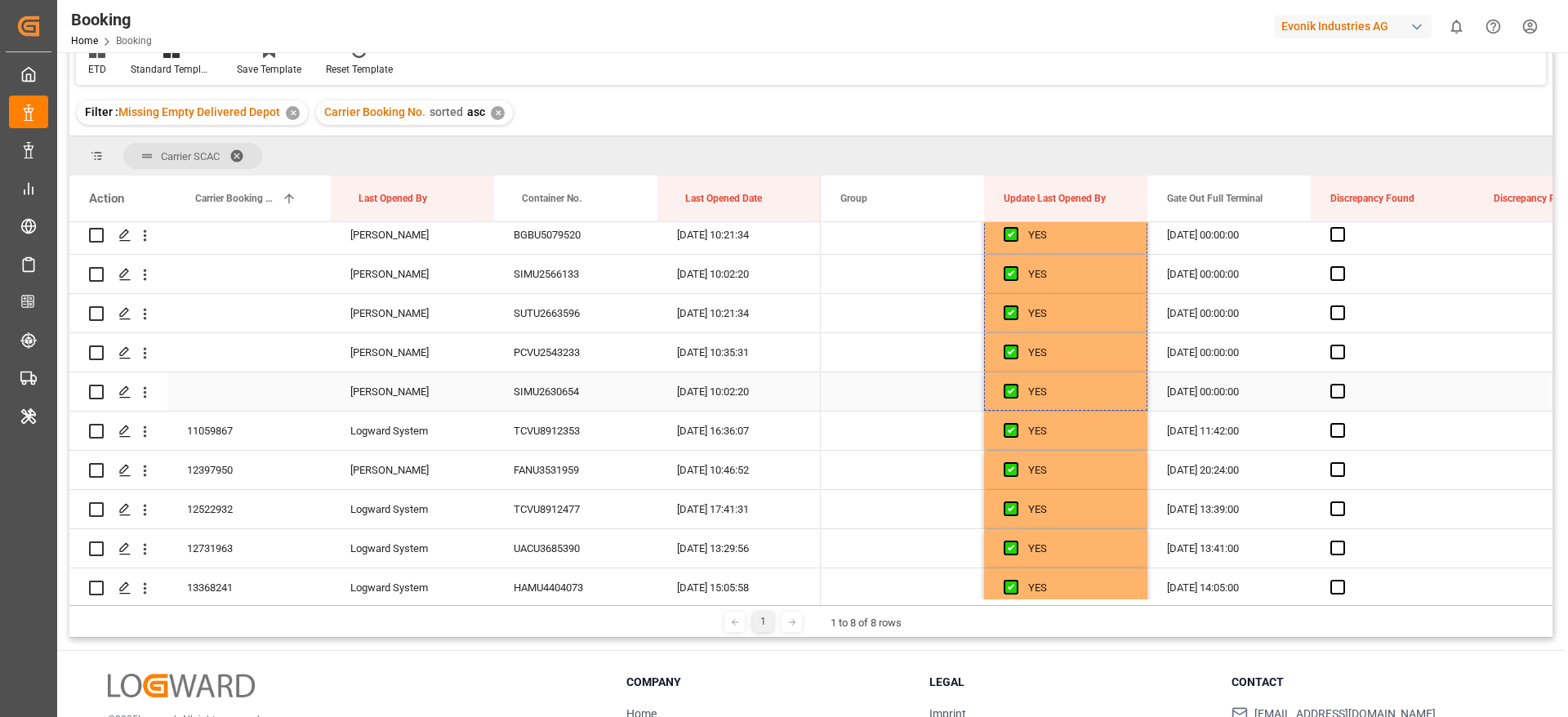
drag, startPoint x: 1144, startPoint y: 374, endPoint x: 1044, endPoint y: 394, distance: 102.0
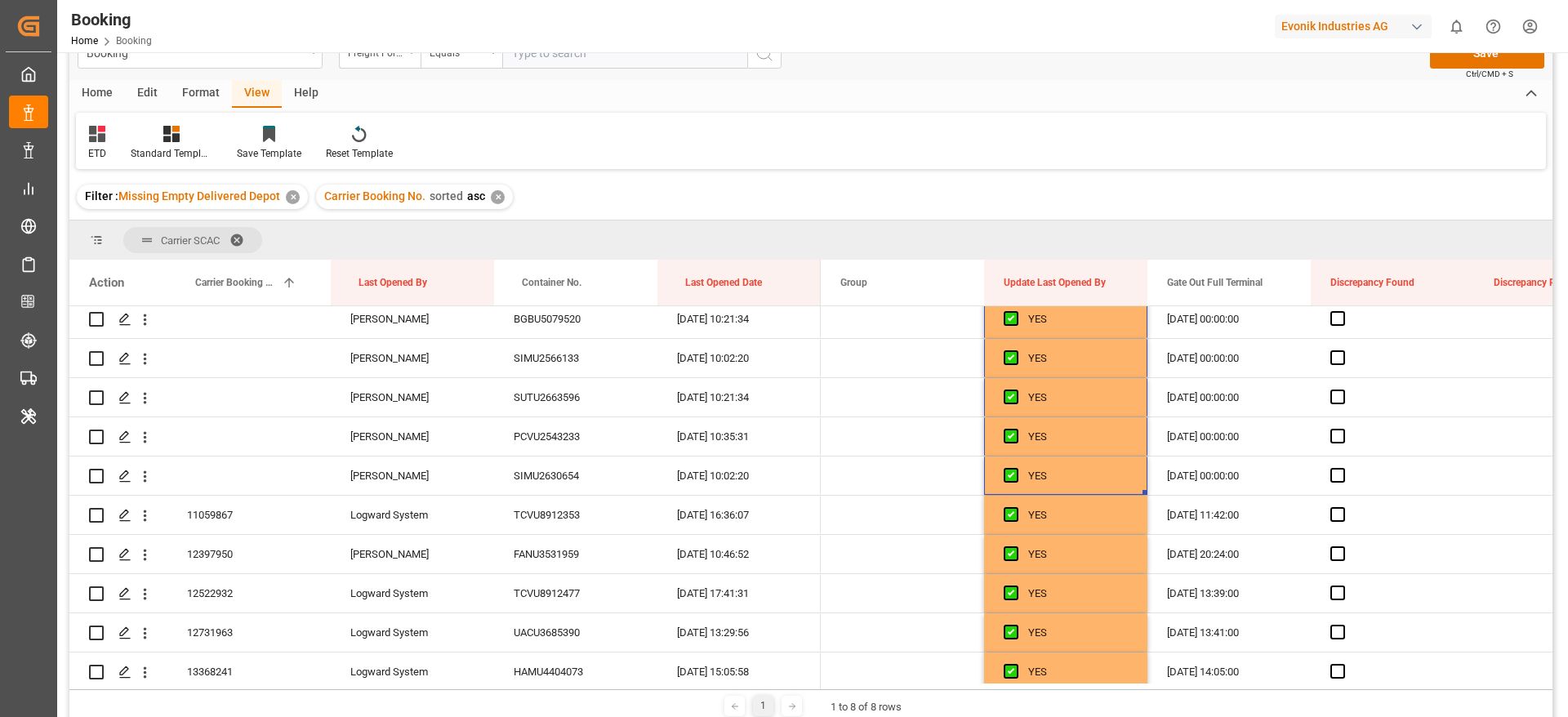
scroll to position [0, 0]
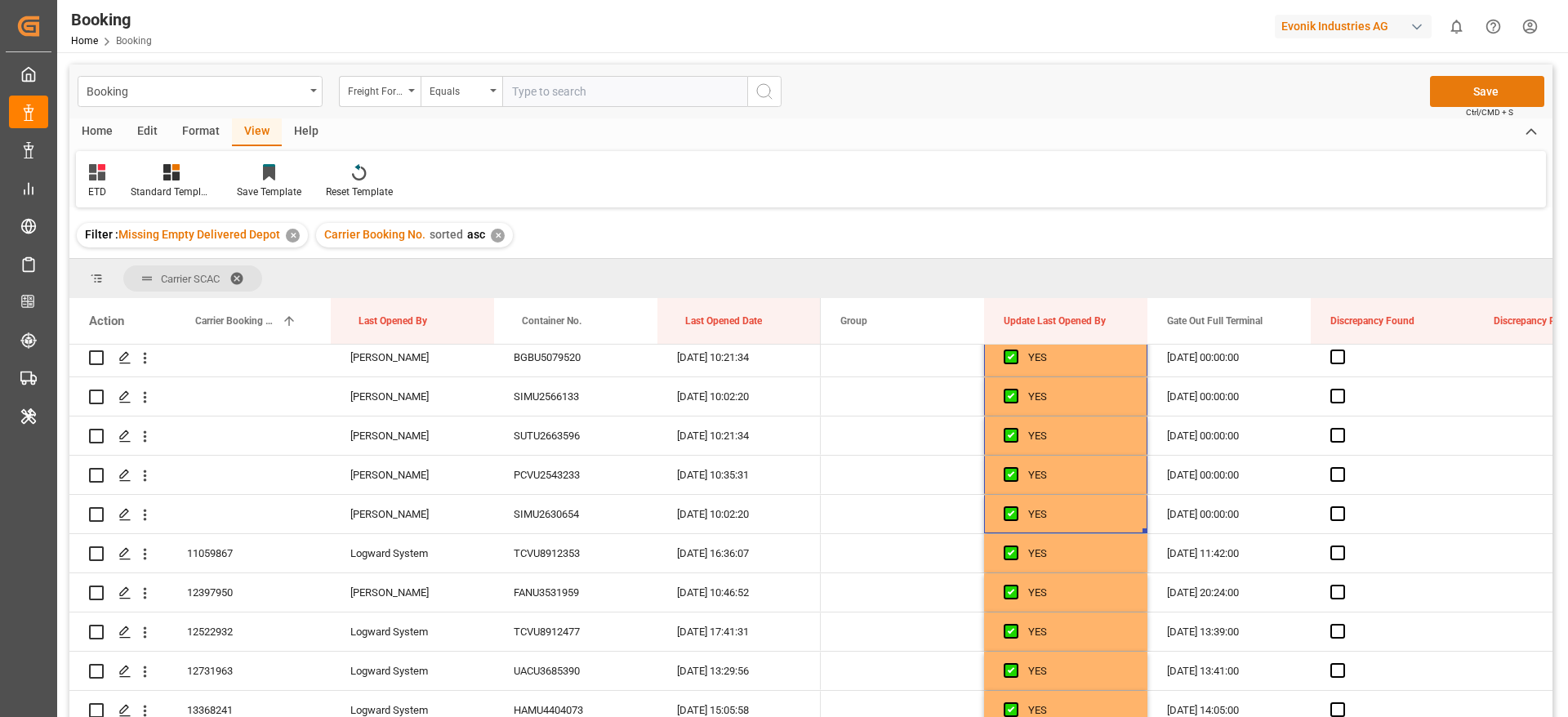
click at [1496, 80] on button "Save" at bounding box center [1487, 91] width 115 height 31
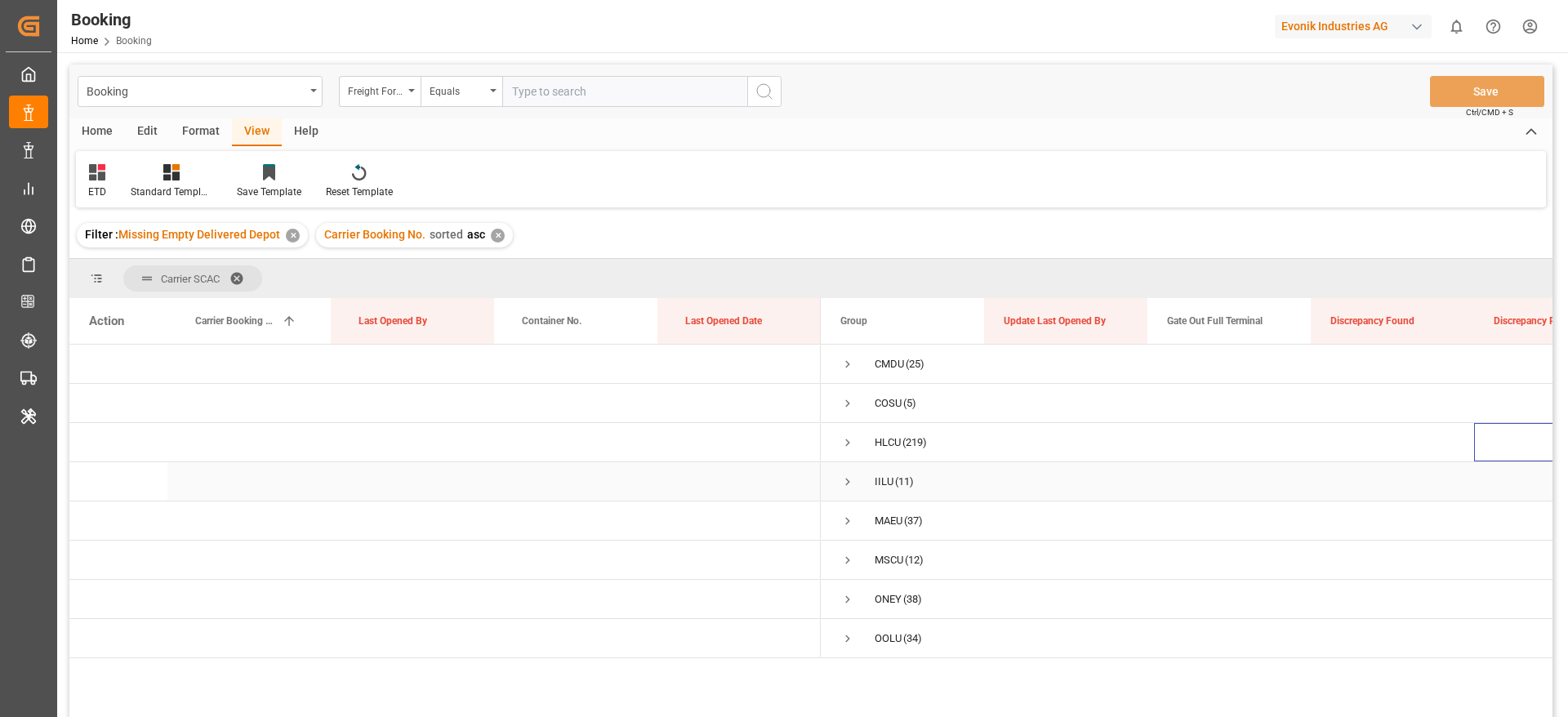
drag, startPoint x: 1493, startPoint y: 459, endPoint x: 1214, endPoint y: 533, distance: 288.6
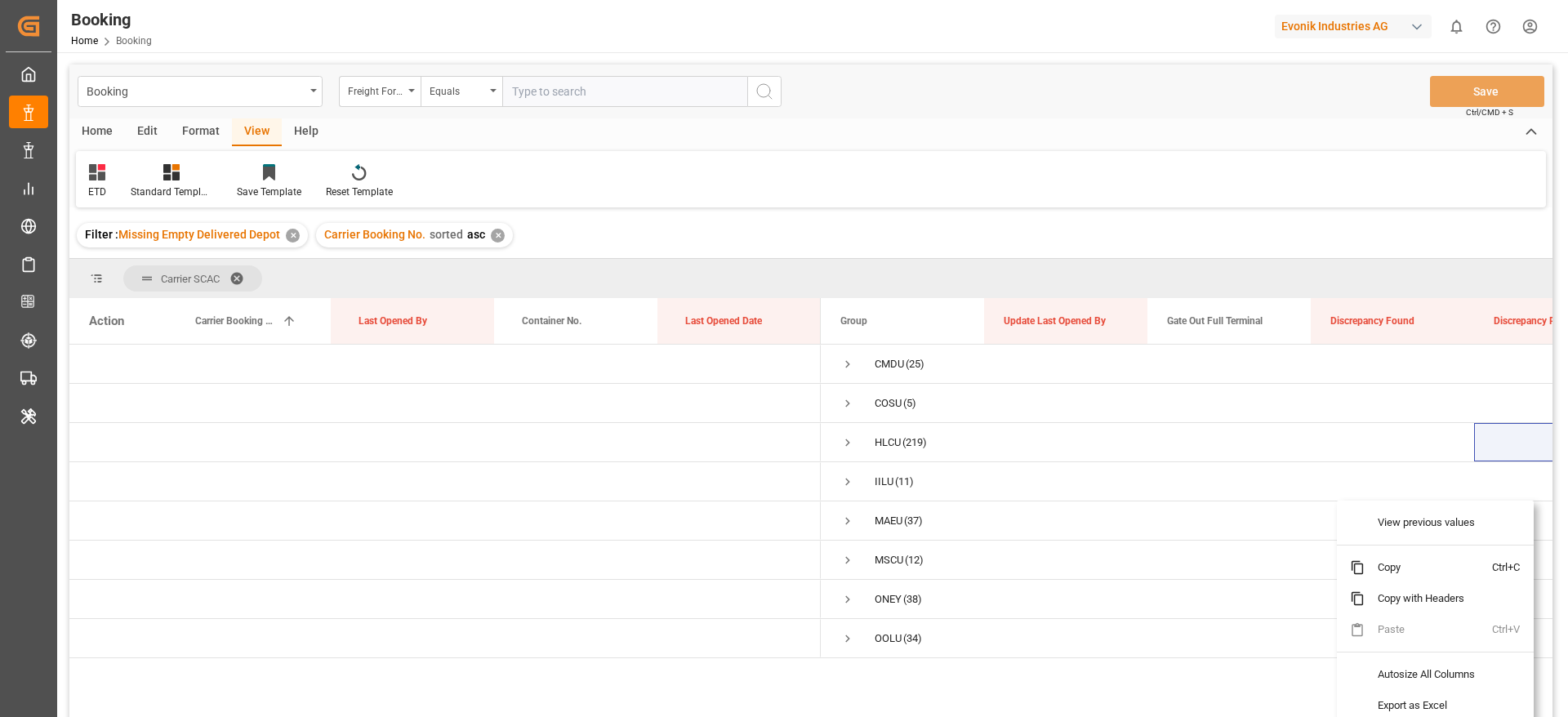
click at [1003, 148] on div "Home Edit Format View Help ETD Standard Templates Save Template Reset Template" at bounding box center [810, 162] width 1482 height 89
click at [840, 445] on span "Press SPACE to select this row." at bounding box center [847, 442] width 15 height 15
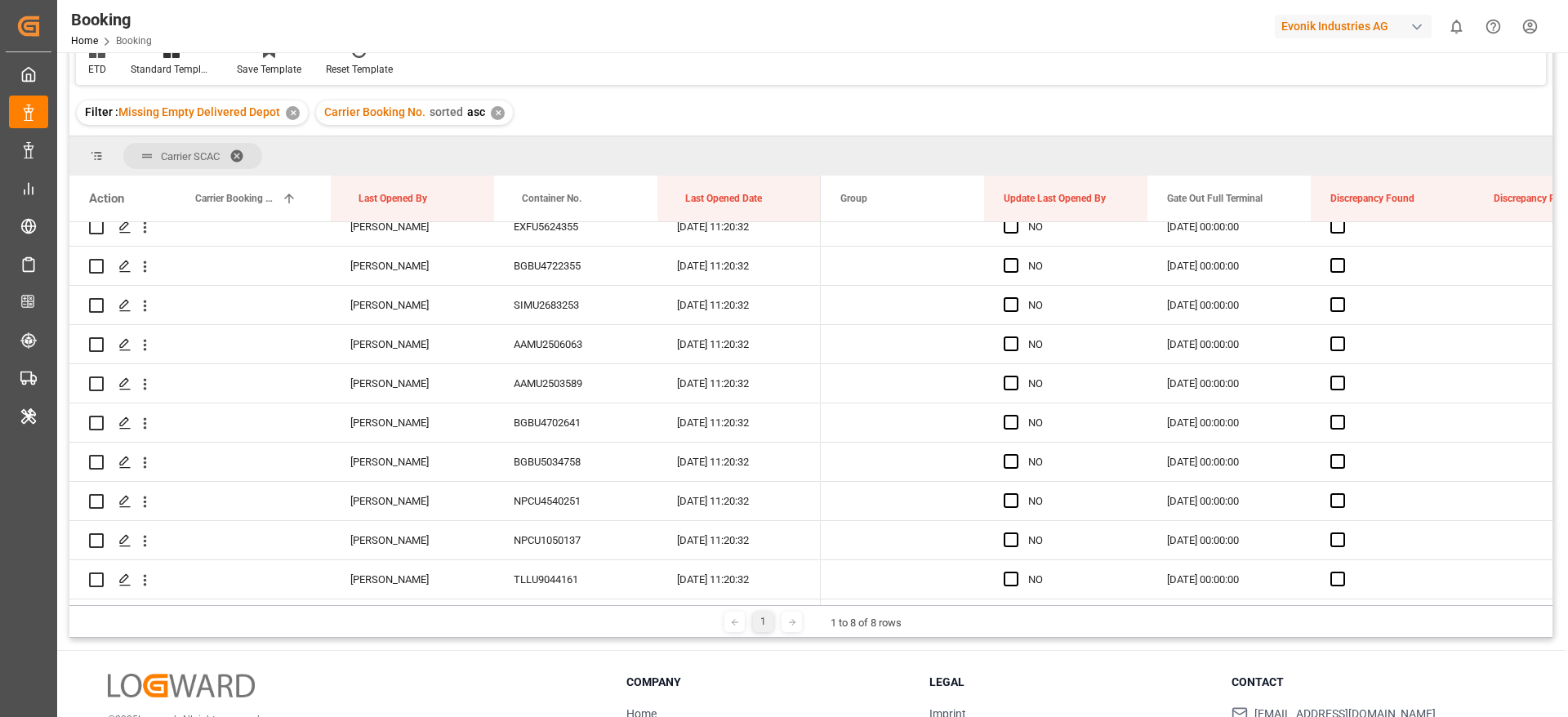
scroll to position [1837, 0]
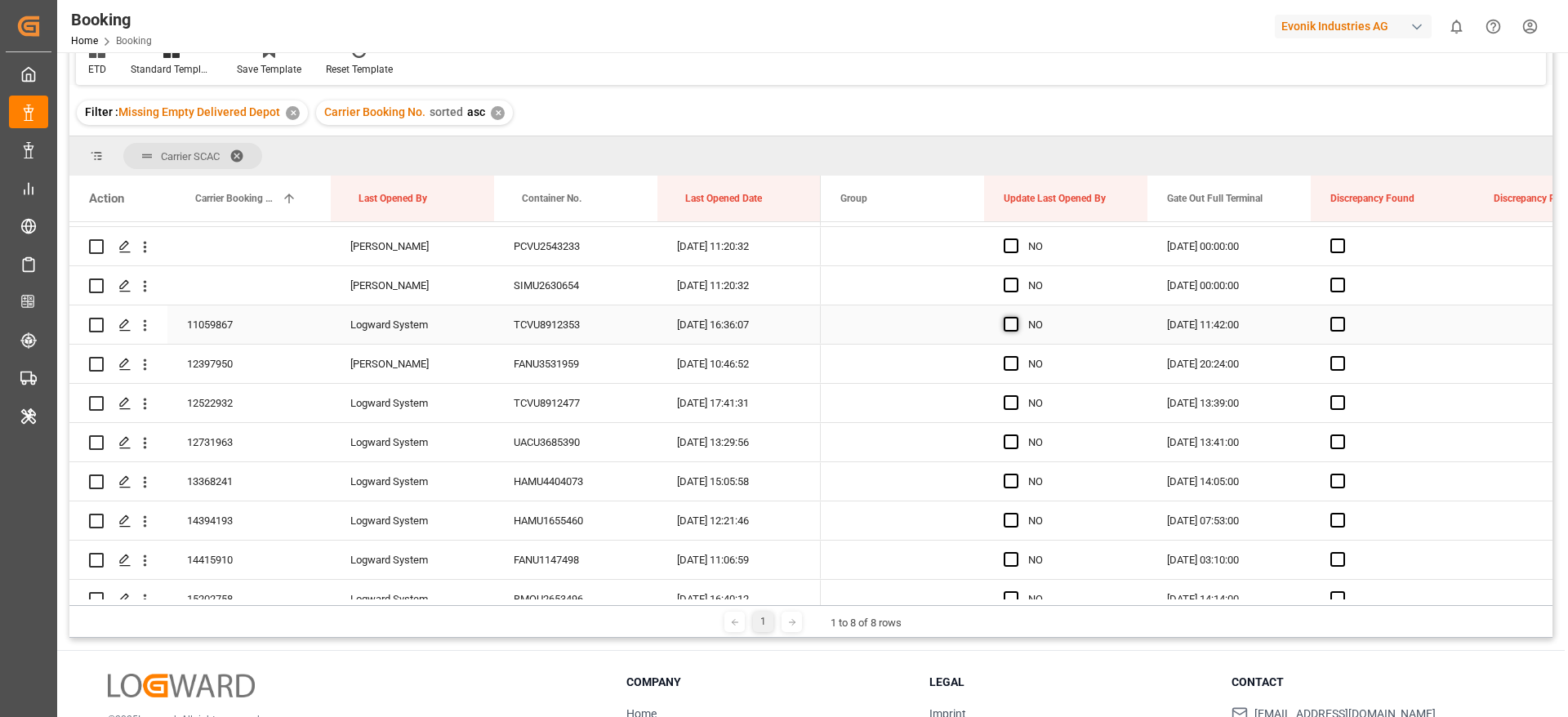
click at [1012, 325] on span "Press SPACE to select this row." at bounding box center [1011, 324] width 15 height 15
click at [1016, 317] on input "Press SPACE to select this row." at bounding box center [1016, 317] width 0 height 0
click at [1004, 360] on span "Press SPACE to select this row." at bounding box center [1011, 363] width 15 height 15
click at [1016, 356] on input "Press SPACE to select this row." at bounding box center [1016, 356] width 0 height 0
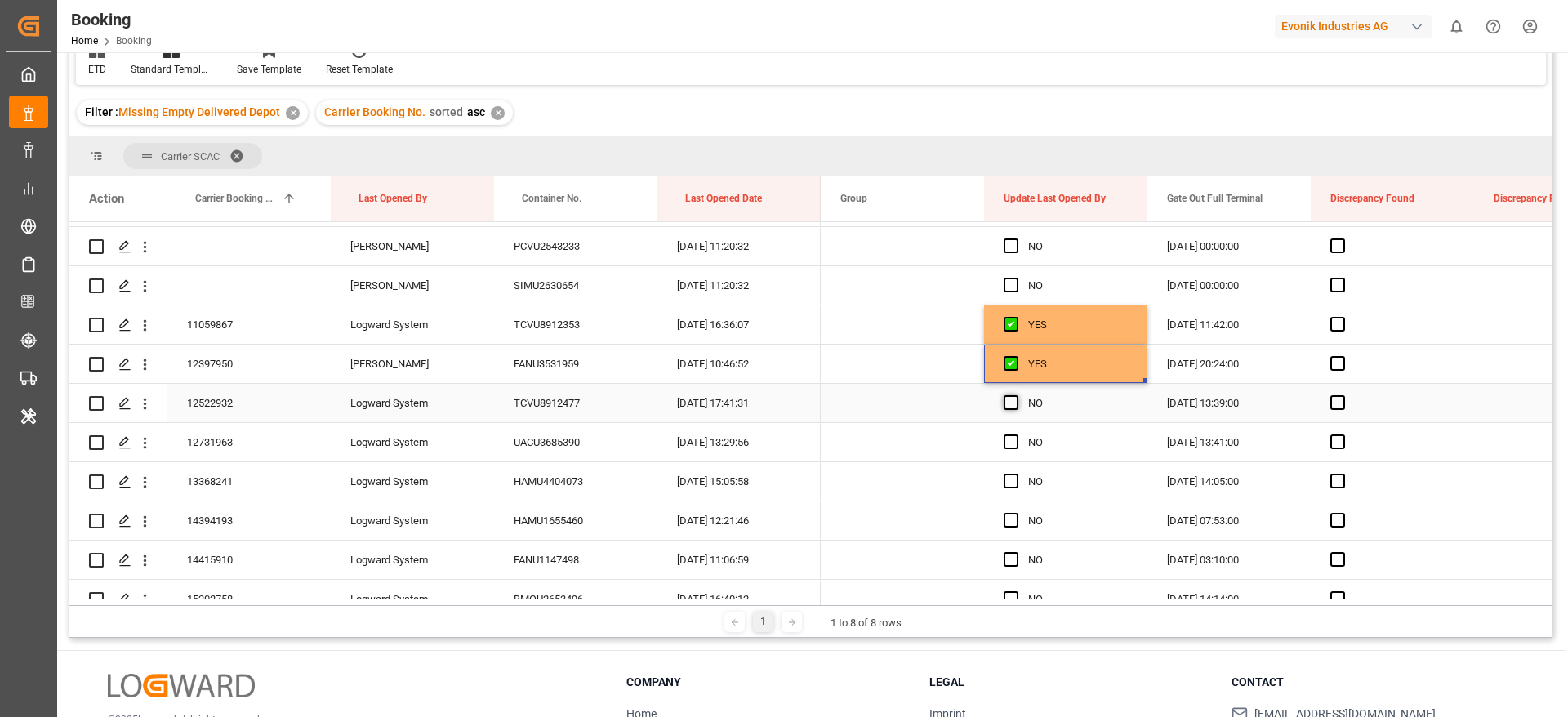
click at [1016, 400] on span "Press SPACE to select this row." at bounding box center [1011, 402] width 15 height 15
click at [1016, 395] on input "Press SPACE to select this row." at bounding box center [1016, 395] width 0 height 0
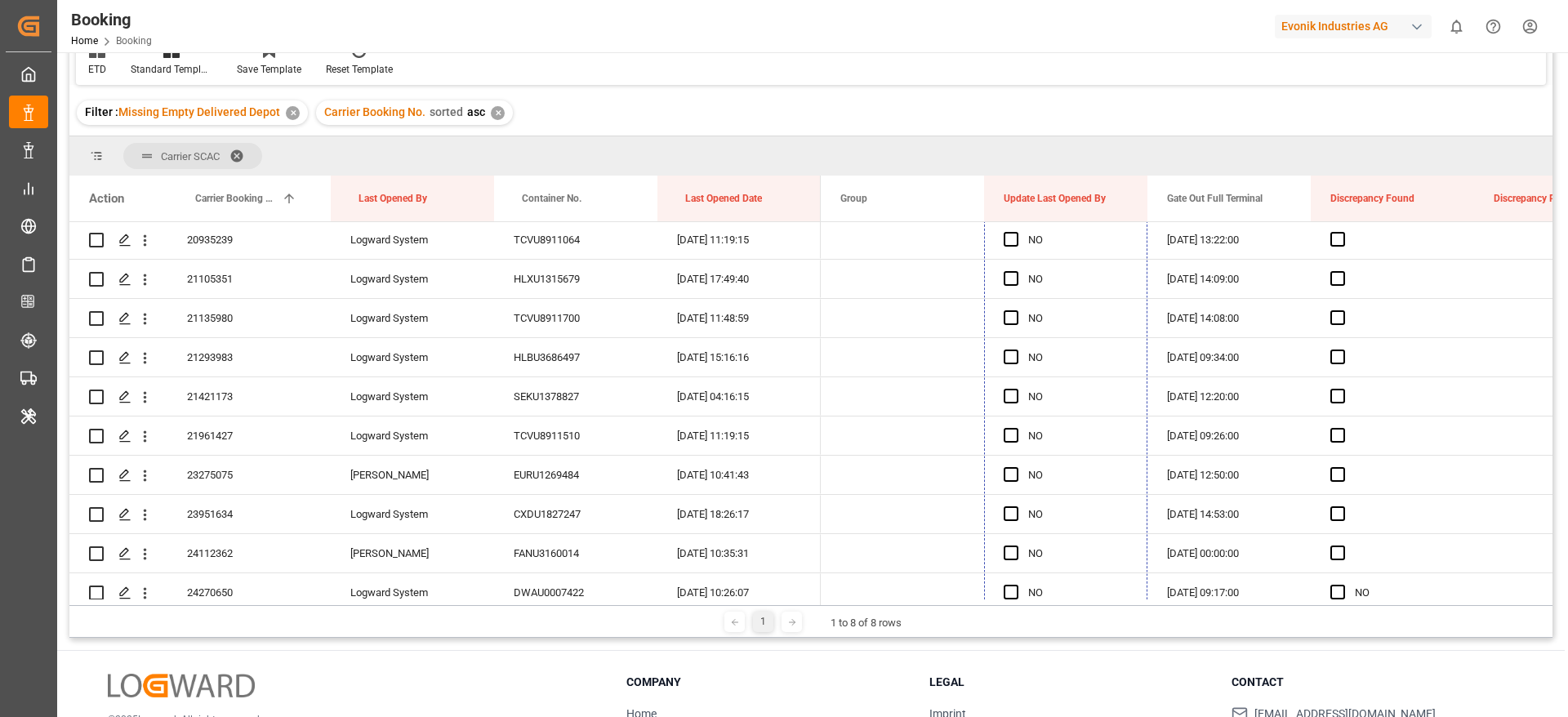
scroll to position [3405, 0]
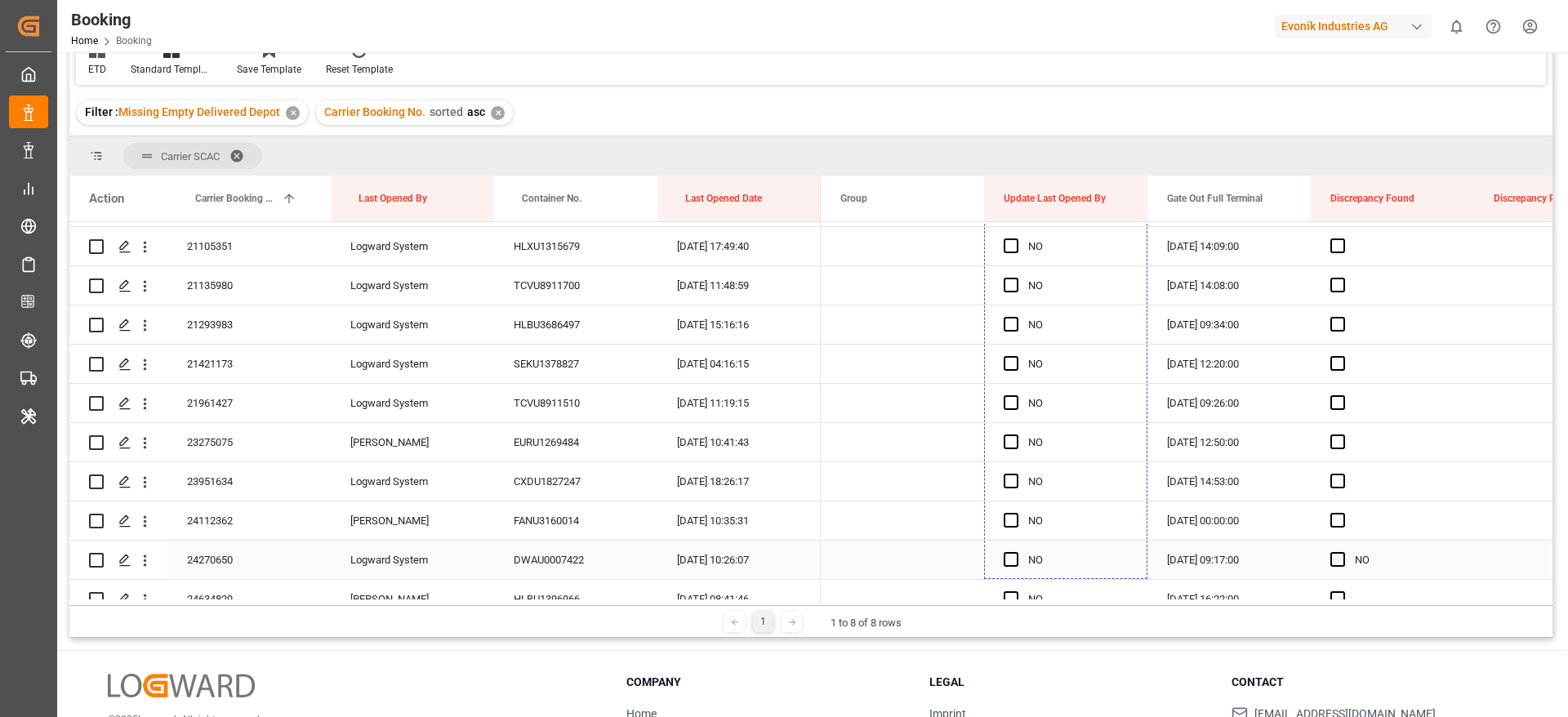
drag, startPoint x: 1143, startPoint y: 417, endPoint x: 1024, endPoint y: 556, distance: 183.0
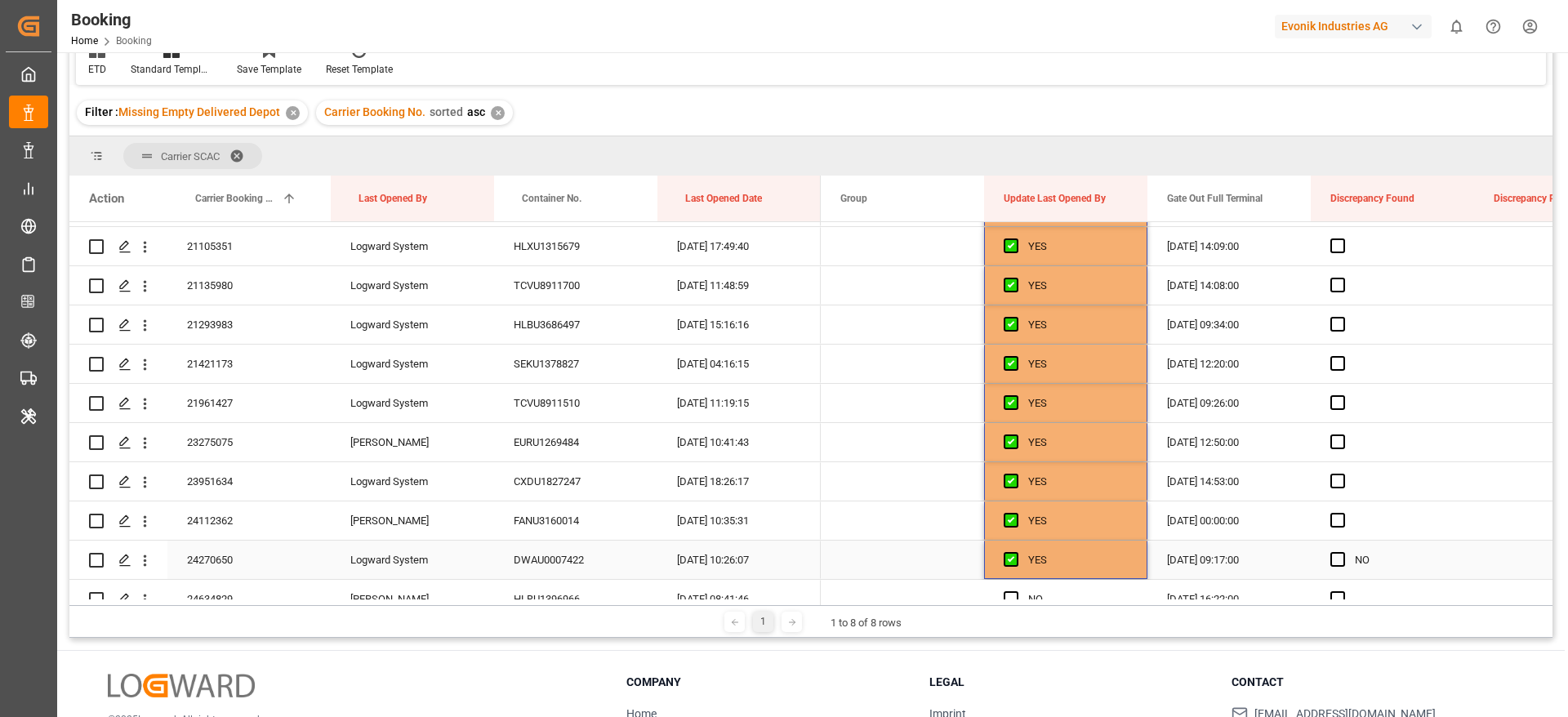
click at [256, 550] on div "24270650" at bounding box center [249, 560] width 163 height 39
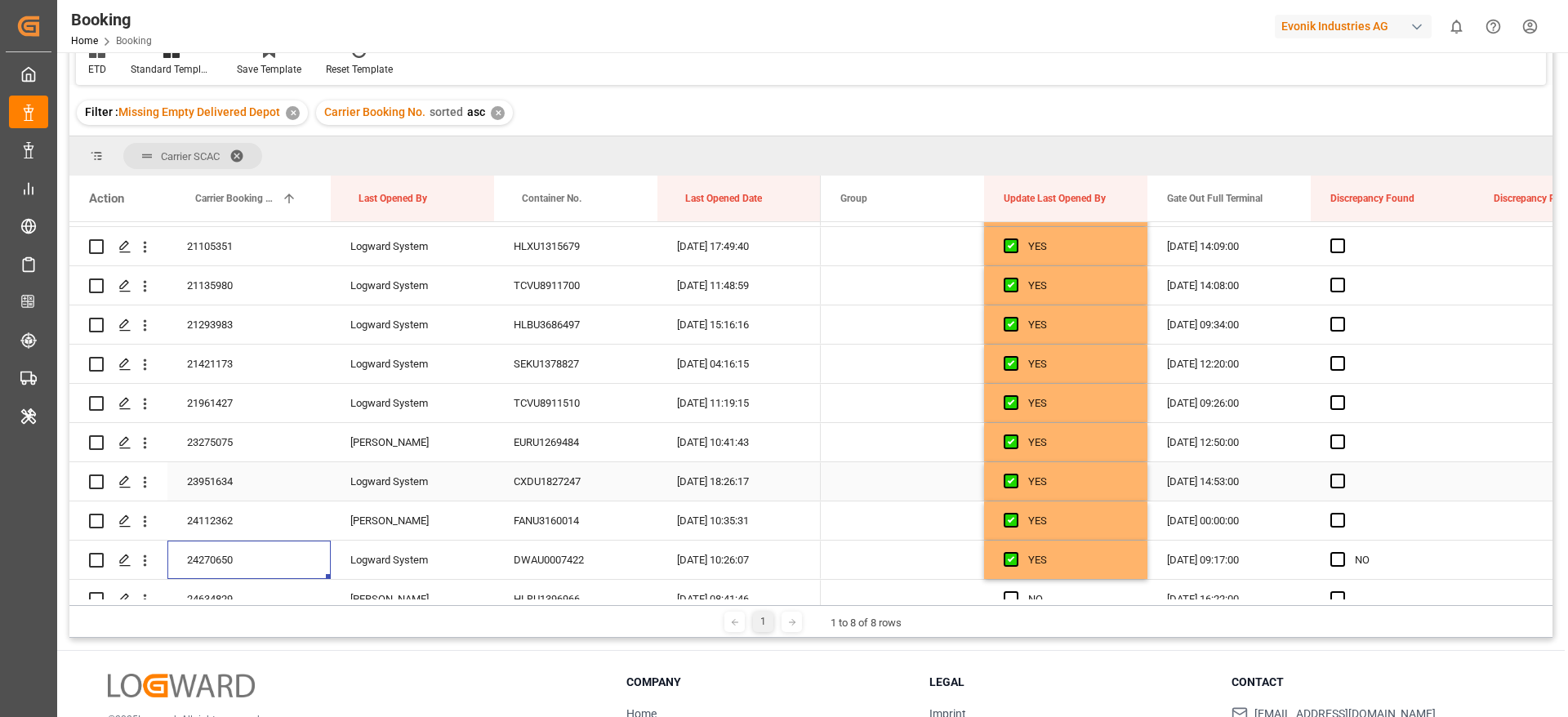
click at [250, 489] on div "23951634" at bounding box center [249, 482] width 163 height 39
click at [236, 362] on div "21421173" at bounding box center [249, 364] width 163 height 39
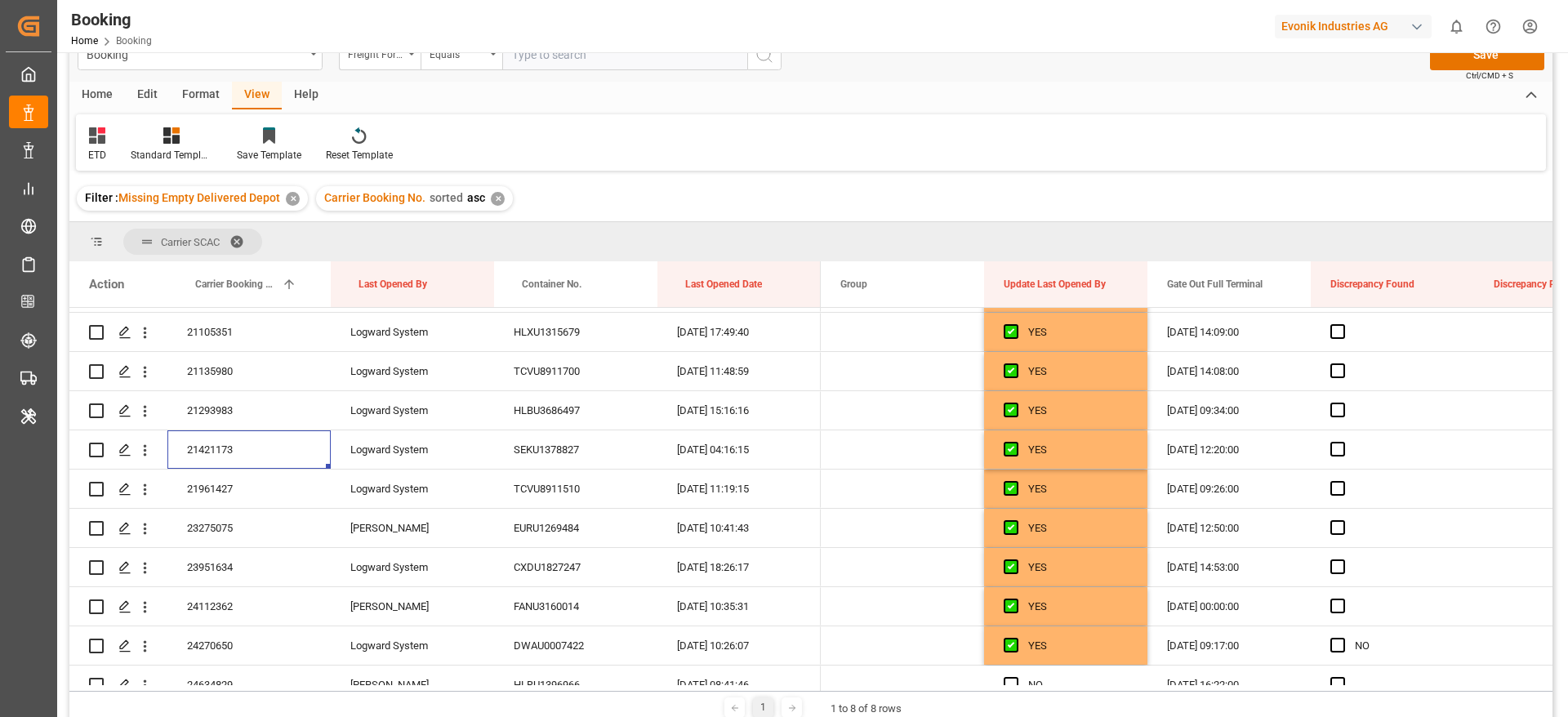
scroll to position [0, 0]
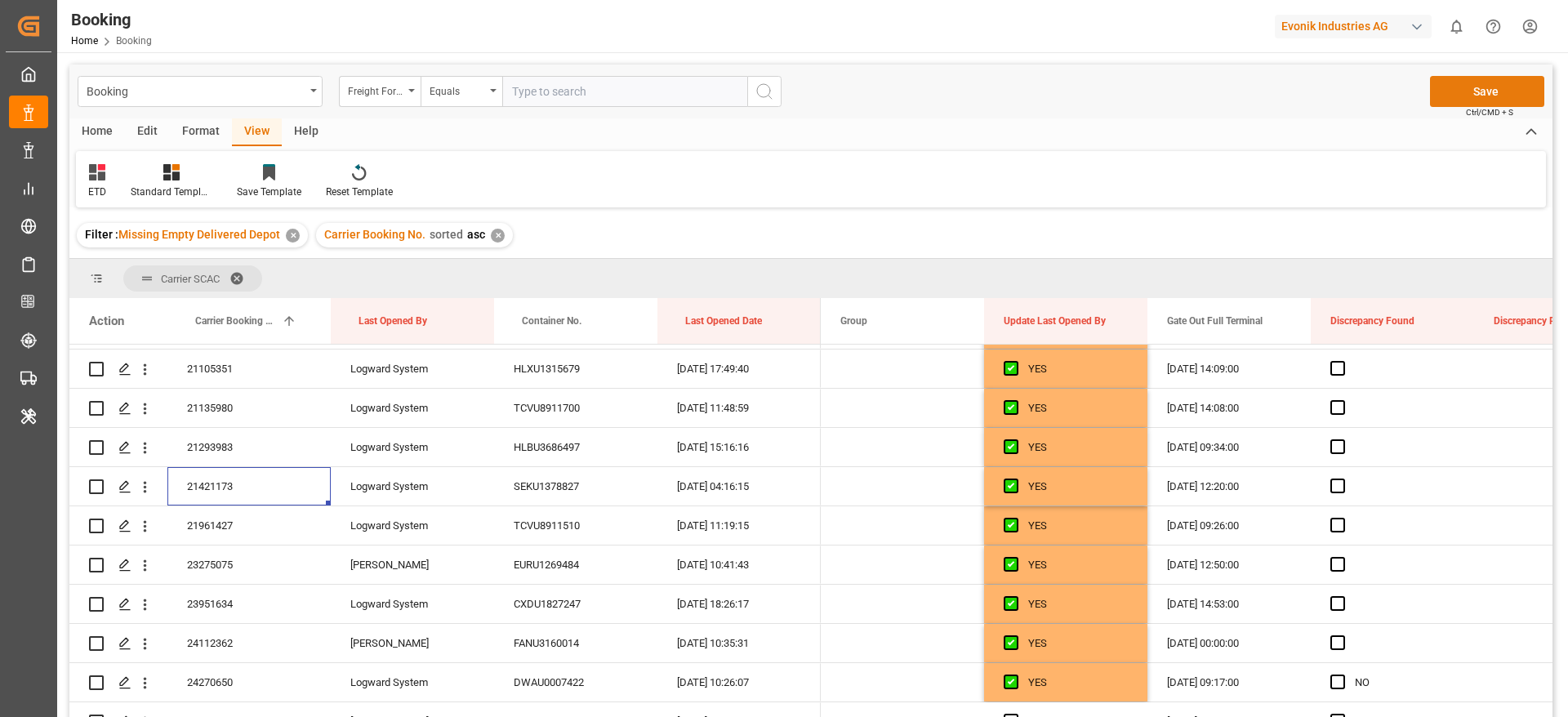
click at [1437, 96] on button "Save" at bounding box center [1487, 91] width 115 height 31
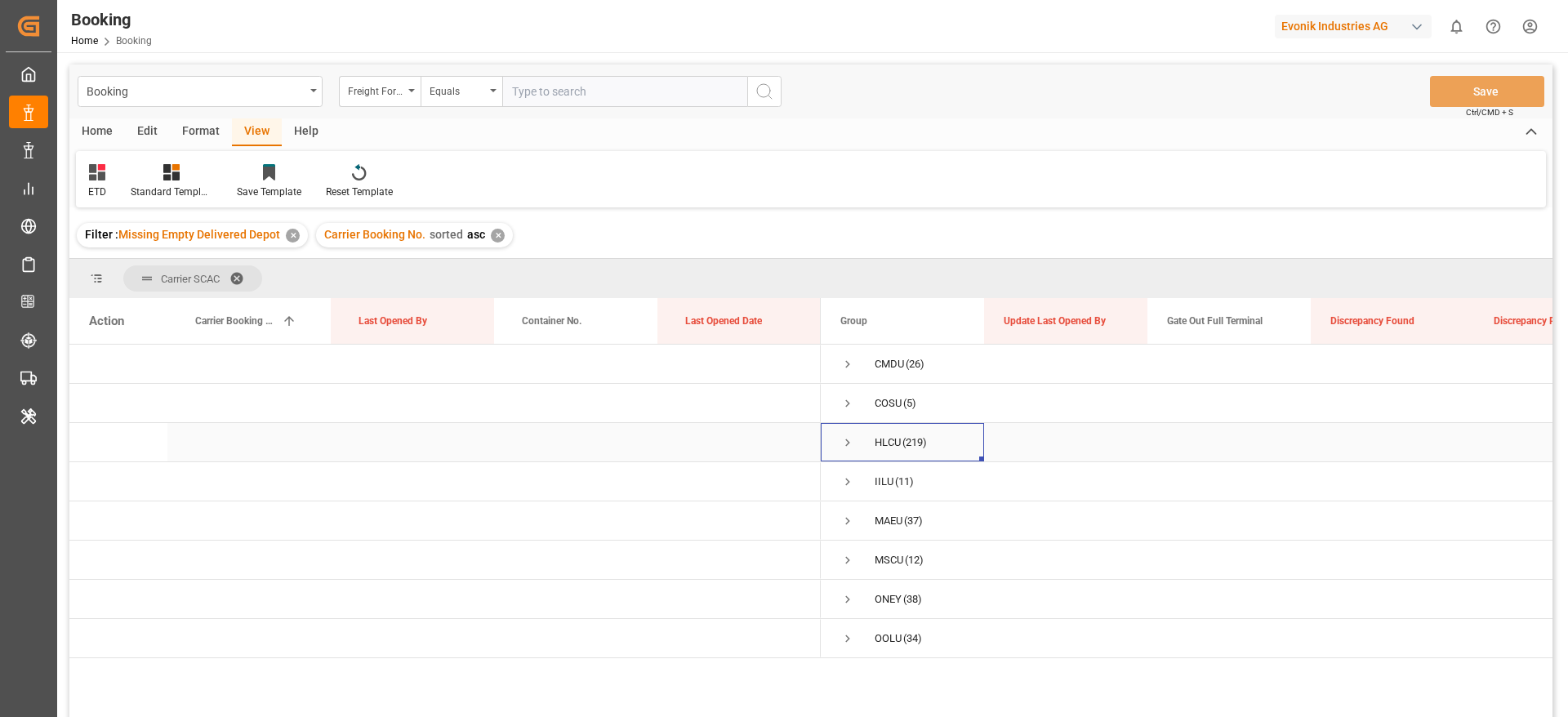
click at [854, 442] on span "HLCU (219)" at bounding box center [902, 442] width 124 height 37
click at [844, 449] on span "Press SPACE to select this row." at bounding box center [847, 442] width 15 height 15
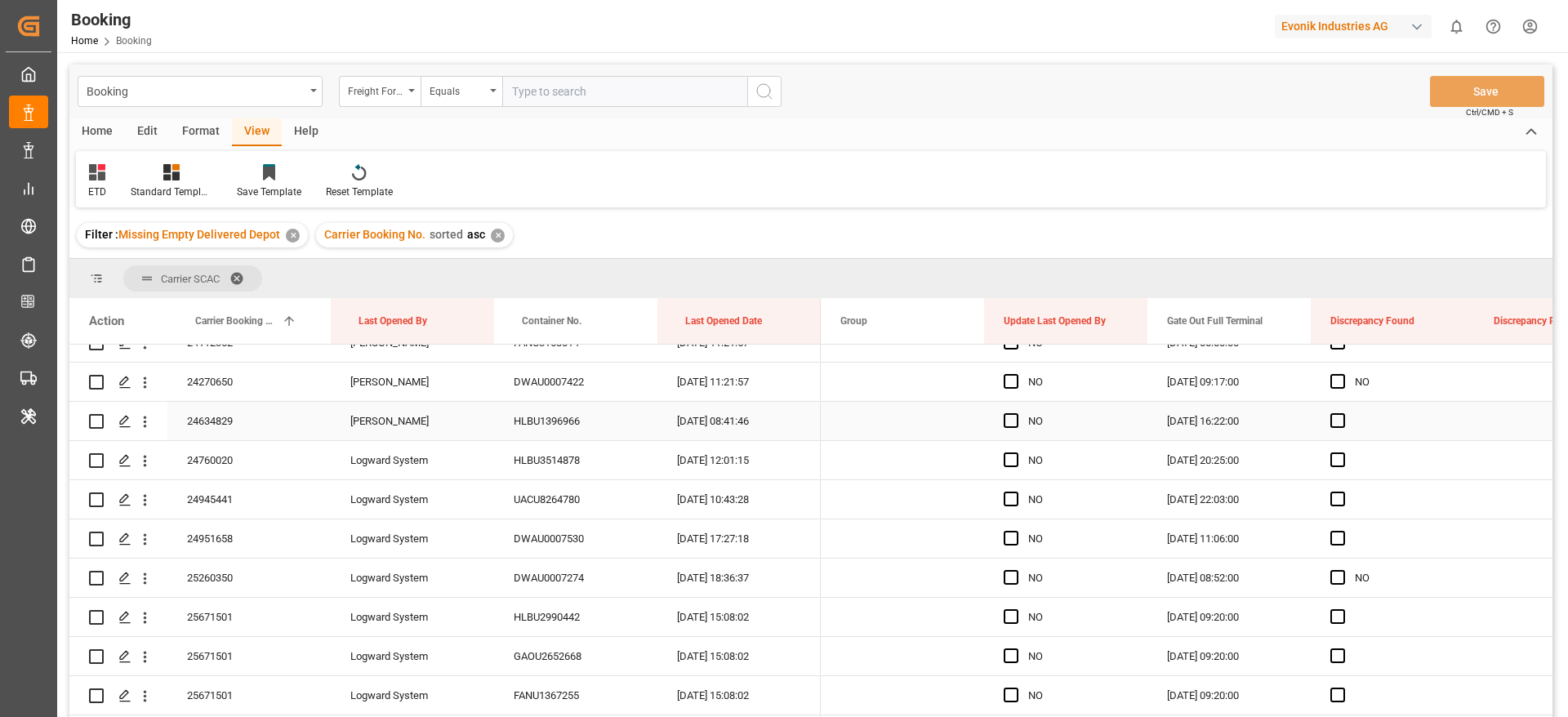
scroll to position [3674, 0]
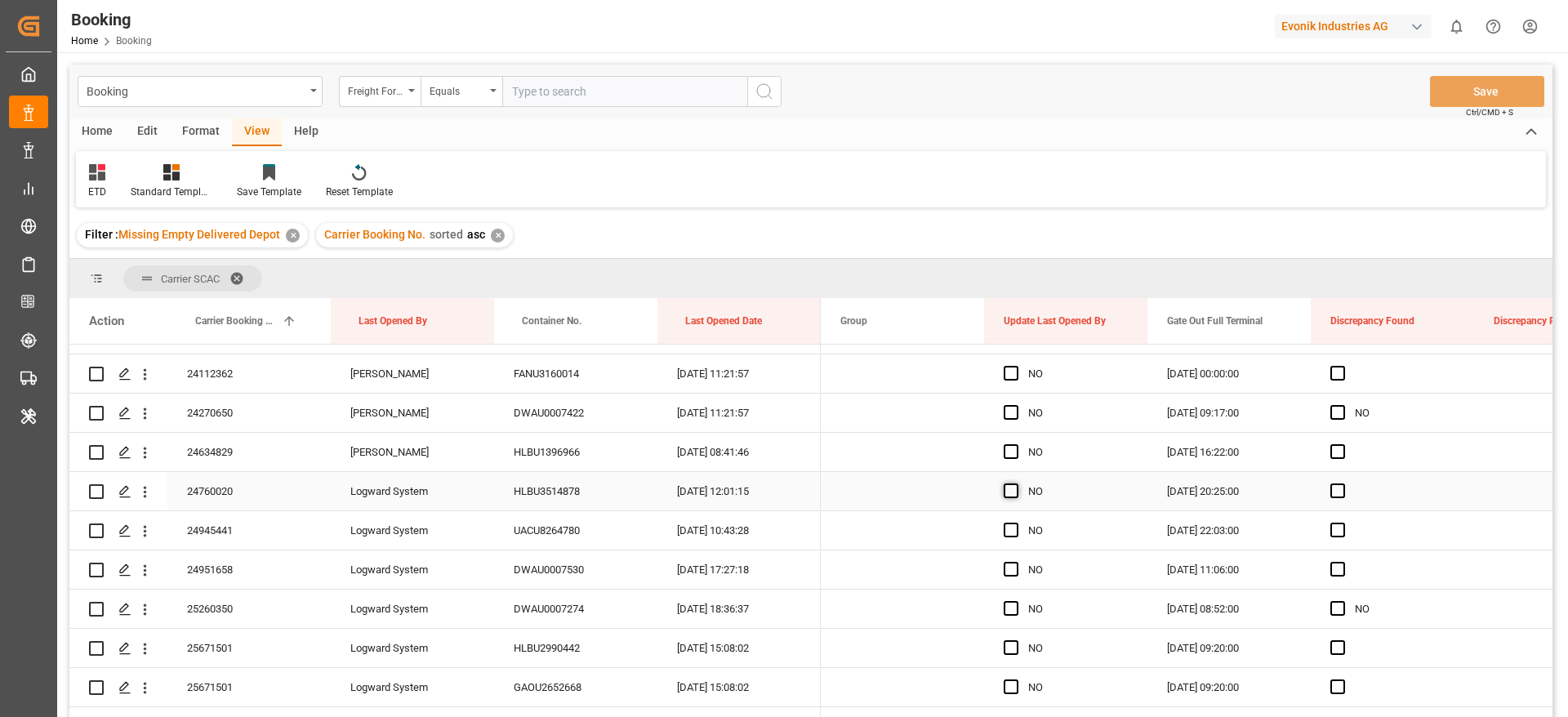
click at [1011, 489] on span "Press SPACE to select this row." at bounding box center [1011, 490] width 15 height 15
click at [1016, 483] on input "Press SPACE to select this row." at bounding box center [1016, 483] width 0 height 0
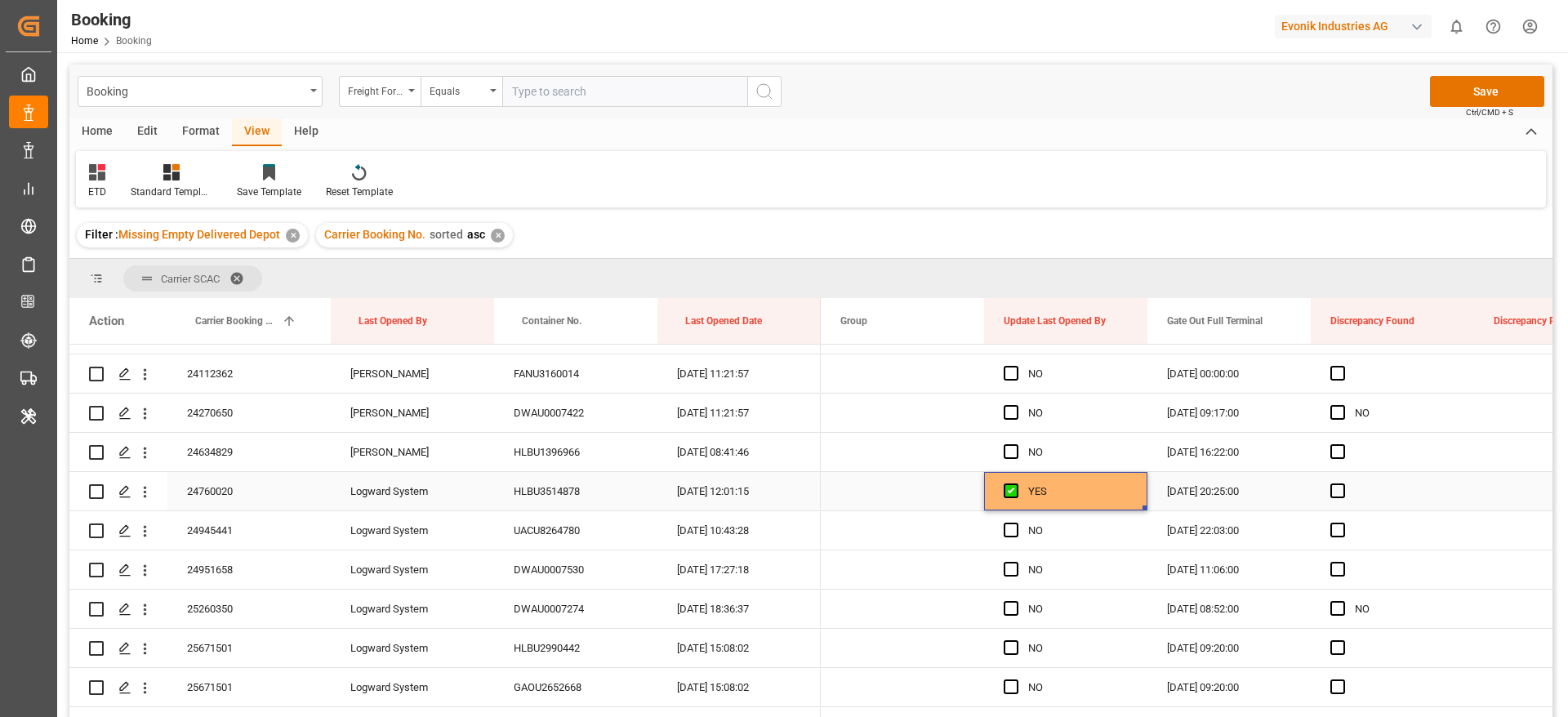
click at [258, 493] on div "24760020" at bounding box center [249, 491] width 163 height 39
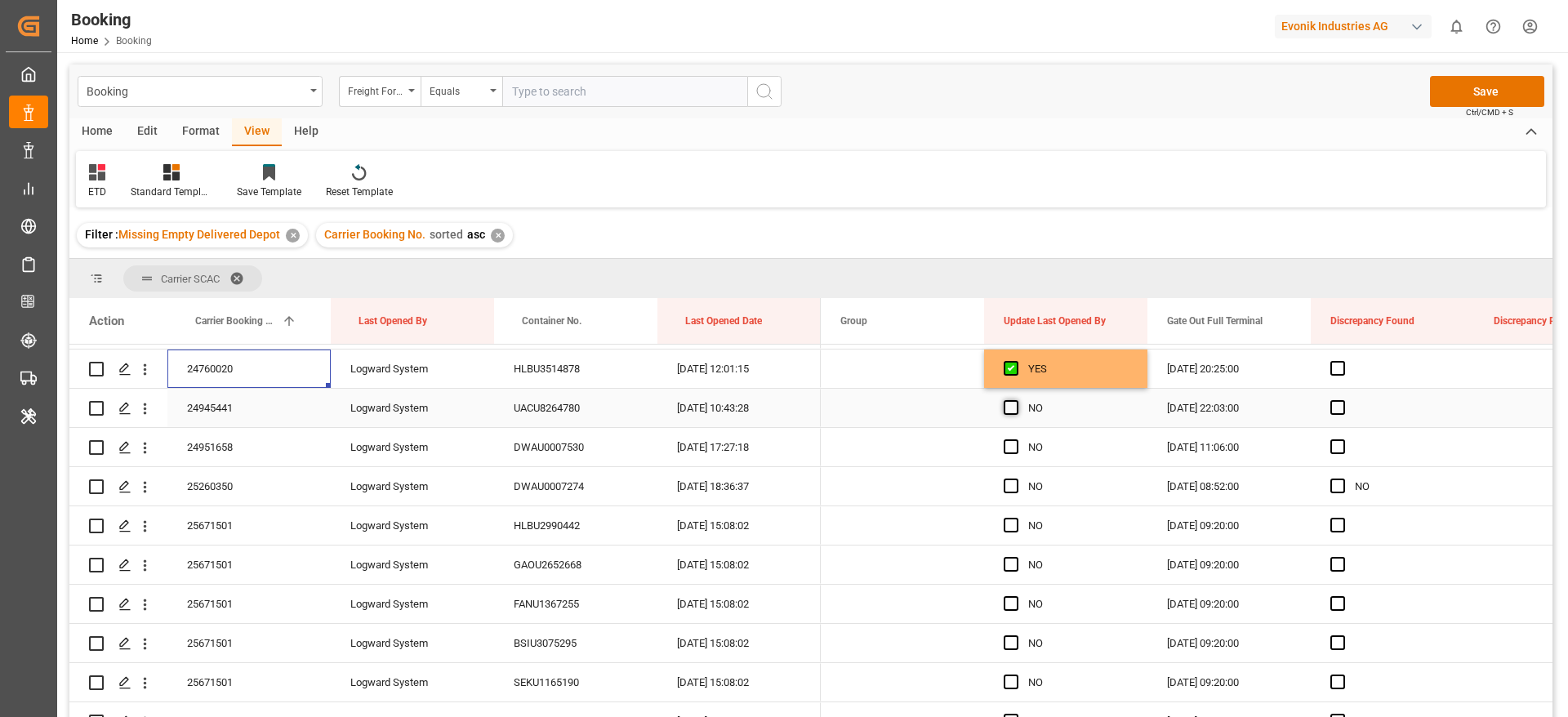
click at [1013, 406] on span "Press SPACE to select this row." at bounding box center [1011, 407] width 15 height 15
click at [1016, 400] on input "Press SPACE to select this row." at bounding box center [1016, 400] width 0 height 0
click at [1009, 451] on span "Press SPACE to select this row." at bounding box center [1011, 446] width 15 height 15
click at [1016, 439] on input "Press SPACE to select this row." at bounding box center [1016, 439] width 0 height 0
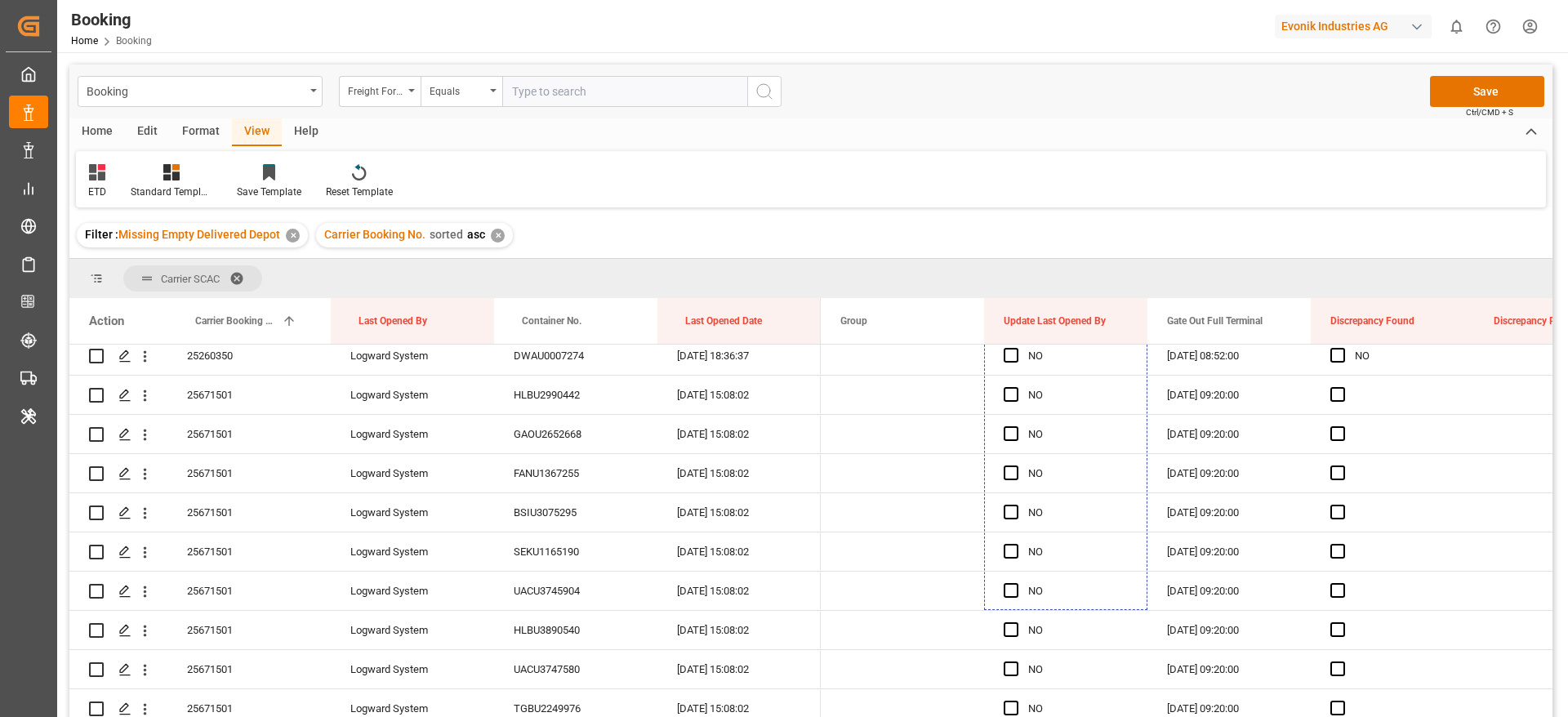
scroll to position [3992, 0]
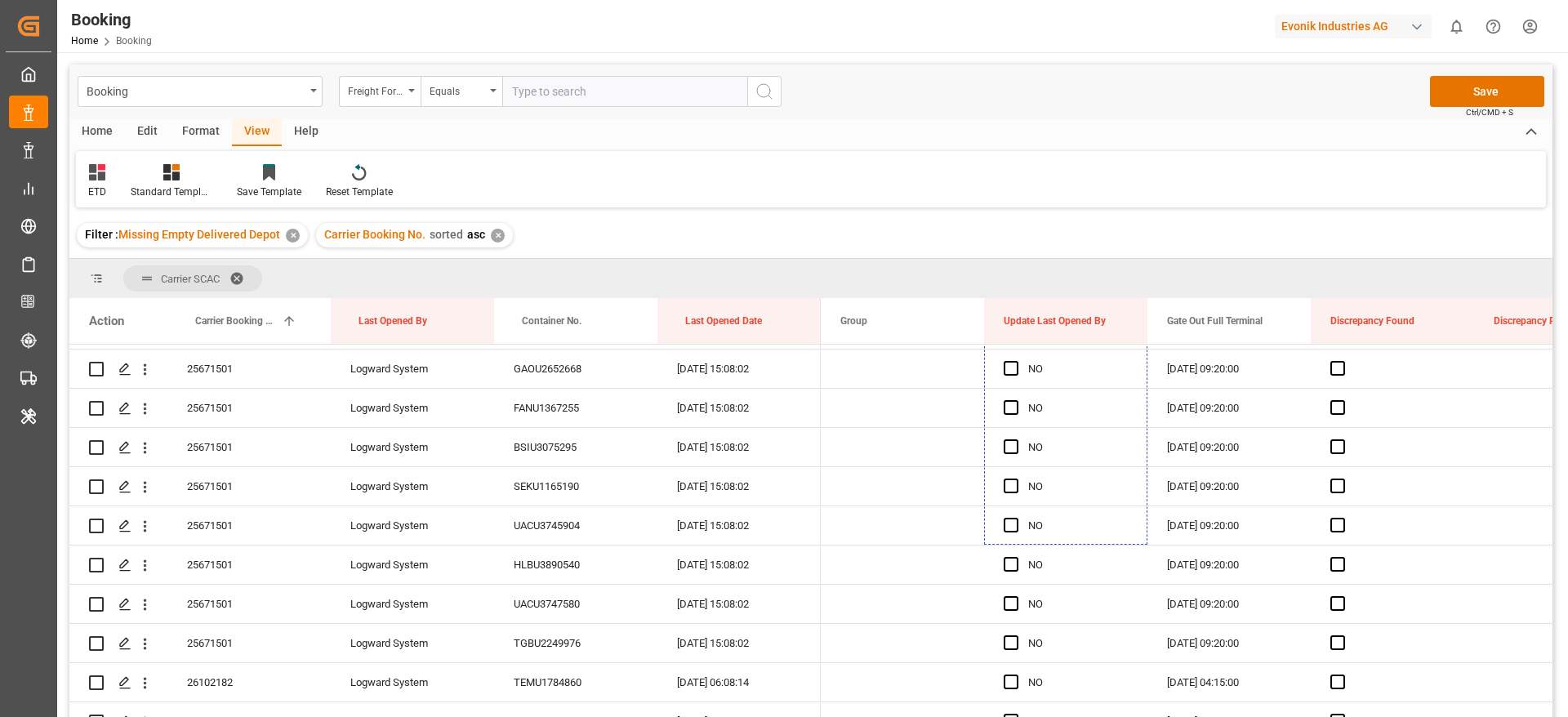
drag, startPoint x: 1146, startPoint y: 462, endPoint x: 1097, endPoint y: 668, distance: 211.7
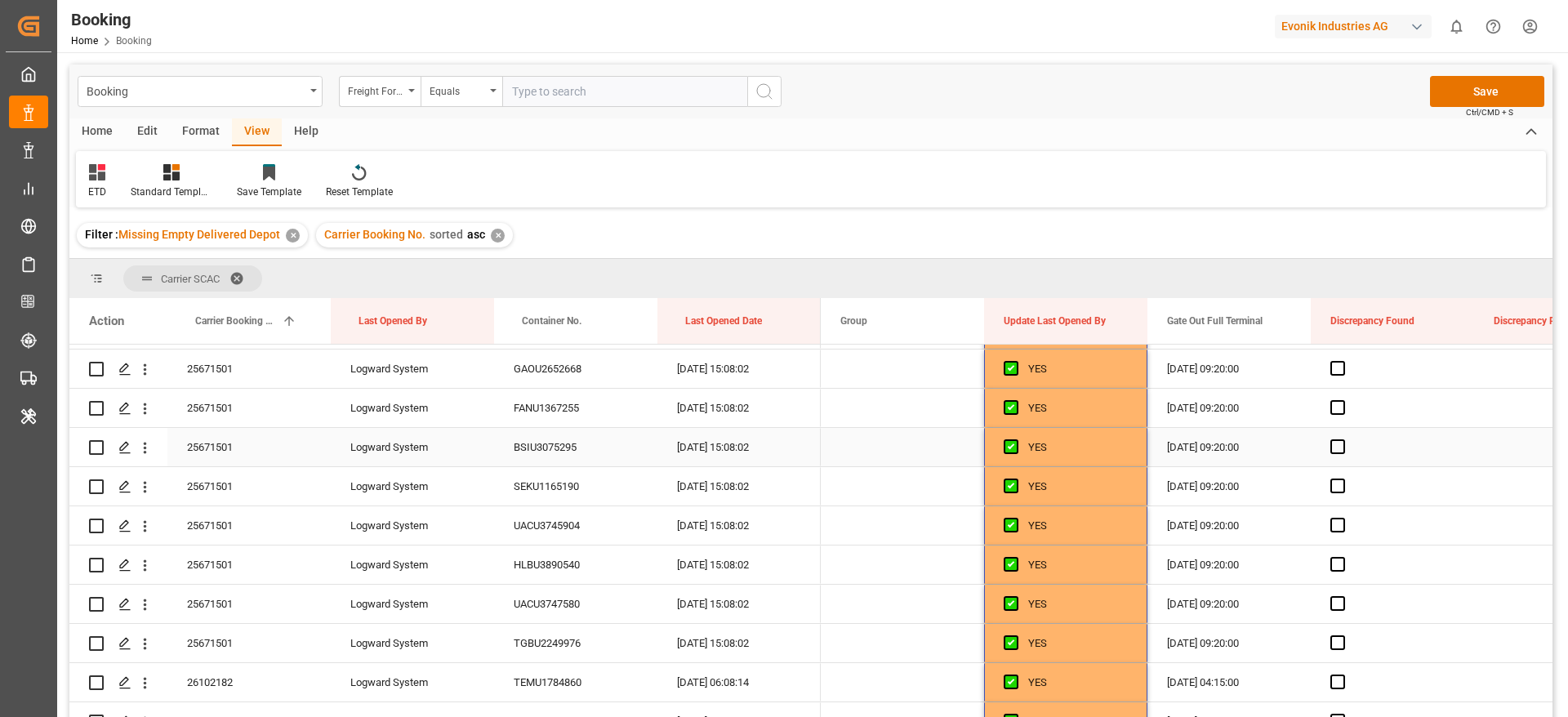
scroll to position [4025, 0]
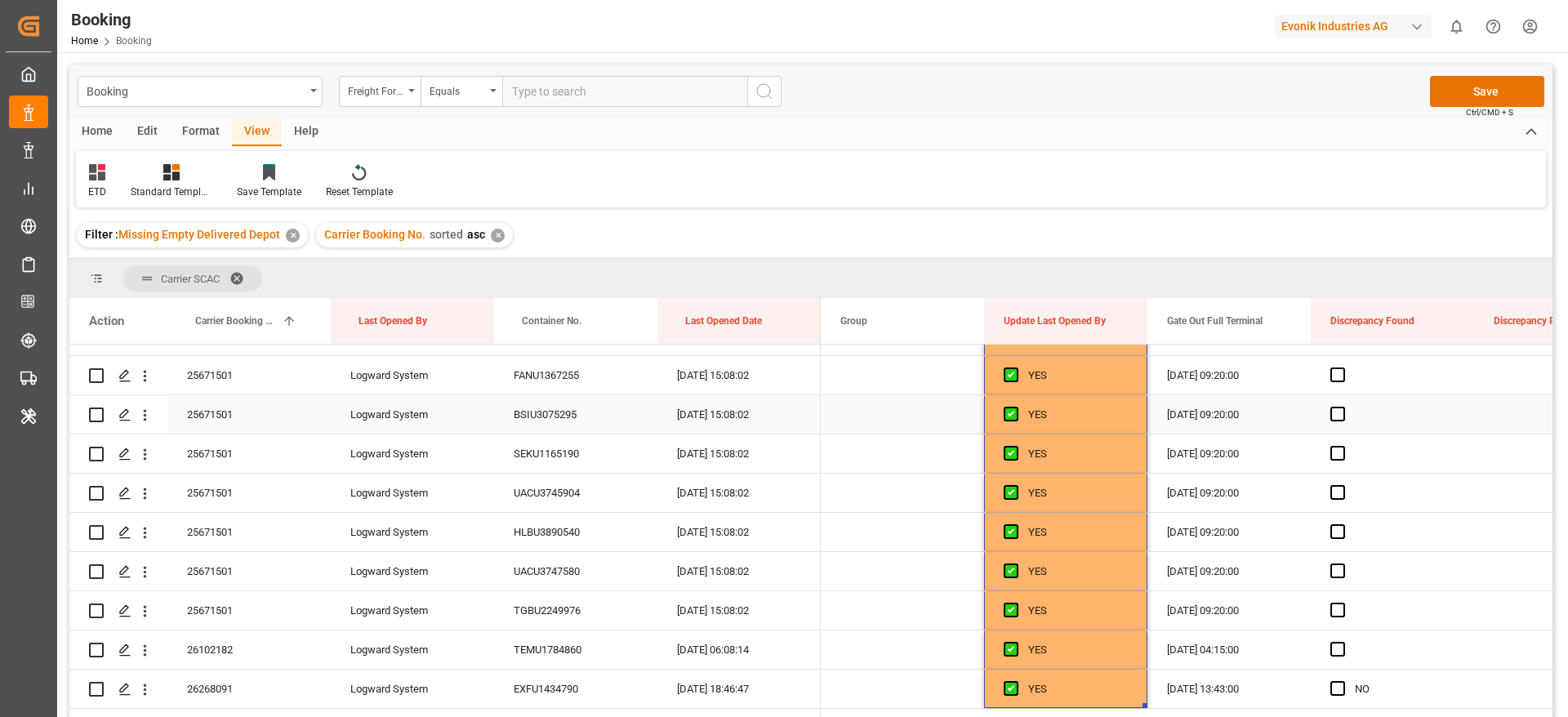
click at [223, 424] on div "25671501" at bounding box center [249, 415] width 163 height 39
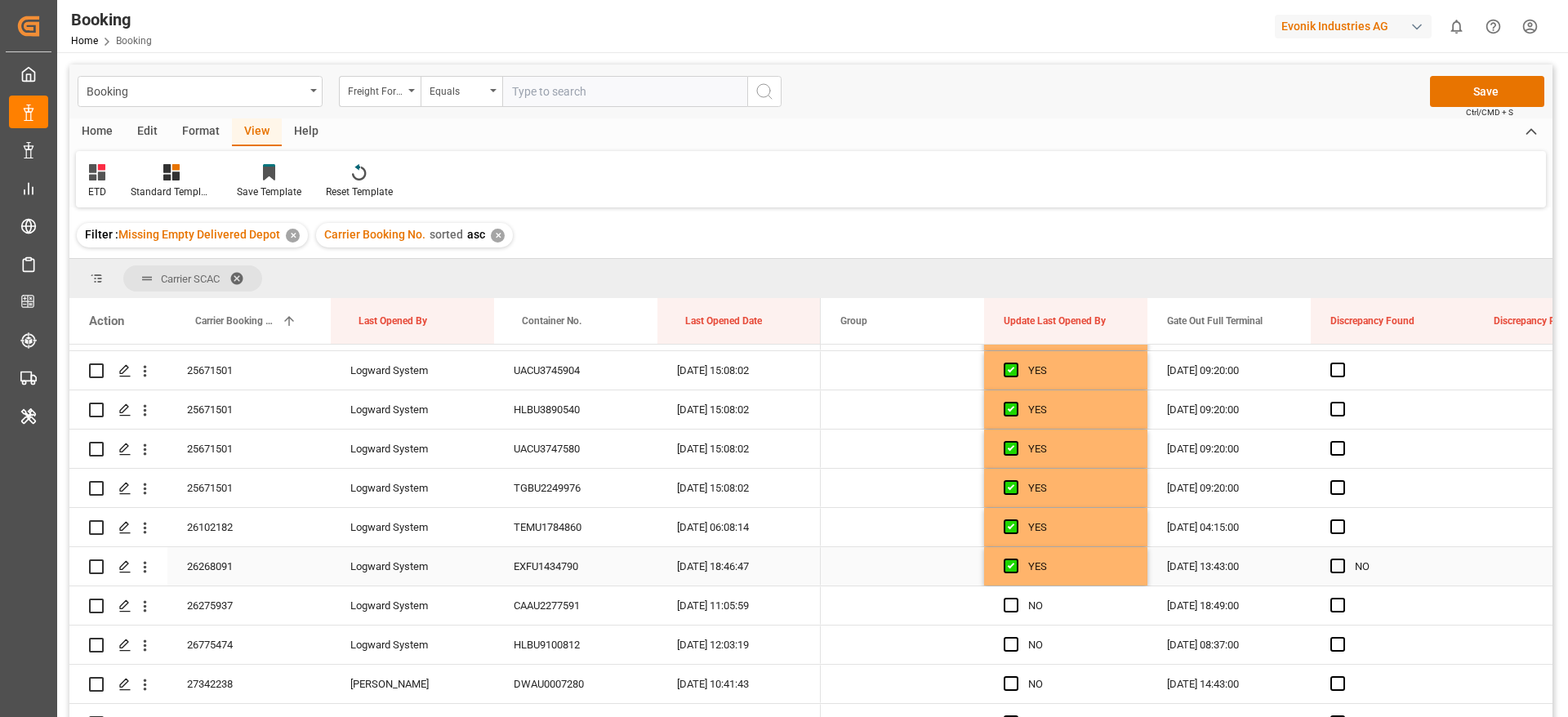
scroll to position [4270, 0]
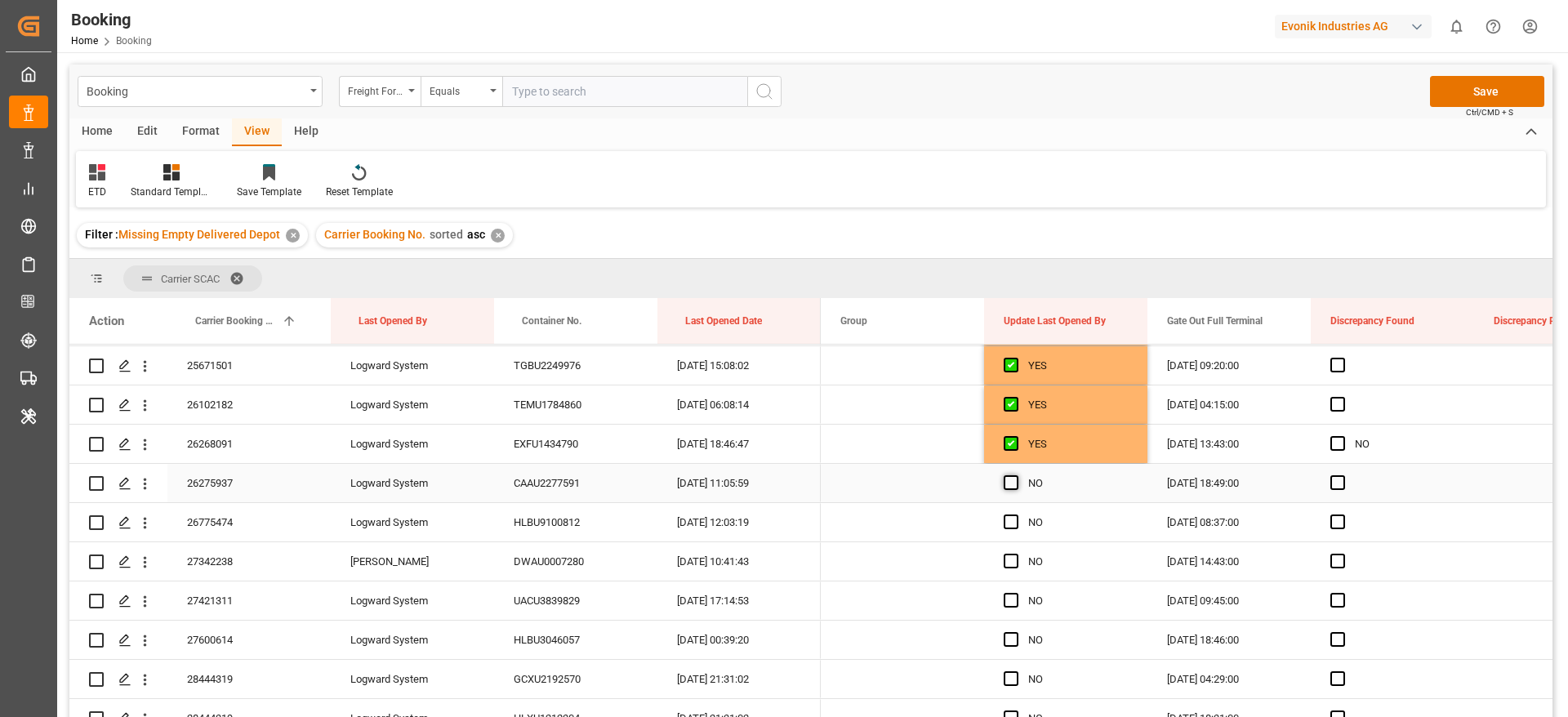
click at [1012, 485] on span "Press SPACE to select this row." at bounding box center [1011, 482] width 15 height 15
click at [1016, 475] on input "Press SPACE to select this row." at bounding box center [1016, 475] width 0 height 0
click at [1007, 525] on span "Press SPACE to select this row." at bounding box center [1011, 521] width 15 height 15
click at [1016, 514] on input "Press SPACE to select this row." at bounding box center [1016, 514] width 0 height 0
click at [1007, 547] on div "Press SPACE to select this row." at bounding box center [1016, 562] width 25 height 38
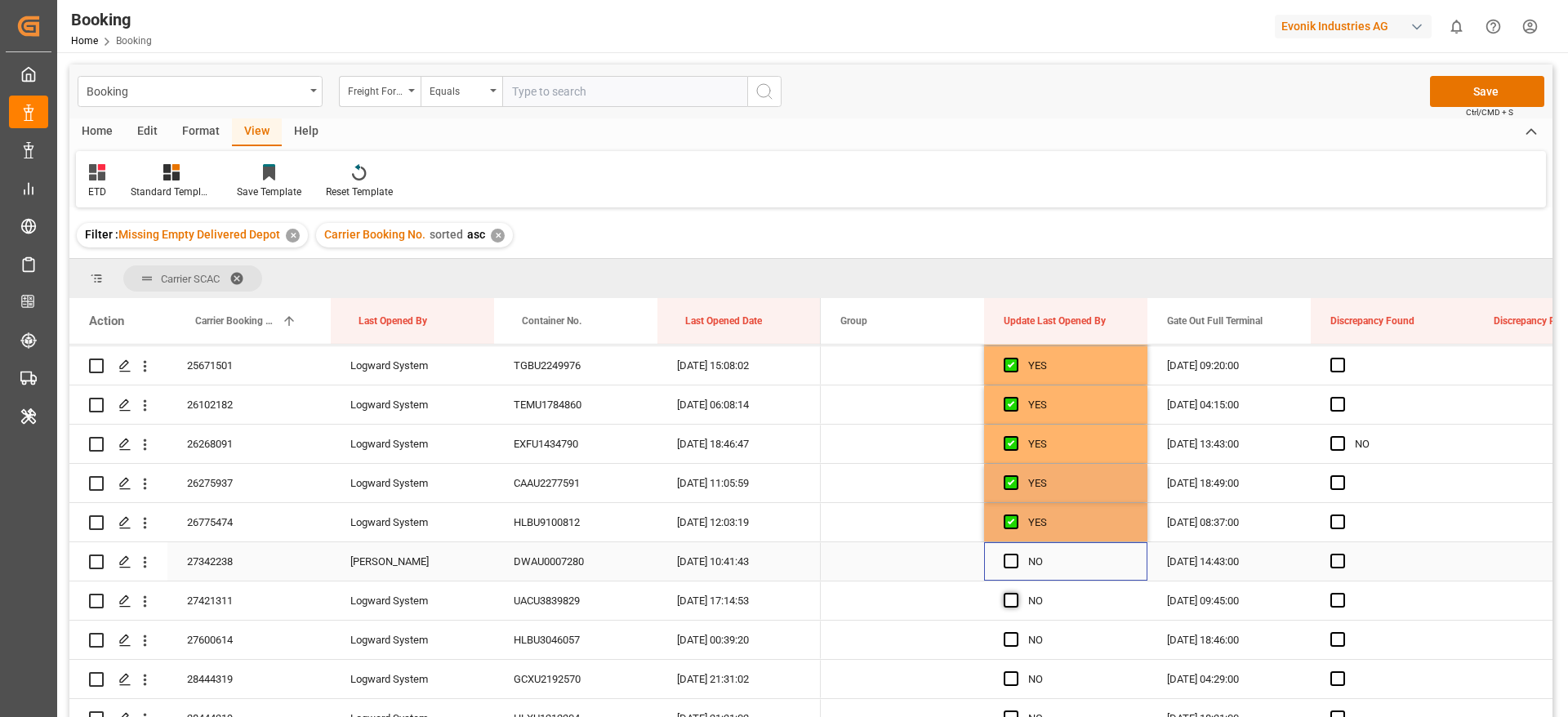
click at [1009, 562] on span "Press SPACE to select this row." at bounding box center [1011, 561] width 15 height 15
click at [1016, 554] on input "Press SPACE to select this row." at bounding box center [1016, 554] width 0 height 0
click at [1007, 597] on span "Press SPACE to select this row." at bounding box center [1011, 600] width 15 height 15
click at [1016, 593] on input "Press SPACE to select this row." at bounding box center [1016, 593] width 0 height 0
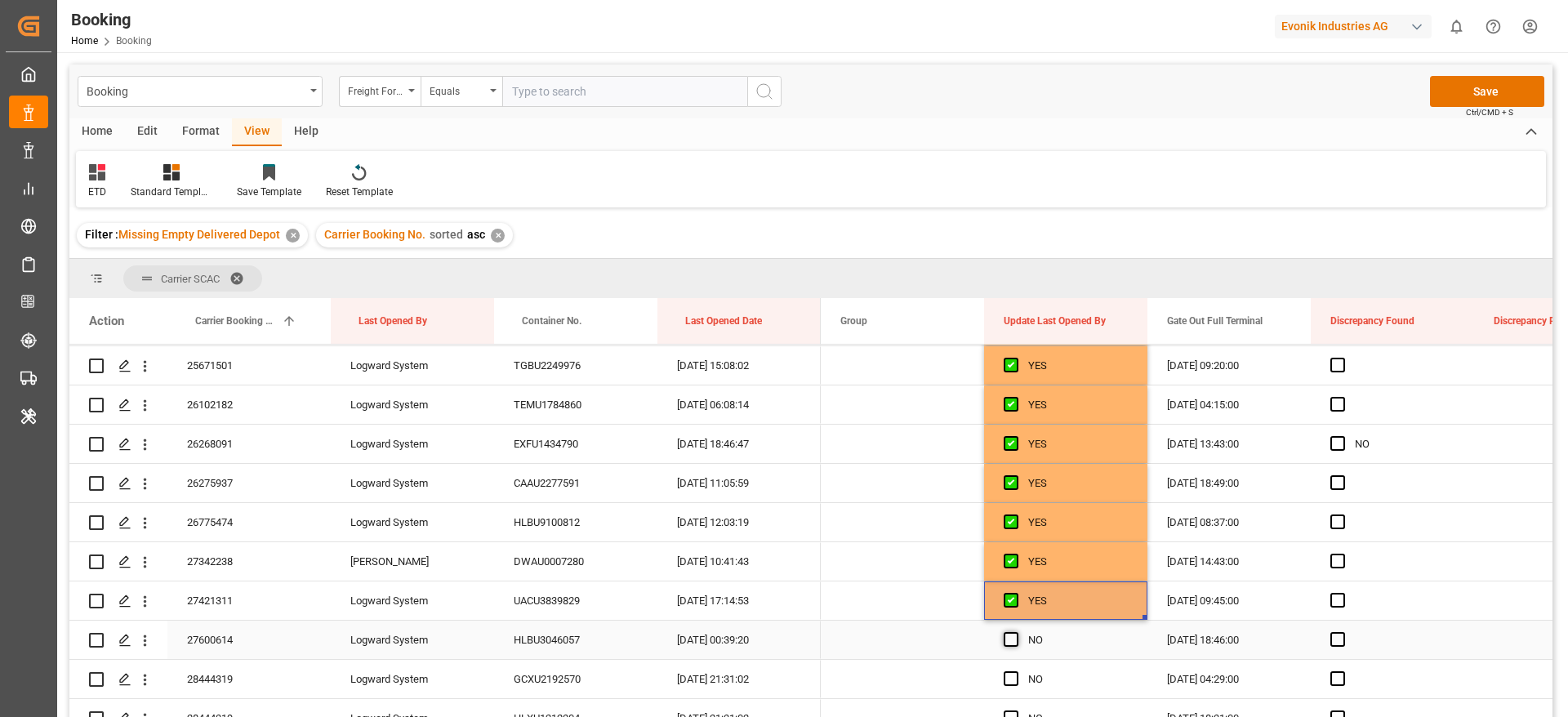
scroll to position [4393, 0]
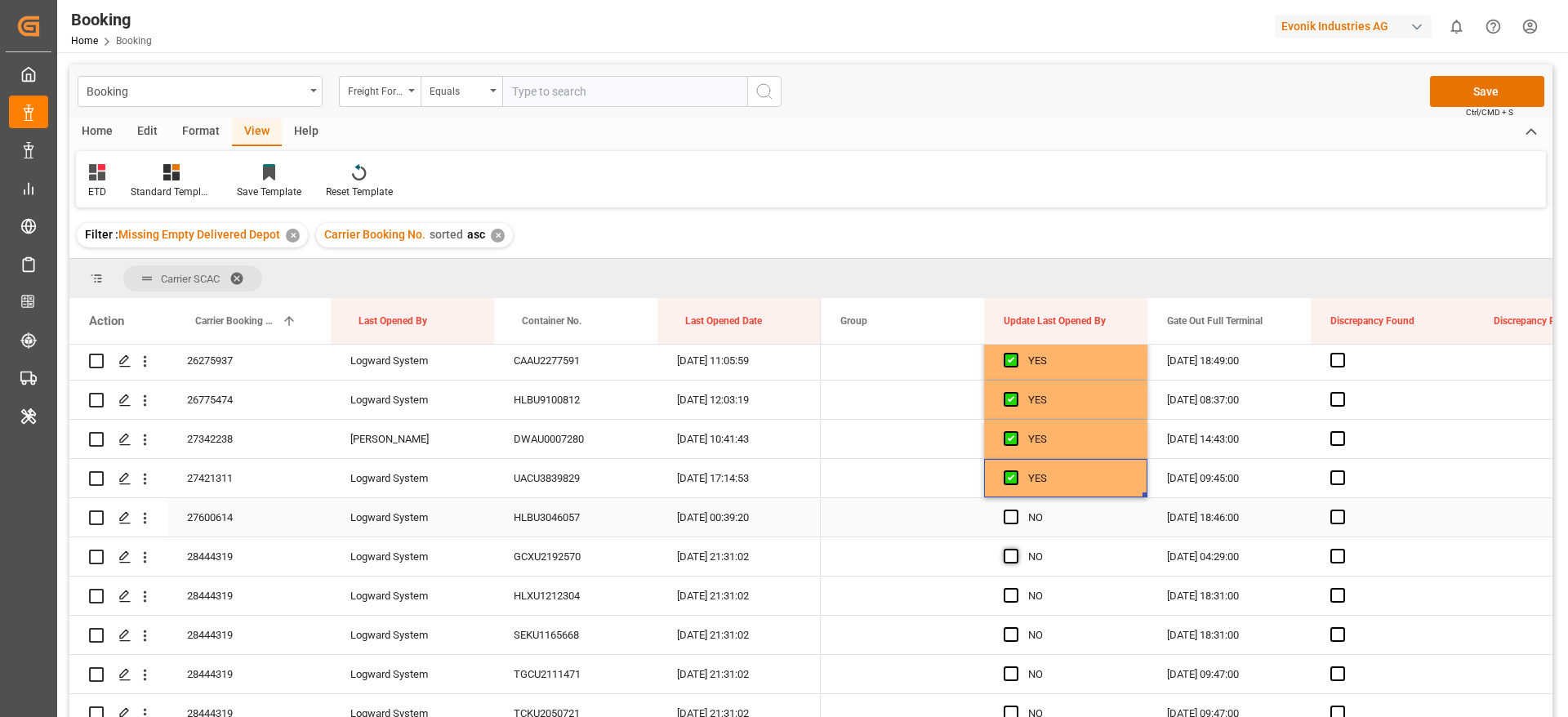
click at [1015, 514] on span "Press SPACE to select this row." at bounding box center [1011, 517] width 15 height 15
click at [1016, 510] on input "Press SPACE to select this row." at bounding box center [1016, 510] width 0 height 0
click at [1009, 557] on span "Press SPACE to select this row." at bounding box center [1011, 556] width 15 height 15
click at [1016, 549] on input "Press SPACE to select this row." at bounding box center [1016, 549] width 0 height 0
click at [1010, 596] on span "Press SPACE to select this row." at bounding box center [1011, 595] width 15 height 15
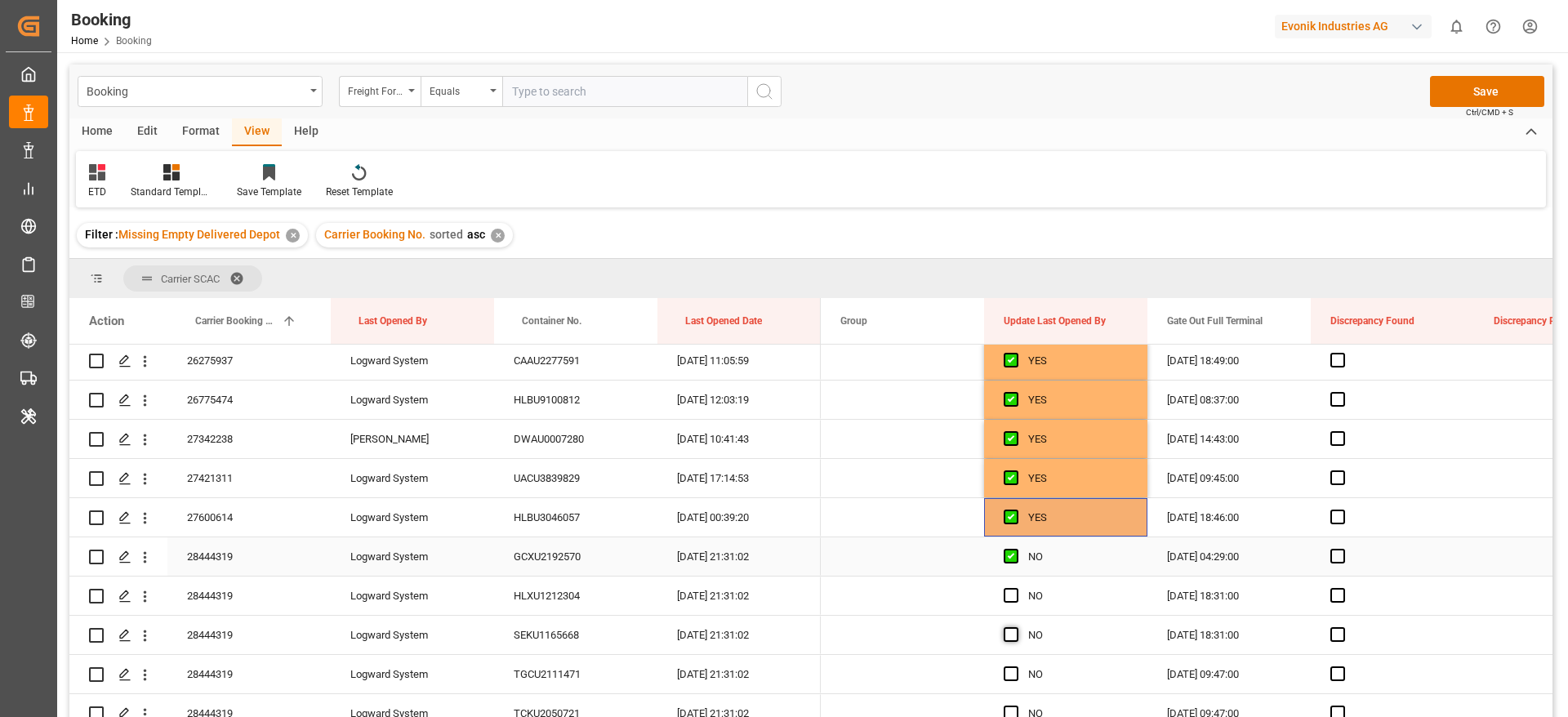
click at [1016, 588] on input "Press SPACE to select this row." at bounding box center [1016, 588] width 0 height 0
click at [1008, 631] on span "Press SPACE to select this row." at bounding box center [1011, 634] width 15 height 15
click at [1016, 627] on input "Press SPACE to select this row." at bounding box center [1016, 627] width 0 height 0
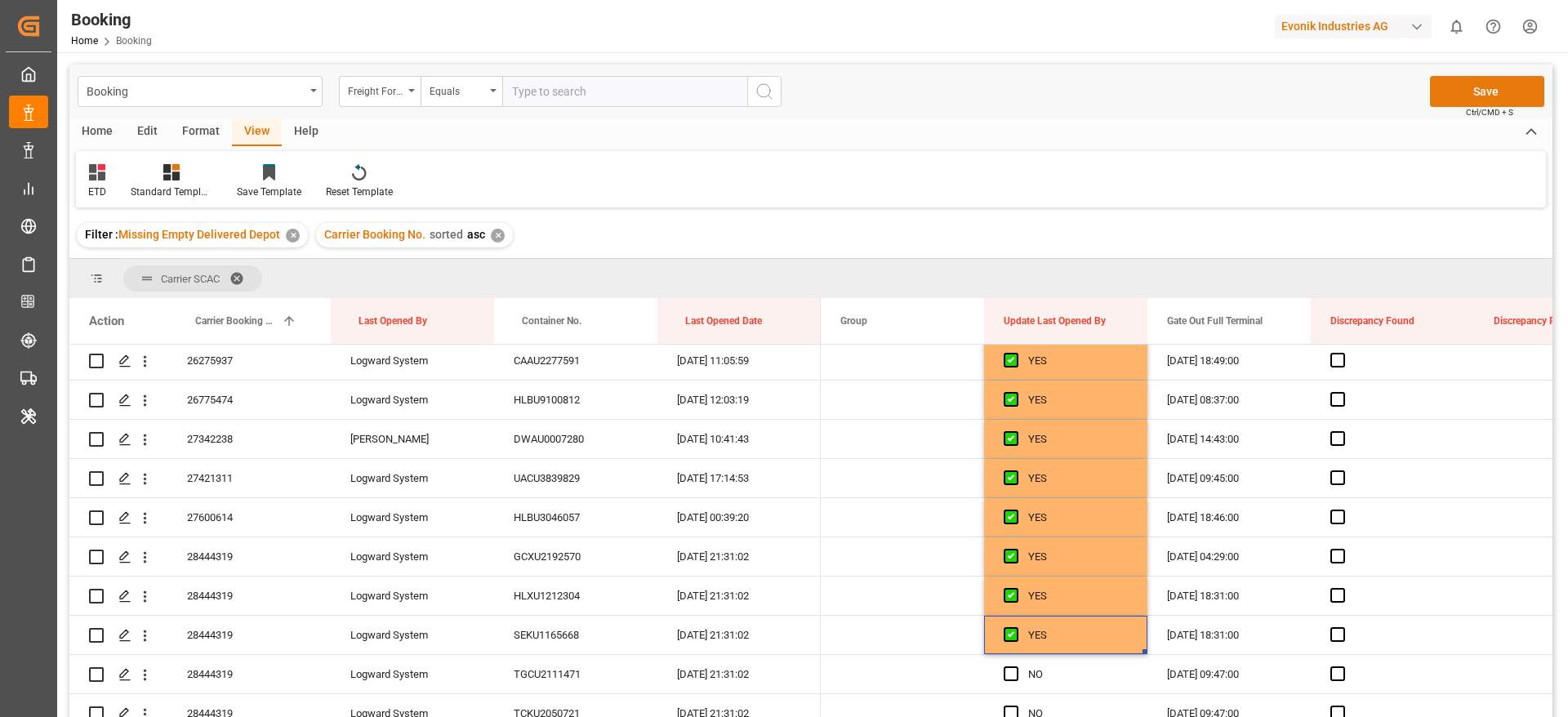
click at [1480, 93] on button "Save" at bounding box center [1487, 91] width 115 height 31
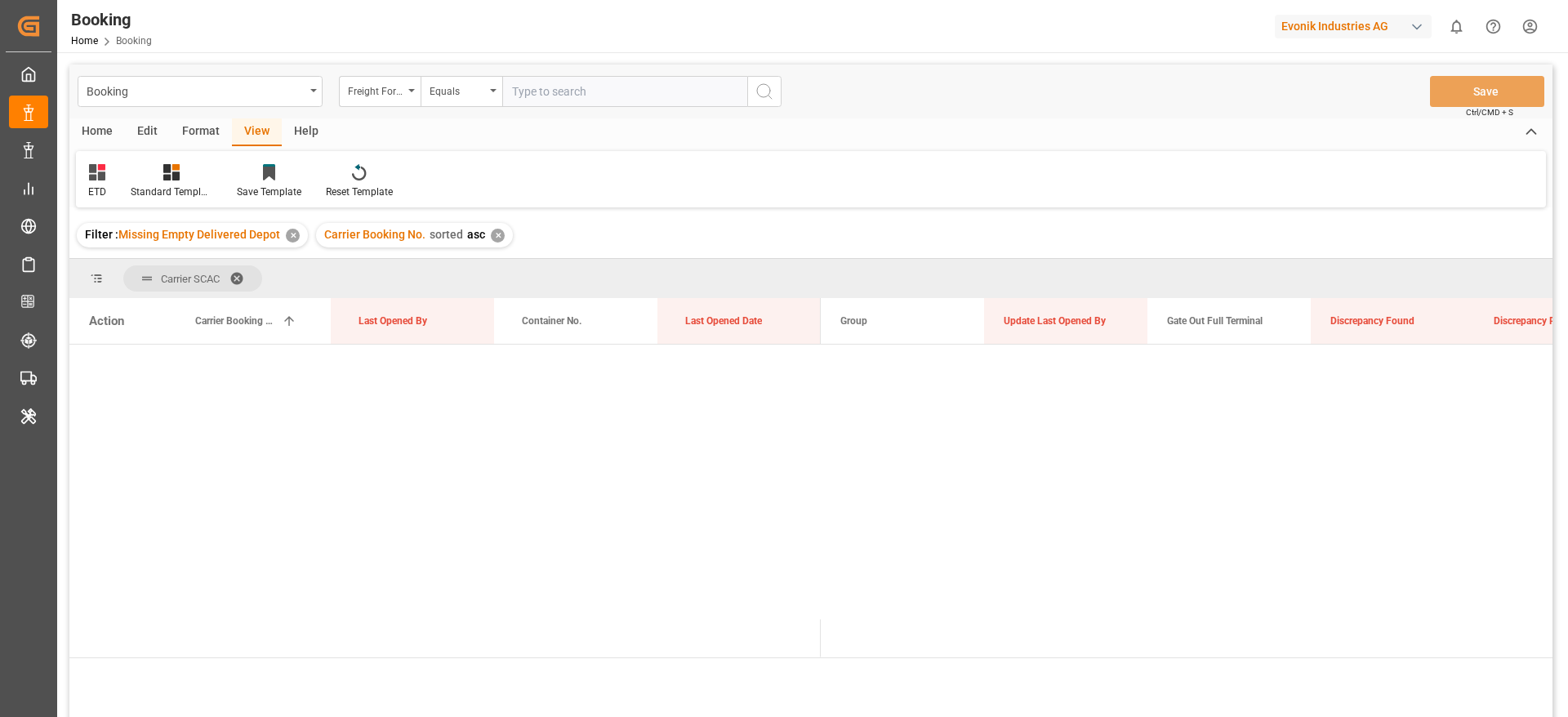
scroll to position [0, 0]
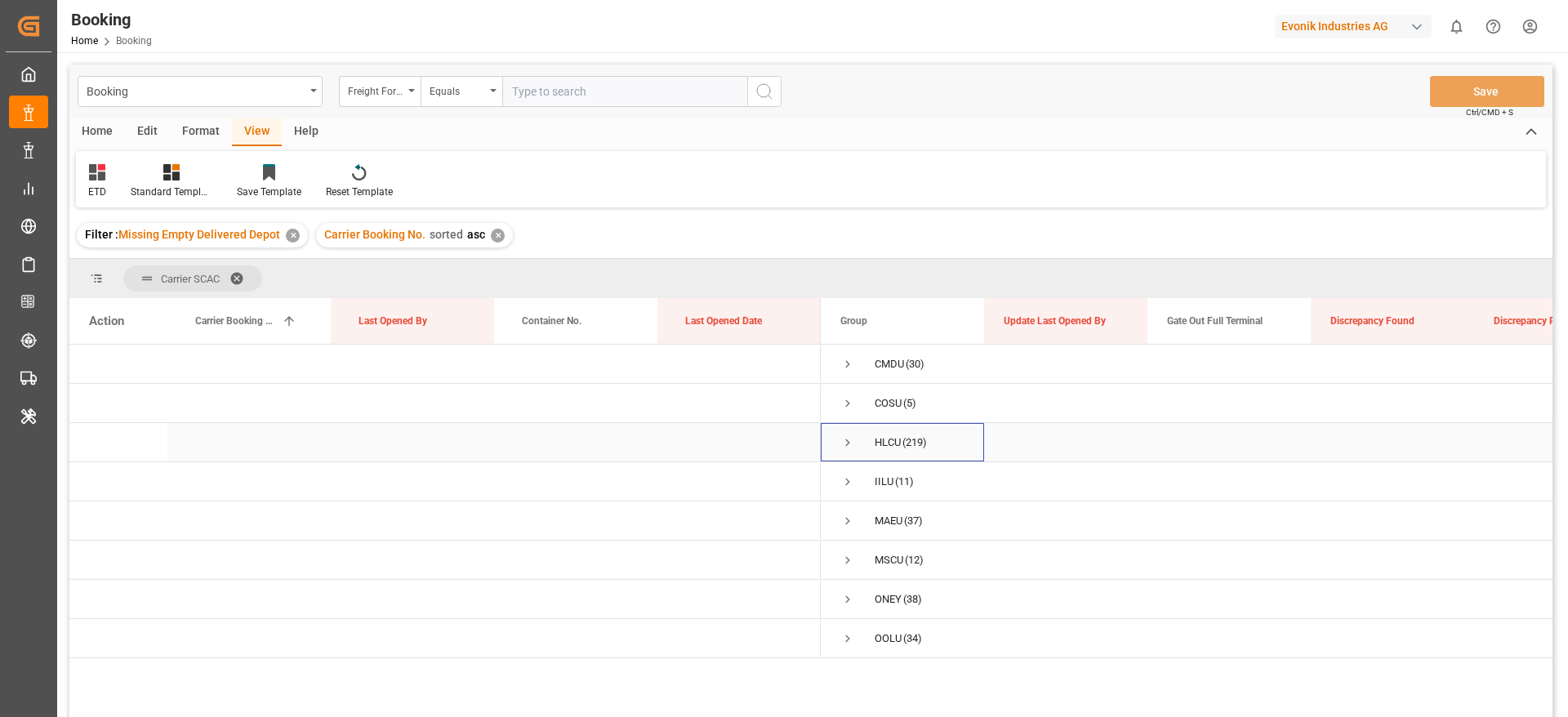
click at [844, 437] on span "Press SPACE to select this row." at bounding box center [847, 442] width 15 height 15
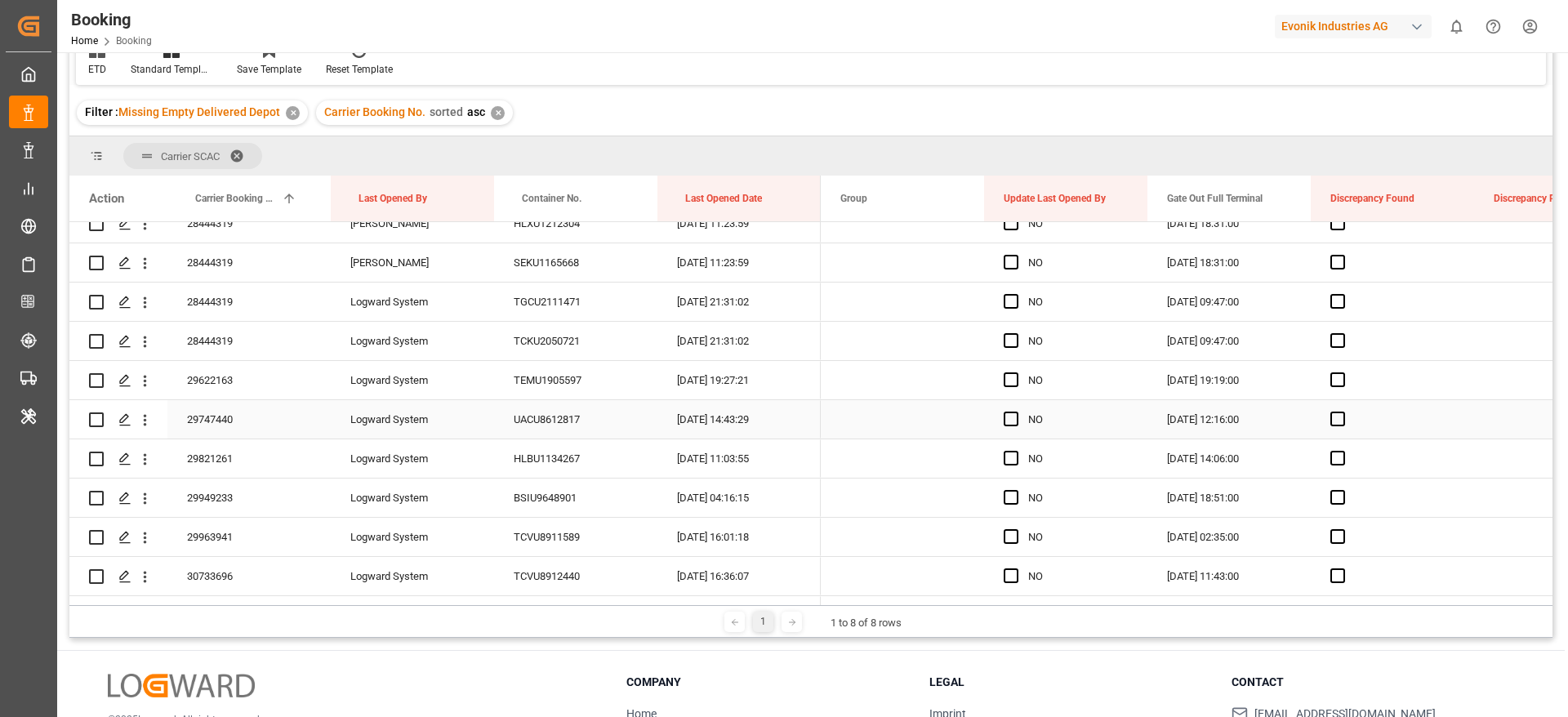
scroll to position [4654, 0]
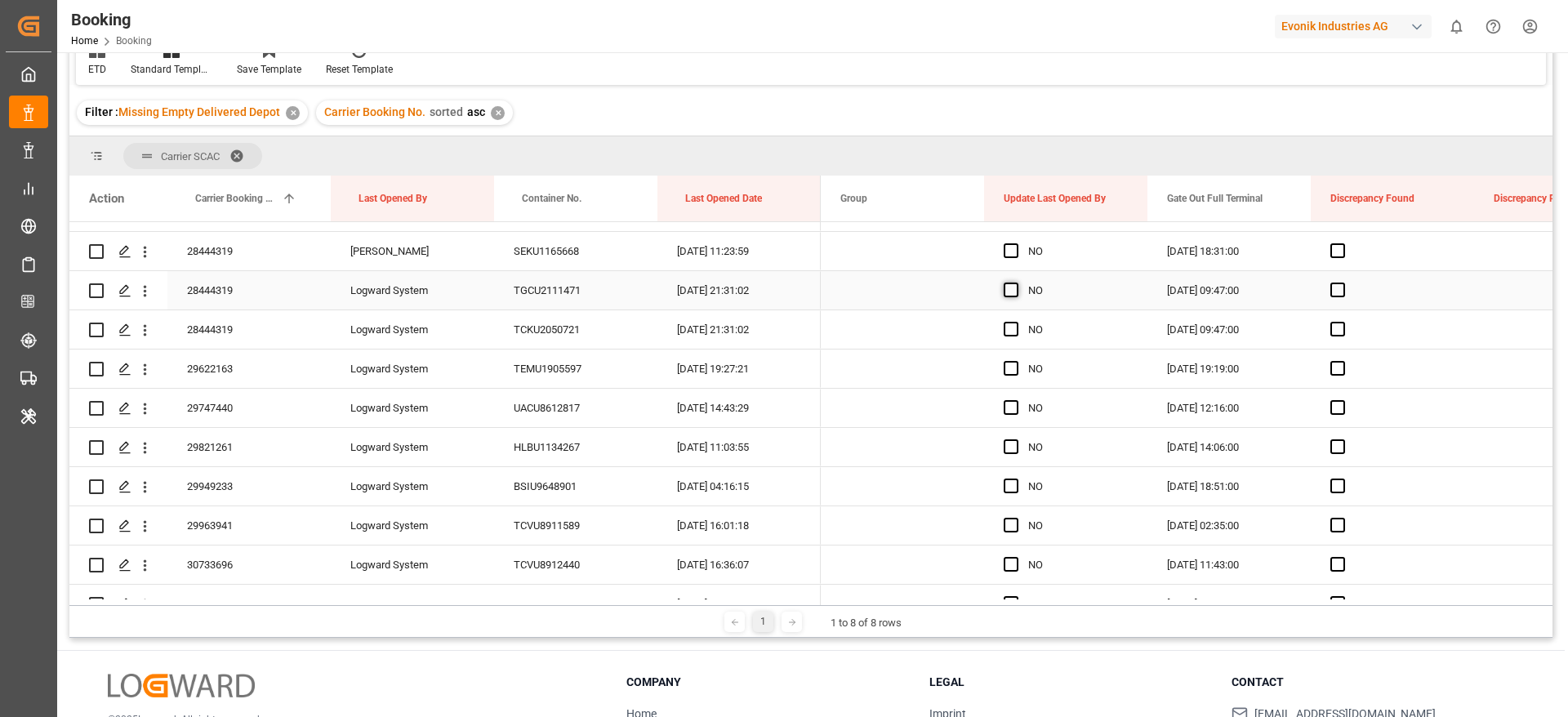
click at [1012, 294] on span "Press SPACE to select this row." at bounding box center [1011, 289] width 15 height 15
click at [1016, 282] on input "Press SPACE to select this row." at bounding box center [1016, 282] width 0 height 0
click at [1009, 327] on span "Press SPACE to select this row." at bounding box center [1011, 329] width 15 height 15
click at [1016, 322] on input "Press SPACE to select this row." at bounding box center [1016, 322] width 0 height 0
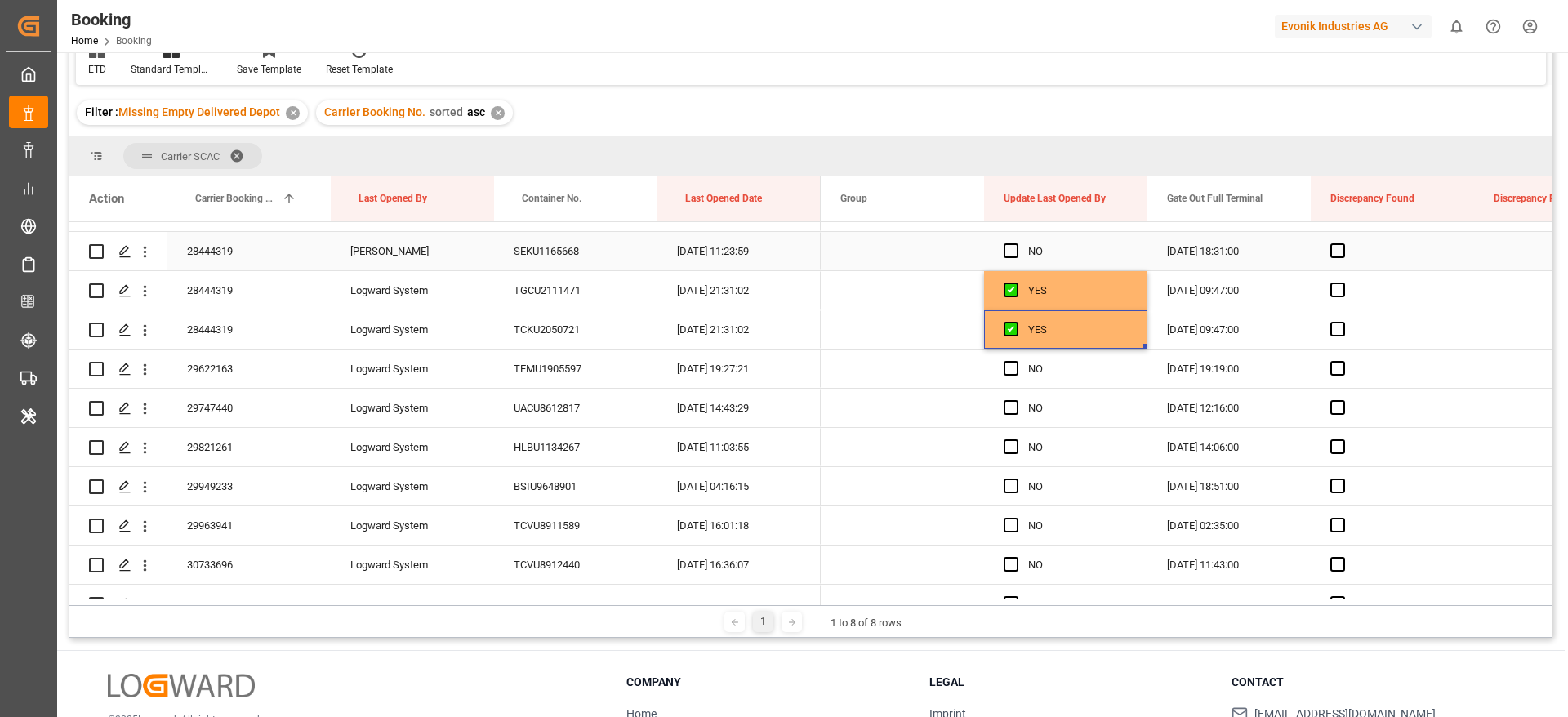
scroll to position [4531, 0]
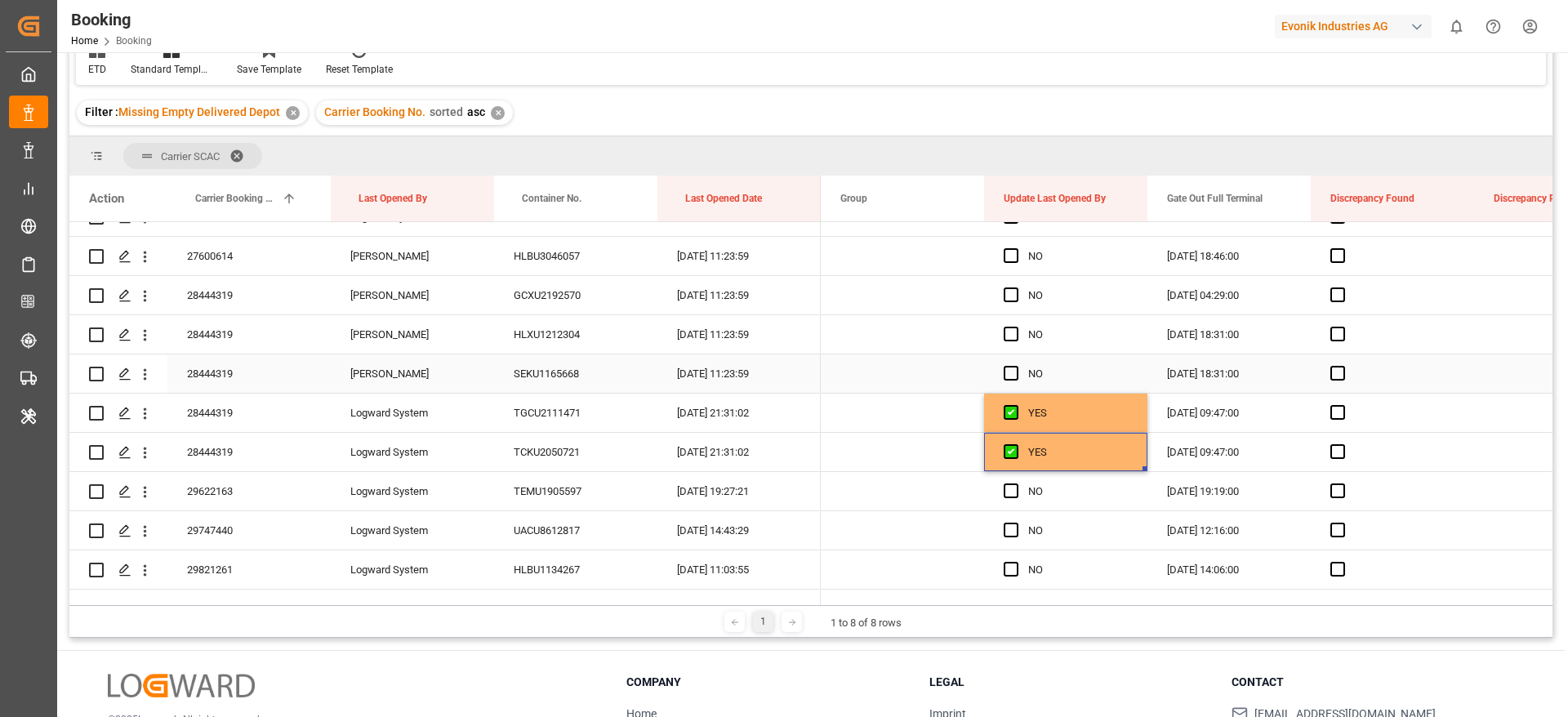
click at [268, 381] on div "28444319" at bounding box center [249, 374] width 163 height 39
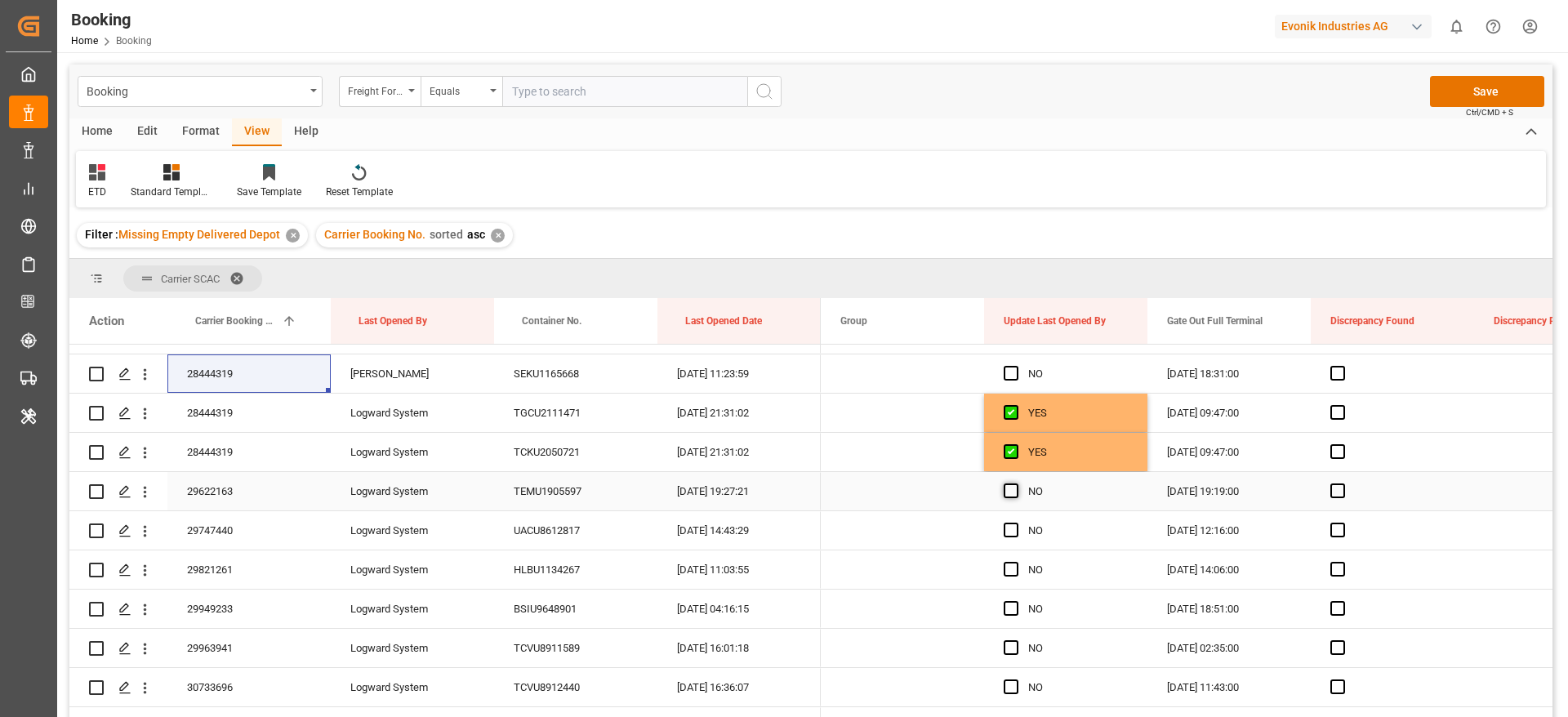
scroll to position [123, 0]
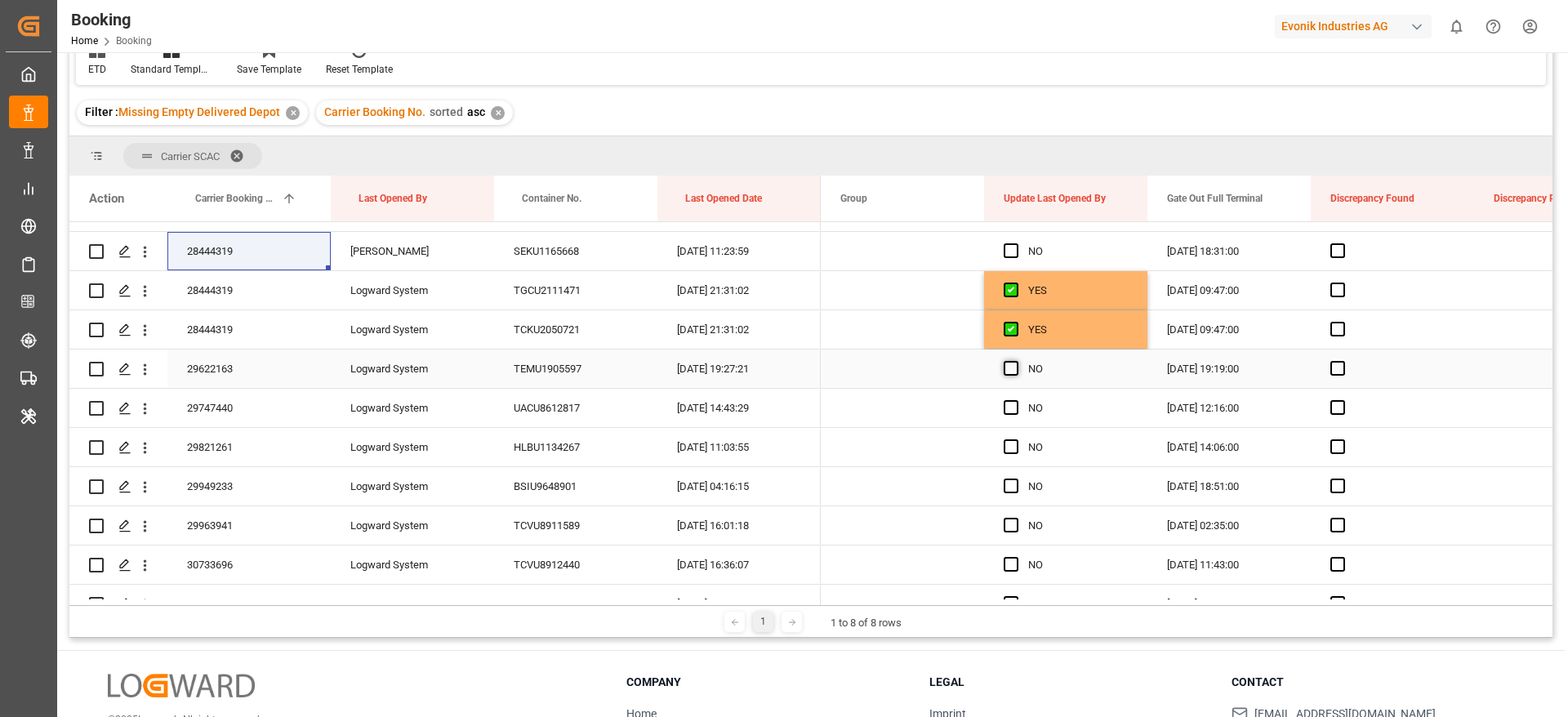
click at [1010, 365] on span "Press SPACE to select this row." at bounding box center [1011, 368] width 15 height 15
click at [1016, 361] on input "Press SPACE to select this row." at bounding box center [1016, 361] width 0 height 0
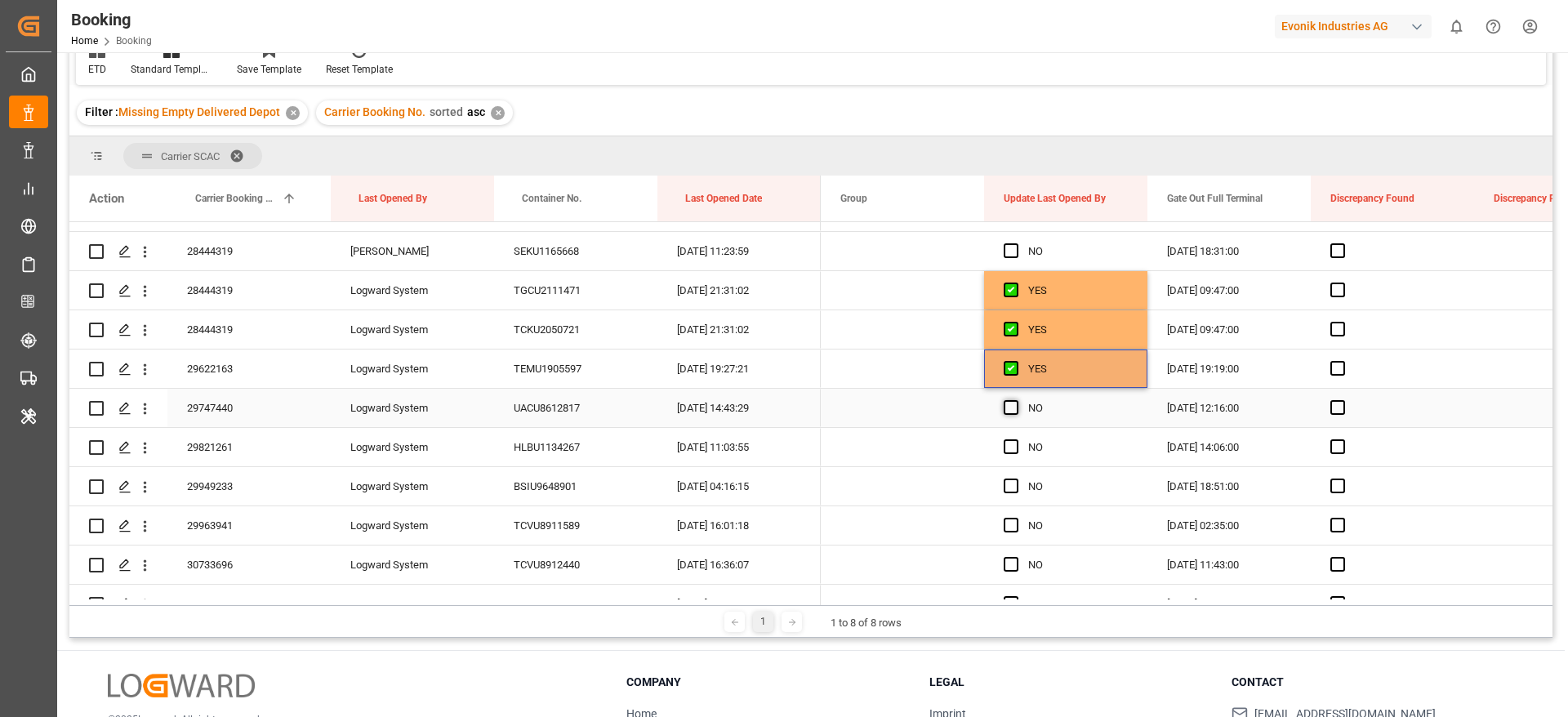
click at [1014, 411] on span "Press SPACE to select this row." at bounding box center [1011, 407] width 15 height 15
click at [1016, 400] on input "Press SPACE to select this row." at bounding box center [1016, 400] width 0 height 0
click at [1015, 445] on span "Press SPACE to select this row." at bounding box center [1011, 446] width 15 height 15
click at [1016, 439] on input "Press SPACE to select this row." at bounding box center [1016, 439] width 0 height 0
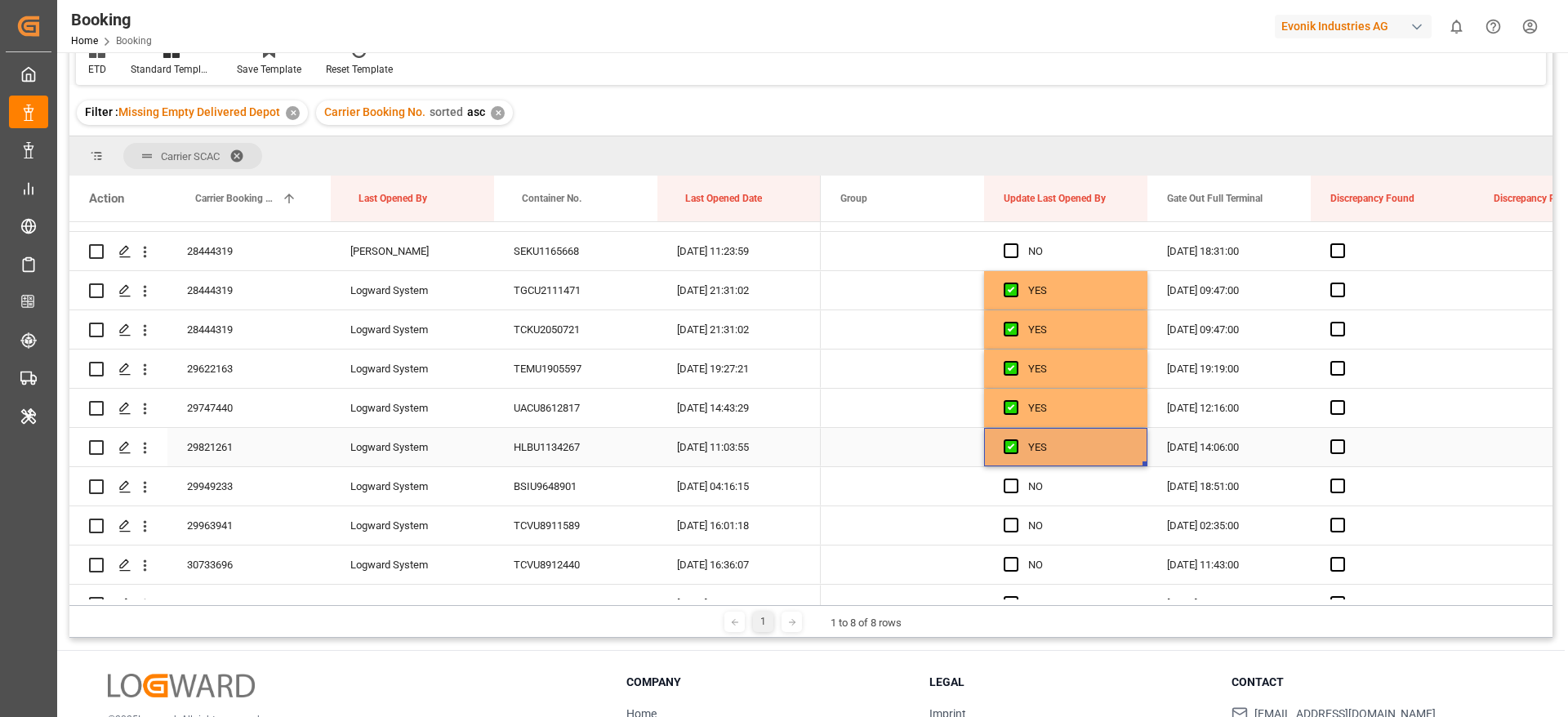
scroll to position [4776, 0]
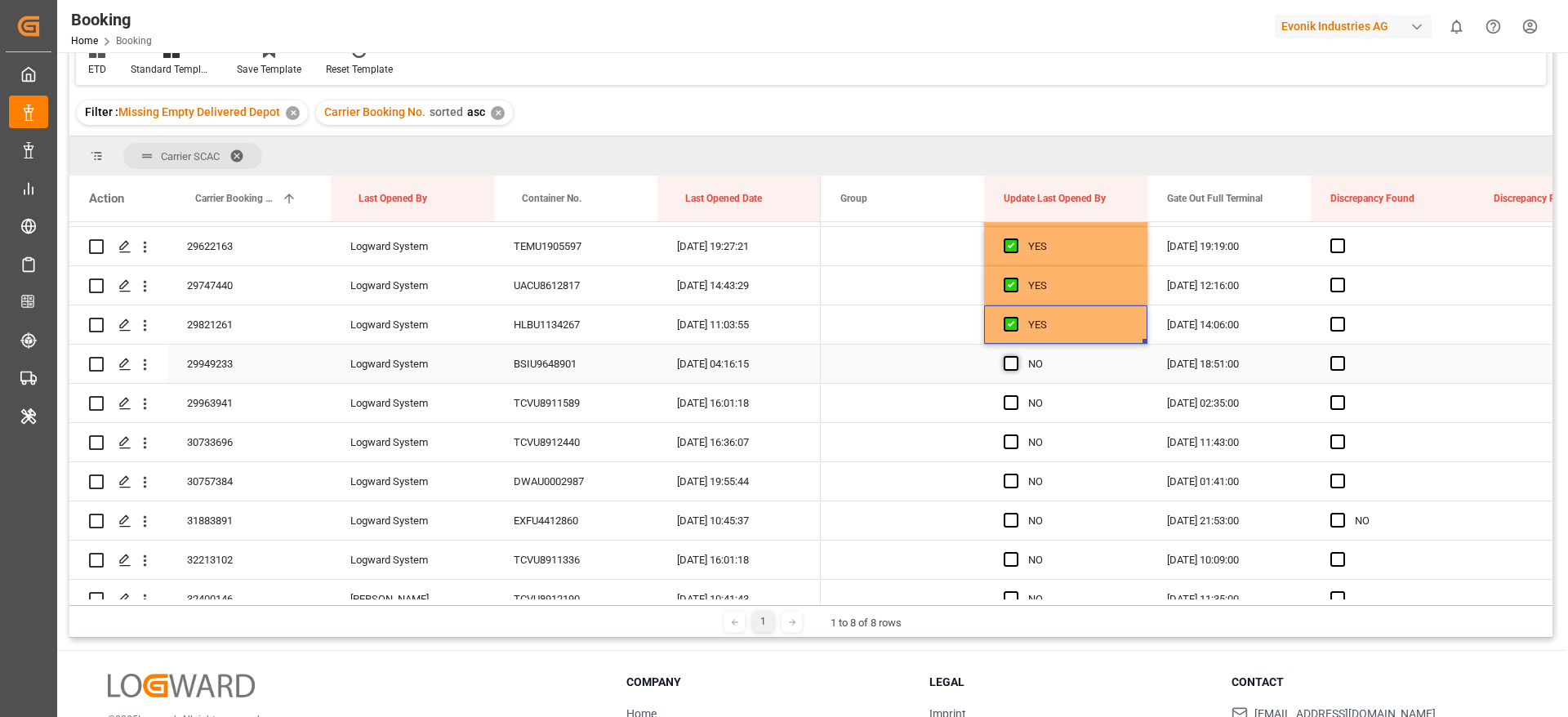
click at [1008, 363] on span "Press SPACE to select this row." at bounding box center [1011, 363] width 15 height 15
click at [1016, 356] on input "Press SPACE to select this row." at bounding box center [1016, 356] width 0 height 0
click at [1012, 408] on span "Press SPACE to select this row." at bounding box center [1011, 402] width 15 height 15
click at [1016, 395] on input "Press SPACE to select this row." at bounding box center [1016, 395] width 0 height 0
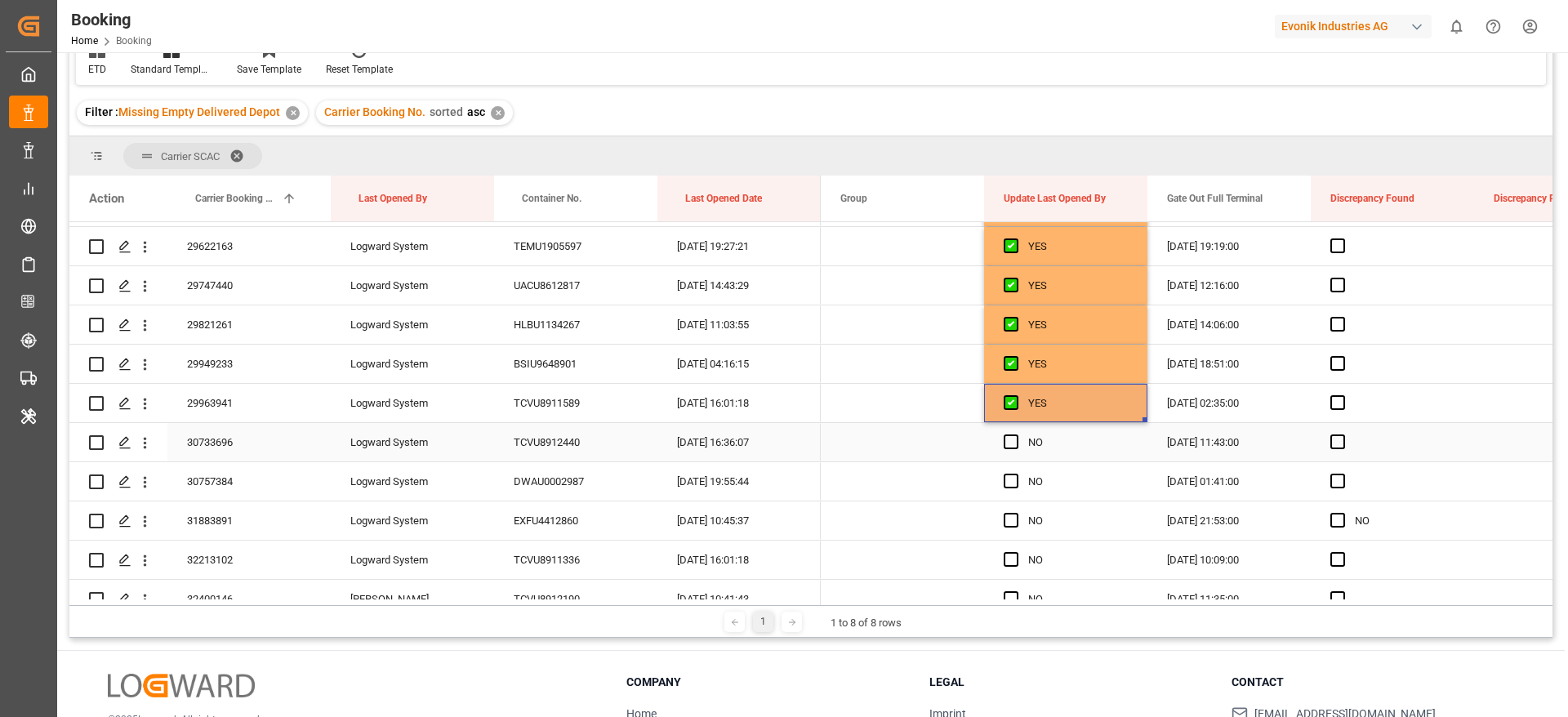
click at [1011, 452] on div "Press SPACE to select this row." at bounding box center [1016, 442] width 25 height 38
click at [1007, 440] on span "Press SPACE to select this row." at bounding box center [1011, 442] width 15 height 15
click at [1016, 435] on input "Press SPACE to select this row." at bounding box center [1016, 435] width 0 height 0
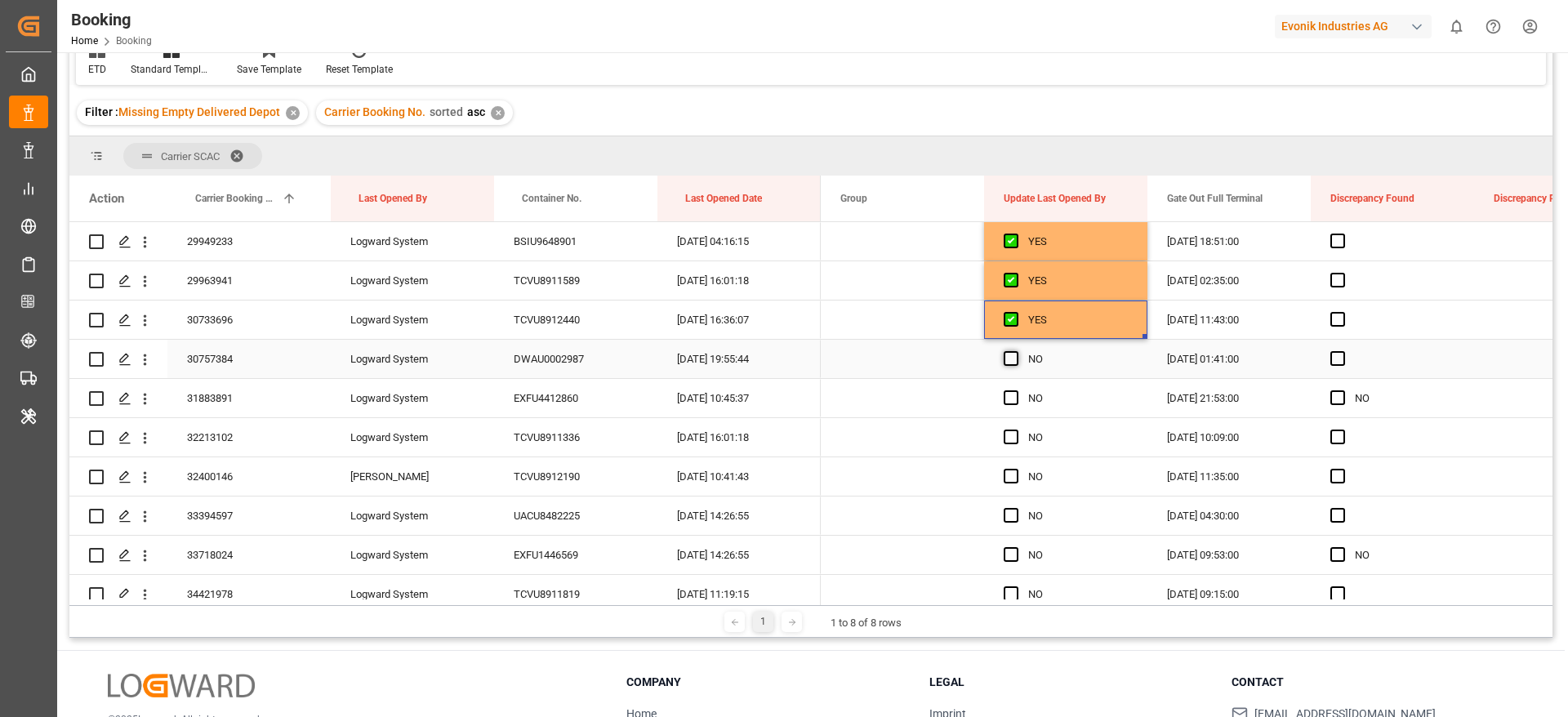
click at [1012, 364] on span "Press SPACE to select this row." at bounding box center [1011, 358] width 15 height 15
click at [1016, 351] on input "Press SPACE to select this row." at bounding box center [1016, 351] width 0 height 0
click at [1010, 398] on span "Press SPACE to select this row." at bounding box center [1011, 398] width 15 height 15
click at [1016, 391] on input "Press SPACE to select this row." at bounding box center [1016, 391] width 0 height 0
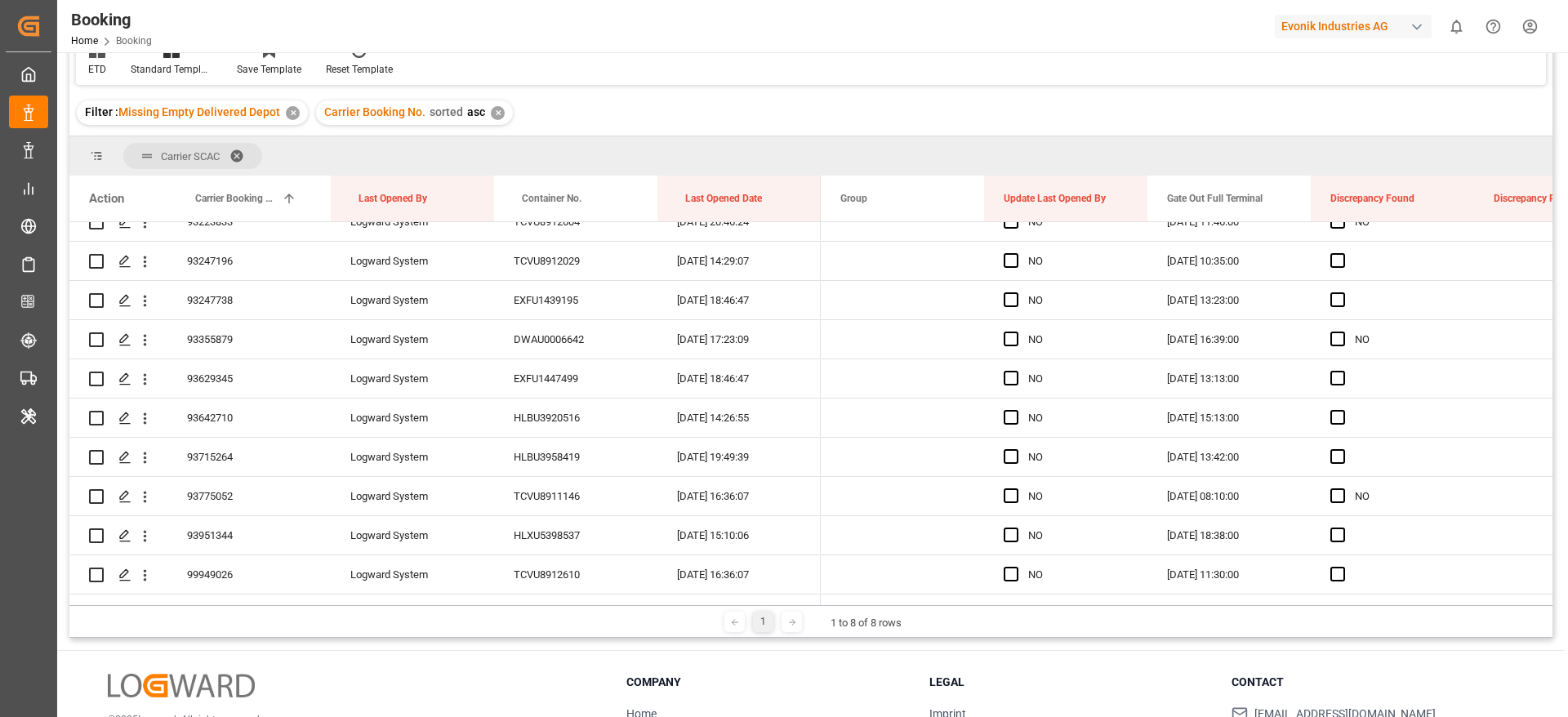
scroll to position [8525, 0]
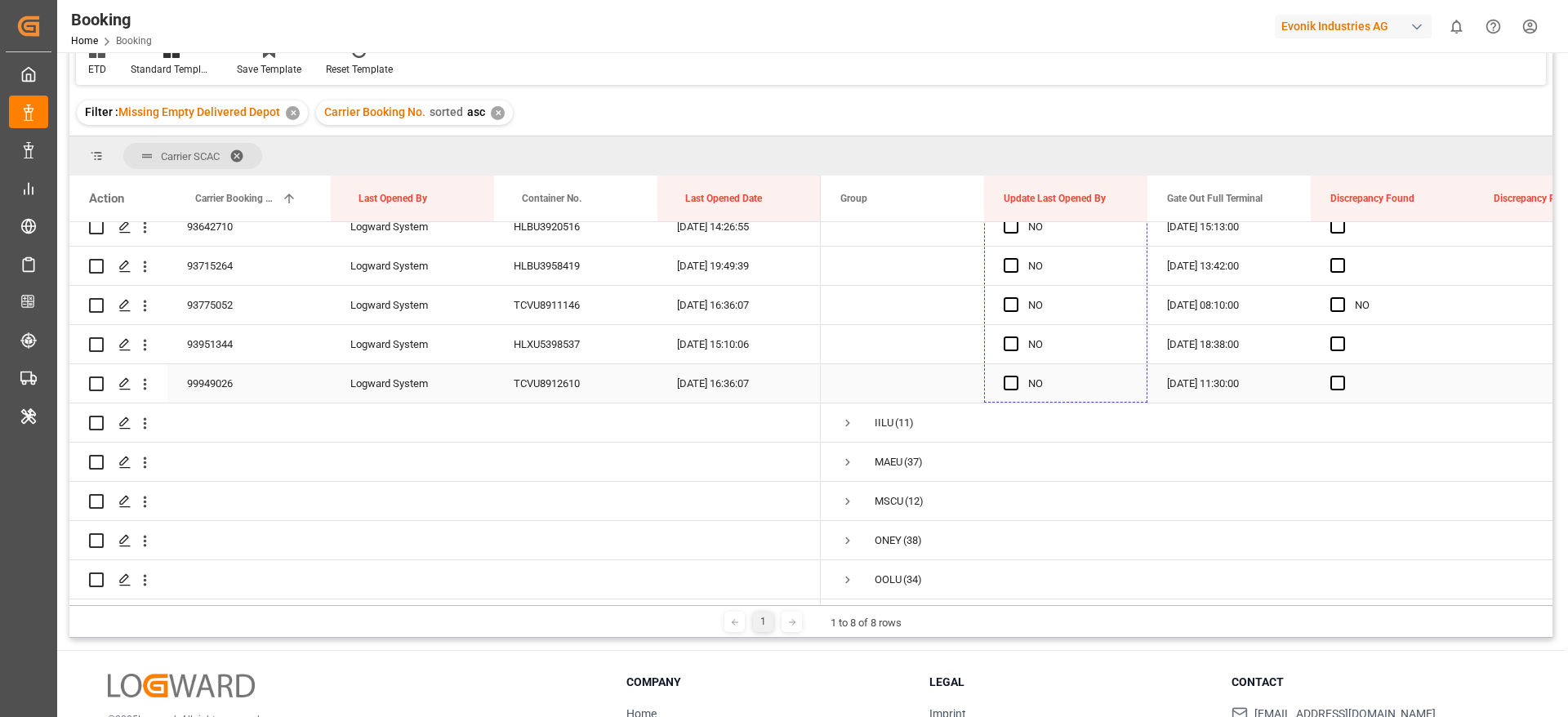
drag, startPoint x: 1145, startPoint y: 414, endPoint x: 1080, endPoint y: 376, distance: 75.3
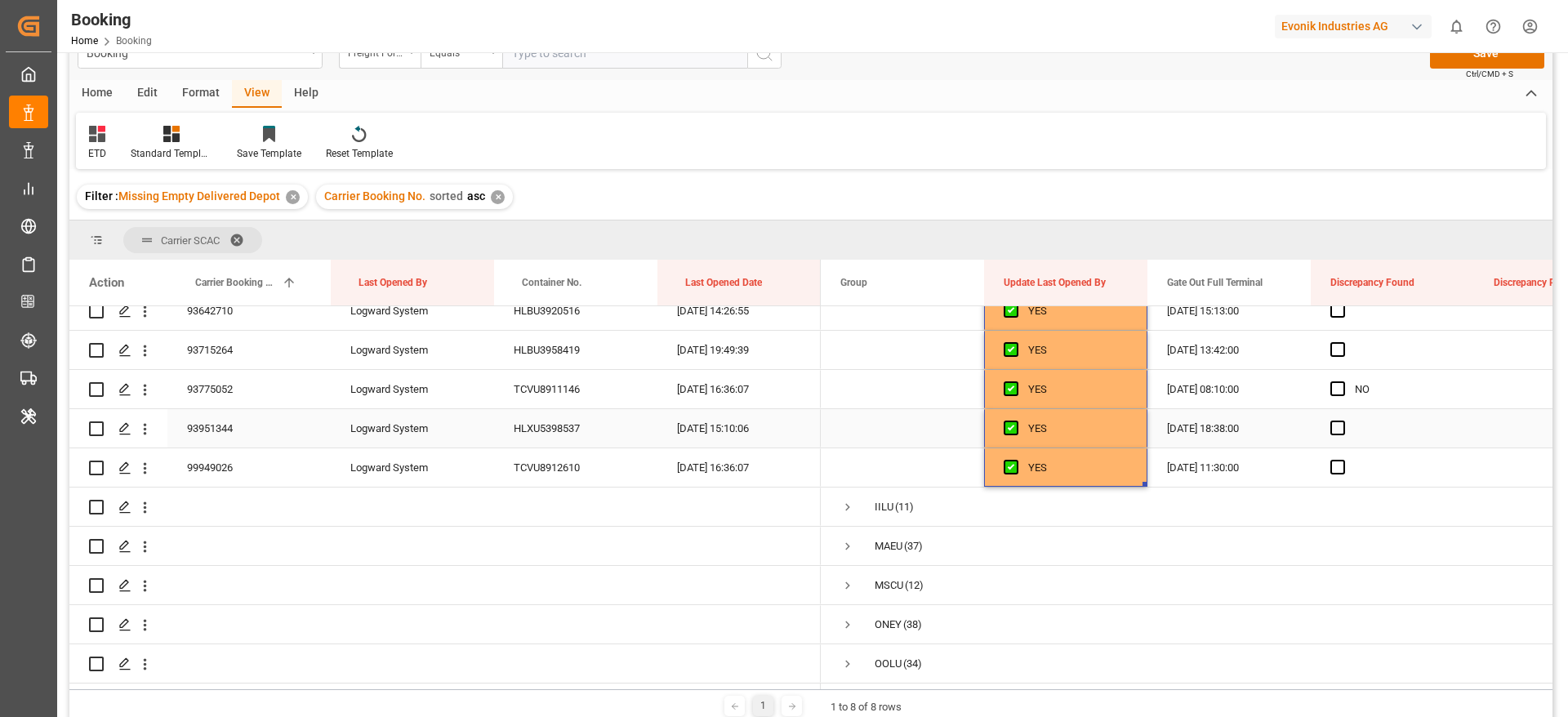
scroll to position [0, 0]
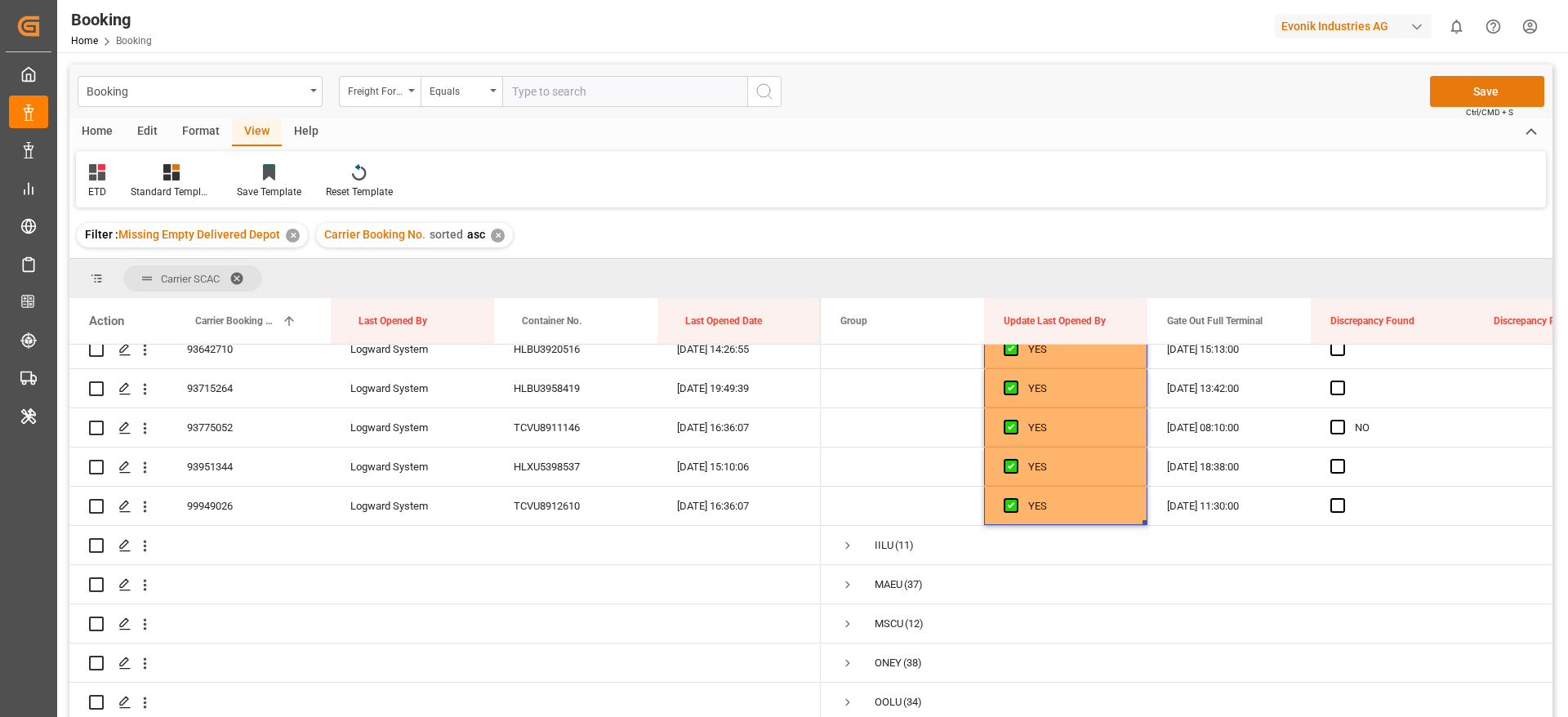
click at [1475, 86] on button "Save" at bounding box center [1487, 91] width 115 height 31
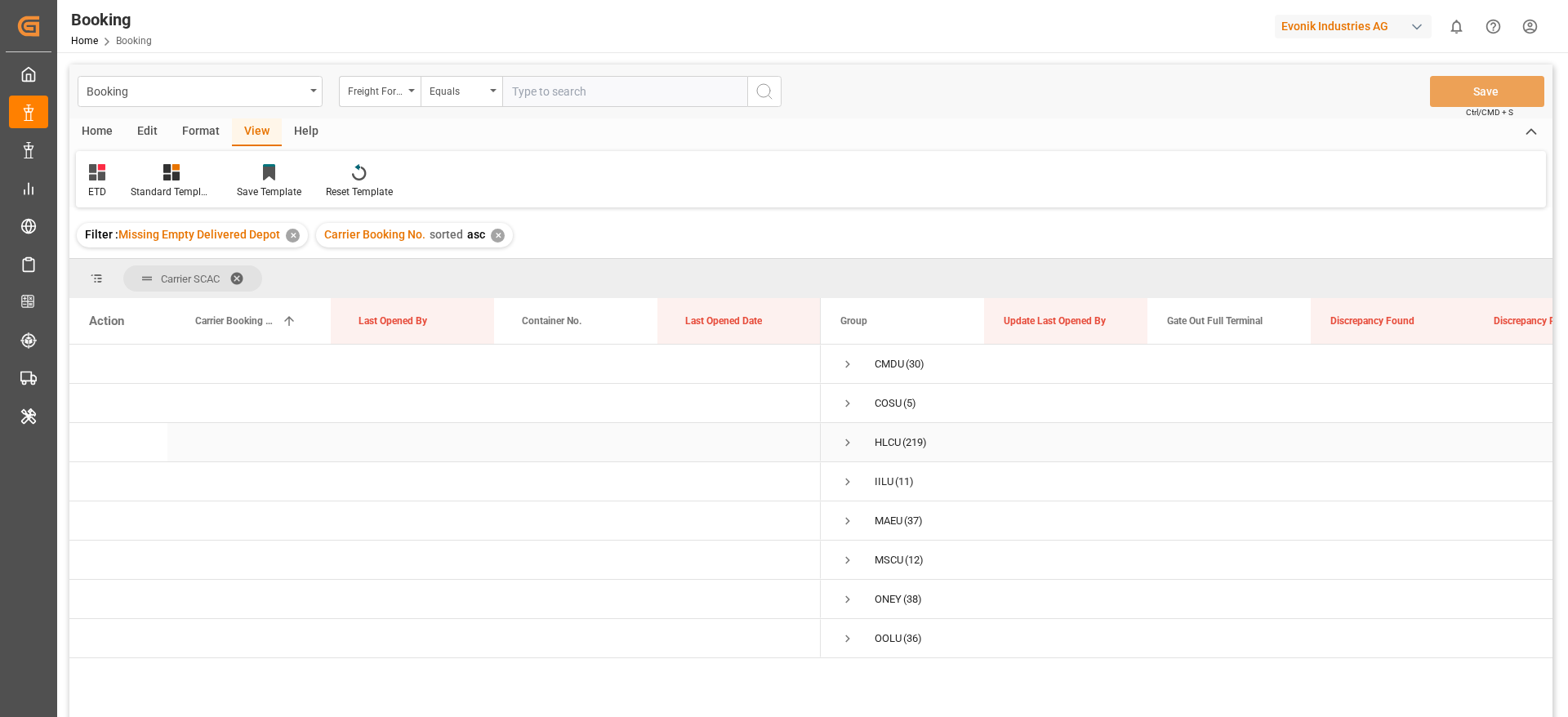
click at [853, 442] on span "Press SPACE to select this row." at bounding box center [847, 442] width 15 height 15
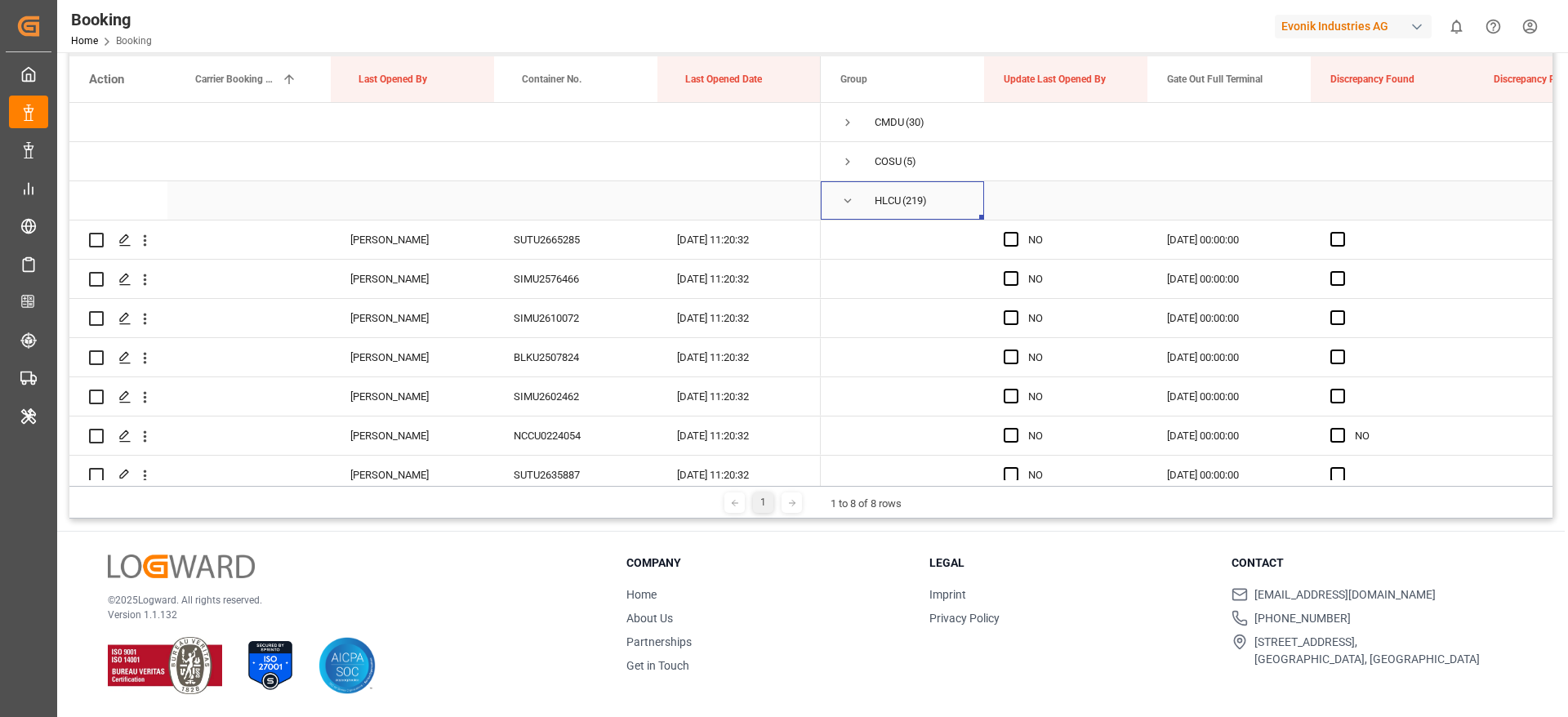
click at [848, 207] on span "Press SPACE to select this row." at bounding box center [847, 200] width 15 height 38
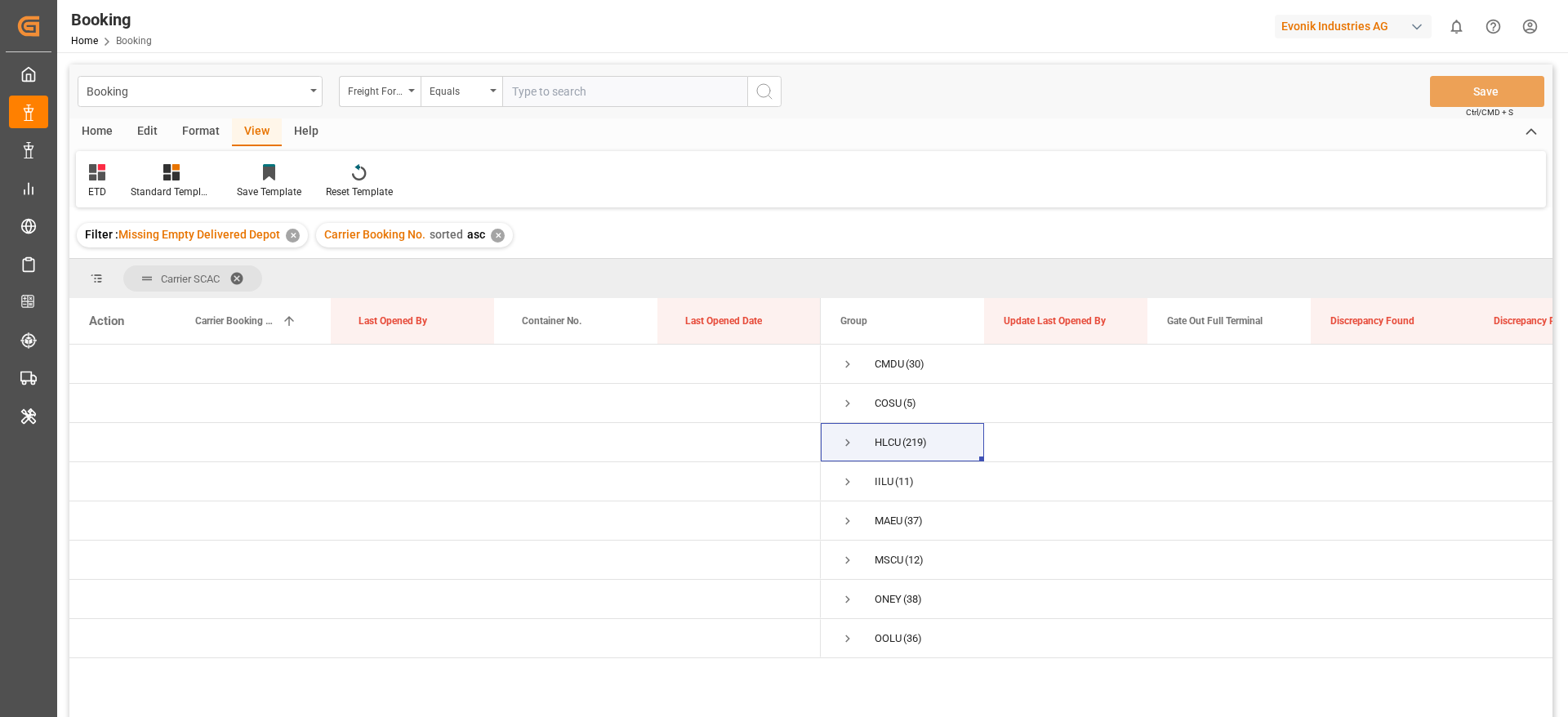
click at [490, 235] on div "✕" at bounding box center [497, 235] width 14 height 14
